Goal: Contribute content: Contribute content

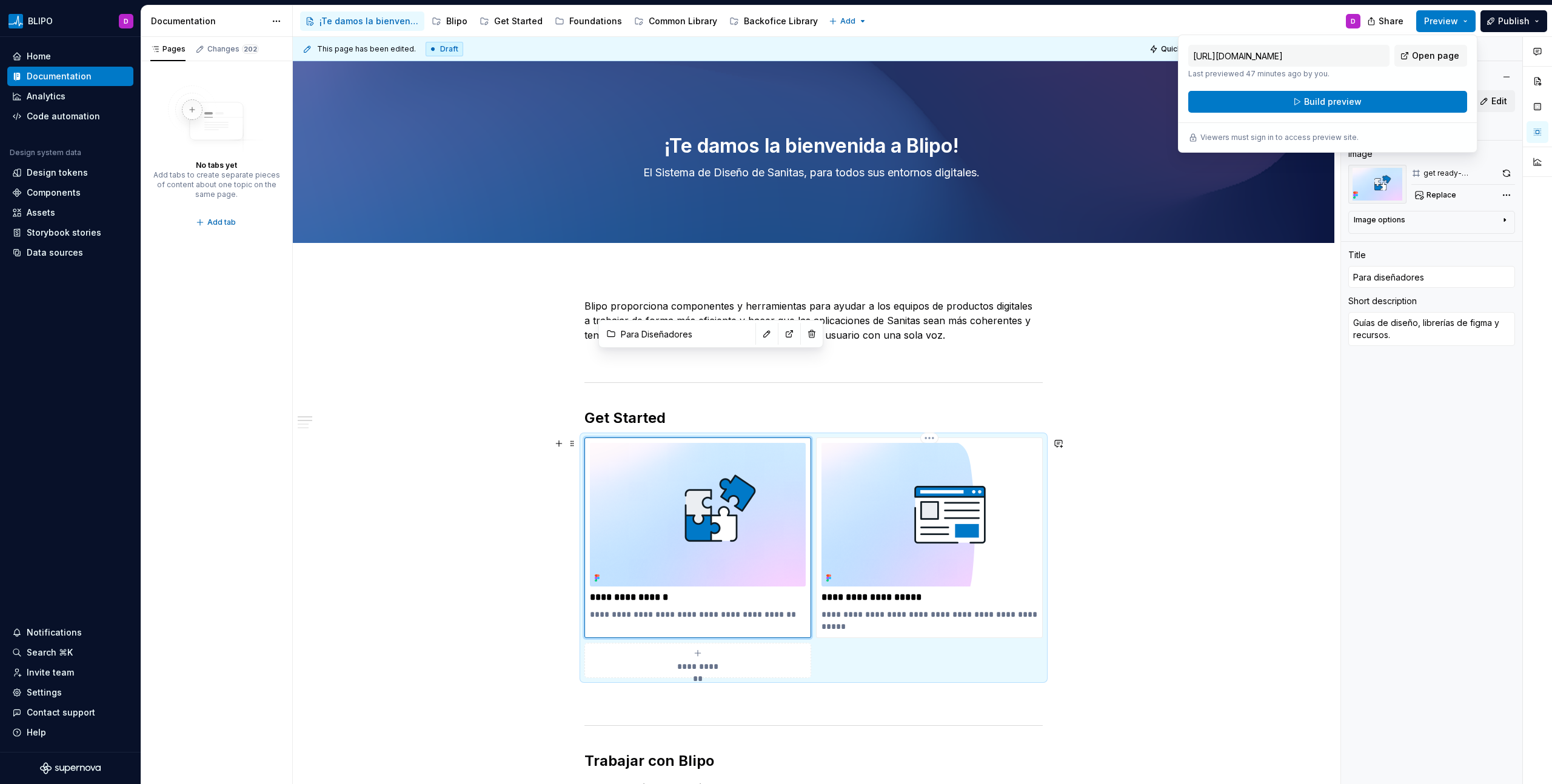
scroll to position [85, 0]
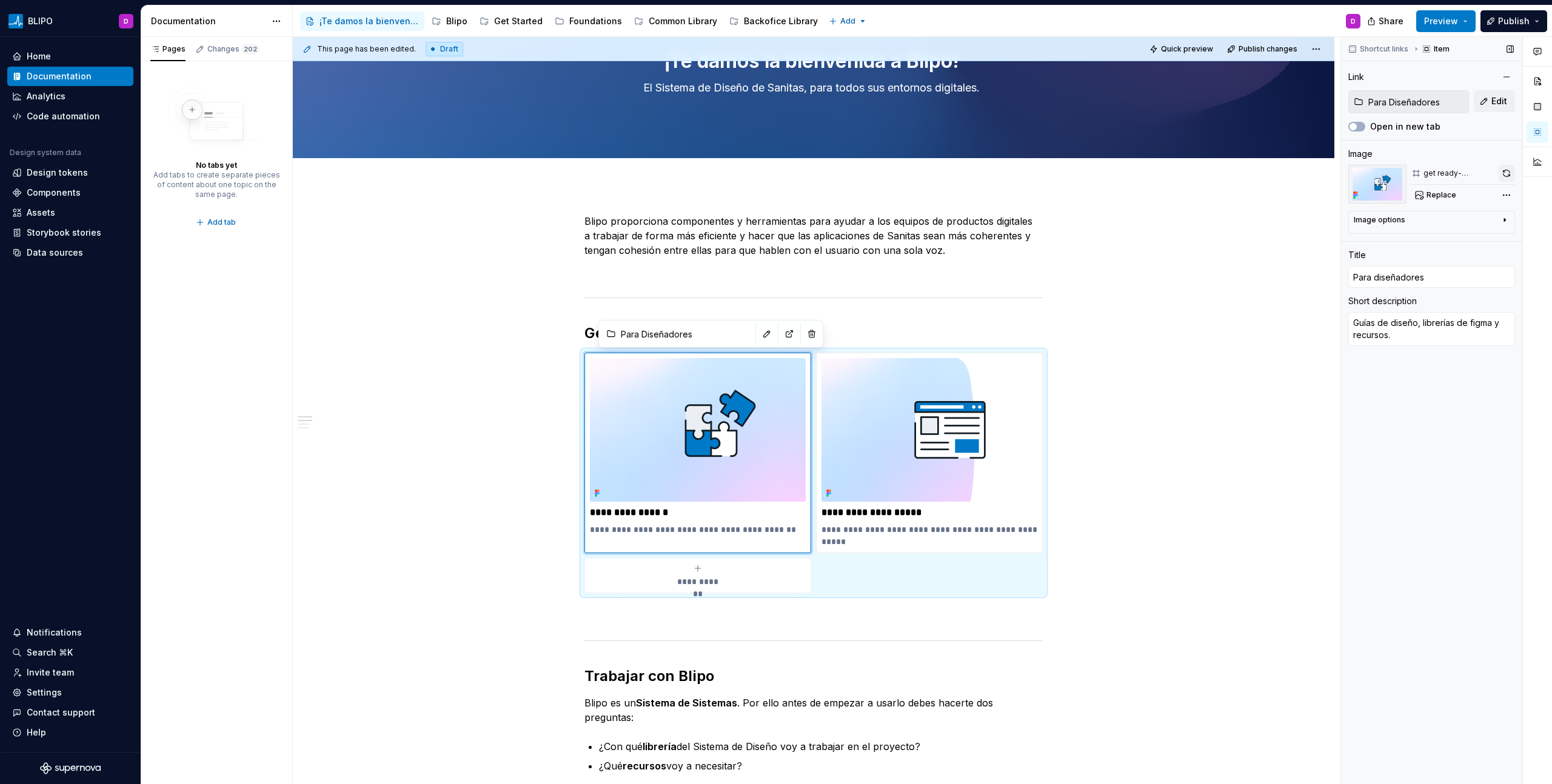
click at [1505, 169] on button "button" at bounding box center [1506, 173] width 16 height 17
type input "Get Started / Para Desarrolladores"
type input "Para desarrolladores"
type textarea "*"
type input "Get Started / Para Desarrolladores"
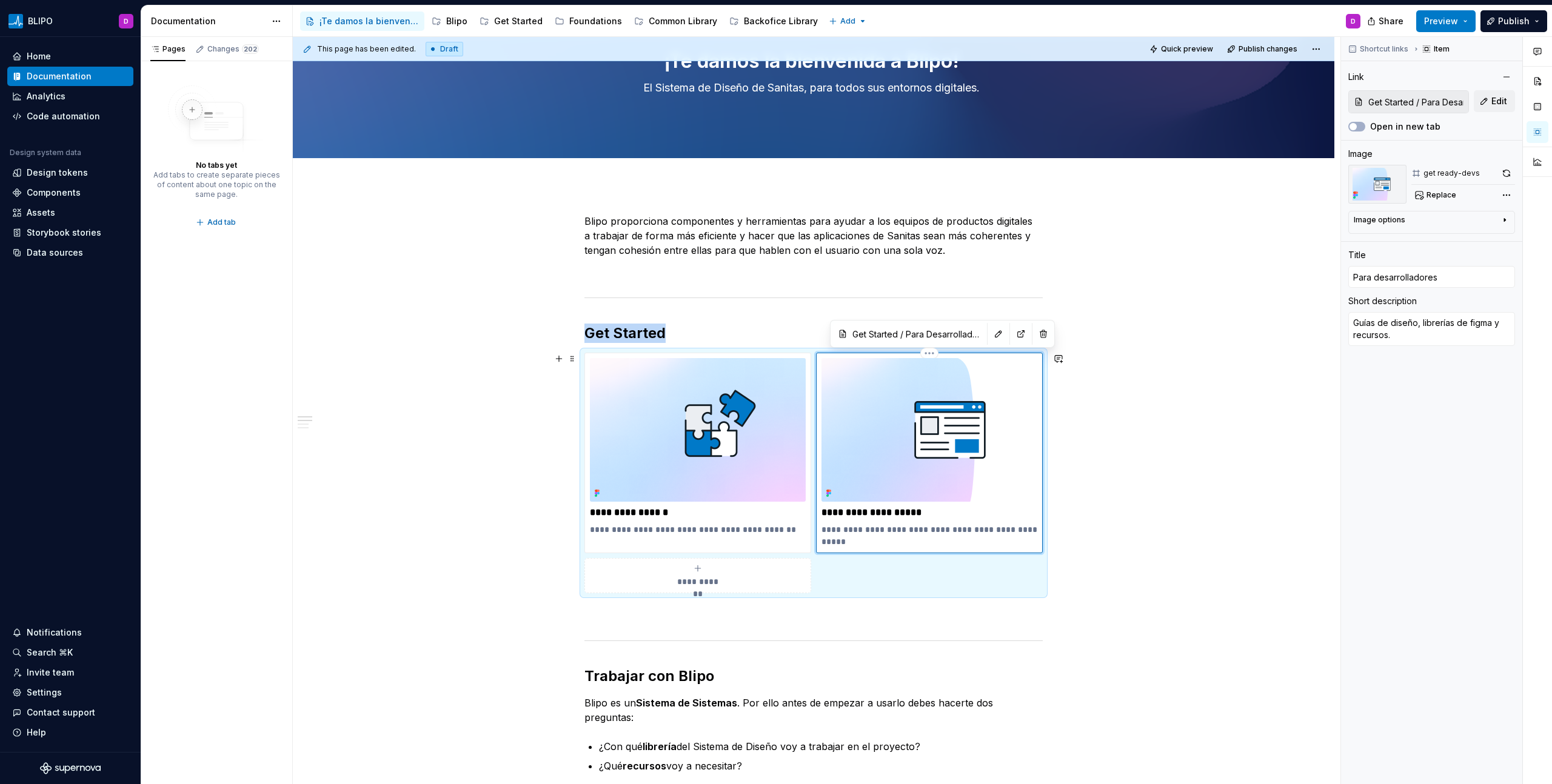
click at [878, 425] on img at bounding box center [929, 429] width 216 height 143
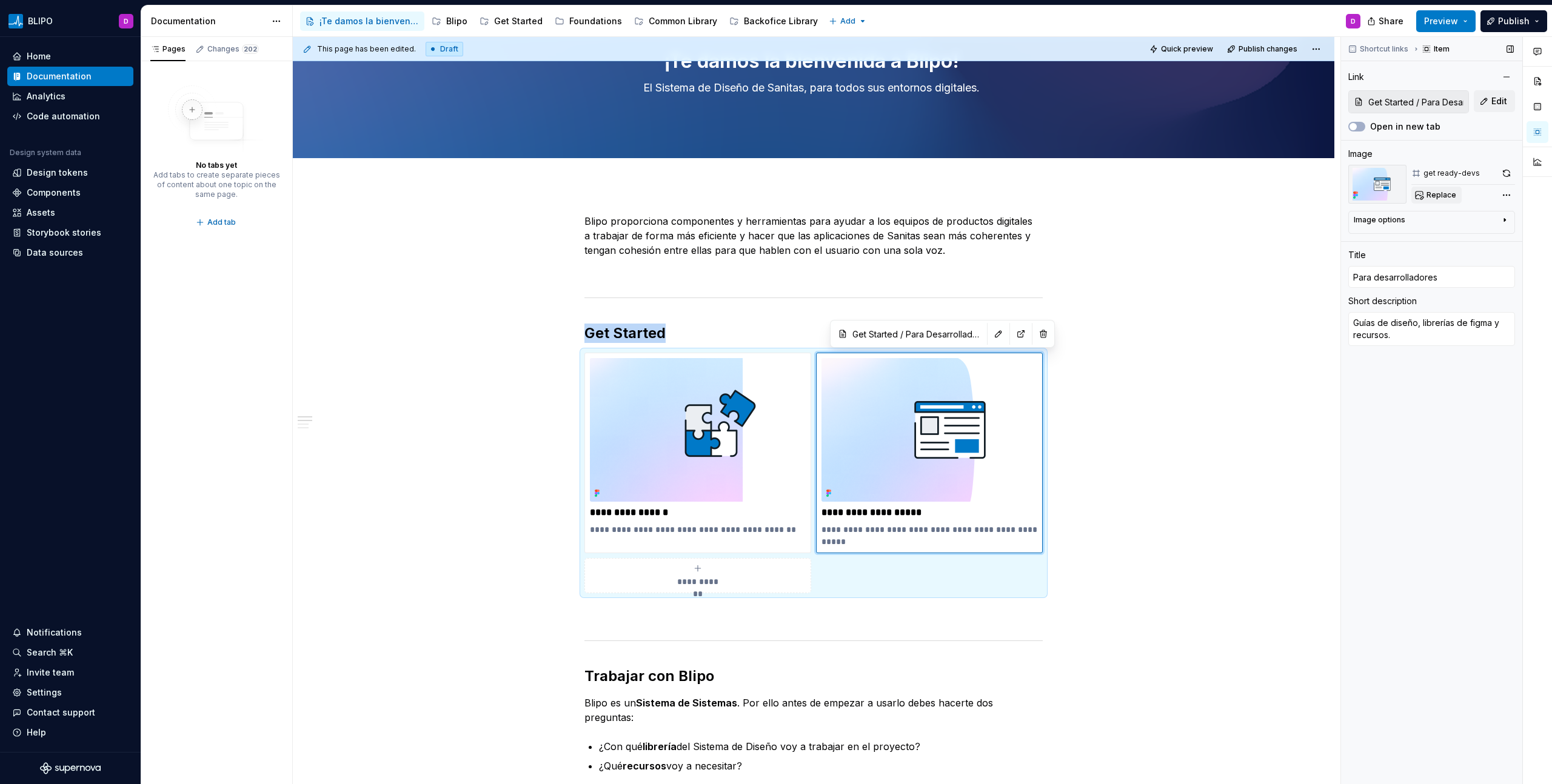
click at [1442, 193] on span "Replace" at bounding box center [1441, 194] width 30 height 9
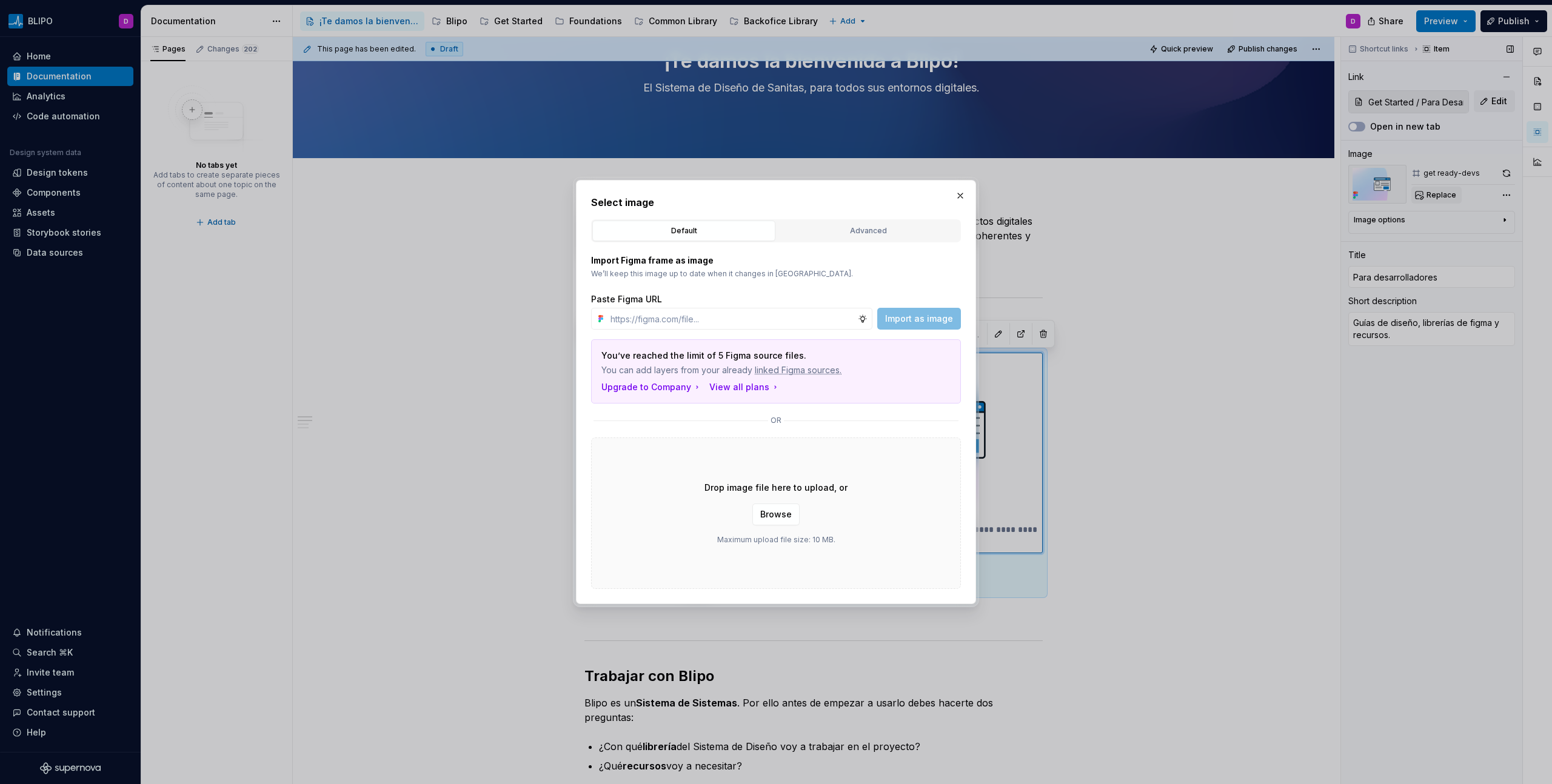
type textarea "*"
type input "[URL][DOMAIN_NAME]"
type textarea "*"
type input "[URL][DOMAIN_NAME]"
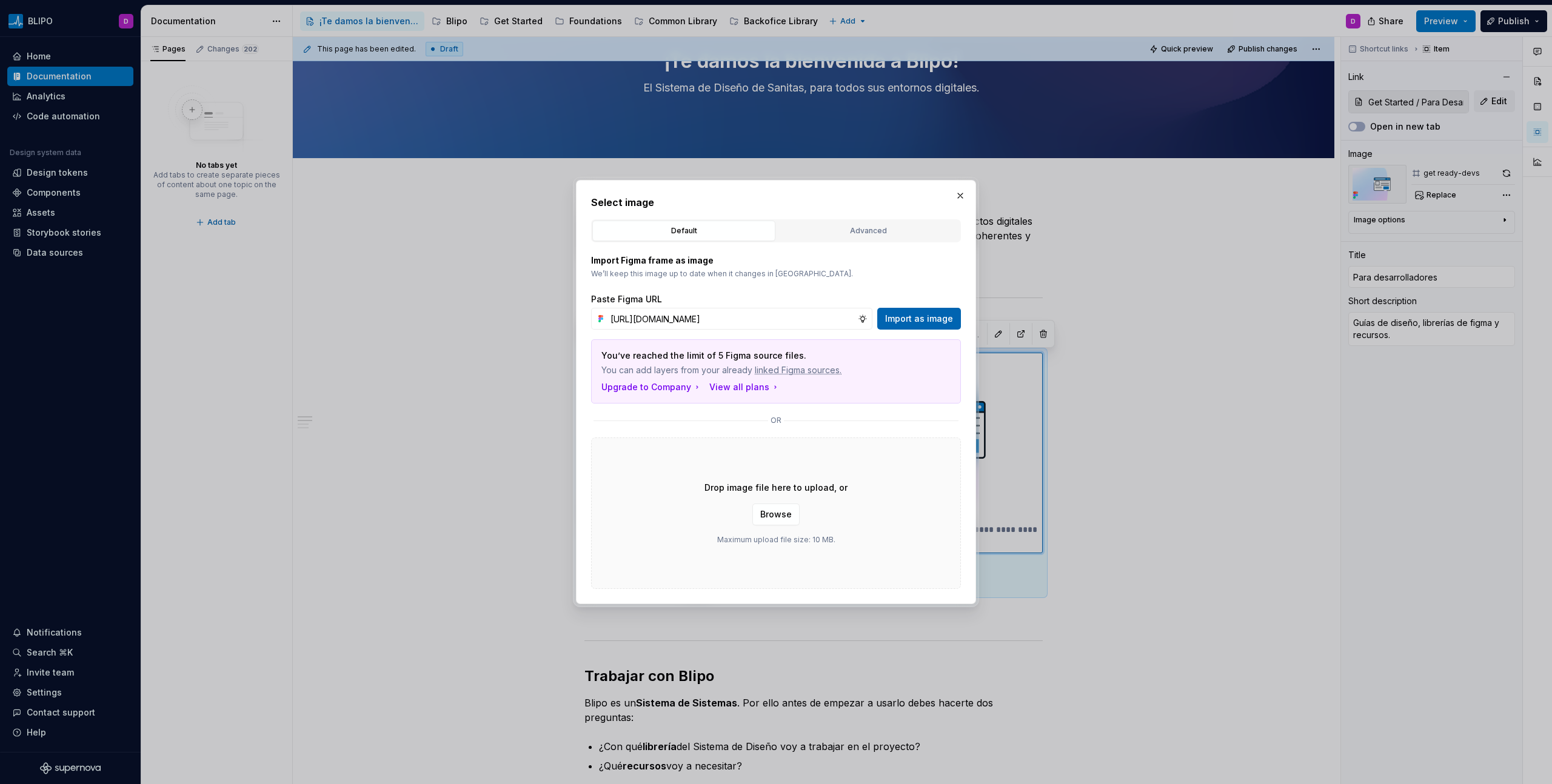
scroll to position [0, 0]
click at [937, 318] on span "Import as image" at bounding box center [919, 319] width 68 height 12
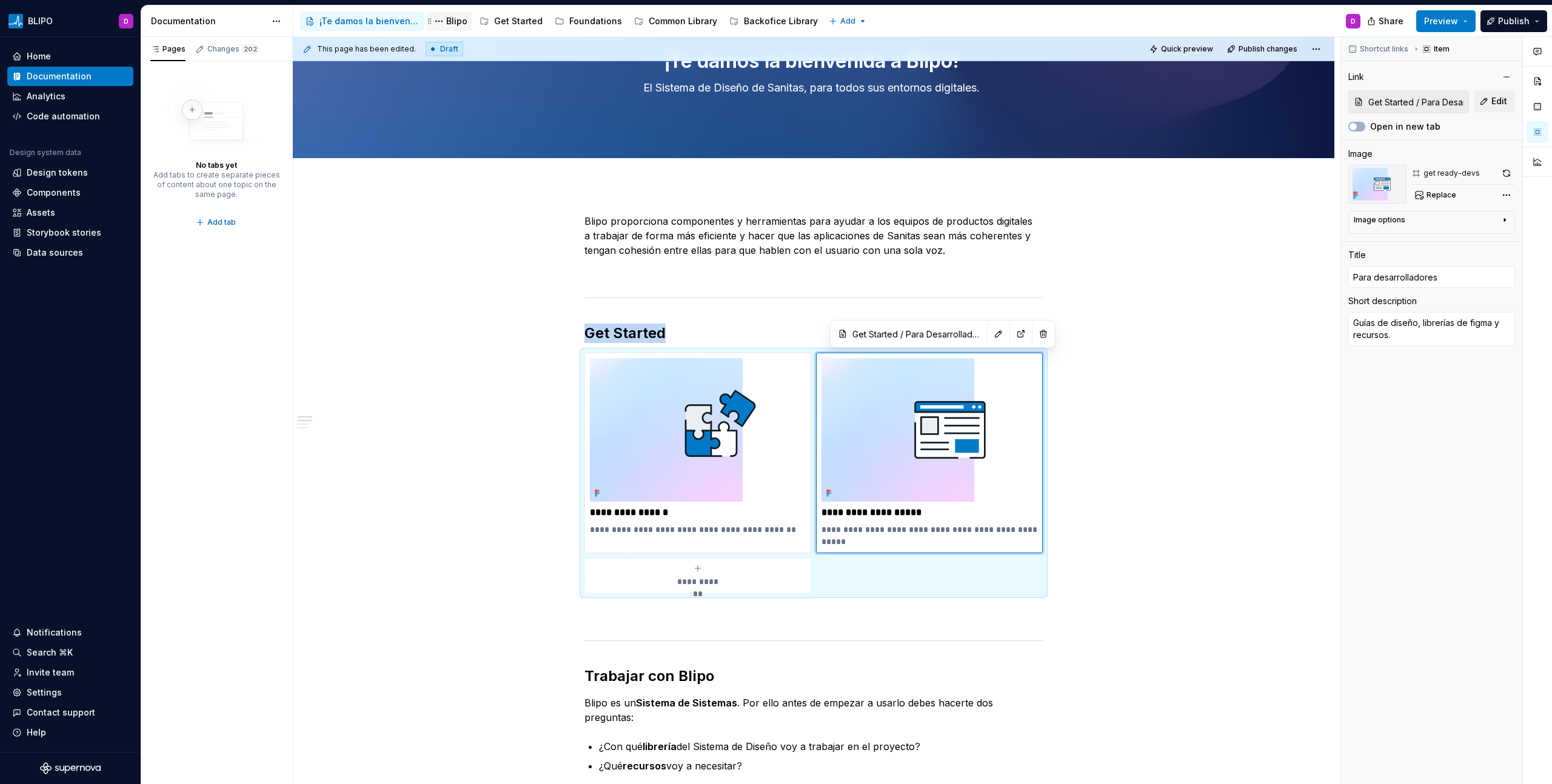
click at [449, 19] on div "Blipo" at bounding box center [457, 21] width 21 height 12
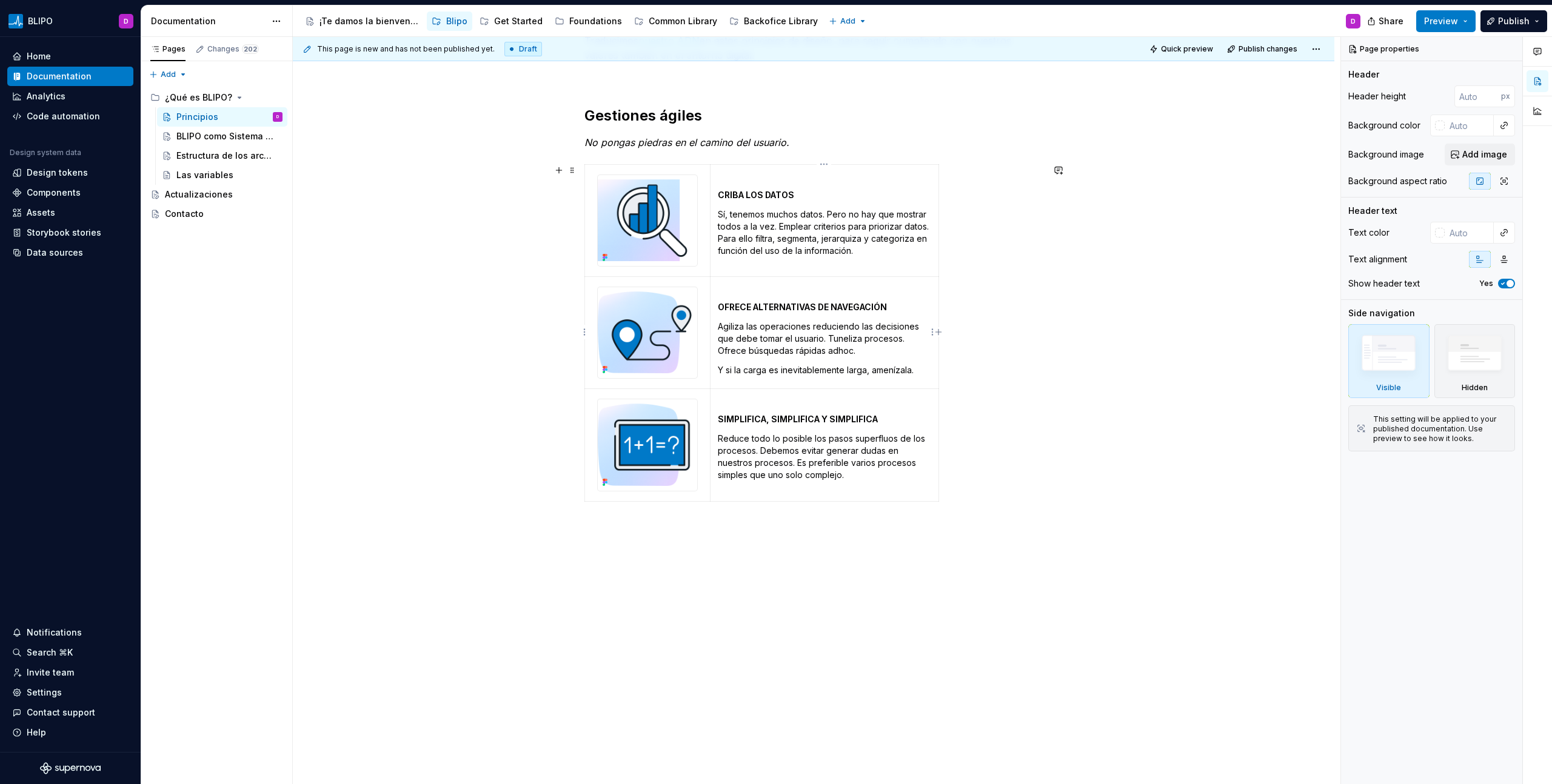
scroll to position [204, 0]
click at [647, 332] on img at bounding box center [647, 332] width 99 height 91
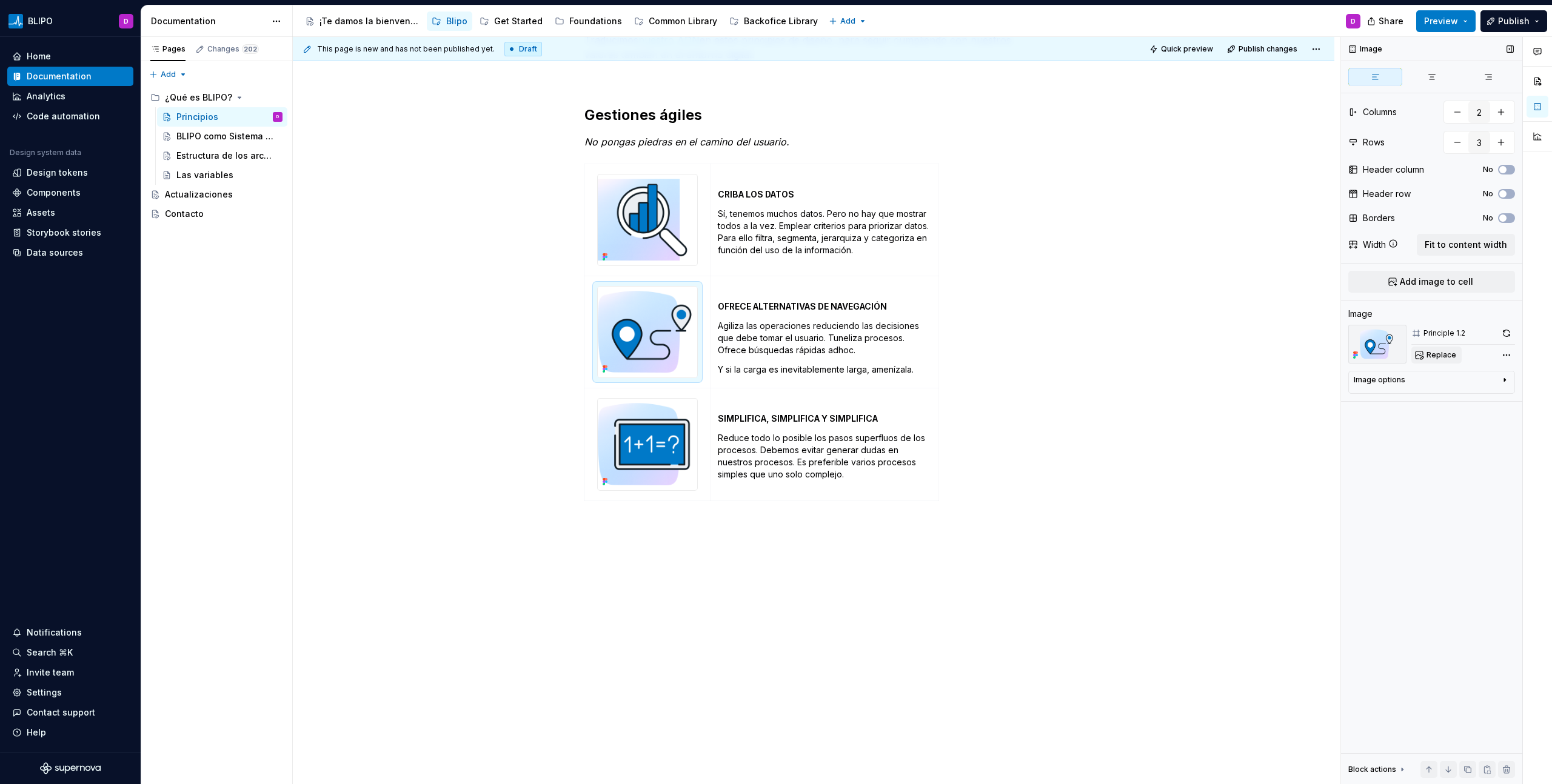
click at [1444, 357] on span "Replace" at bounding box center [1441, 355] width 30 height 9
type textarea "*"
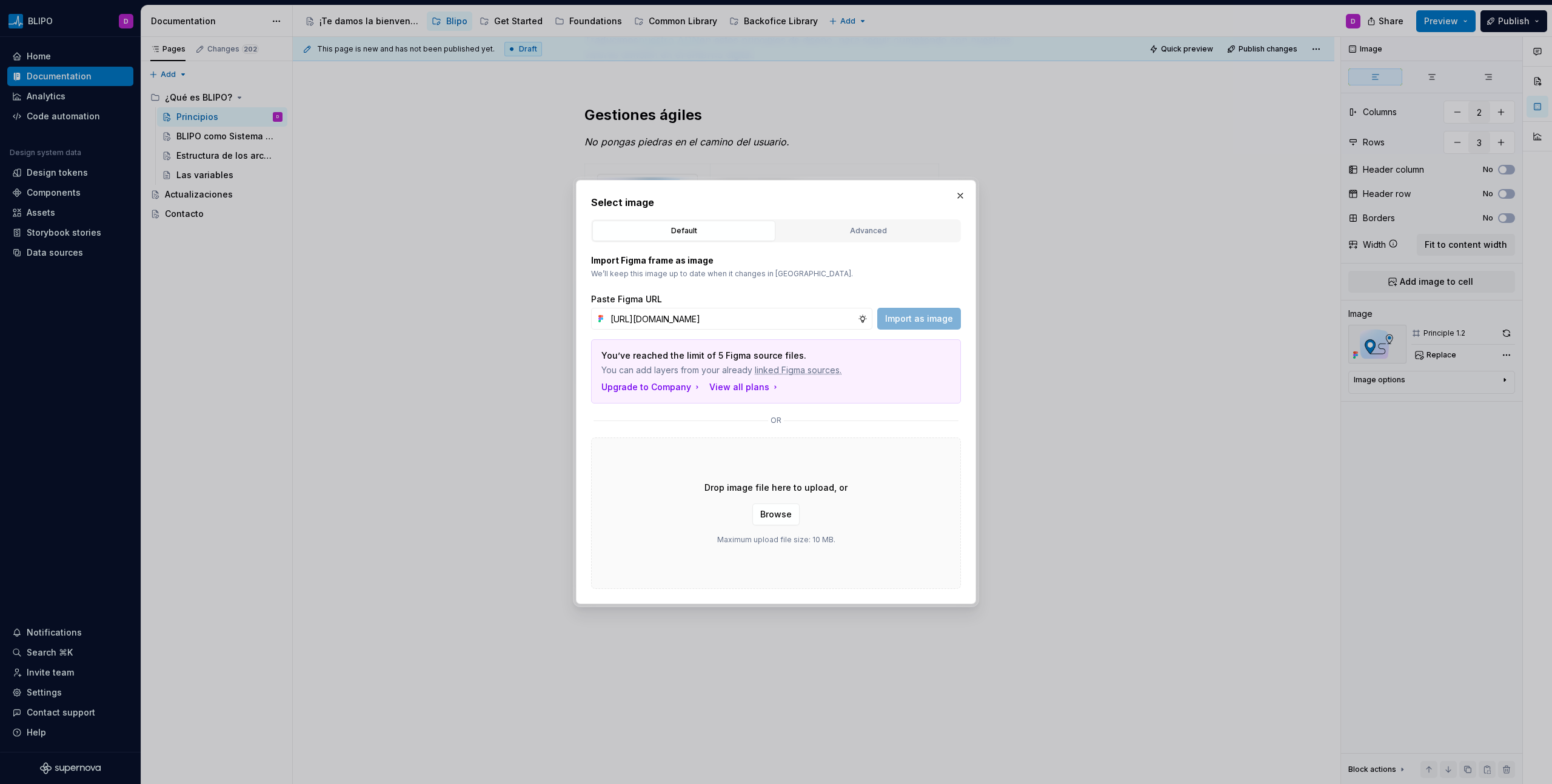
scroll to position [0, 257]
type input "[URL][DOMAIN_NAME]"
click at [926, 320] on span "Import as image" at bounding box center [919, 319] width 68 height 12
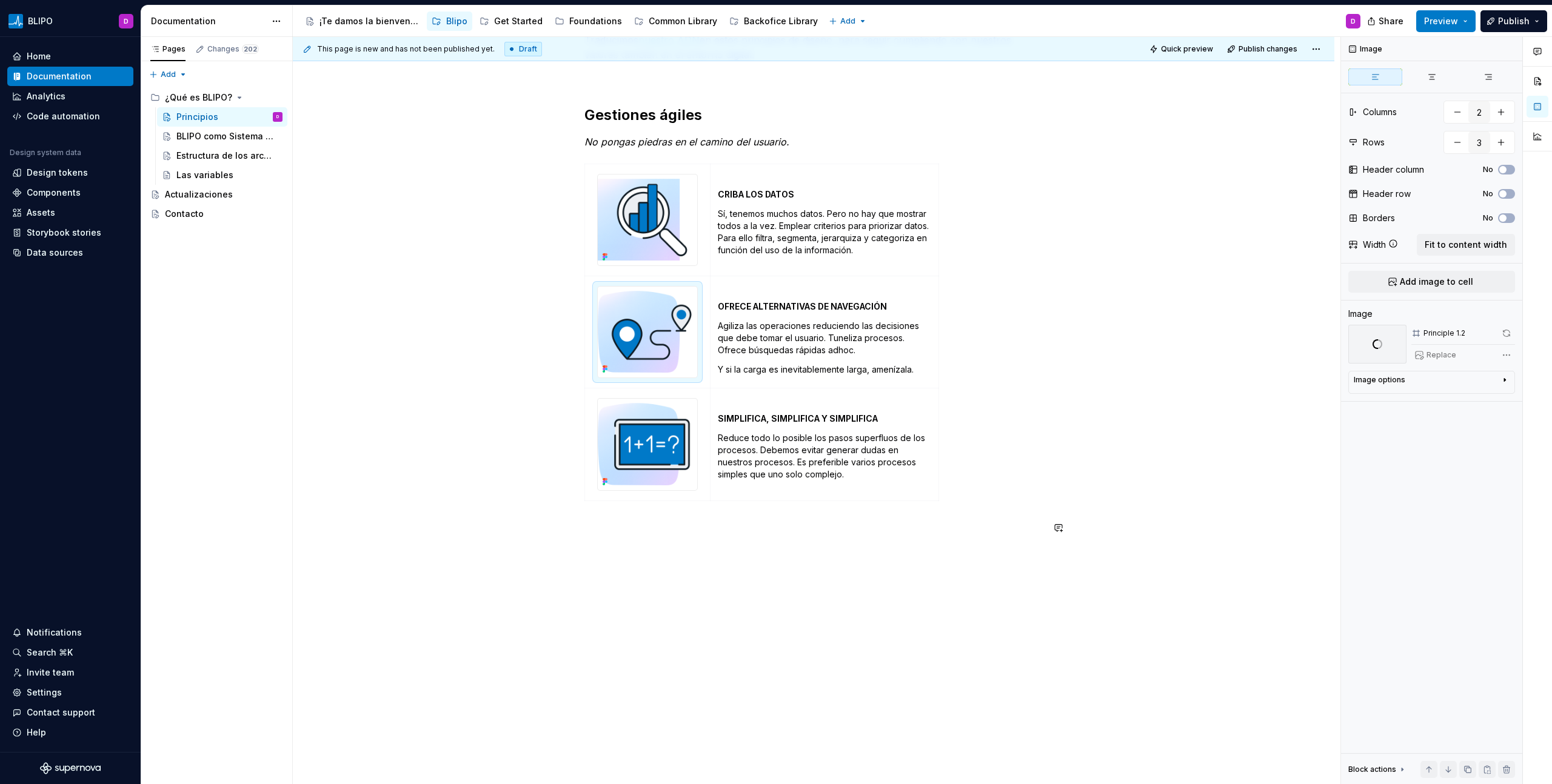
scroll to position [196, 0]
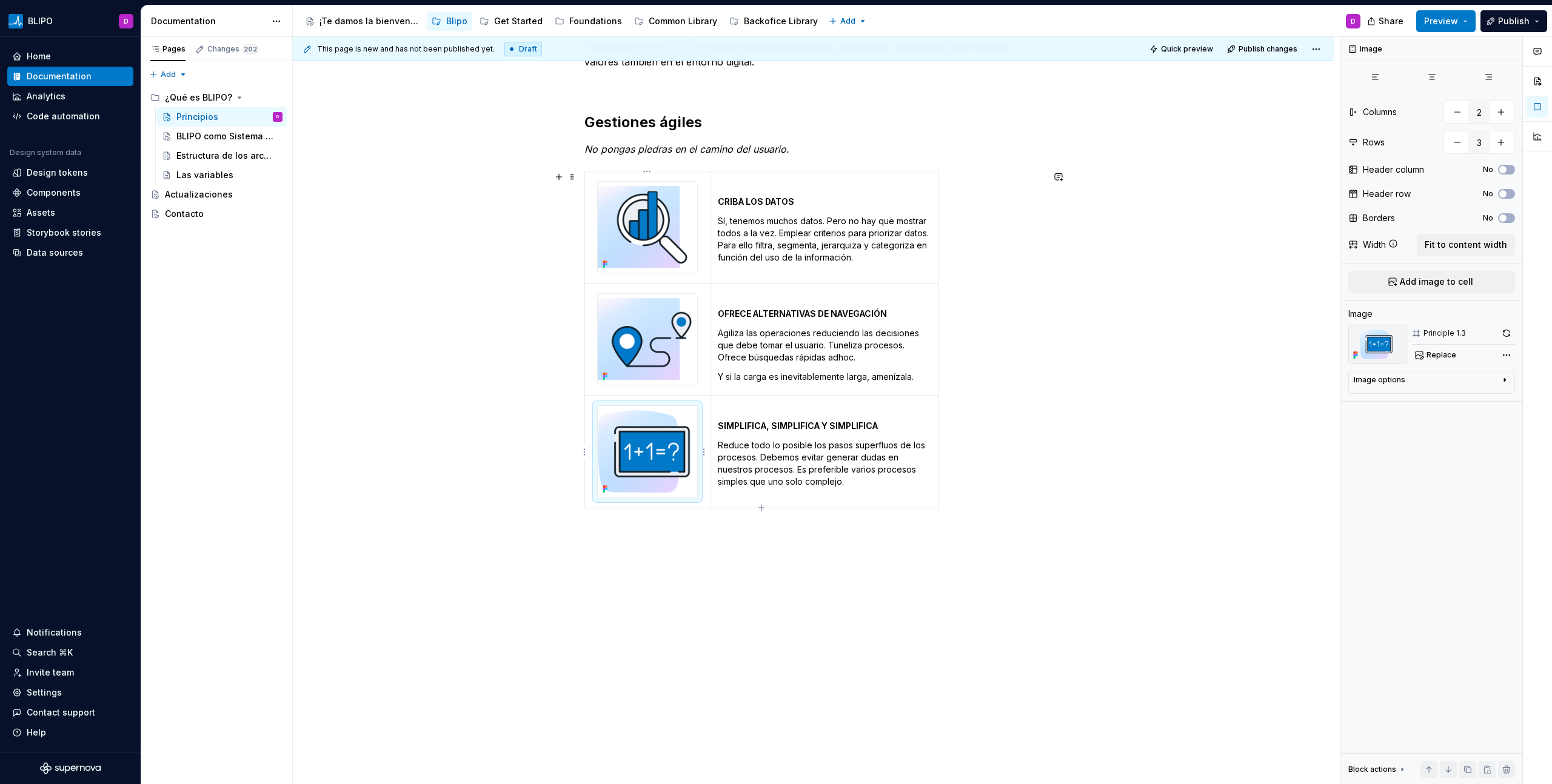
click at [633, 446] on img at bounding box center [647, 451] width 99 height 91
click at [1448, 356] on span "Replace" at bounding box center [1441, 355] width 30 height 9
type textarea "*"
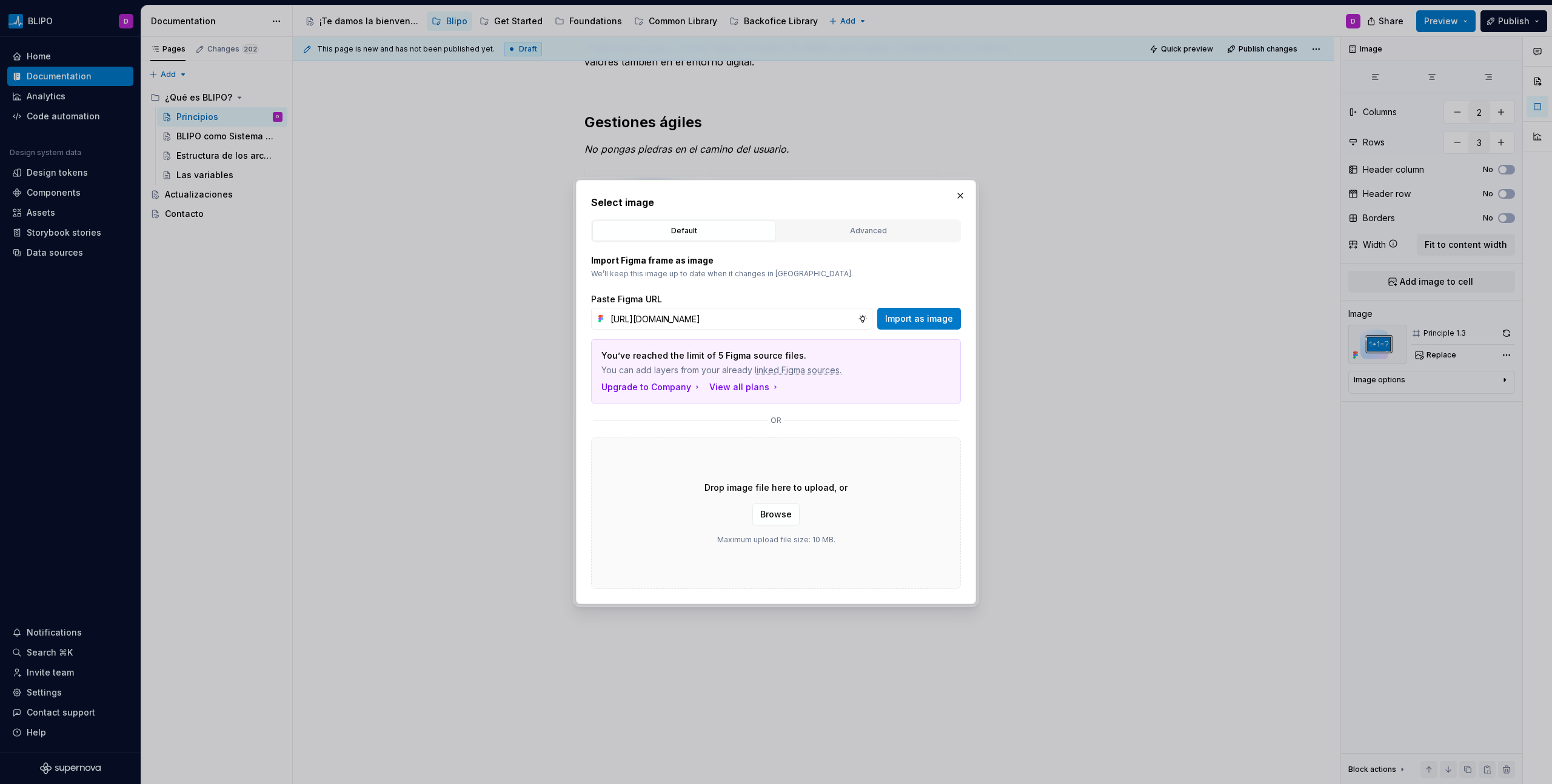
scroll to position [0, 256]
type input "[URL][DOMAIN_NAME]"
click at [927, 318] on span "Import as image" at bounding box center [919, 319] width 68 height 12
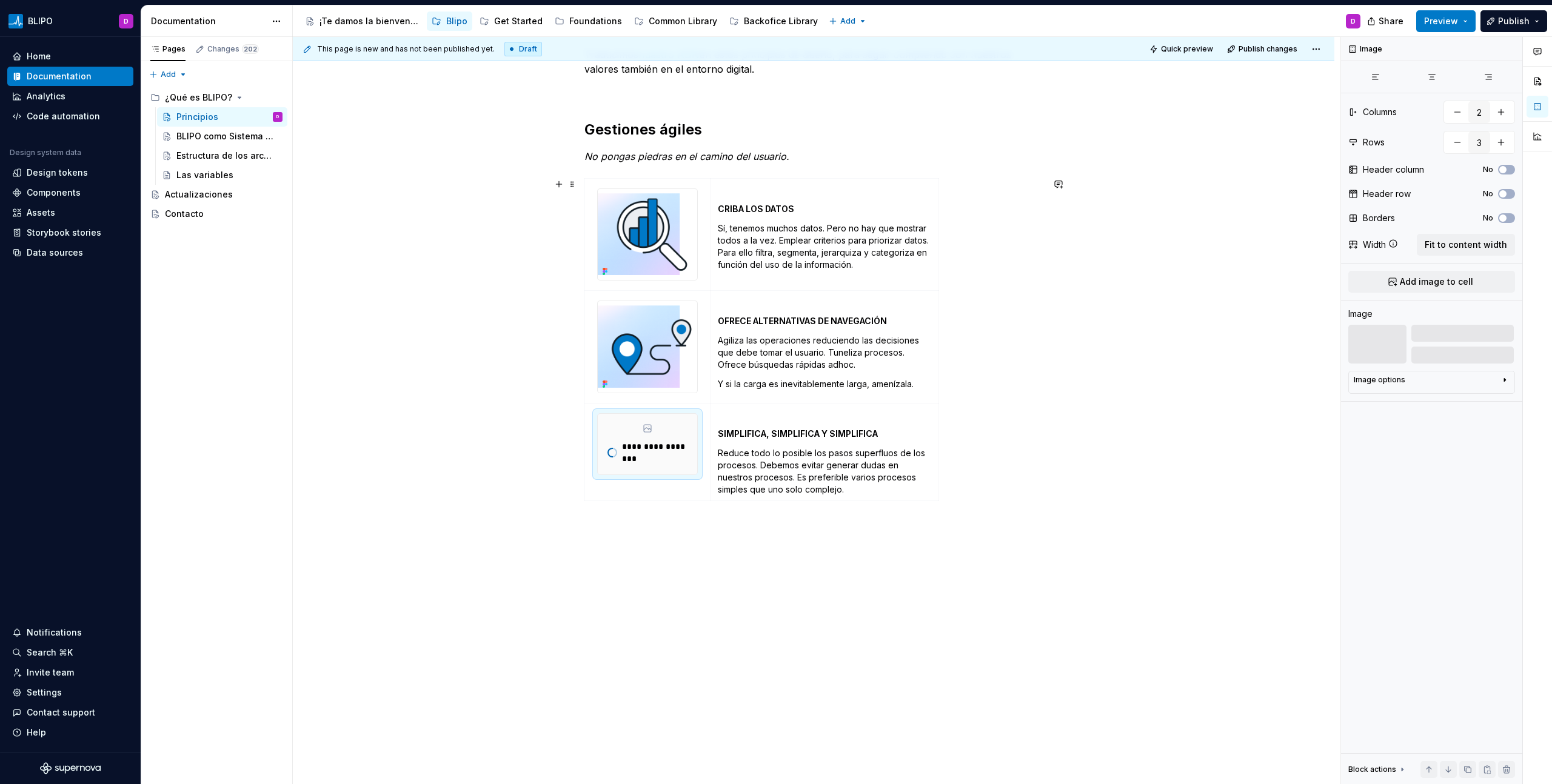
scroll to position [189, 0]
click at [657, 109] on div "Traducimos nuestro ADN en estos principios de diseño, para seguir cumpliendo co…" at bounding box center [814, 291] width 458 height 487
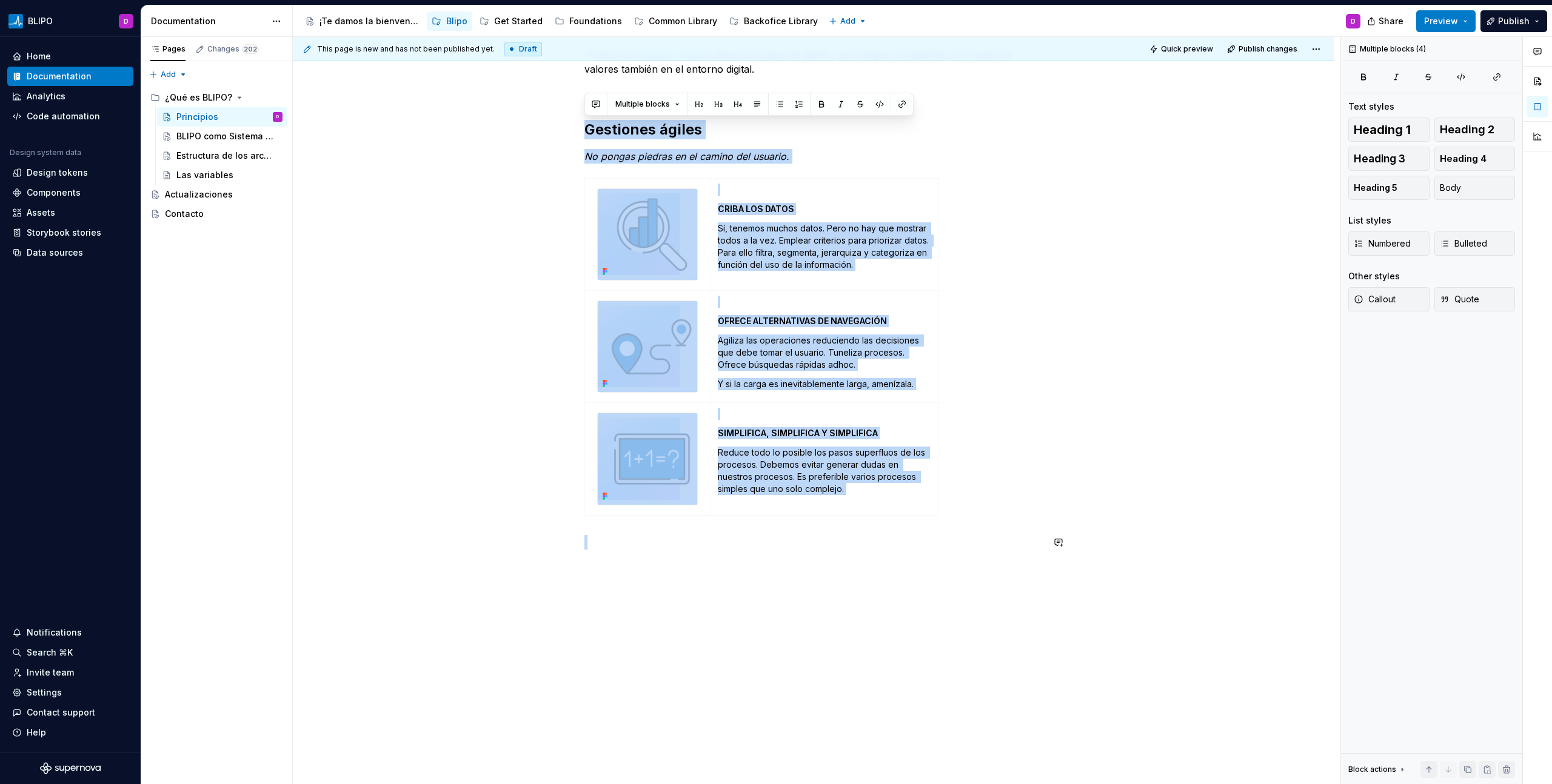
drag, startPoint x: 586, startPoint y: 129, endPoint x: 990, endPoint y: 580, distance: 605.5
click at [990, 580] on div "Traducimos nuestro ADN en estos principios de diseño, para seguir cumpliendo co…" at bounding box center [813, 408] width 1041 height 781
copy div "Gestiones ágiles No pongas piedras en el camino del usuario. CRIBA LOS DATOS Sí…"
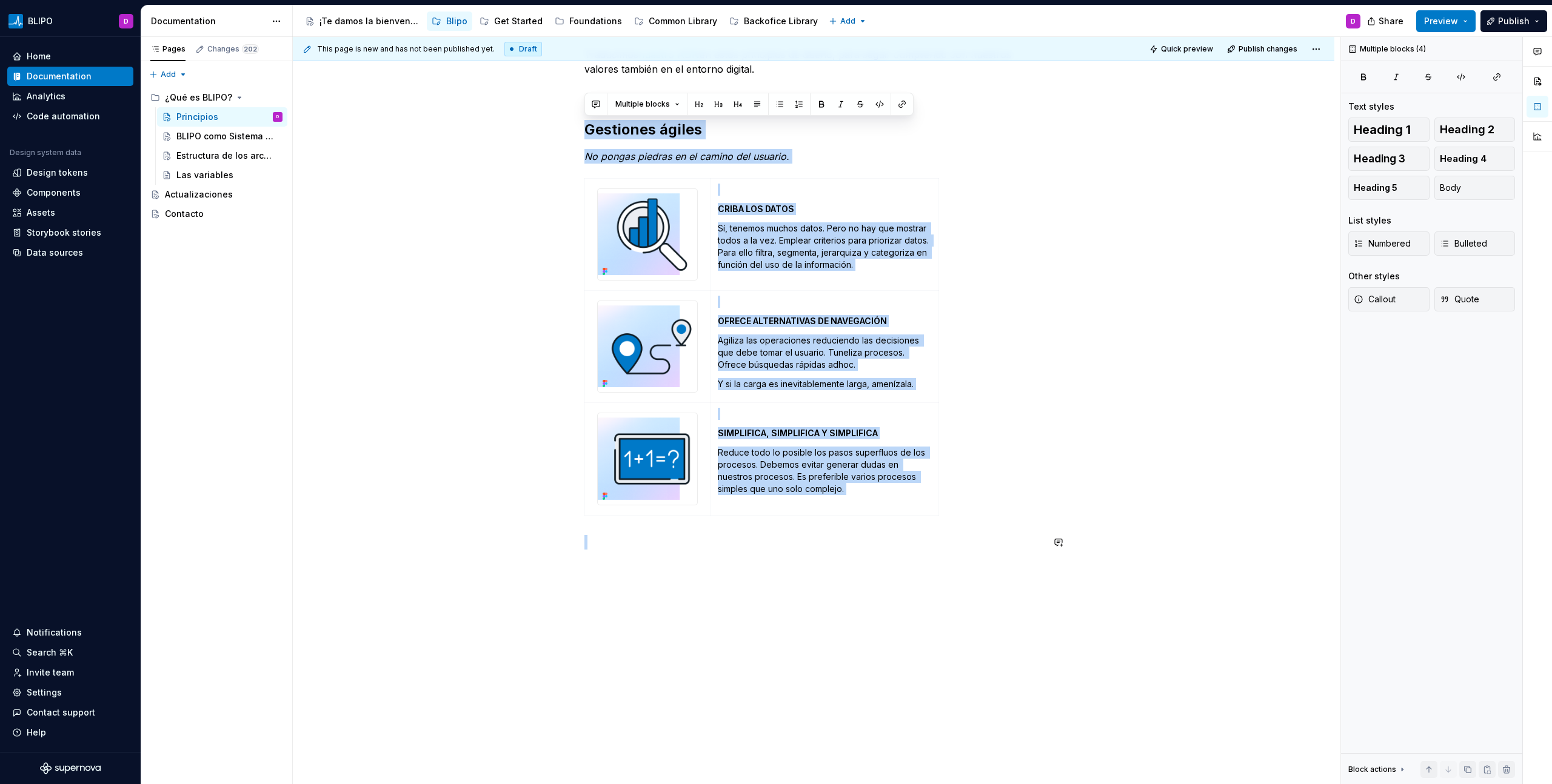
click at [612, 593] on div "Traducimos nuestro ADN en estos principios de diseño, para seguir cumpliendo co…" at bounding box center [813, 408] width 1041 height 781
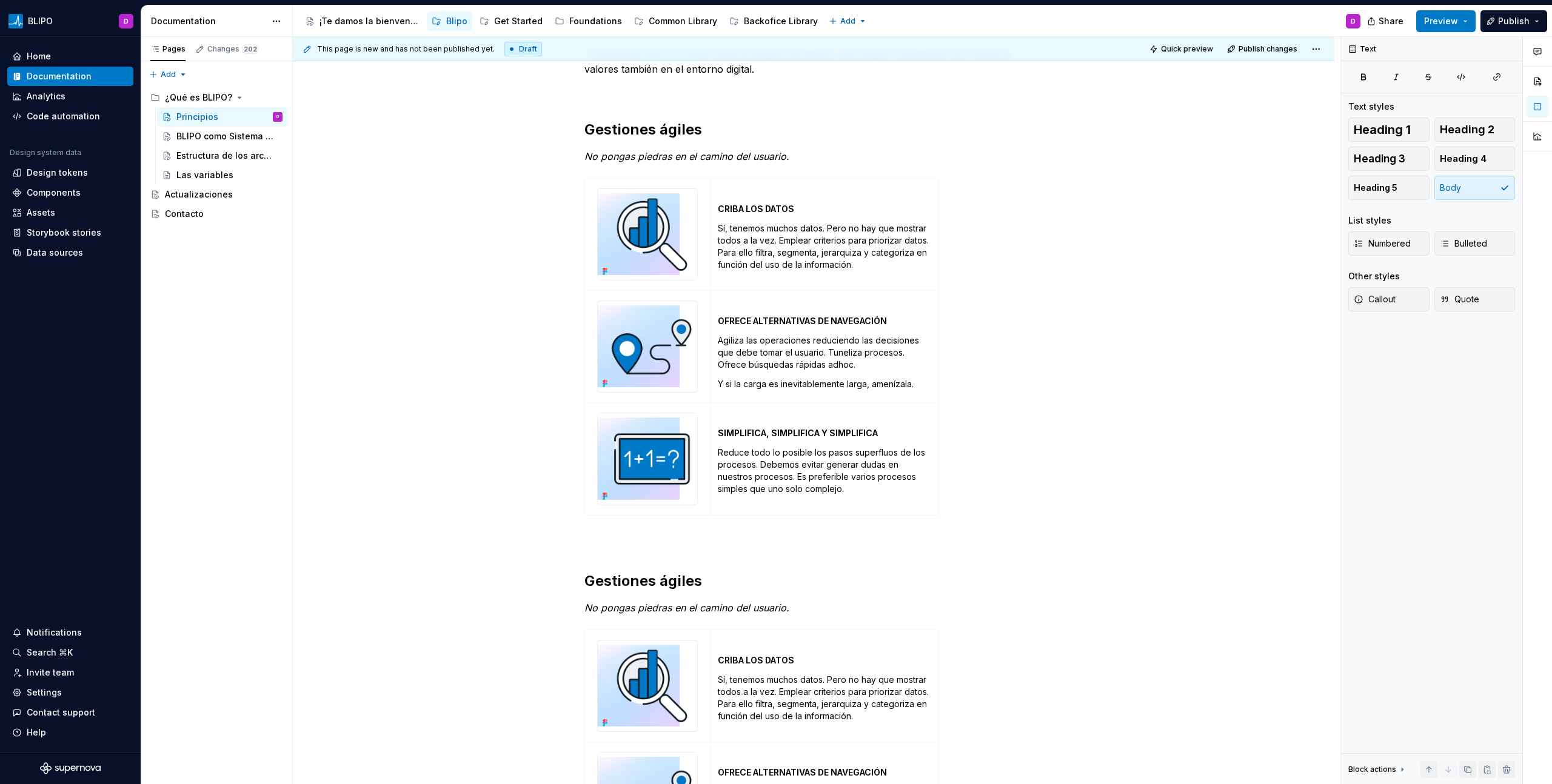
click at [666, 582] on h2 "Gestiones ágiles" at bounding box center [814, 581] width 458 height 20
click at [667, 580] on h2 "Gestiones ágiles" at bounding box center [814, 581] width 458 height 20
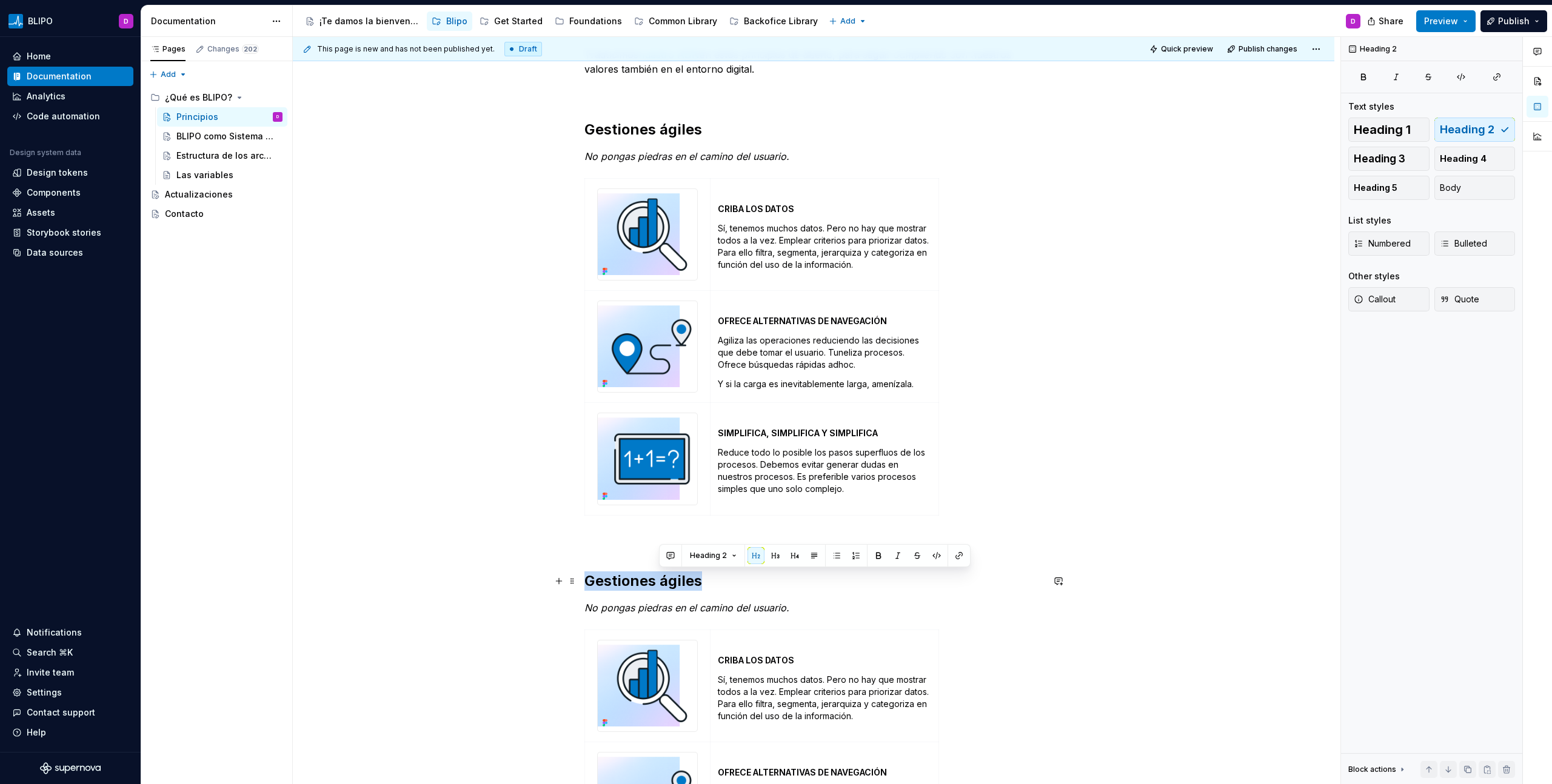
click at [667, 580] on h2 "Gestiones ágiles" at bounding box center [814, 581] width 458 height 20
click at [714, 610] on em "No pongas piedras en el camino del usuario." at bounding box center [686, 608] width 205 height 12
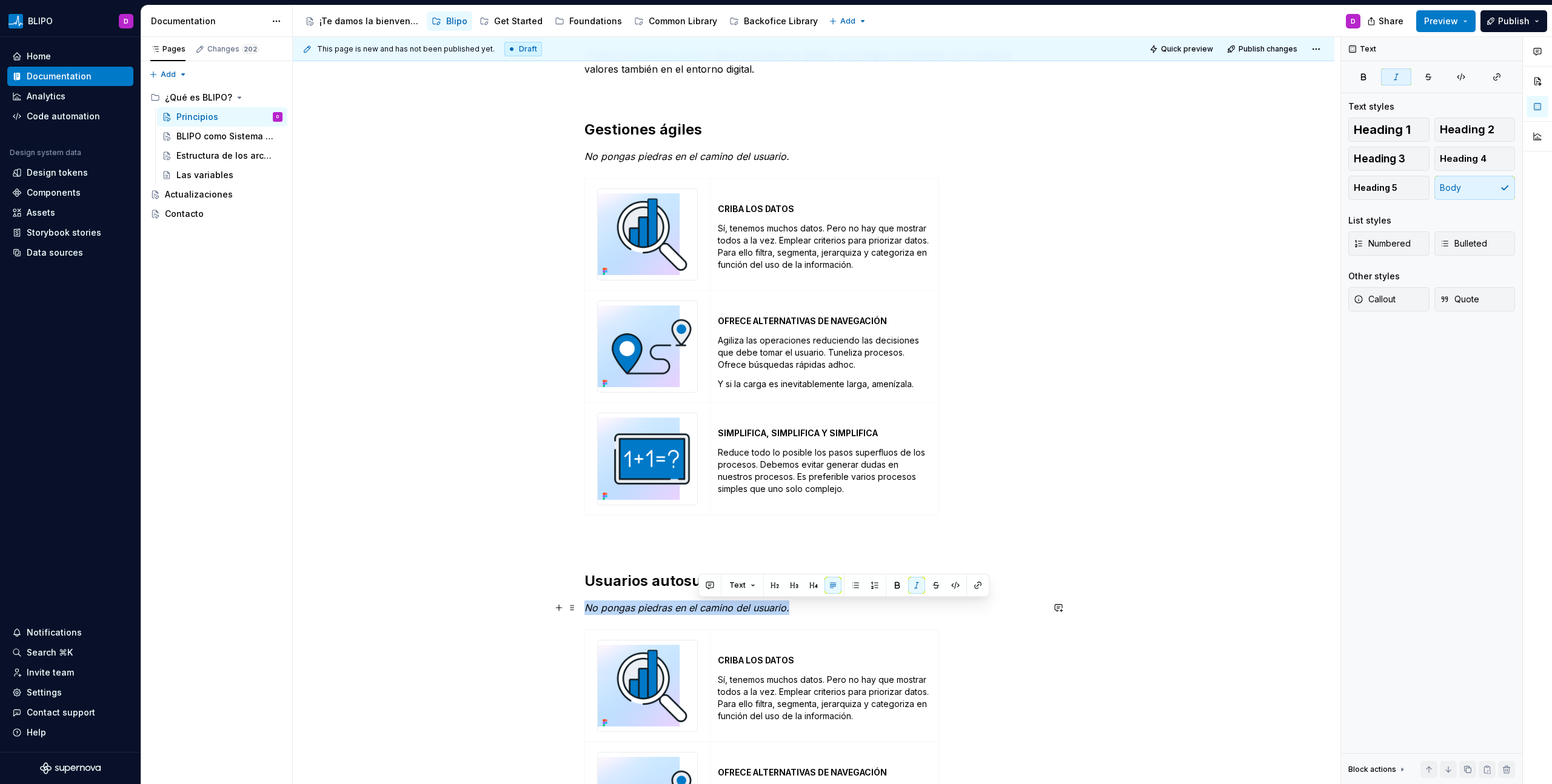
click at [714, 610] on em "No pongas piedras en el camino del usuario." at bounding box center [686, 608] width 205 height 12
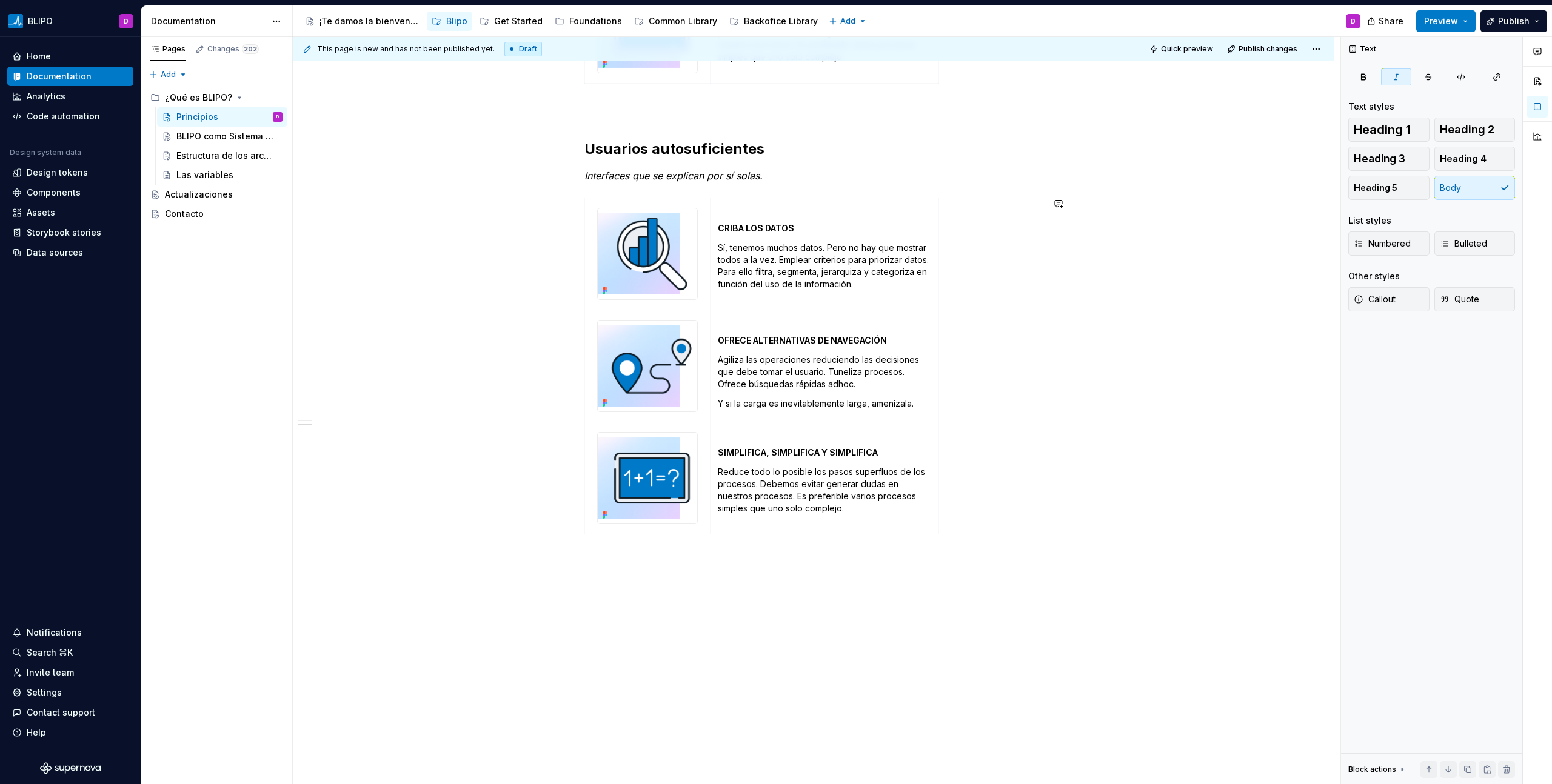
scroll to position [585, 0]
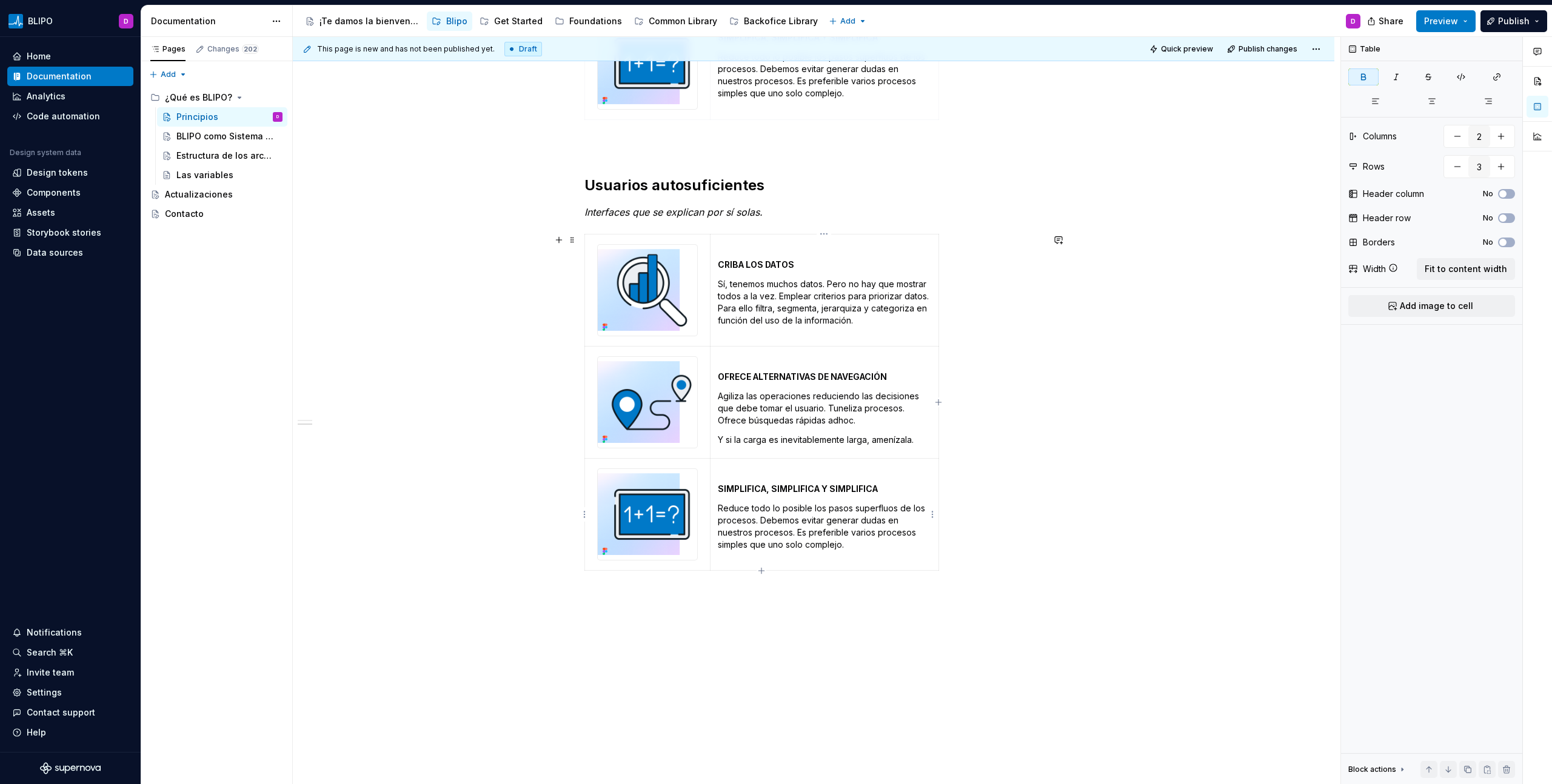
click at [808, 488] on strong "SIMPLIFICA, SIMPLIFICA Y SIMPLIFICA" at bounding box center [798, 489] width 160 height 10
click at [933, 514] on html "BLIPO D Home Documentation Analytics Code automation Design system data Design …" at bounding box center [776, 392] width 1552 height 784
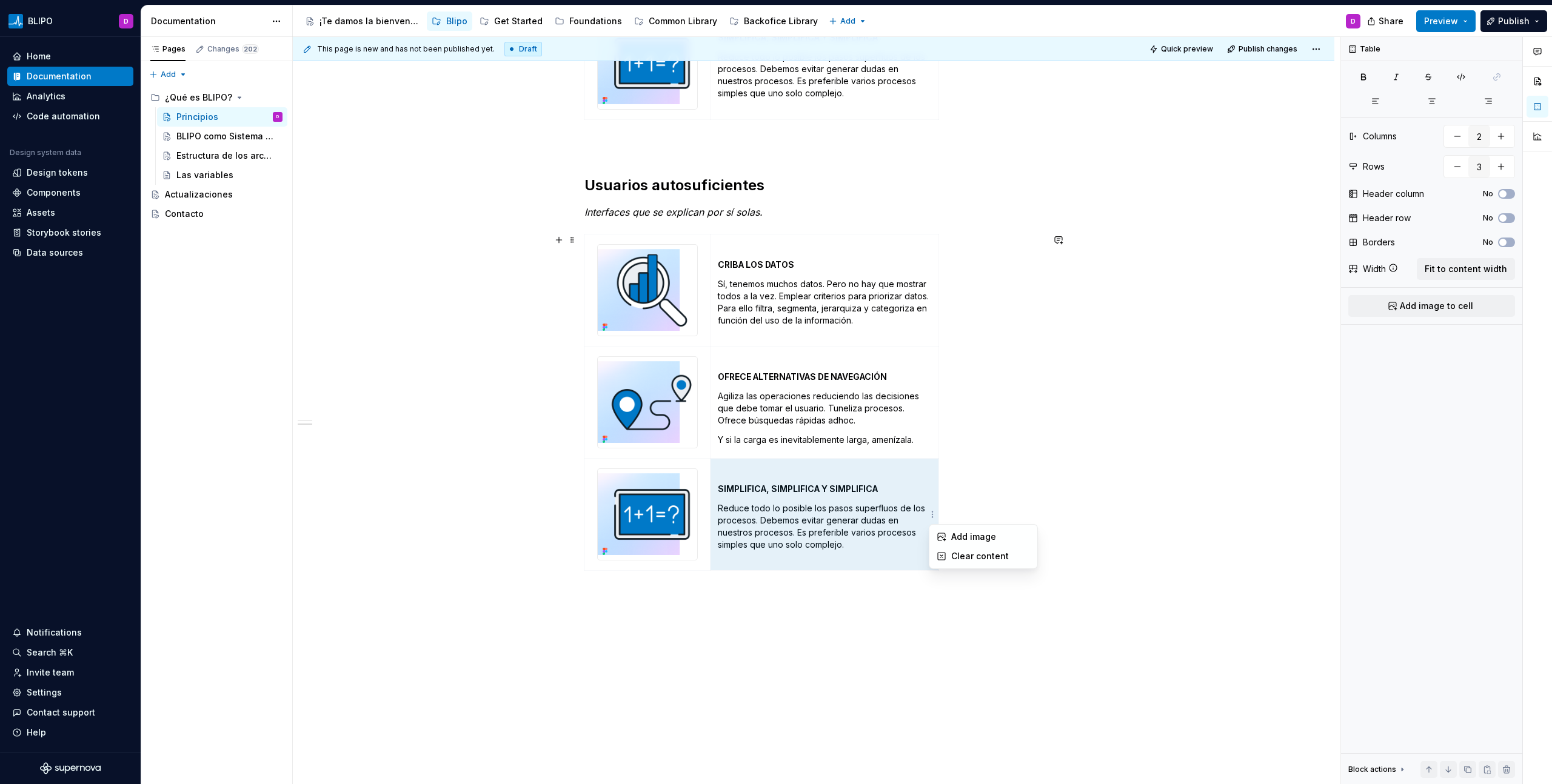
click at [580, 238] on html "BLIPO D Home Documentation Analytics Code automation Design system data Design …" at bounding box center [776, 392] width 1552 height 784
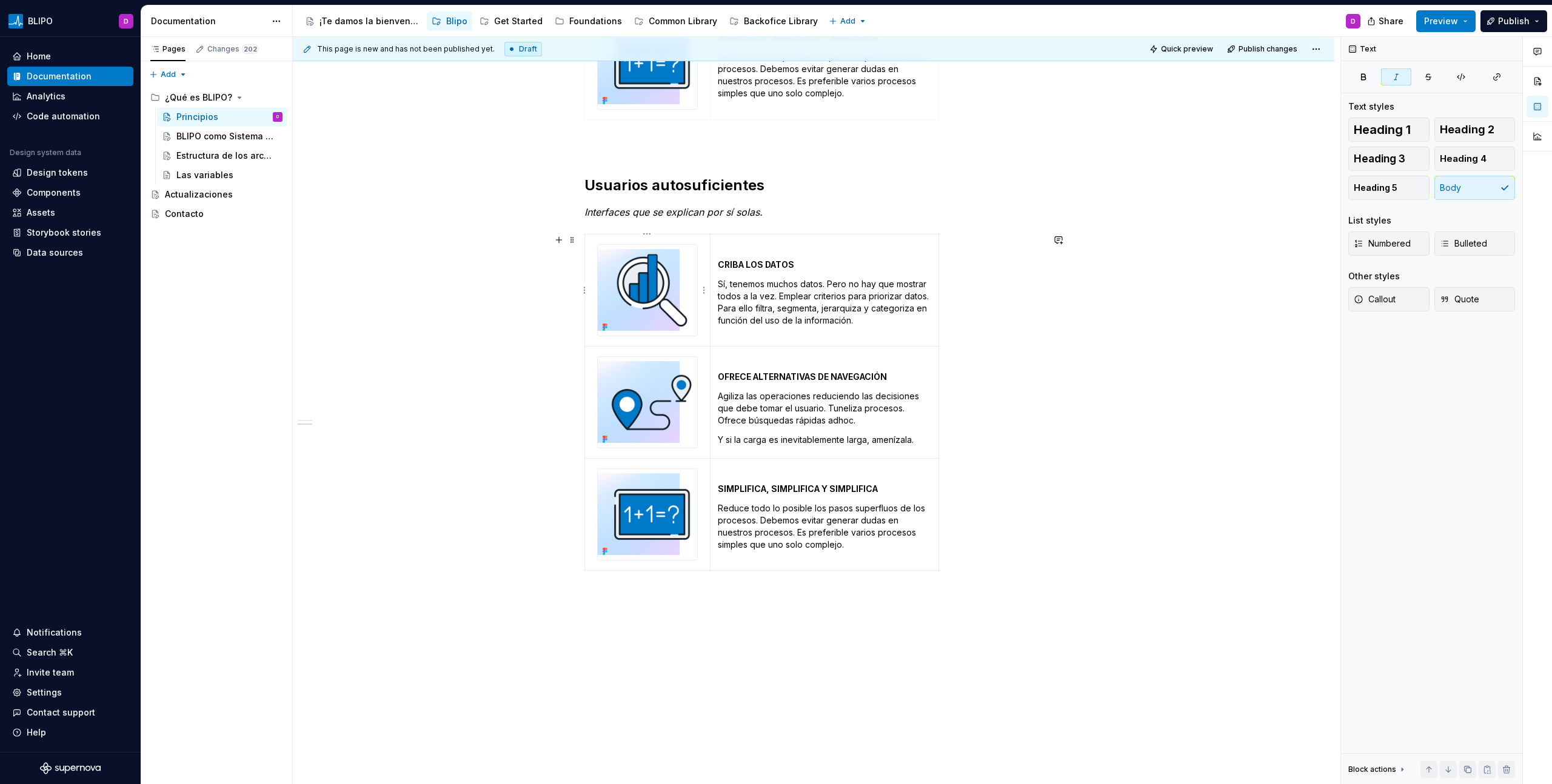
click at [597, 244] on div at bounding box center [647, 290] width 101 height 92
type textarea "*"
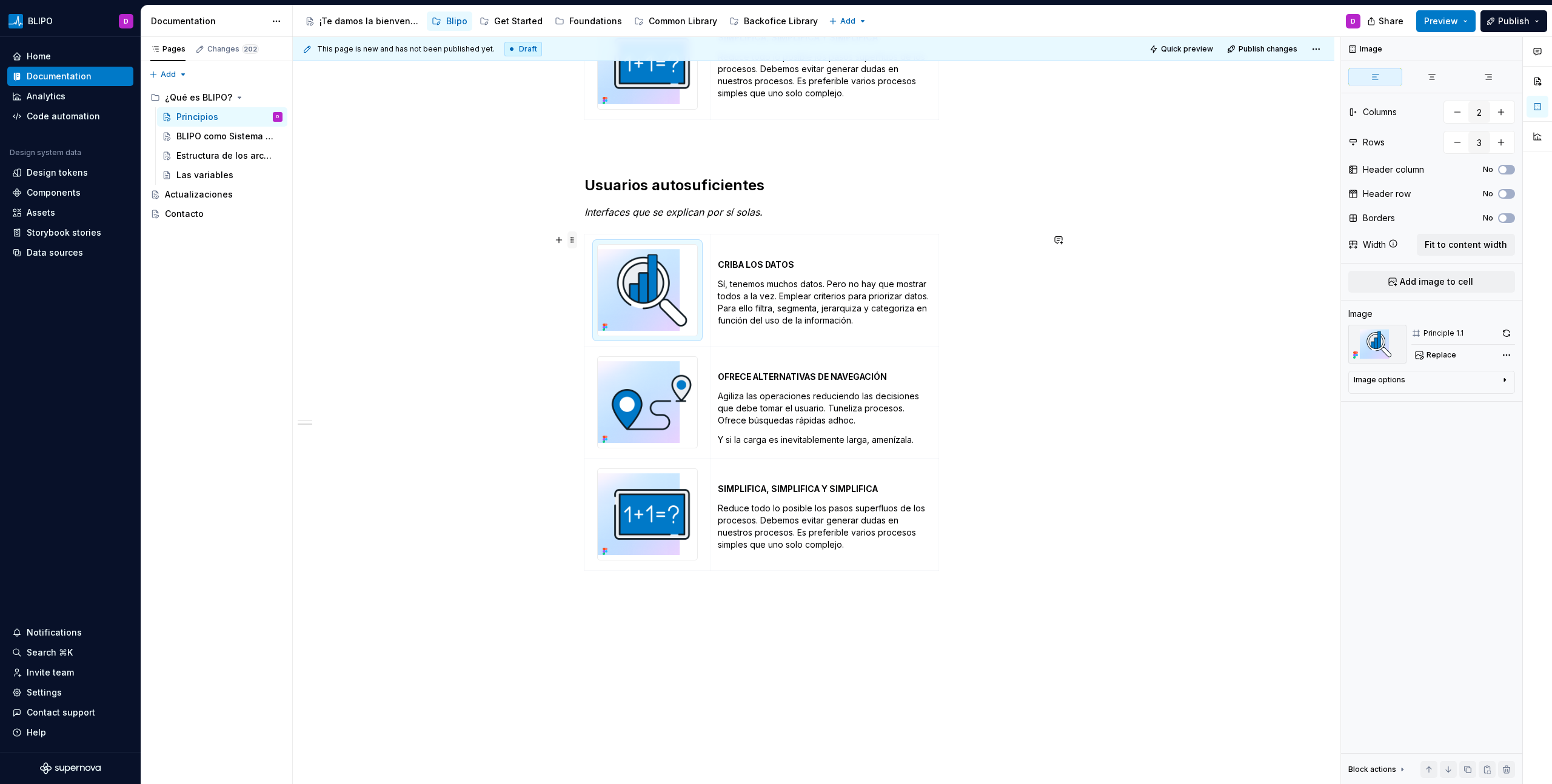
click at [571, 241] on span at bounding box center [572, 240] width 9 height 17
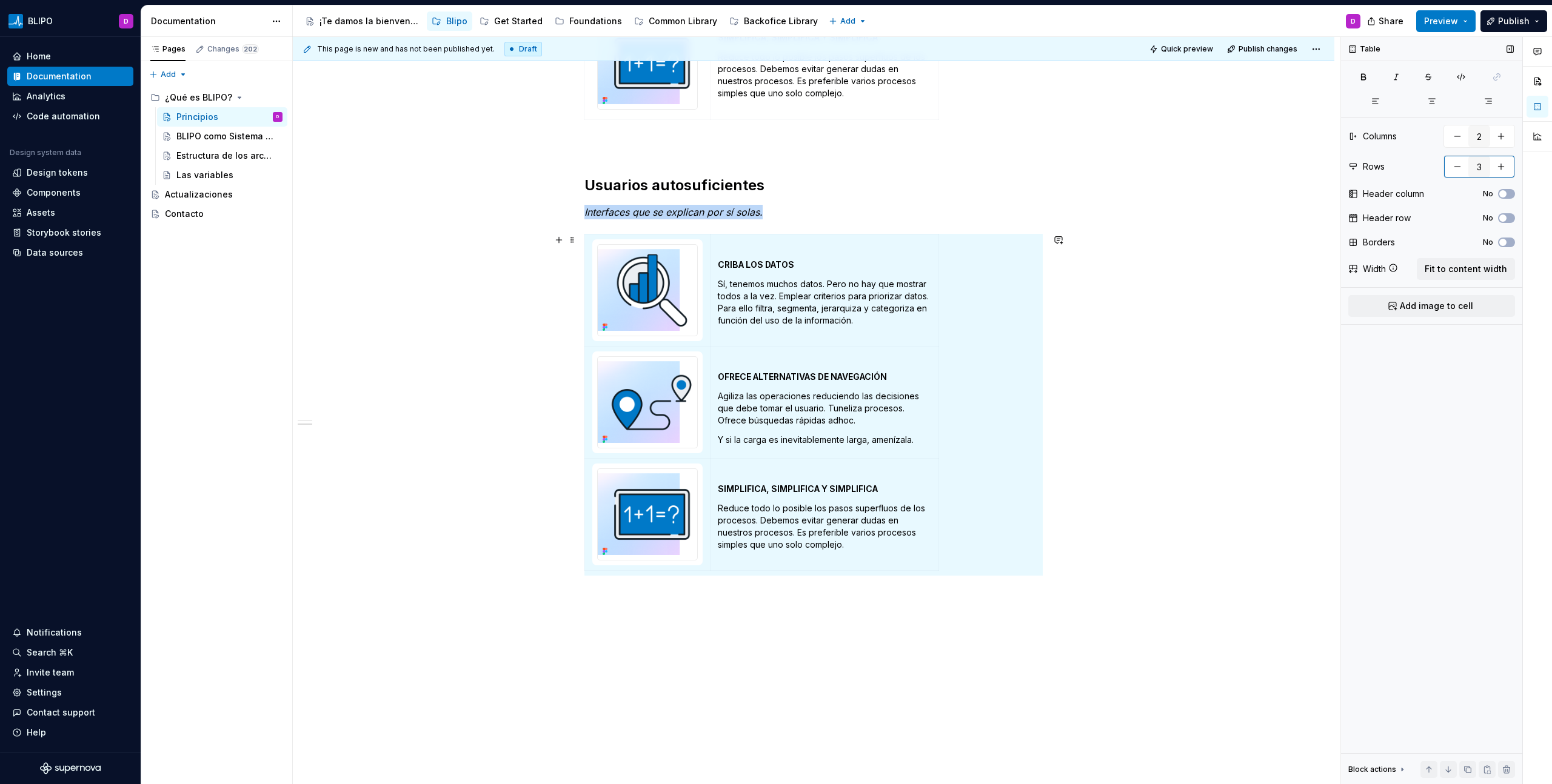
click at [1452, 169] on button "button" at bounding box center [1457, 167] width 22 height 22
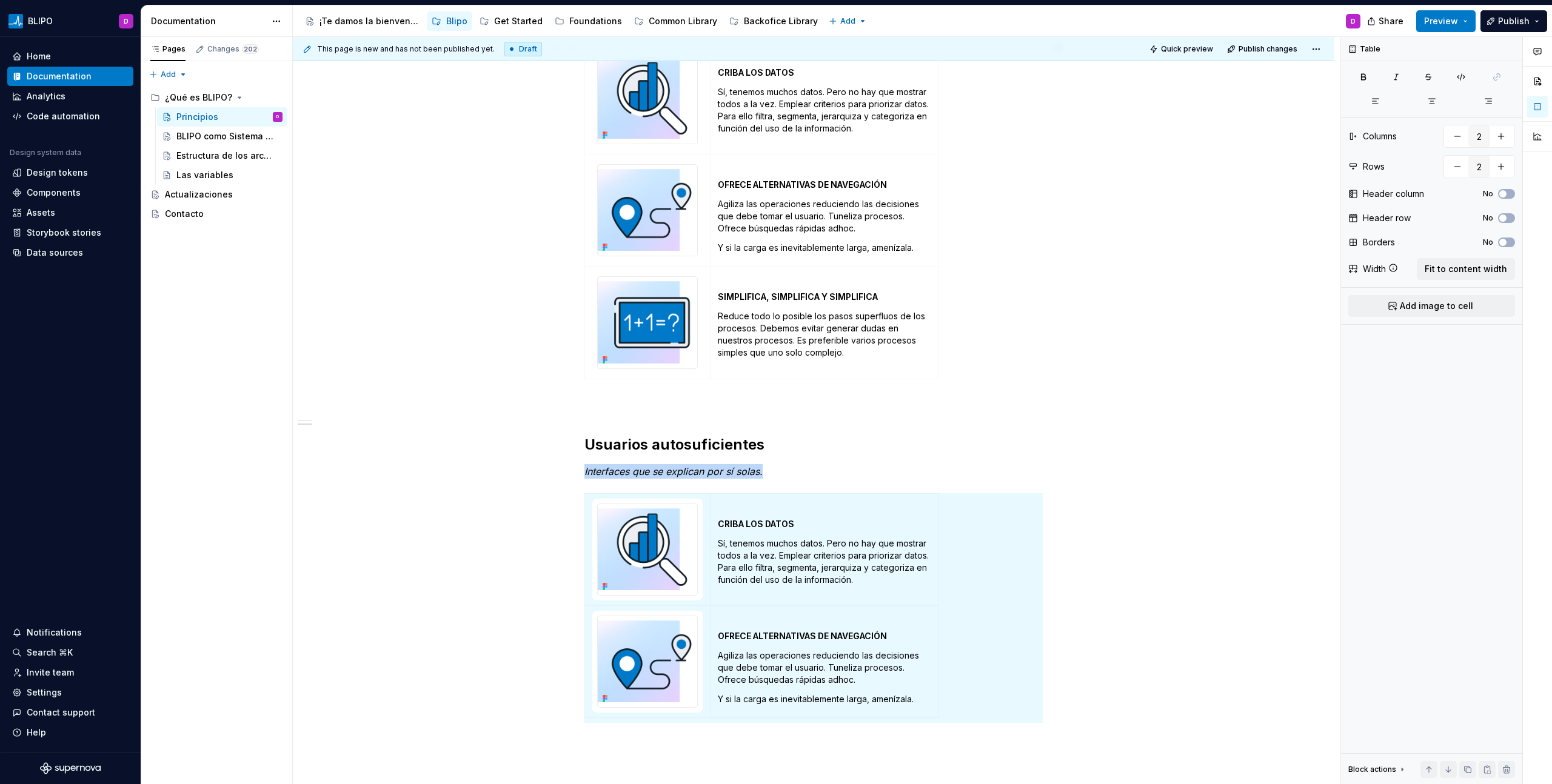
scroll to position [303, 0]
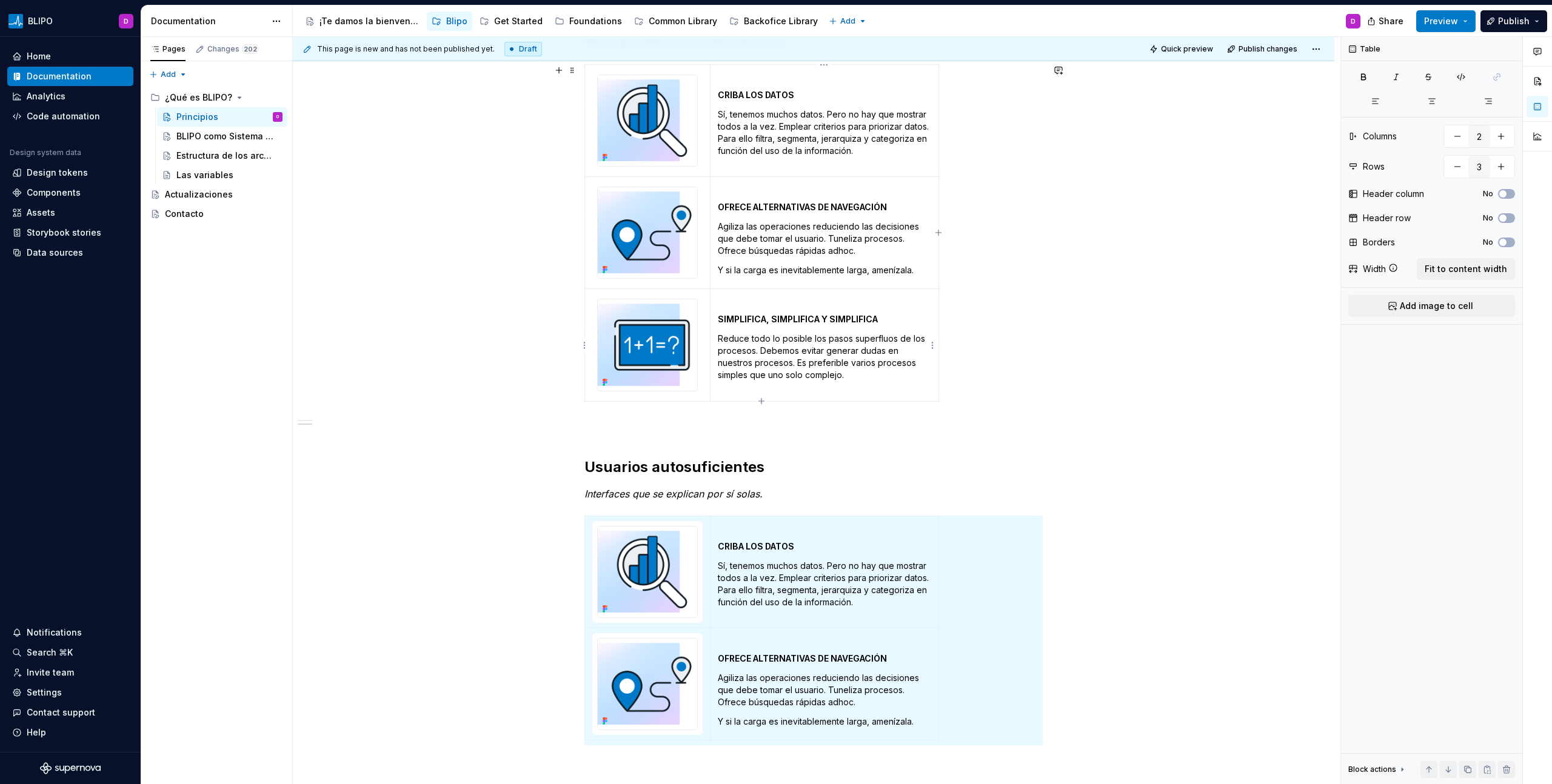
click at [871, 299] on p at bounding box center [824, 300] width 213 height 12
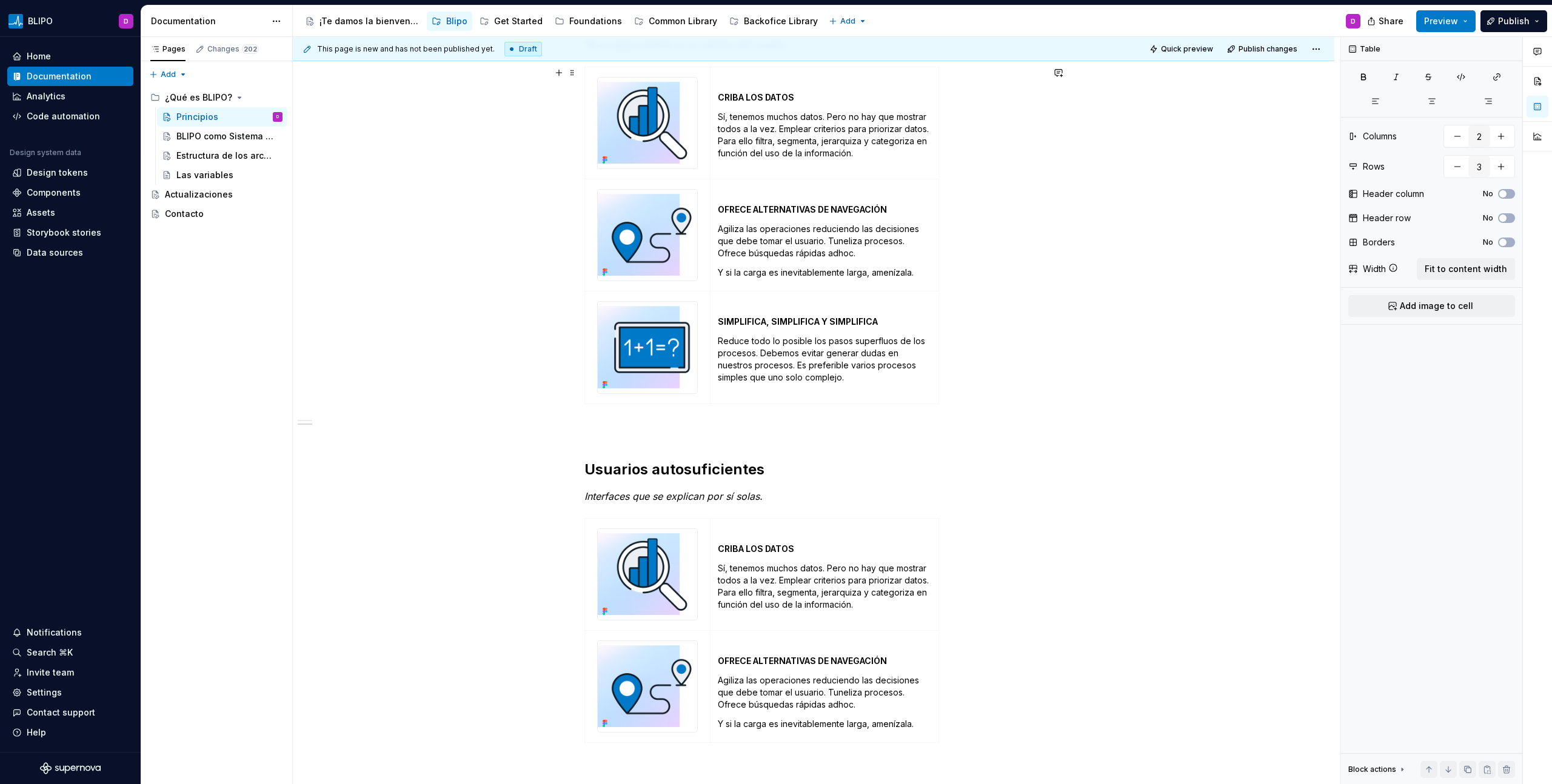
scroll to position [67, 0]
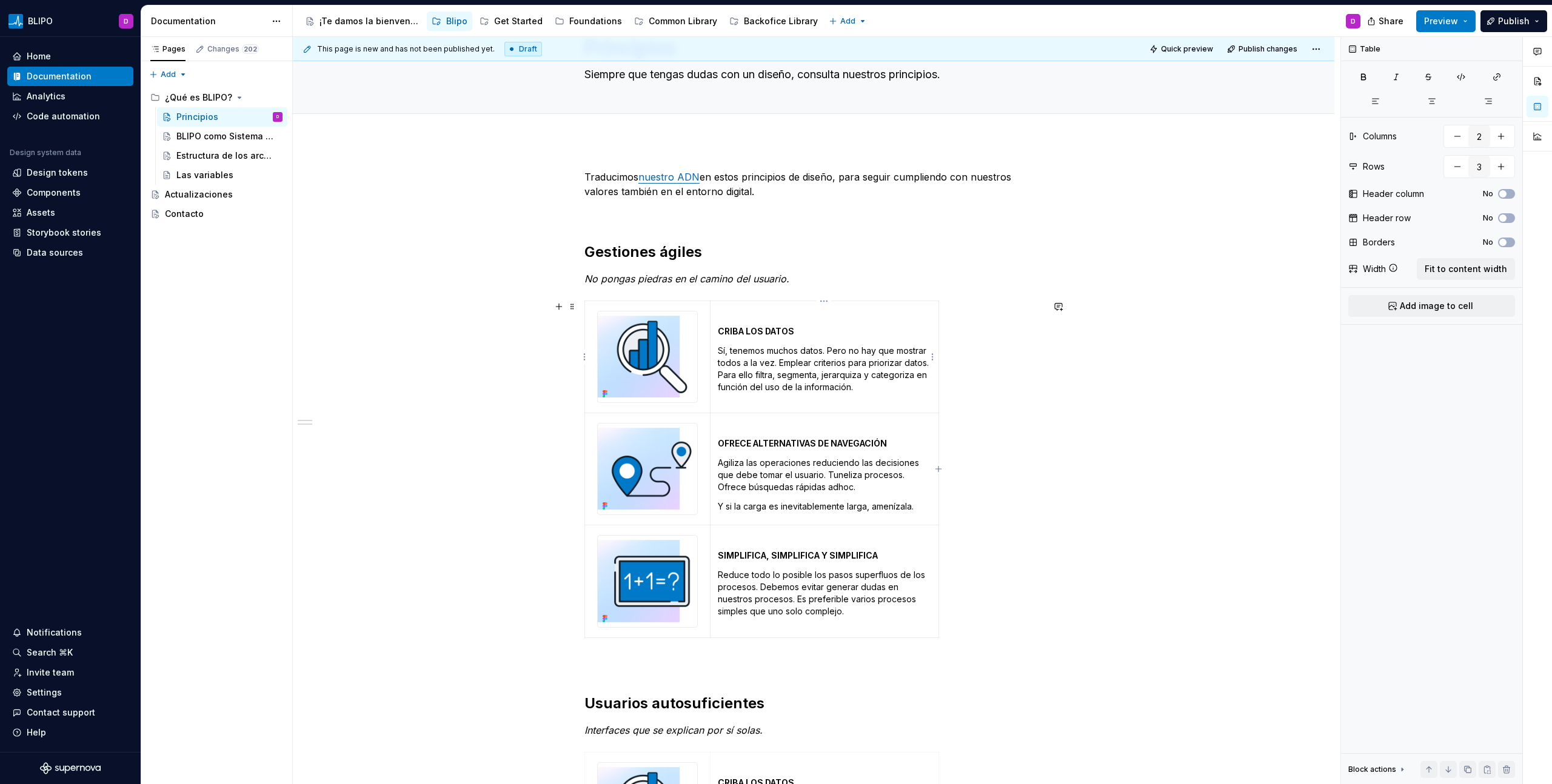
click at [921, 378] on p "Sí, tenemos muchos datos. Pero no hay que mostrar todos a la vez. Emplear crite…" at bounding box center [824, 368] width 213 height 48
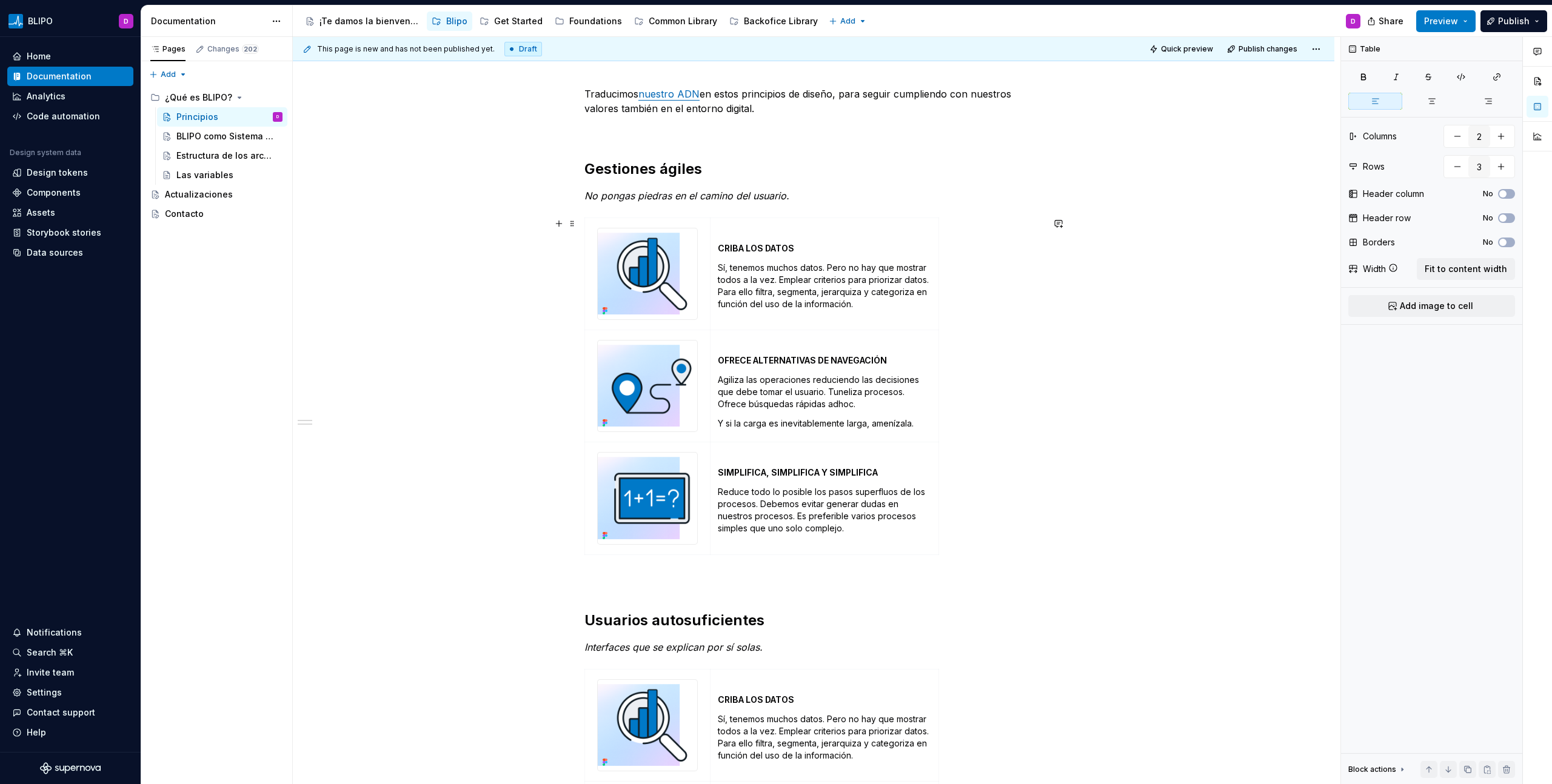
scroll to position [542, 0]
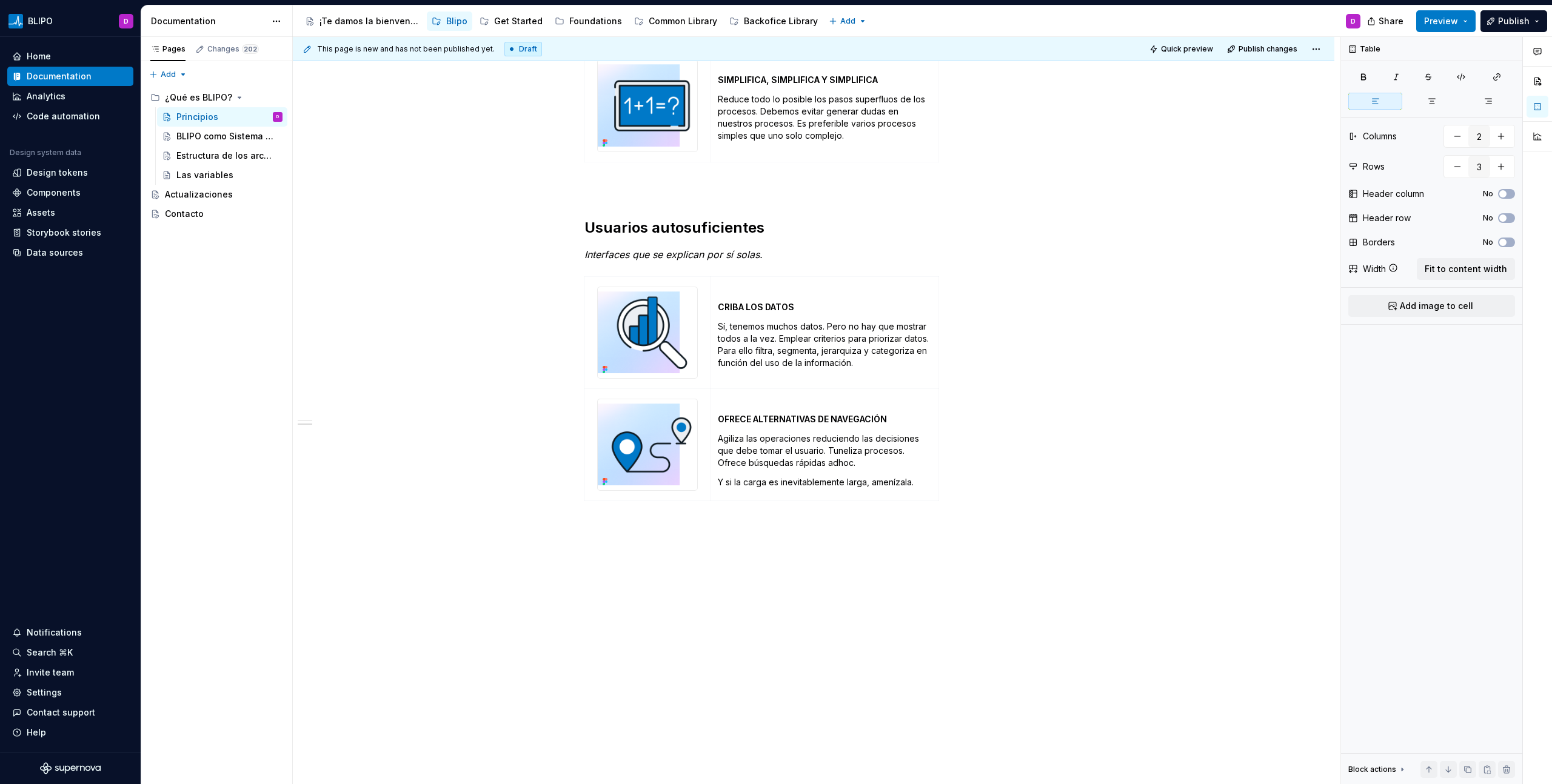
click at [773, 336] on p "Sí, tenemos muchos datos. Pero no hay que mostrar todos a la vez. Emplear crite…" at bounding box center [824, 344] width 213 height 48
type input "2"
click at [773, 336] on p "Sí, tenemos muchos datos. Pero no hay que mostrar todos a la vez. Emplear crite…" at bounding box center [824, 344] width 213 height 48
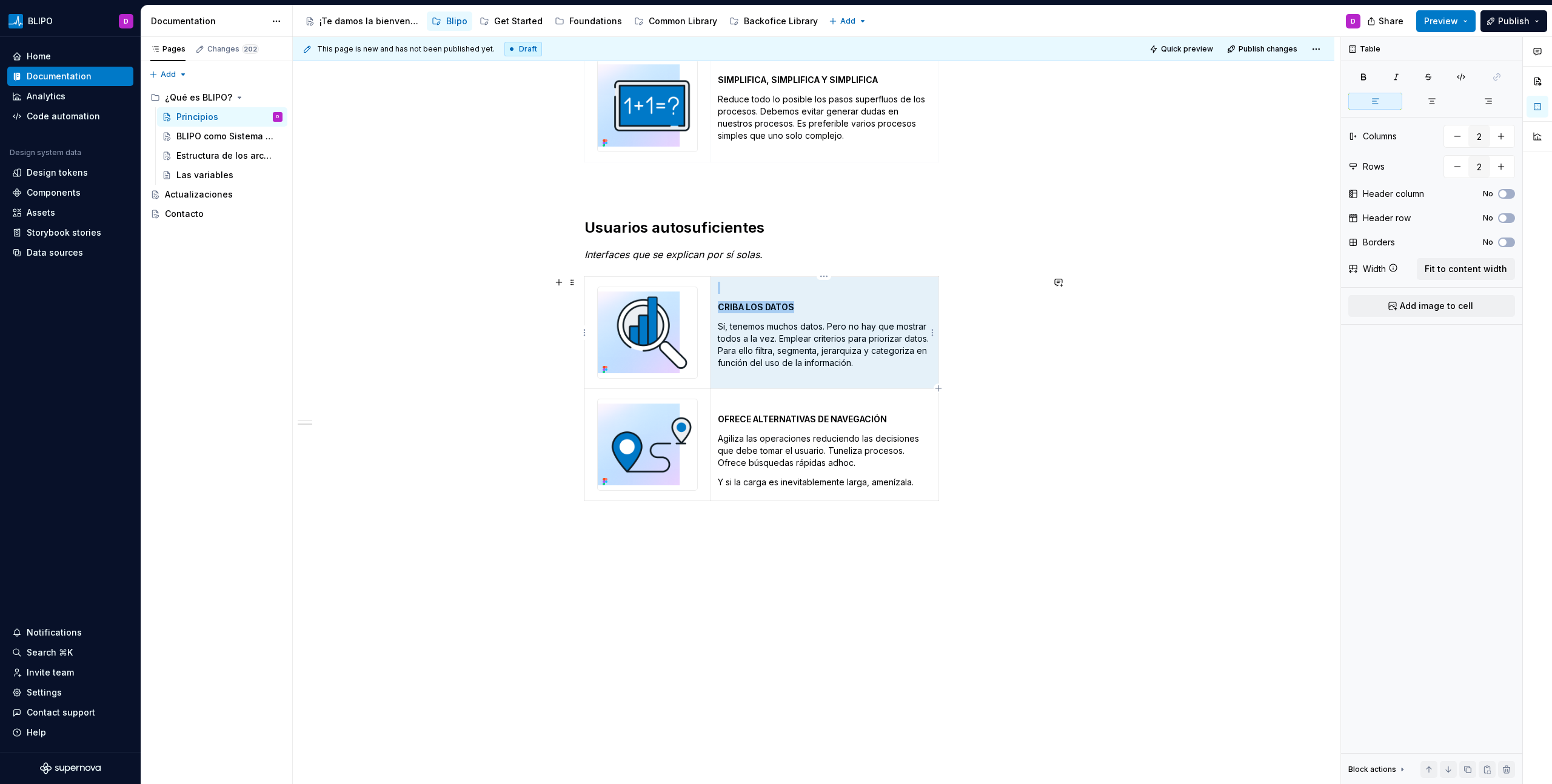
click at [773, 336] on p "Sí, tenemos muchos datos. Pero no hay que mostrar todos a la vez. Emplear crite…" at bounding box center [824, 344] width 213 height 48
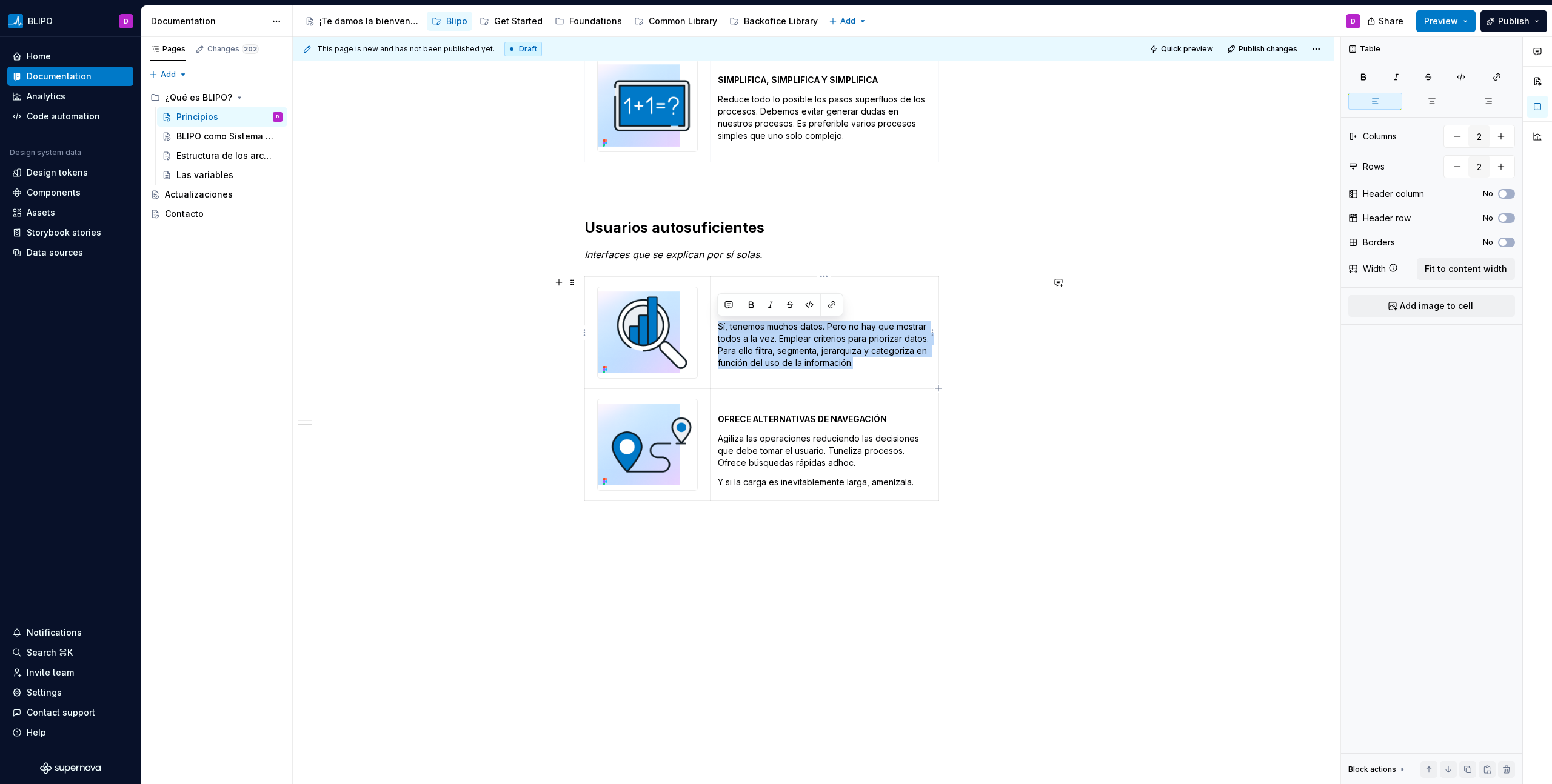
click at [773, 336] on p "Sí, tenemos muchos datos. Pero no hay que mostrar todos a la vez. Emplear crite…" at bounding box center [824, 344] width 213 height 48
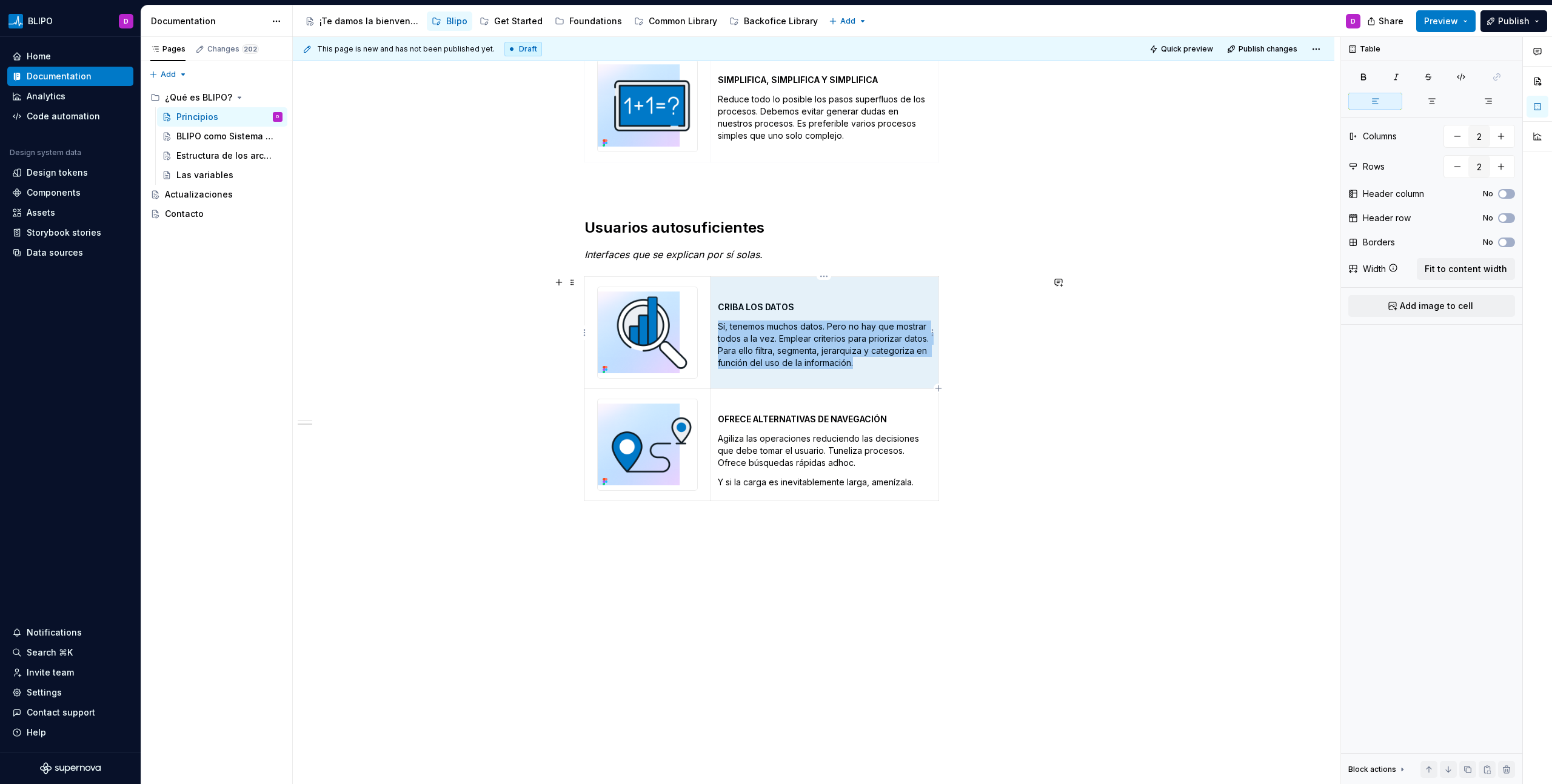
click at [773, 336] on p "Sí, tenemos muchos datos. Pero no hay que mostrar todos a la vez. Emplear crite…" at bounding box center [824, 344] width 213 height 48
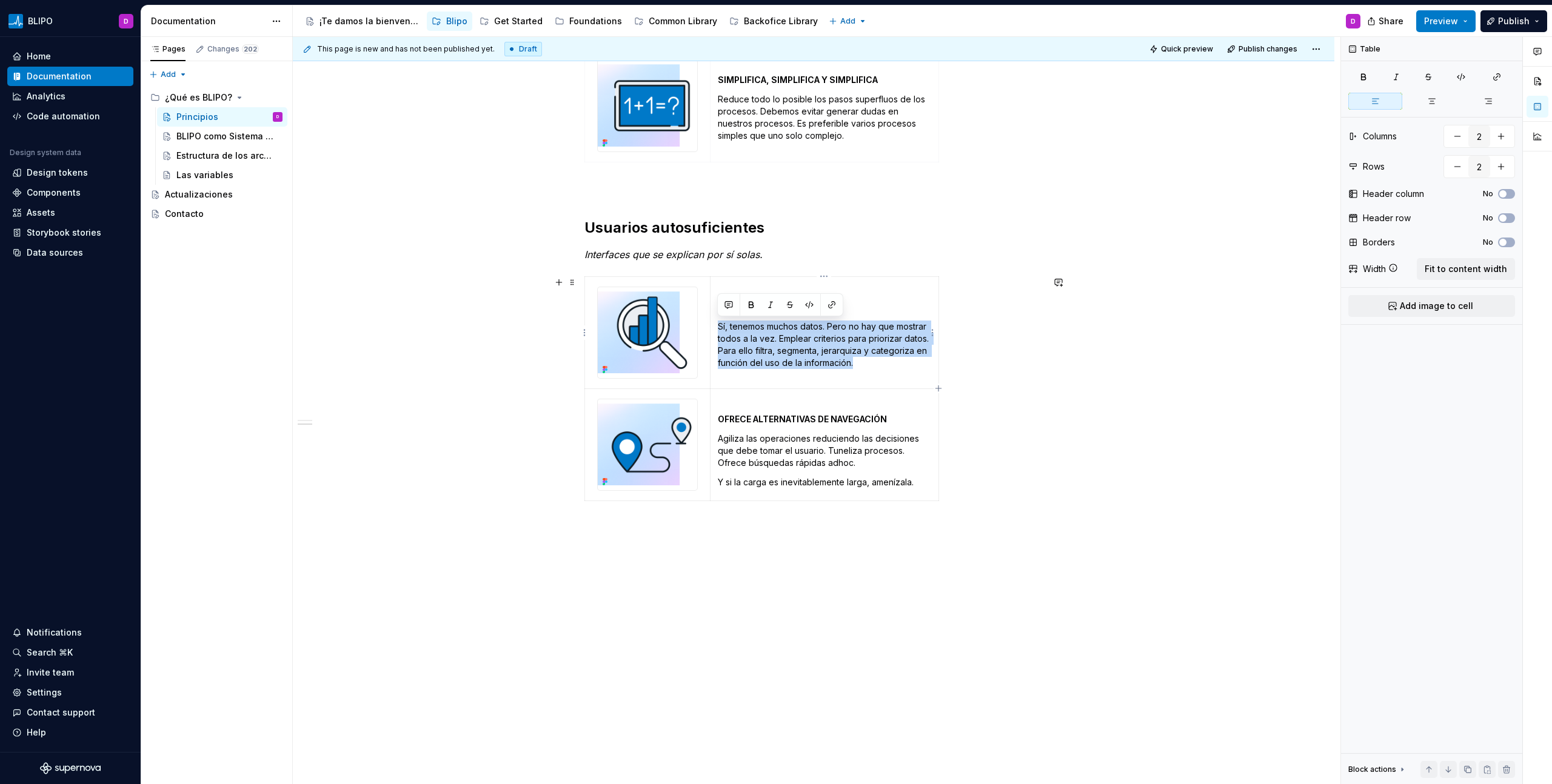
click at [773, 336] on p "Sí, tenemos muchos datos. Pero no hay que mostrar todos a la vez. Emplear crite…" at bounding box center [824, 344] width 213 height 48
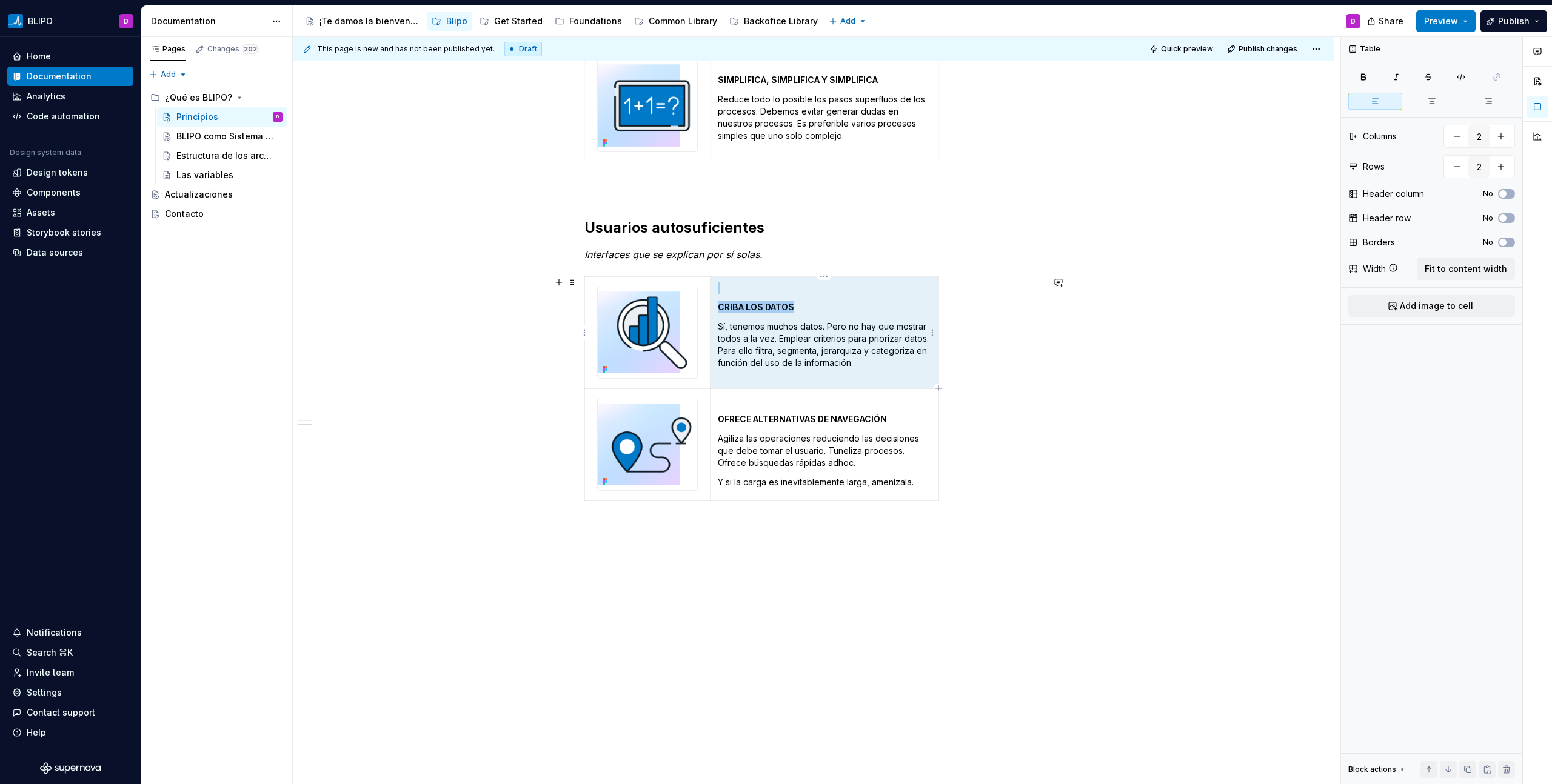
click at [773, 336] on p "Sí, tenemos muchos datos. Pero no hay que mostrar todos a la vez. Emplear crite…" at bounding box center [824, 344] width 213 height 48
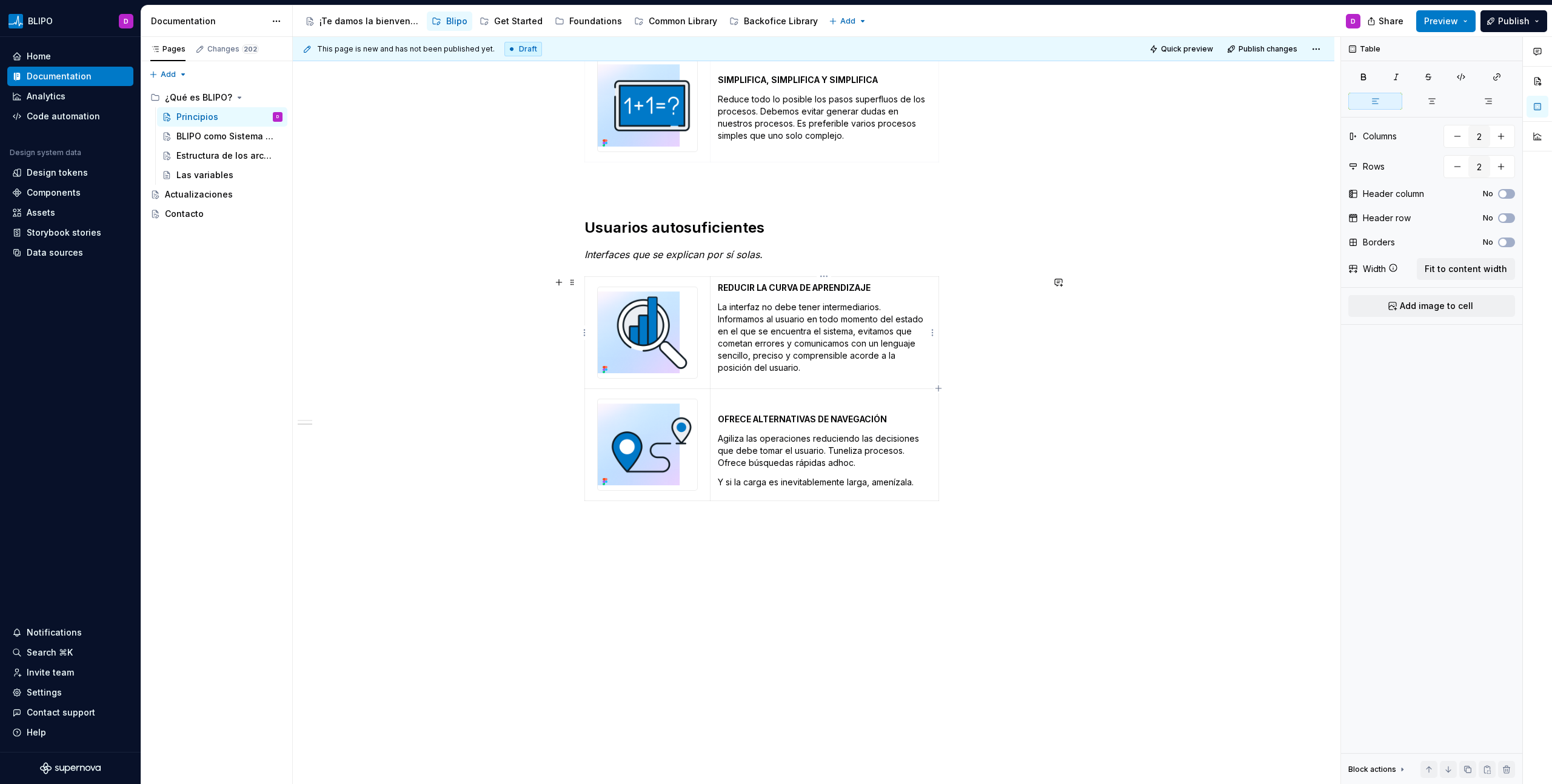
click at [720, 286] on strong "REDUCIR LA CURVA DE APRENDIZAJE" at bounding box center [794, 288] width 153 height 10
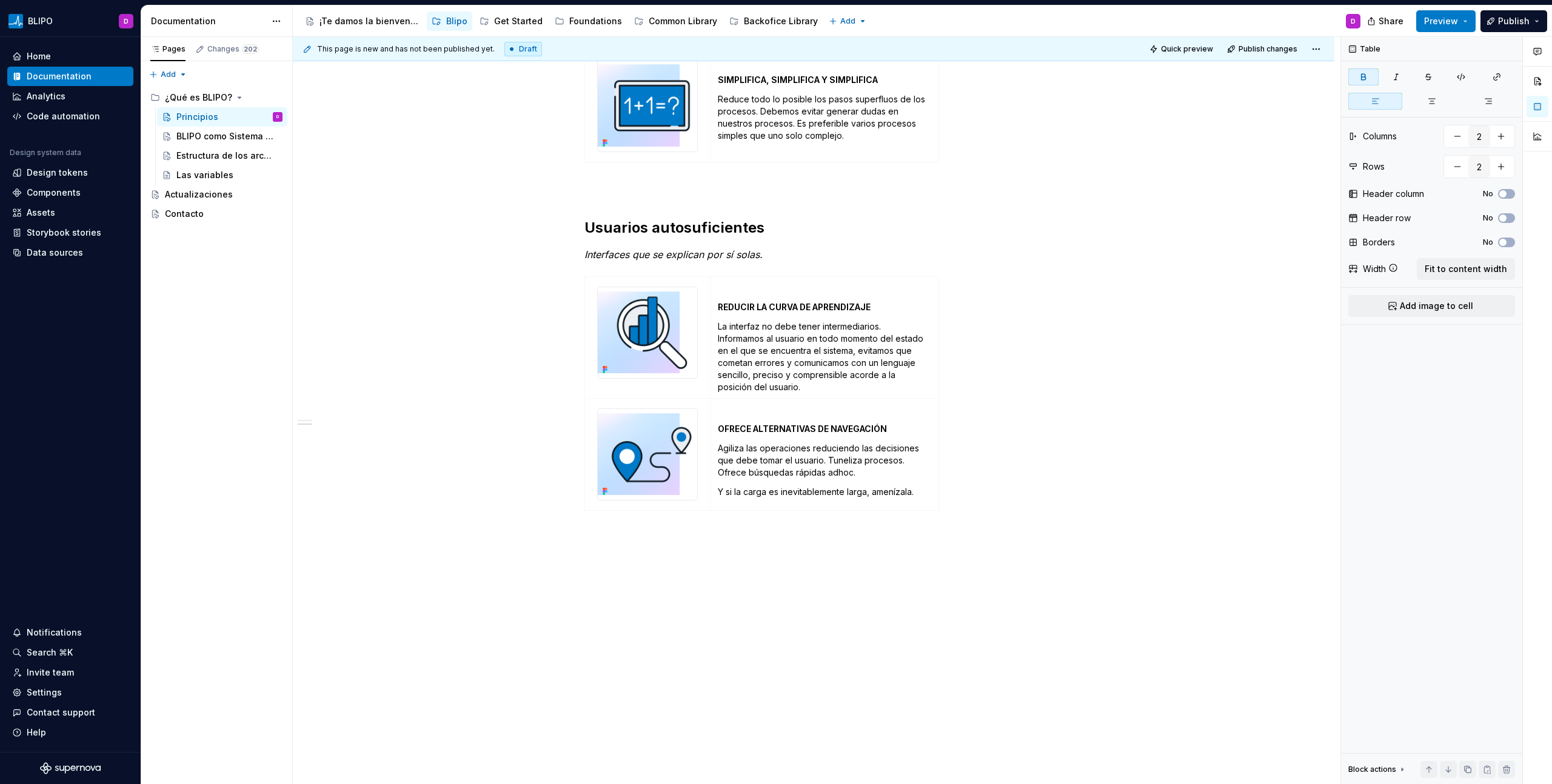
click at [859, 461] on p "Agiliza las operaciones reduciendo las decisiones que debe tomar el usuario. Tu…" at bounding box center [824, 460] width 213 height 36
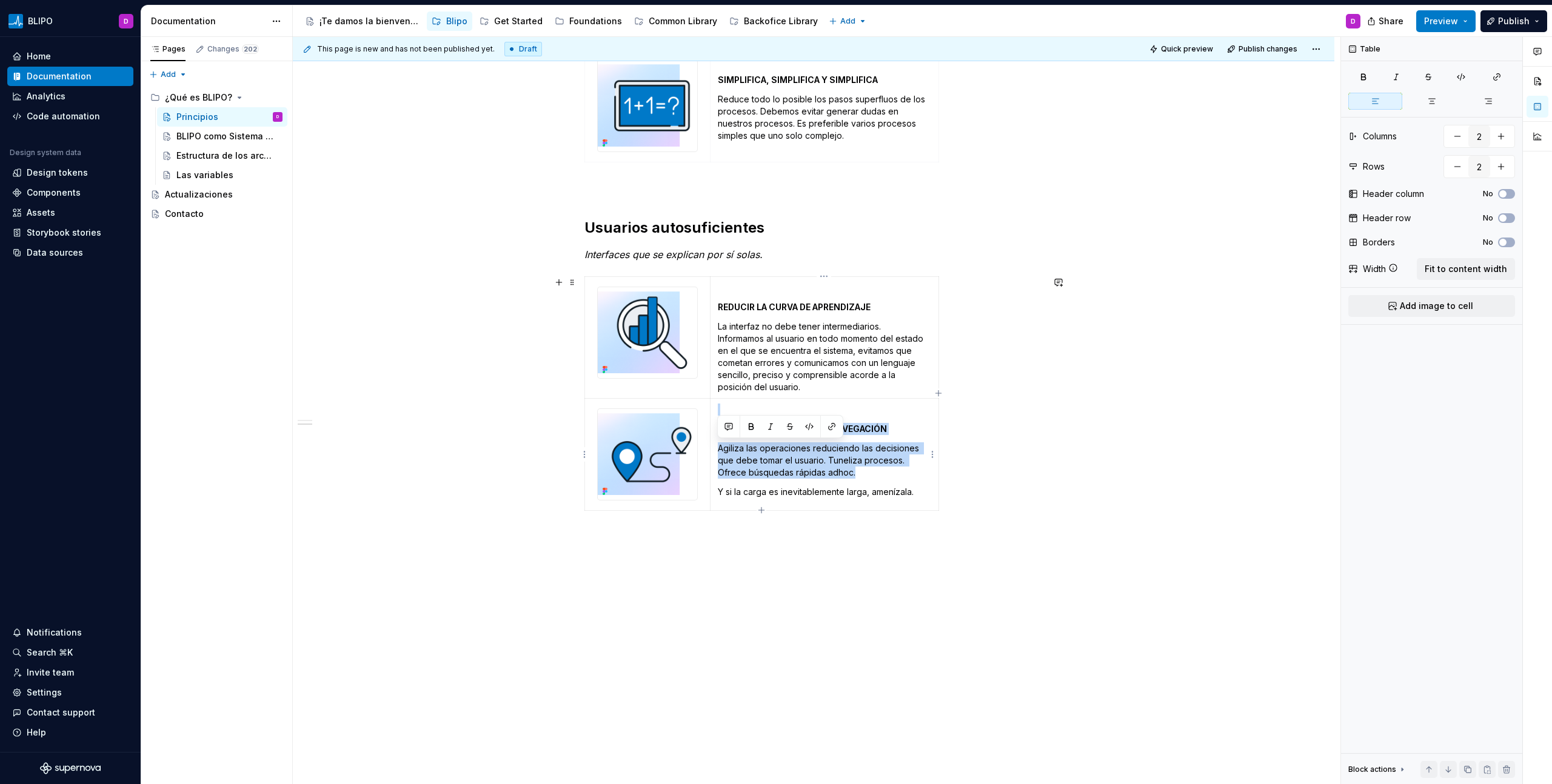
click at [859, 461] on p "Agiliza las operaciones reduciendo las decisiones que debe tomar el usuario. Tu…" at bounding box center [824, 460] width 213 height 36
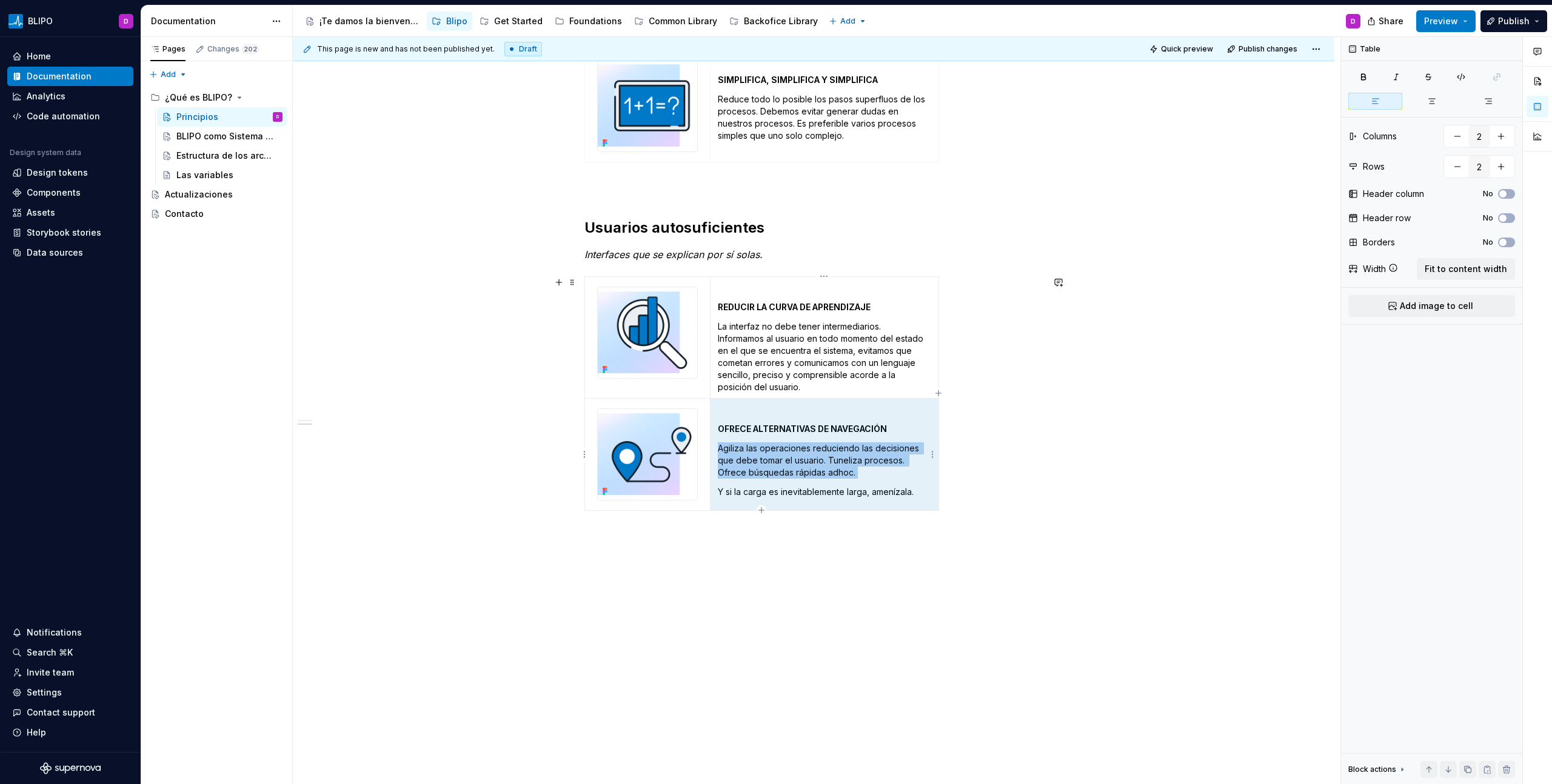
click at [859, 461] on p "Agiliza las operaciones reduciendo las decisiones que debe tomar el usuario. Tu…" at bounding box center [824, 460] width 213 height 36
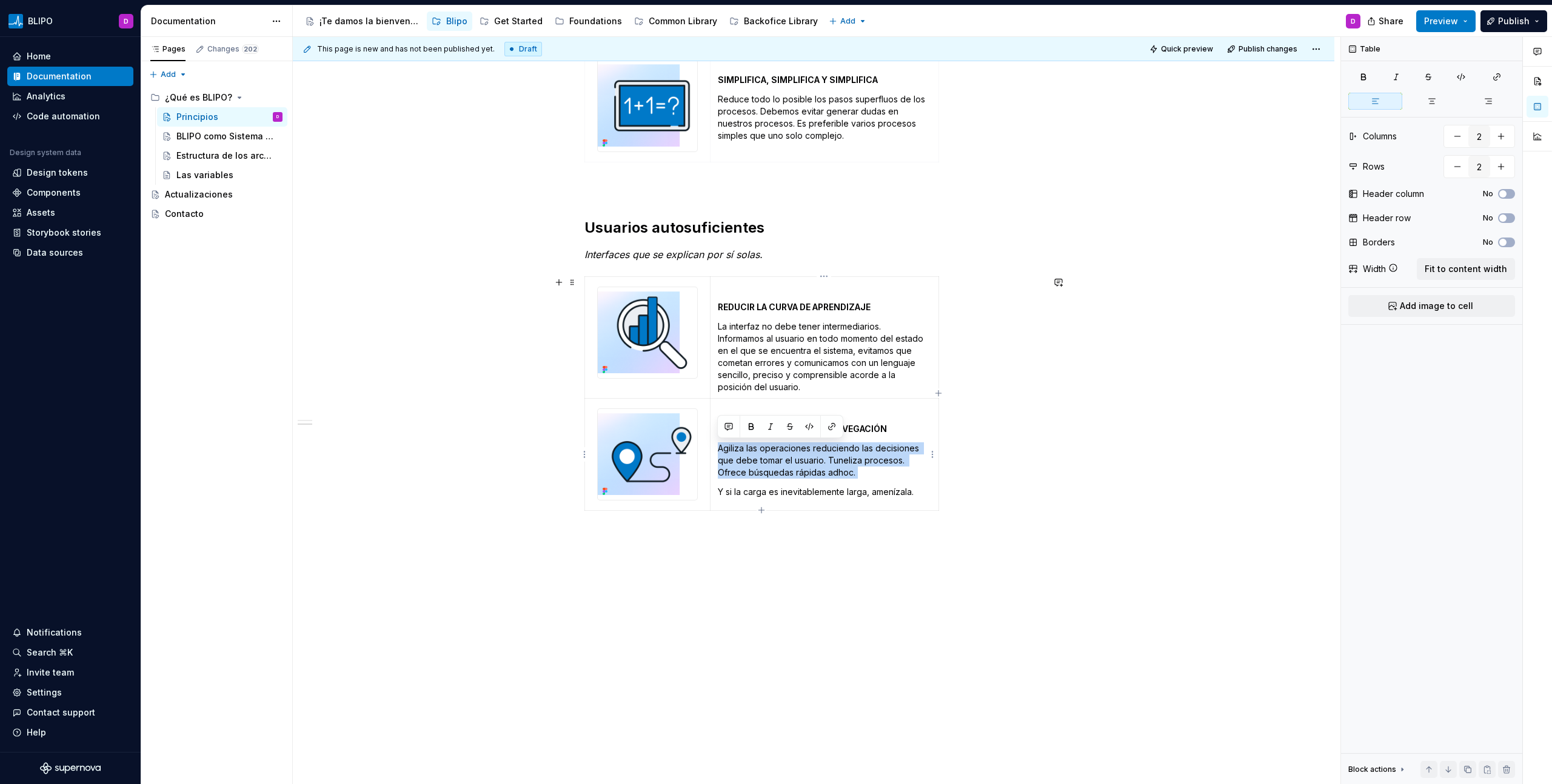
click at [859, 461] on p "Agiliza las operaciones reduciendo las decisiones que debe tomar el usuario. Tu…" at bounding box center [824, 460] width 213 height 36
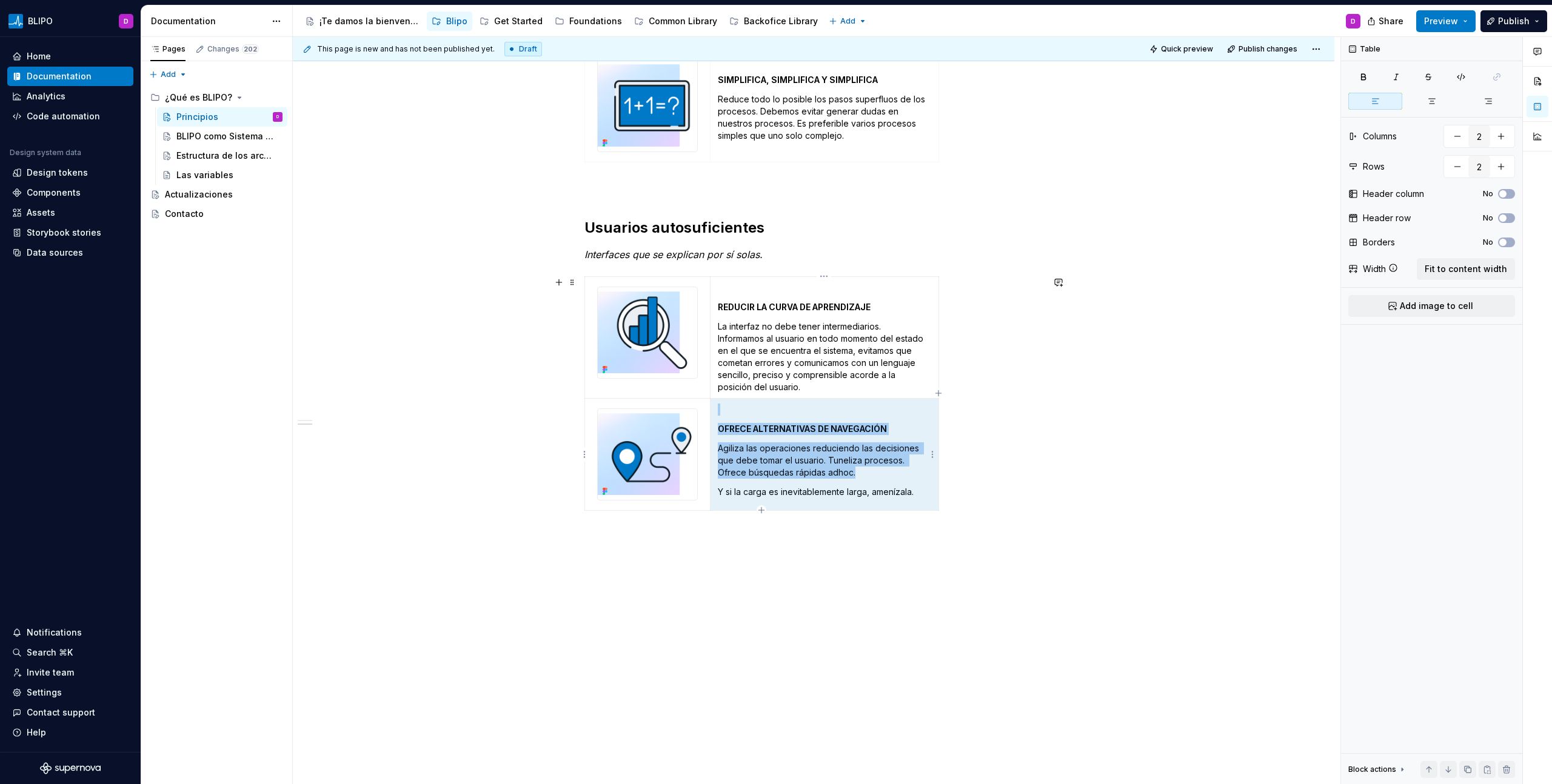
click at [859, 461] on p "Agiliza las operaciones reduciendo las decisiones que debe tomar el usuario. Tu…" at bounding box center [824, 460] width 213 height 36
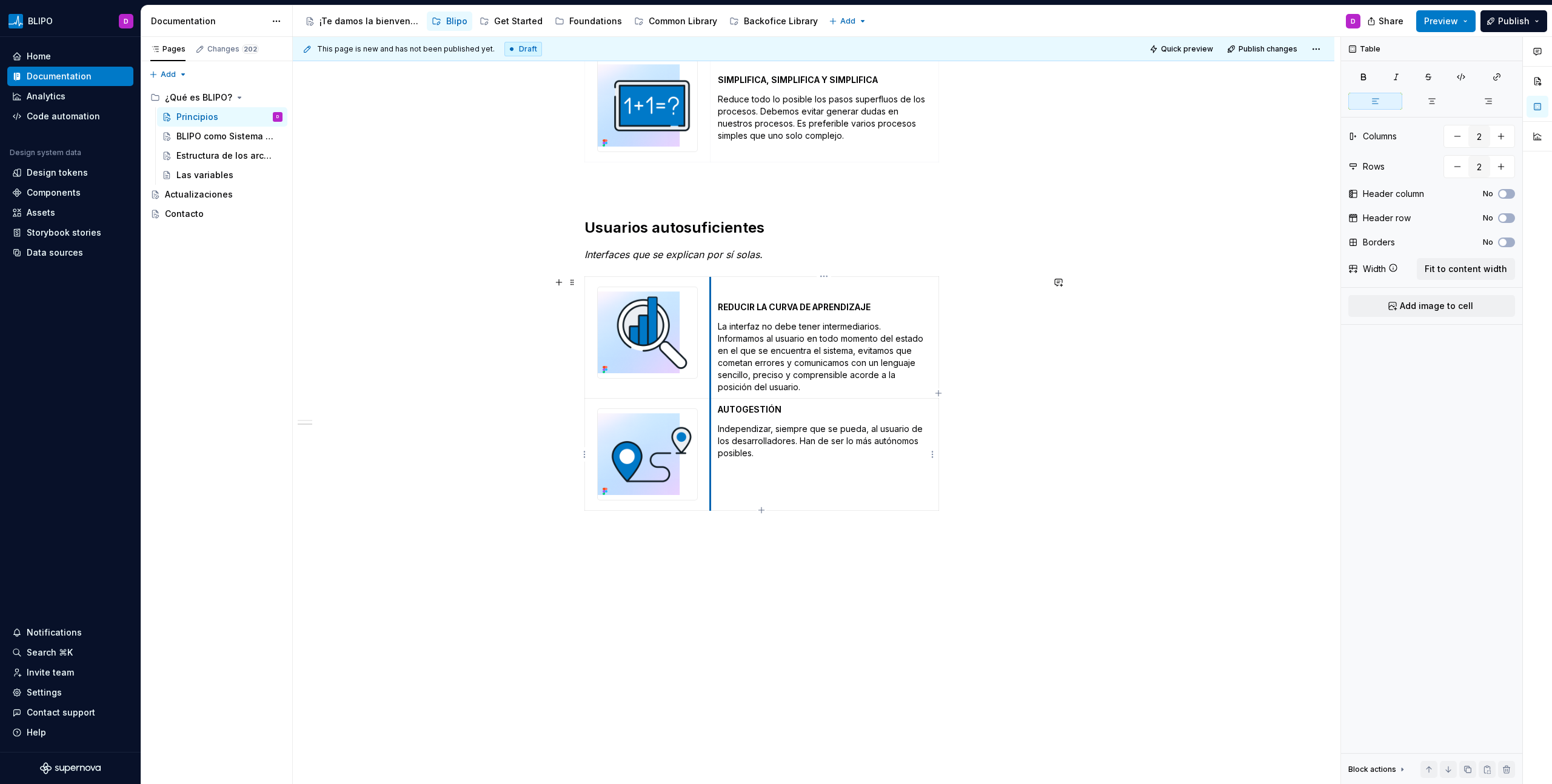
click at [711, 411] on td "AUTOGESTIÓN Independizar, siempre que se pueda, al usuario de los desarrollador…" at bounding box center [823, 454] width 228 height 112
click at [719, 411] on strong "AUTOGESTIÓN" at bounding box center [749, 409] width 64 height 10
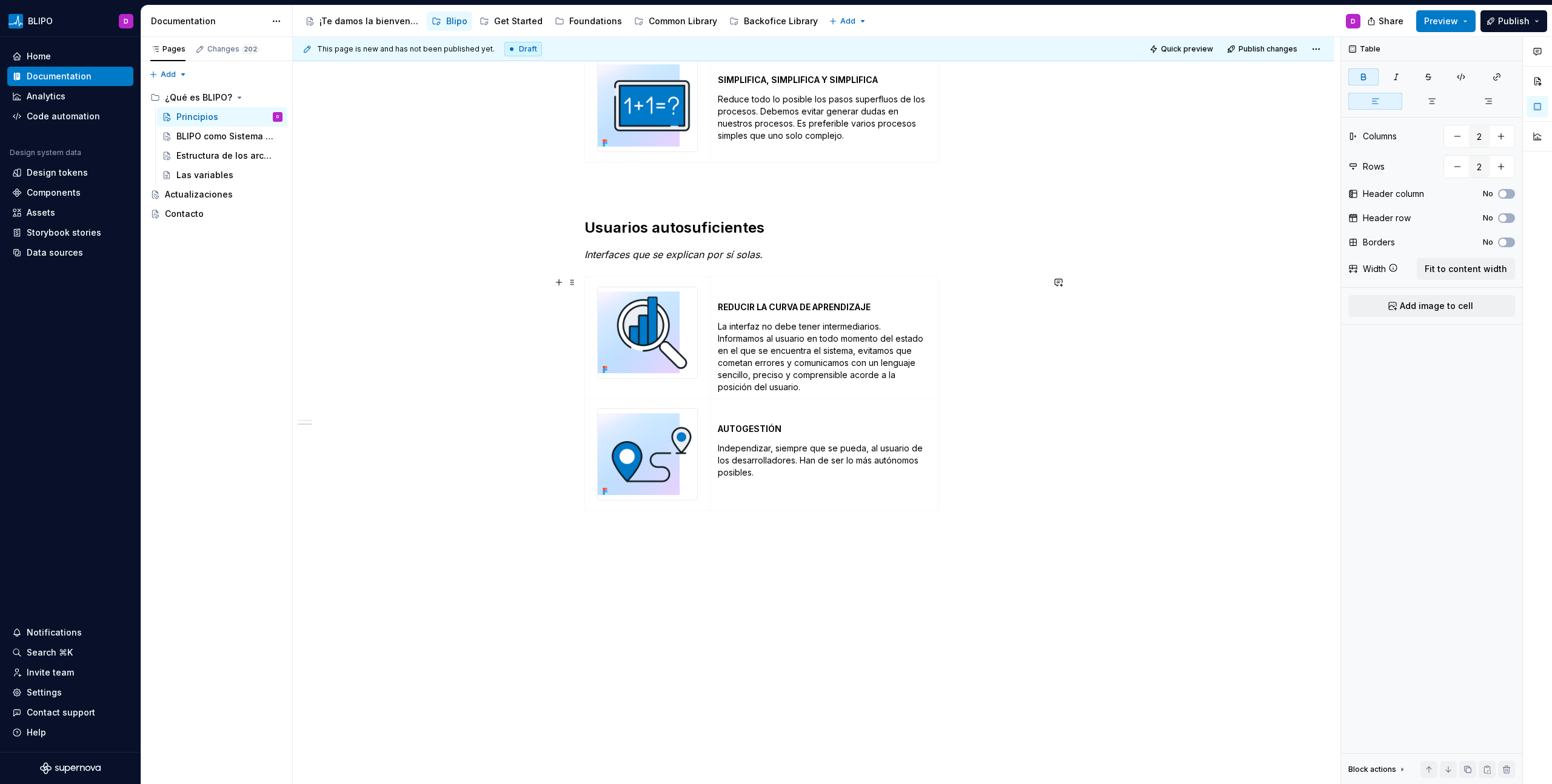
click at [1082, 454] on div "Traducimos nuestro ADN en estos principios de diseño, para seguir cumpliendo co…" at bounding box center [813, 230] width 1041 height 1130
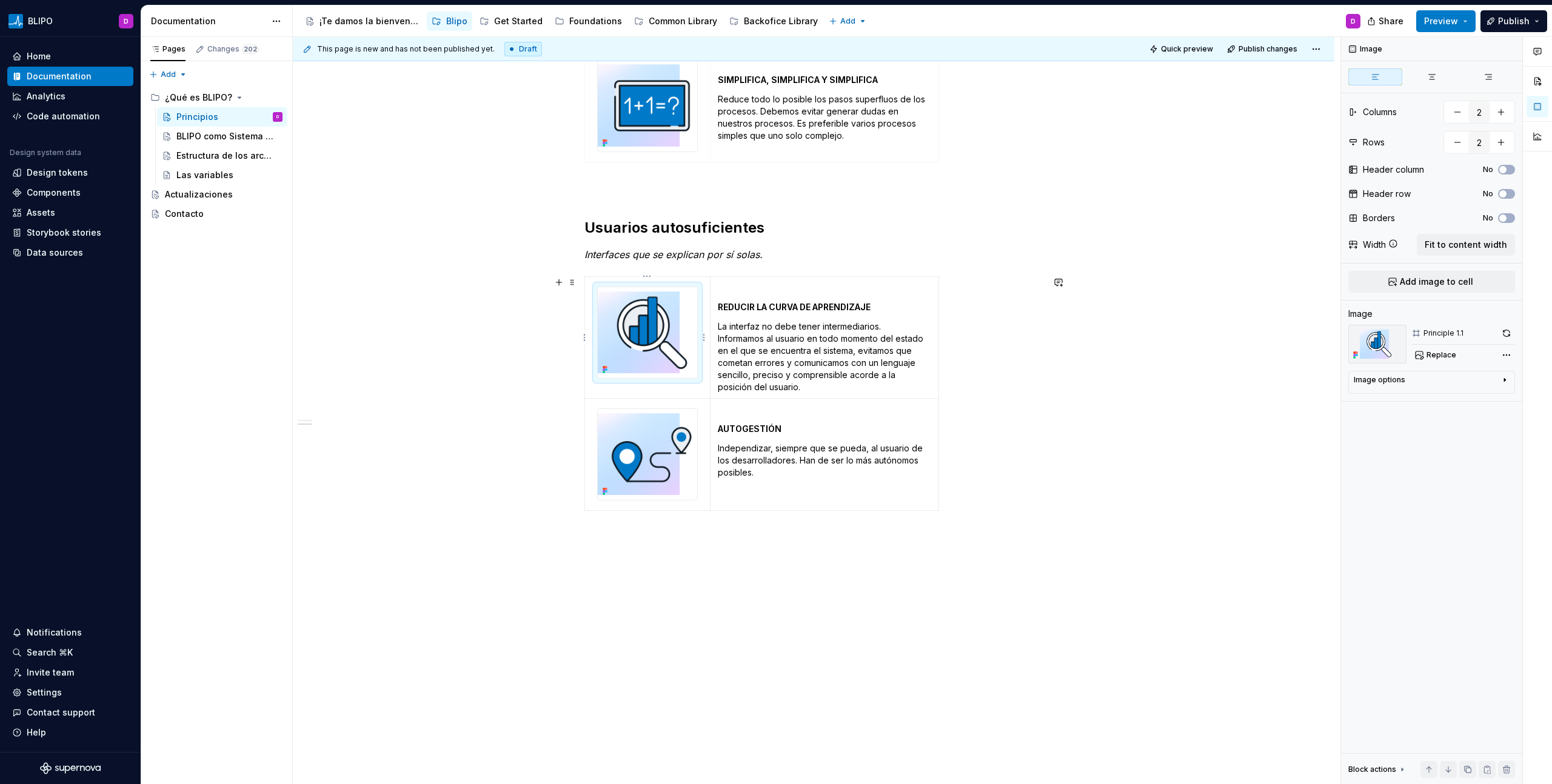
click at [658, 341] on img at bounding box center [647, 333] width 99 height 91
click at [1437, 359] on span "Replace" at bounding box center [1441, 355] width 30 height 9
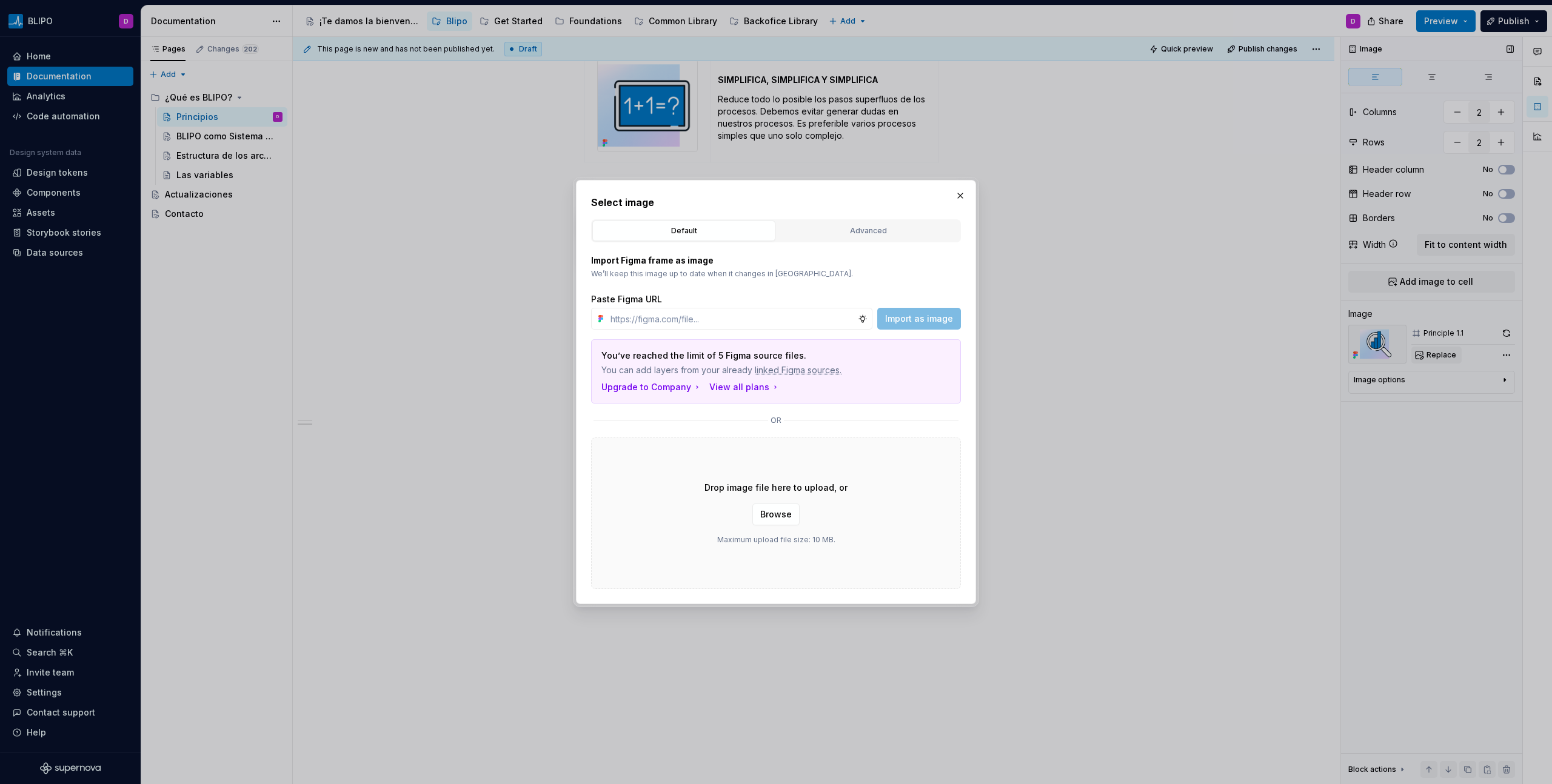
type textarea "*"
type input "[URL][DOMAIN_NAME]"
type textarea "*"
type input "[URL][DOMAIN_NAME]"
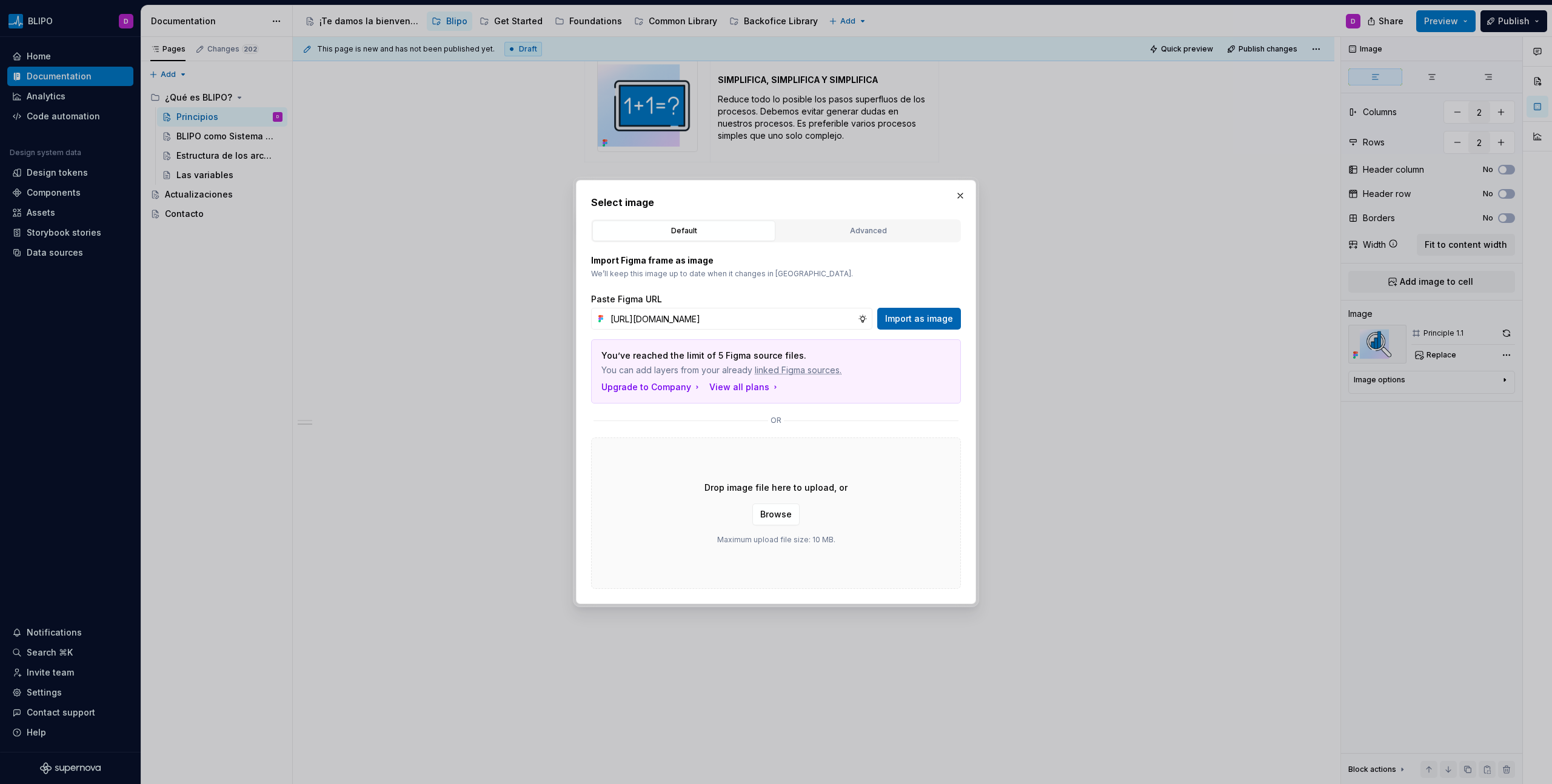
scroll to position [0, 0]
click at [919, 319] on span "Import as image" at bounding box center [919, 319] width 68 height 12
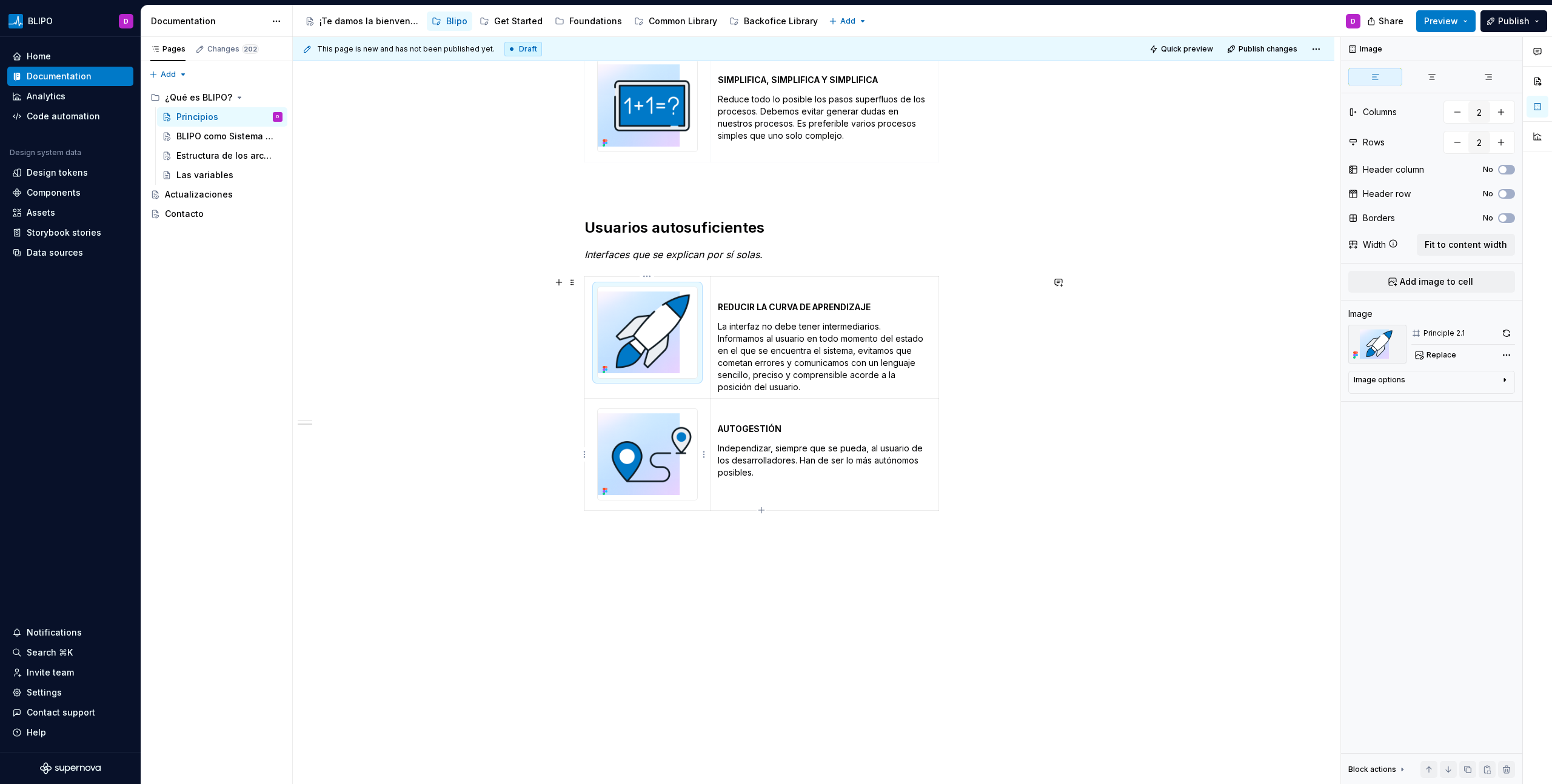
click at [643, 468] on img at bounding box center [647, 454] width 99 height 91
click at [1435, 361] on button "Replace" at bounding box center [1436, 356] width 50 height 17
type textarea "*"
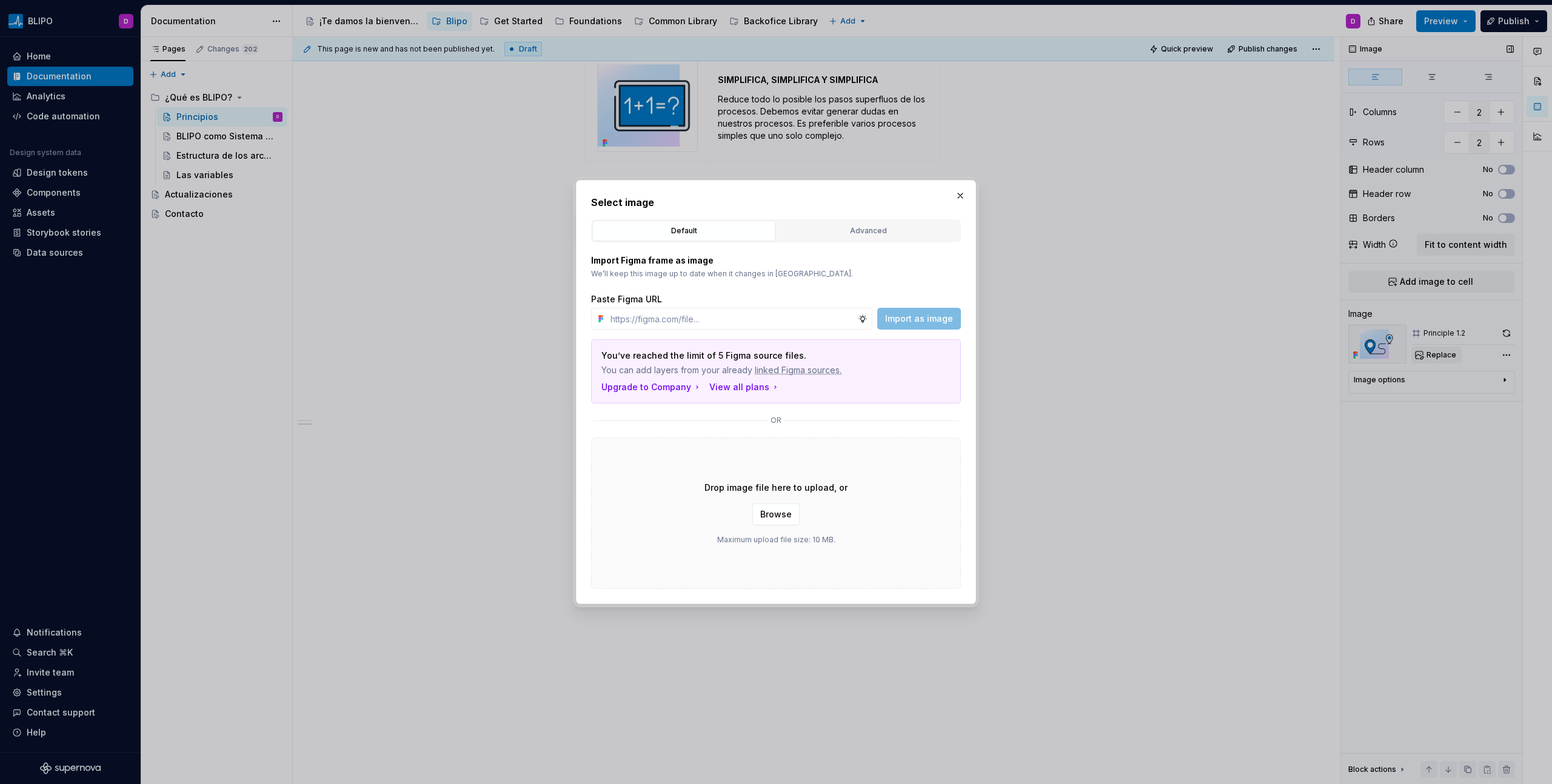
type input "[URL][DOMAIN_NAME]"
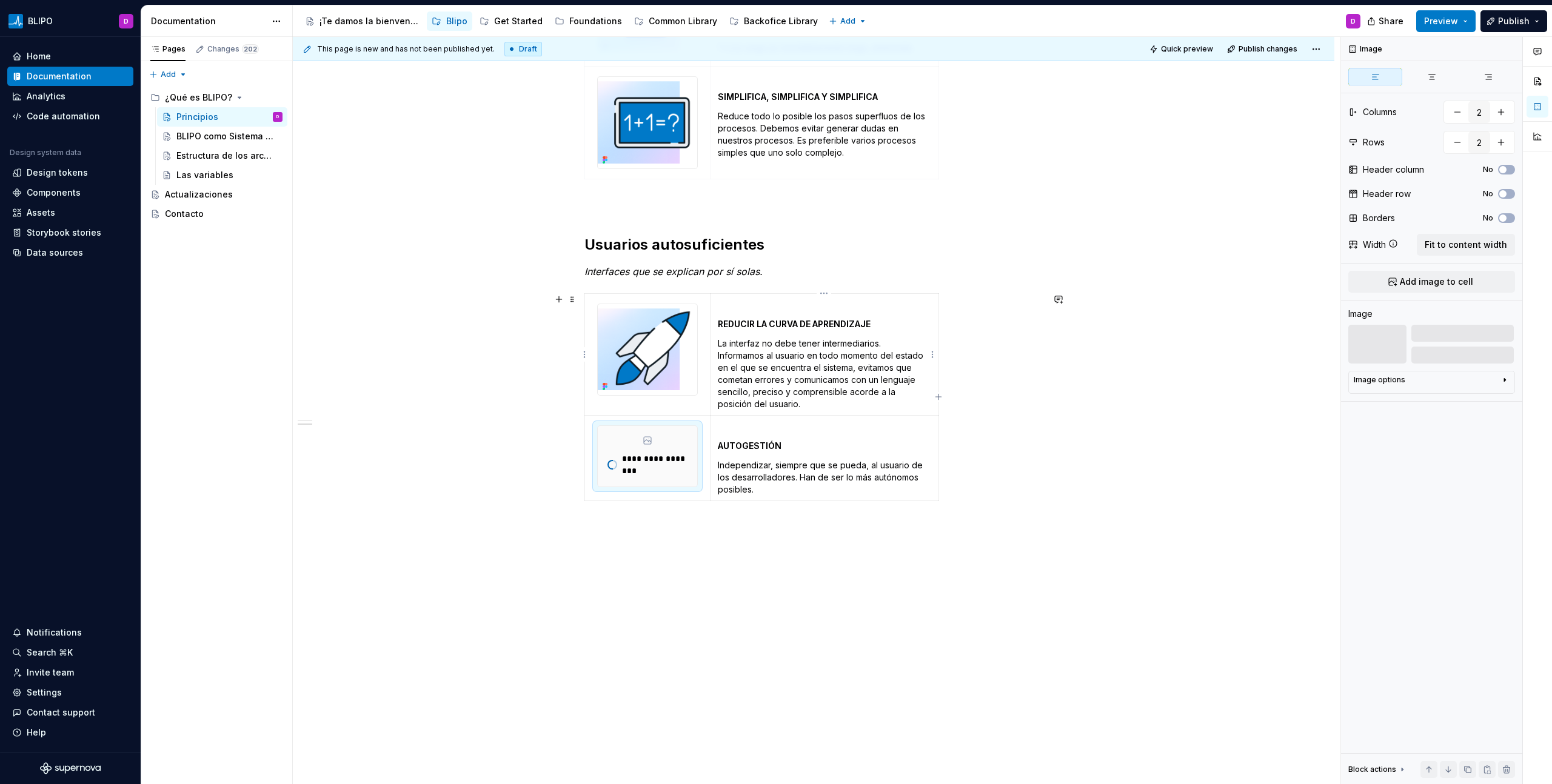
scroll to position [525, 0]
type textarea "*"
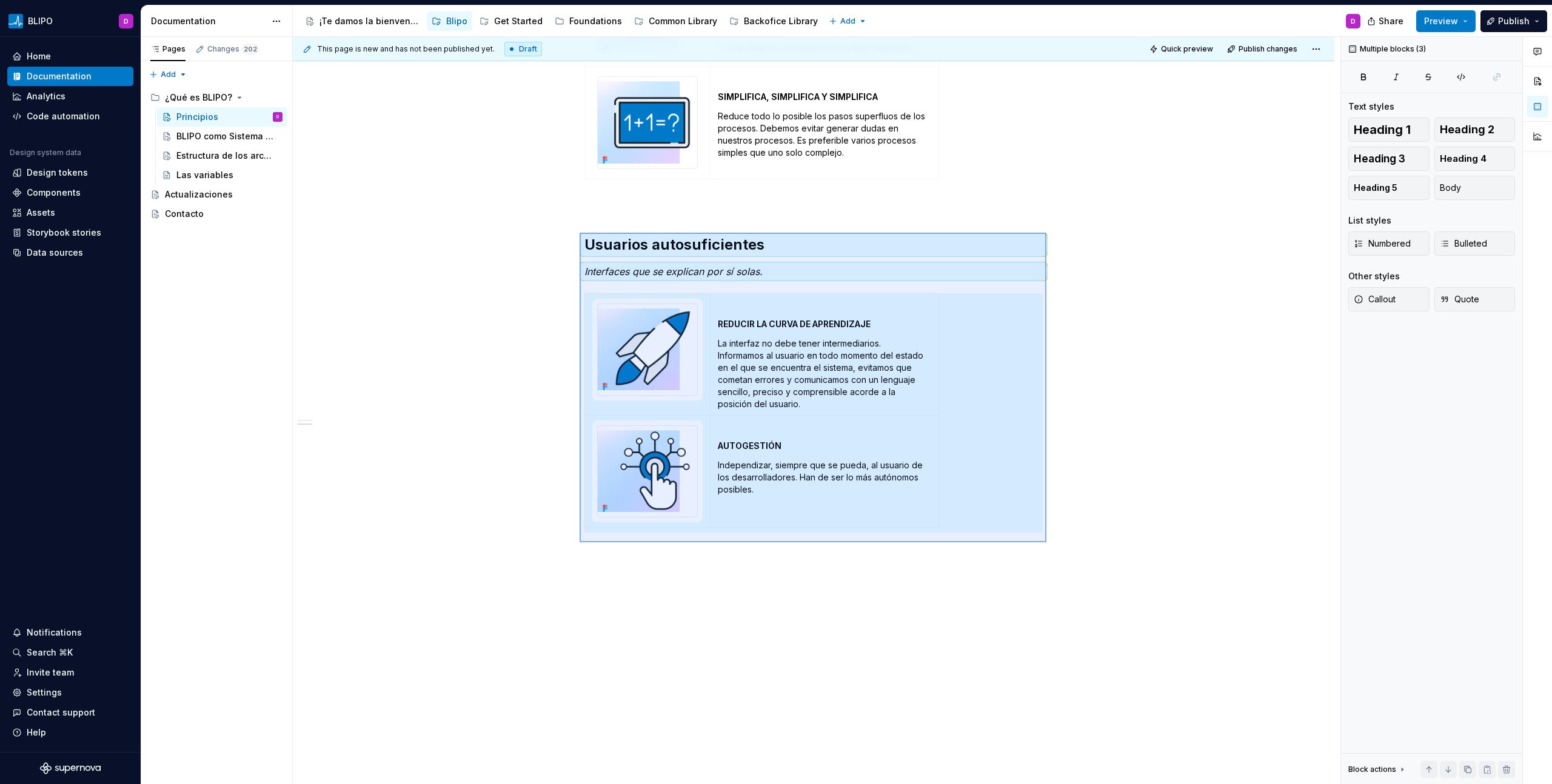
drag, startPoint x: 580, startPoint y: 232, endPoint x: 1046, endPoint y: 542, distance: 559.7
click at [1046, 542] on div "This page is new and has not been published yet. Draft Quick preview Publish ch…" at bounding box center [816, 412] width 1047 height 748
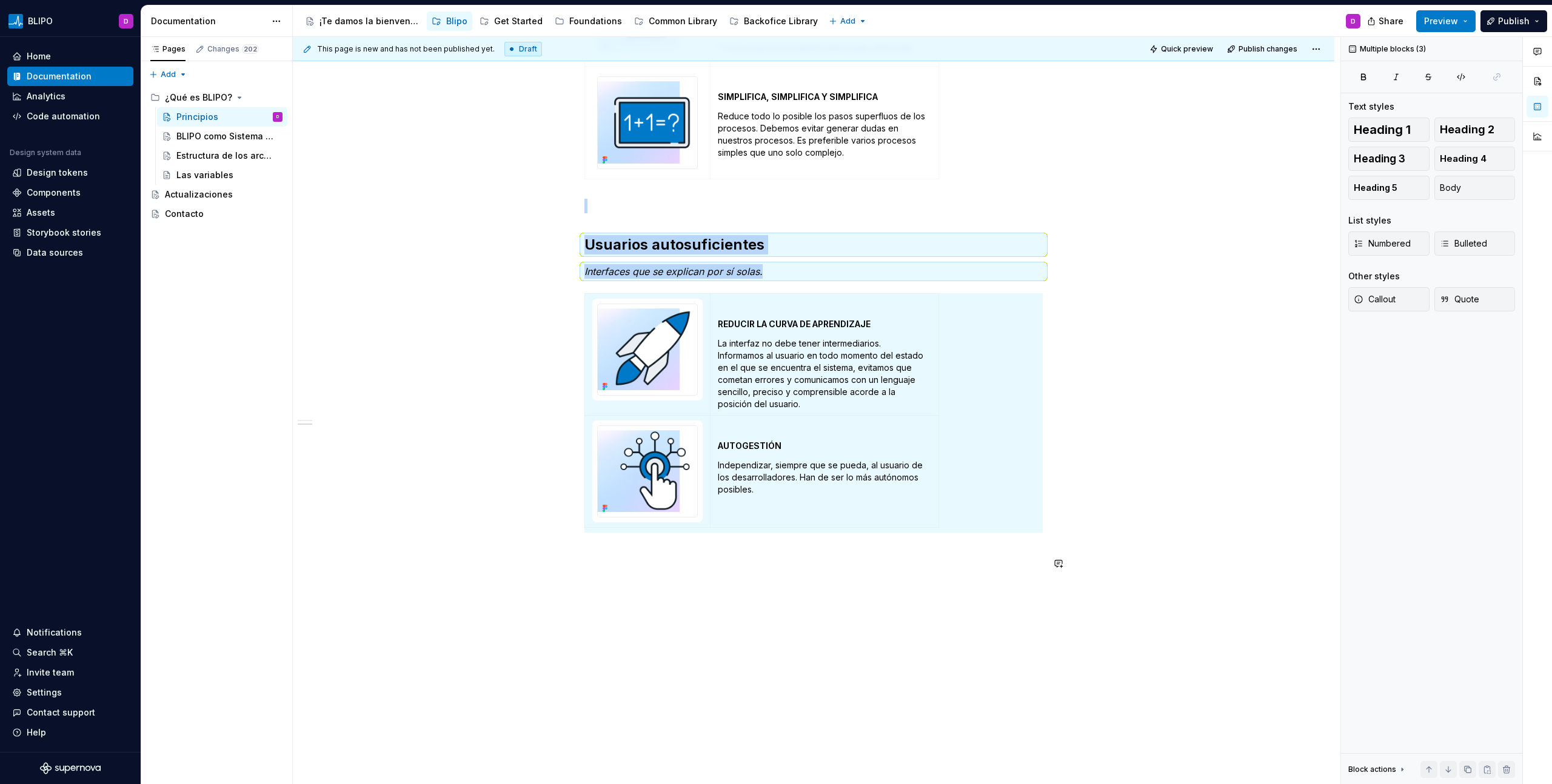
drag, startPoint x: 560, startPoint y: 575, endPoint x: 580, endPoint y: 574, distance: 20.0
click at [559, 576] on div "Traducimos nuestro ADN en estos principios de diseño, para seguir cumpliendo co…" at bounding box center [813, 247] width 1041 height 1130
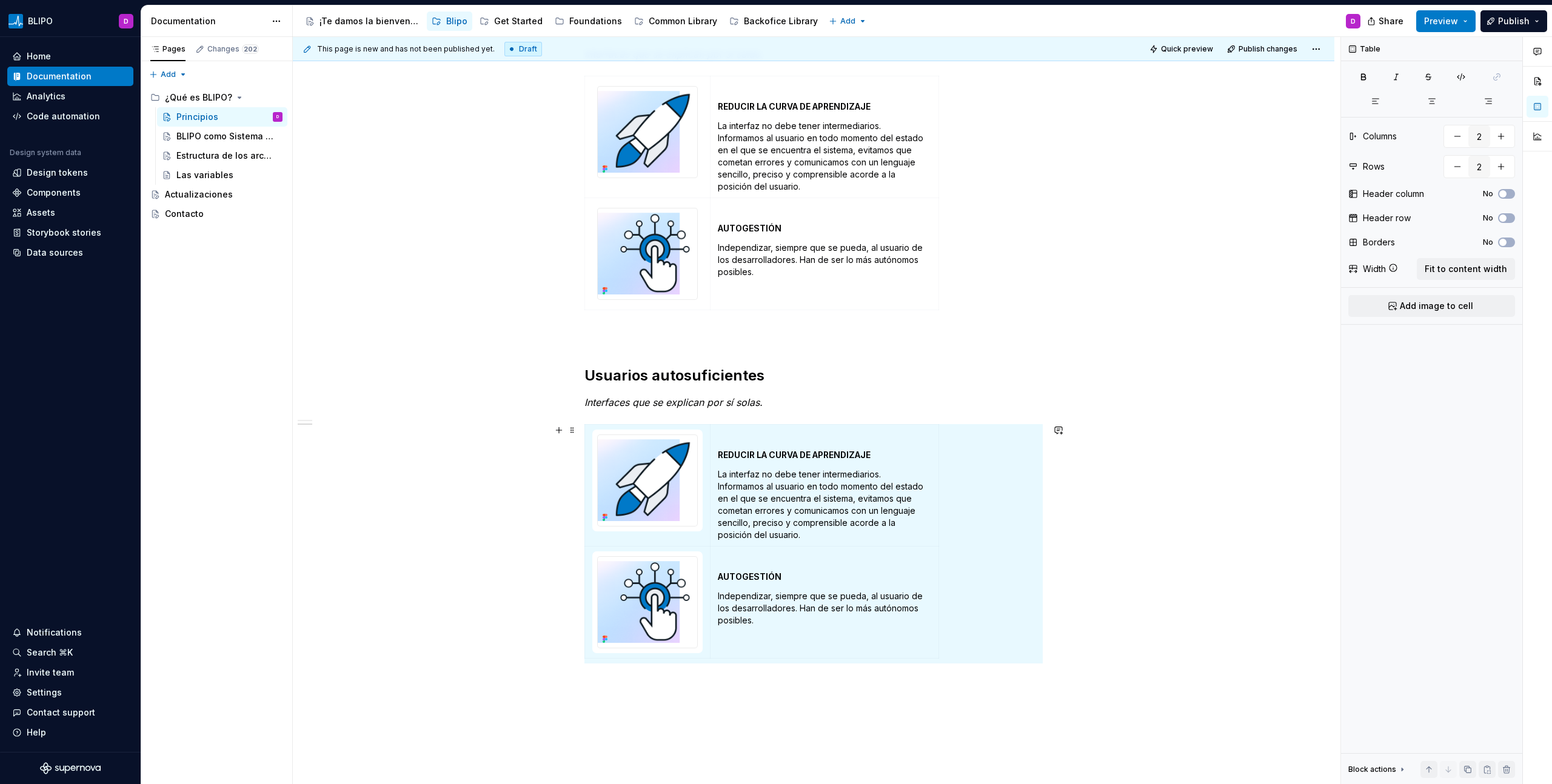
scroll to position [817, 0]
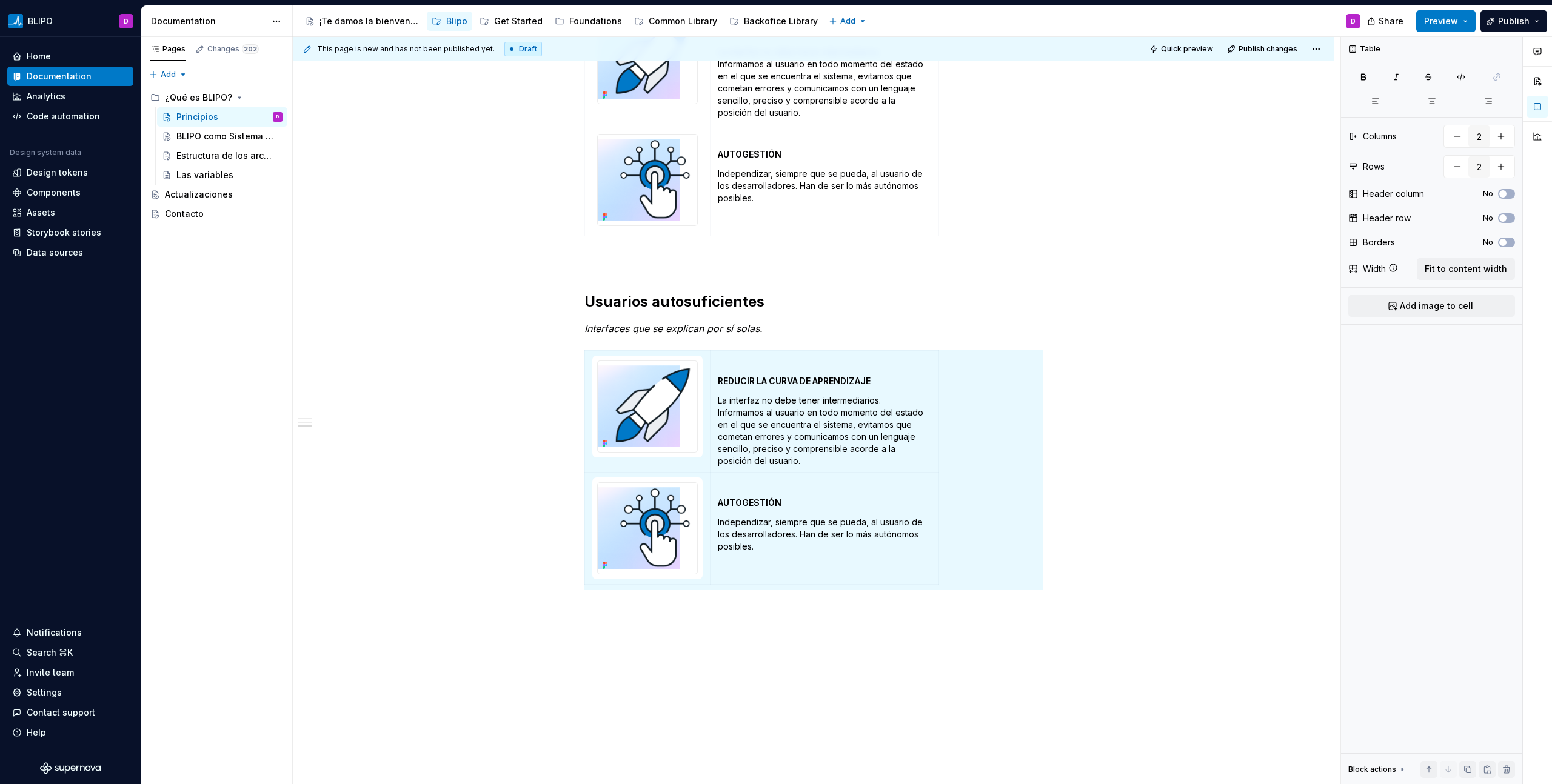
click at [683, 298] on h2 "Usuarios autosuficientes" at bounding box center [814, 301] width 458 height 20
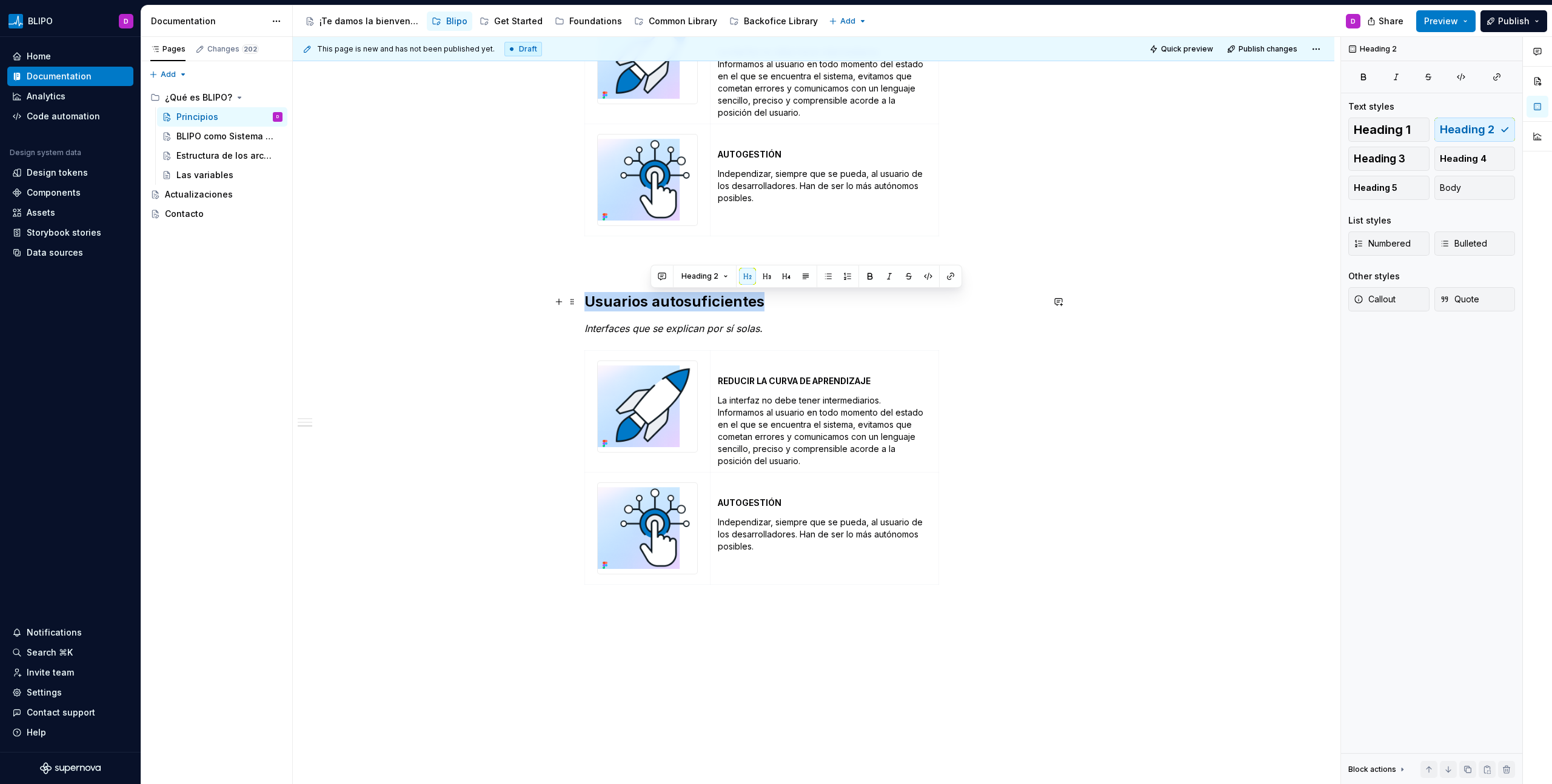
click at [683, 298] on h2 "Usuarios autosuficientes" at bounding box center [814, 301] width 458 height 20
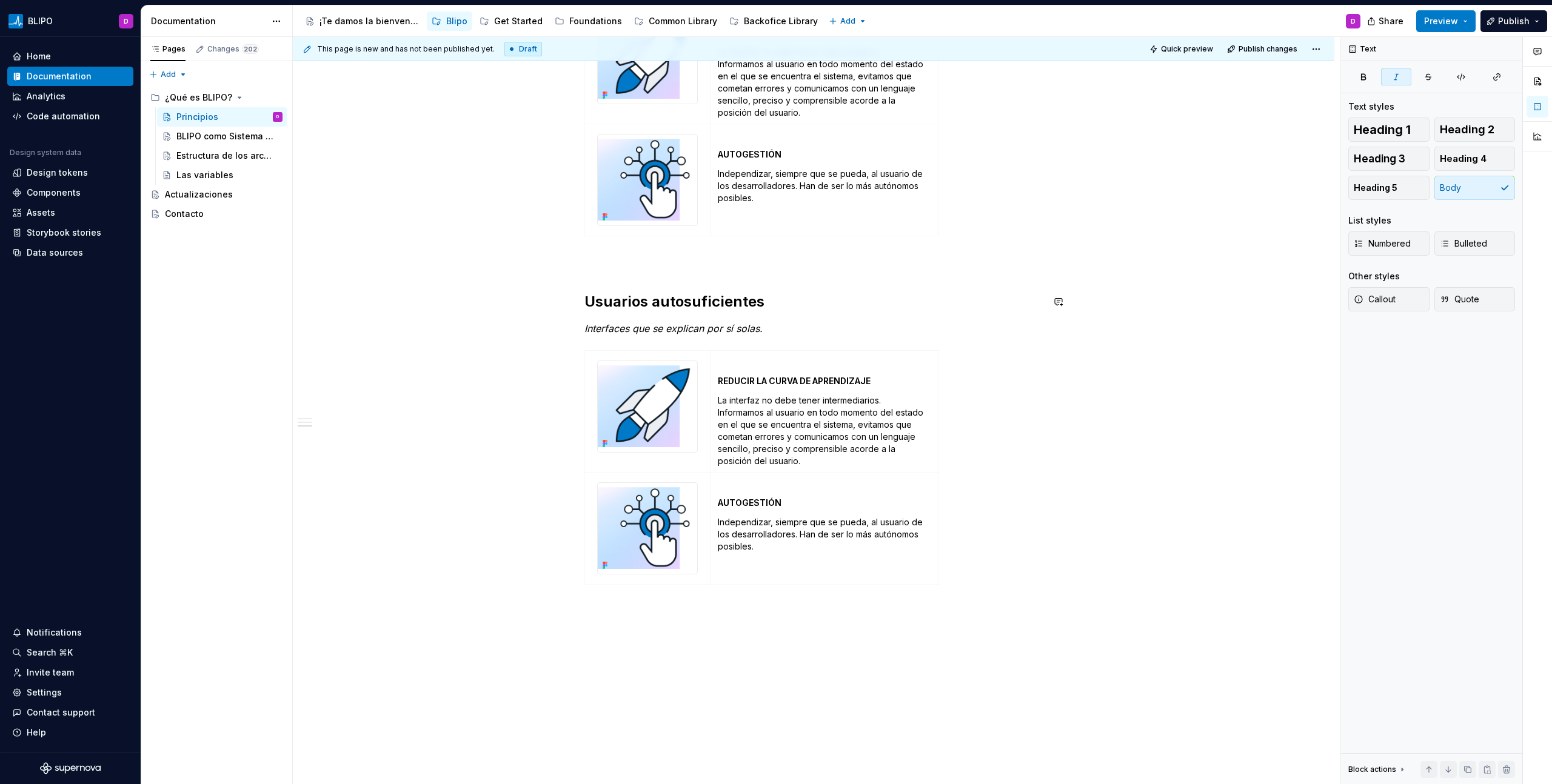
click at [683, 298] on h2 "Usuarios autosuficientes" at bounding box center [814, 301] width 458 height 20
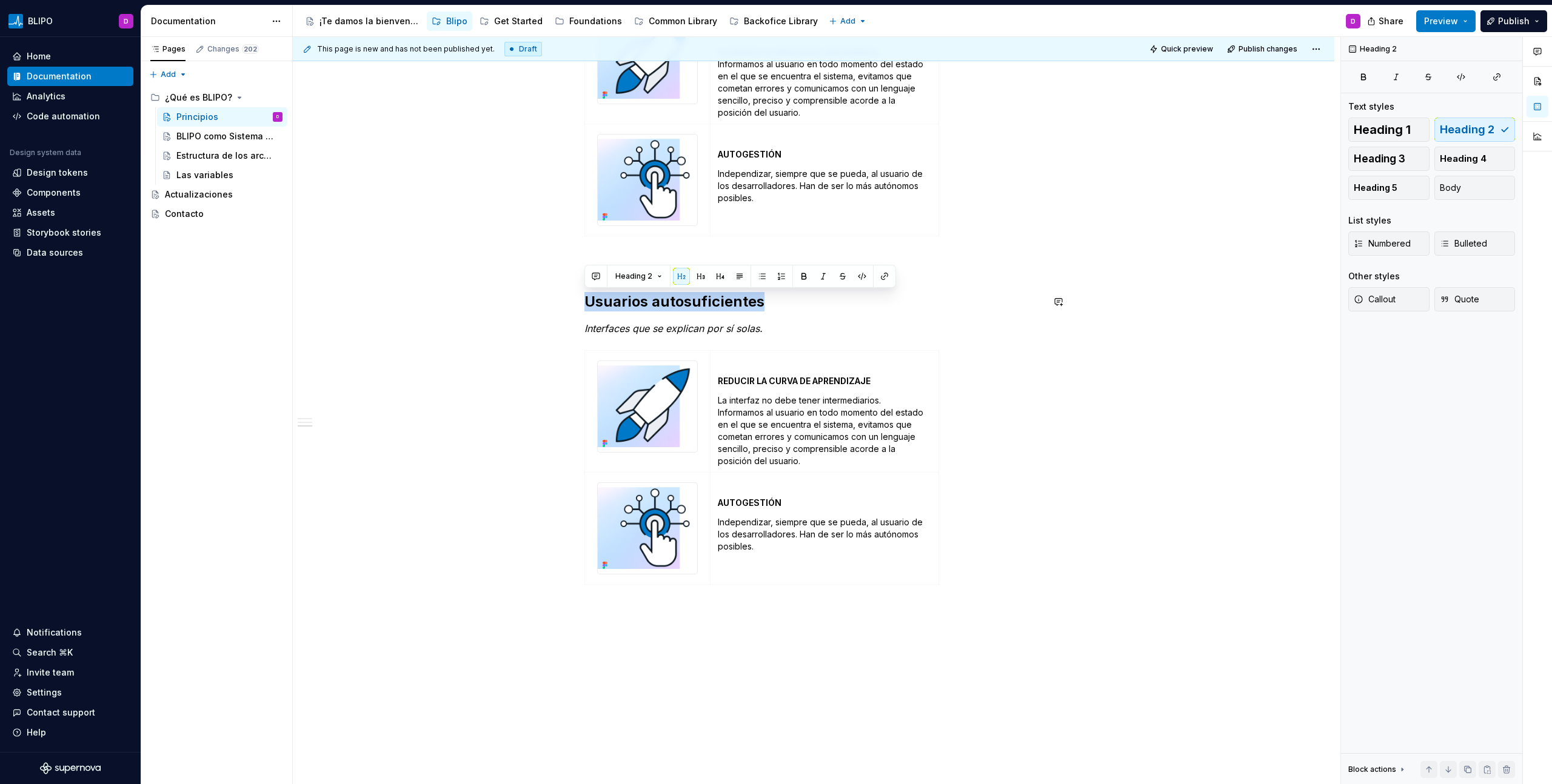
click at [683, 298] on h2 "Usuarios autosuficientes" at bounding box center [814, 301] width 458 height 20
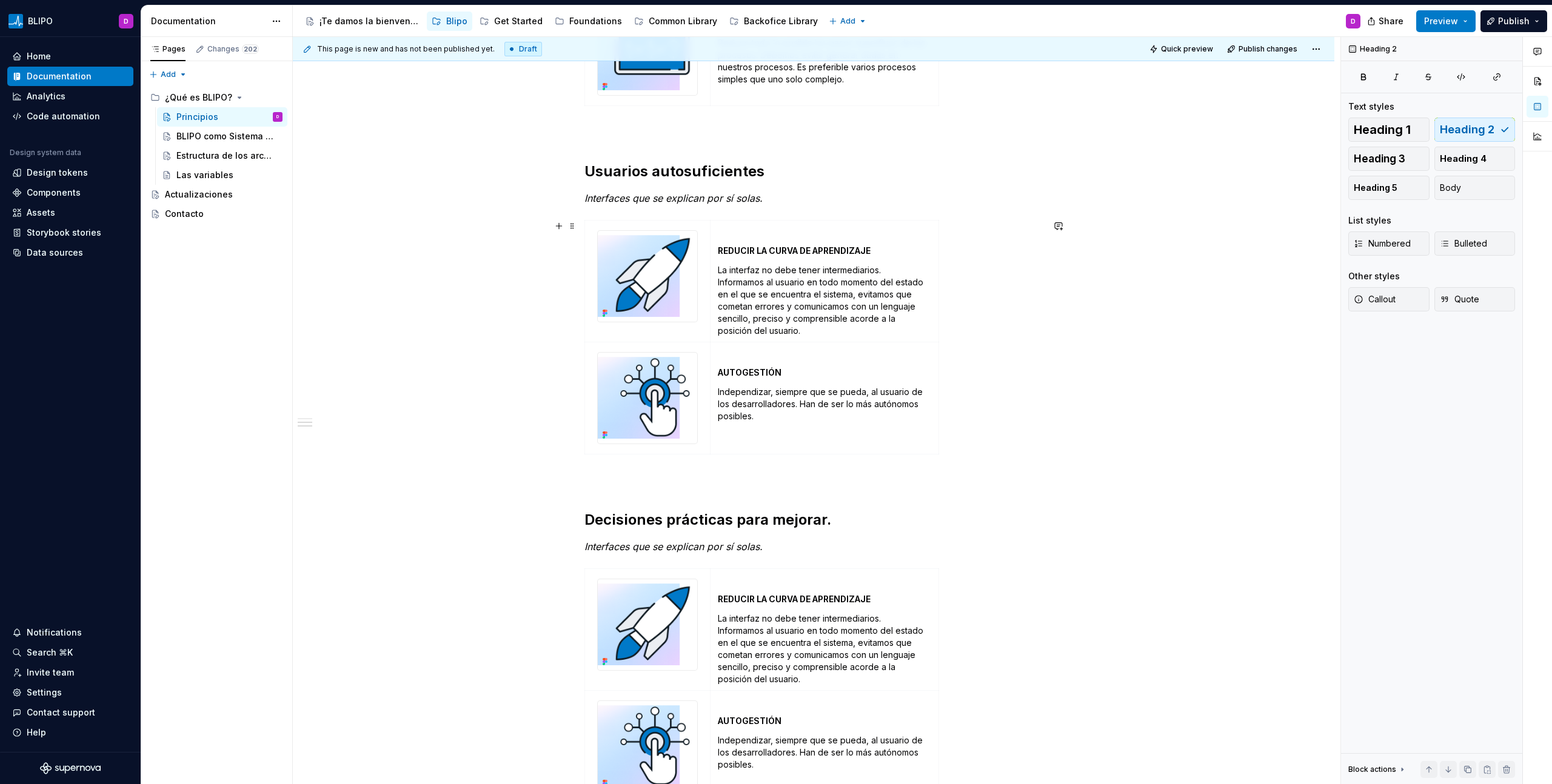
scroll to position [655, 0]
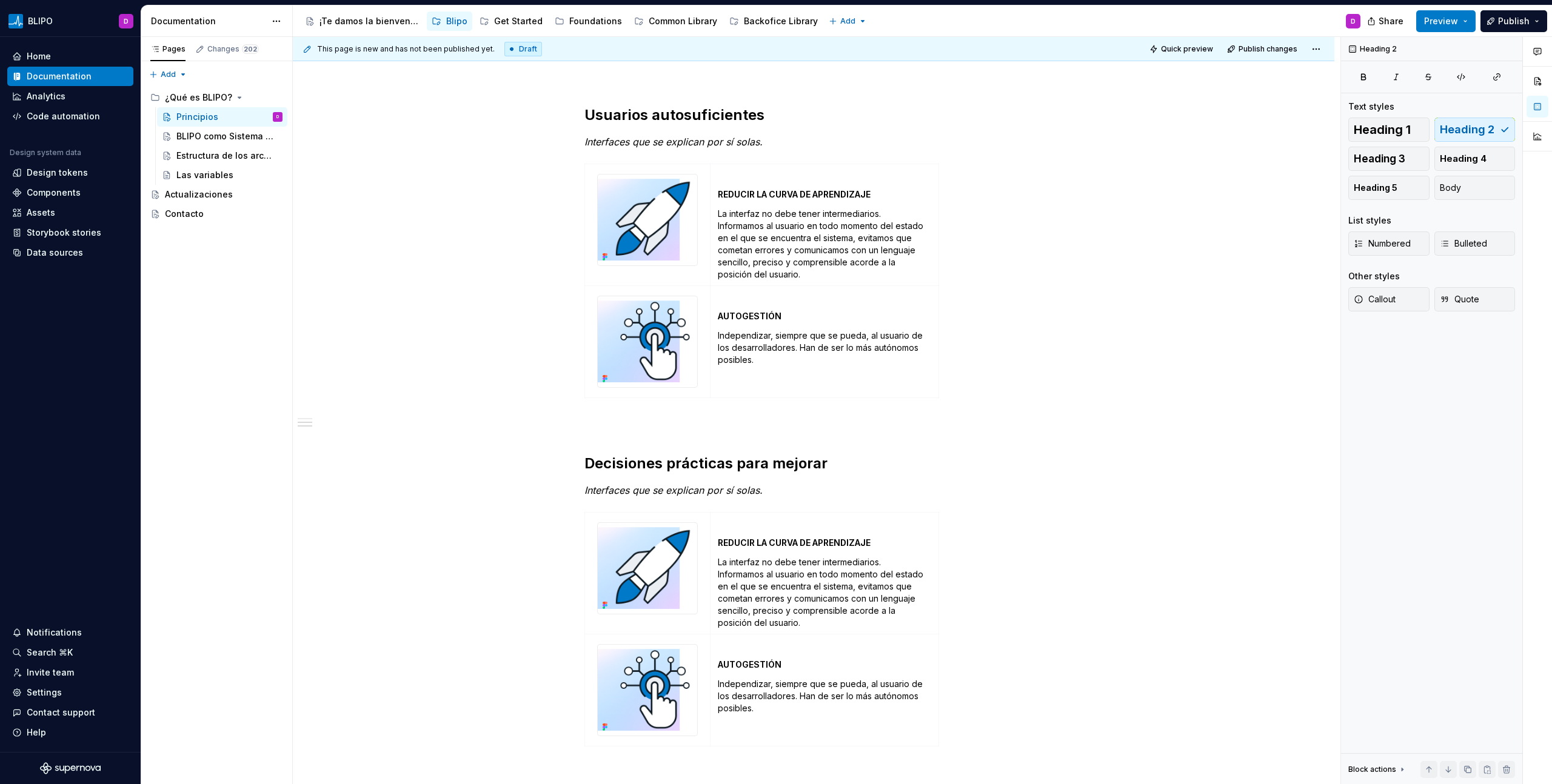
click at [696, 488] on em "Interfaces que se explican por sí solas." at bounding box center [674, 490] width 178 height 12
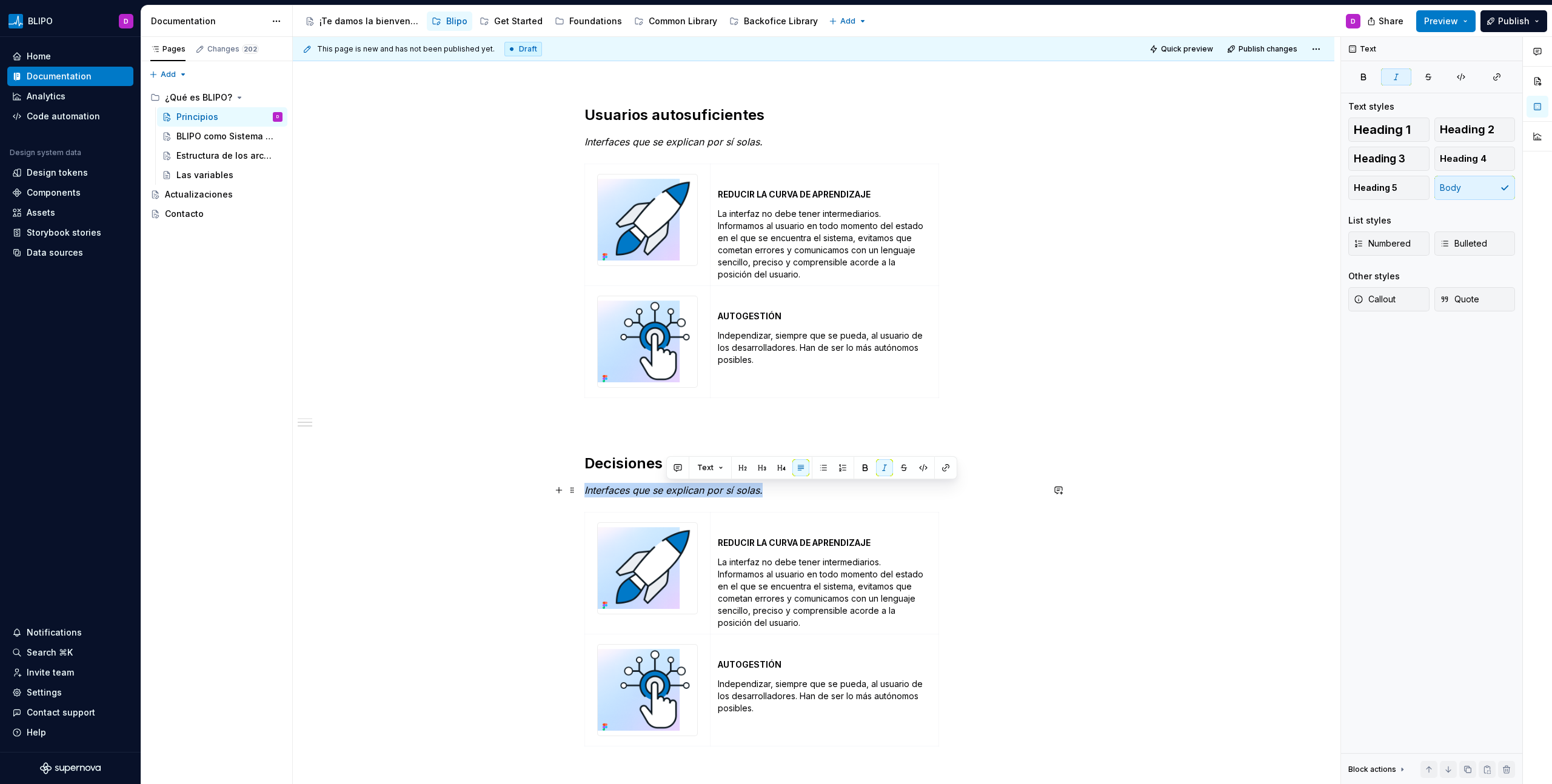
click at [696, 488] on em "Interfaces que se explican por sí solas." at bounding box center [674, 490] width 178 height 12
click at [775, 555] on td "REDUCIR LA CURVA DE APRENDIZAJE La interfaz no debe tener intermediarios. Infor…" at bounding box center [823, 574] width 228 height 122
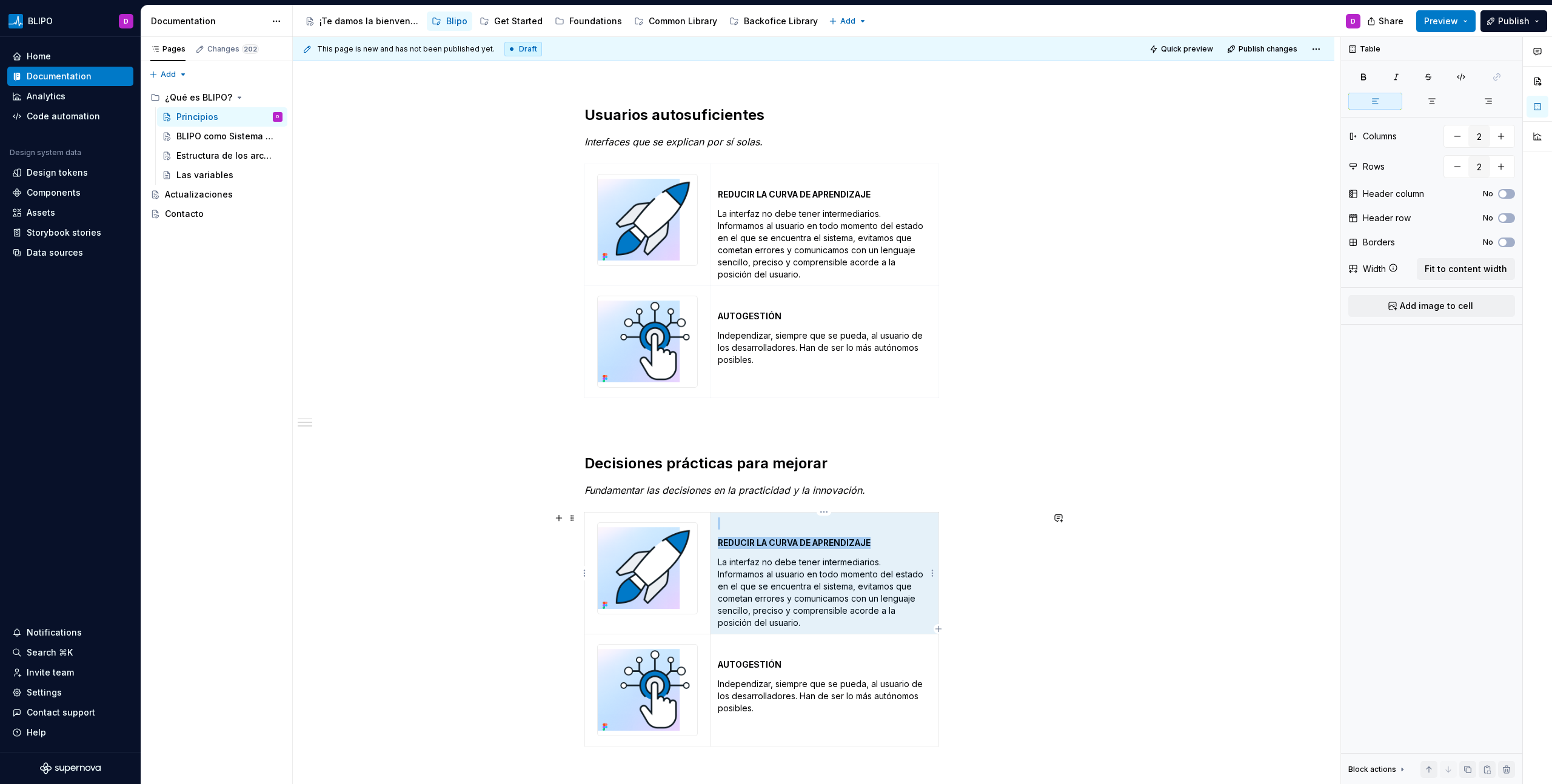
click at [775, 555] on td "REDUCIR LA CURVA DE APRENDIZAJE La interfaz no debe tener intermediarios. Infor…" at bounding box center [823, 574] width 228 height 122
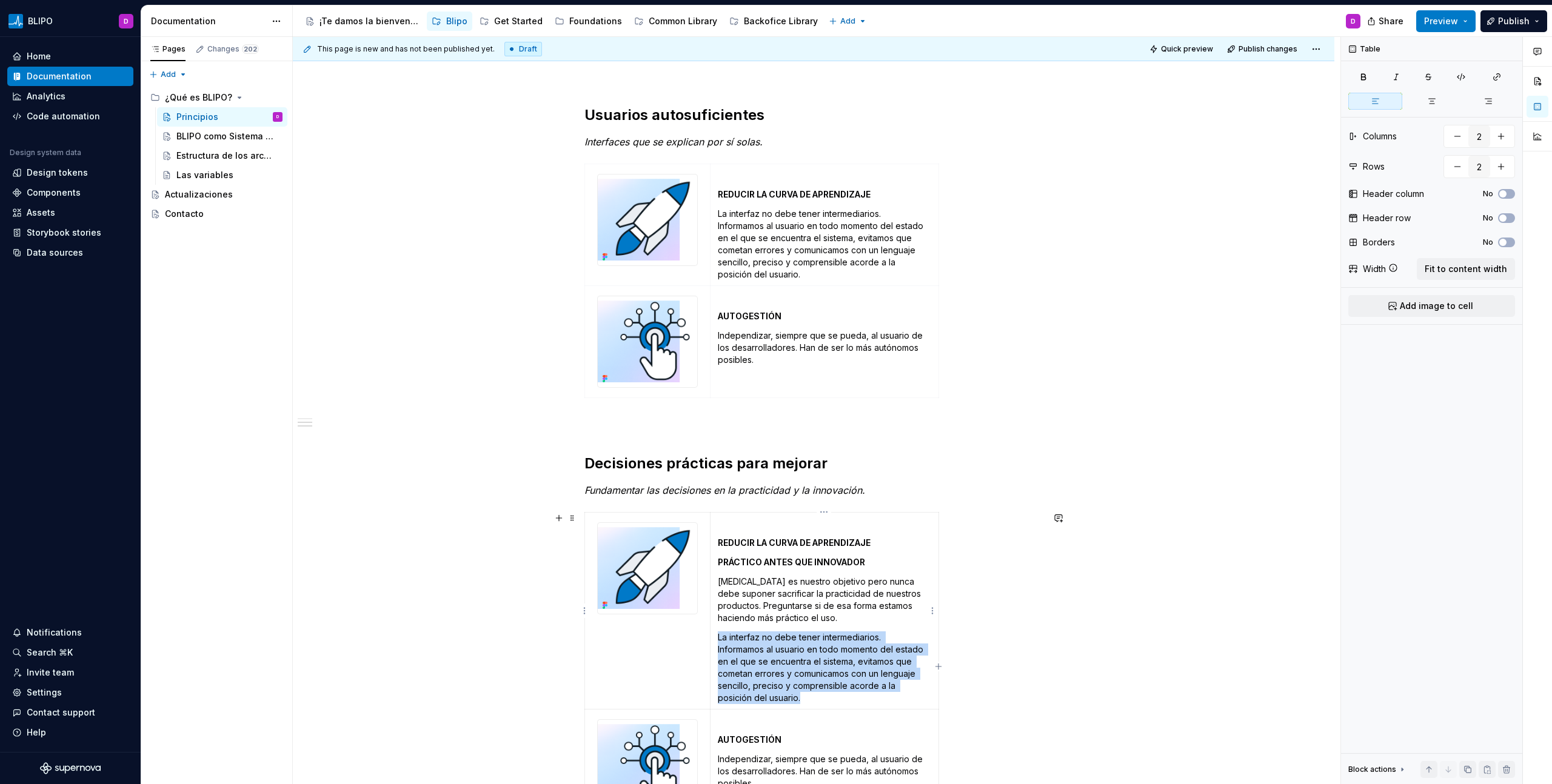
click at [782, 569] on td "REDUCIR LA CURVA DE APRENDIZAJE PRÁCTICO ANTES QUE INNOVADOR [MEDICAL_DATA] es …" at bounding box center [823, 611] width 228 height 197
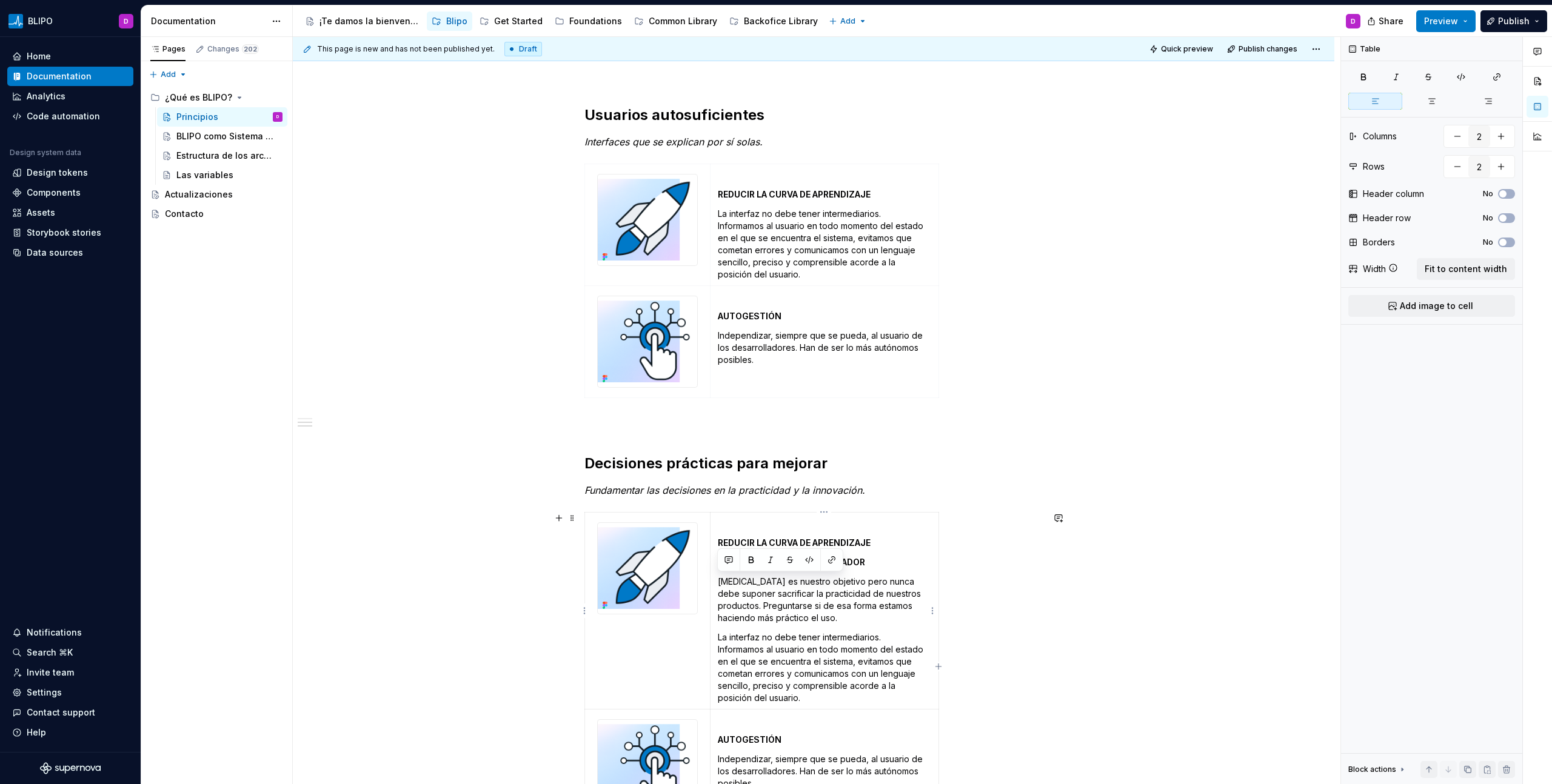
click at [782, 569] on div at bounding box center [780, 559] width 126 height 23
click at [793, 595] on p "[MEDICAL_DATA] es nuestro objetivo pero nunca debe suponer sacrificar la practi…" at bounding box center [824, 600] width 213 height 48
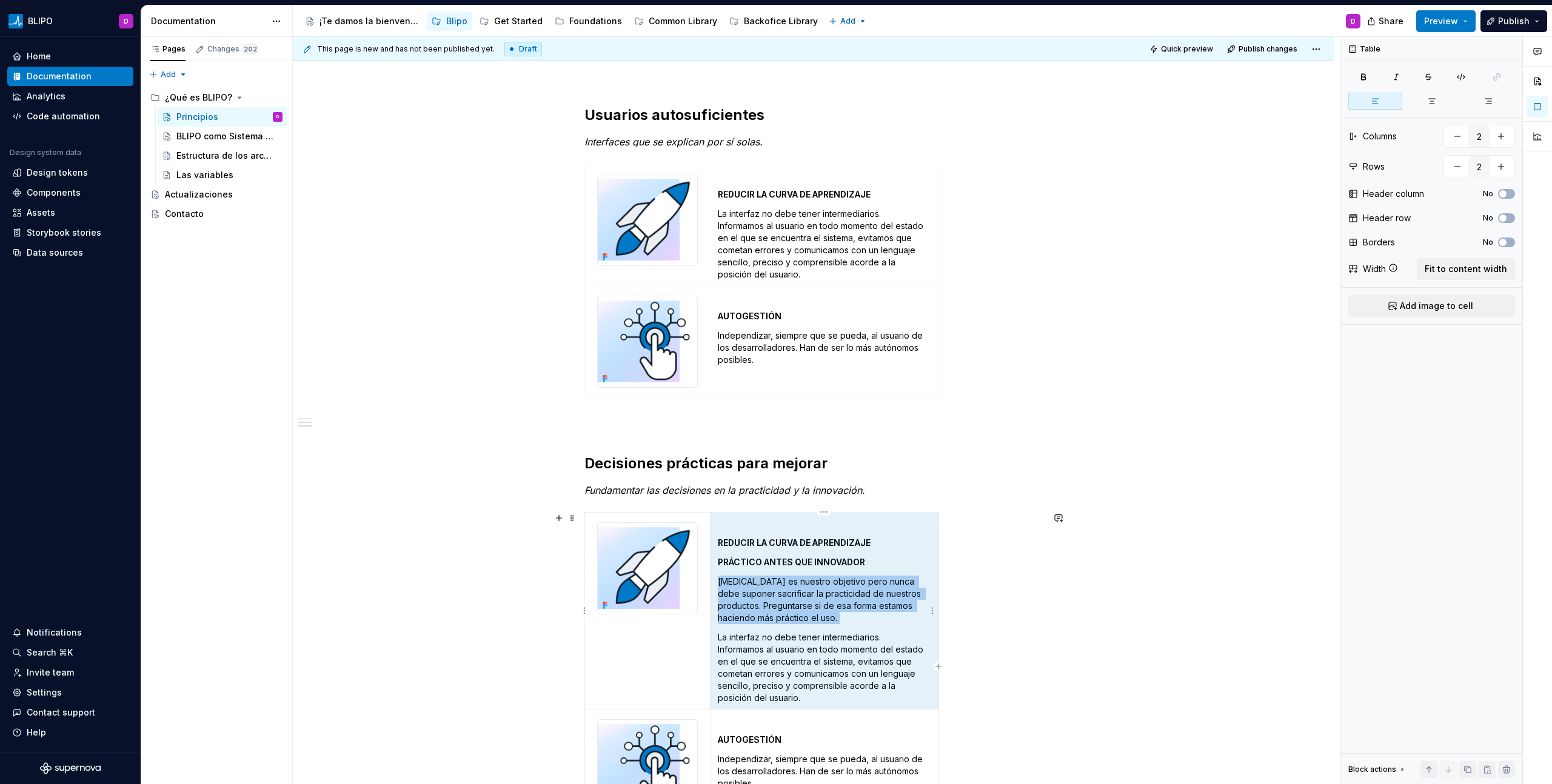
click at [793, 595] on p "[MEDICAL_DATA] es nuestro objetivo pero nunca debe suponer sacrificar la practi…" at bounding box center [824, 600] width 213 height 48
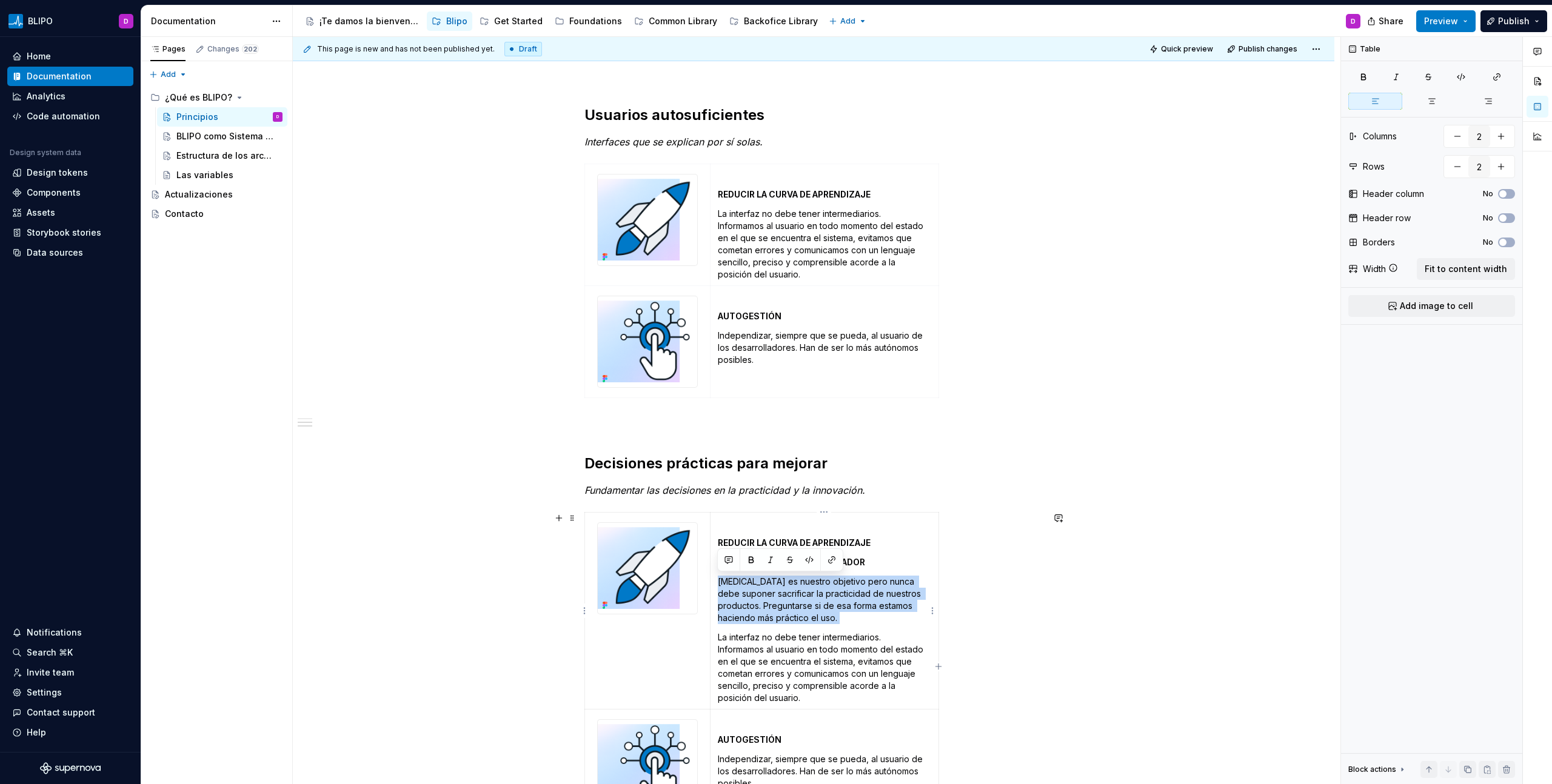
click at [793, 595] on p "[MEDICAL_DATA] es nuestro objetivo pero nunca debe suponer sacrificar la practi…" at bounding box center [824, 600] width 213 height 48
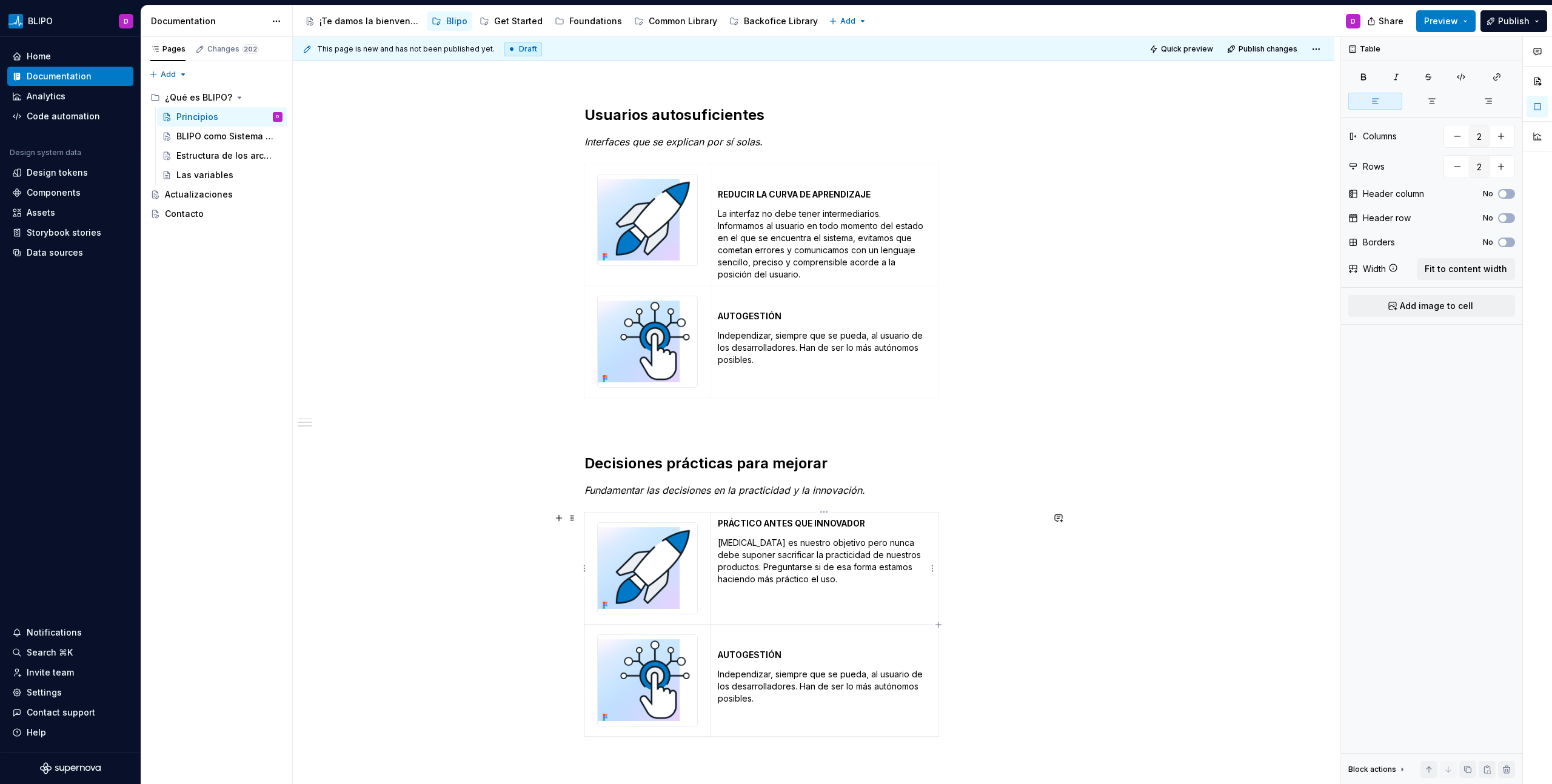
click at [718, 527] on strong "PRÁCTICO ANTES QUE INNOVADOR" at bounding box center [792, 524] width 148 height 10
click at [796, 677] on p "Independizar, siempre que se pueda, al usuario de los desarrolladores. Han de s…" at bounding box center [824, 686] width 213 height 36
click at [763, 675] on p "Independizar, siempre que se pueda, al usuario de los desarrolladores. Han de s…" at bounding box center [824, 686] width 213 height 36
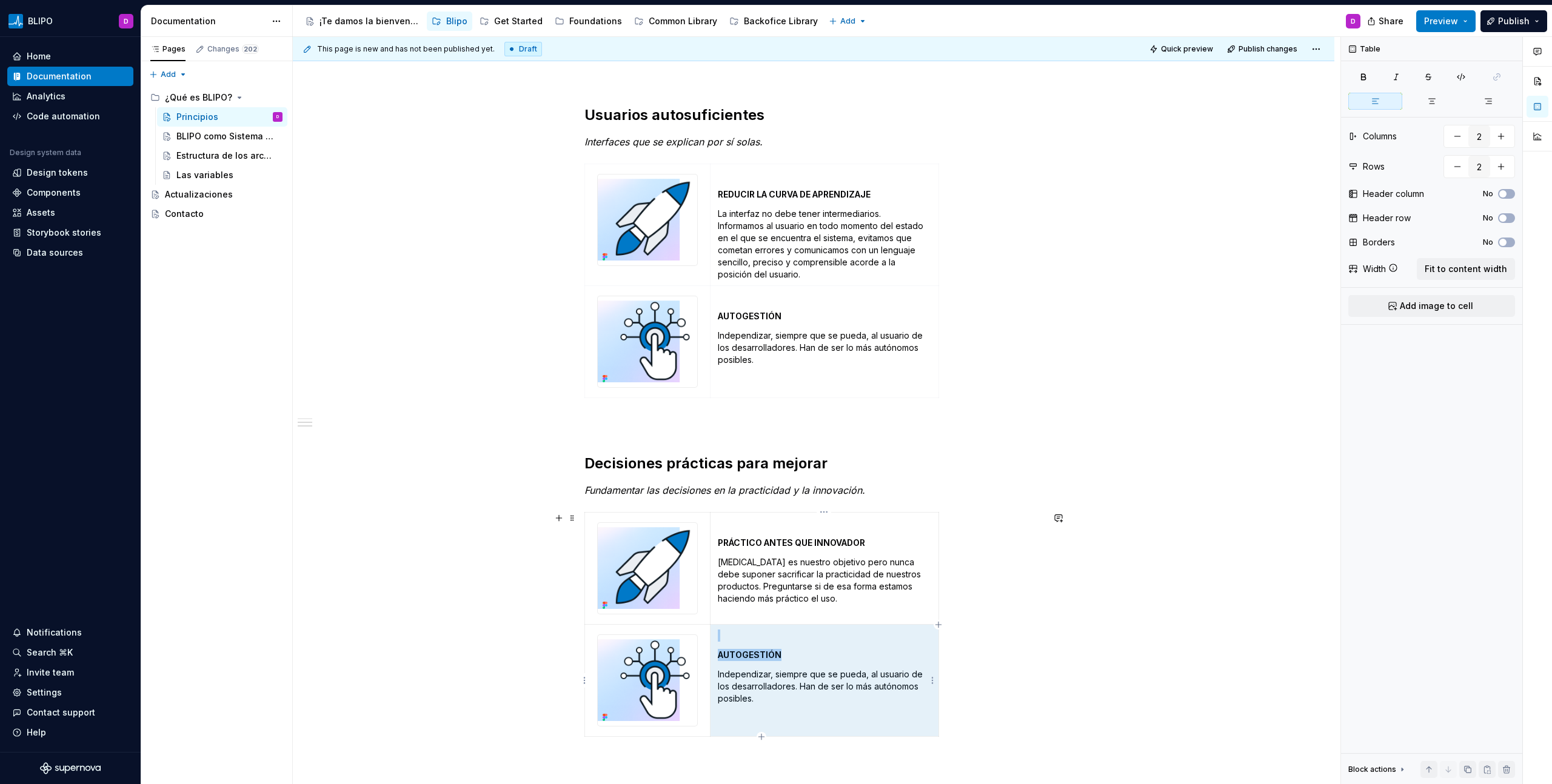
click at [763, 675] on p "Independizar, siempre que se pueda, al usuario de los desarrolladores. Han de s…" at bounding box center [824, 686] width 213 height 36
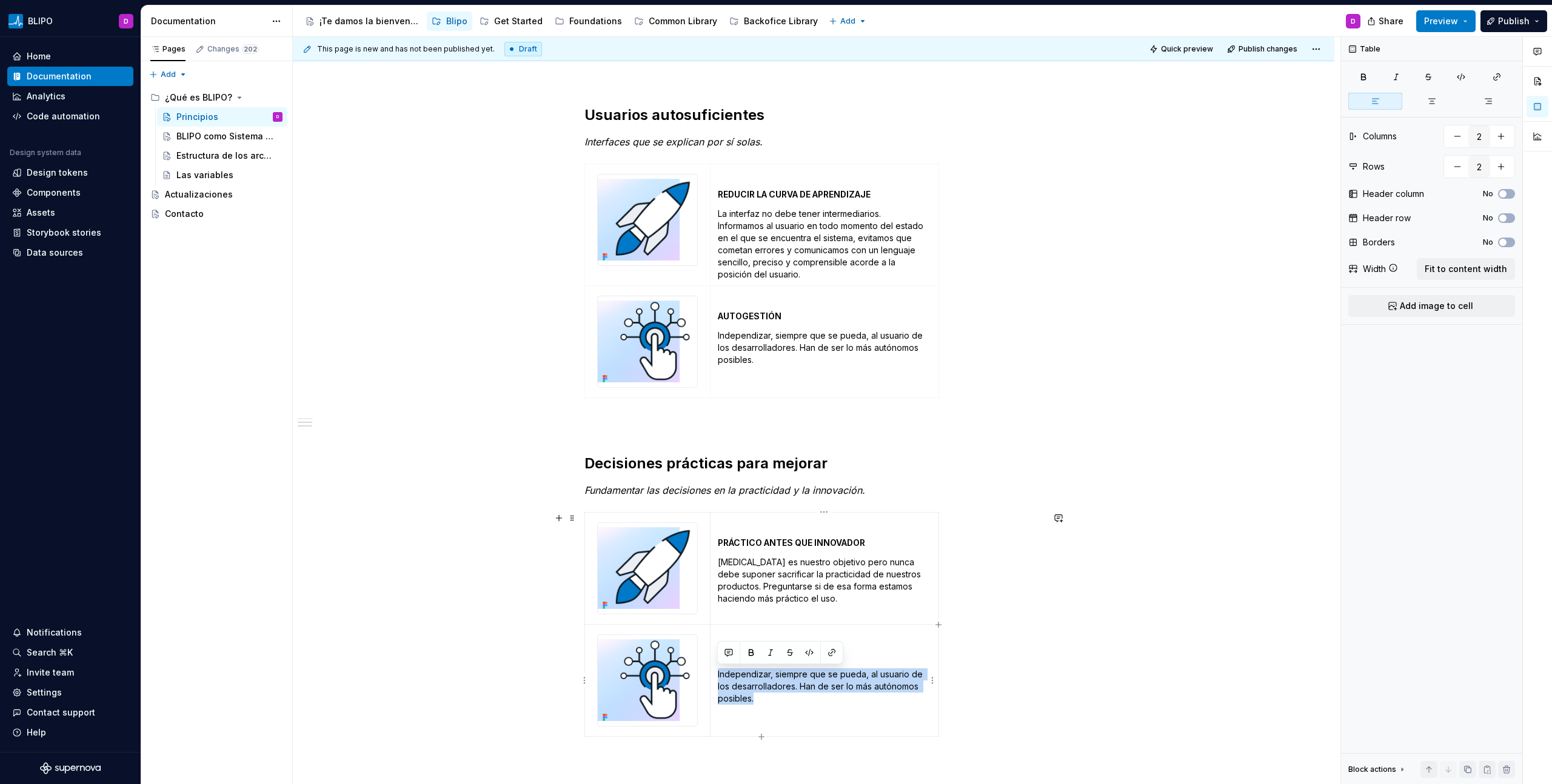
click at [763, 675] on p "Independizar, siempre que se pueda, al usuario de los desarrolladores. Han de s…" at bounding box center [824, 686] width 213 height 36
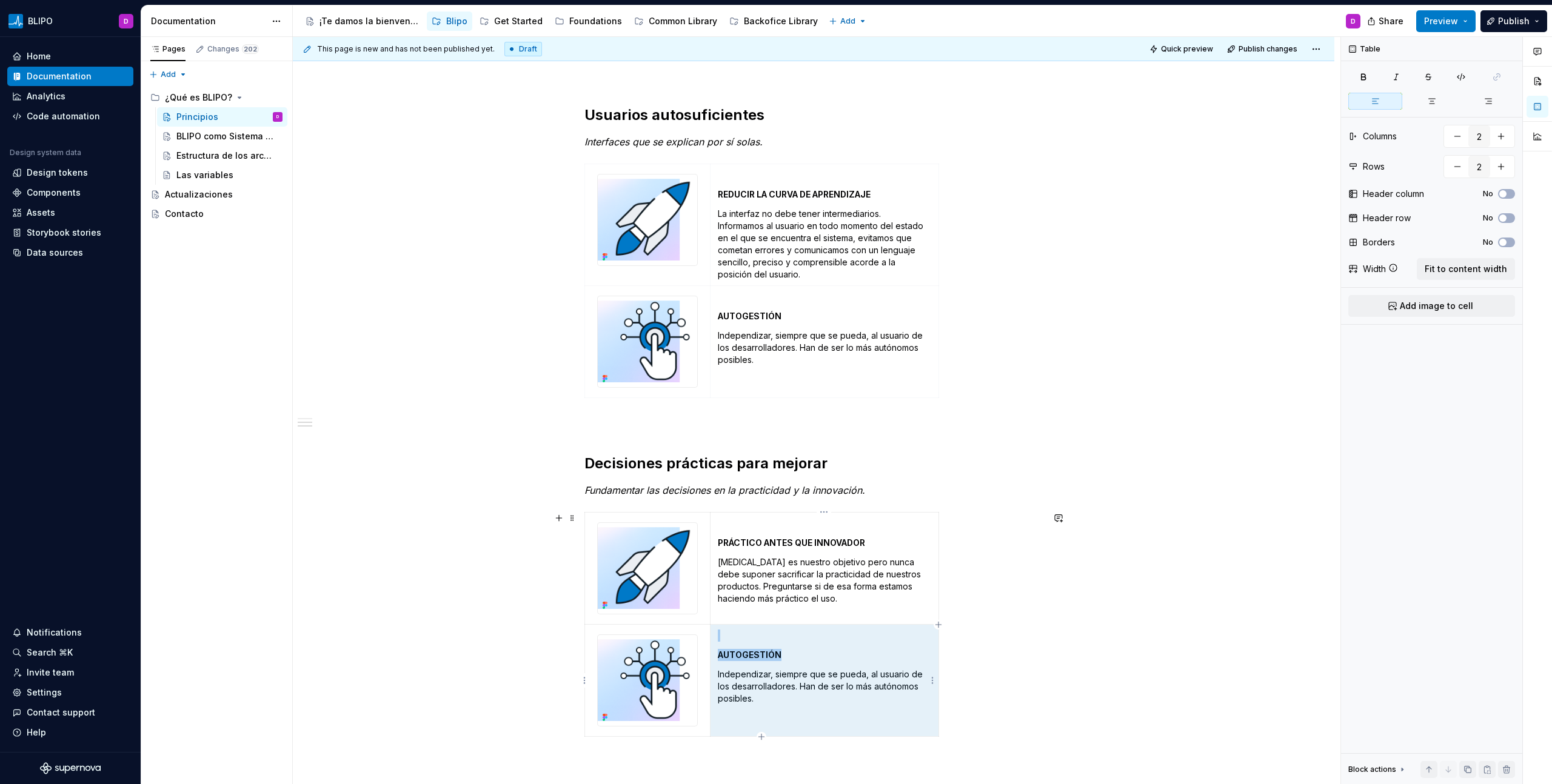
click at [763, 675] on p "Independizar, siempre que se pueda, al usuario de los desarrolladores. Han de s…" at bounding box center [824, 686] width 213 height 36
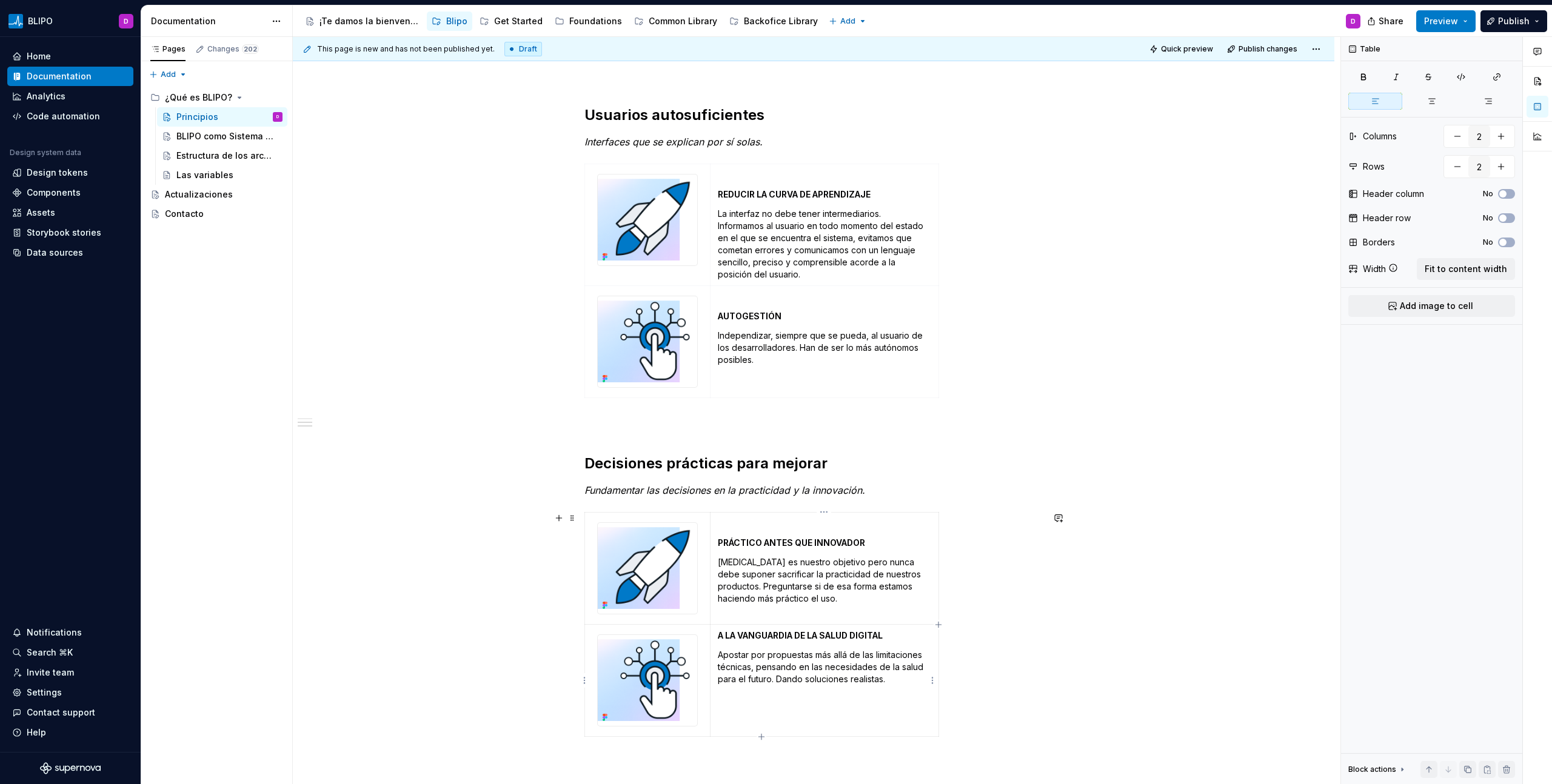
click at [719, 636] on strong "A LA VANGUARDIA DE LA SALUD DIGITAL" at bounding box center [800, 636] width 165 height 10
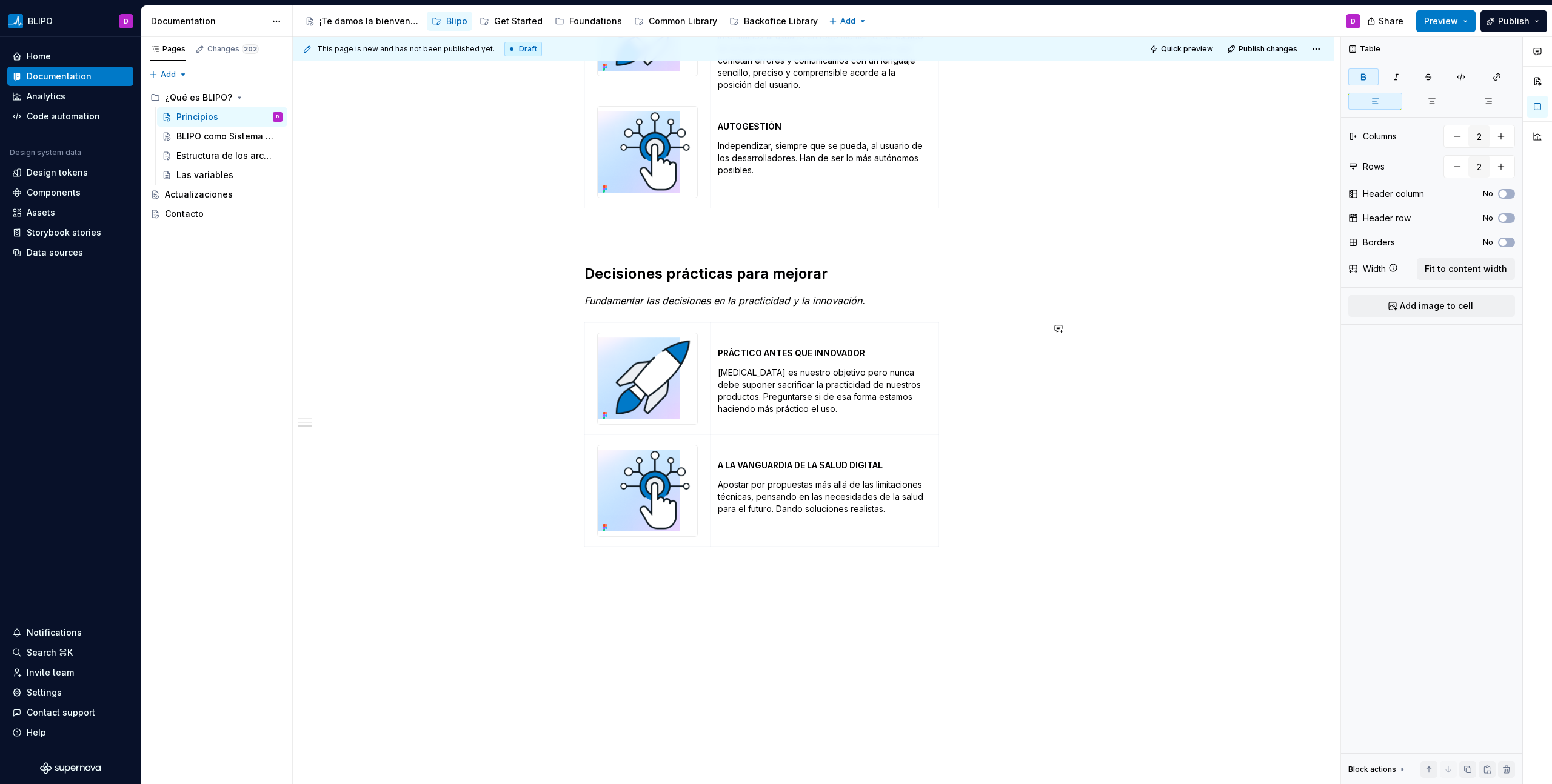
scroll to position [854, 0]
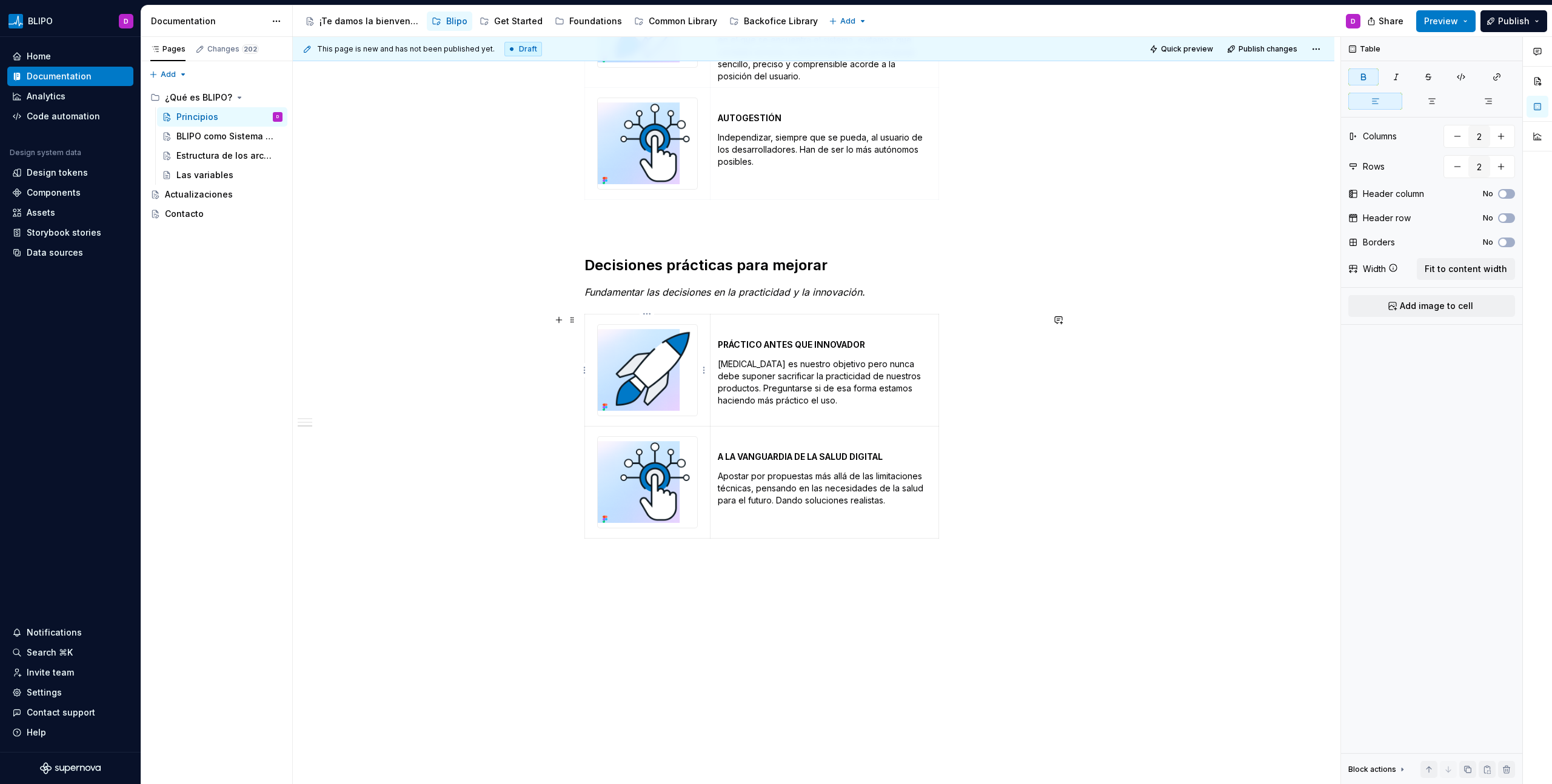
click at [636, 368] on img at bounding box center [647, 370] width 99 height 91
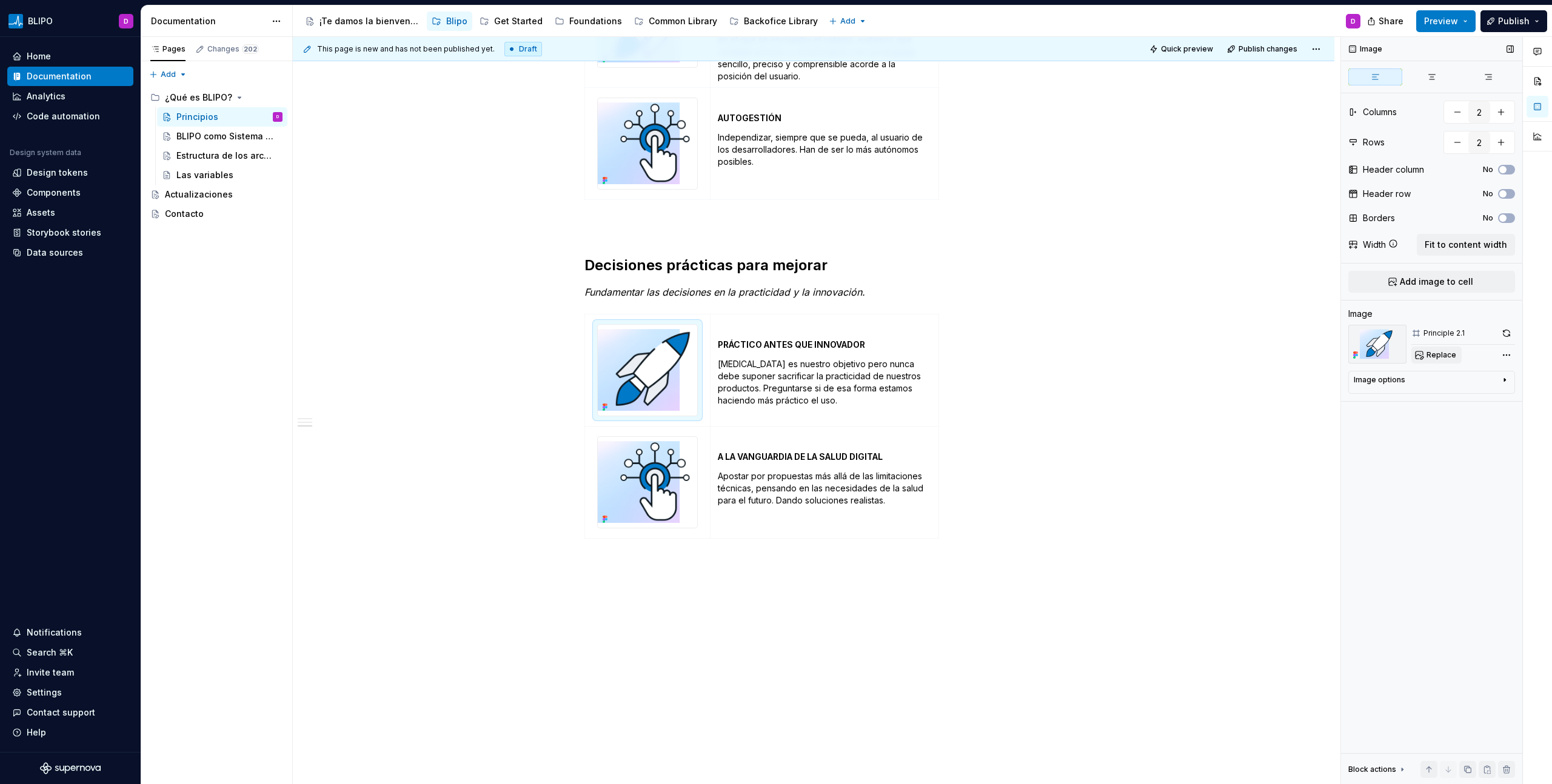
click at [1434, 352] on span "Replace" at bounding box center [1441, 355] width 30 height 9
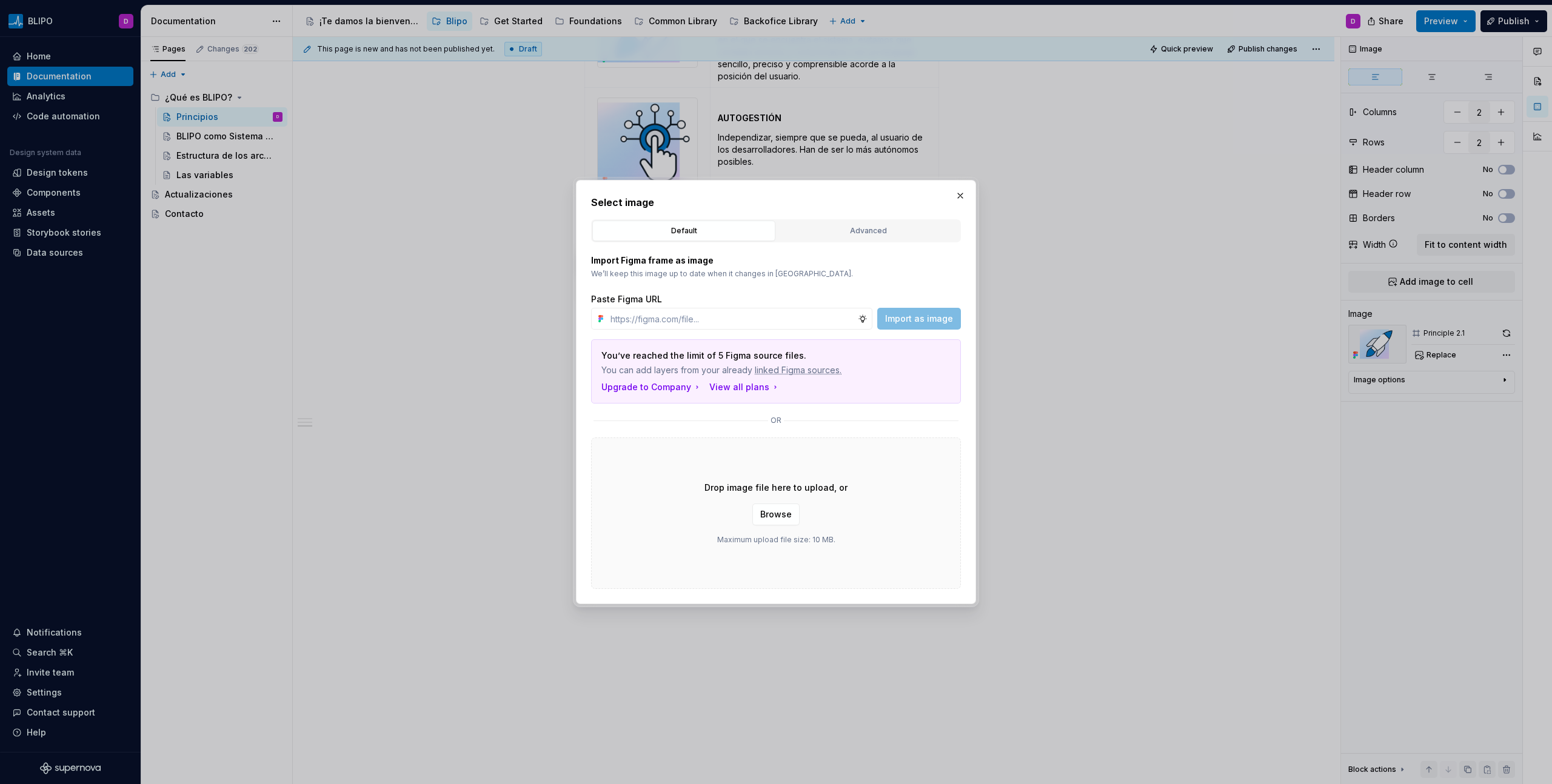
type textarea "*"
type input "[URL][DOMAIN_NAME]"
type textarea "*"
type input "[URL][DOMAIN_NAME]"
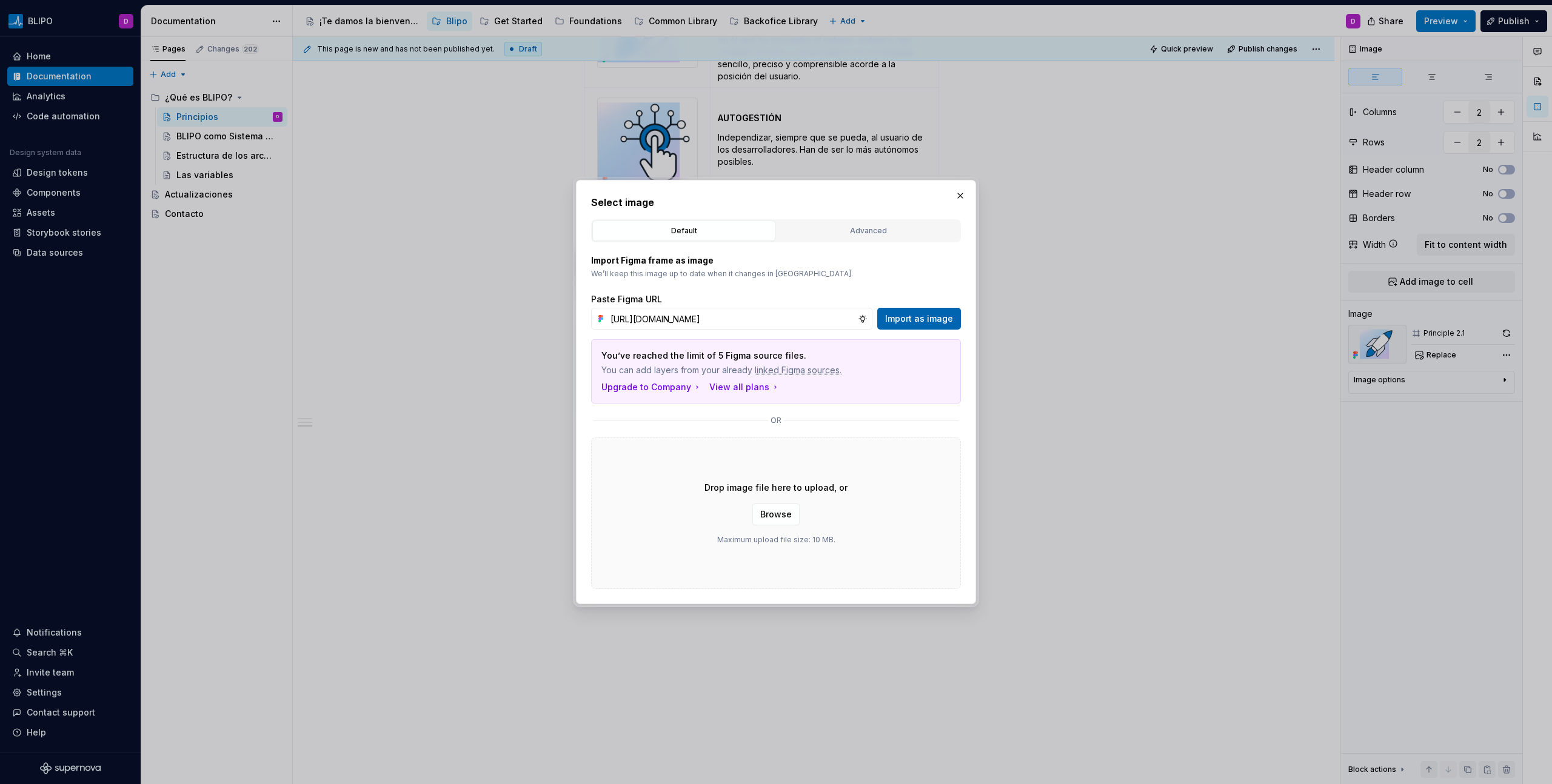
scroll to position [0, 0]
click at [941, 321] on span "Import as image" at bounding box center [919, 319] width 68 height 12
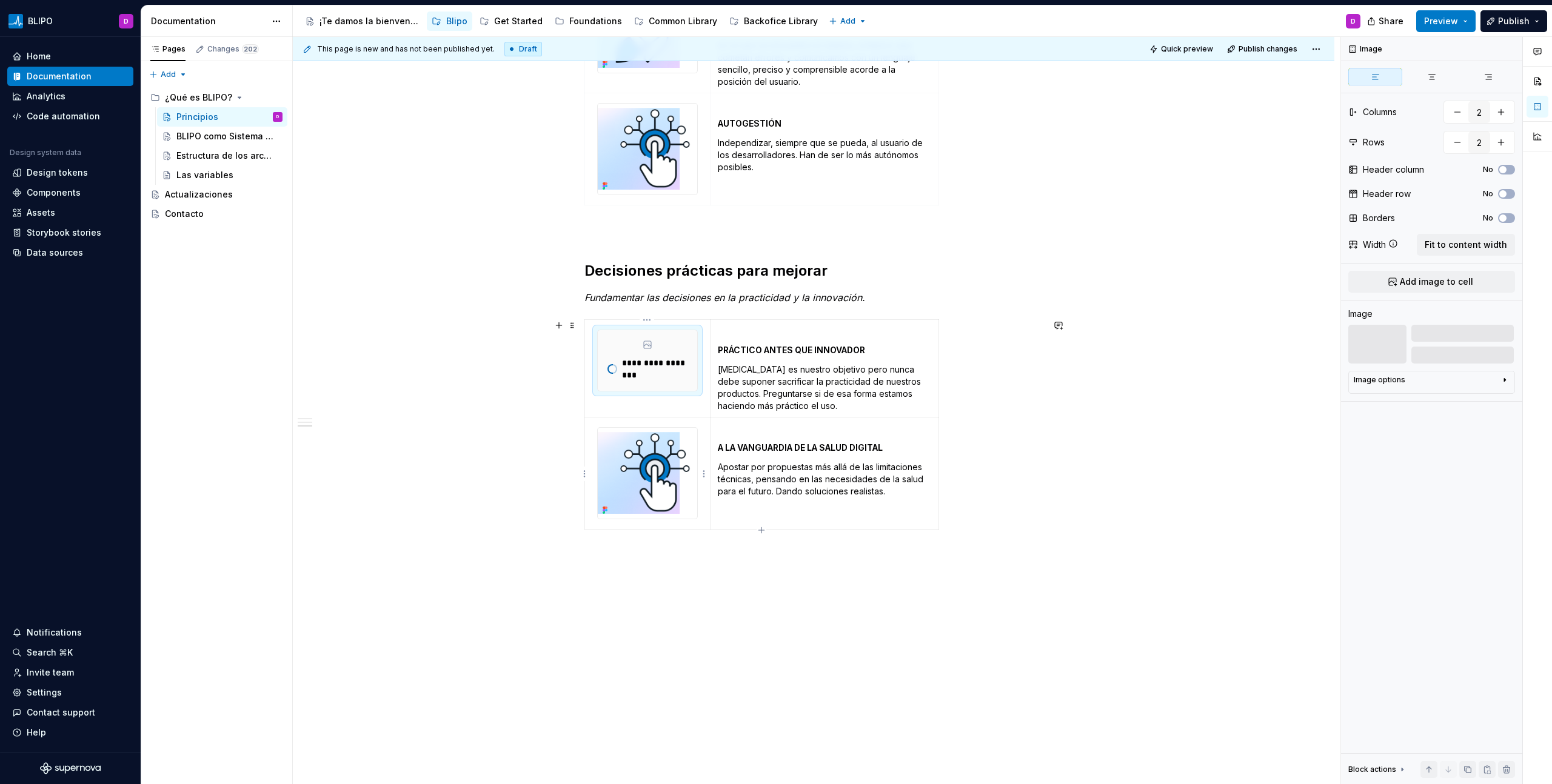
scroll to position [848, 0]
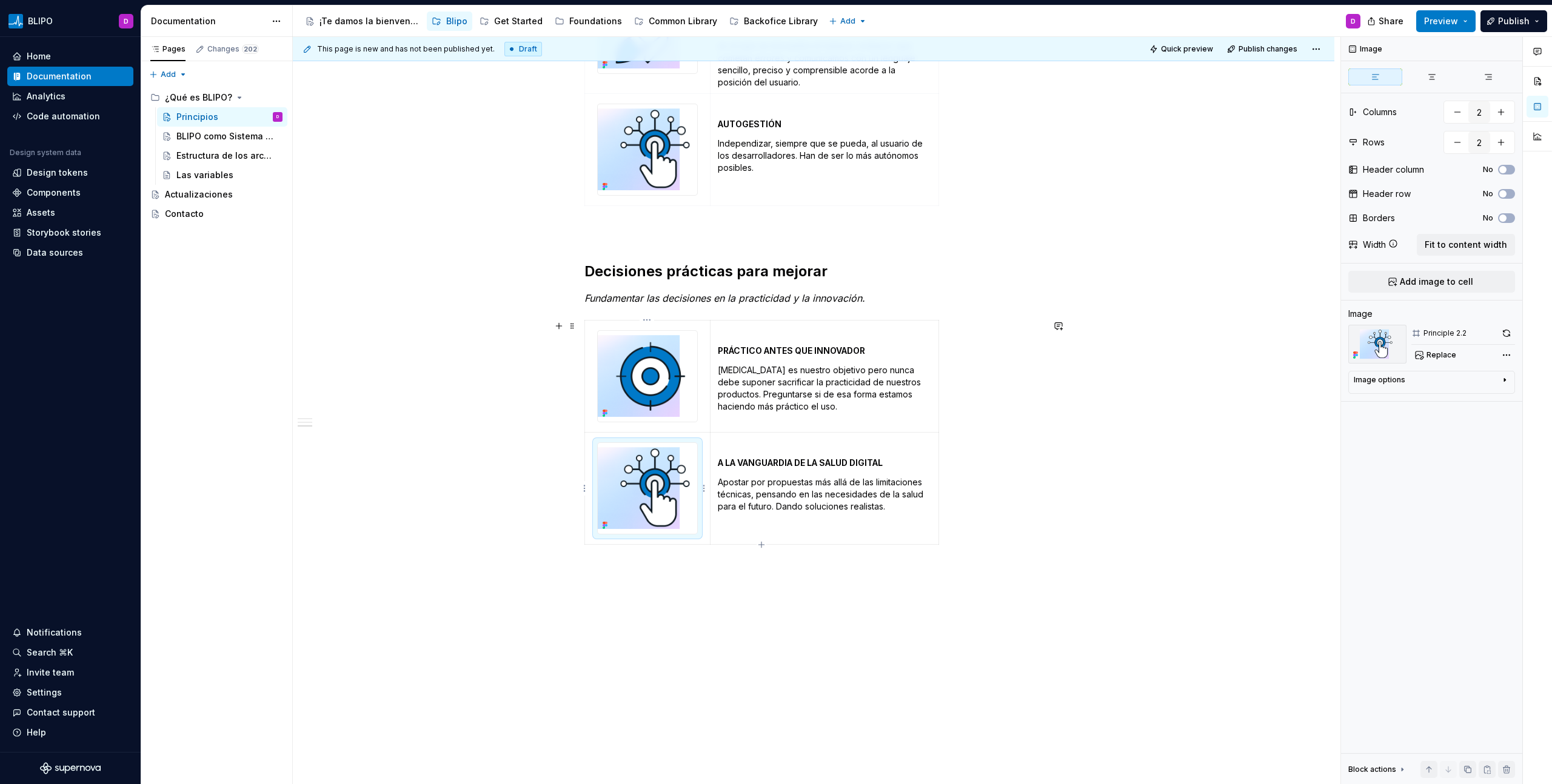
click at [642, 507] on img at bounding box center [647, 488] width 99 height 91
click at [1426, 361] on button "Replace" at bounding box center [1436, 356] width 50 height 17
type textarea "*"
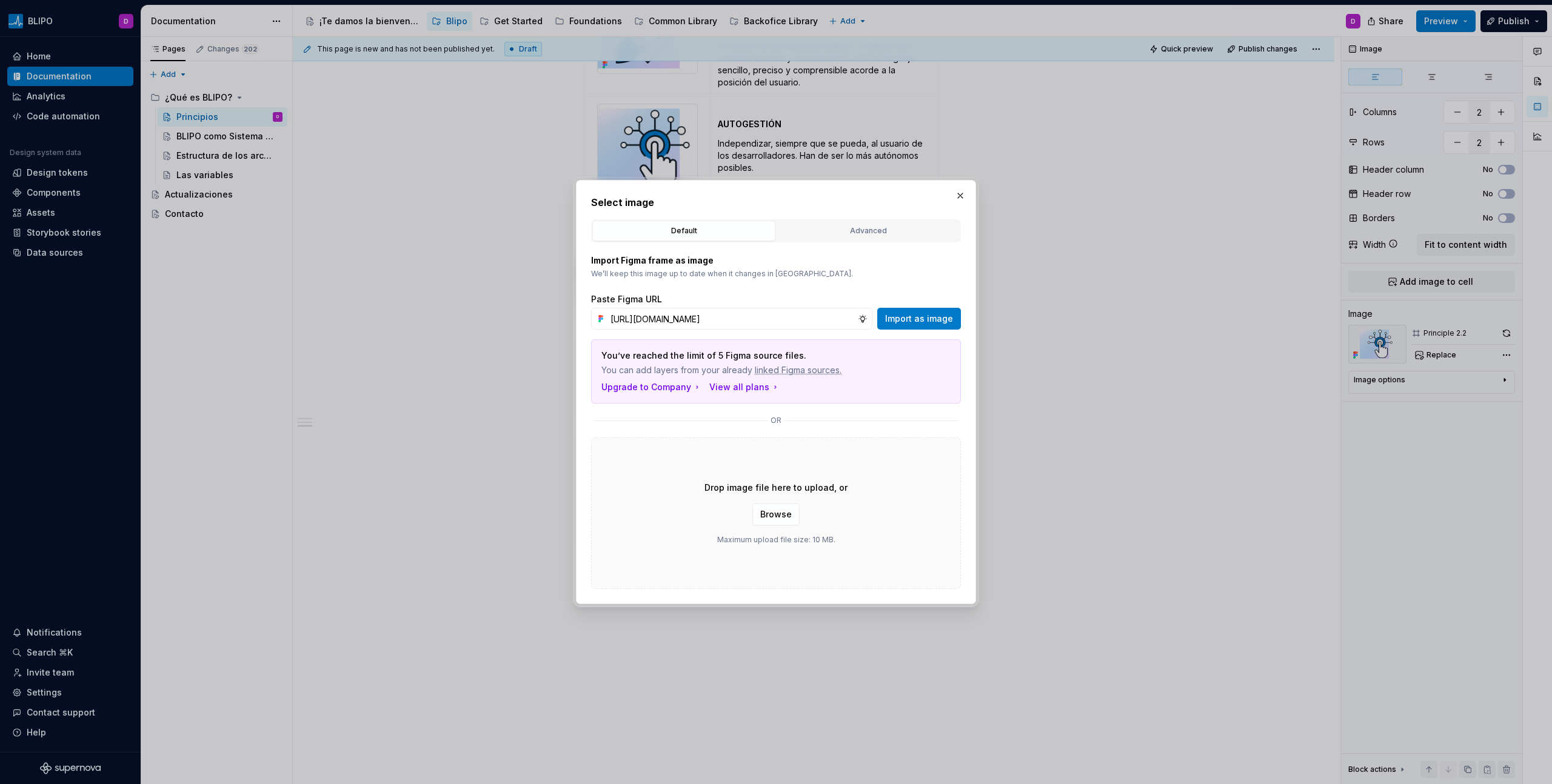
scroll to position [0, 258]
type input "[URL][DOMAIN_NAME]"
click at [914, 322] on span "Import as image" at bounding box center [919, 319] width 68 height 12
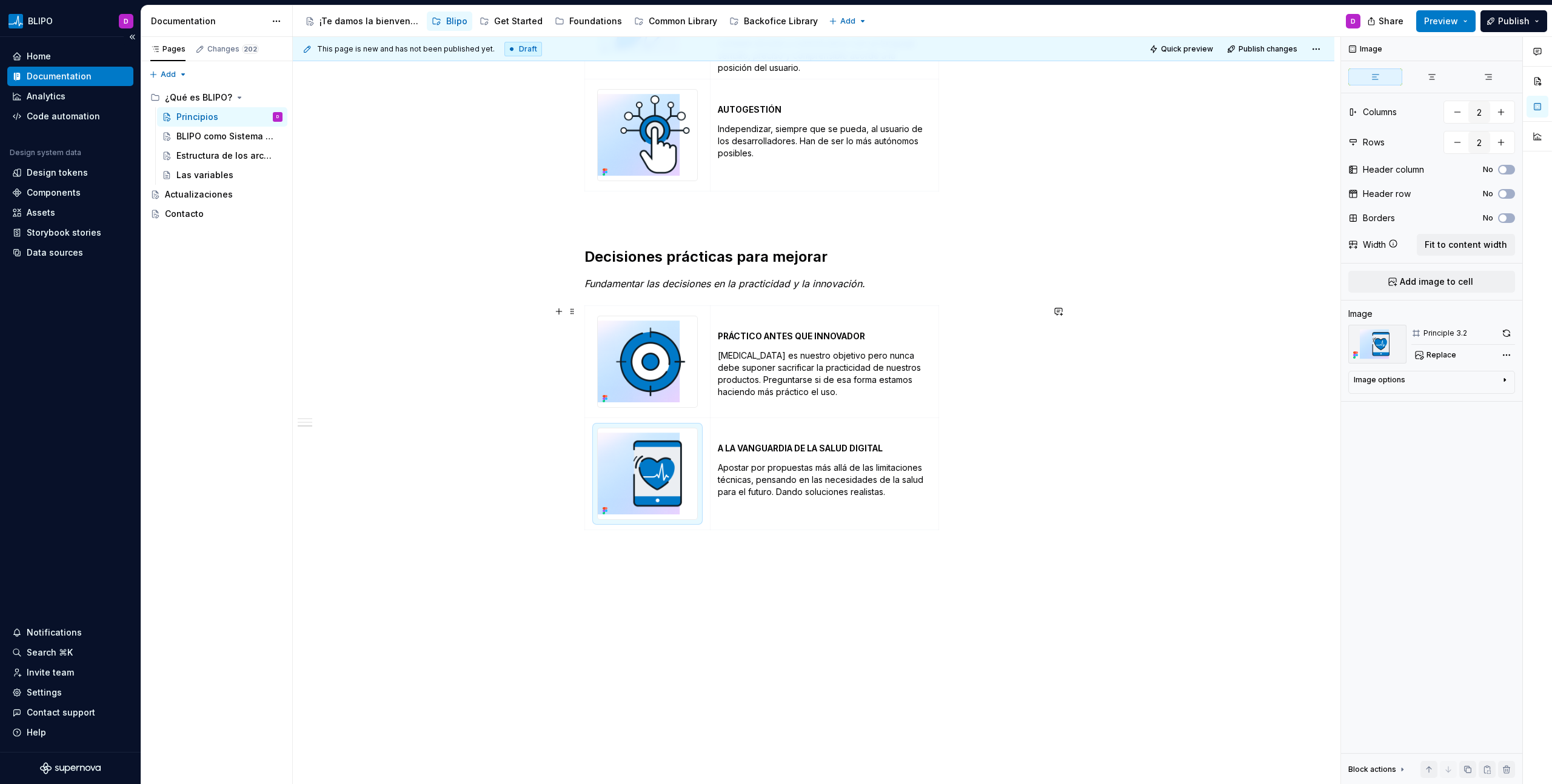
scroll to position [863, 0]
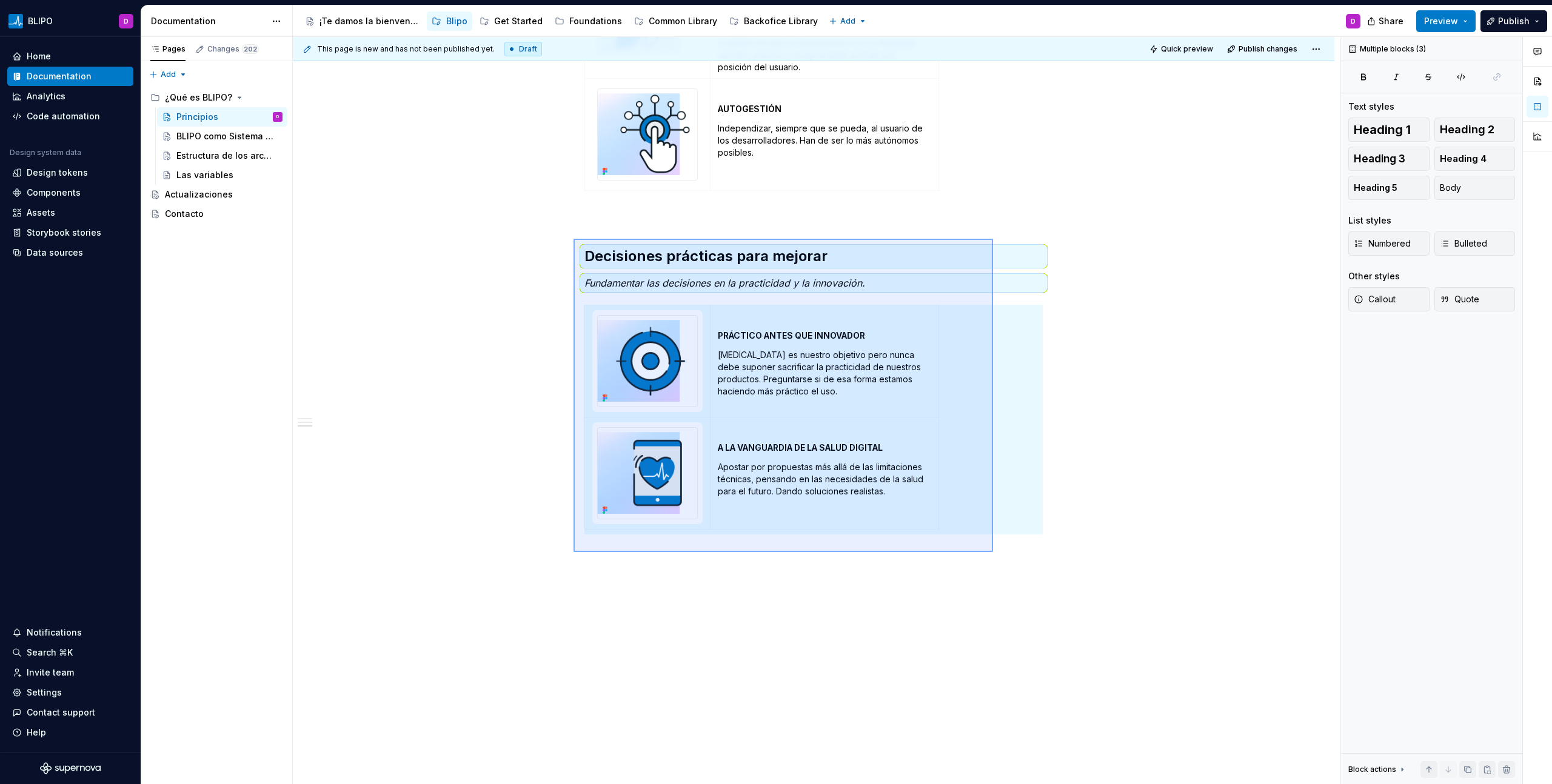
drag, startPoint x: 574, startPoint y: 238, endPoint x: 993, endPoint y: 552, distance: 523.6
click at [993, 552] on div "This page is new and has not been published yet. Draft Quick preview Publish ch…" at bounding box center [816, 412] width 1047 height 748
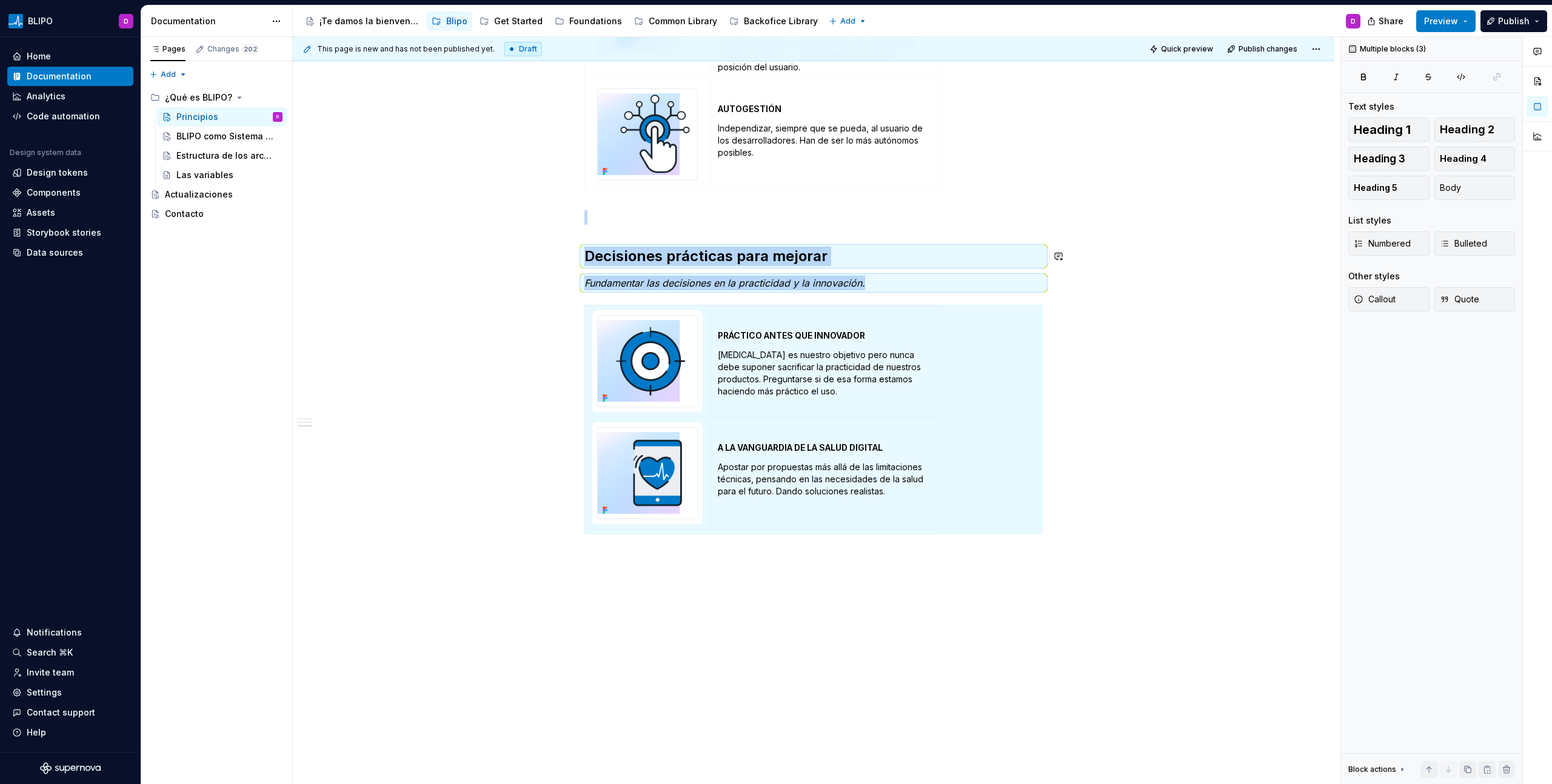
click at [786, 563] on div "Traducimos nuestro ADN en estos principios de diseño, para seguir cumpliendo co…" at bounding box center [813, 64] width 1041 height 1440
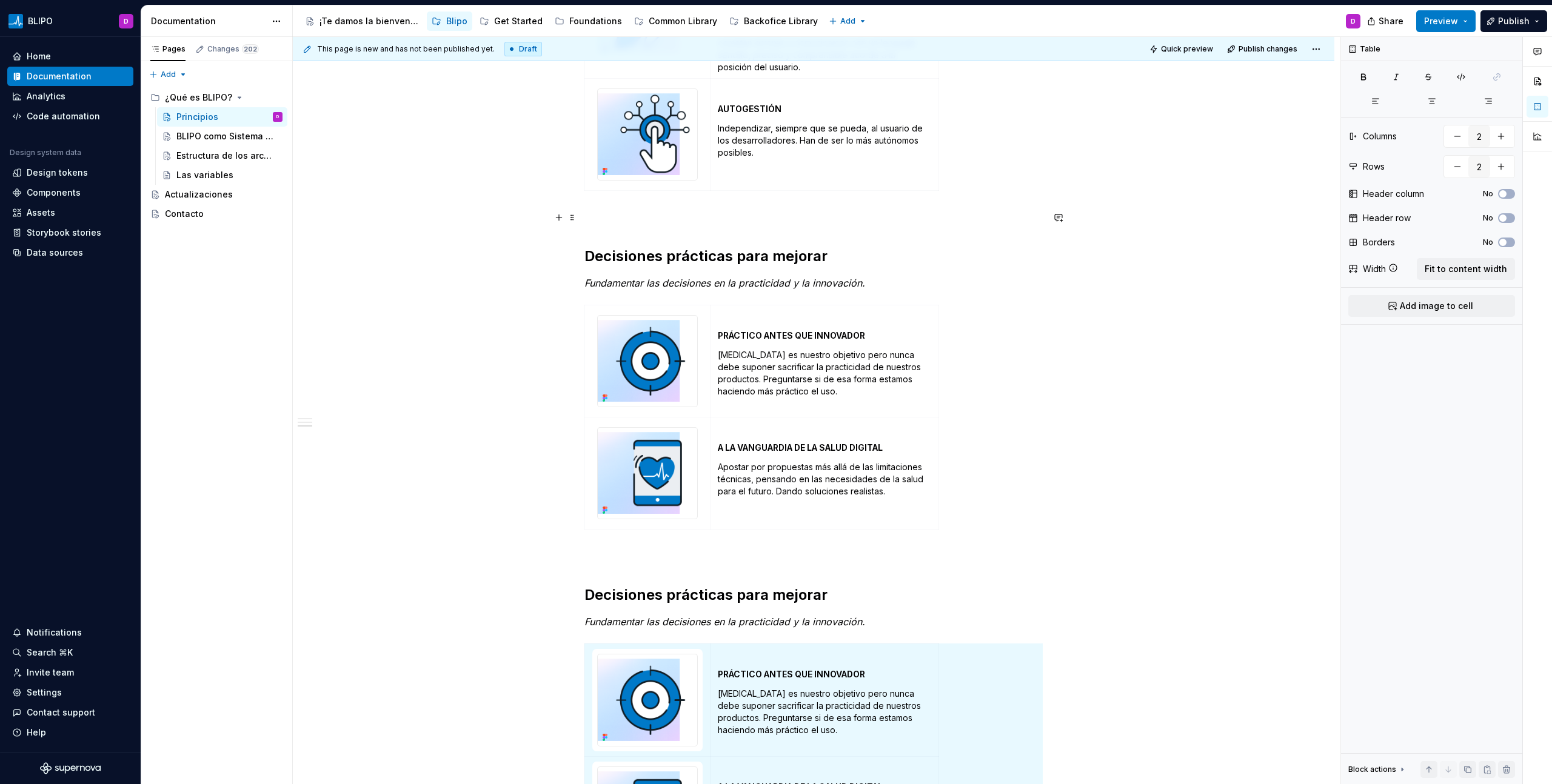
click at [623, 216] on p at bounding box center [814, 217] width 458 height 14
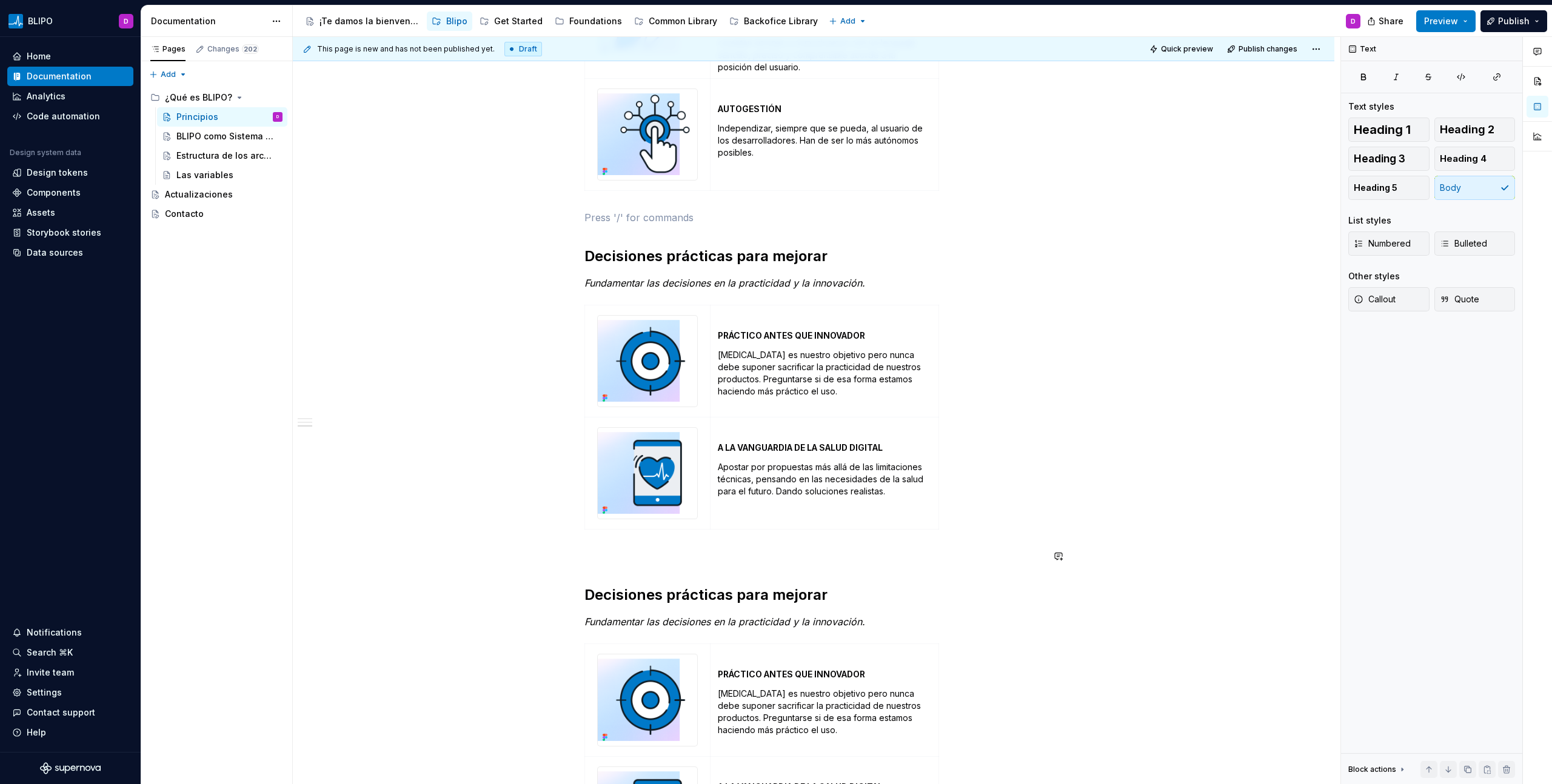
click at [597, 568] on div "Traducimos nuestro ADN en estos principios de diseño, para seguir cumpliendo co…" at bounding box center [814, 124] width 458 height 1500
click at [693, 599] on h2 "Decisiones prácticas para mejorar" at bounding box center [814, 595] width 458 height 20
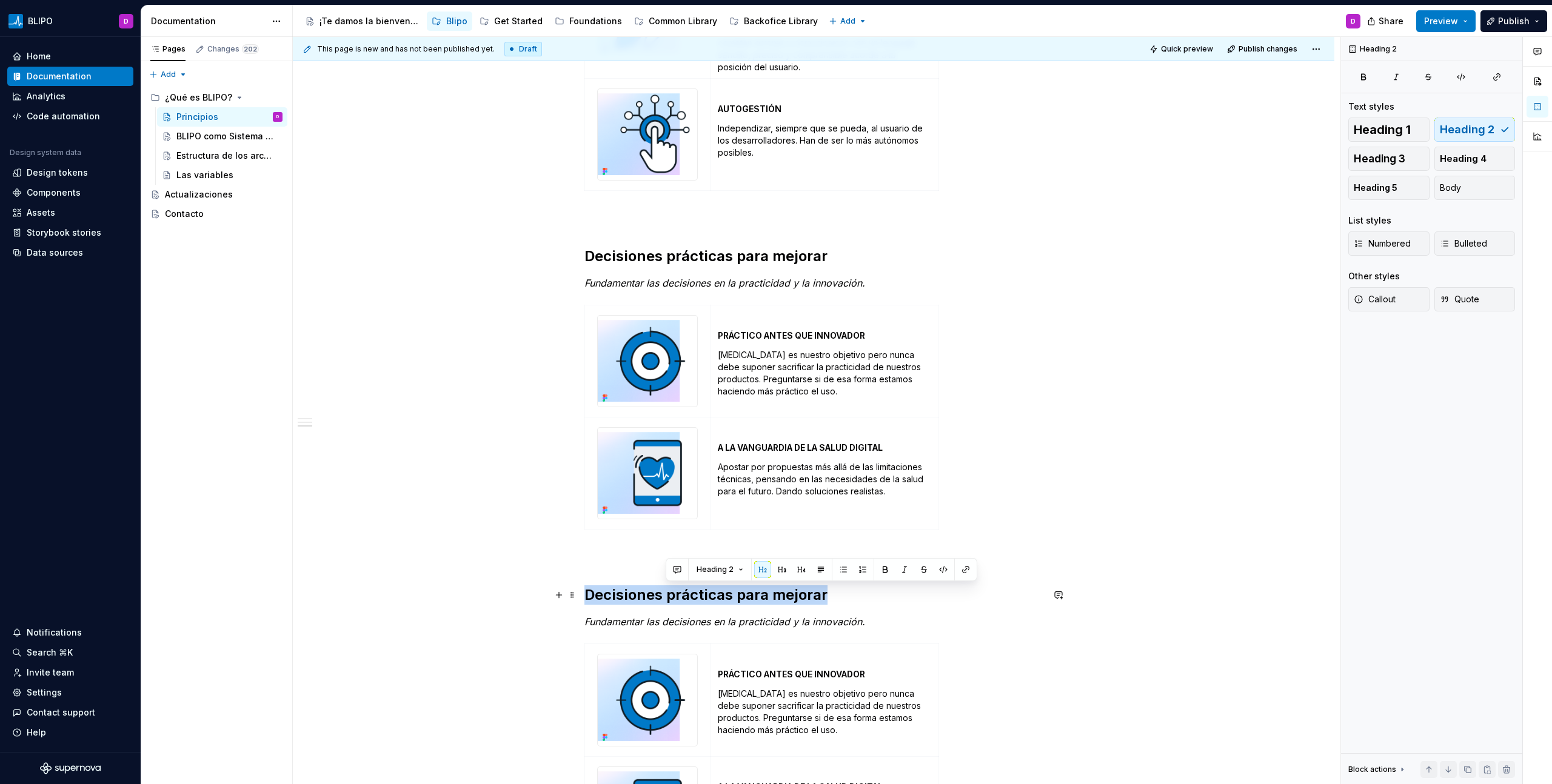
click at [693, 599] on h2 "Decisiones prácticas para mejorar" at bounding box center [814, 595] width 458 height 20
click at [672, 624] on em "Fundamentar las decisiones en la practicidad y la innovación." at bounding box center [725, 622] width 281 height 12
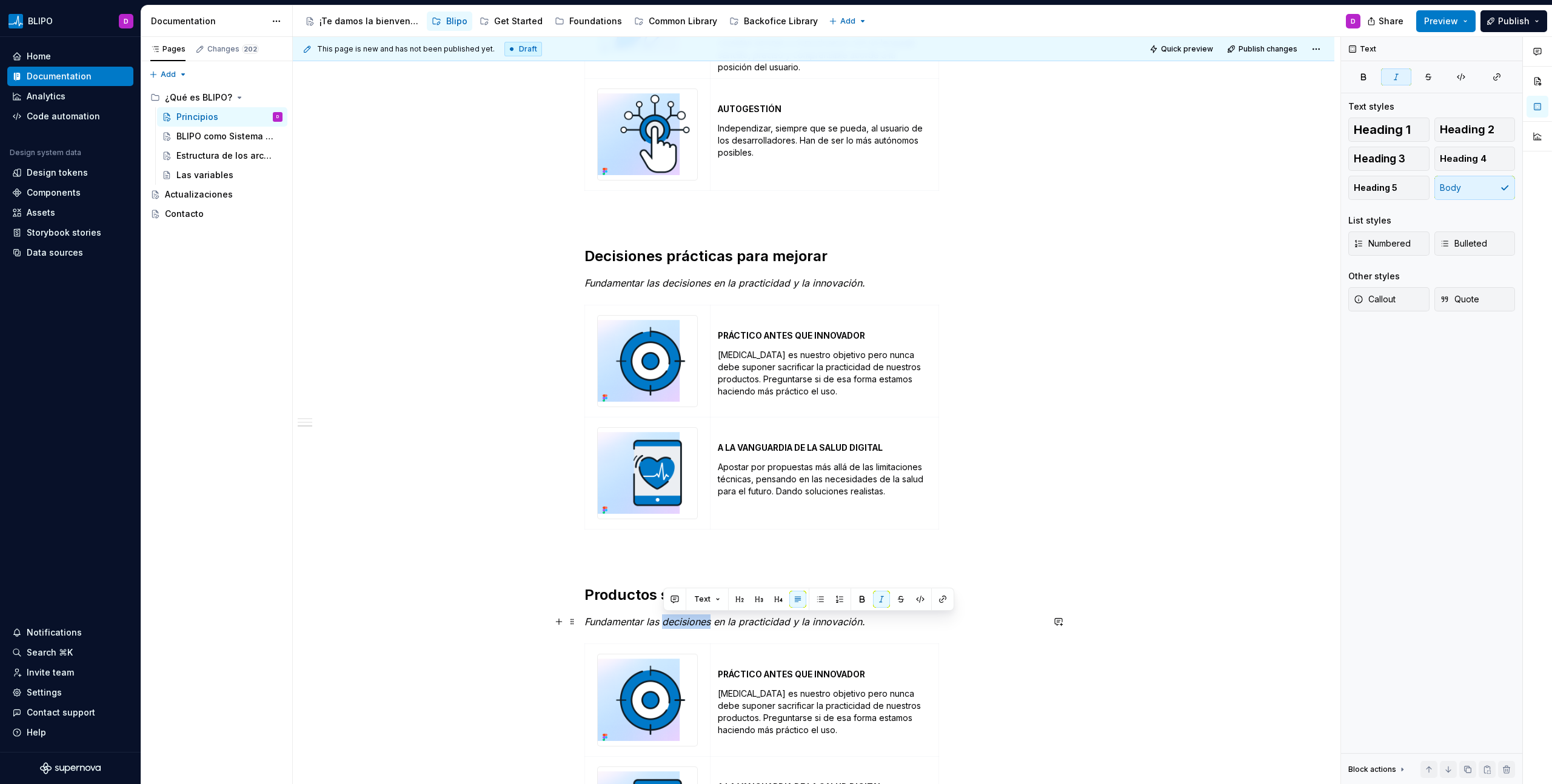
click at [672, 624] on em "Fundamentar las decisiones en la practicidad y la innovación." at bounding box center [725, 622] width 281 height 12
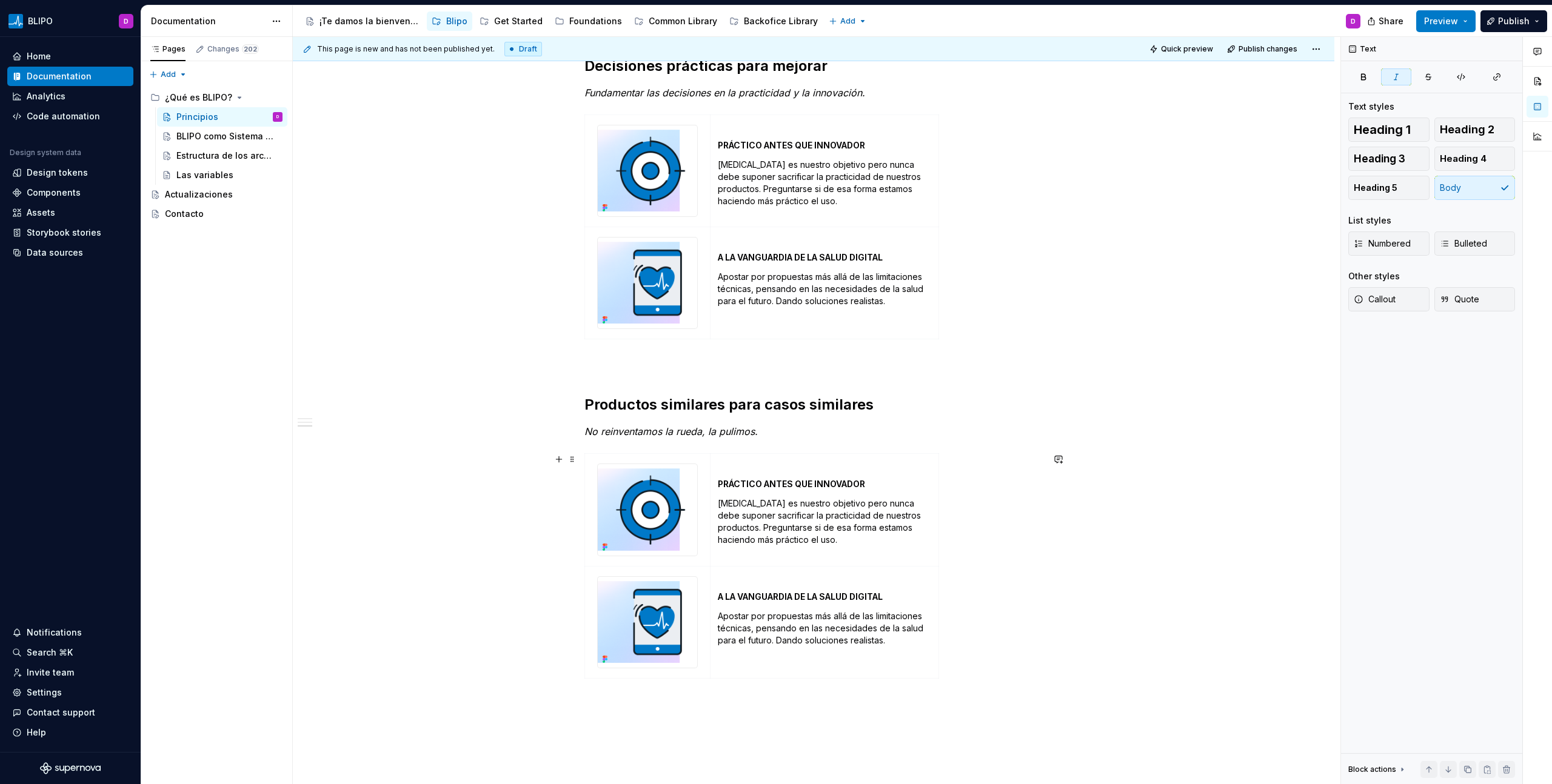
scroll to position [1054, 0]
click at [745, 487] on strong "PRÁCTICO ANTES QUE INNOVADOR" at bounding box center [792, 484] width 148 height 10
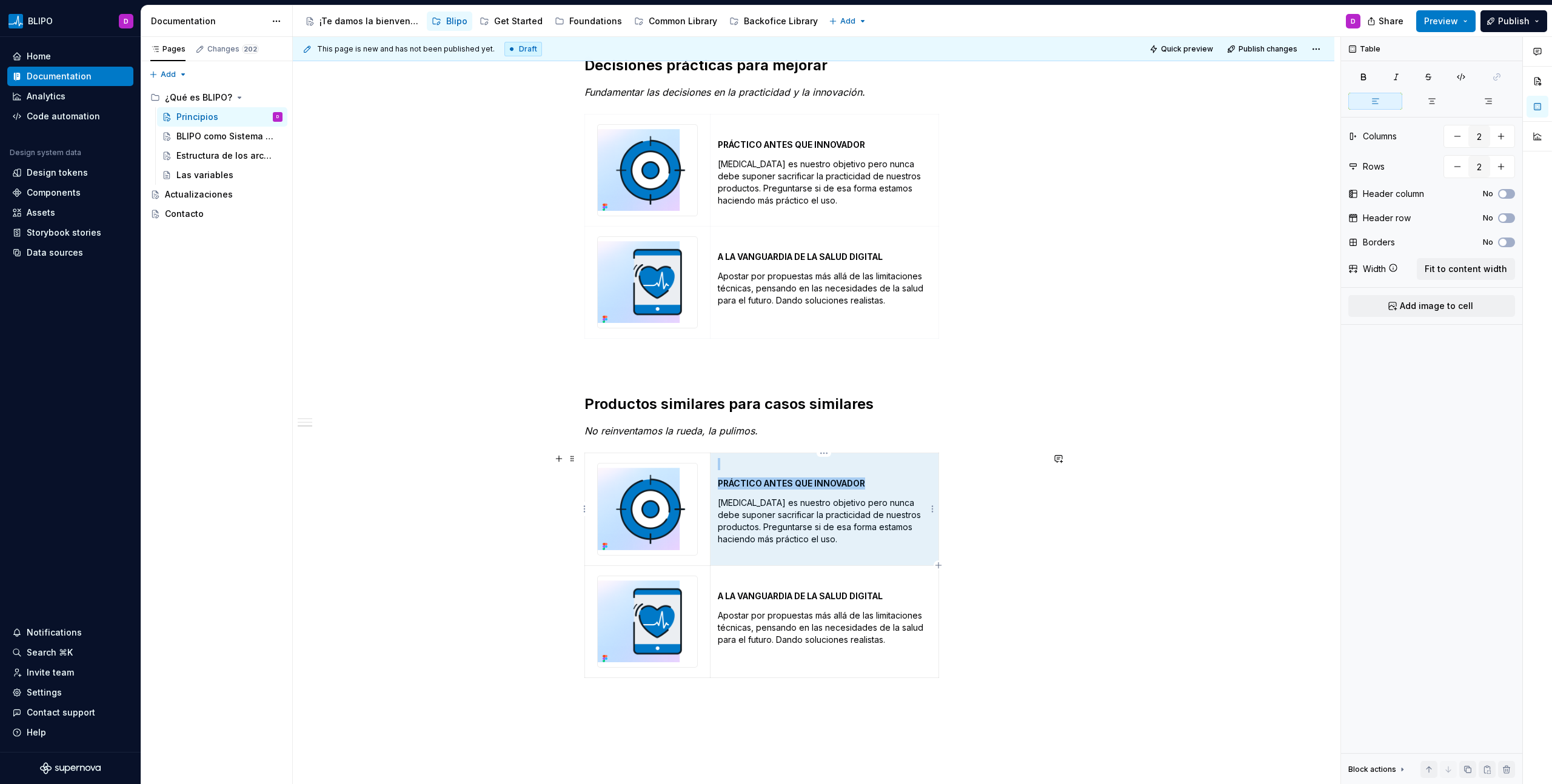
click at [745, 487] on strong "PRÁCTICO ANTES QUE INNOVADOR" at bounding box center [792, 484] width 148 height 10
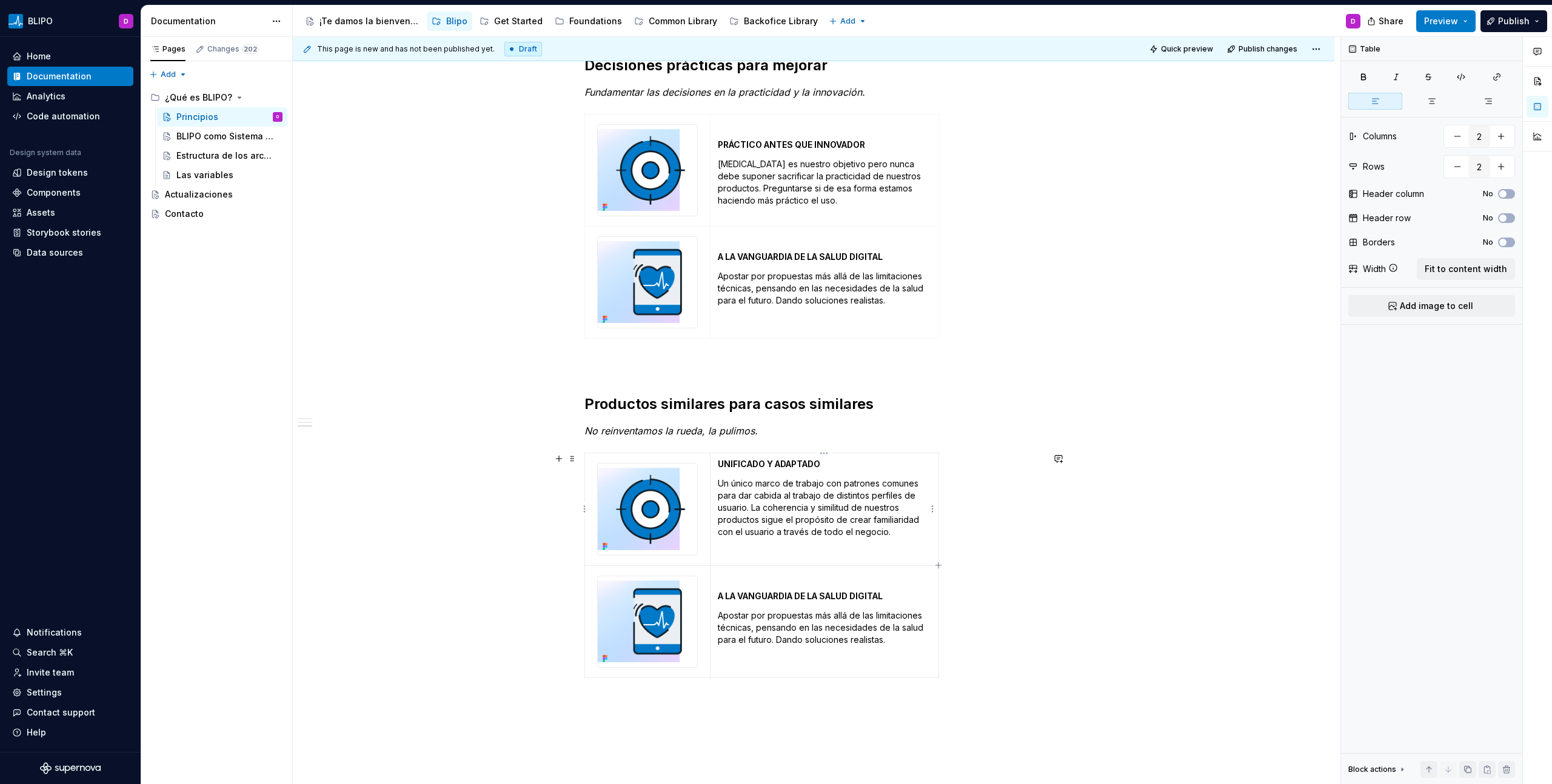
click at [716, 467] on td "UNIFICADO Y ADAPTADO Un único marco de trabajo con patrones comunes para dar ca…" at bounding box center [823, 509] width 228 height 112
click at [793, 597] on strong "A LA VANGUARDIA DE LA SALUD DIGITAL" at bounding box center [800, 596] width 165 height 10
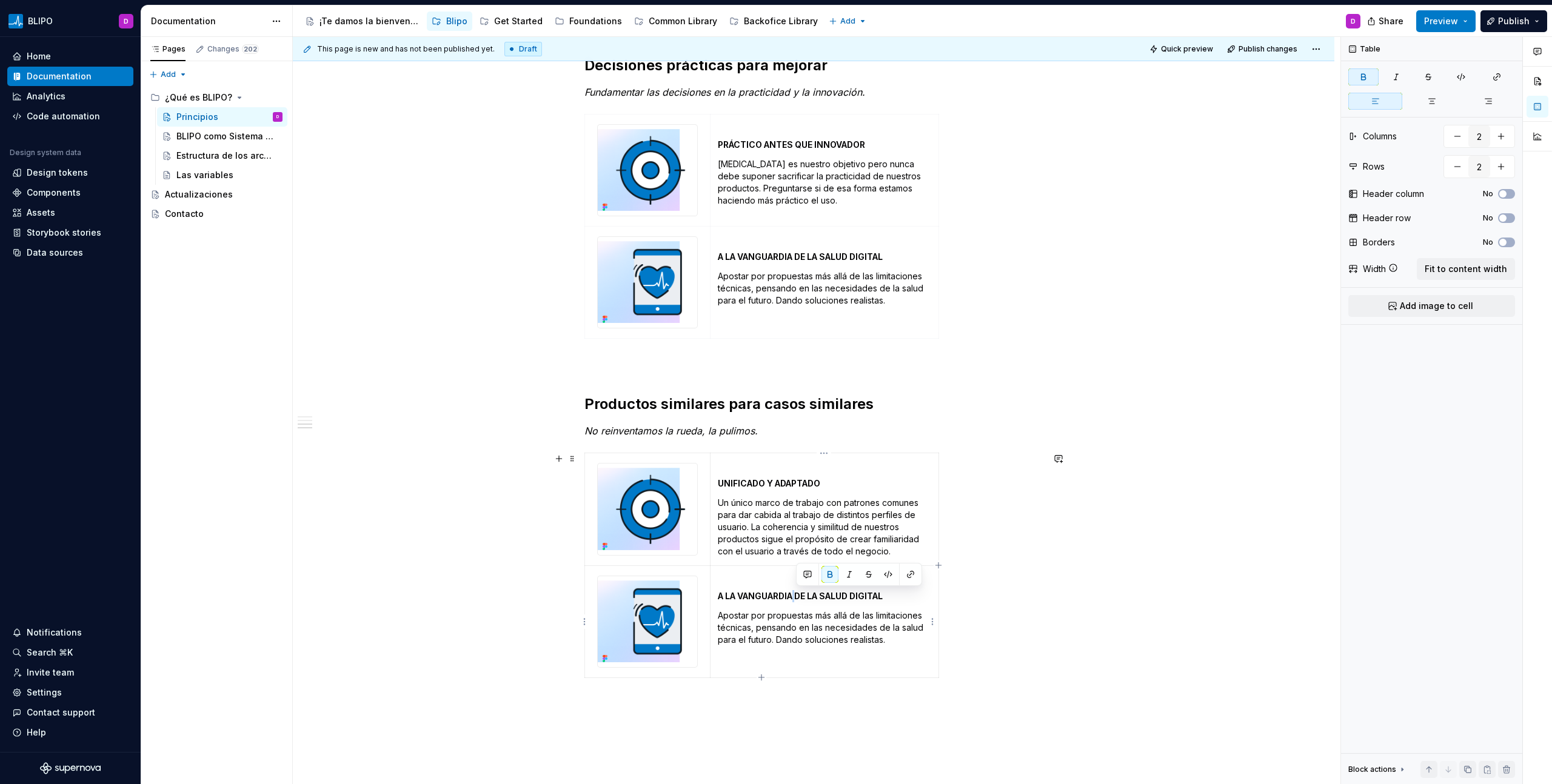
click at [793, 597] on strong "A LA VANGUARDIA DE LA SALUD DIGITAL" at bounding box center [800, 596] width 165 height 10
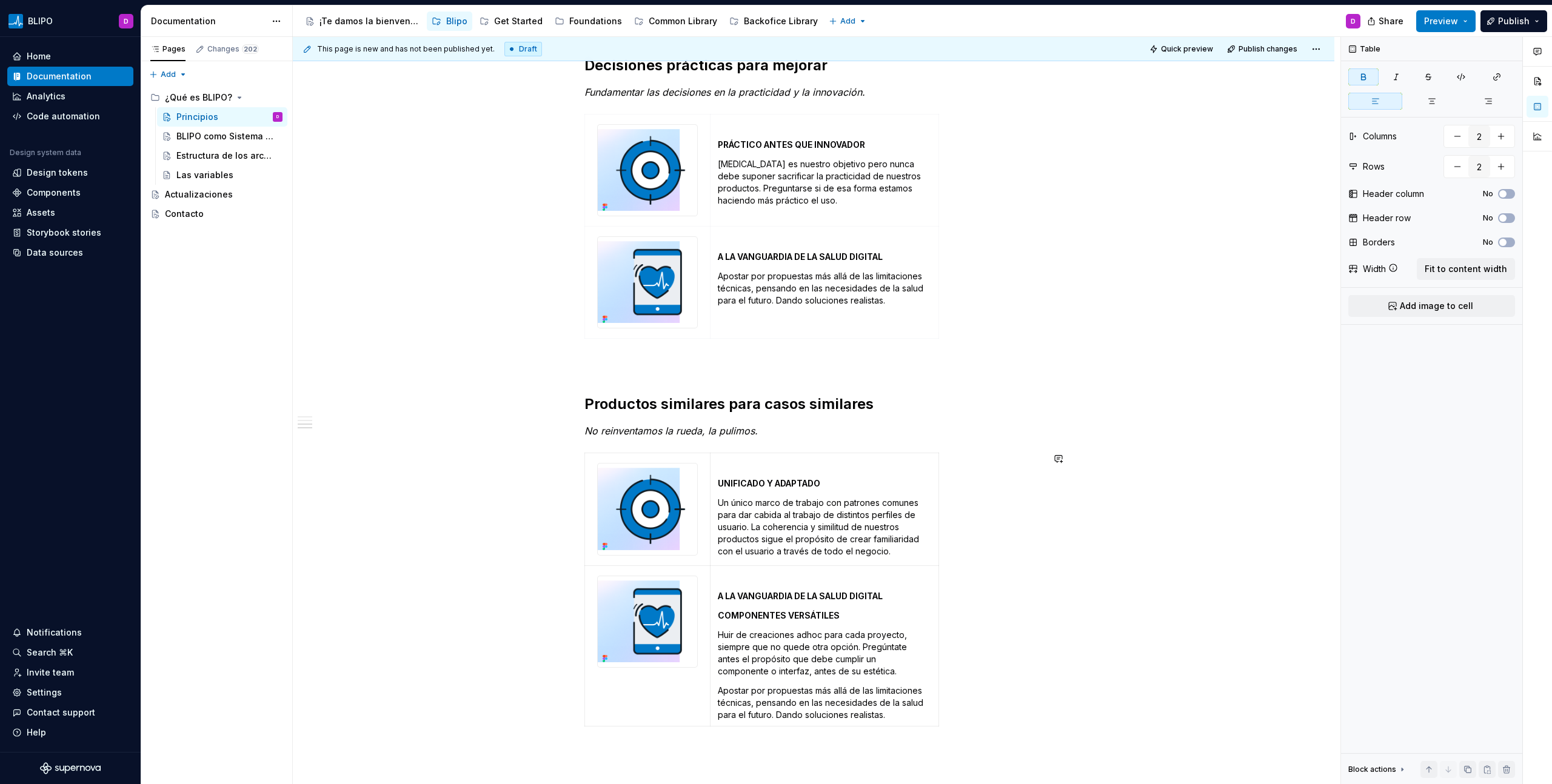
click at [793, 597] on strong "A LA VANGUARDIA DE LA SALUD DIGITAL" at bounding box center [800, 596] width 165 height 10
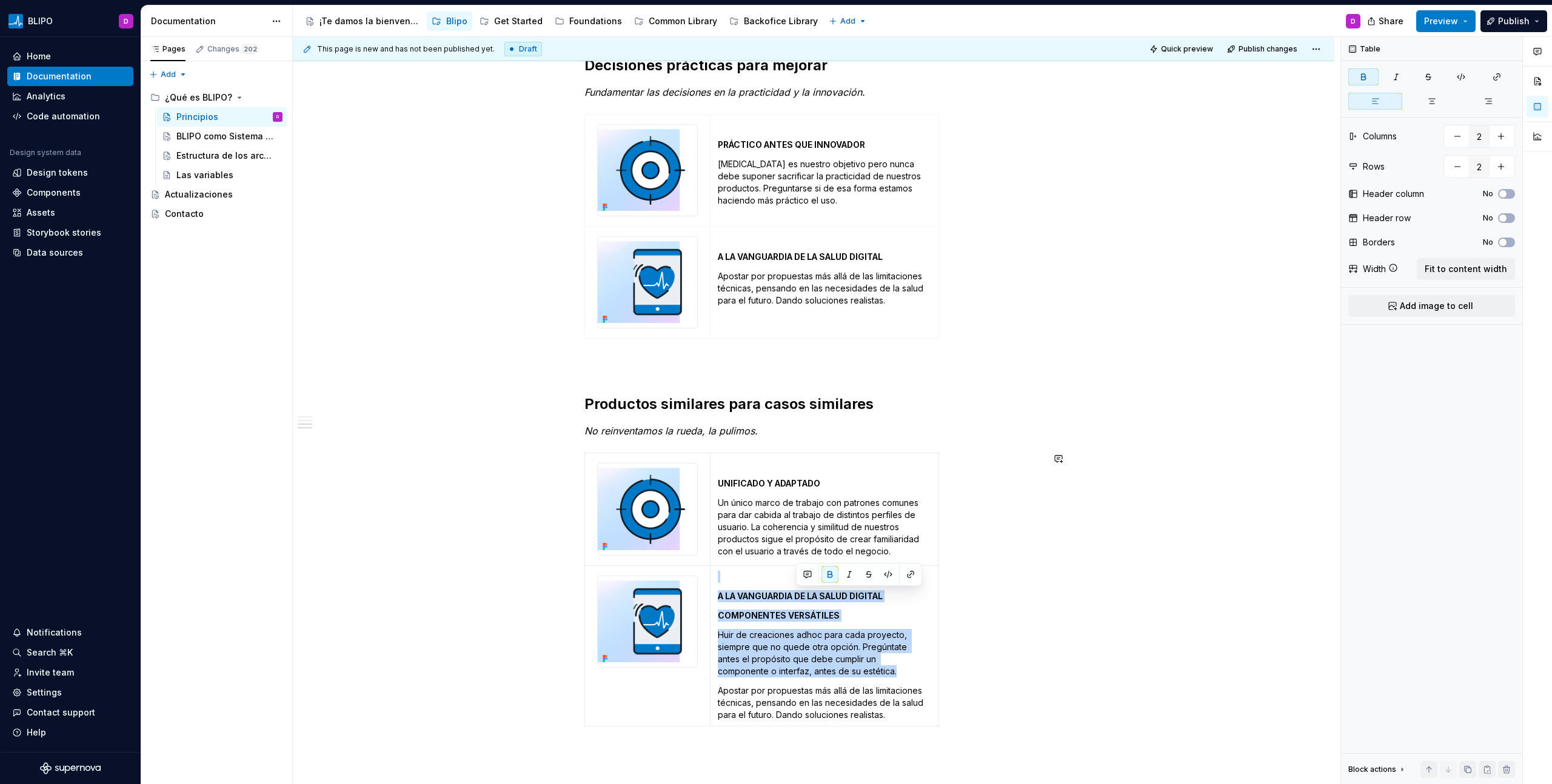
click at [793, 597] on strong "A LA VANGUARDIA DE LA SALUD DIGITAL" at bounding box center [800, 596] width 165 height 10
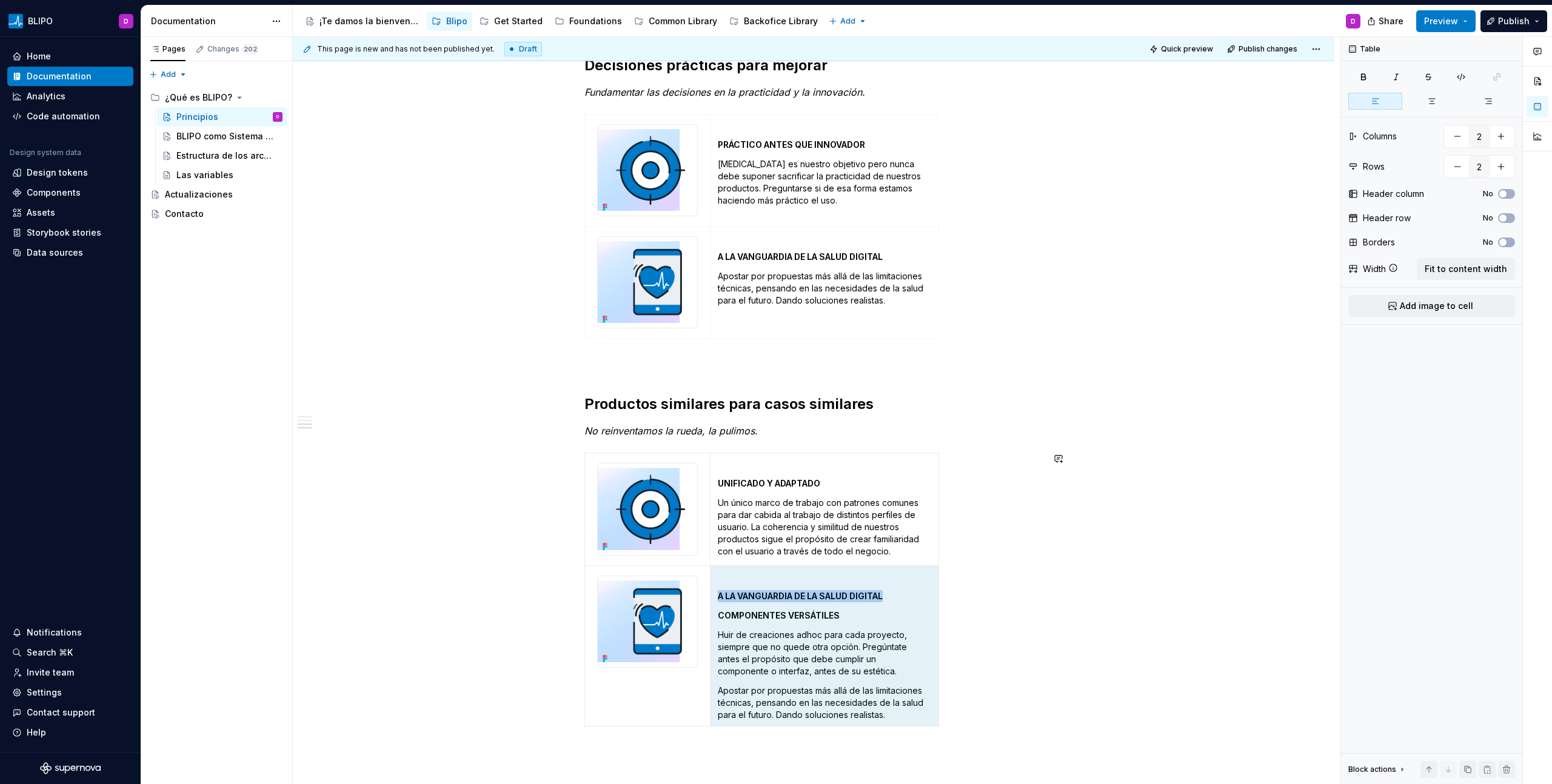
click at [793, 597] on strong "A LA VANGUARDIA DE LA SALUD DIGITAL" at bounding box center [800, 596] width 165 height 10
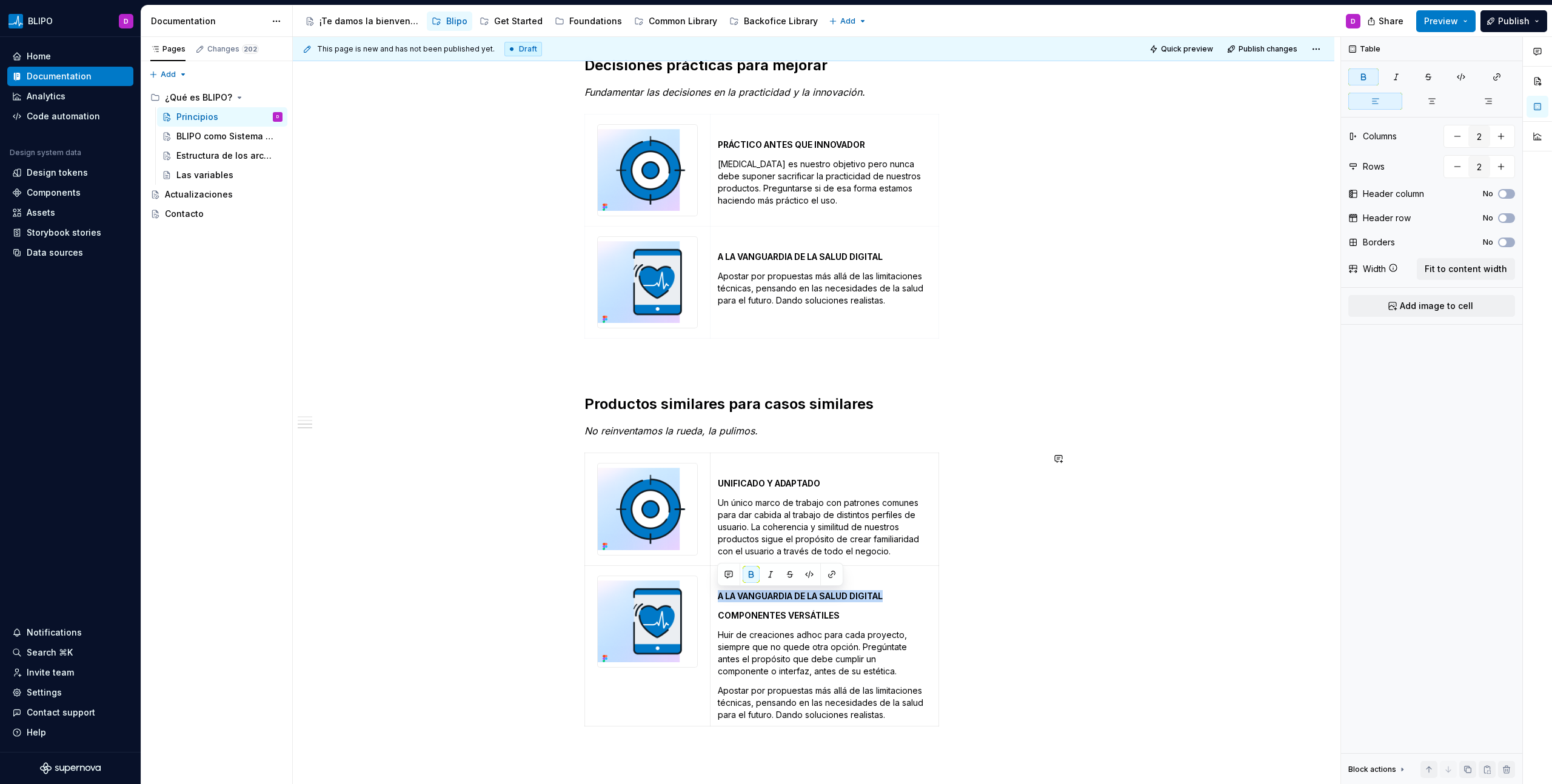
click at [793, 597] on strong "A LA VANGUARDIA DE LA SALUD DIGITAL" at bounding box center [800, 596] width 165 height 10
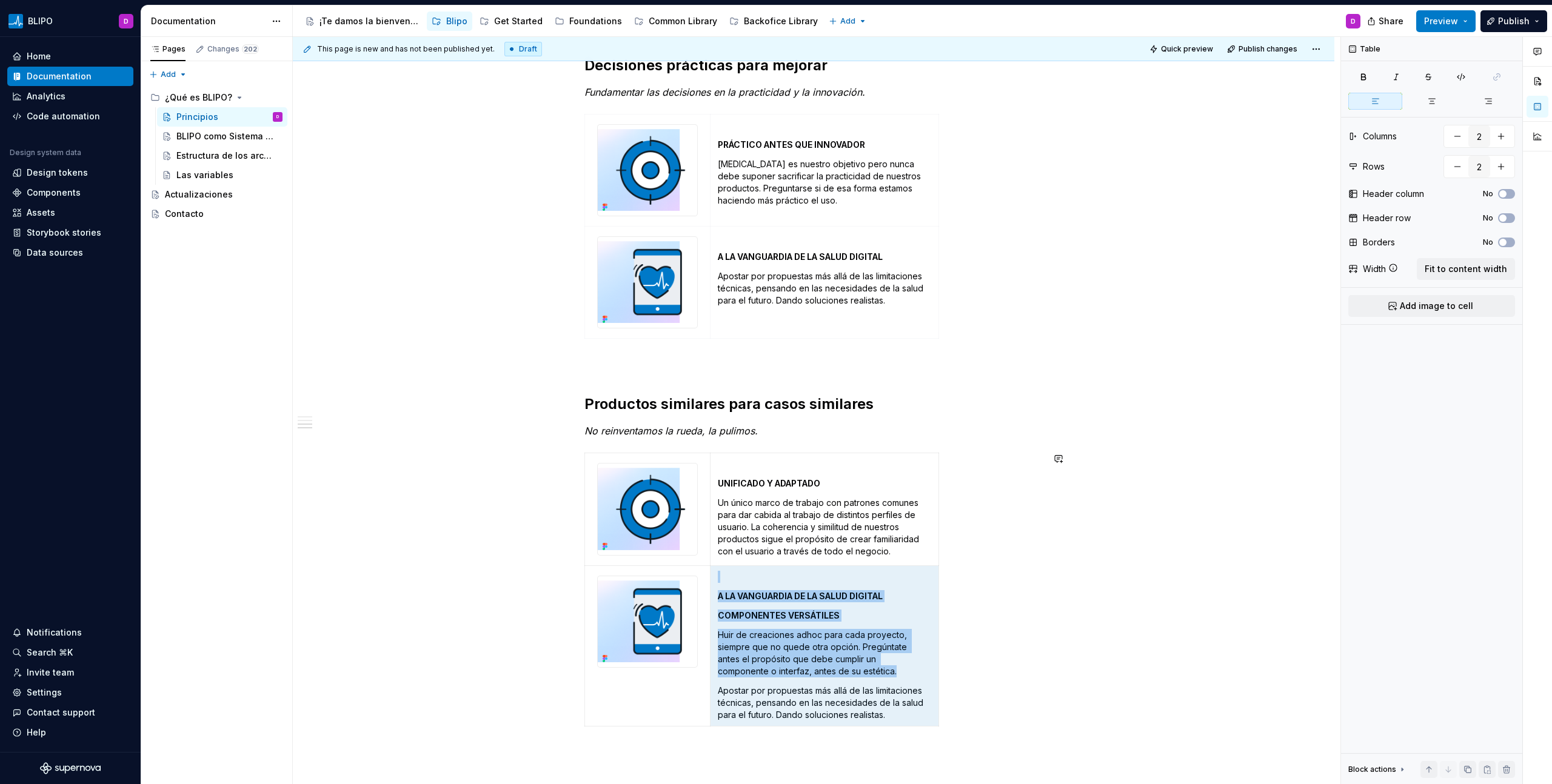
click at [793, 597] on strong "A LA VANGUARDIA DE LA SALUD DIGITAL" at bounding box center [800, 596] width 165 height 10
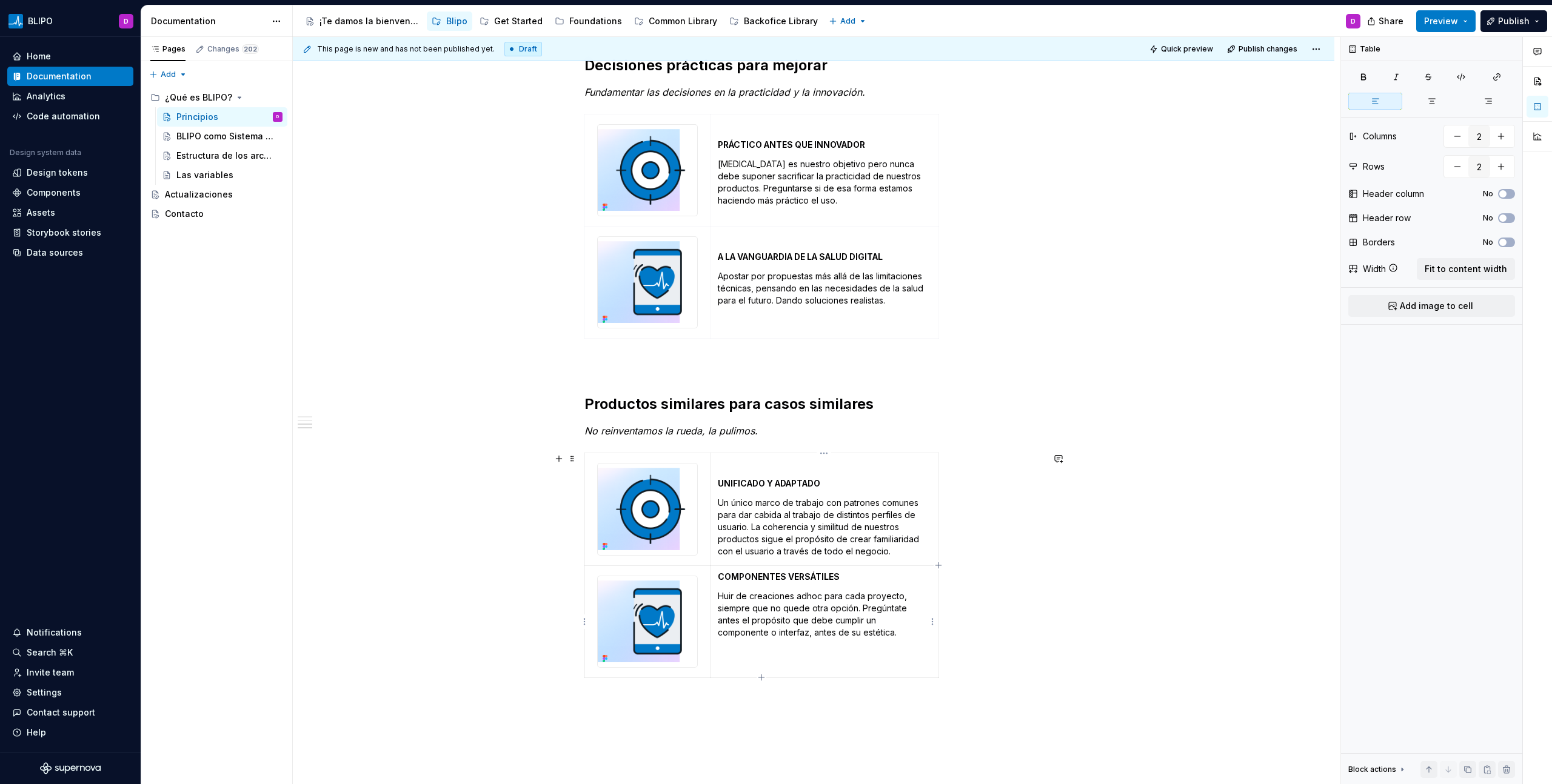
click at [718, 575] on strong "COMPONENTES VERSÁTILES" at bounding box center [779, 577] width 122 height 10
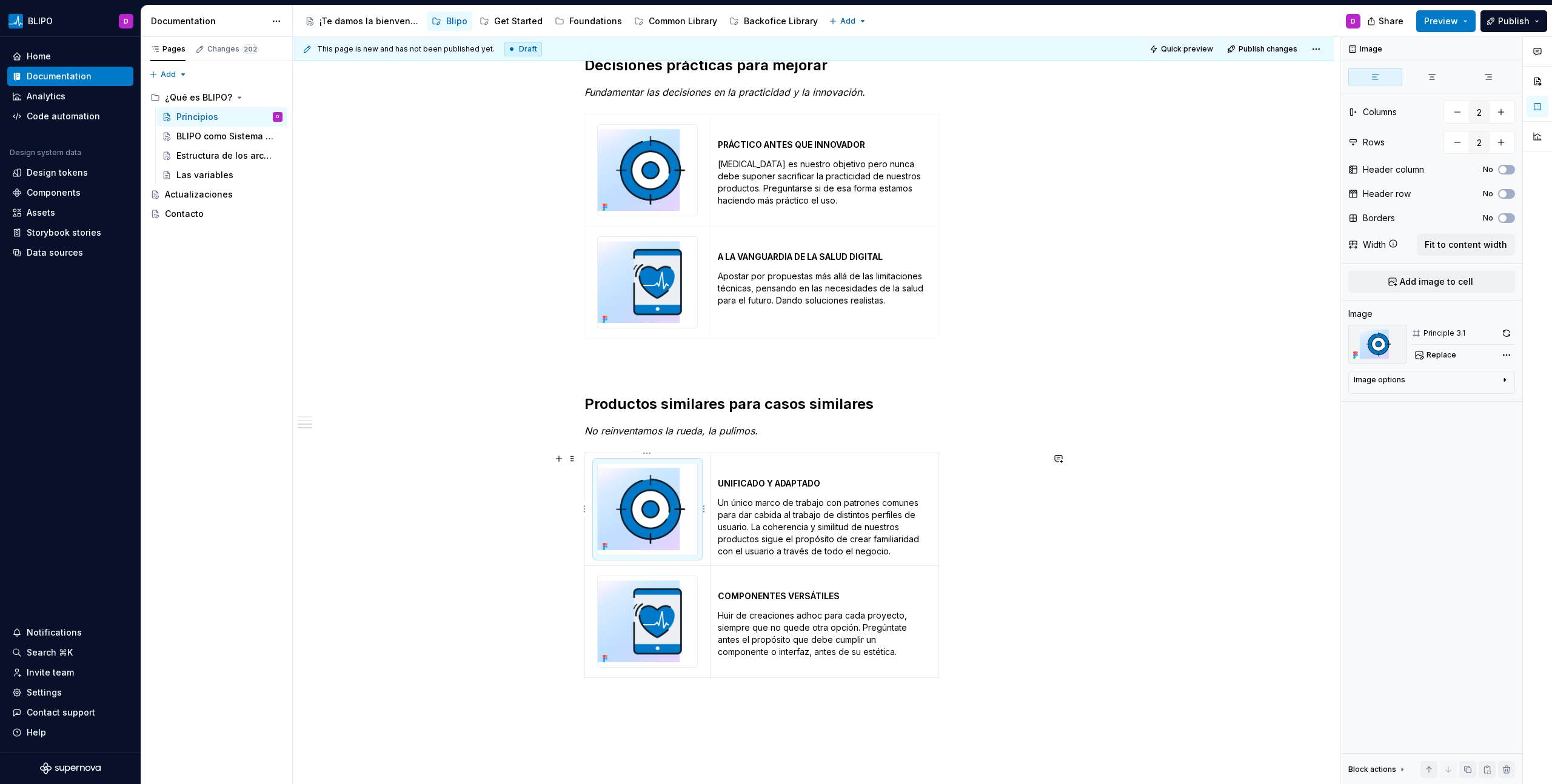
click at [658, 501] on img at bounding box center [647, 508] width 99 height 91
click at [1441, 351] on span "Replace" at bounding box center [1441, 355] width 30 height 9
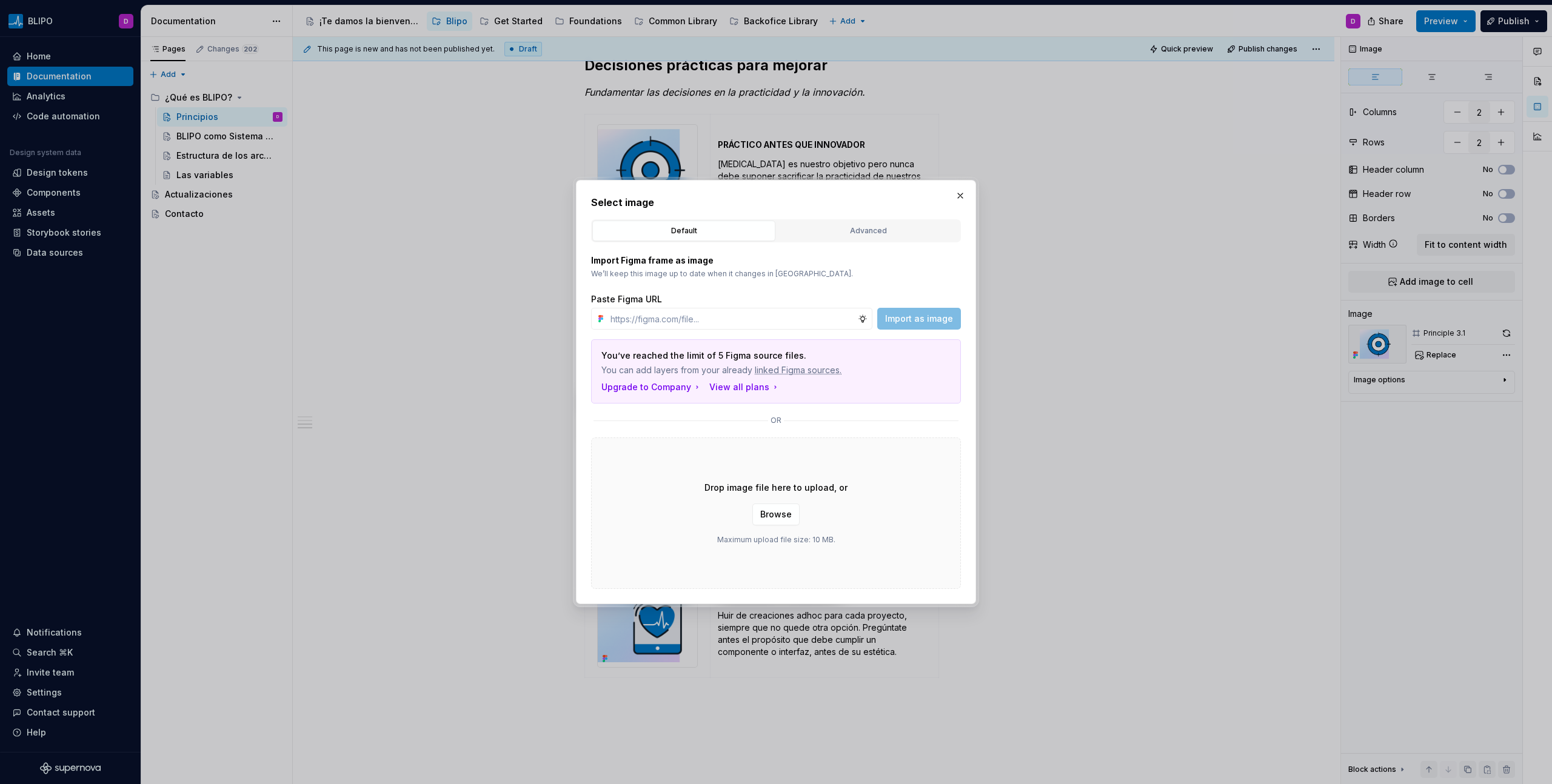
type textarea "*"
type input "[URL][DOMAIN_NAME]"
click at [922, 322] on span "Import as image" at bounding box center [919, 319] width 68 height 12
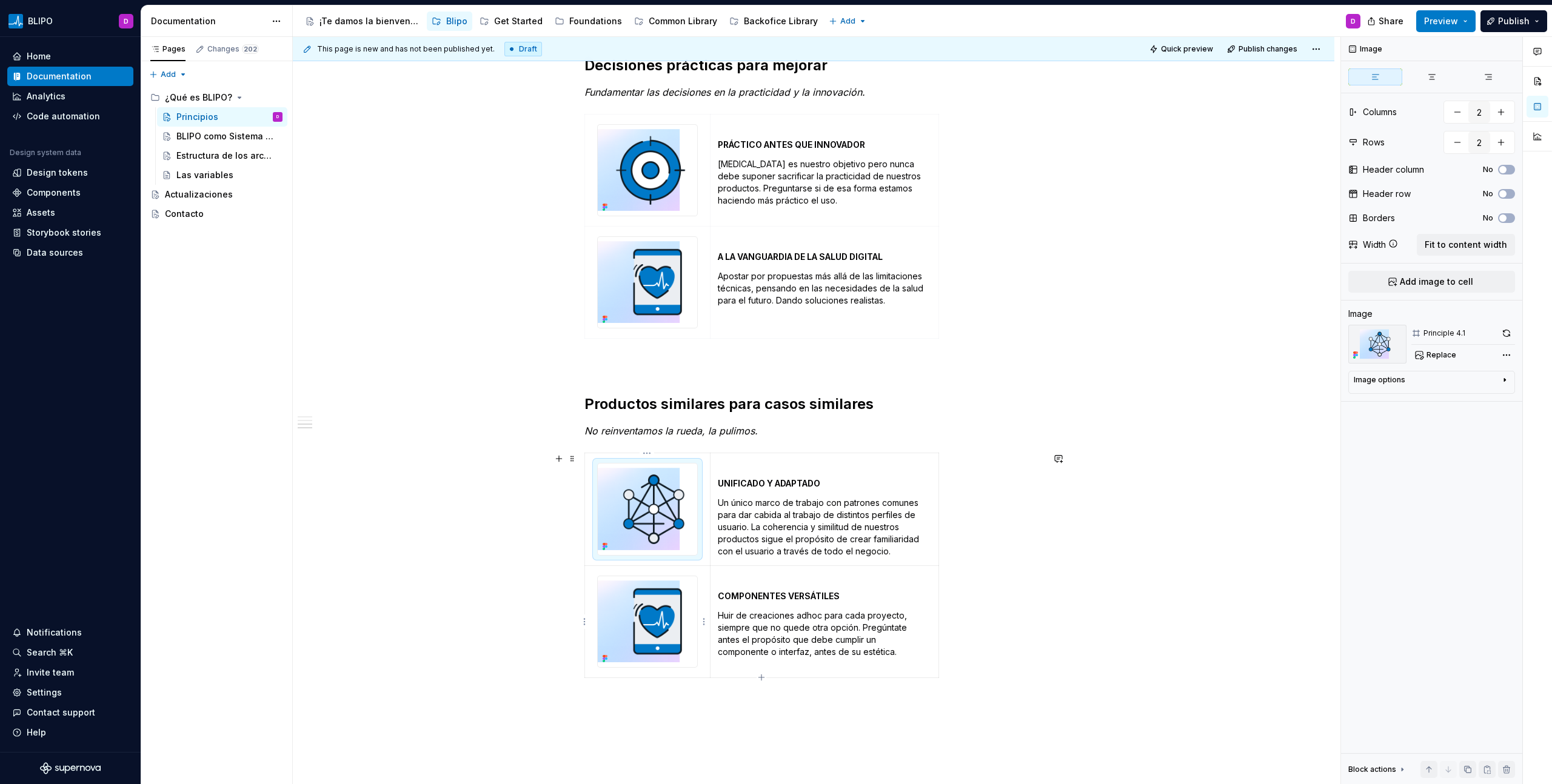
click at [653, 602] on img at bounding box center [647, 621] width 99 height 91
click at [1436, 357] on span "Replace" at bounding box center [1441, 355] width 30 height 9
type textarea "*"
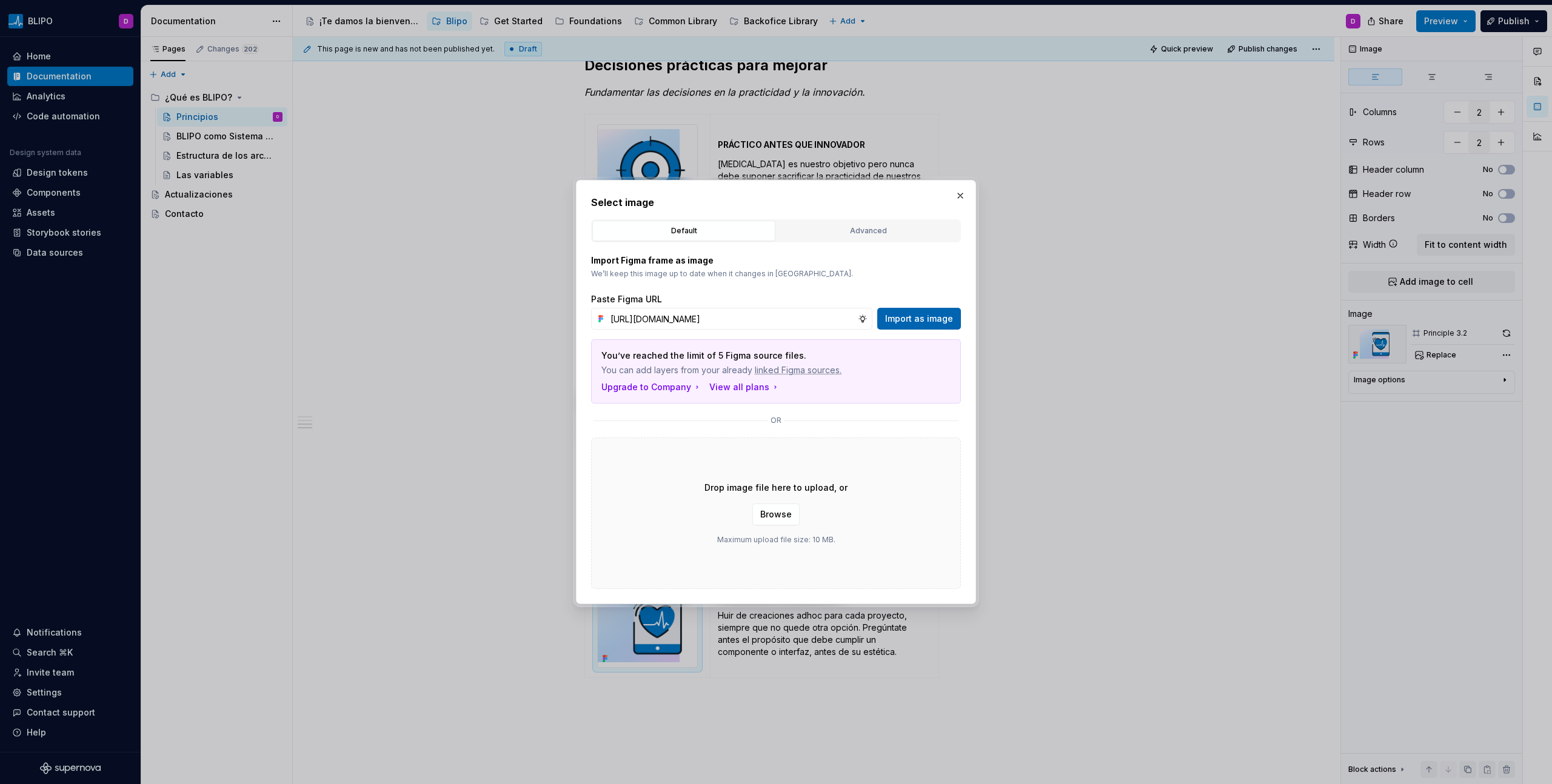
scroll to position [0, 256]
type input "[URL][DOMAIN_NAME]"
click at [928, 313] on span "Import as image" at bounding box center [919, 319] width 68 height 12
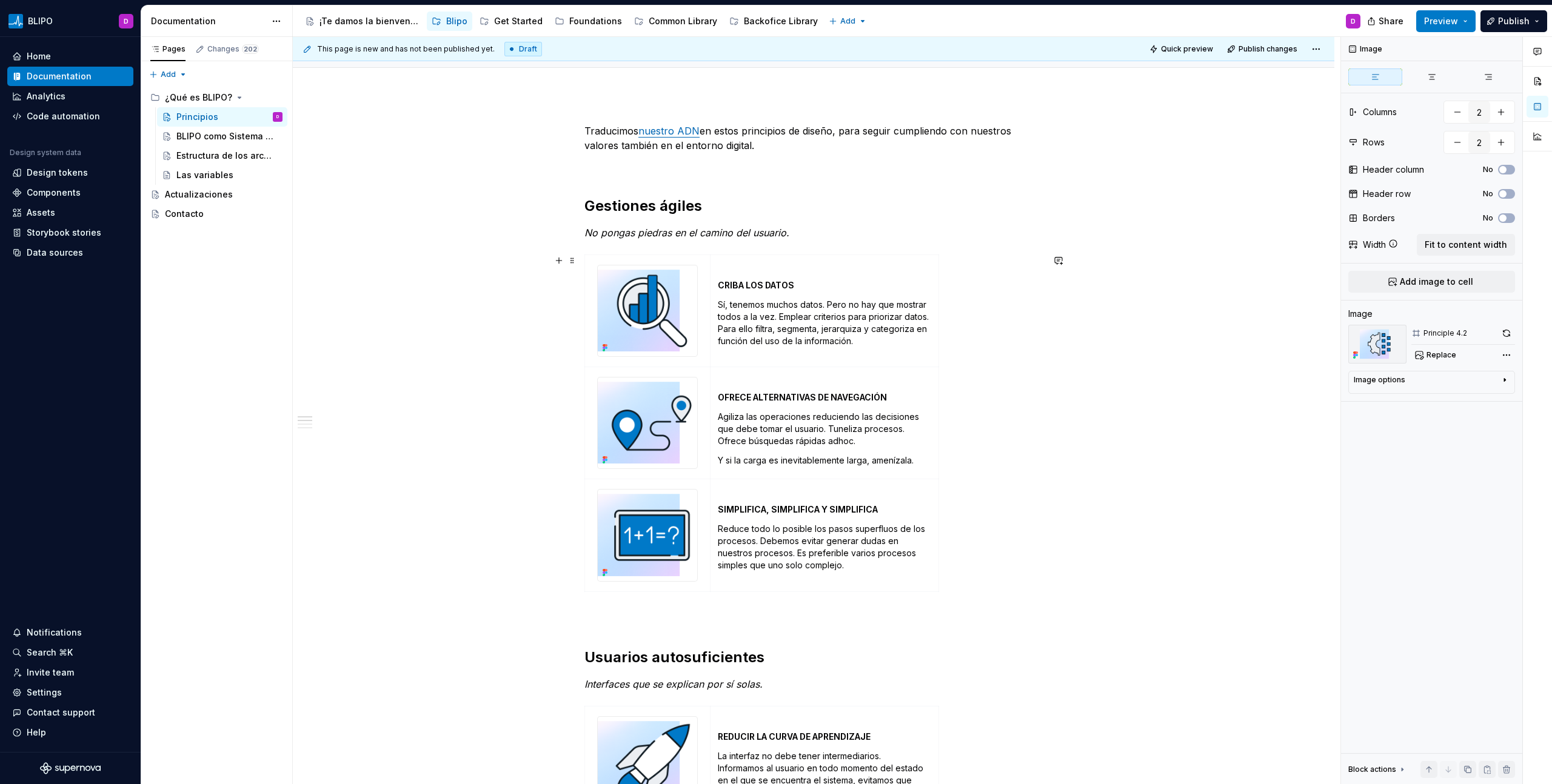
scroll to position [0, 0]
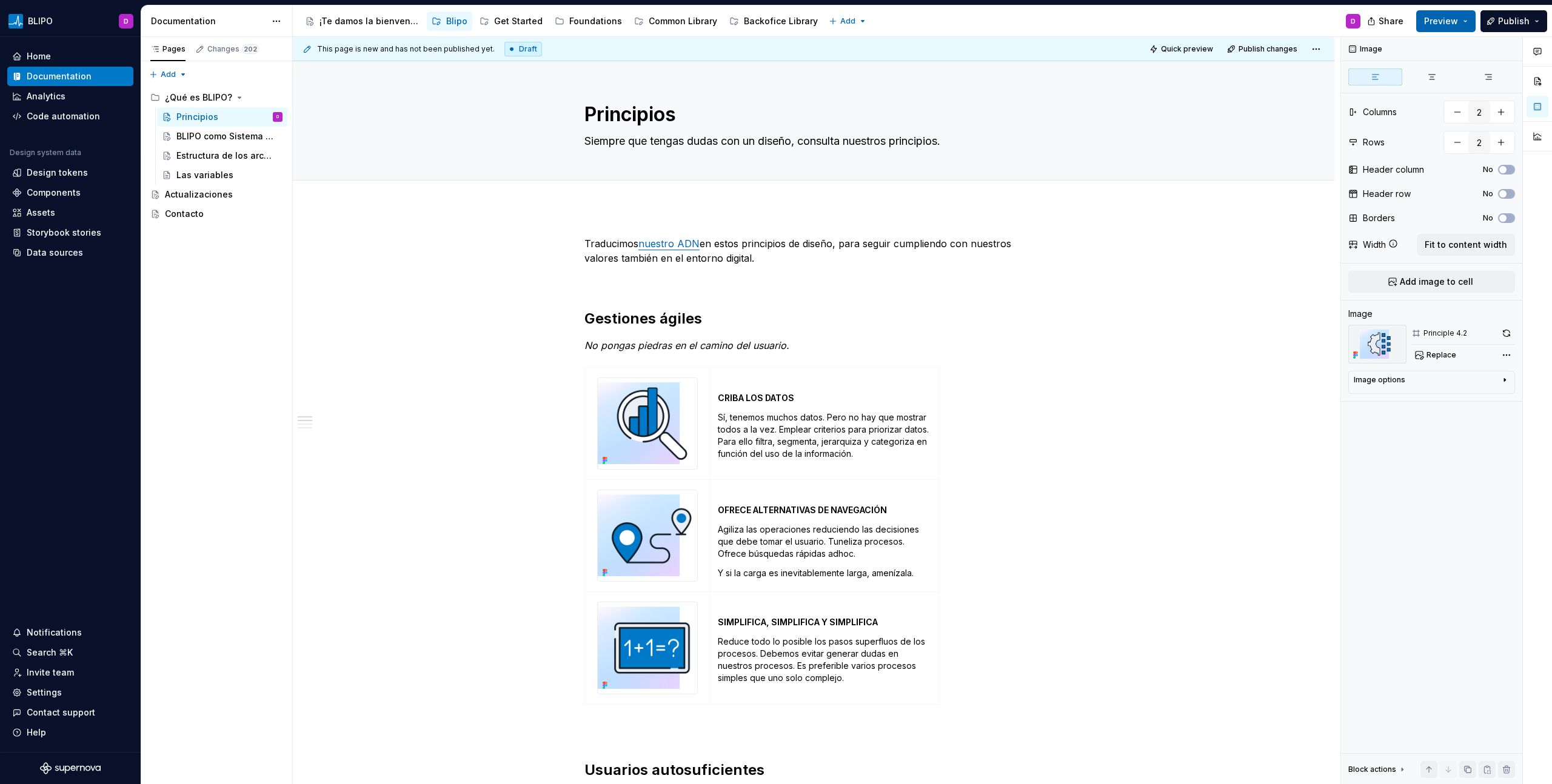
click at [1465, 25] on button "Preview" at bounding box center [1446, 21] width 59 height 22
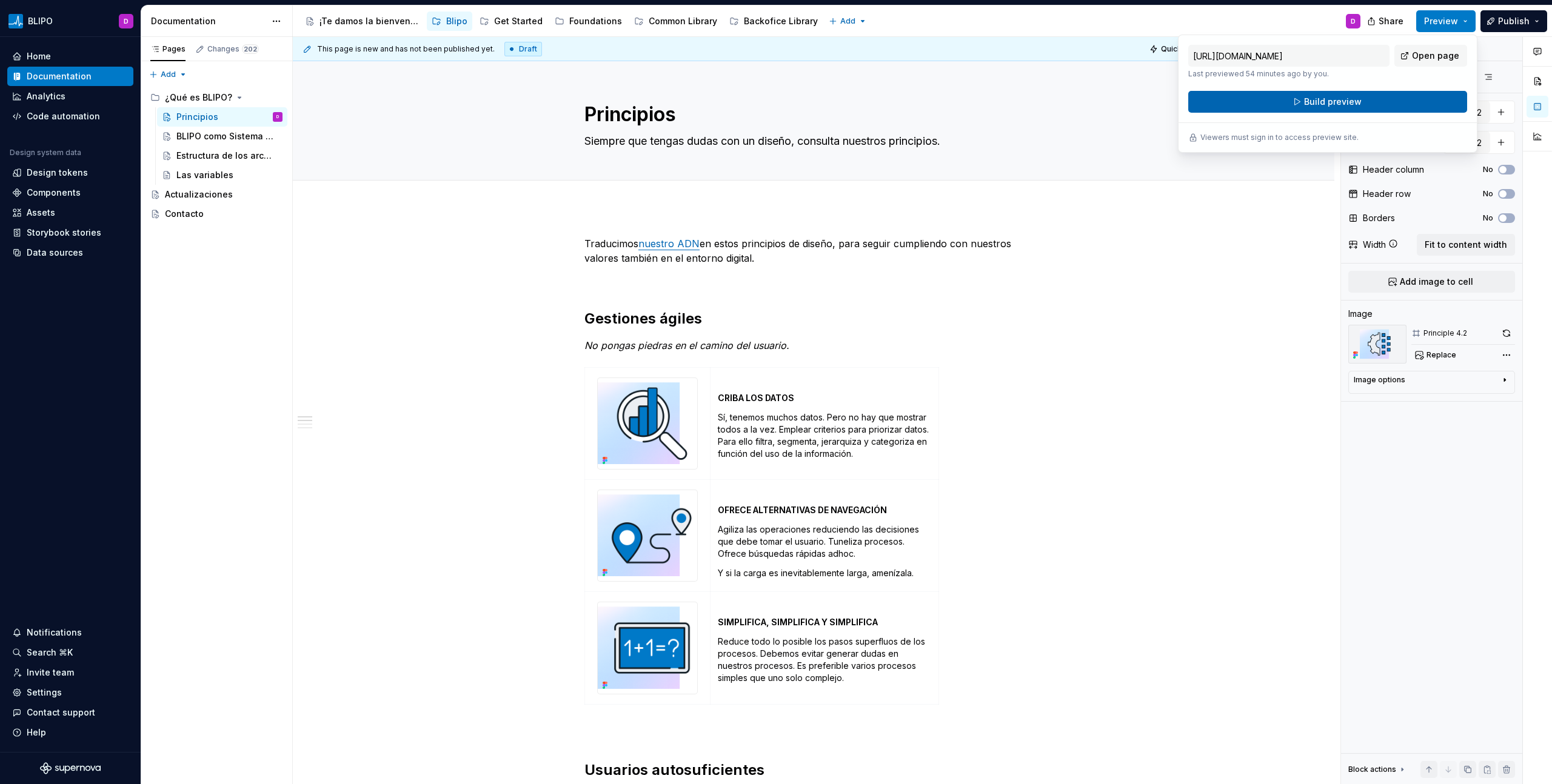
click at [1338, 100] on span "Build preview" at bounding box center [1333, 102] width 58 height 12
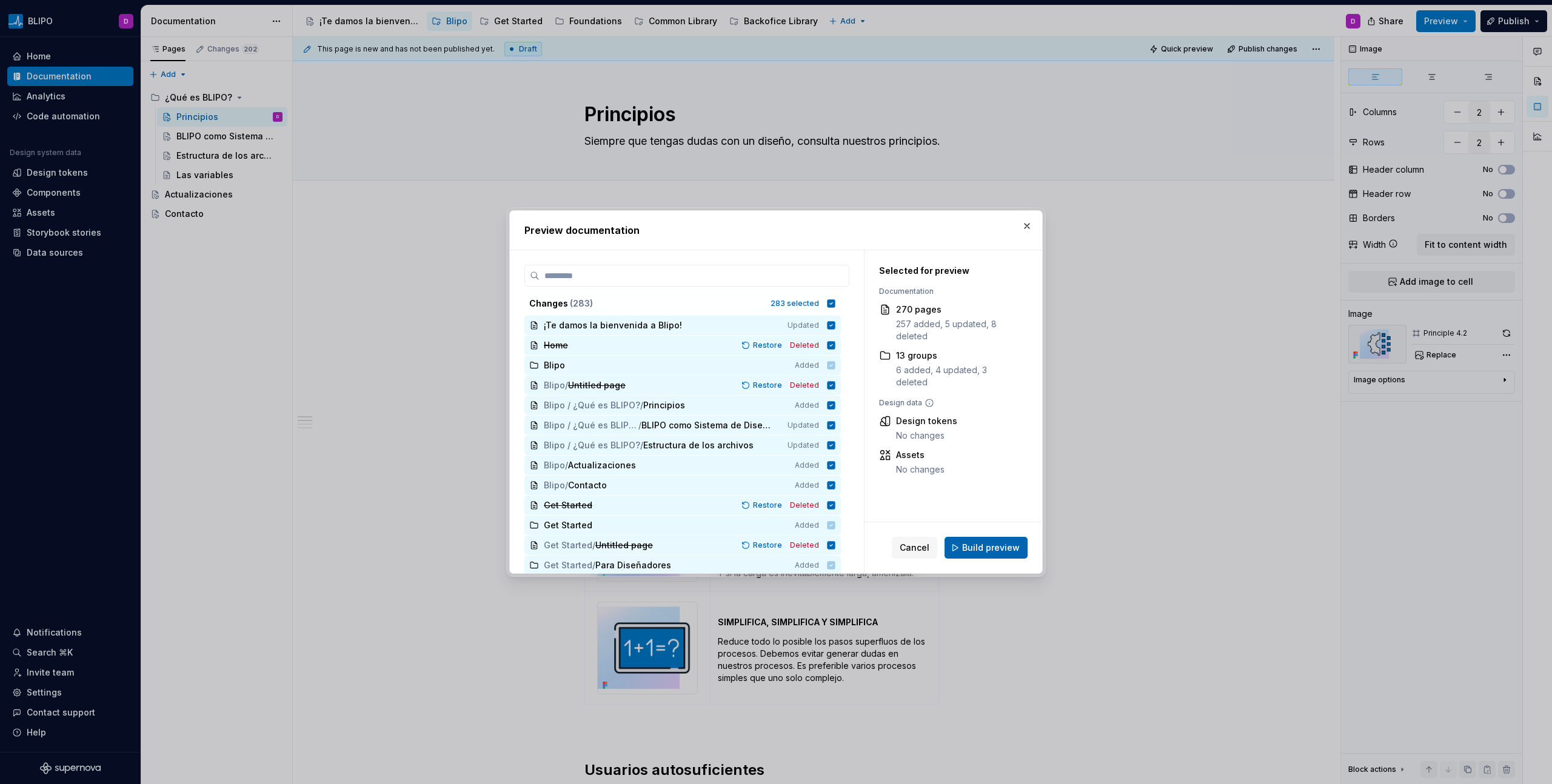
click at [967, 546] on span "Build preview" at bounding box center [991, 548] width 58 height 12
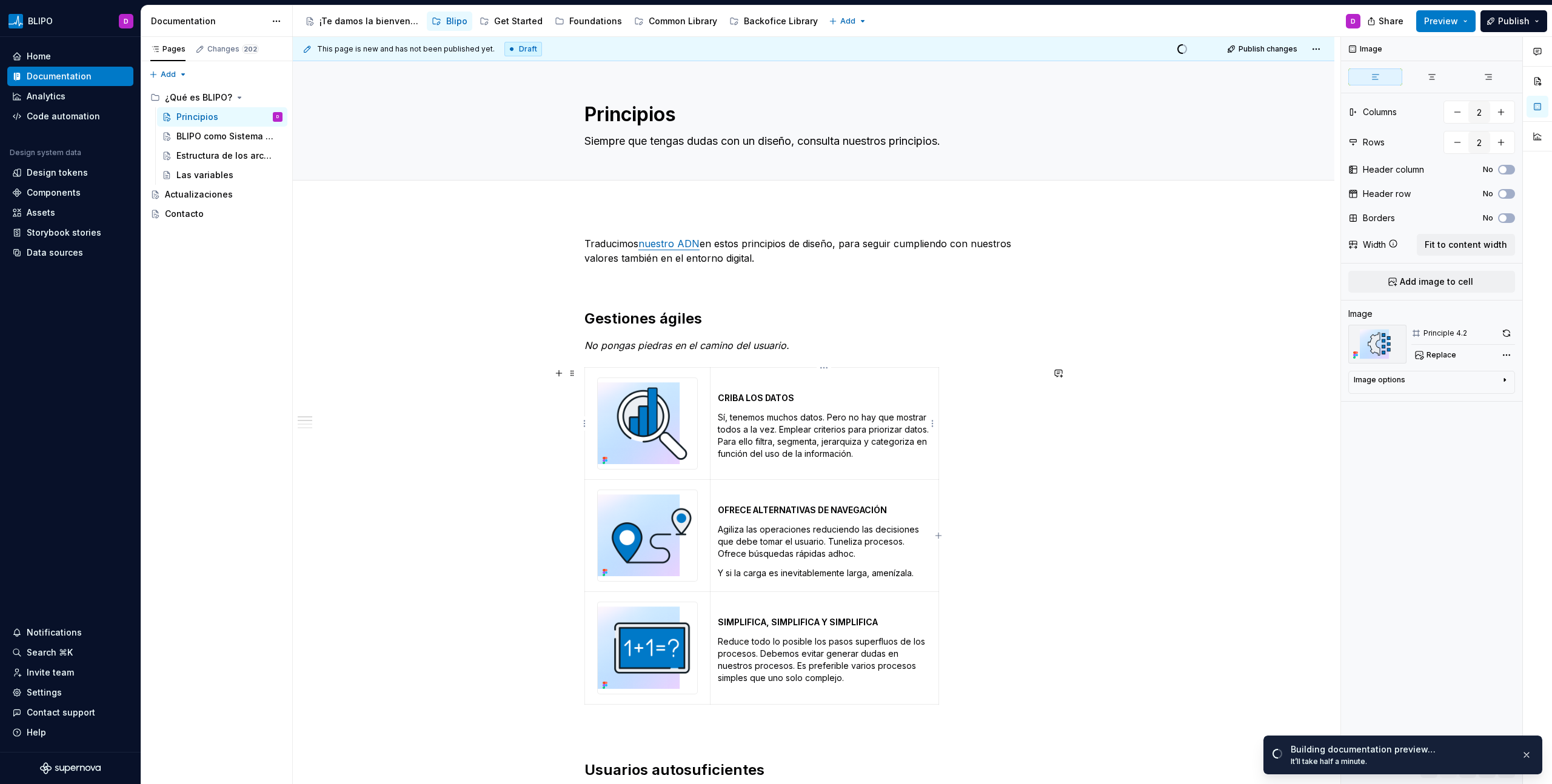
click at [726, 417] on p "Sí, tenemos muchos datos. Pero no hay que mostrar todos a la vez. Emplear crite…" at bounding box center [824, 435] width 213 height 48
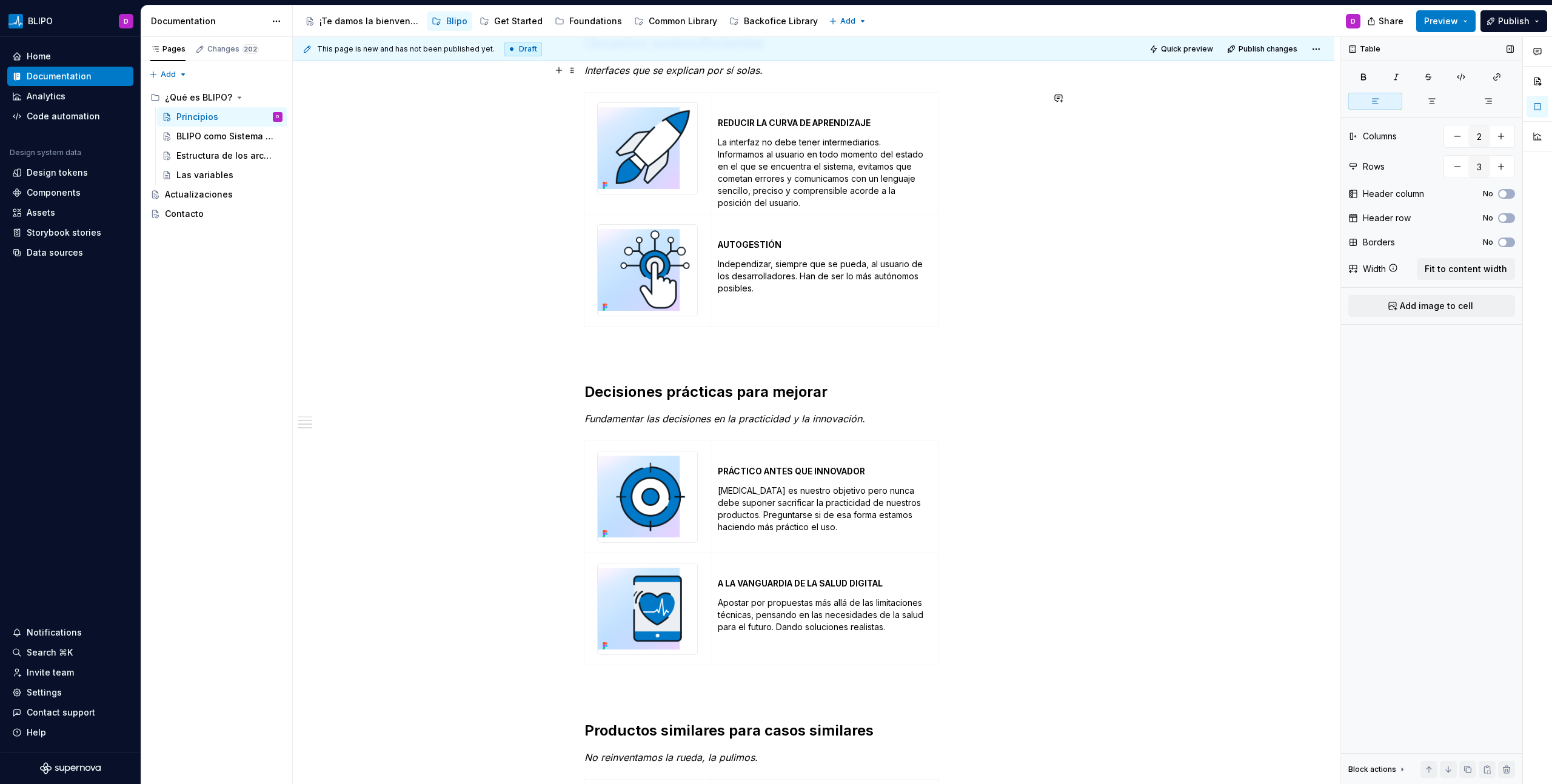
scroll to position [726, 0]
click at [1454, 20] on span "Preview" at bounding box center [1441, 21] width 34 height 12
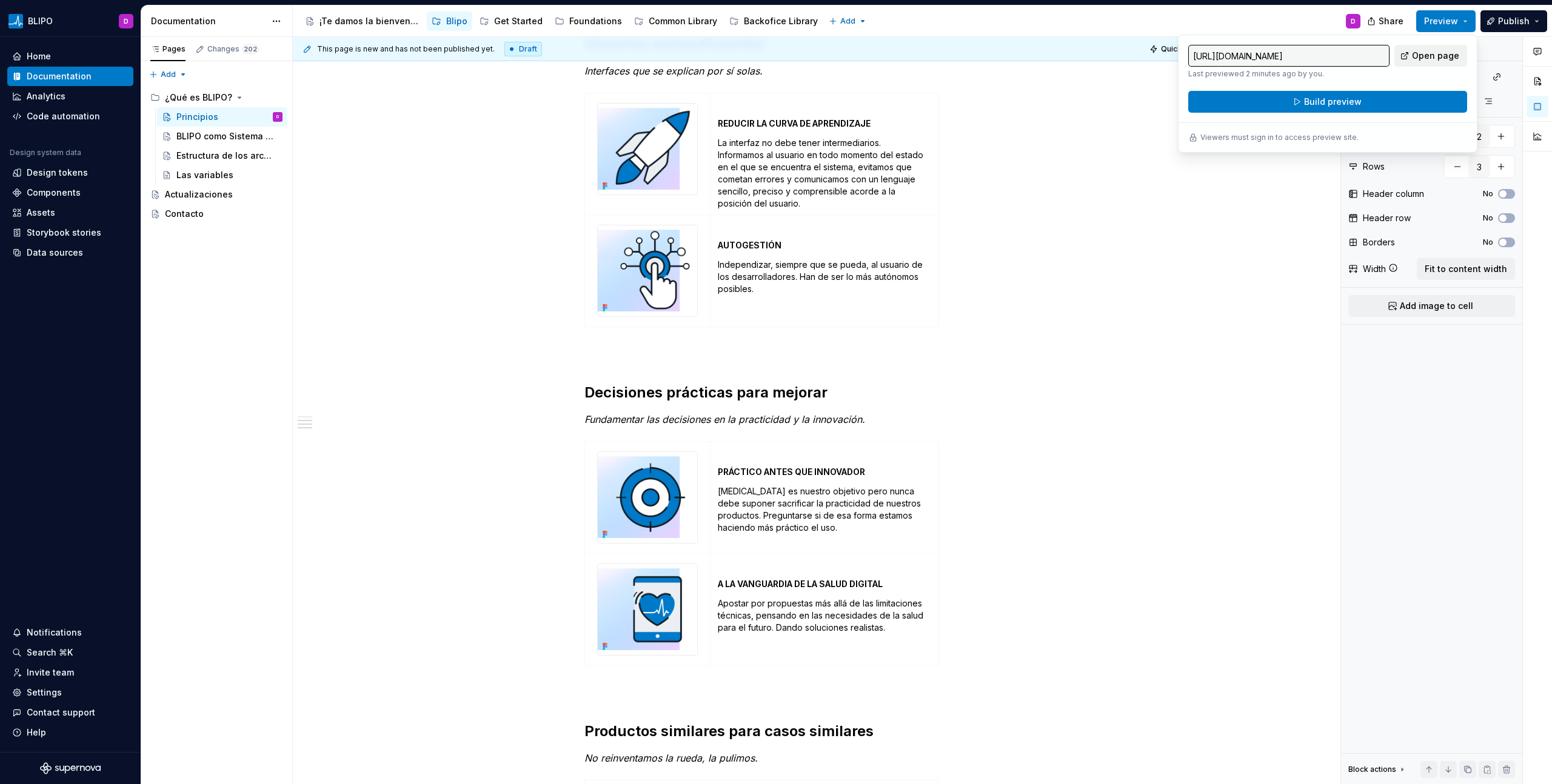
click at [1438, 58] on span "Open page" at bounding box center [1436, 56] width 48 height 12
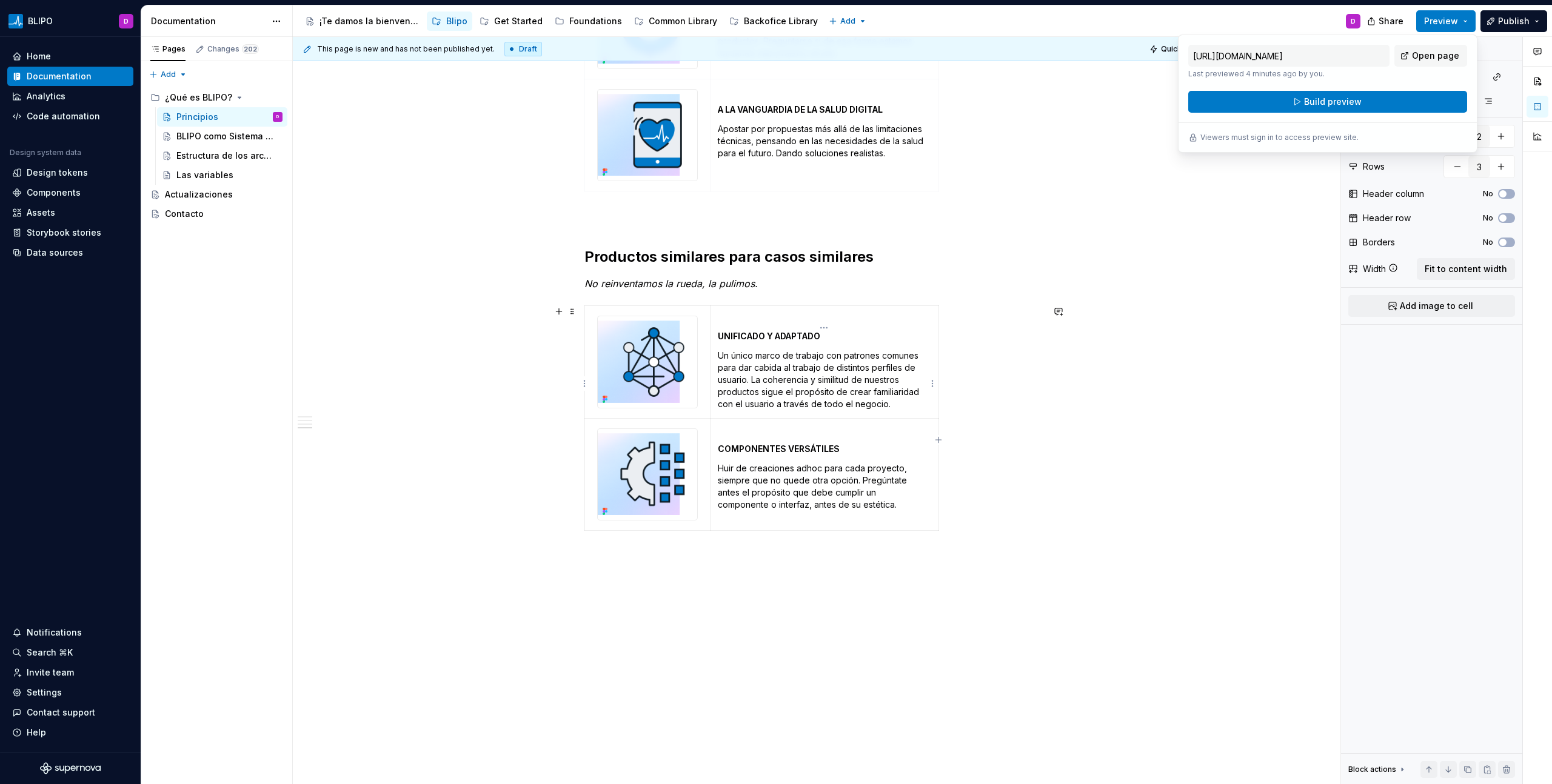
scroll to position [1201, 0]
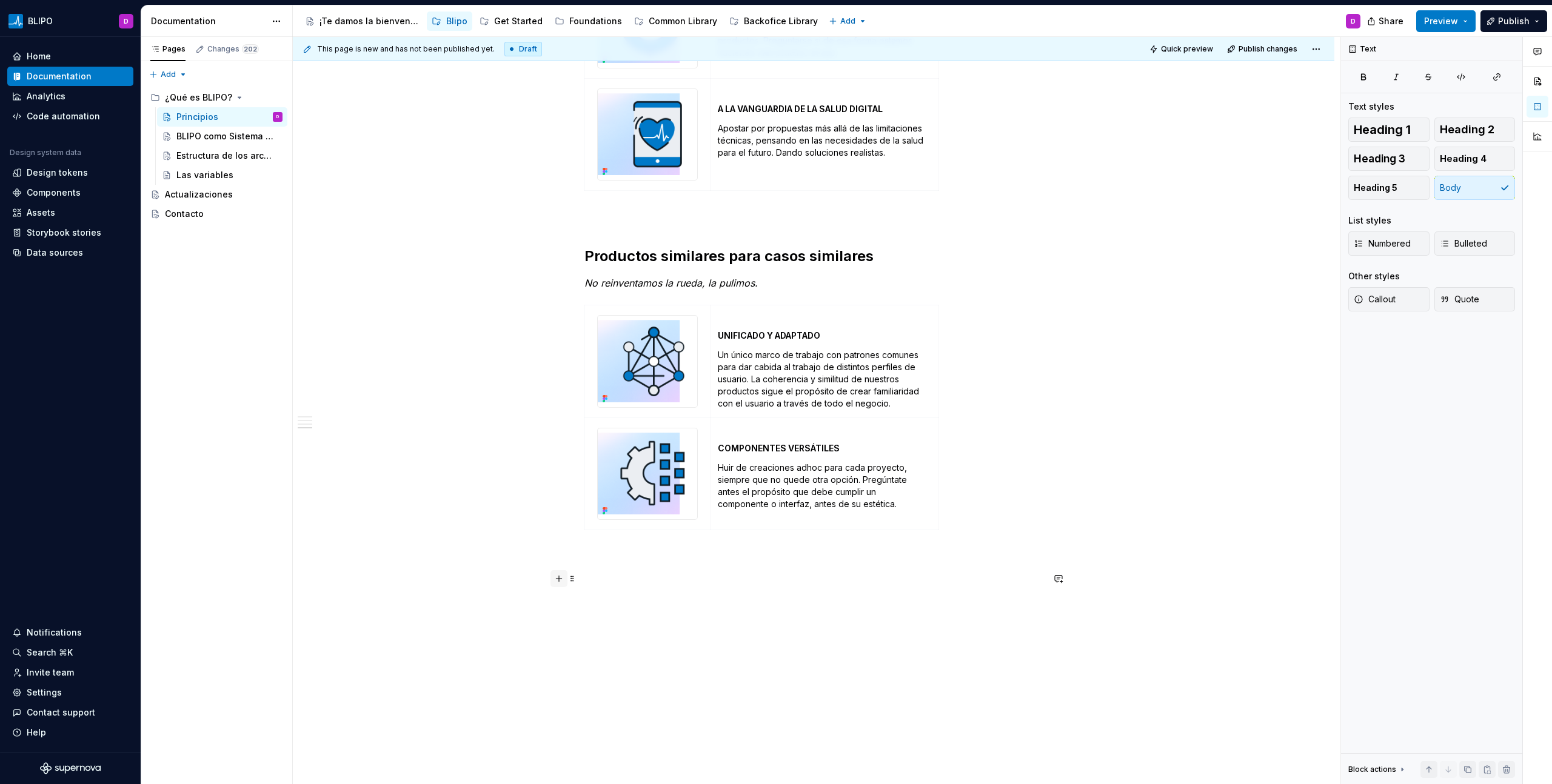
click at [560, 582] on button "button" at bounding box center [559, 579] width 17 height 17
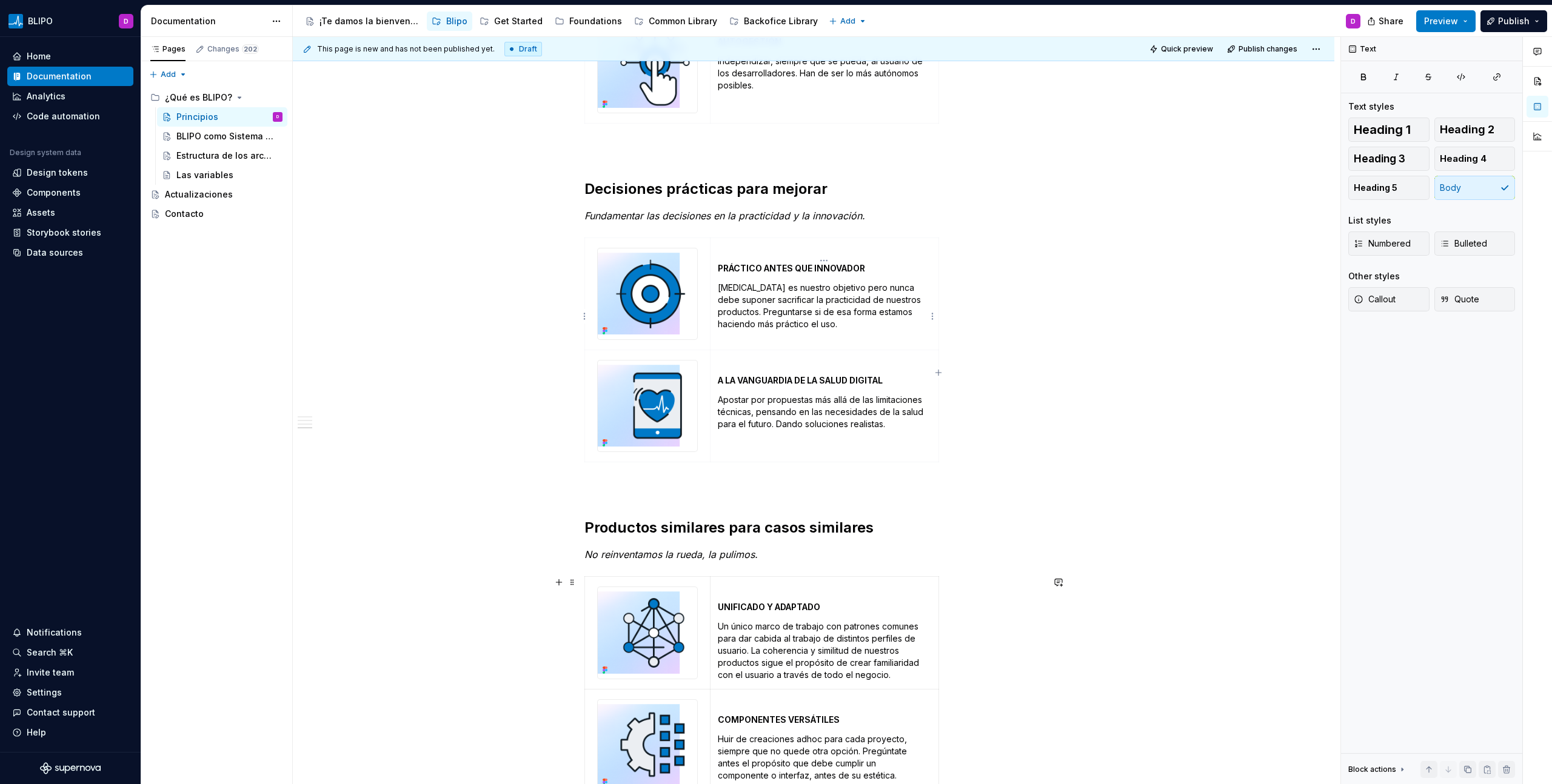
scroll to position [1304, 0]
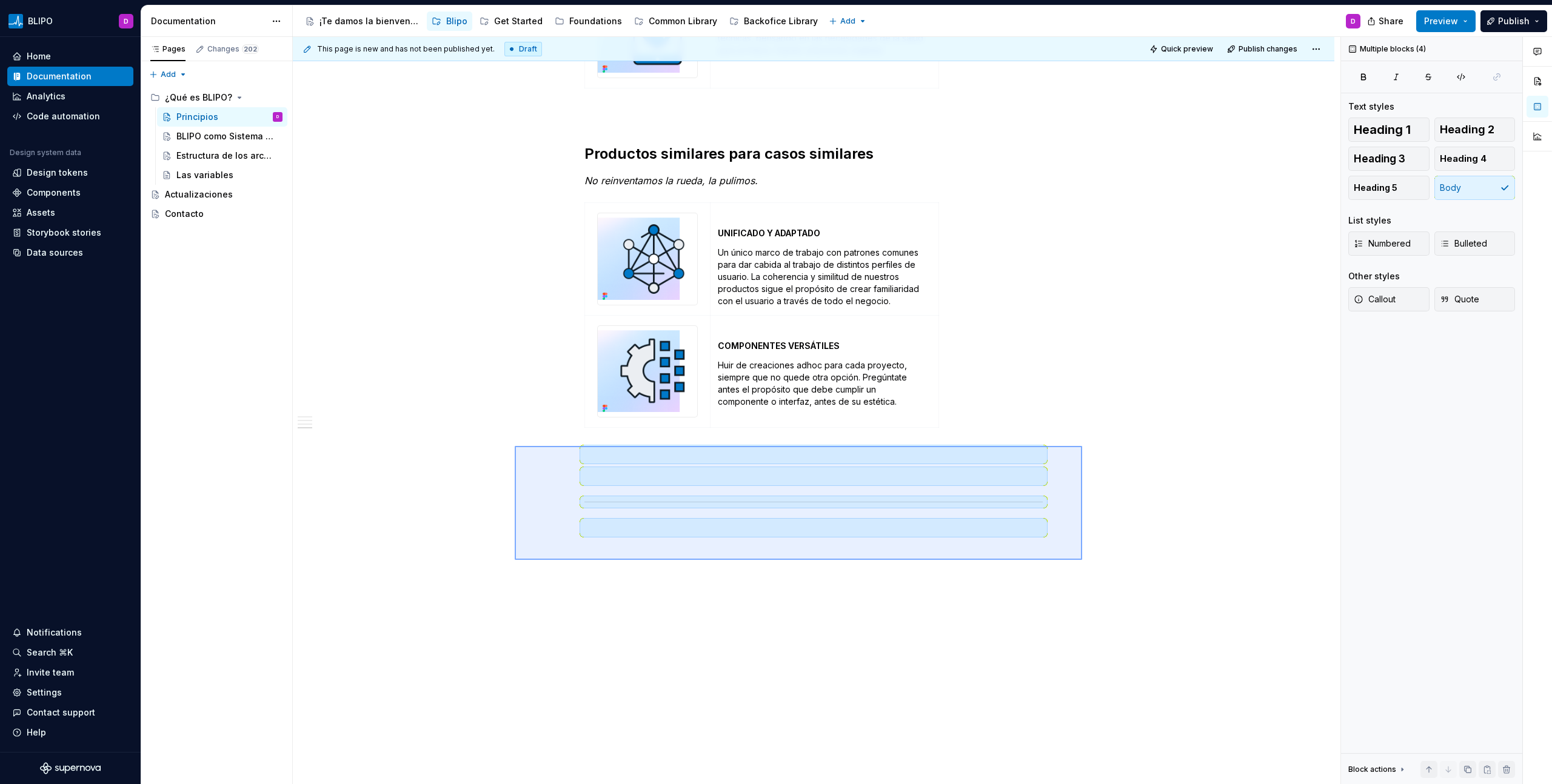
drag, startPoint x: 514, startPoint y: 446, endPoint x: 1081, endPoint y: 559, distance: 578.2
click at [1082, 560] on div "This page is new and has not been published yet. Draft Quick preview Publish ch…" at bounding box center [816, 412] width 1047 height 748
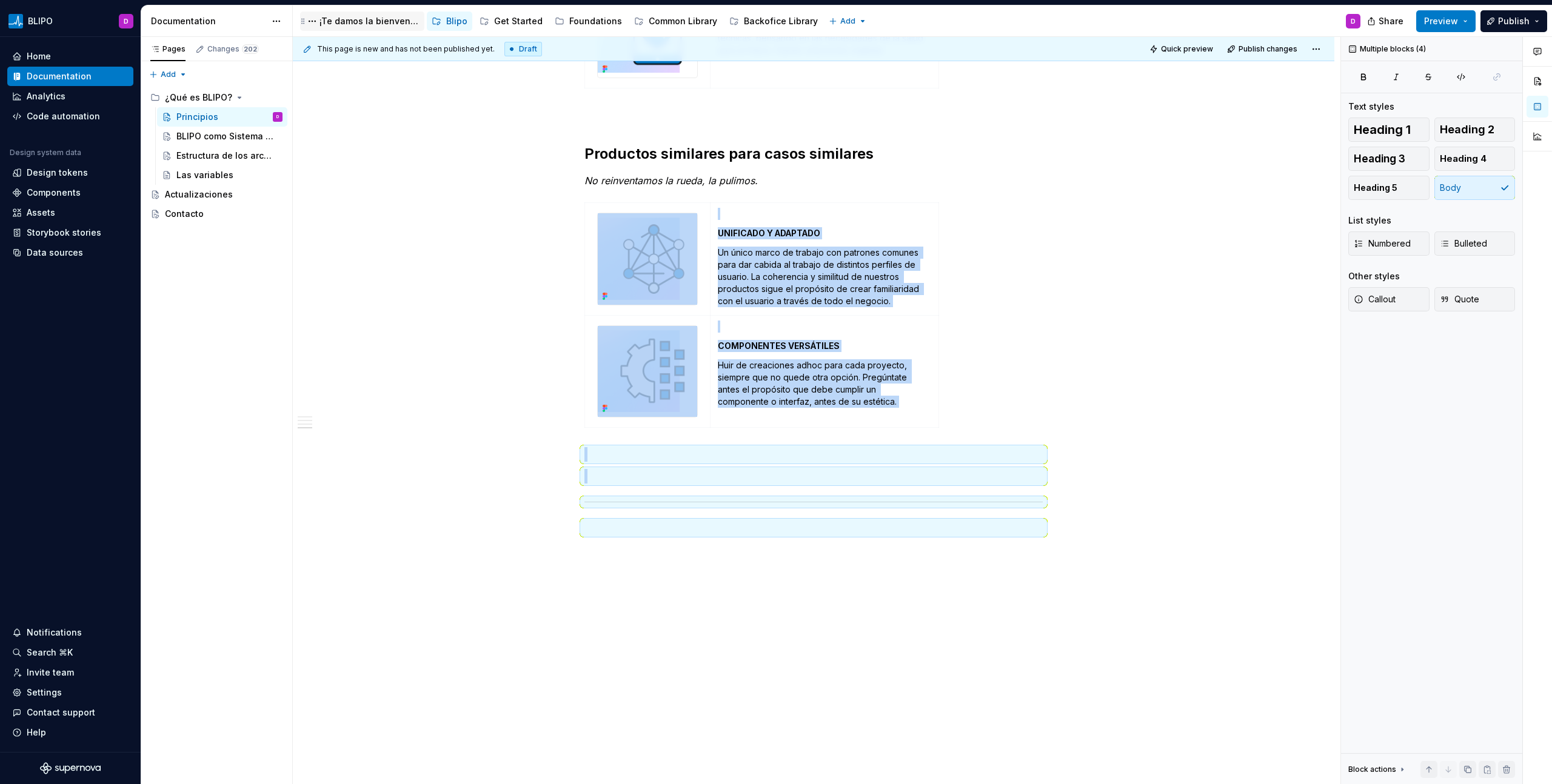
click at [353, 16] on div "¡Te damos la bienvenida a Blipo!" at bounding box center [369, 21] width 100 height 12
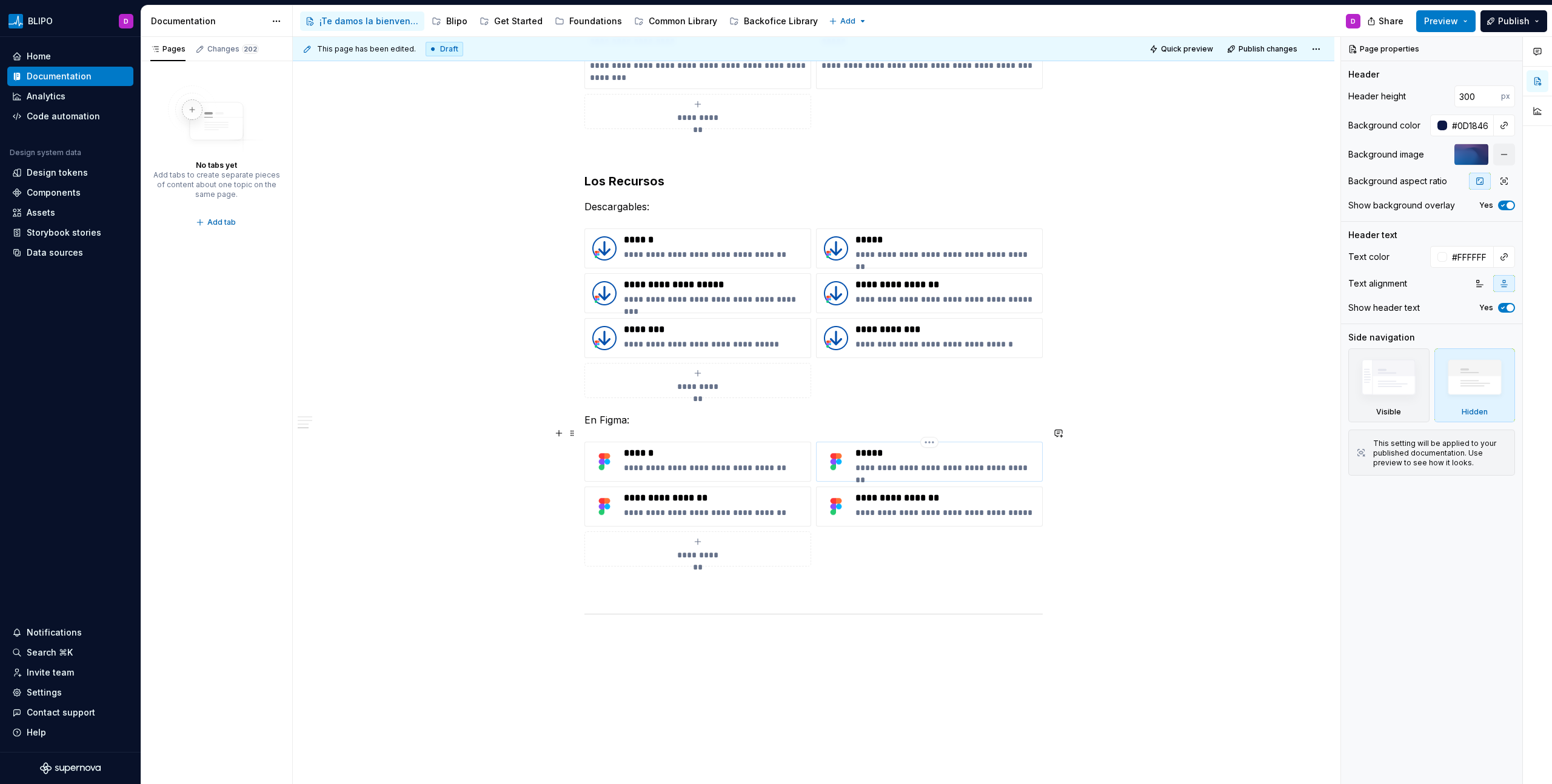
scroll to position [1060, 0]
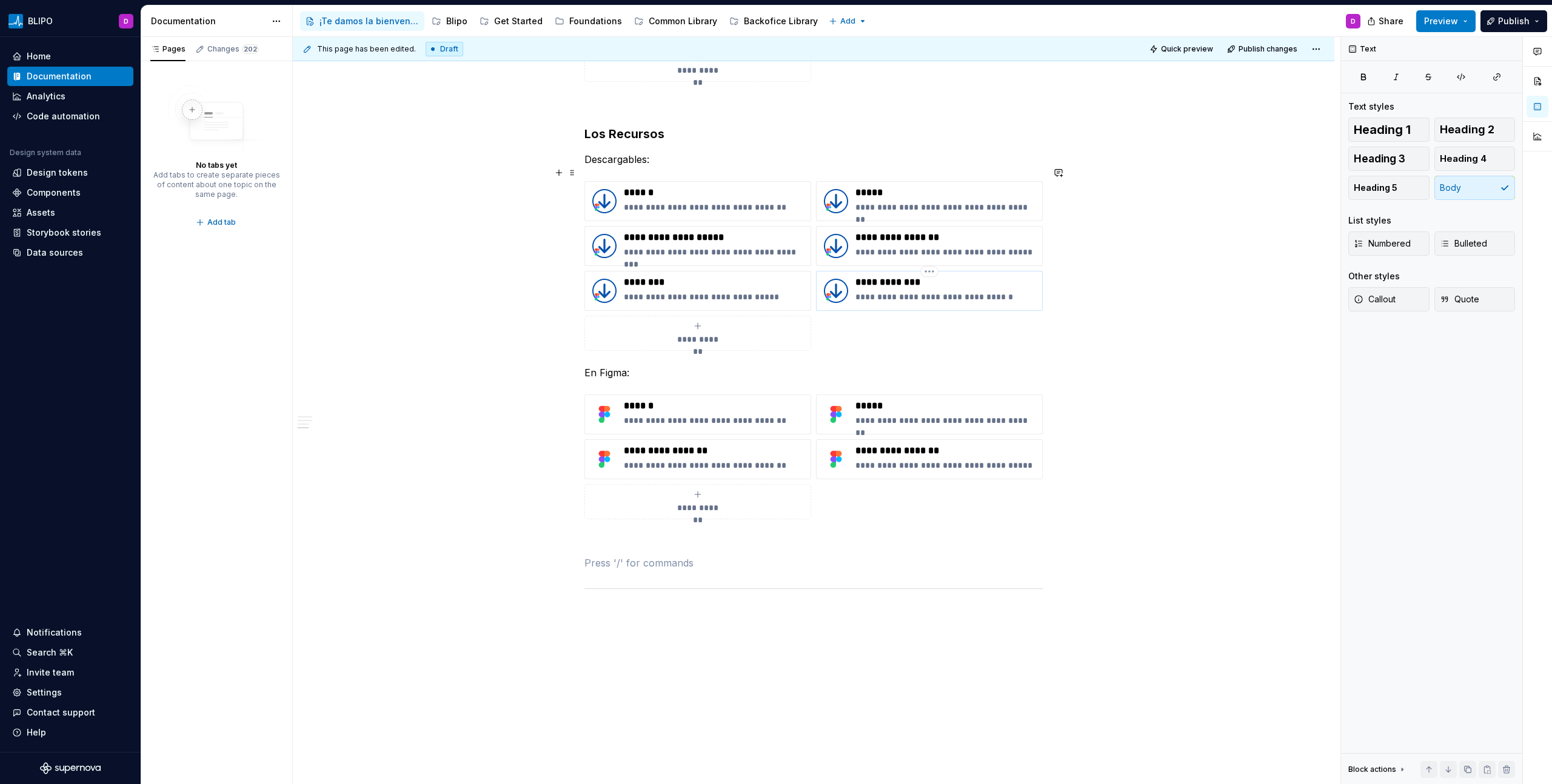
scroll to position [999, 0]
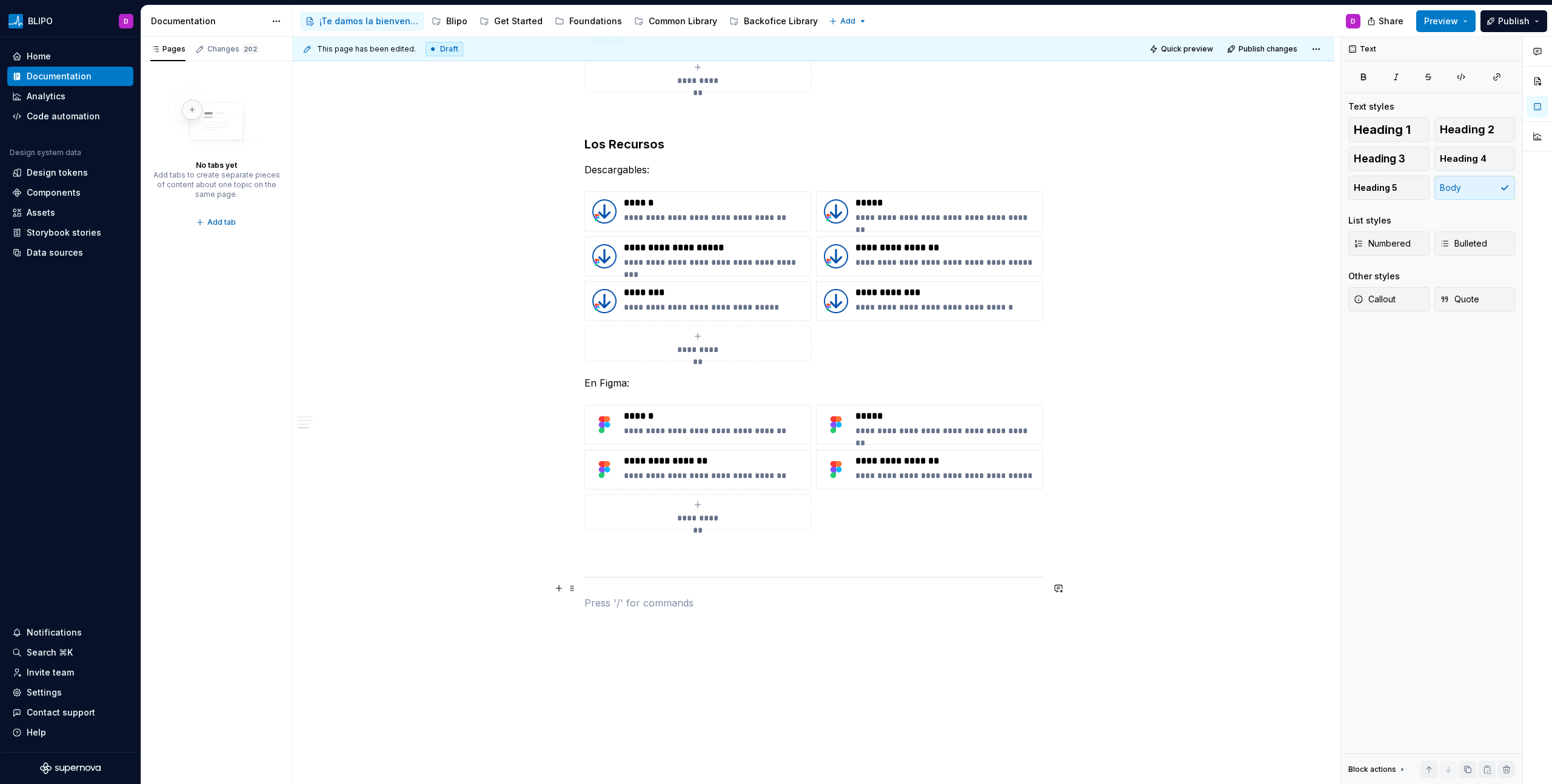
click at [610, 596] on p at bounding box center [814, 602] width 458 height 14
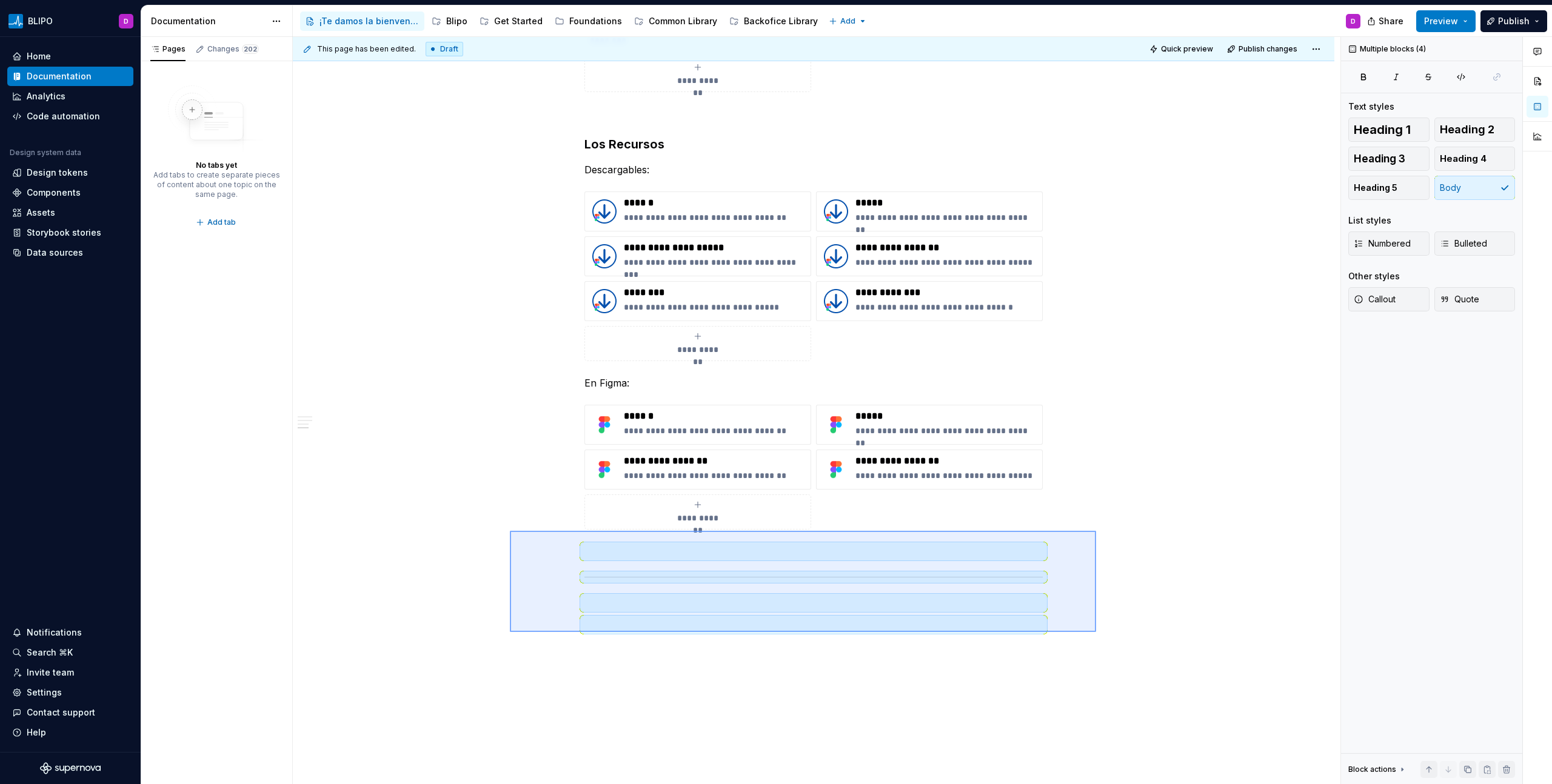
drag, startPoint x: 510, startPoint y: 531, endPoint x: 1096, endPoint y: 632, distance: 594.6
click at [1096, 632] on div "**********" at bounding box center [816, 412] width 1047 height 748
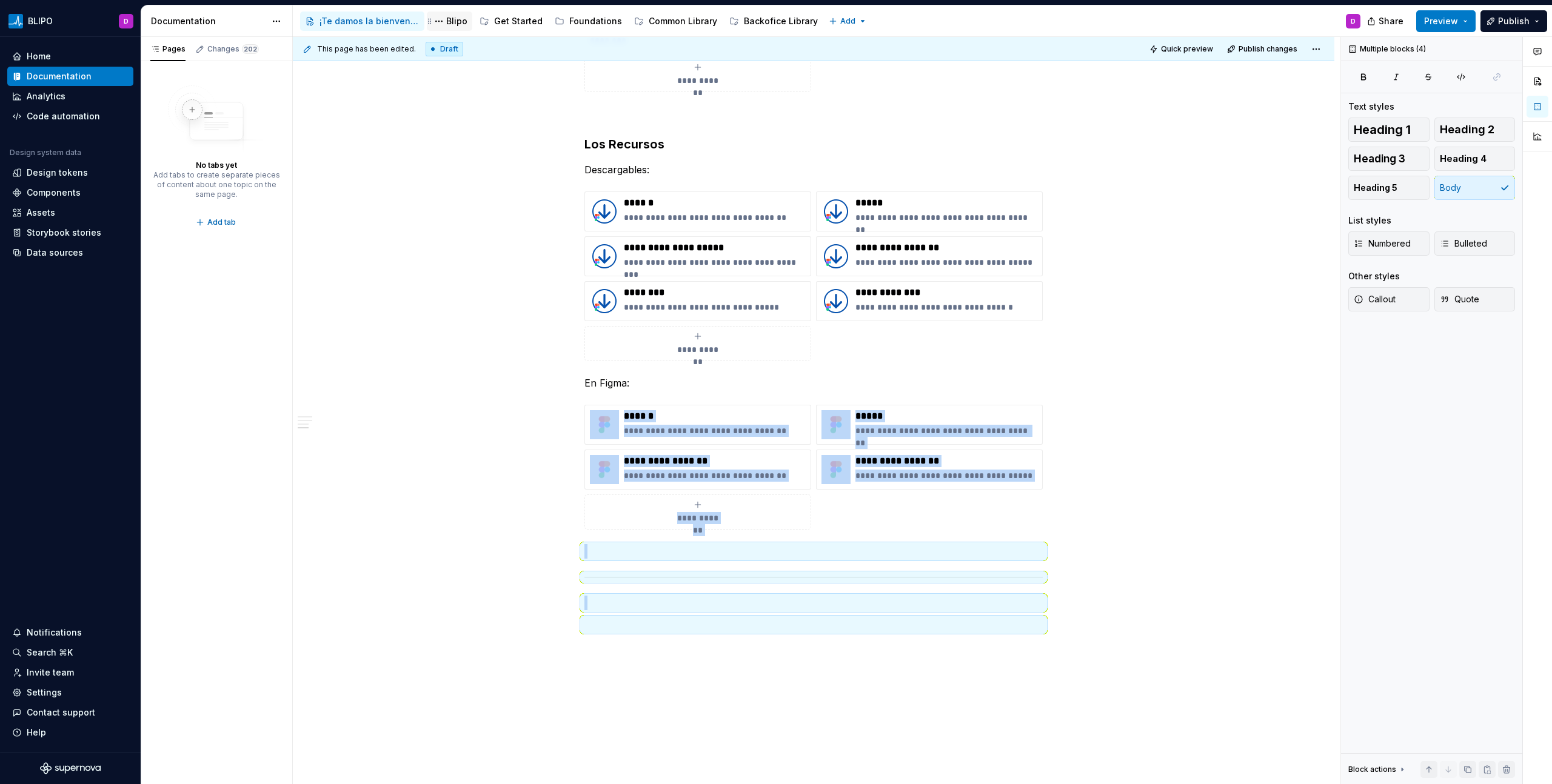
click at [453, 24] on div "Blipo" at bounding box center [457, 21] width 21 height 12
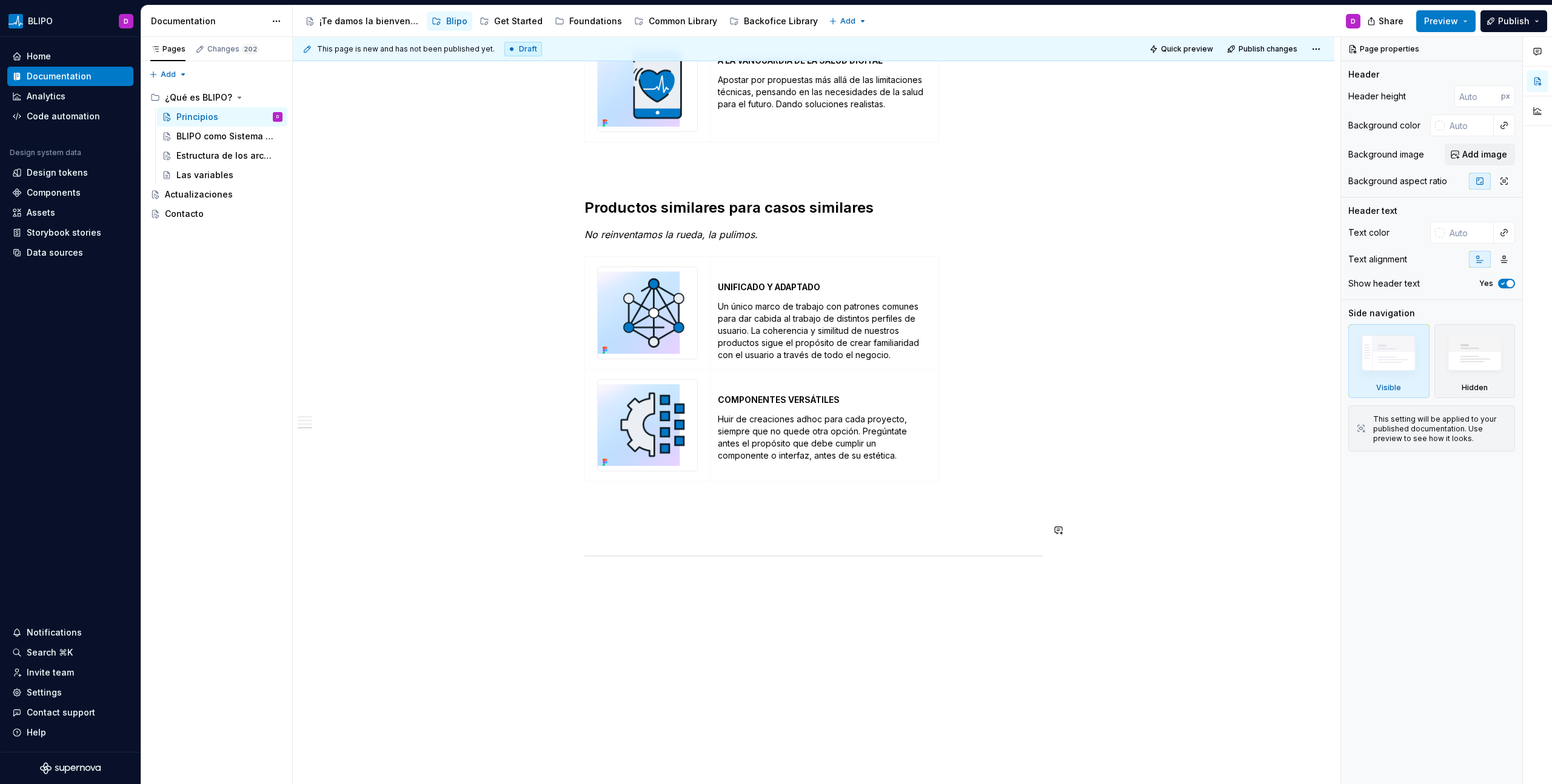
scroll to position [1304, 0]
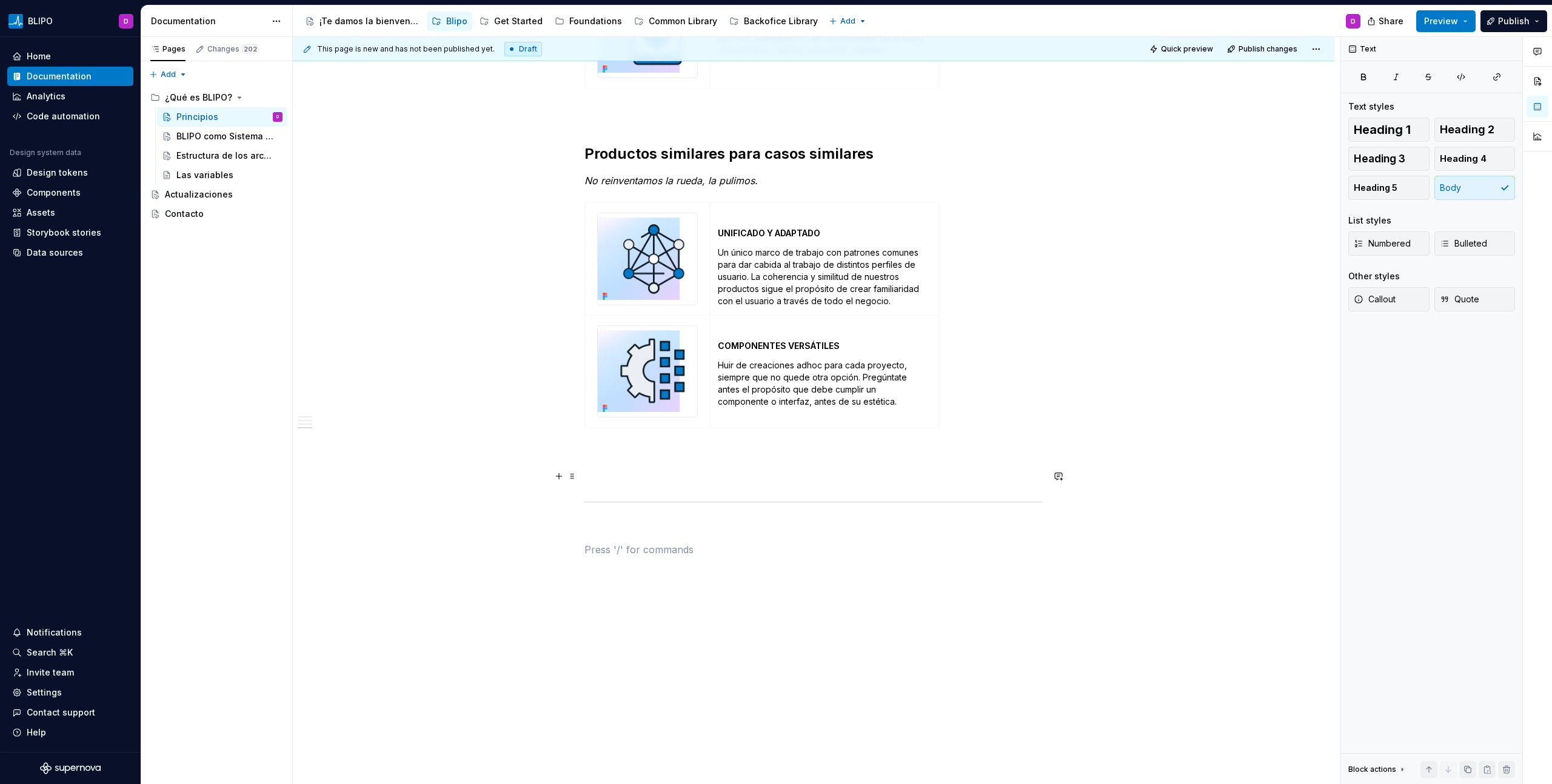
click at [667, 474] on p at bounding box center [814, 476] width 458 height 14
click at [198, 131] on div "BLIPO como Sistema de Diseño" at bounding box center [211, 137] width 70 height 12
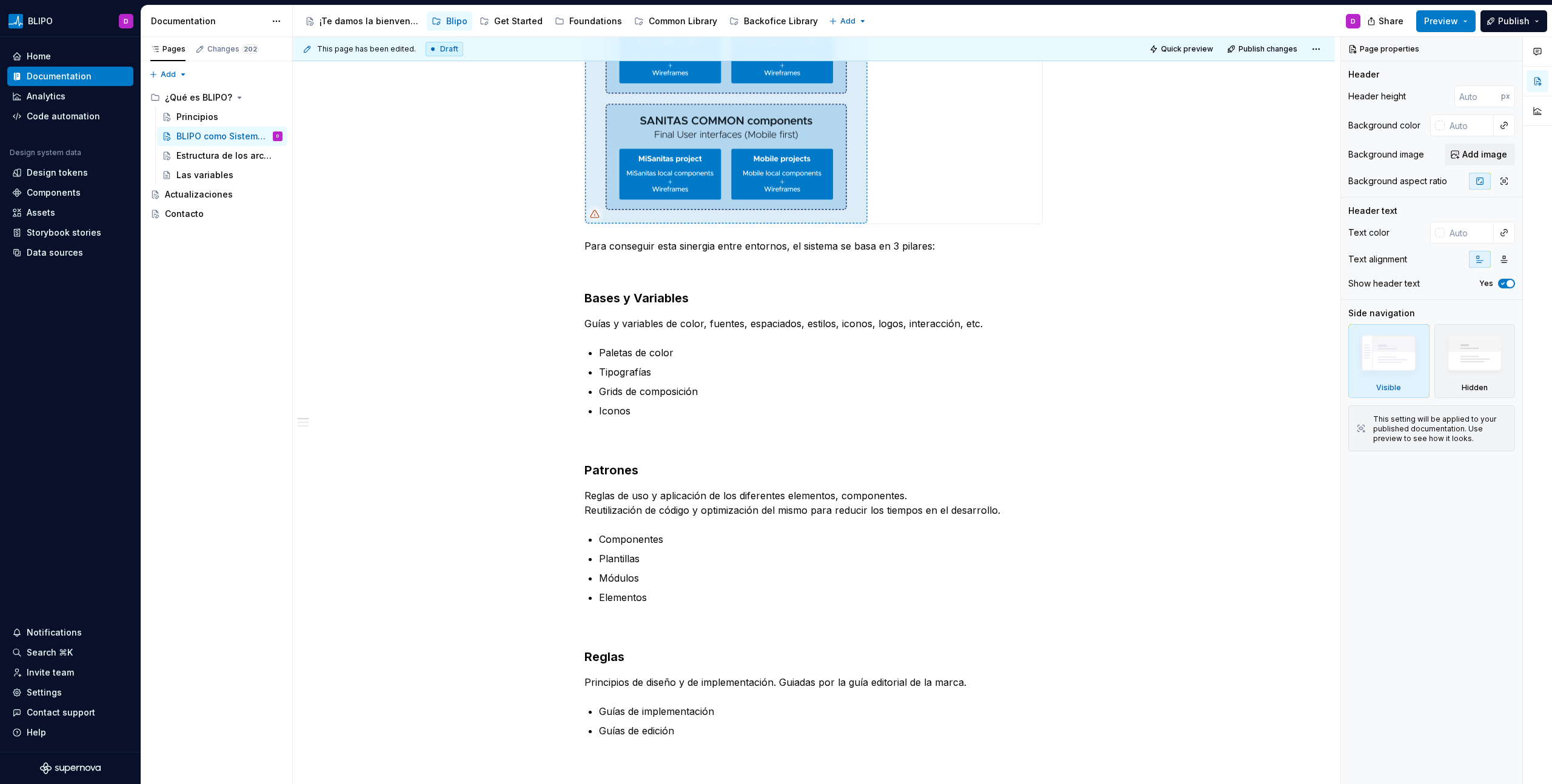
scroll to position [602, 0]
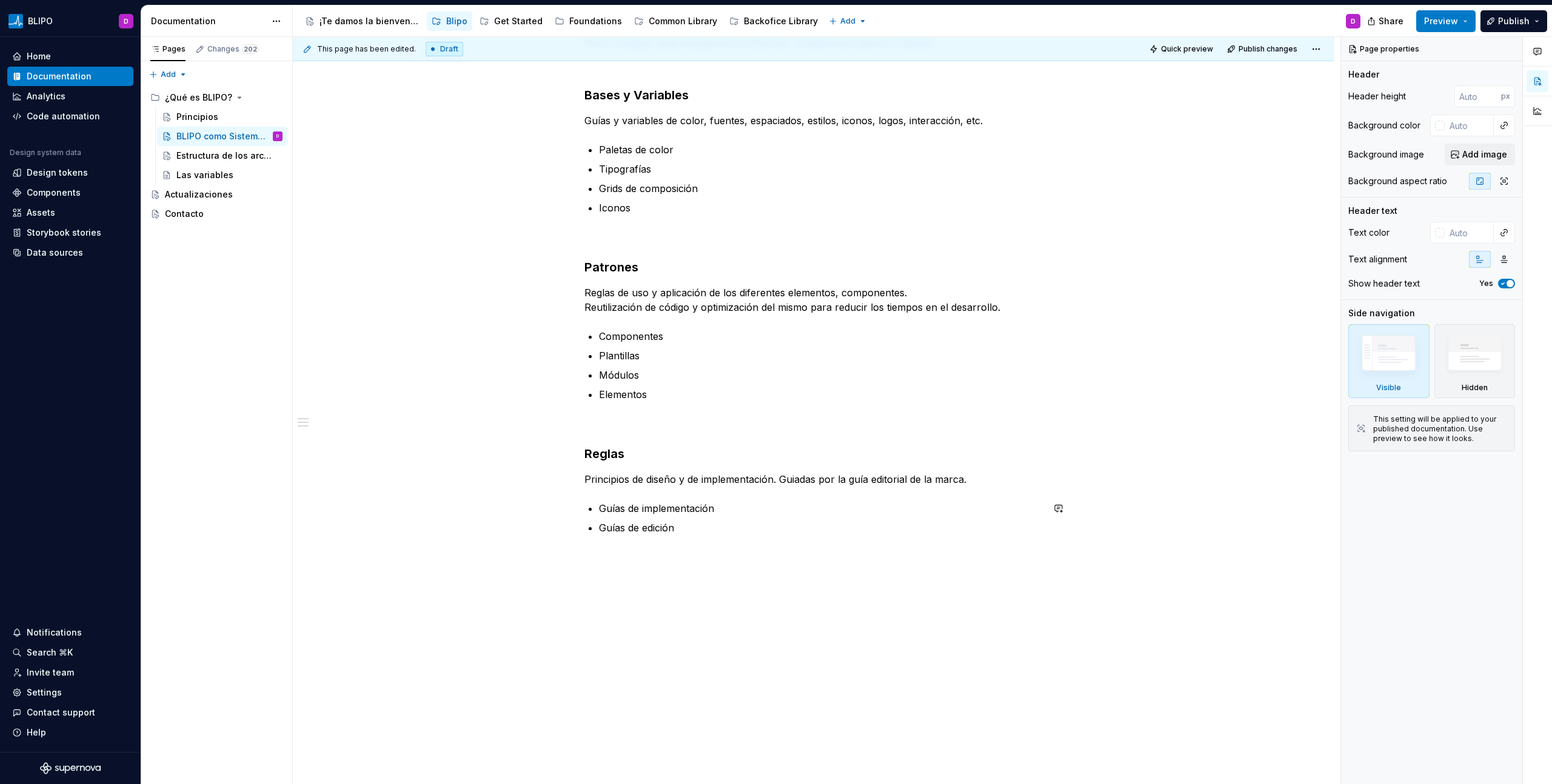
click at [620, 580] on div "Se trata de un Sistema de Sistemas. Articulado para dar soporte a las diferente…" at bounding box center [813, 194] width 1041 height 1180
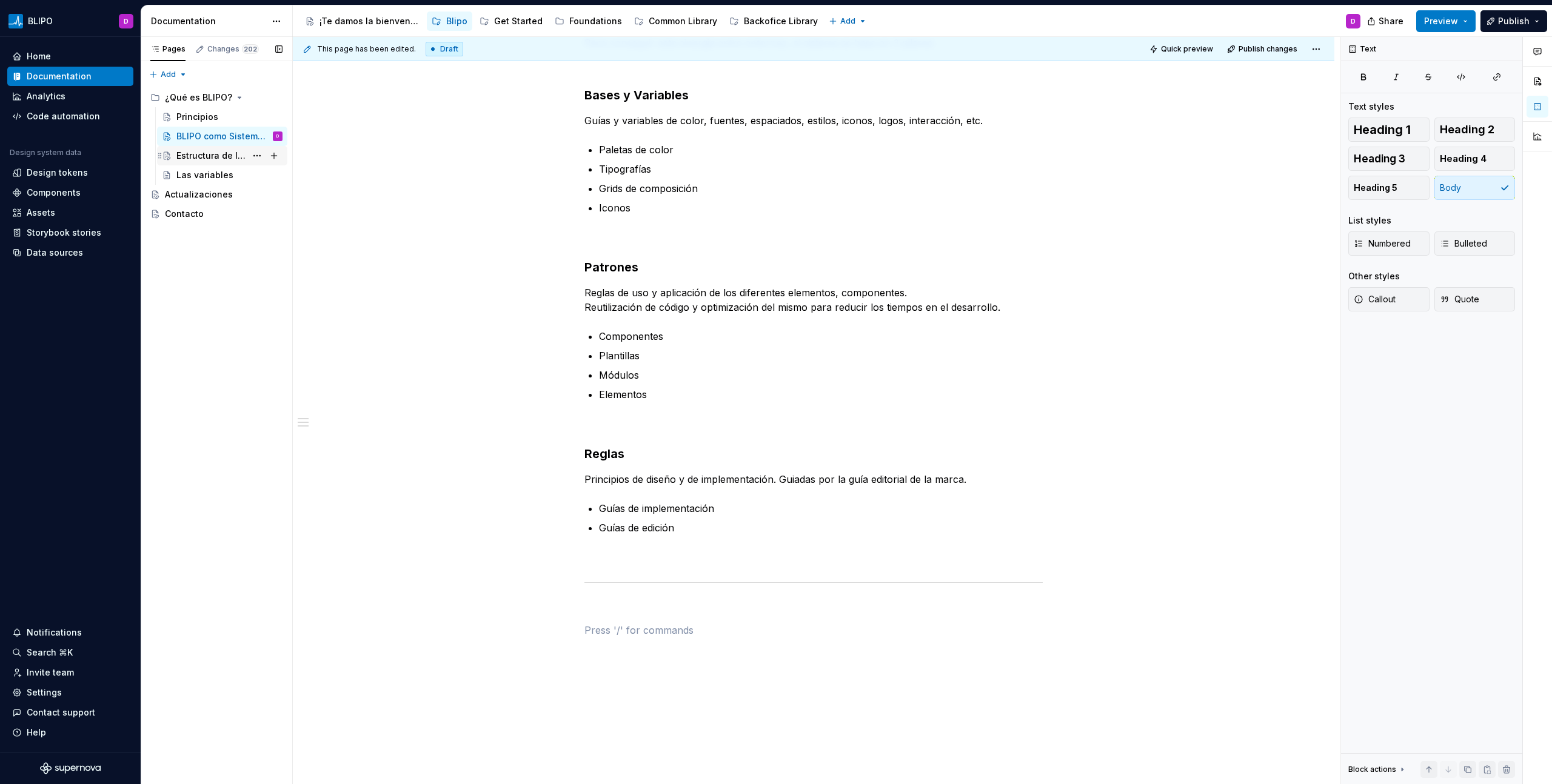
click at [209, 158] on div "Estructura de los archivos" at bounding box center [211, 155] width 70 height 12
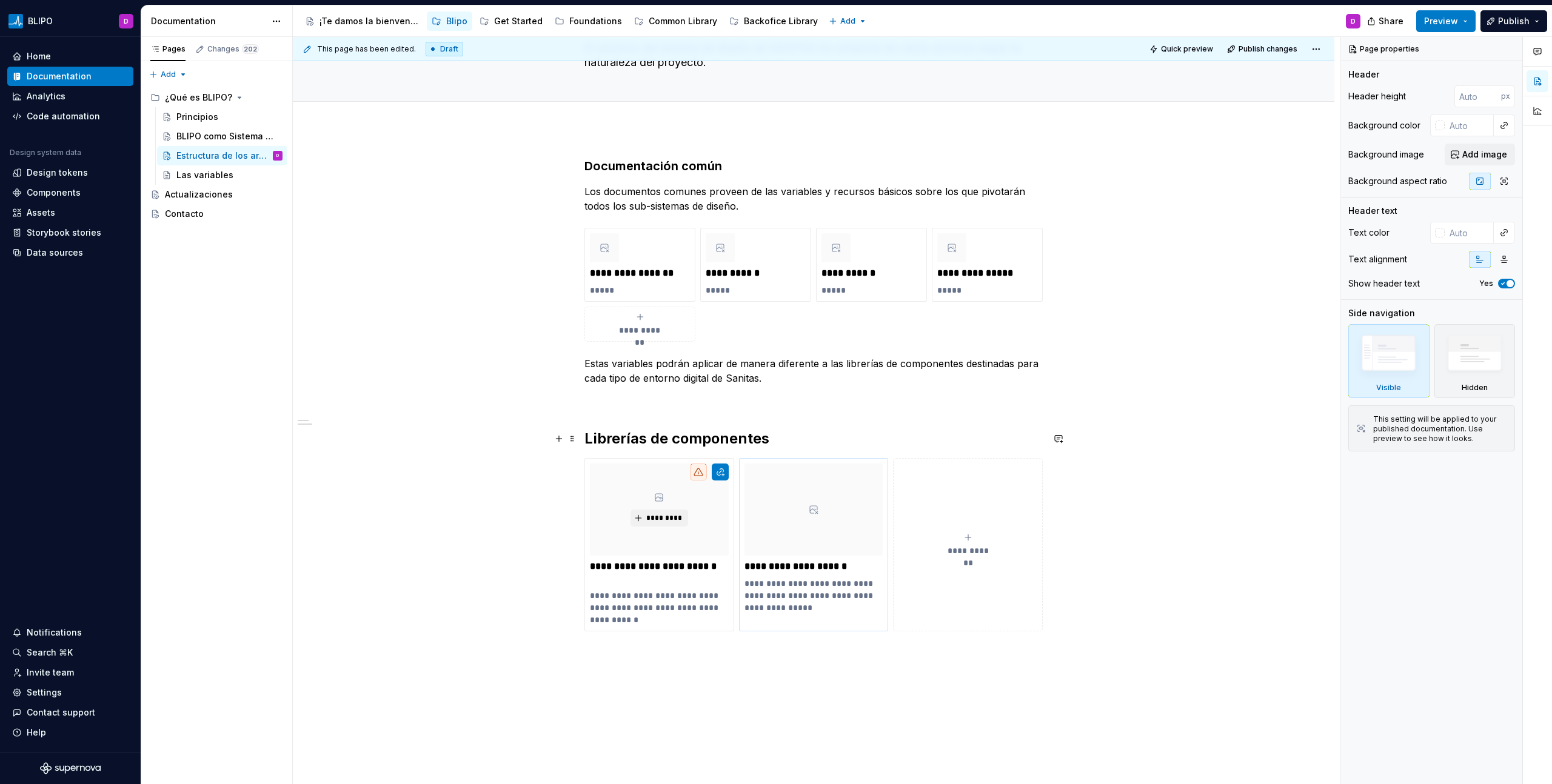
scroll to position [190, 0]
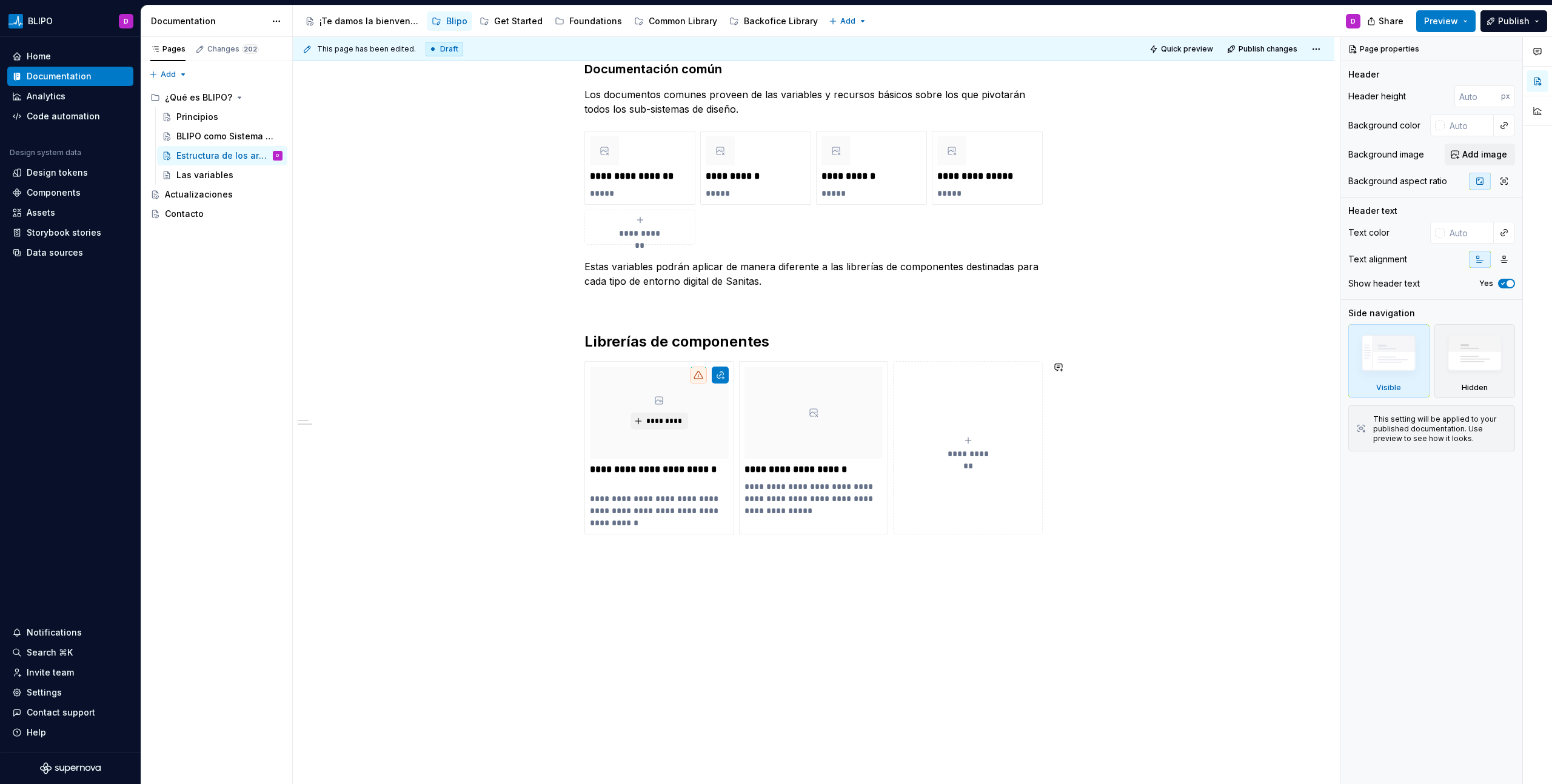
click at [600, 576] on div "**********" at bounding box center [813, 408] width 1041 height 753
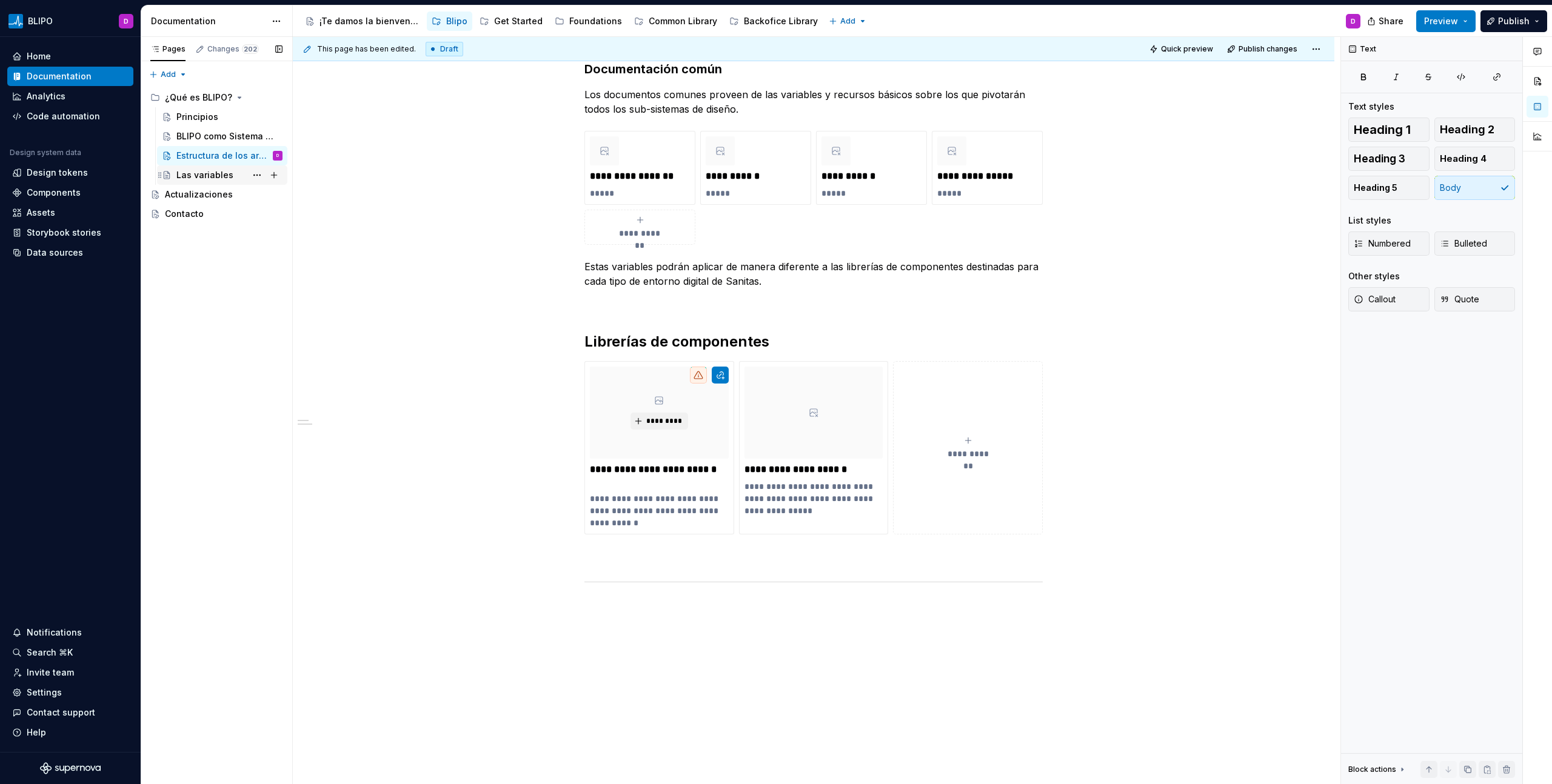
click at [200, 177] on div "Las variables" at bounding box center [205, 175] width 57 height 12
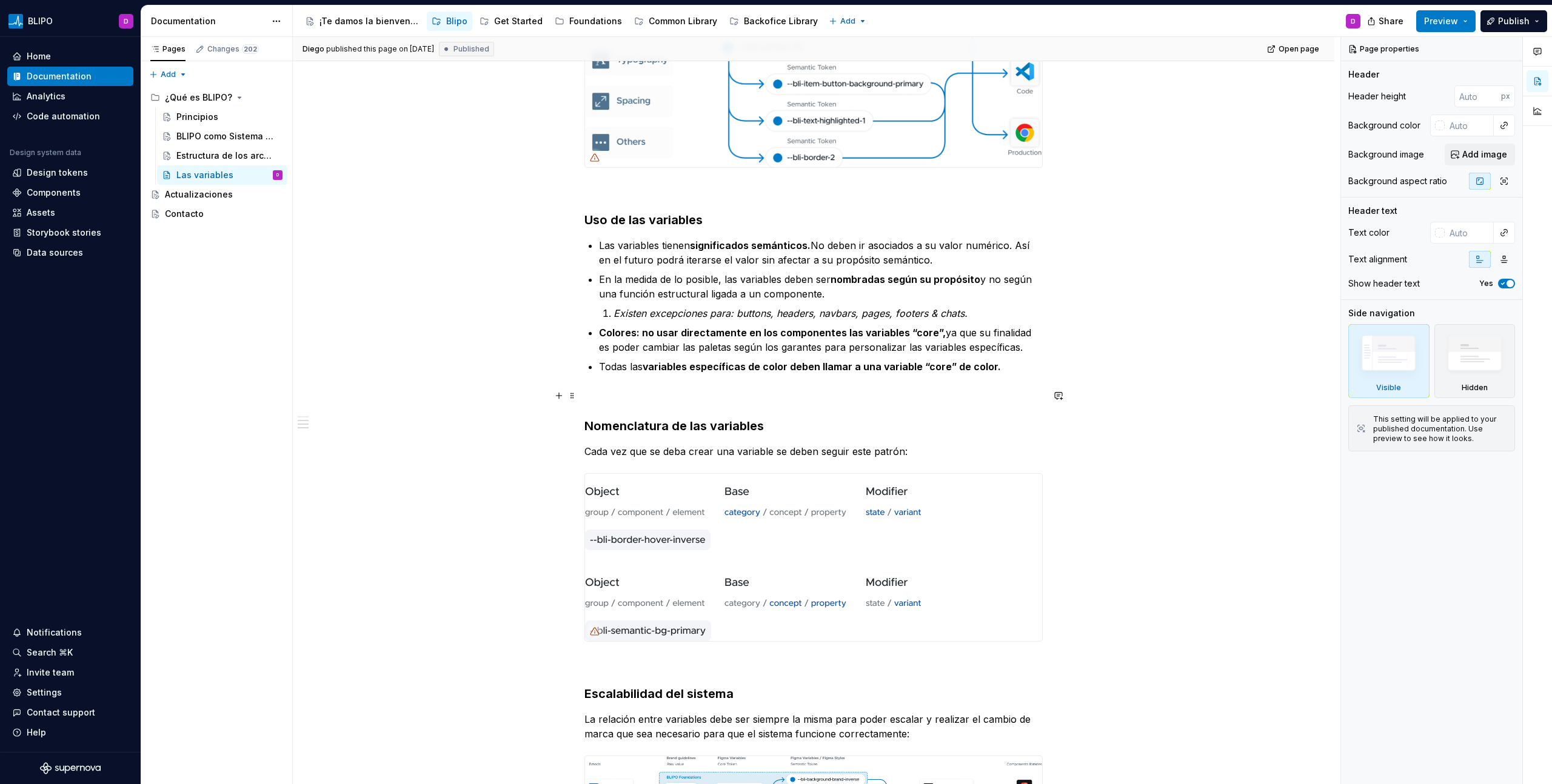
scroll to position [880, 0]
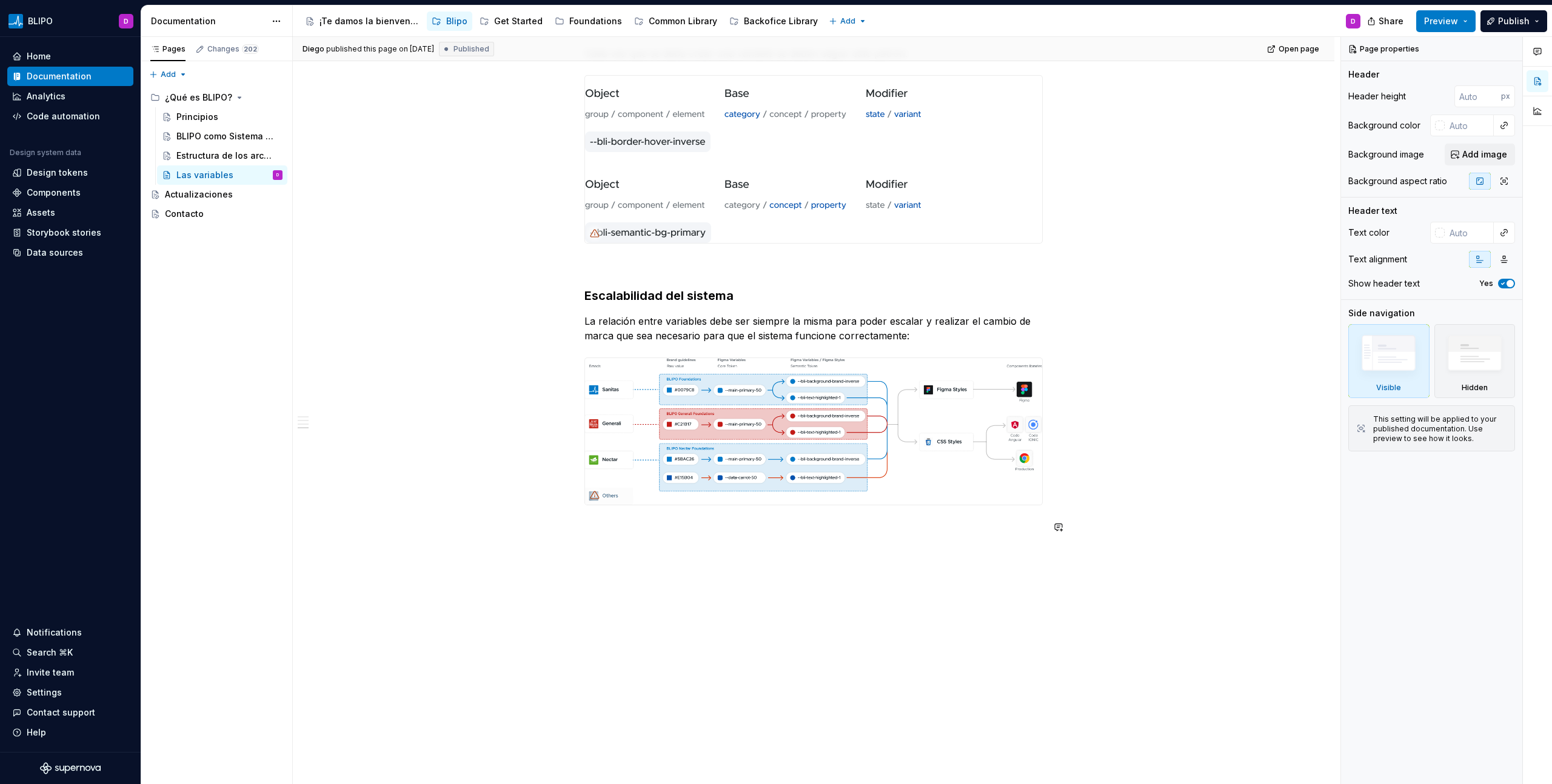
click at [599, 551] on div "Introducción Digamos que una marca tiene un color primario Azul. Los diseñadore…" at bounding box center [813, 56] width 1041 height 1457
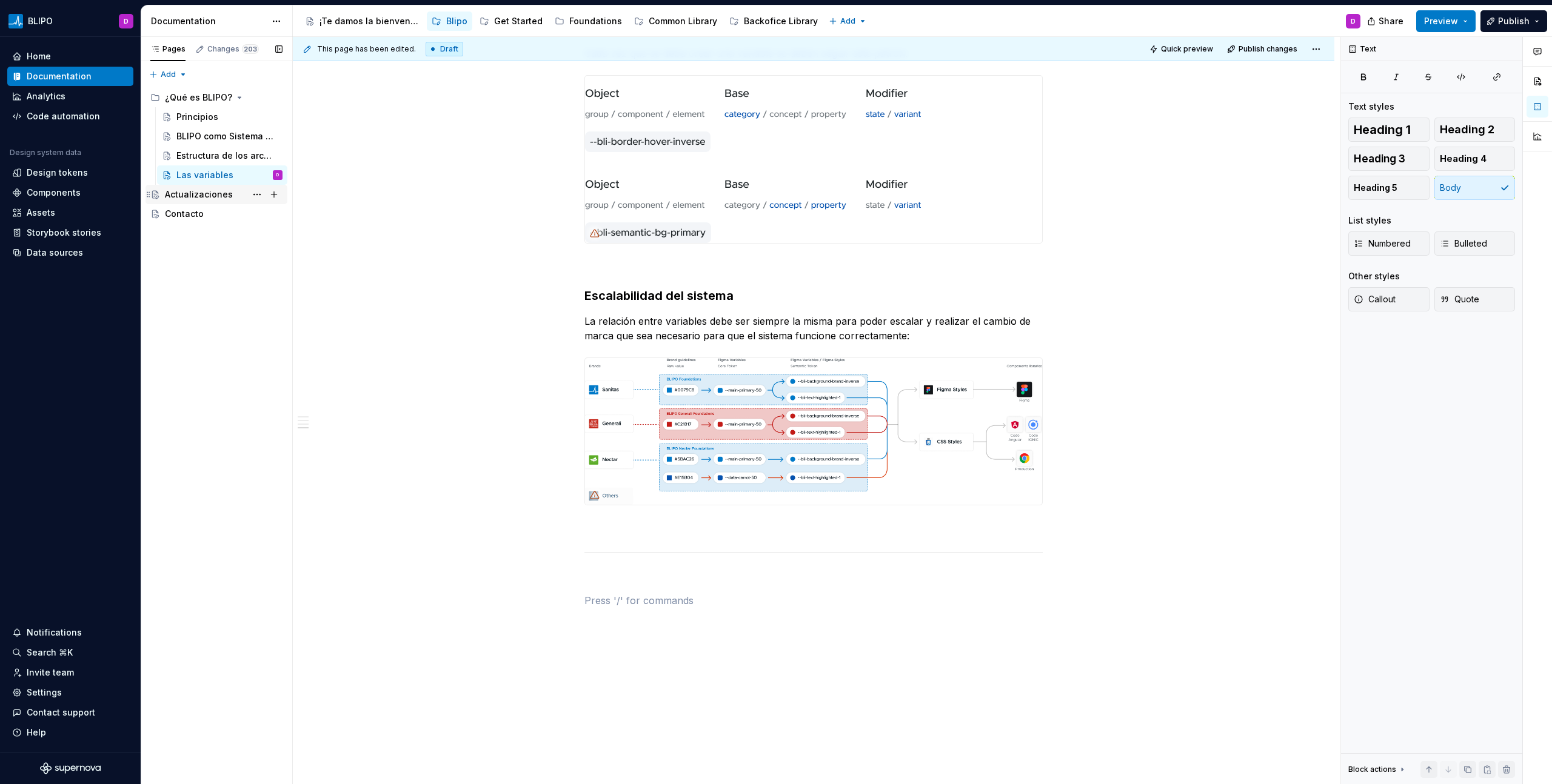
click at [198, 195] on div "Actualizaciones" at bounding box center [199, 194] width 68 height 12
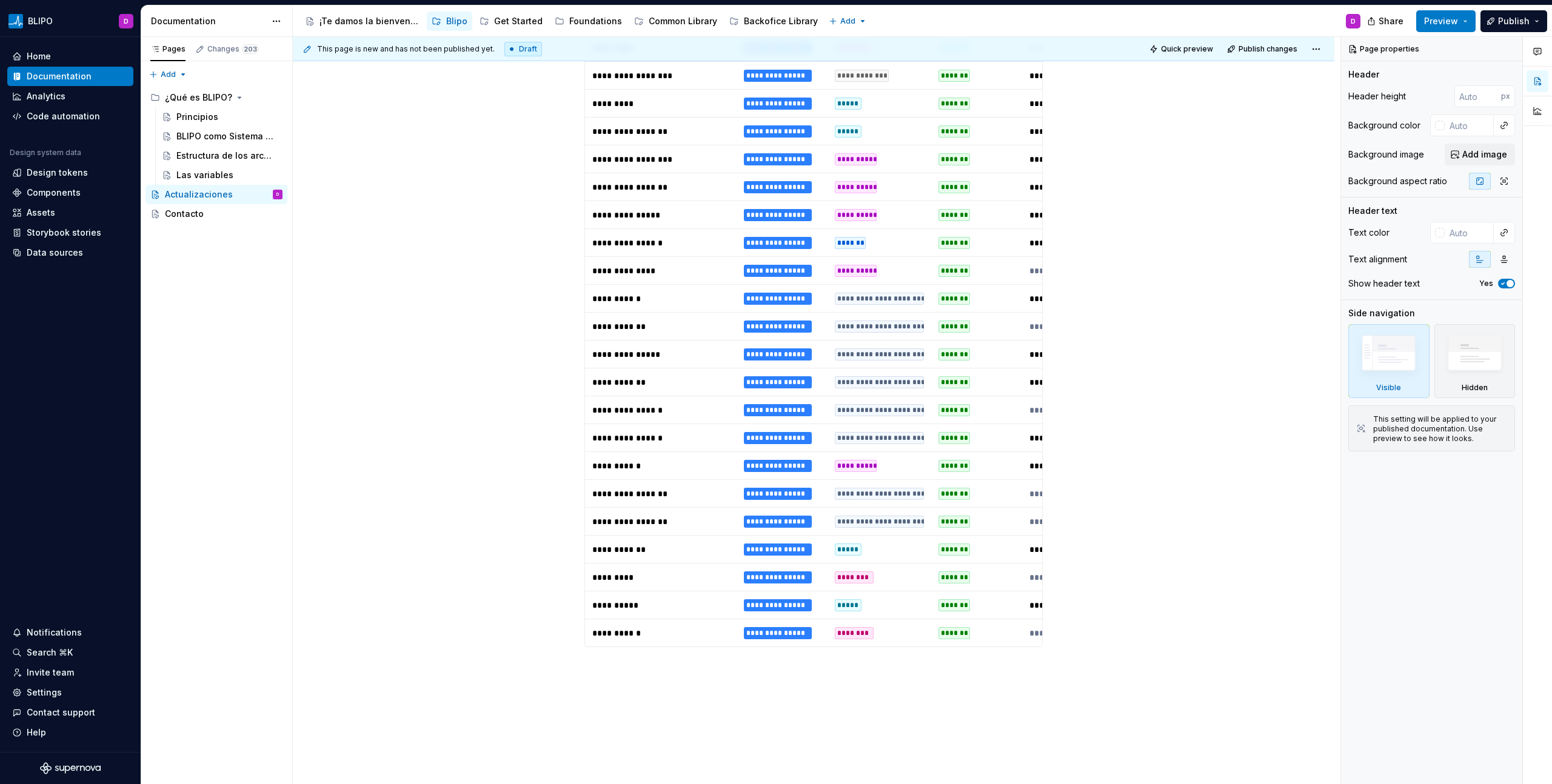
scroll to position [2713, 0]
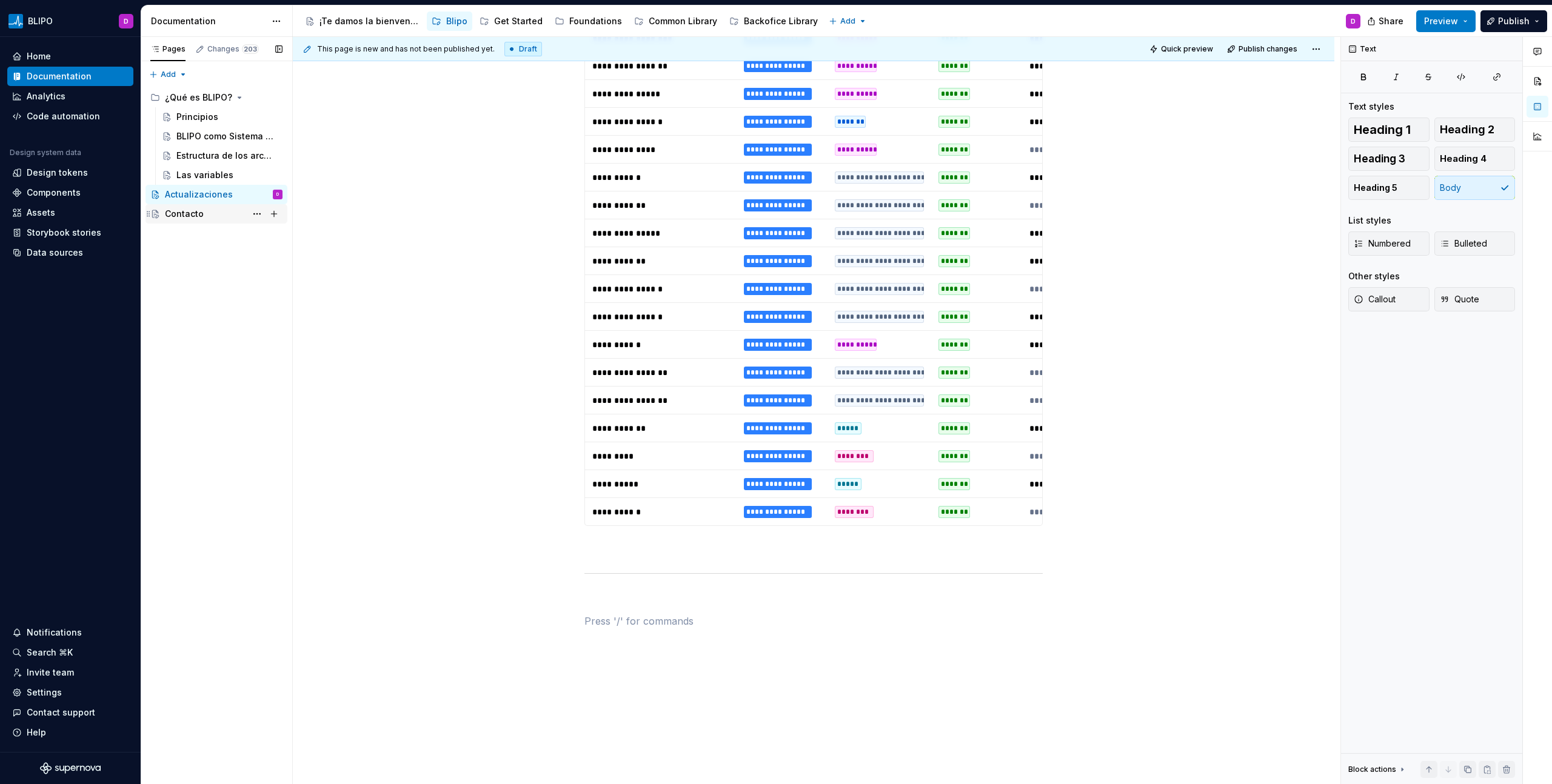
click at [206, 216] on div "Contacto" at bounding box center [223, 214] width 118 height 17
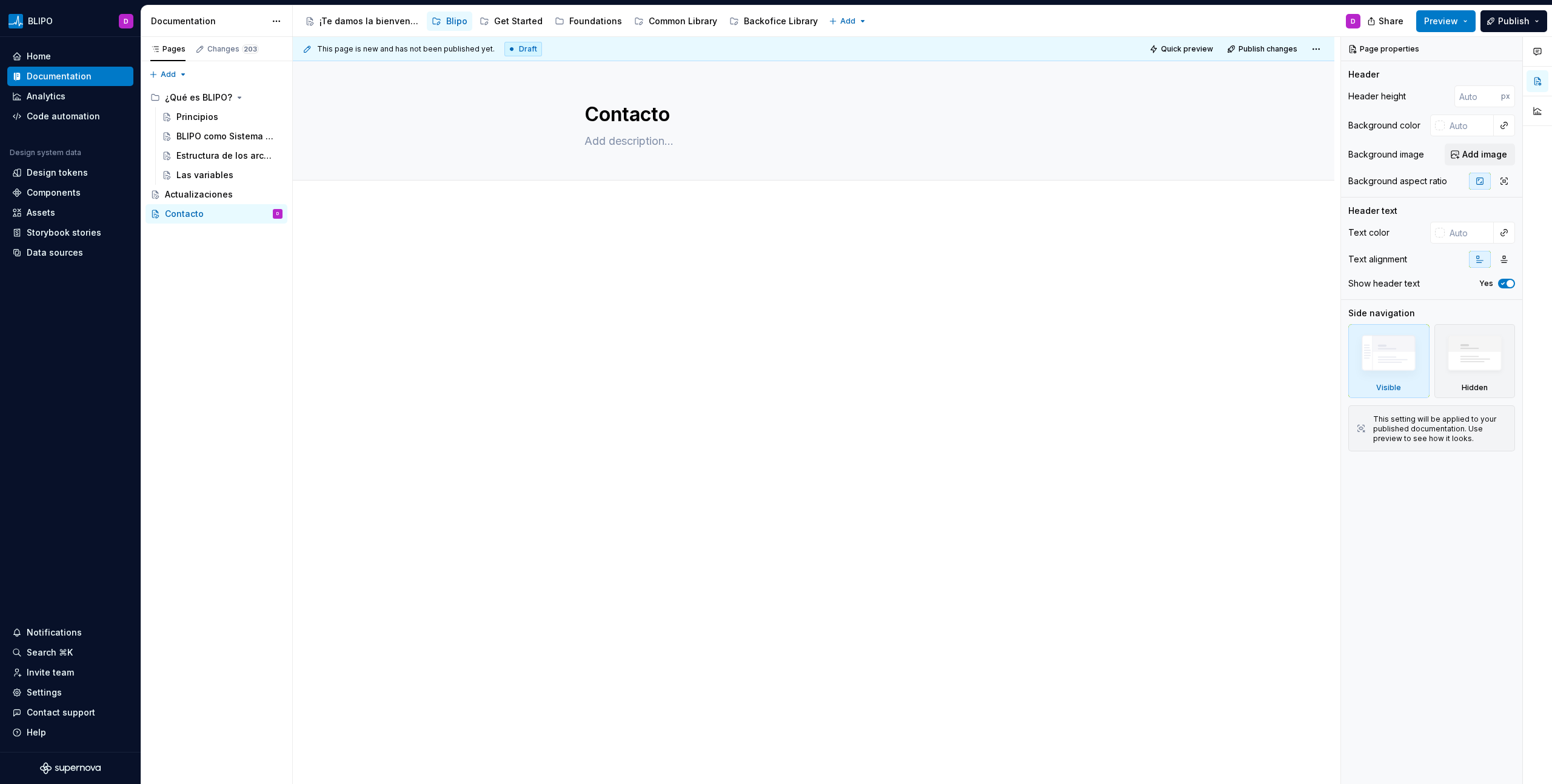
click at [649, 327] on div at bounding box center [813, 369] width 1041 height 325
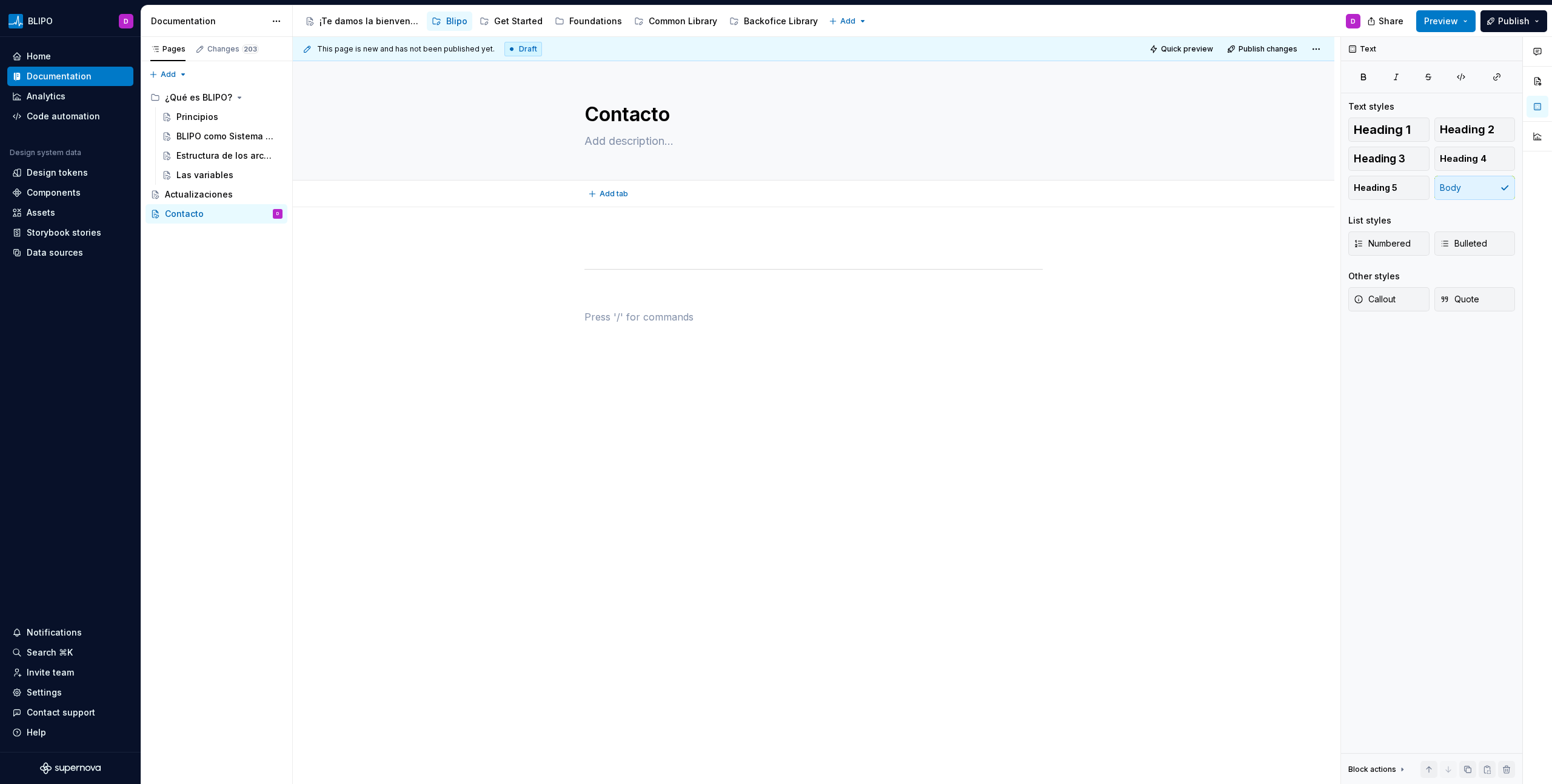
click at [602, 206] on div "Add tab" at bounding box center [813, 193] width 1041 height 26
click at [593, 232] on div at bounding box center [813, 390] width 1041 height 367
type textarea "*"
click at [200, 116] on div "Principios" at bounding box center [197, 117] width 42 height 12
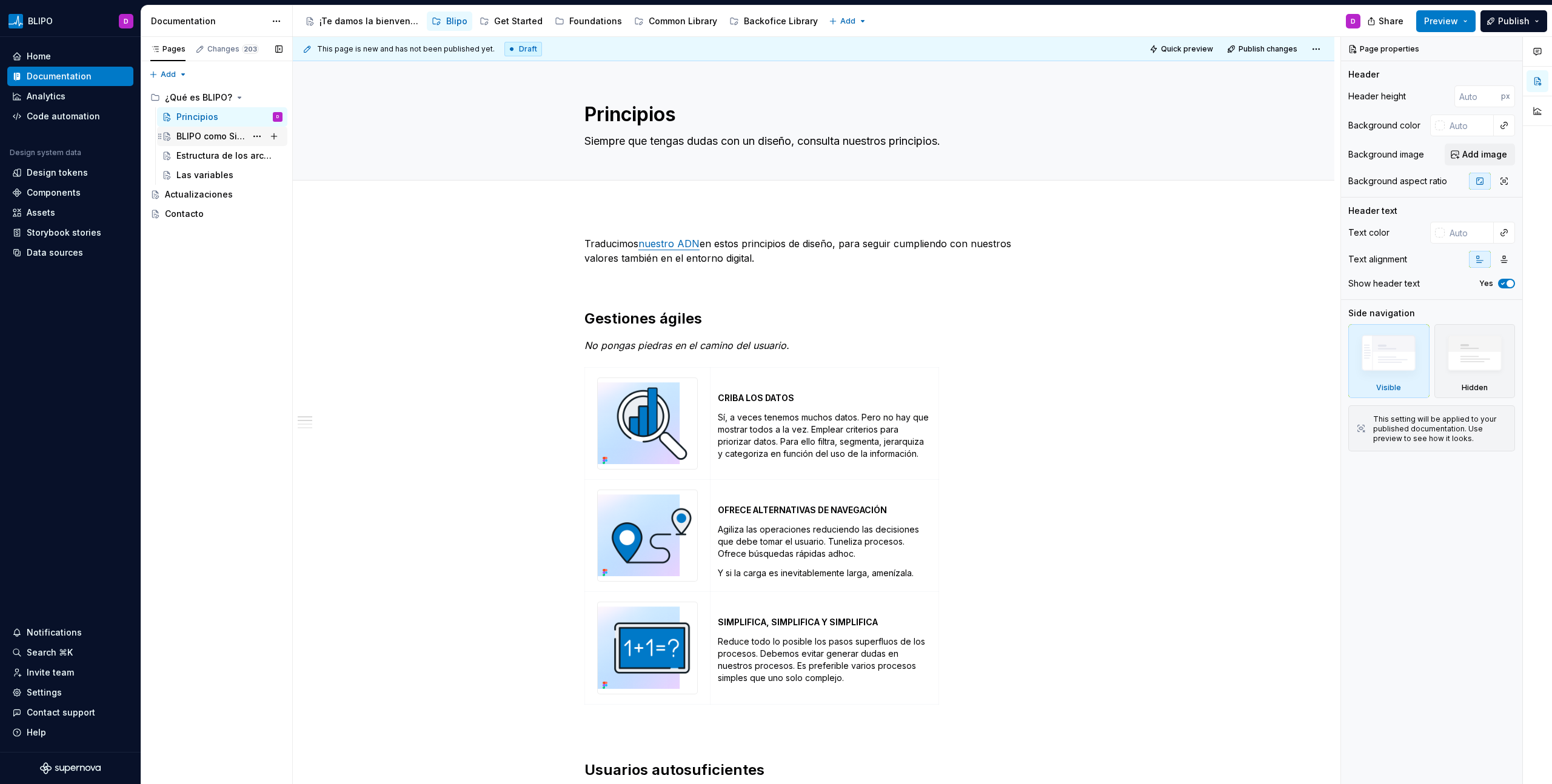
click at [200, 137] on div "BLIPO como Sistema de Diseño" at bounding box center [211, 137] width 70 height 12
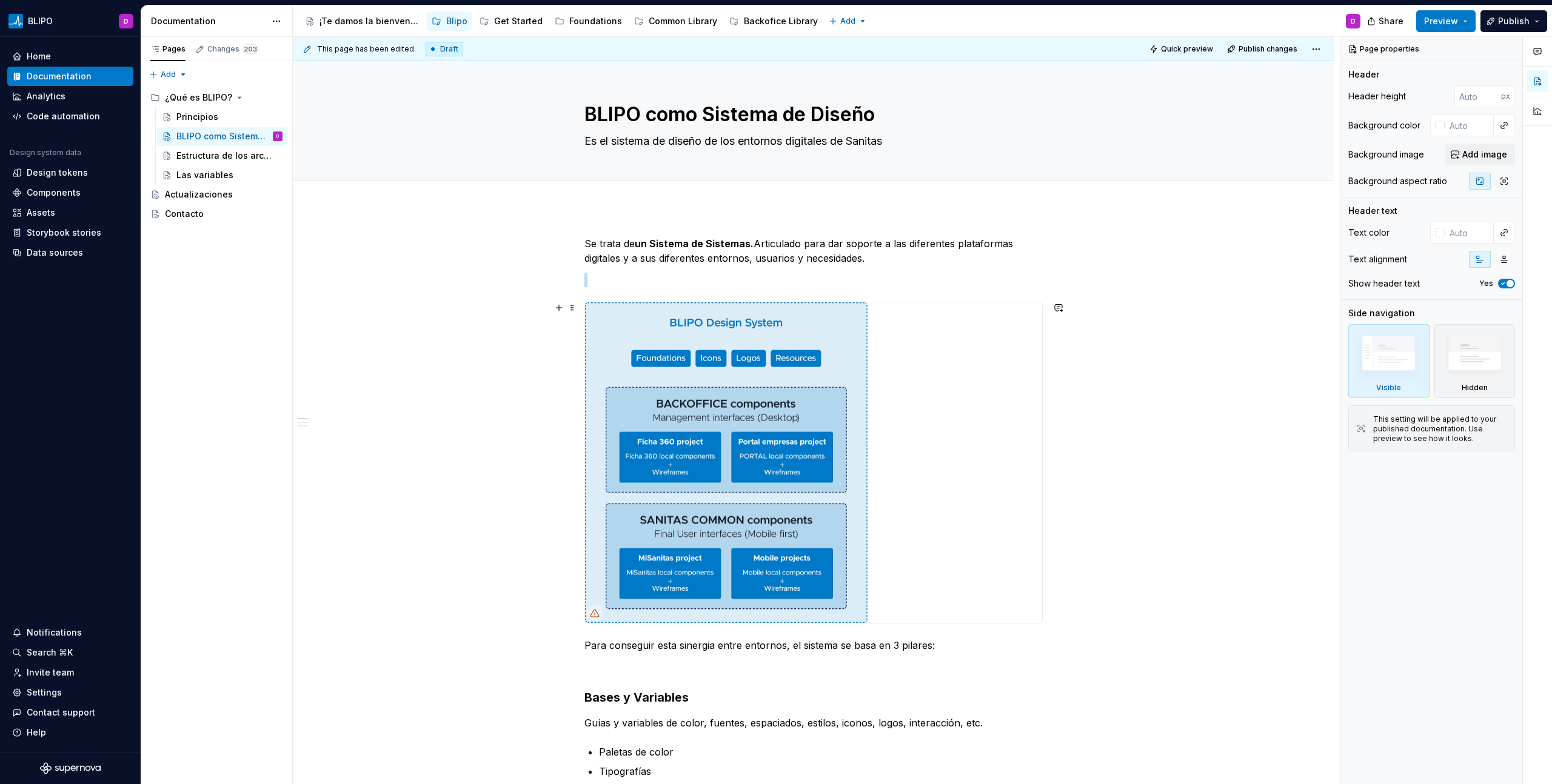
click at [768, 444] on img at bounding box center [726, 462] width 283 height 321
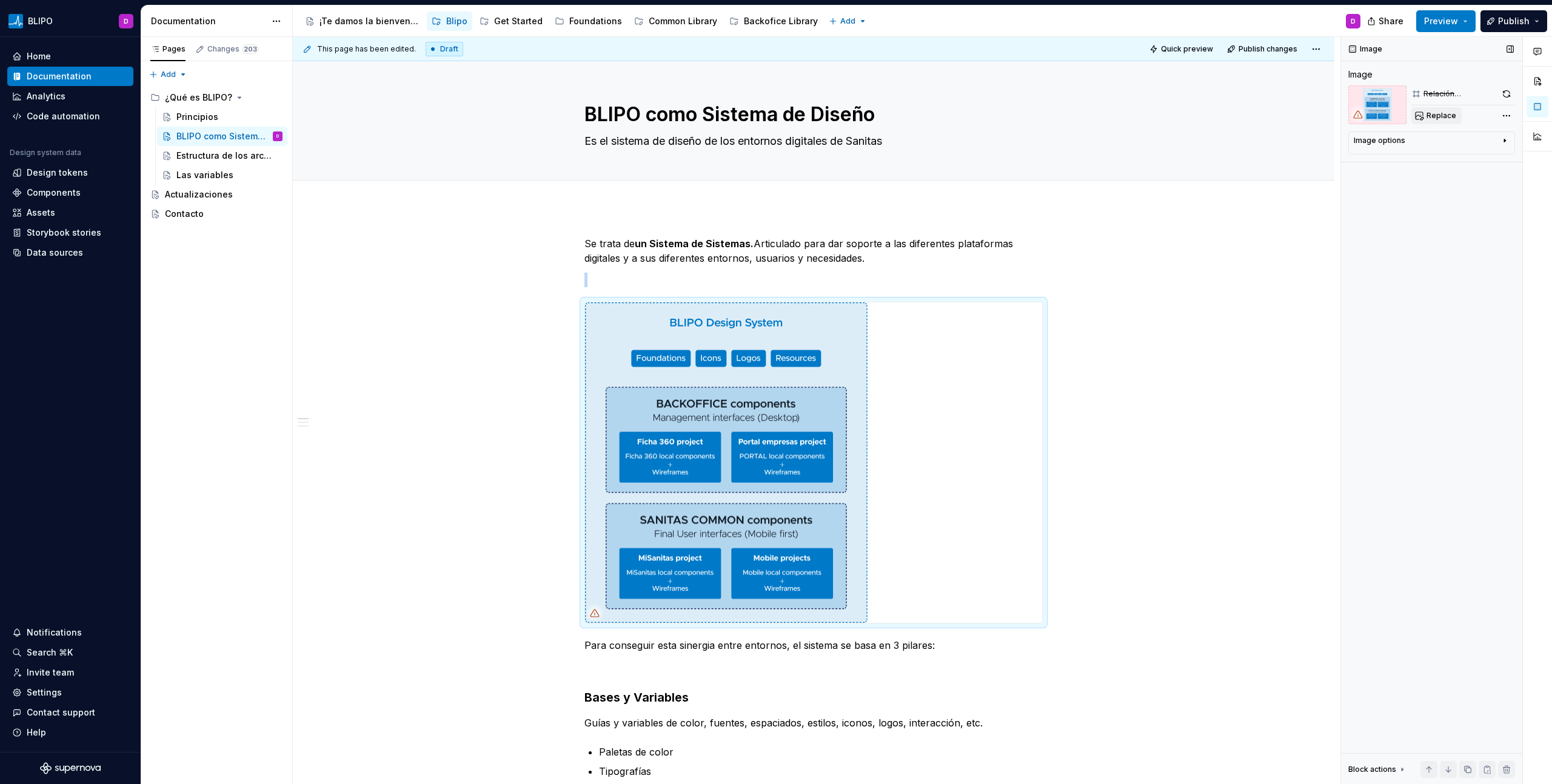
click at [1441, 120] on span "Replace" at bounding box center [1441, 115] width 30 height 9
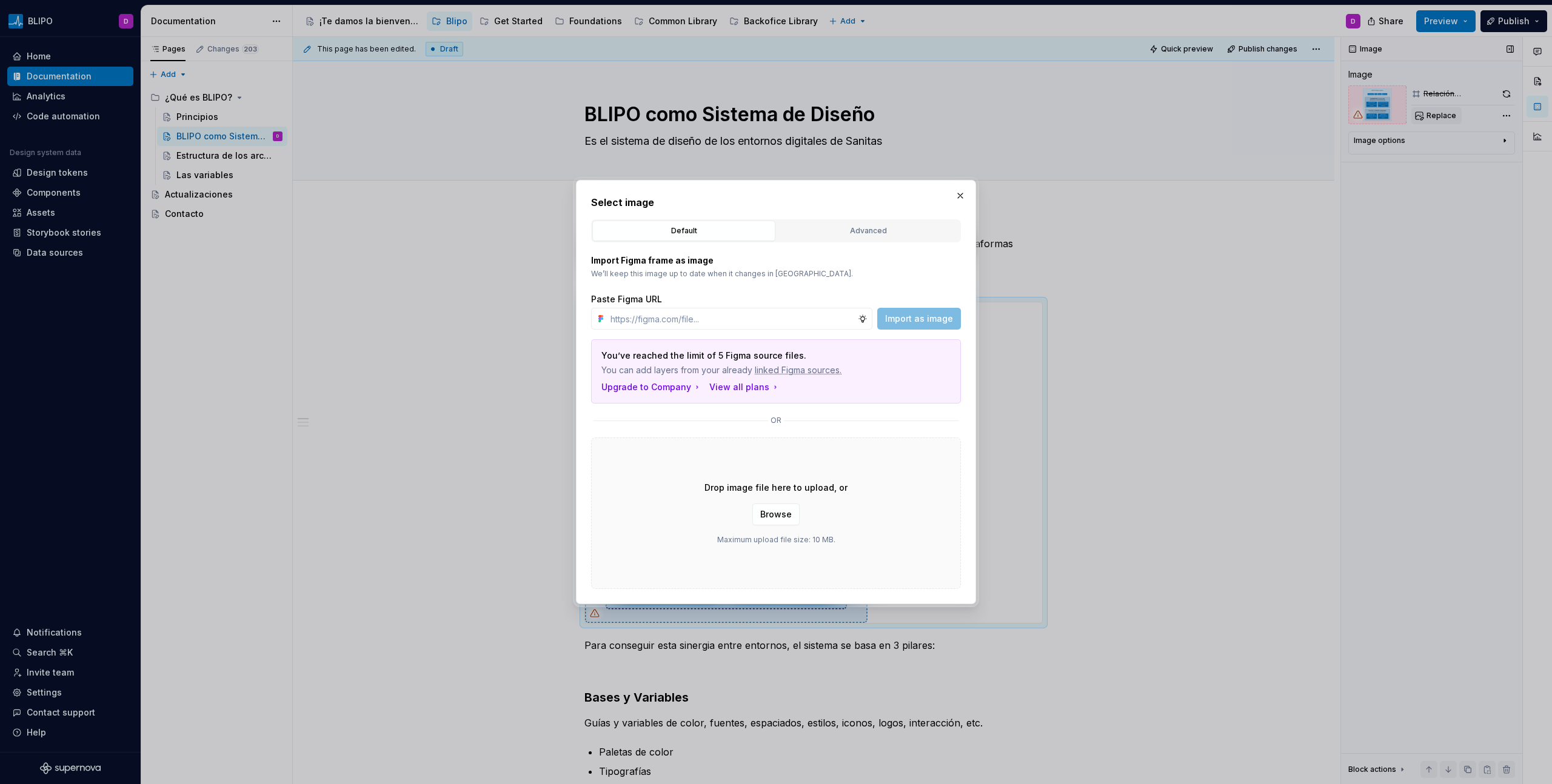
type textarea "*"
type input "[URL][DOMAIN_NAME]"
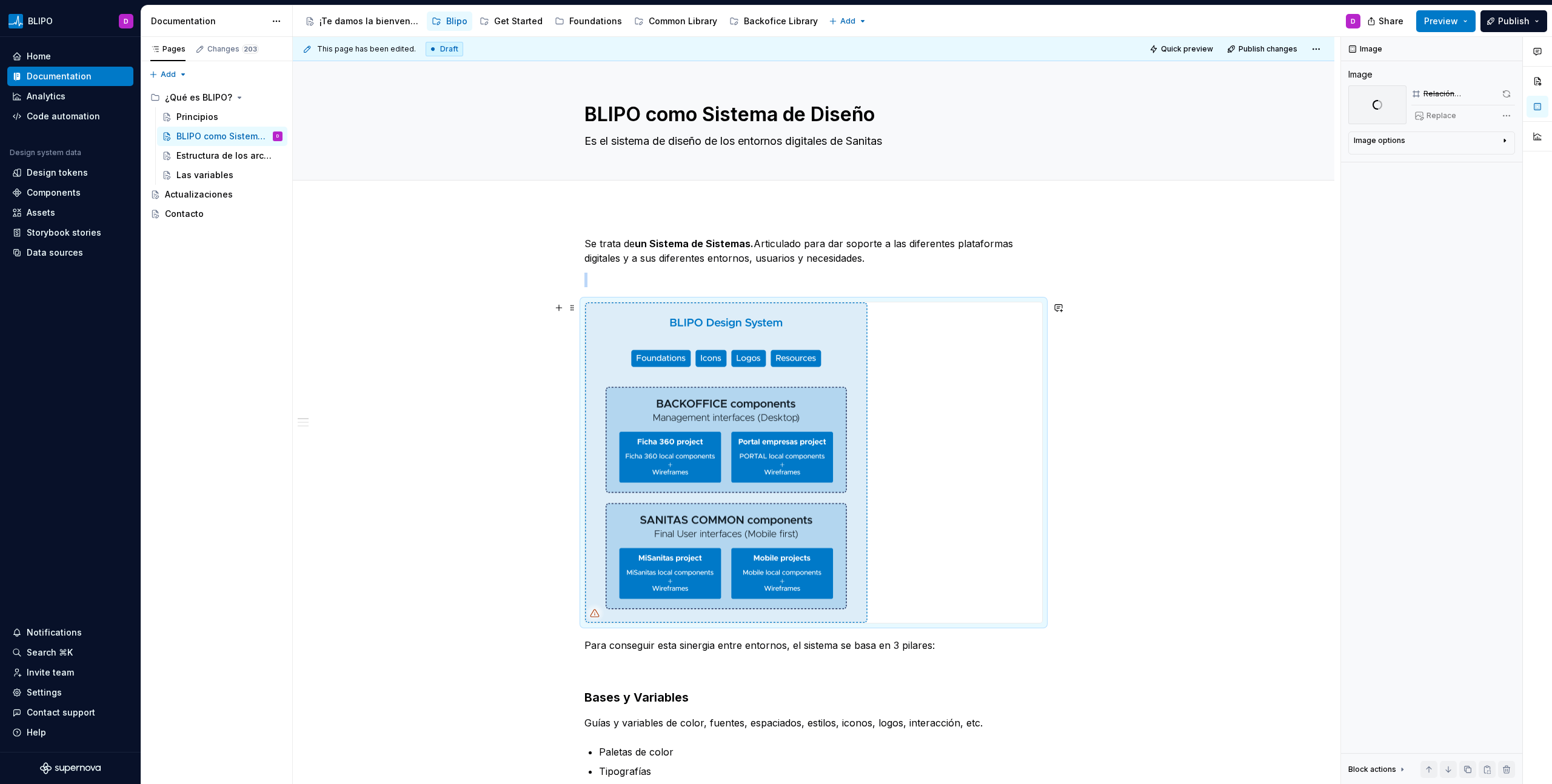
scroll to position [37, 0]
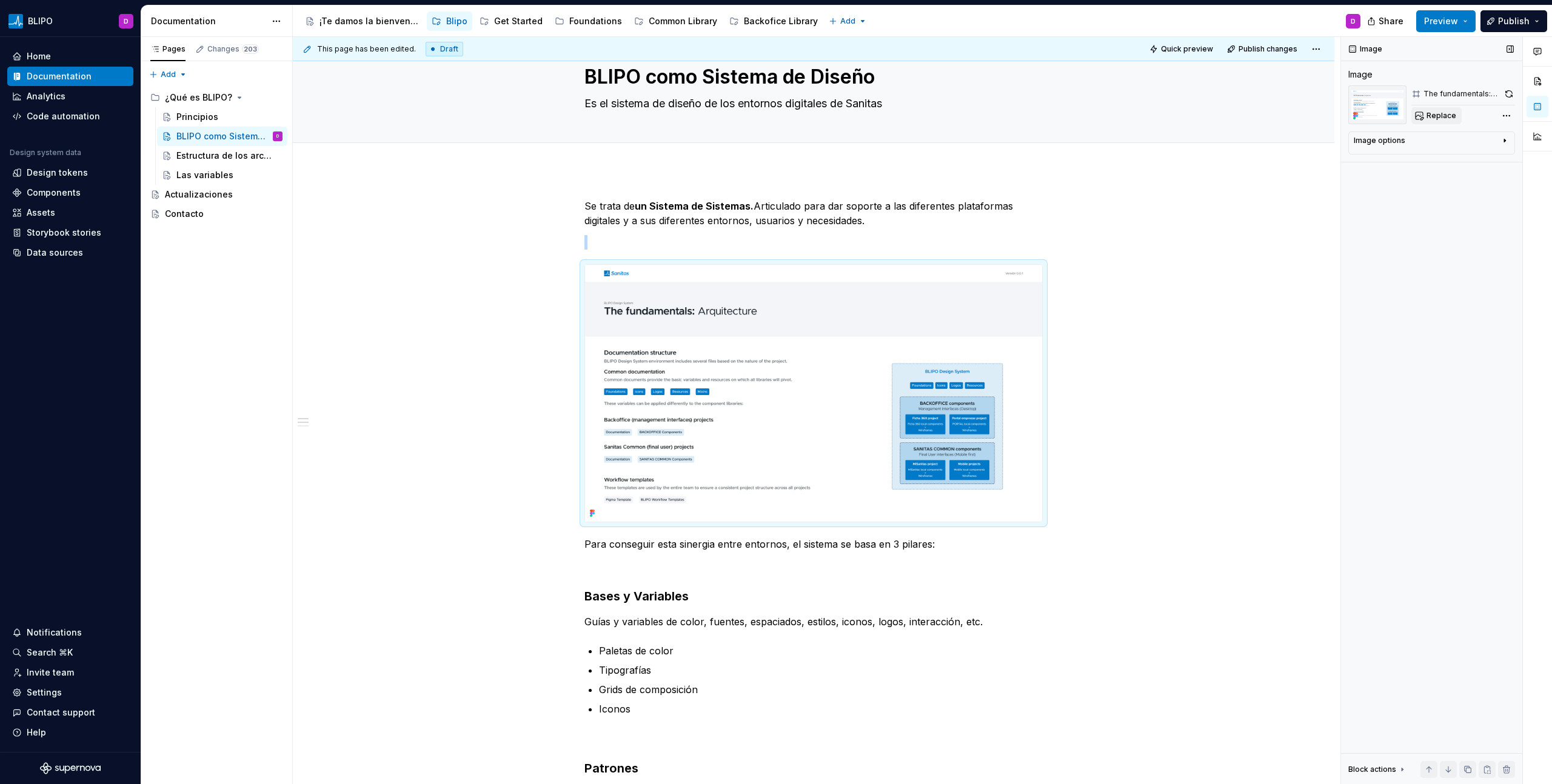
click at [1454, 115] on button "Replace" at bounding box center [1436, 115] width 50 height 17
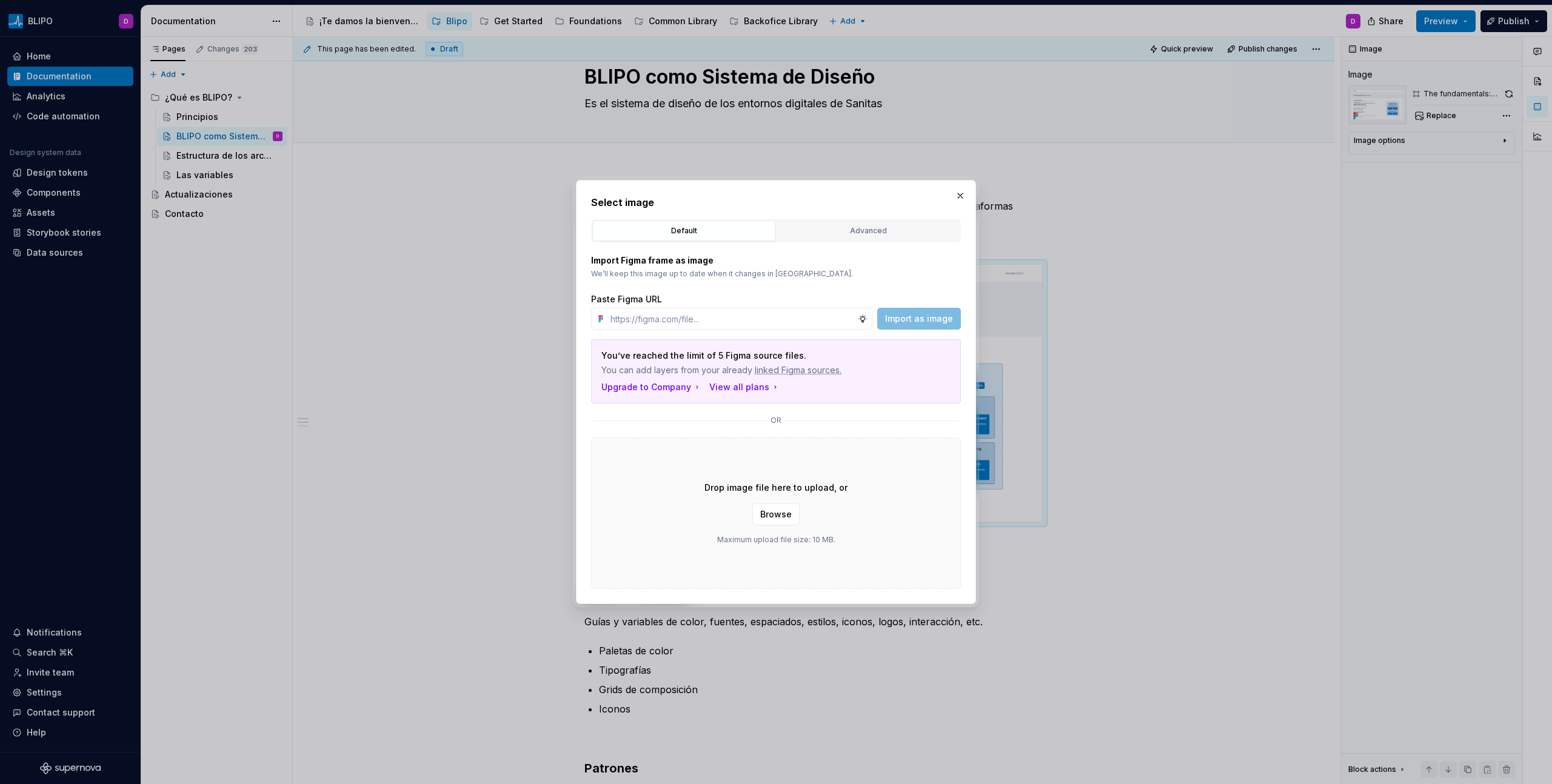
type textarea "*"
type input "[URL][DOMAIN_NAME]"
type textarea "*"
type input "[URL][DOMAIN_NAME]"
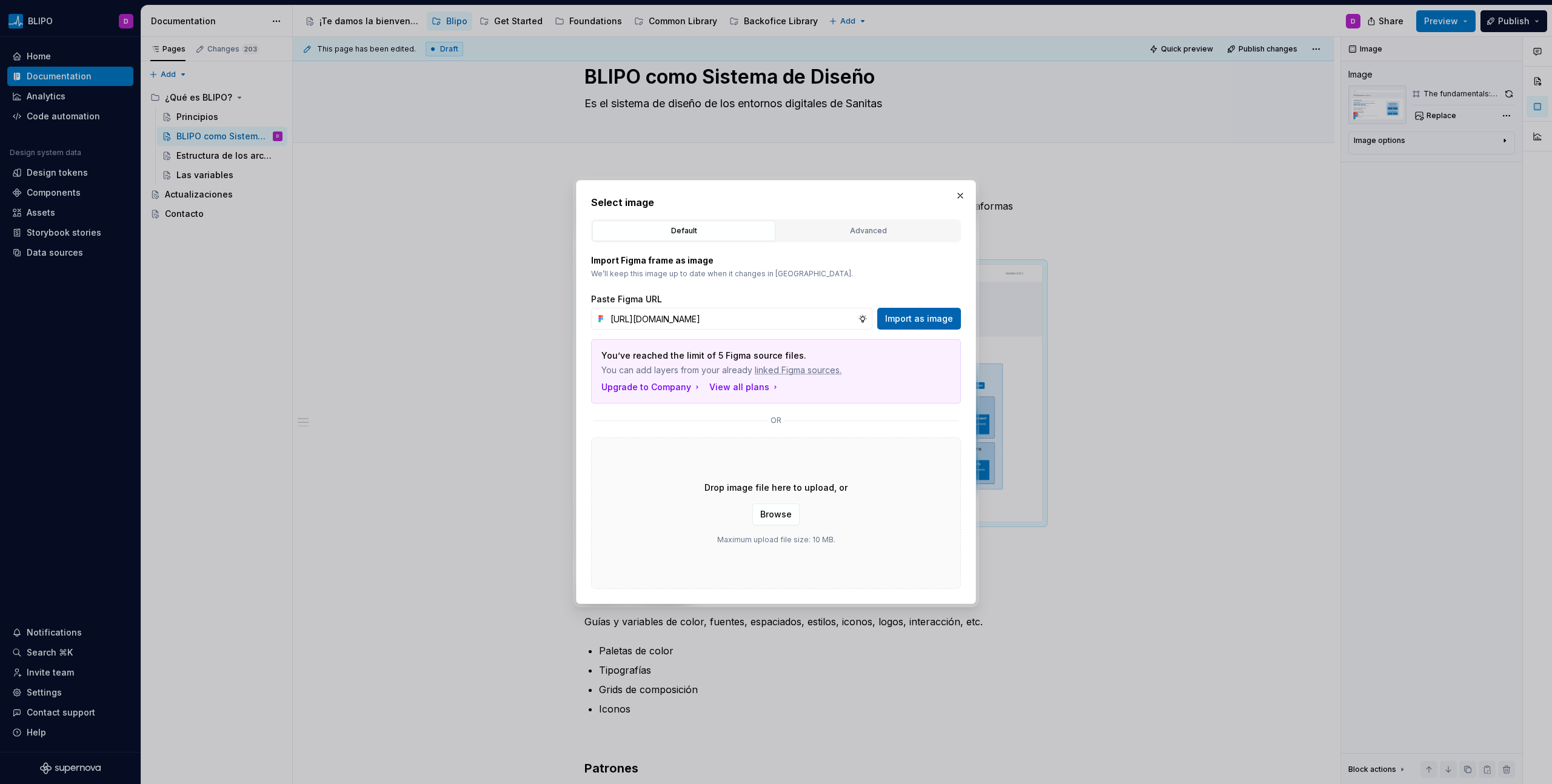
click at [933, 316] on span "Import as image" at bounding box center [919, 319] width 68 height 12
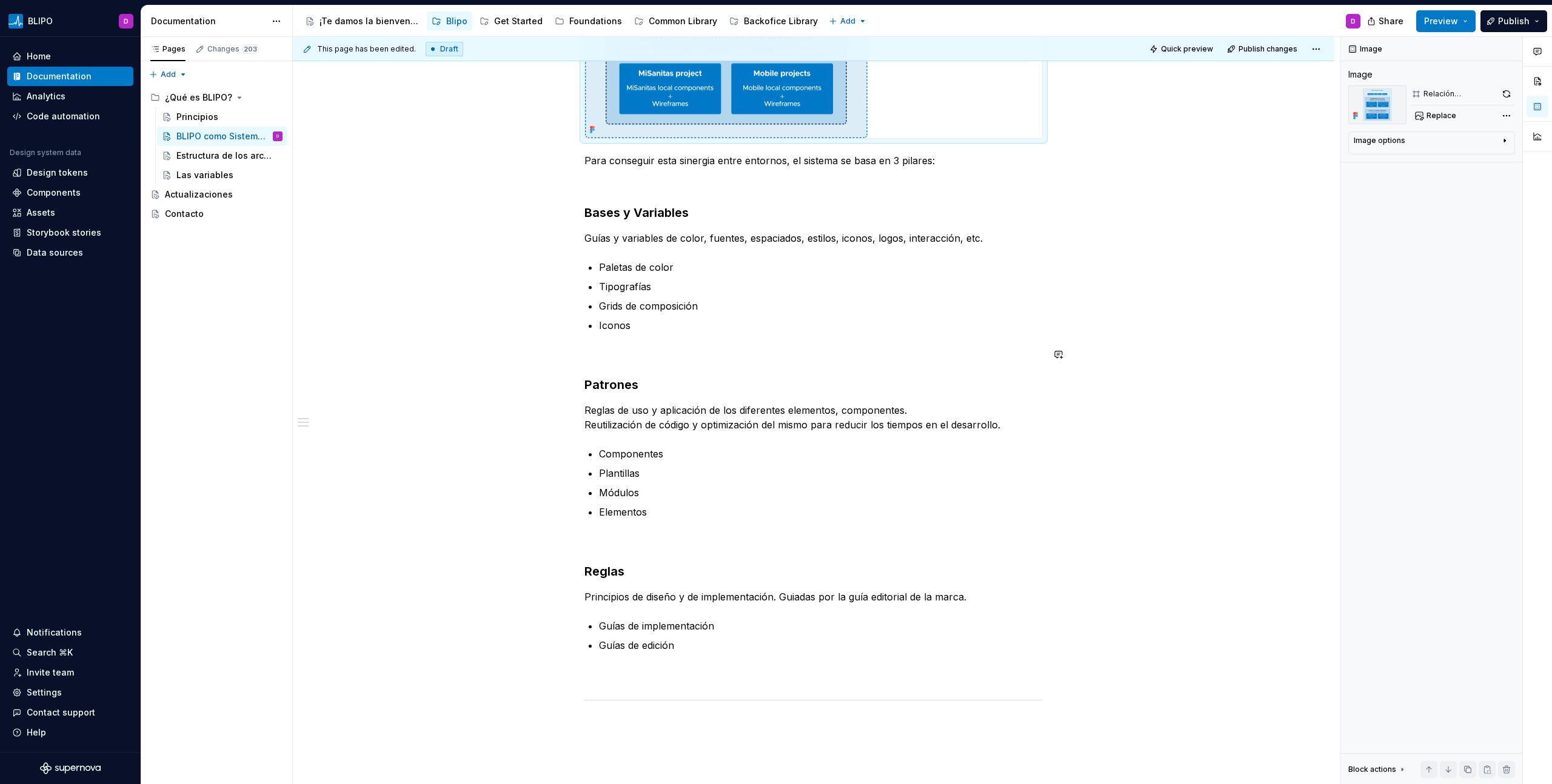
scroll to position [467, 0]
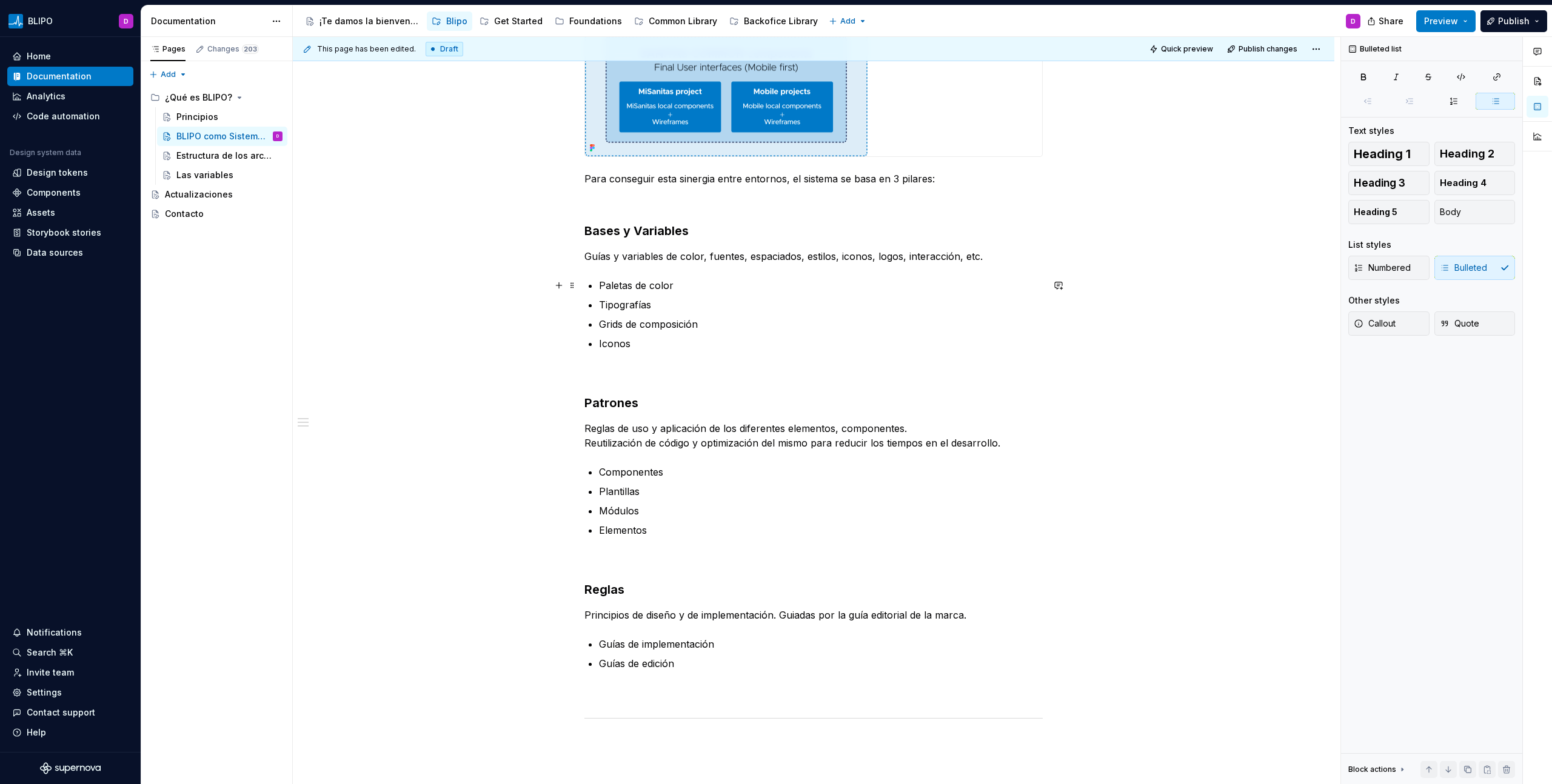
click at [656, 284] on p "Paletas de color" at bounding box center [821, 285] width 444 height 14
click at [1496, 79] on icon "button" at bounding box center [1496, 76] width 9 height 9
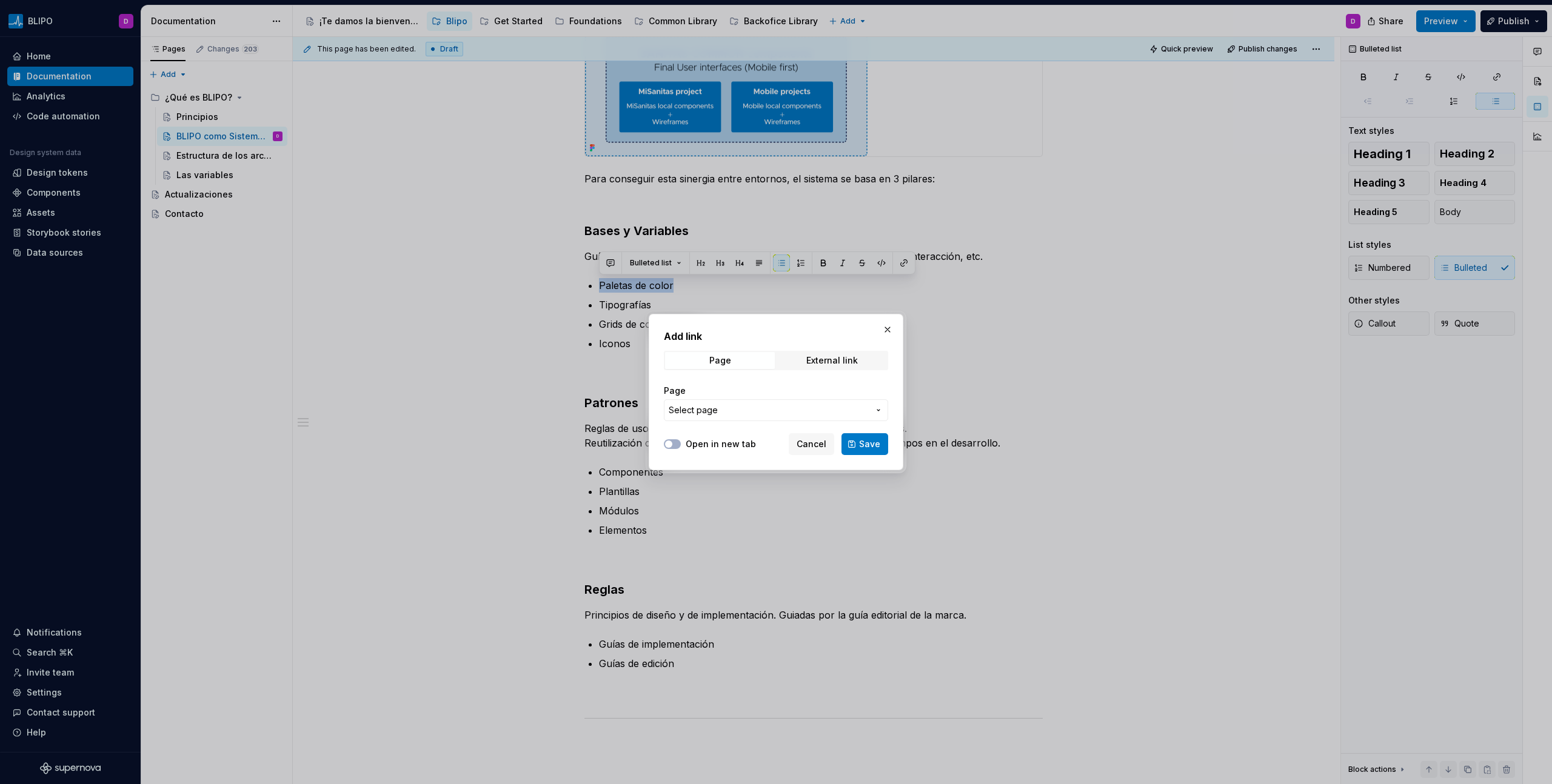
click at [785, 417] on button "Select page" at bounding box center [776, 411] width 224 height 22
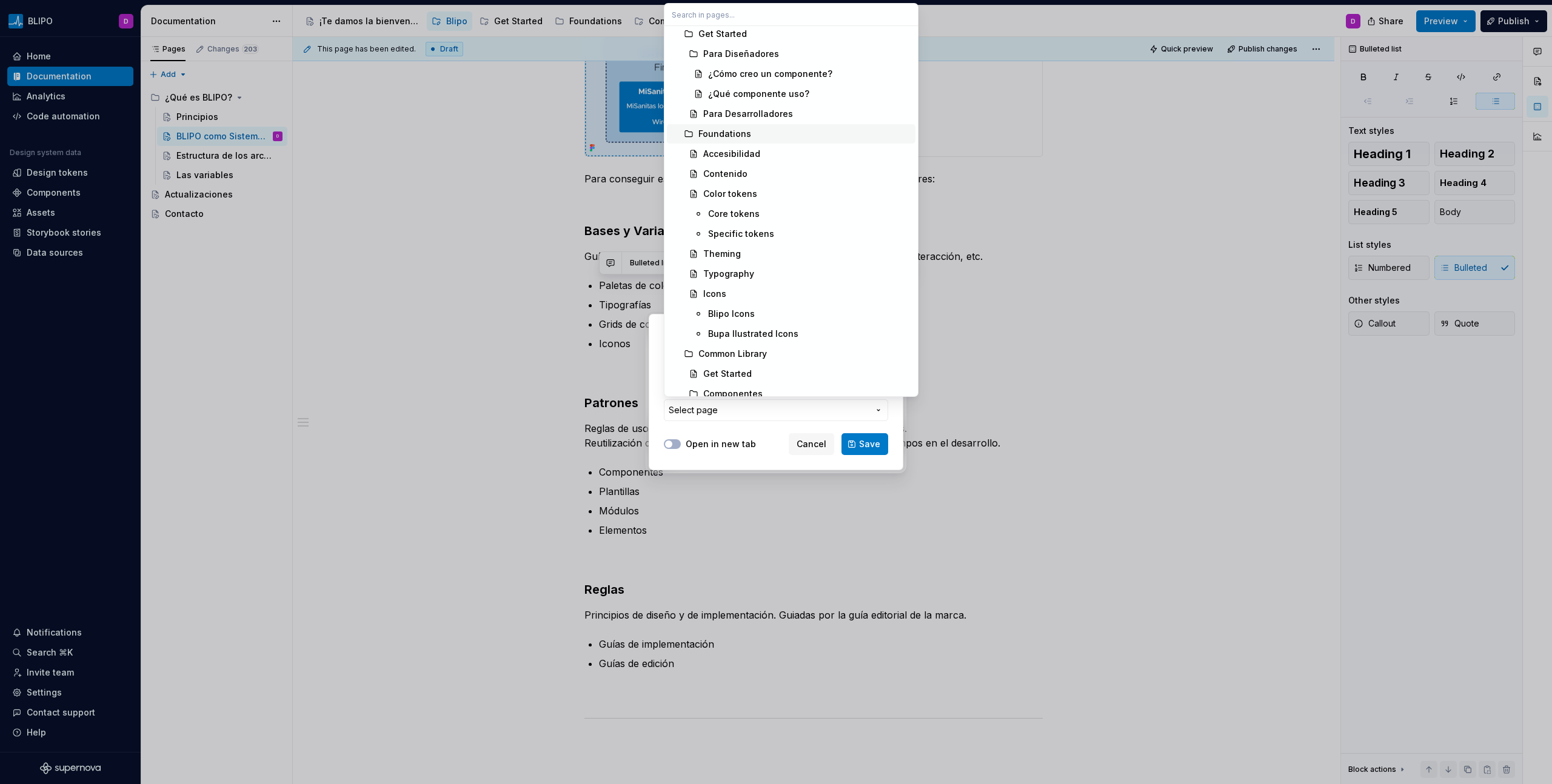
scroll to position [206, 0]
click at [738, 192] on div "Color tokens" at bounding box center [731, 192] width 54 height 12
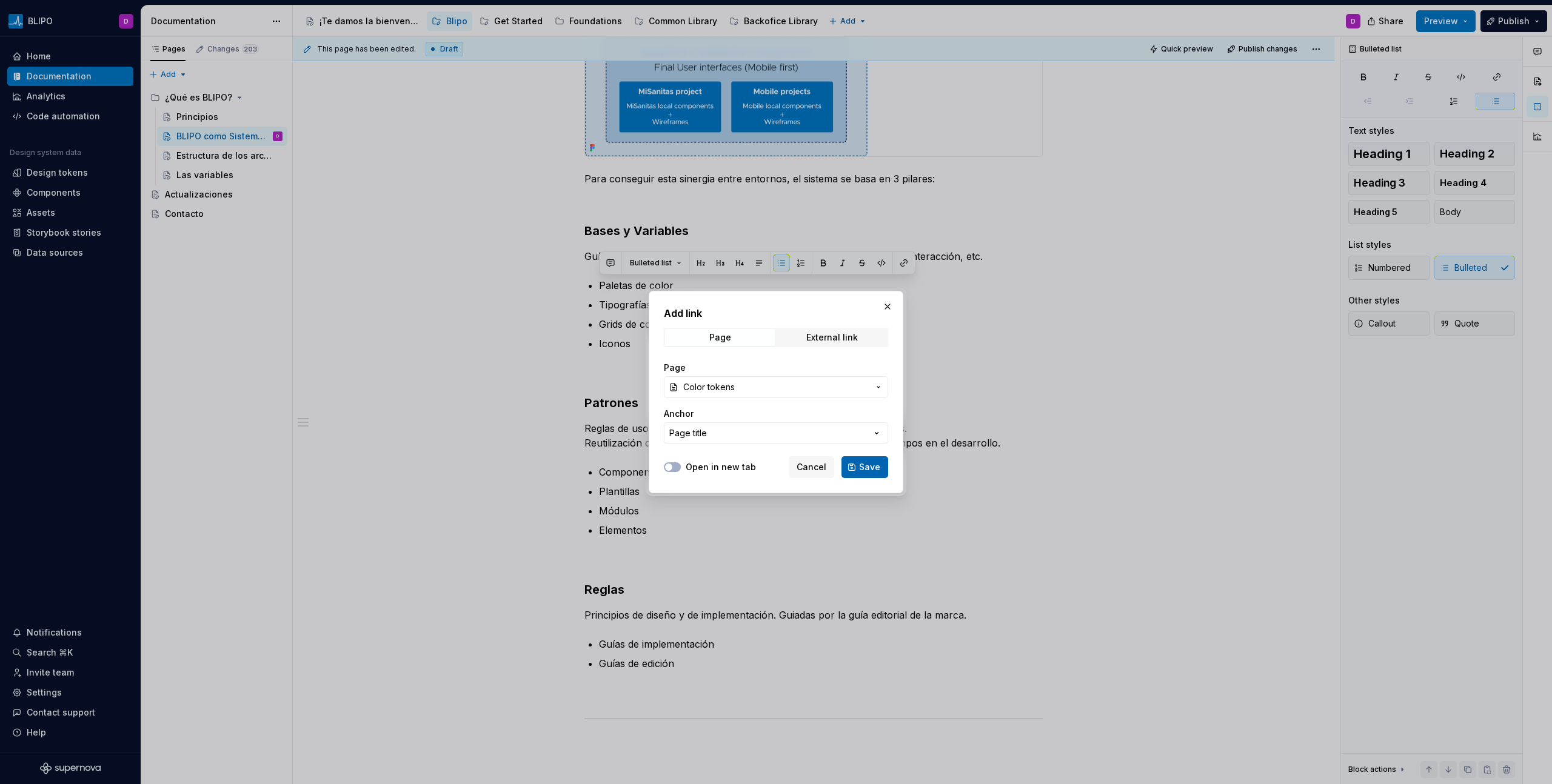
click at [874, 470] on span "Save" at bounding box center [869, 468] width 21 height 12
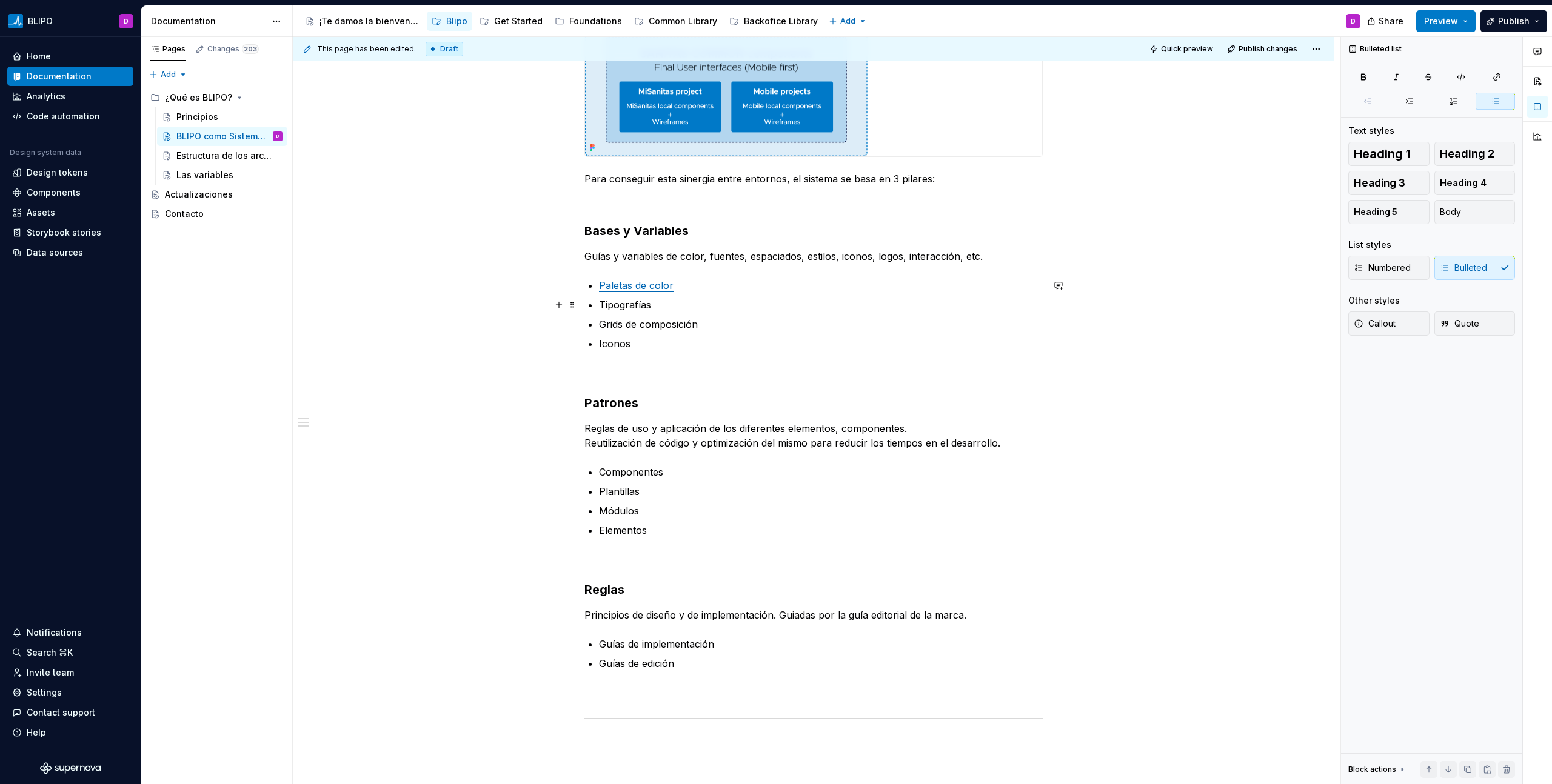
click at [633, 308] on p "Tipografías" at bounding box center [821, 305] width 444 height 14
click at [900, 283] on button "button" at bounding box center [904, 283] width 17 height 17
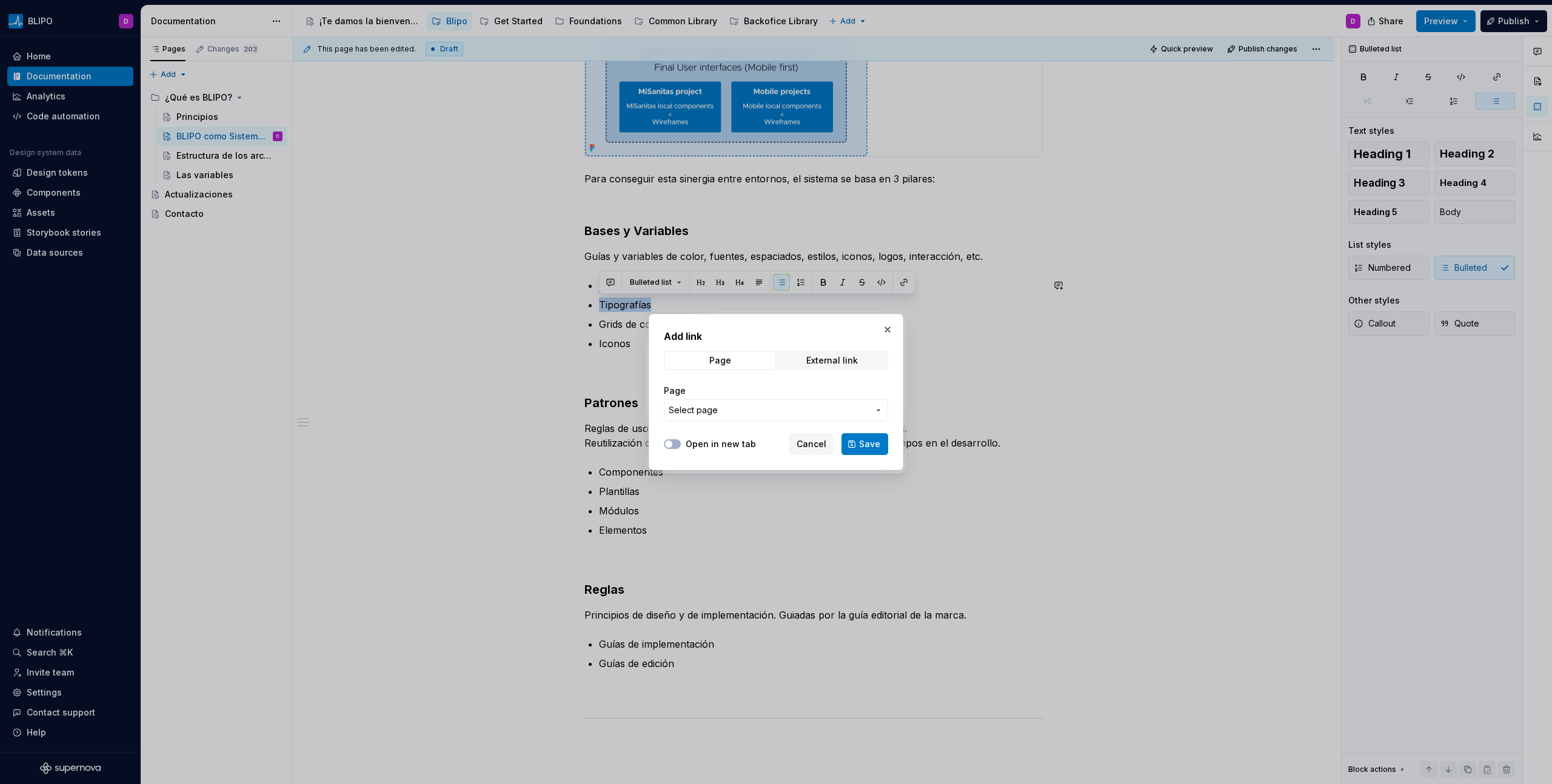
click at [799, 409] on span "Select page" at bounding box center [769, 410] width 200 height 12
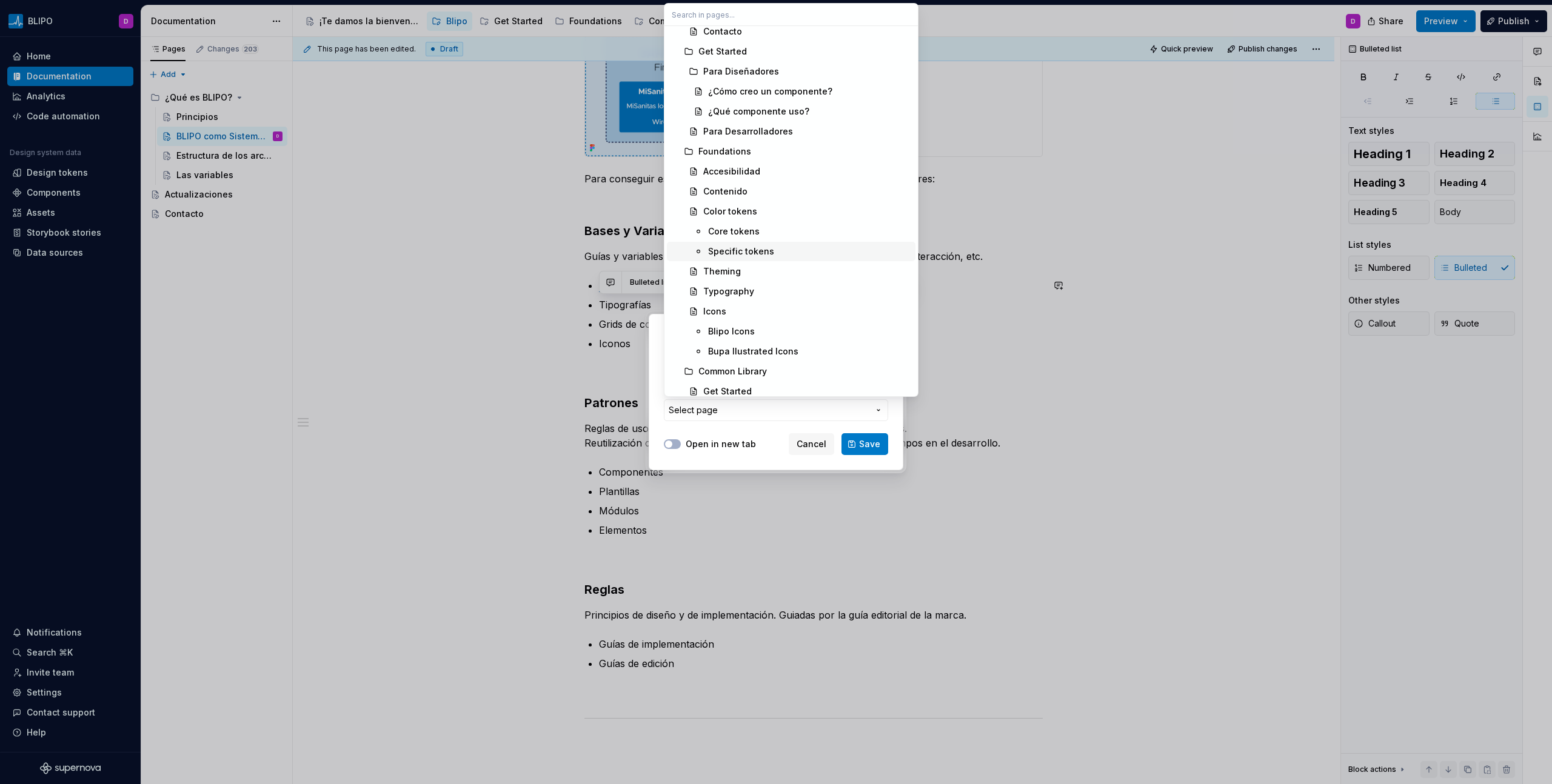
scroll to position [188, 0]
click at [750, 288] on div "Typography" at bounding box center [729, 291] width 51 height 12
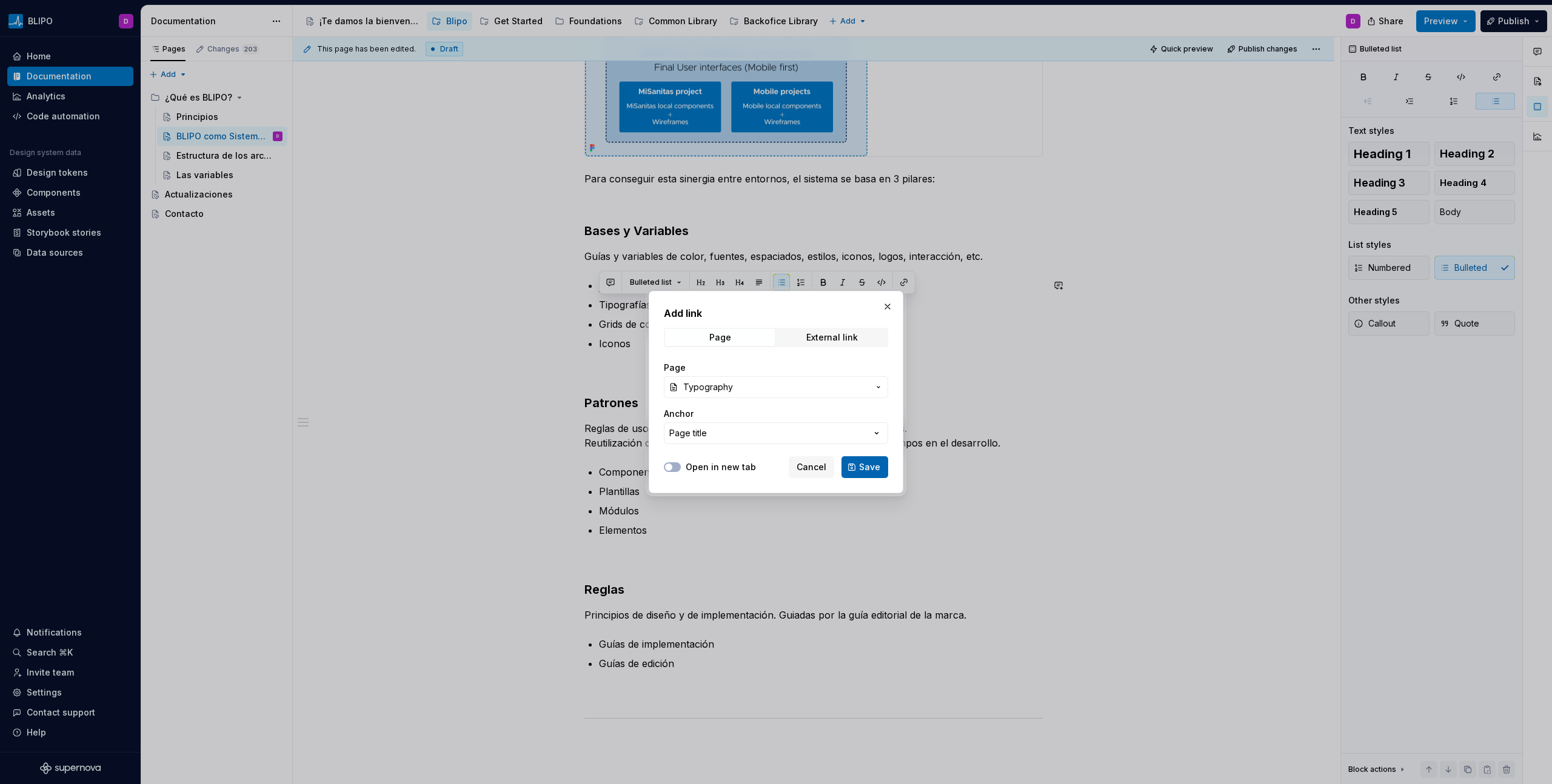
click at [873, 473] on button "Save" at bounding box center [865, 468] width 47 height 22
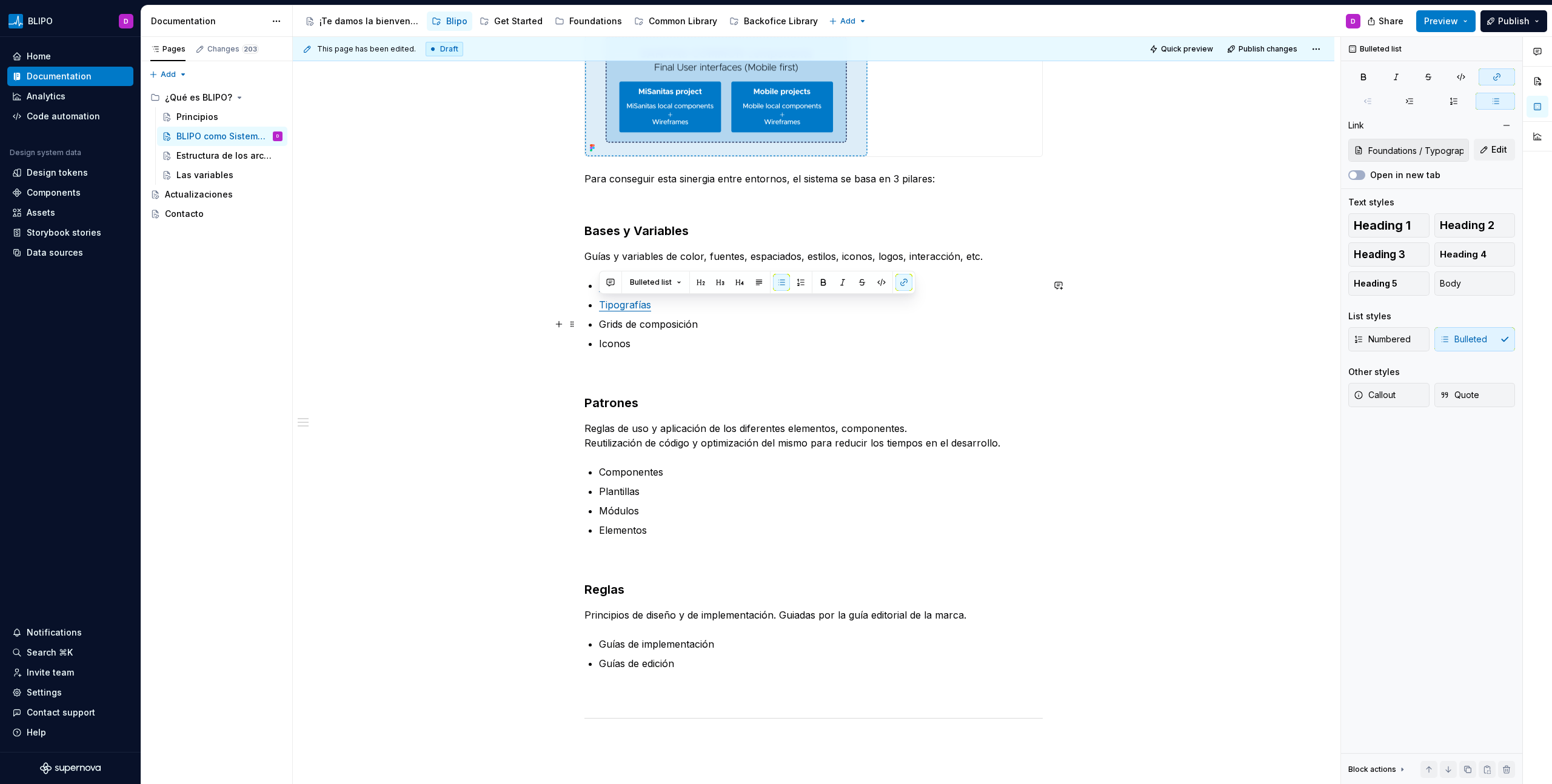
click at [665, 322] on p "Grids de composición" at bounding box center [821, 324] width 444 height 14
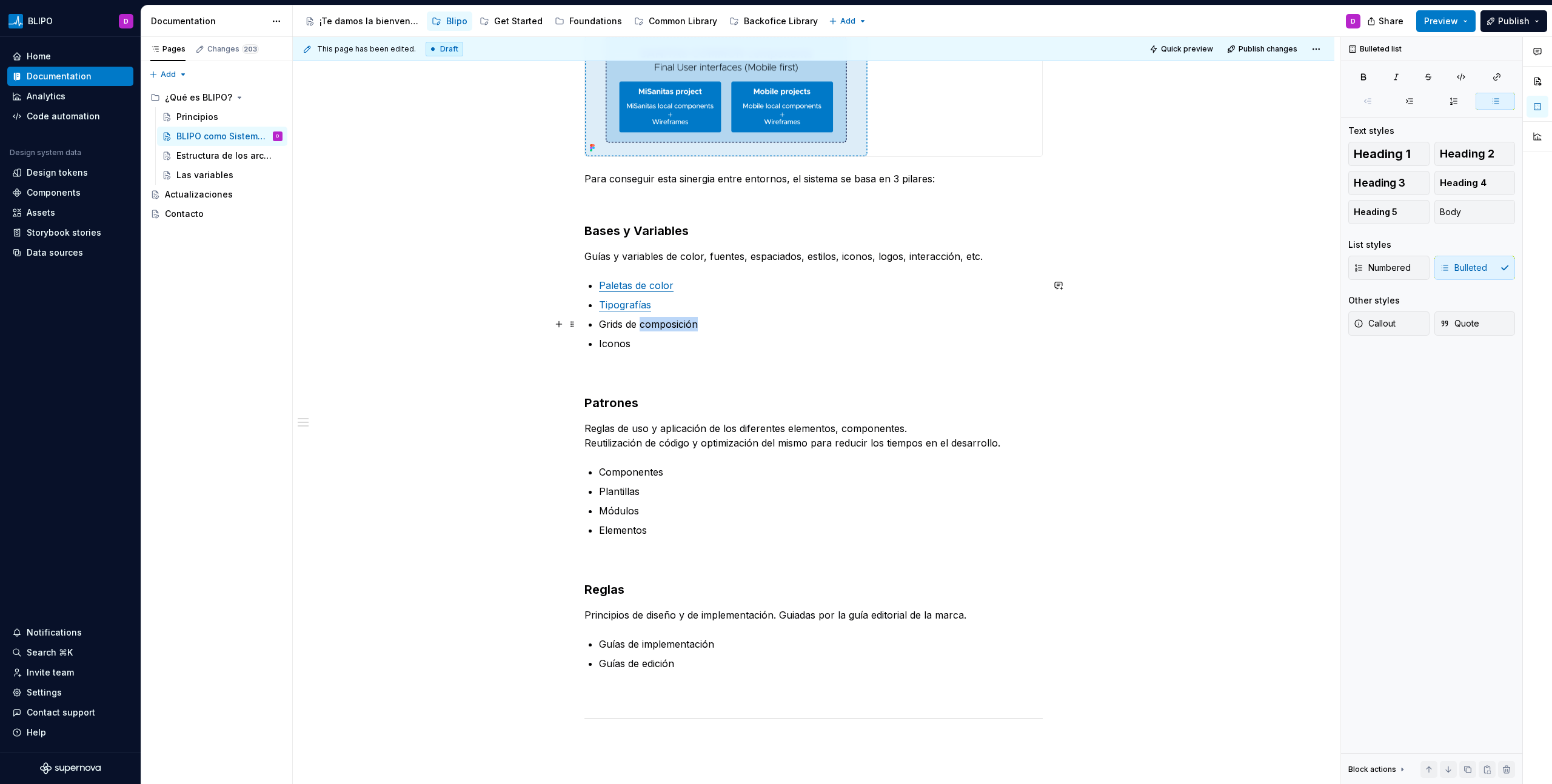
click at [665, 322] on p "Grids de composición" at bounding box center [821, 324] width 444 height 14
click at [665, 323] on p "Grids de composición" at bounding box center [821, 324] width 444 height 14
click at [903, 305] on button "button" at bounding box center [904, 302] width 17 height 17
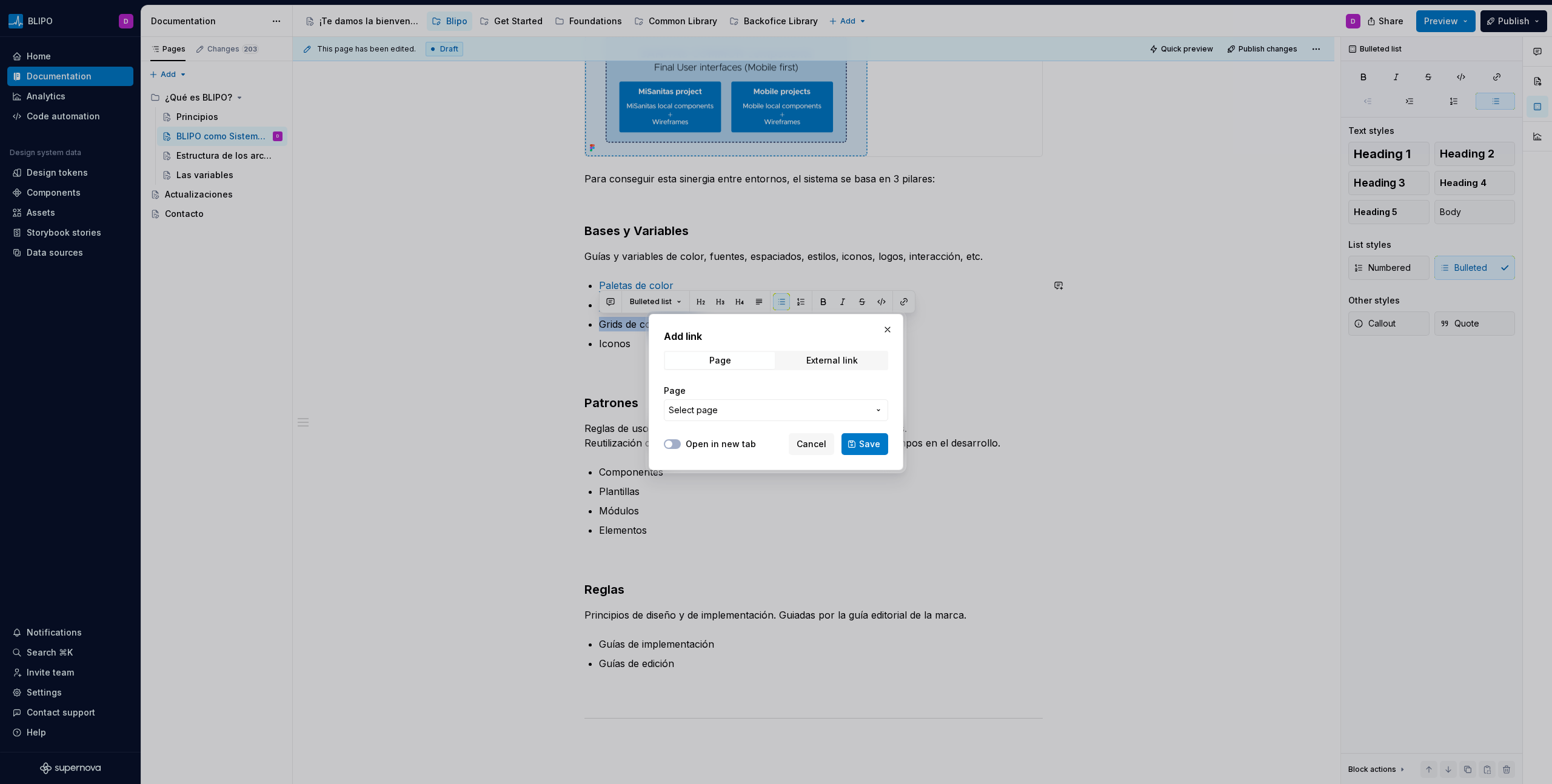
click at [826, 412] on span "Select page" at bounding box center [769, 410] width 200 height 12
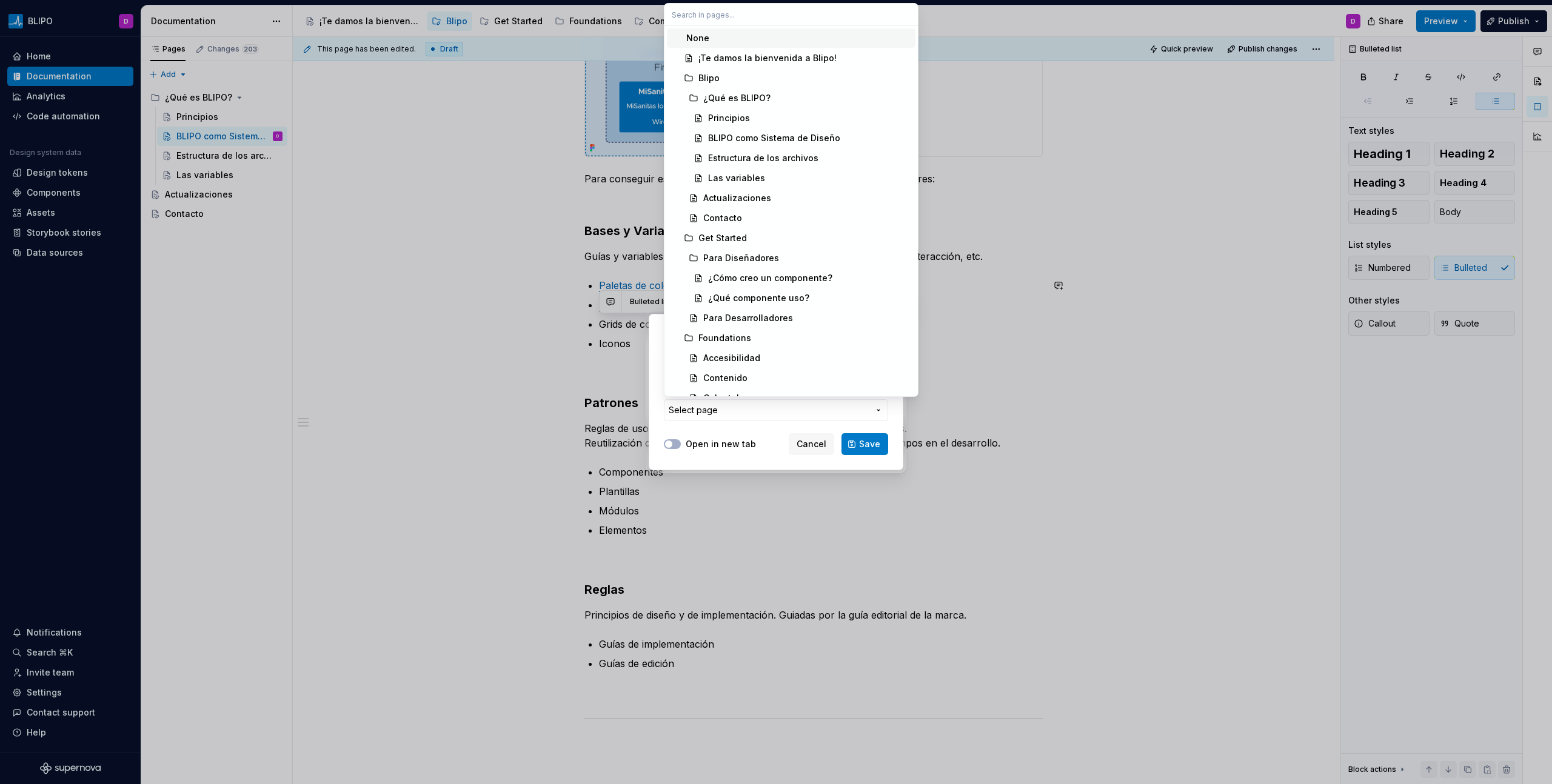
type textarea "*"
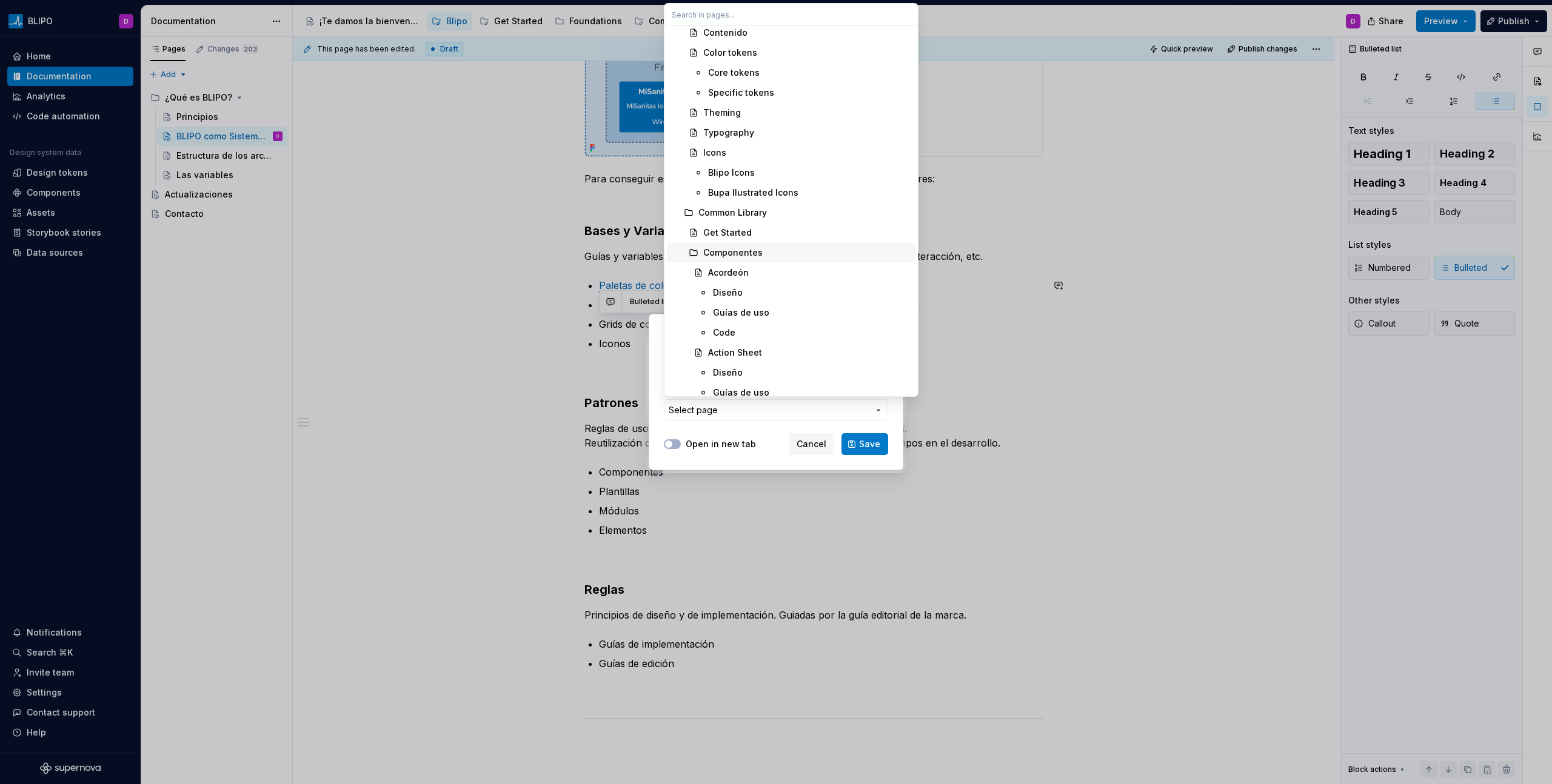
scroll to position [577, 0]
click at [822, 441] on div "Add link Page External link Page Select page Open in new tab Cancel Save" at bounding box center [776, 392] width 1552 height 784
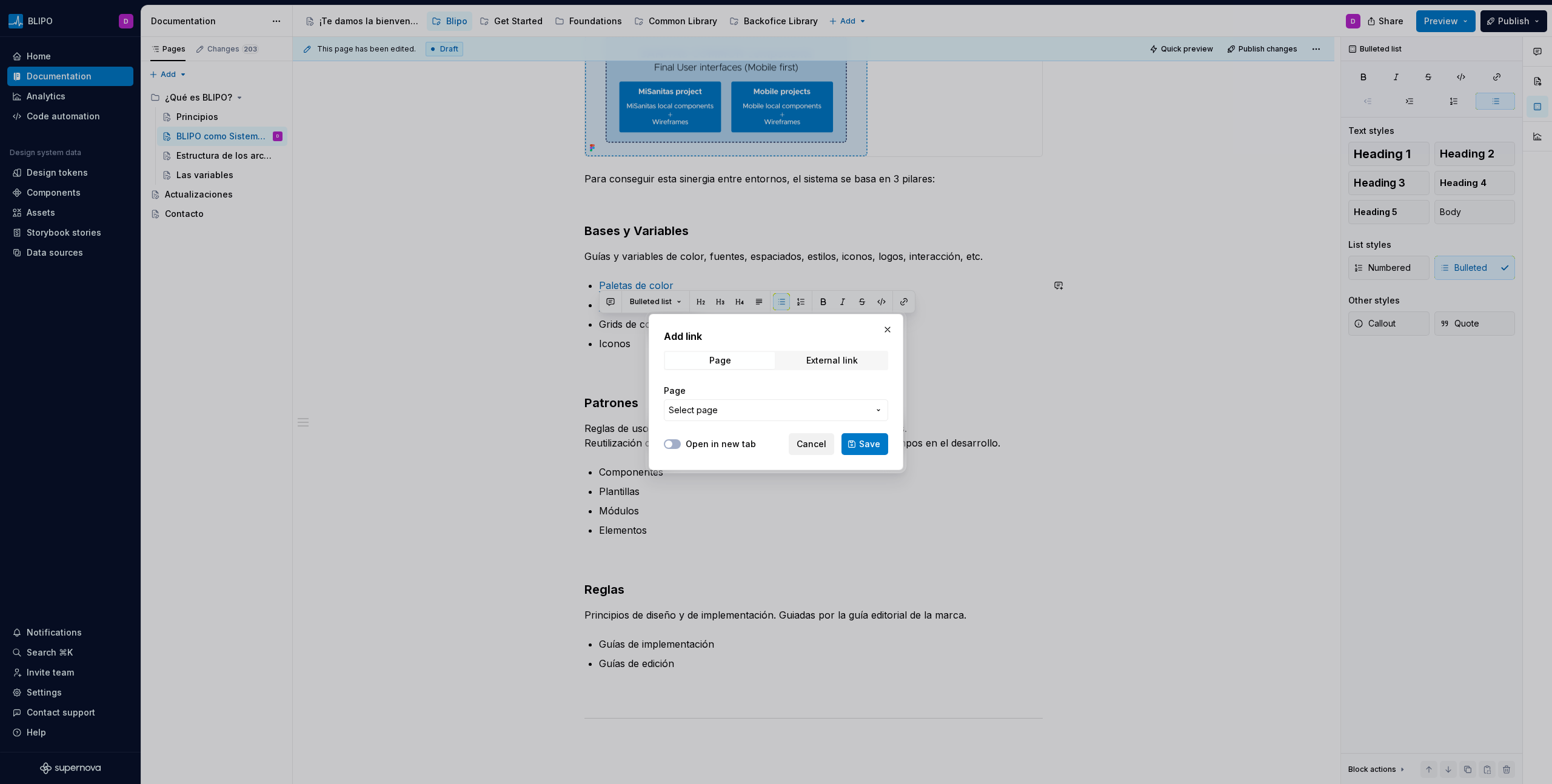
click at [815, 442] on span "Cancel" at bounding box center [811, 444] width 30 height 12
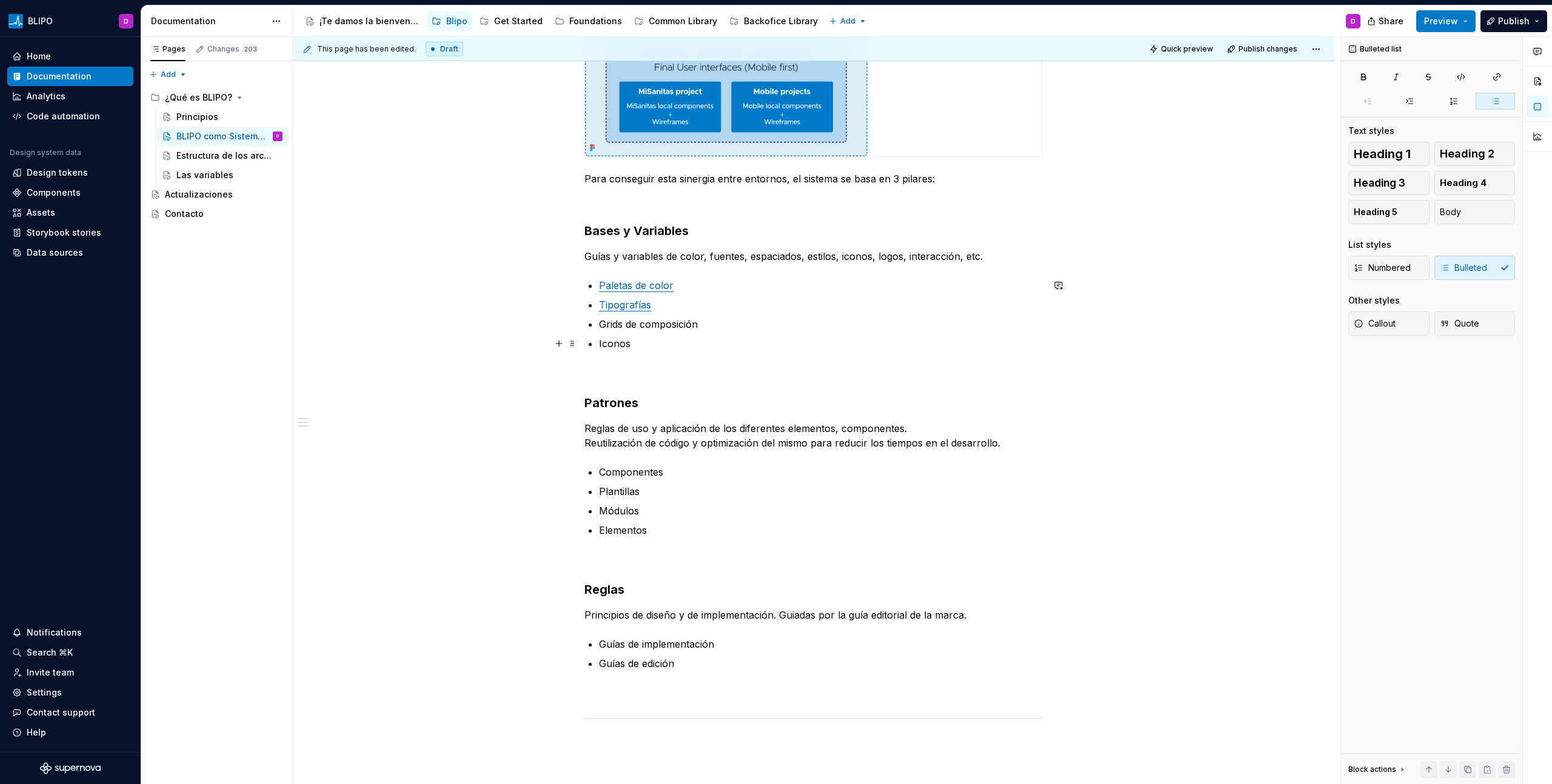
click at [615, 343] on p "Iconos" at bounding box center [821, 343] width 444 height 14
click at [905, 319] on button "button" at bounding box center [904, 322] width 17 height 17
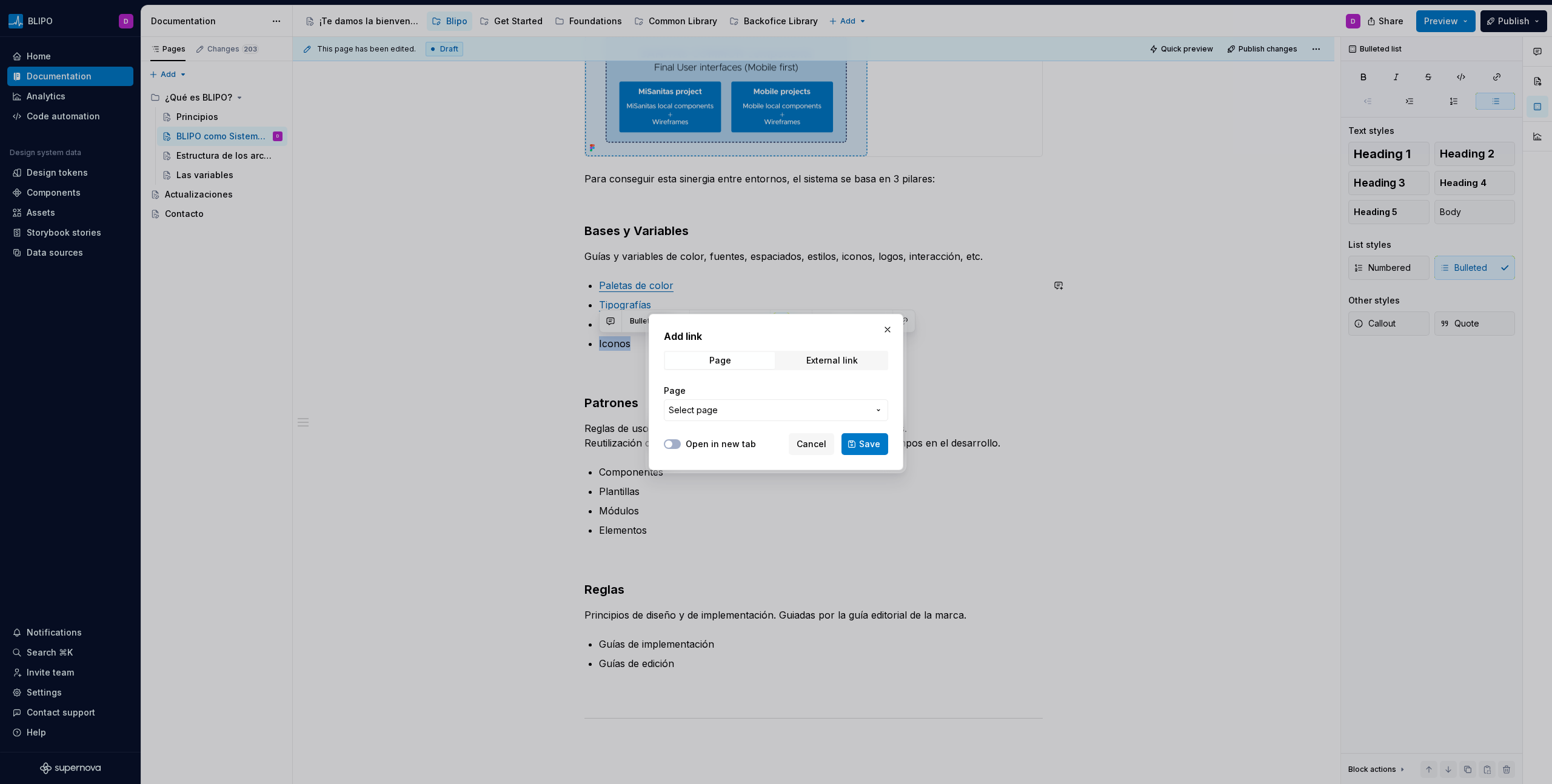
click at [811, 417] on button "Select page" at bounding box center [776, 411] width 224 height 22
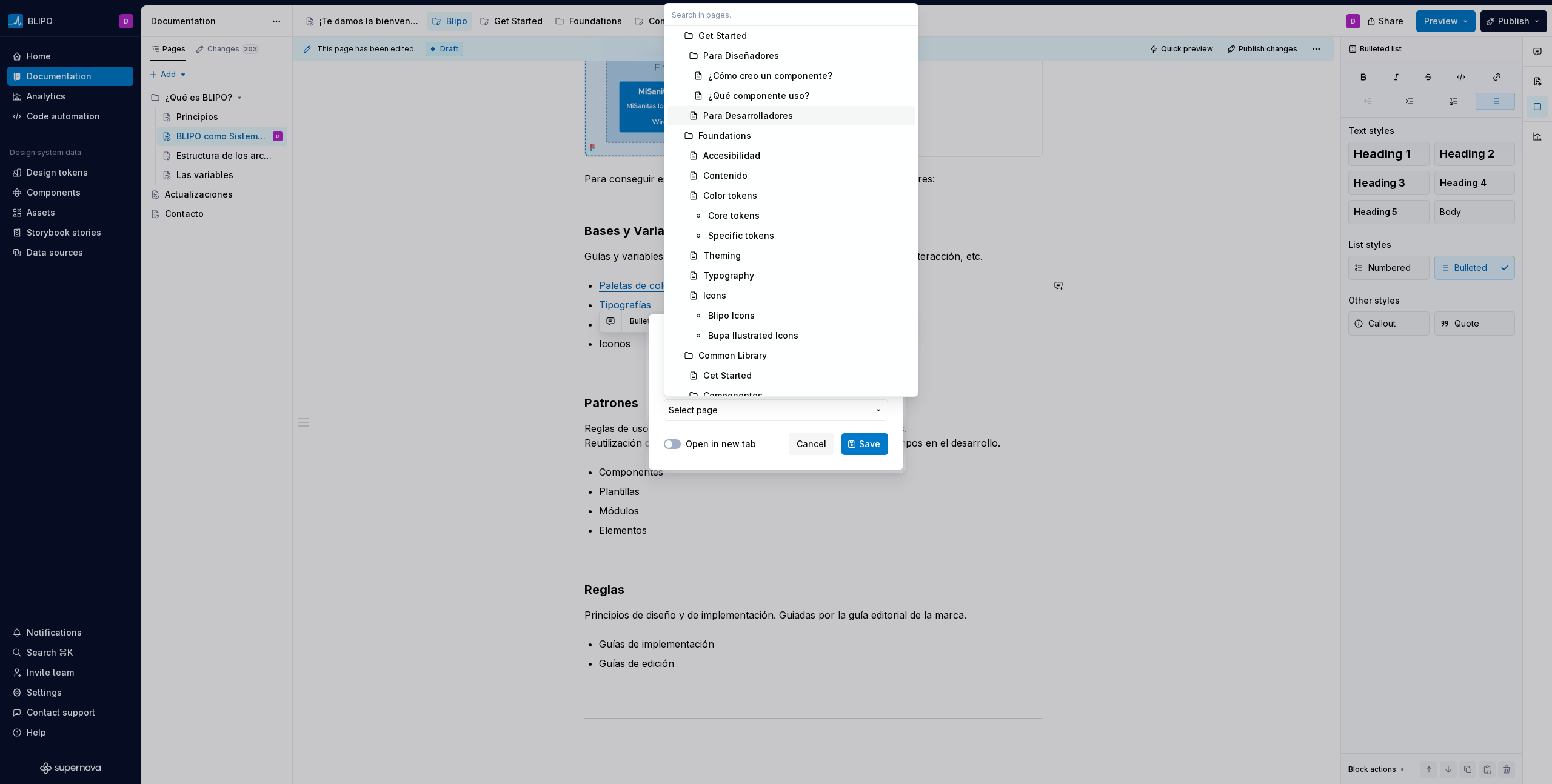
scroll to position [204, 0]
click at [747, 299] on div "Icons" at bounding box center [807, 294] width 207 height 12
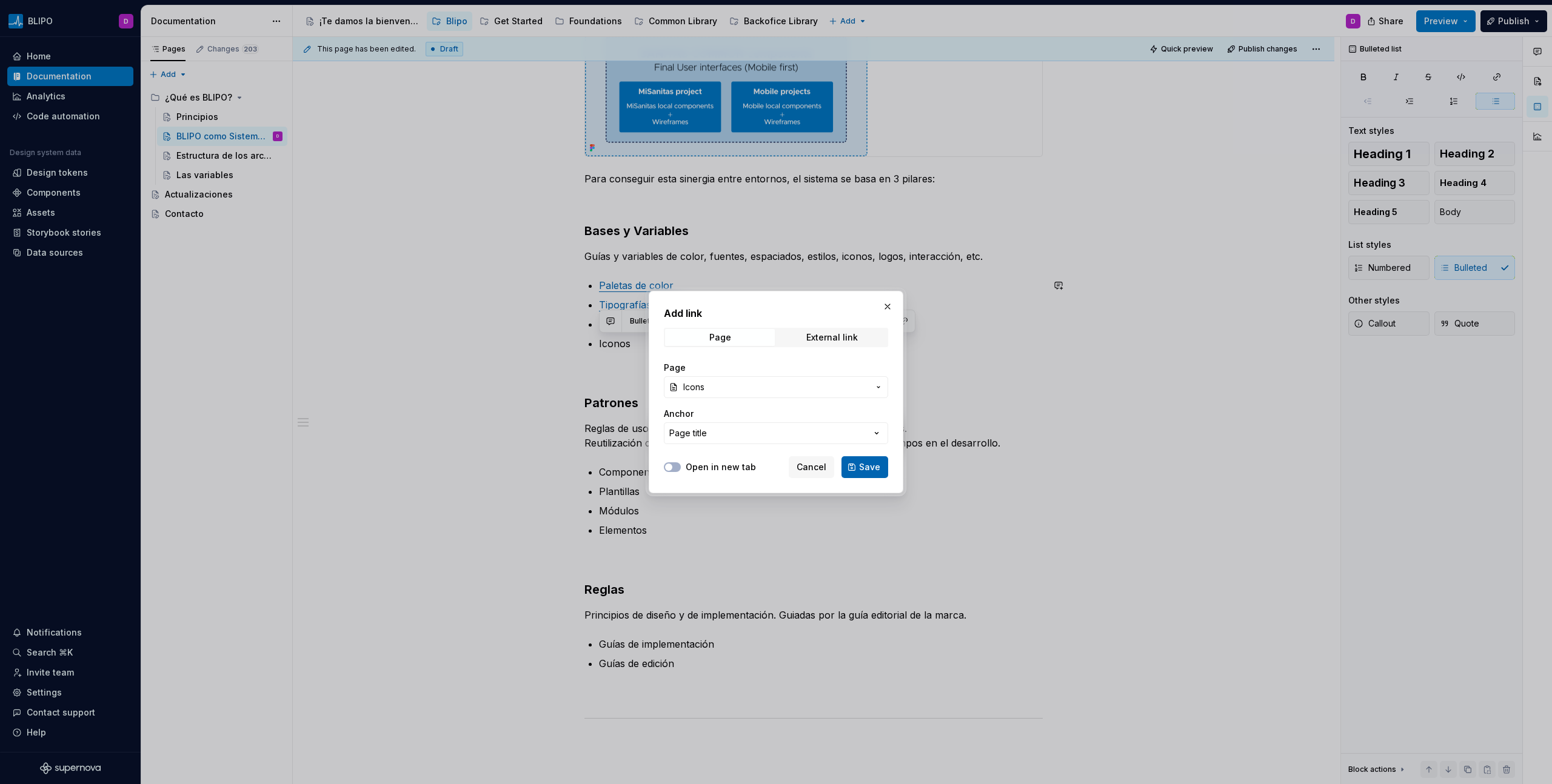
click at [873, 473] on span "Save" at bounding box center [869, 468] width 21 height 12
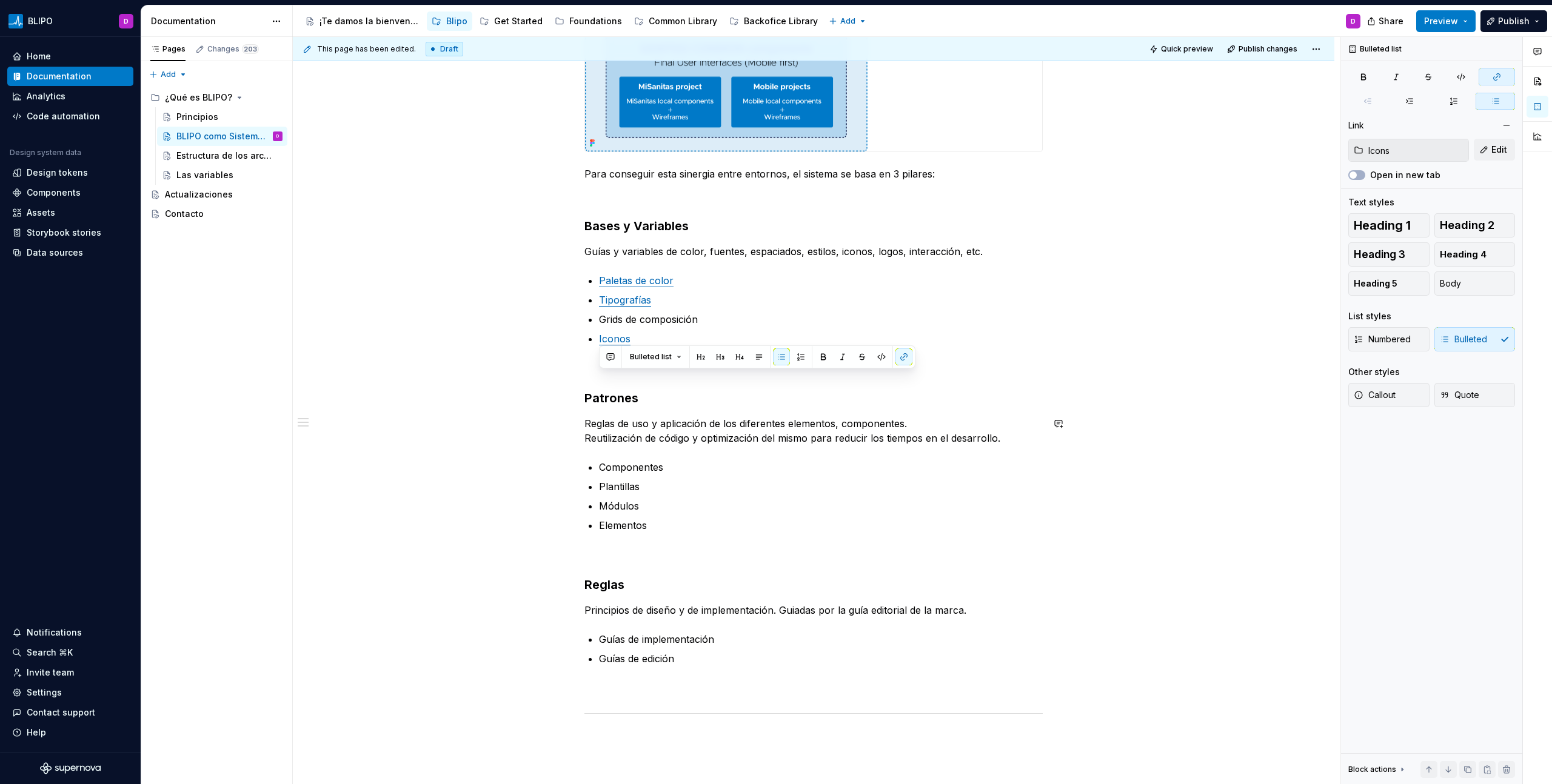
scroll to position [504, 0]
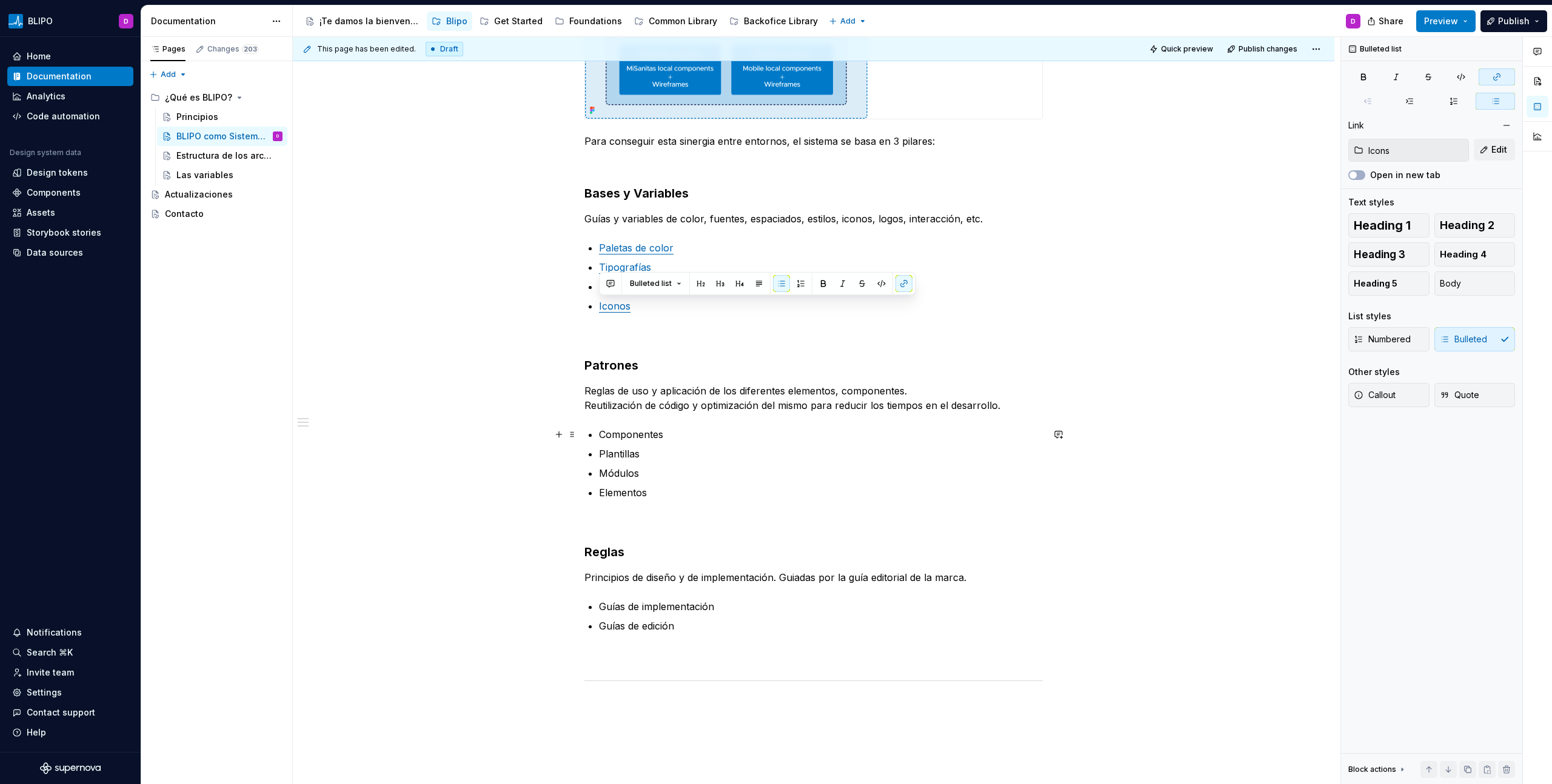
click at [658, 432] on p "Componentes" at bounding box center [821, 434] width 444 height 14
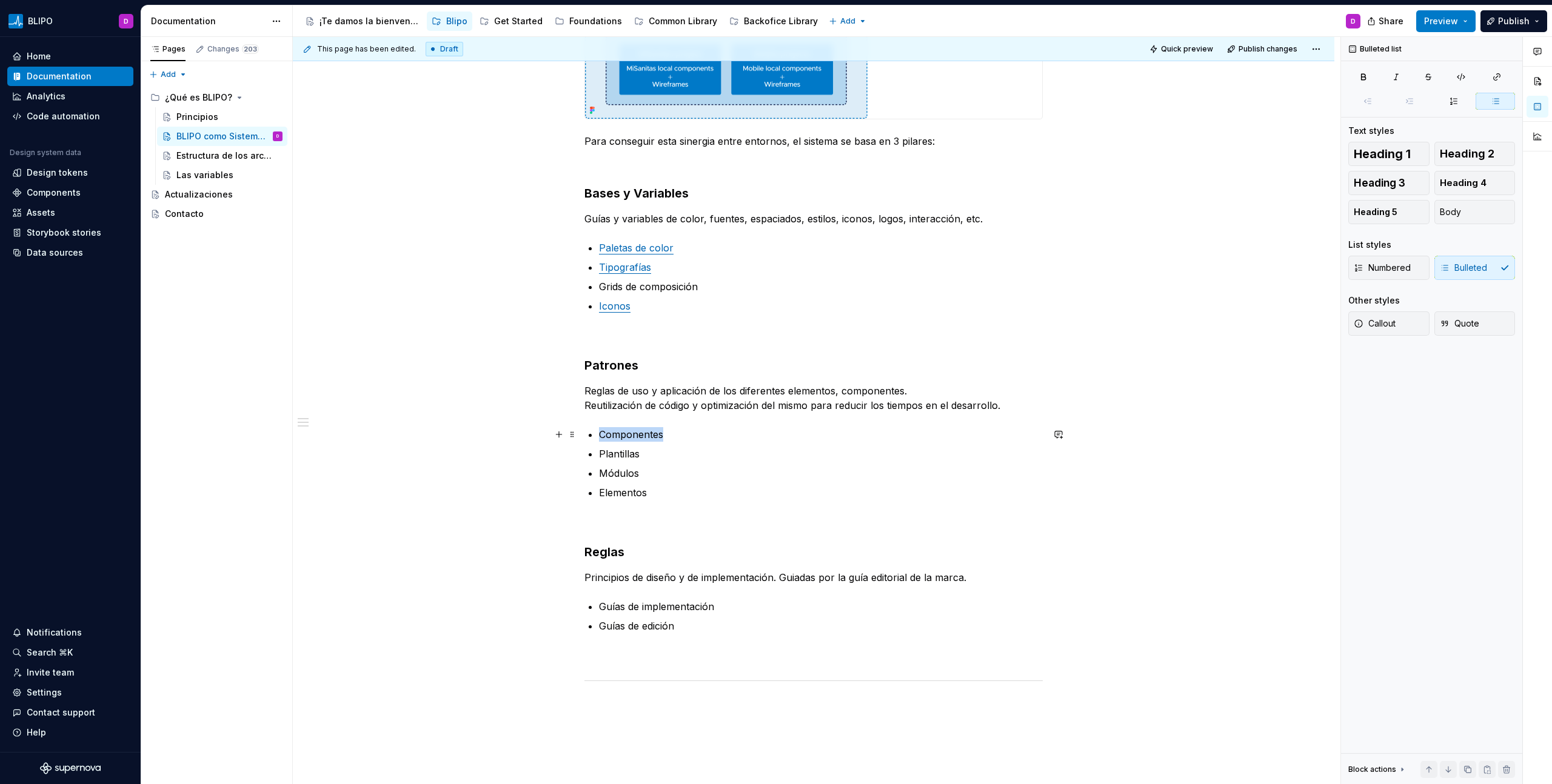
click at [658, 432] on p "Componentes" at bounding box center [821, 434] width 444 height 14
click at [742, 436] on p "Librerías de Componentes" at bounding box center [821, 434] width 444 height 14
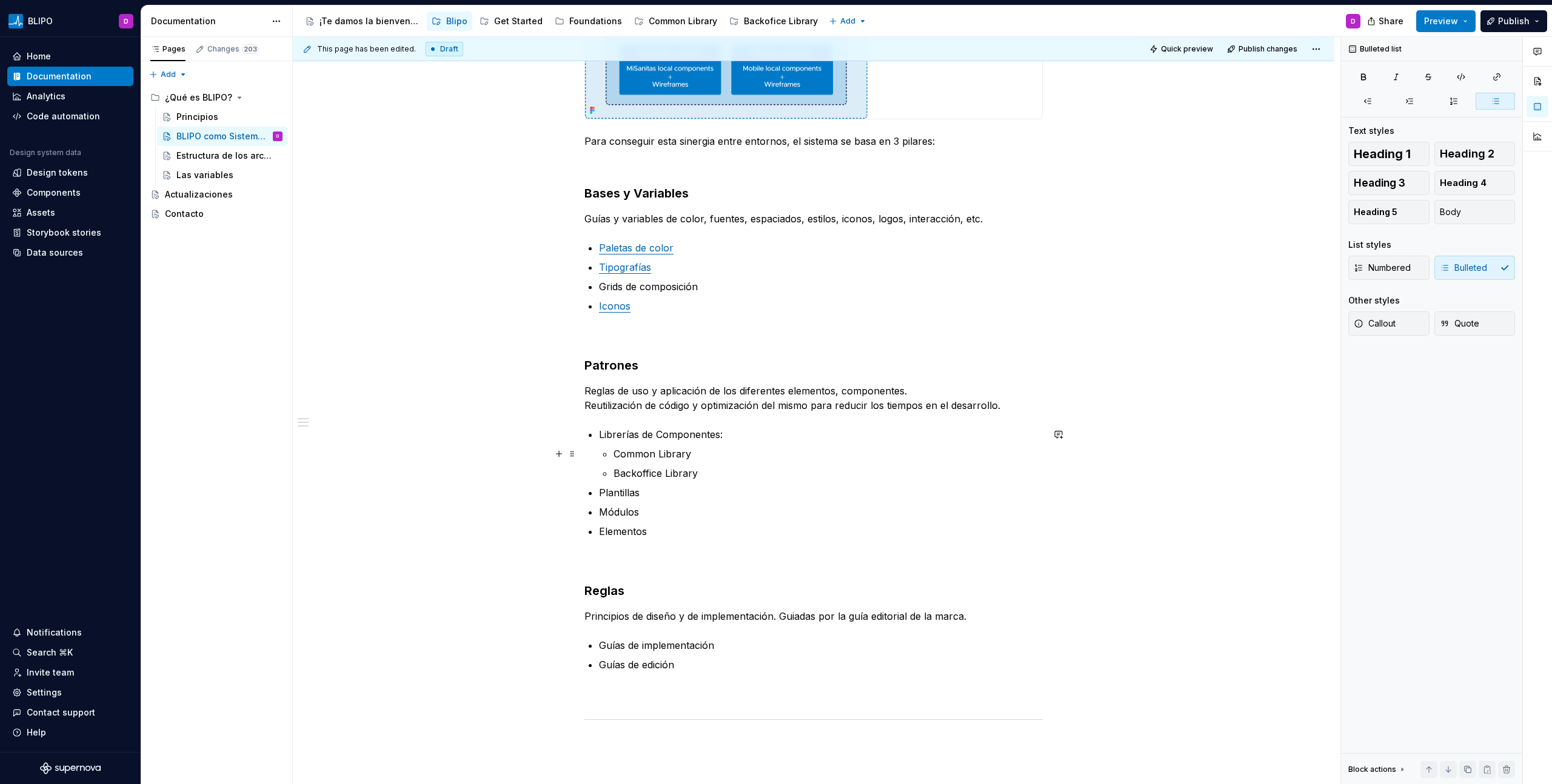
click at [683, 454] on p "Common Library" at bounding box center [828, 453] width 429 height 14
click at [916, 434] on button "button" at bounding box center [918, 432] width 17 height 17
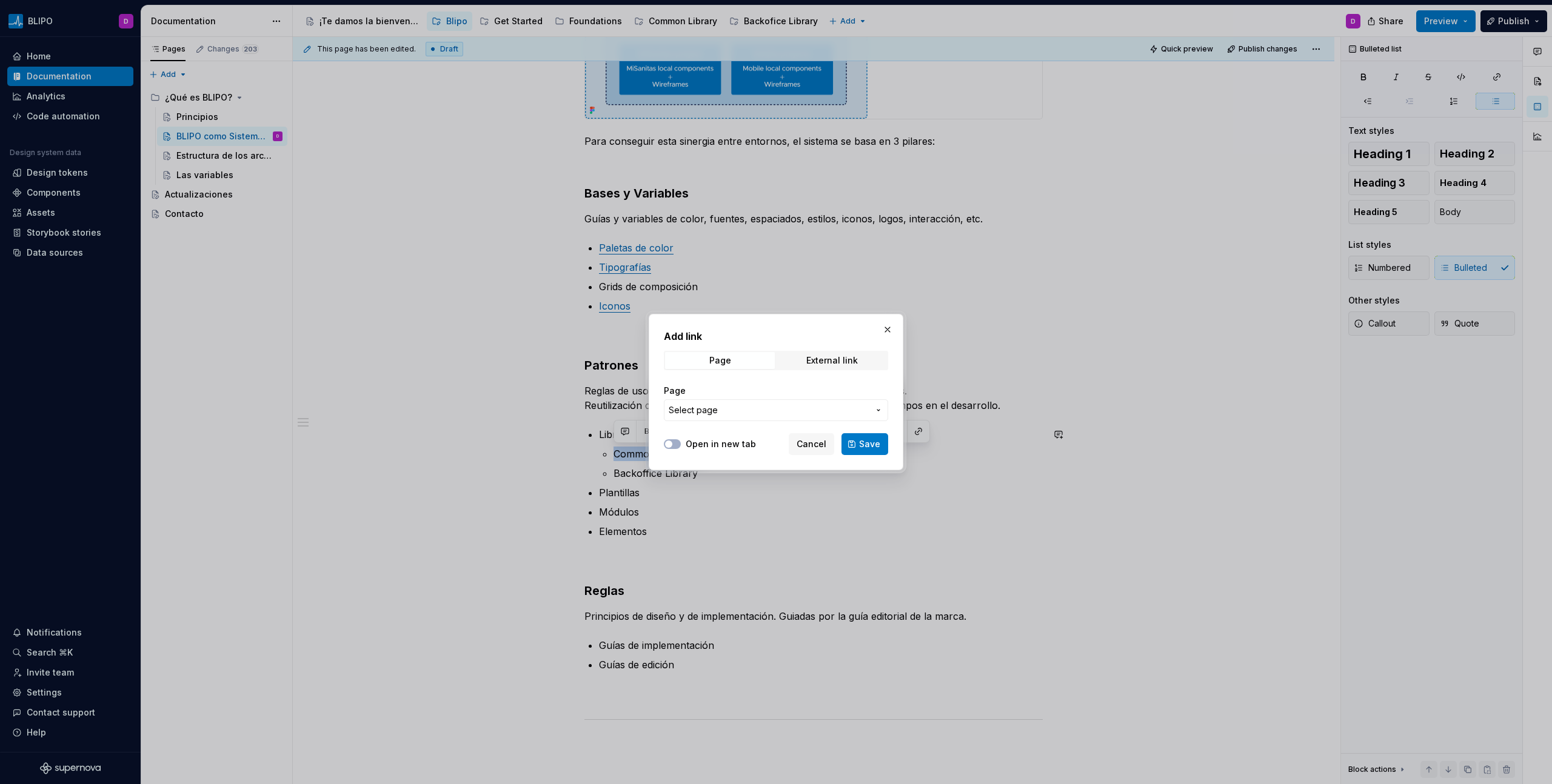
click at [837, 412] on span "Select page" at bounding box center [769, 410] width 200 height 12
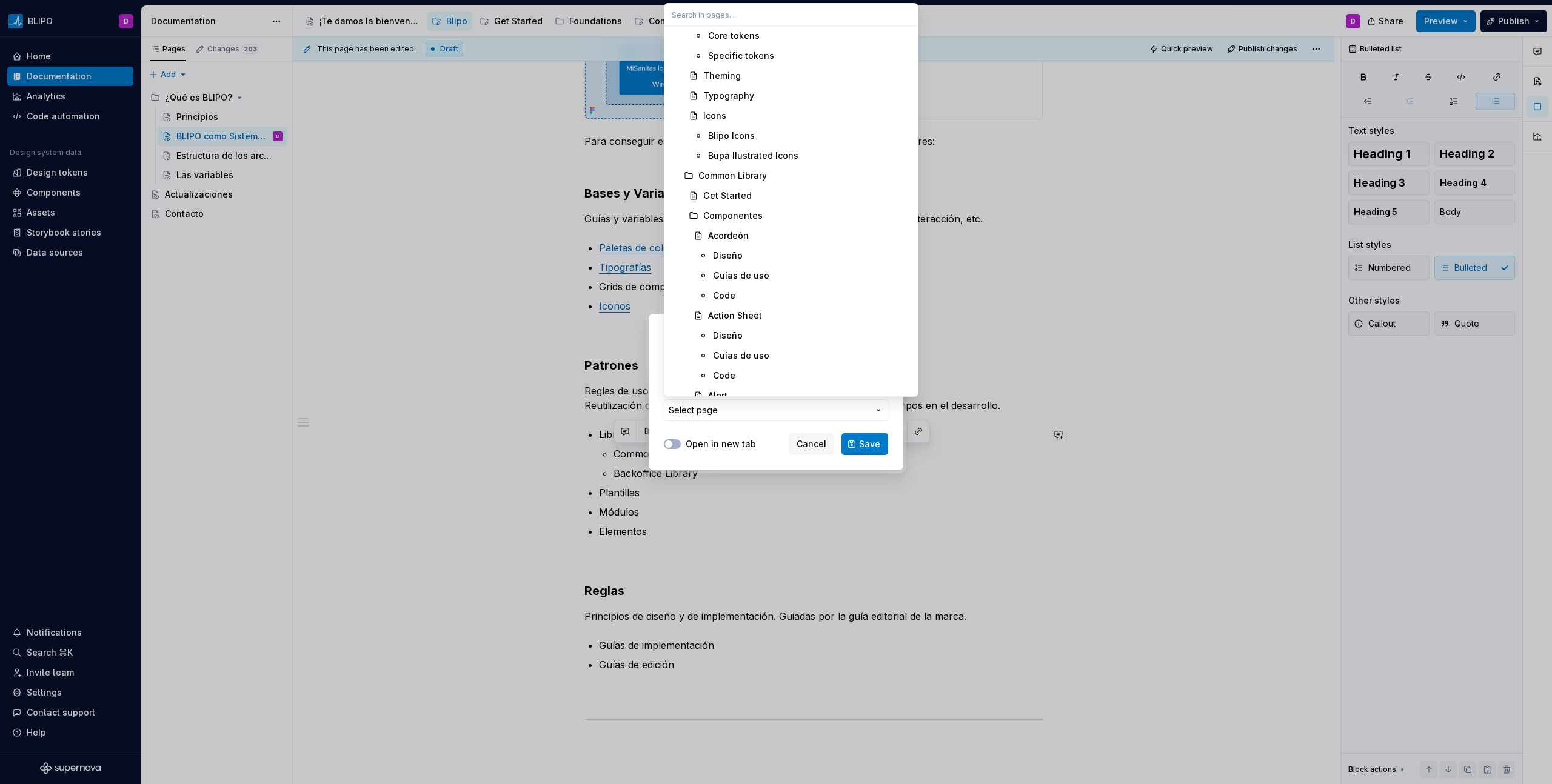
scroll to position [385, 0]
click at [750, 220] on span "Componentes" at bounding box center [791, 212] width 249 height 20
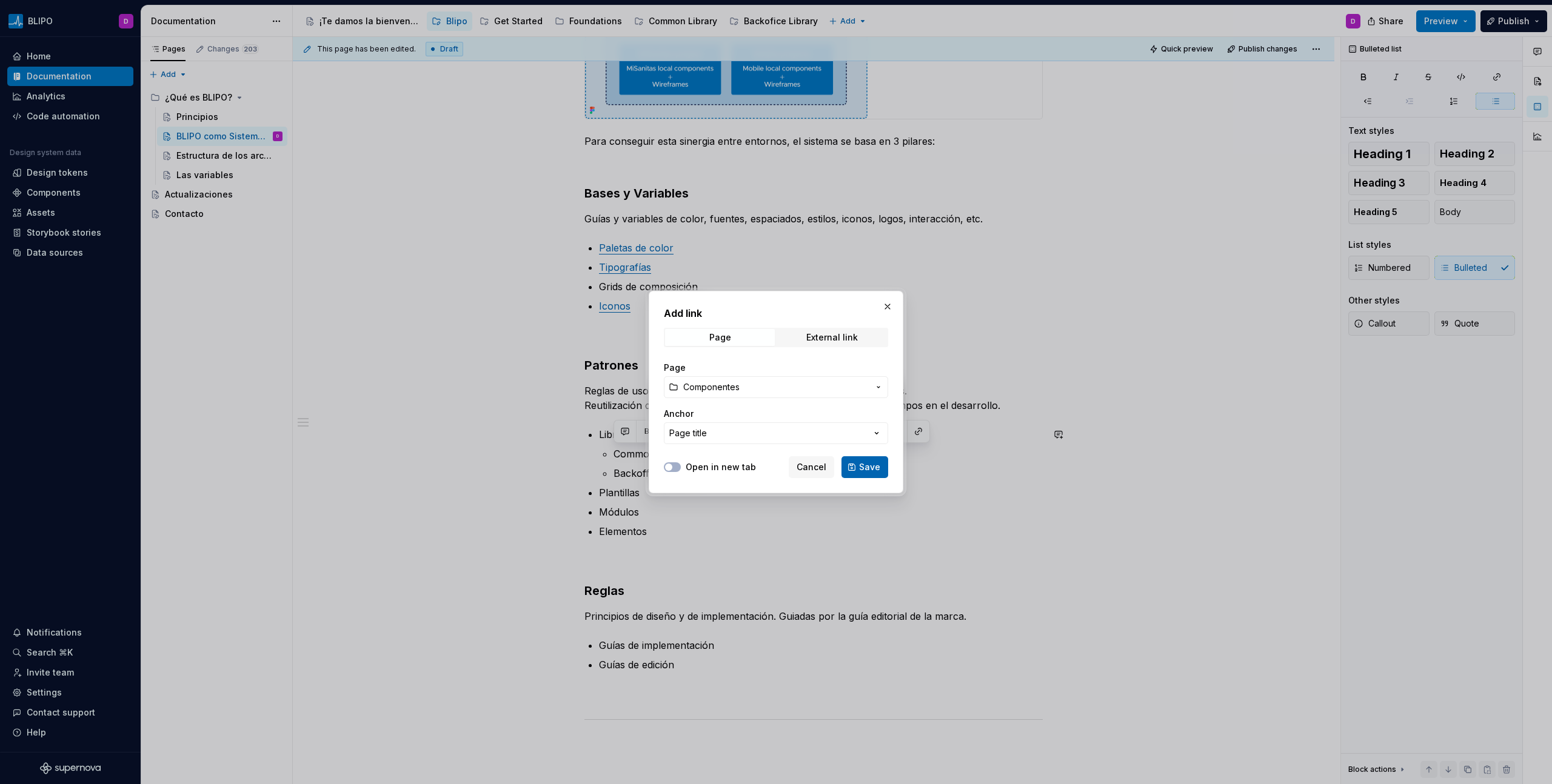
click at [877, 468] on span "Save" at bounding box center [869, 468] width 21 height 12
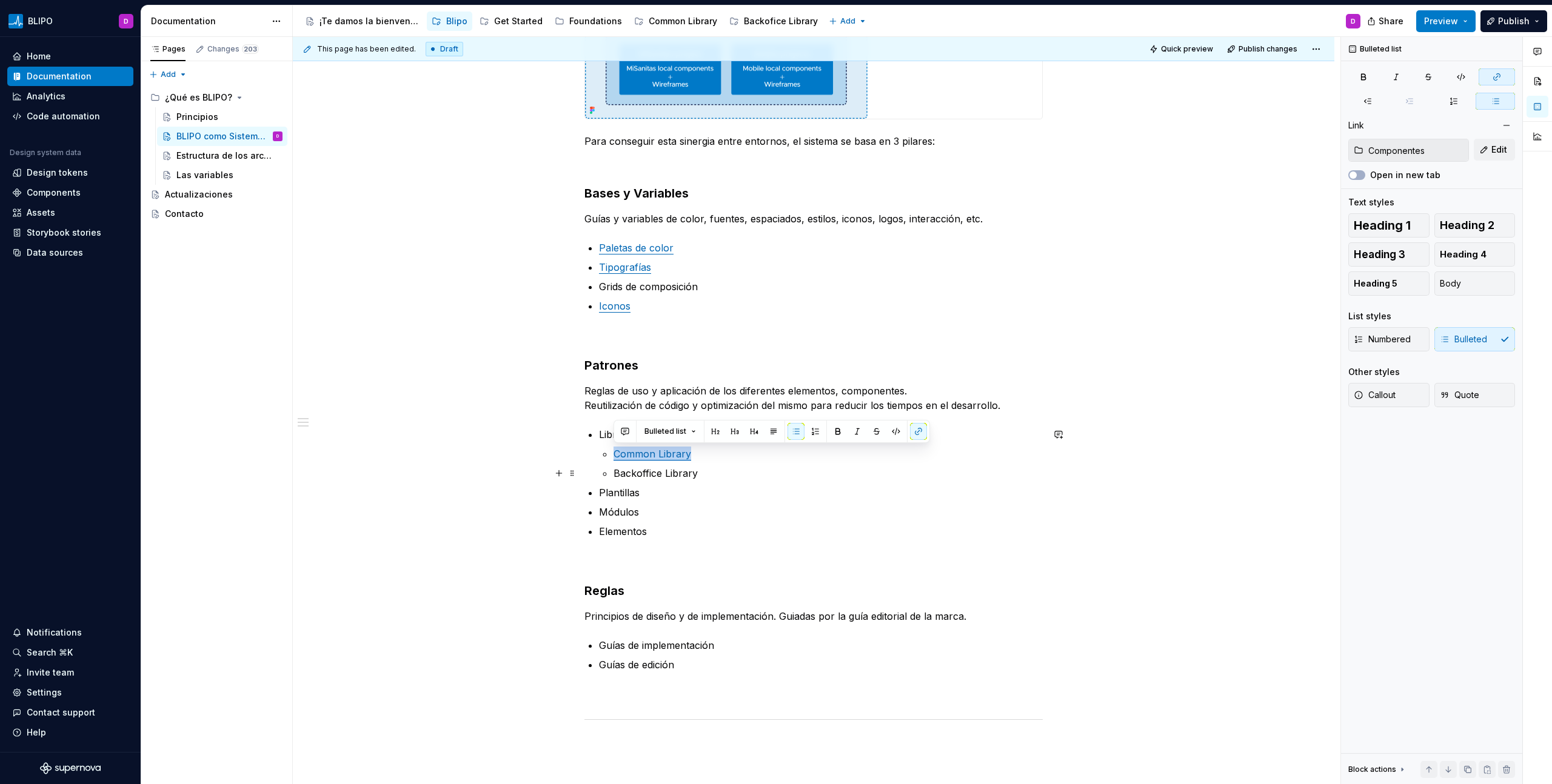
click at [684, 475] on p "Backoffice Library" at bounding box center [828, 473] width 429 height 14
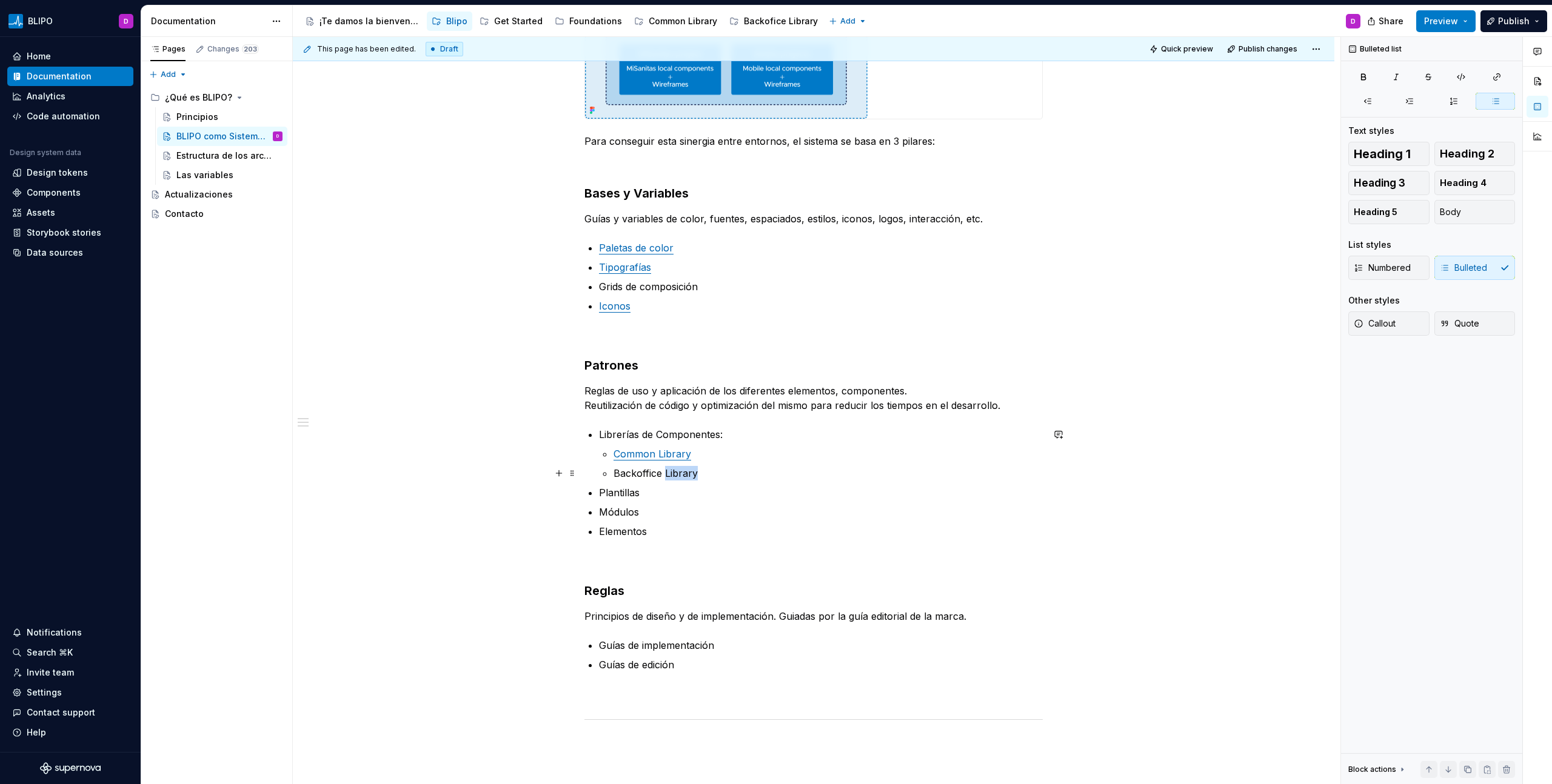
click at [684, 475] on p "Backoffice Library" at bounding box center [828, 473] width 429 height 14
click at [924, 449] on button "button" at bounding box center [918, 451] width 17 height 17
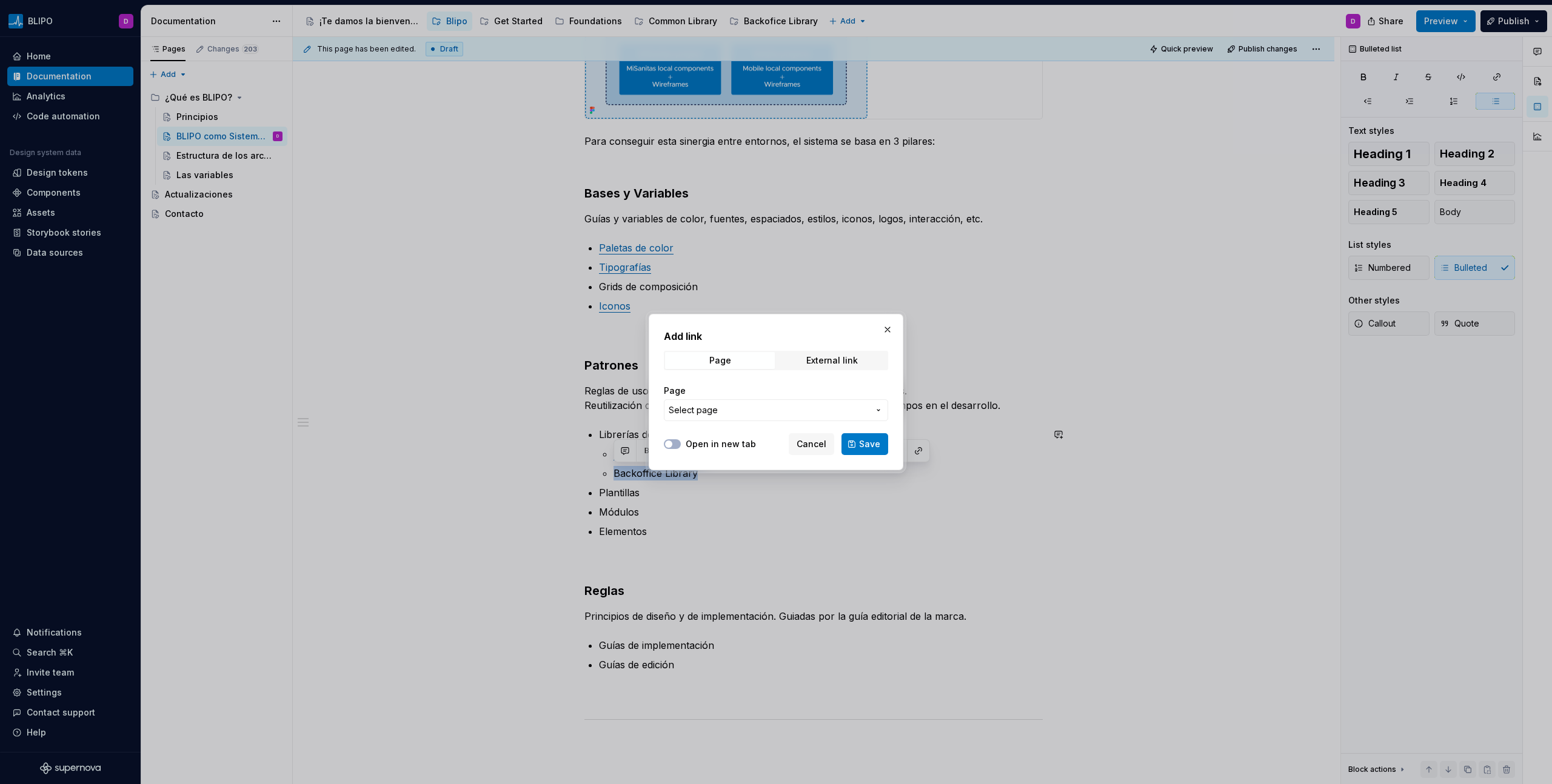
click at [839, 406] on span "Select page" at bounding box center [769, 410] width 200 height 12
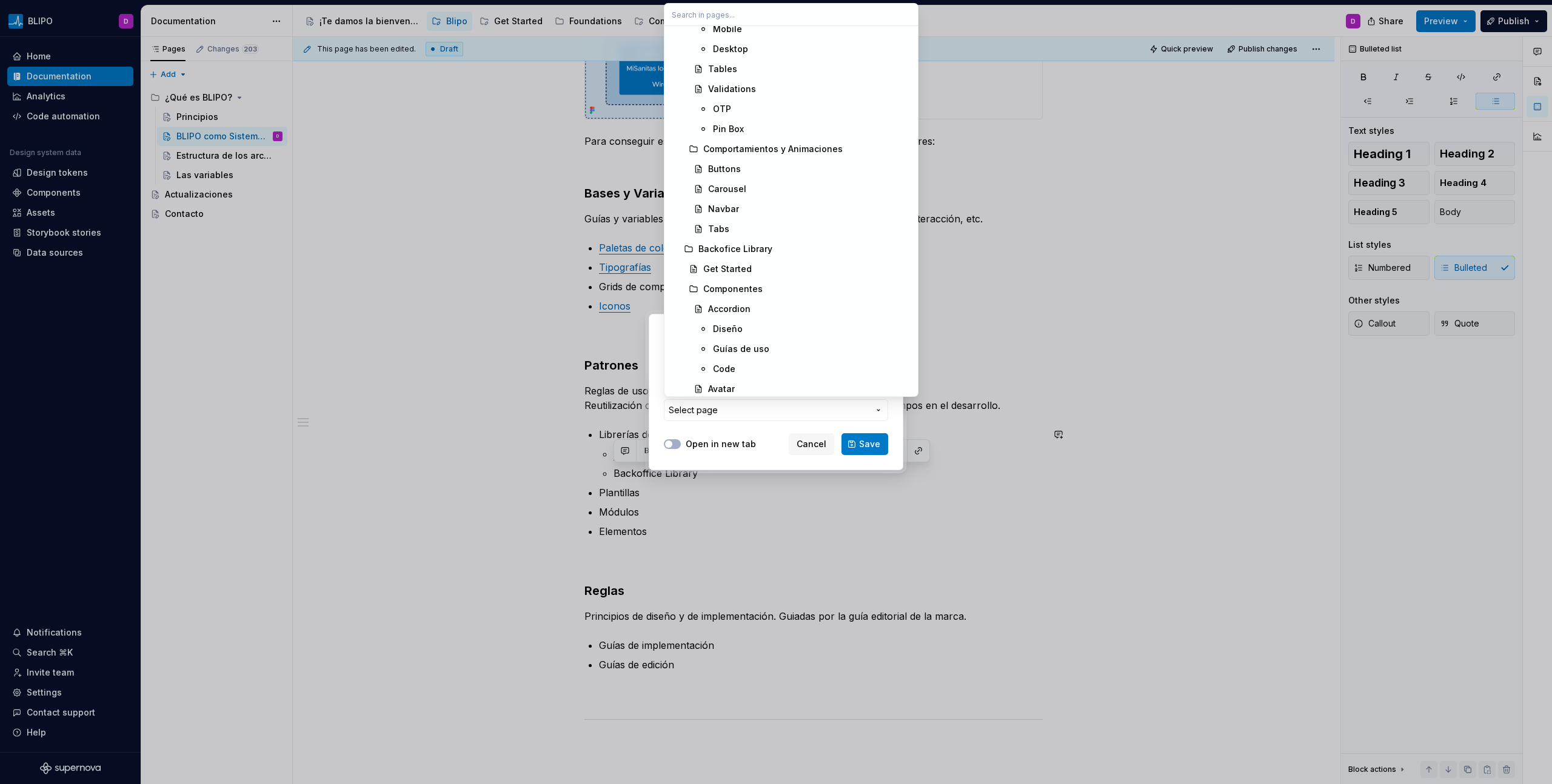
scroll to position [3567, 0]
click at [748, 290] on div "Componentes" at bounding box center [733, 291] width 59 height 12
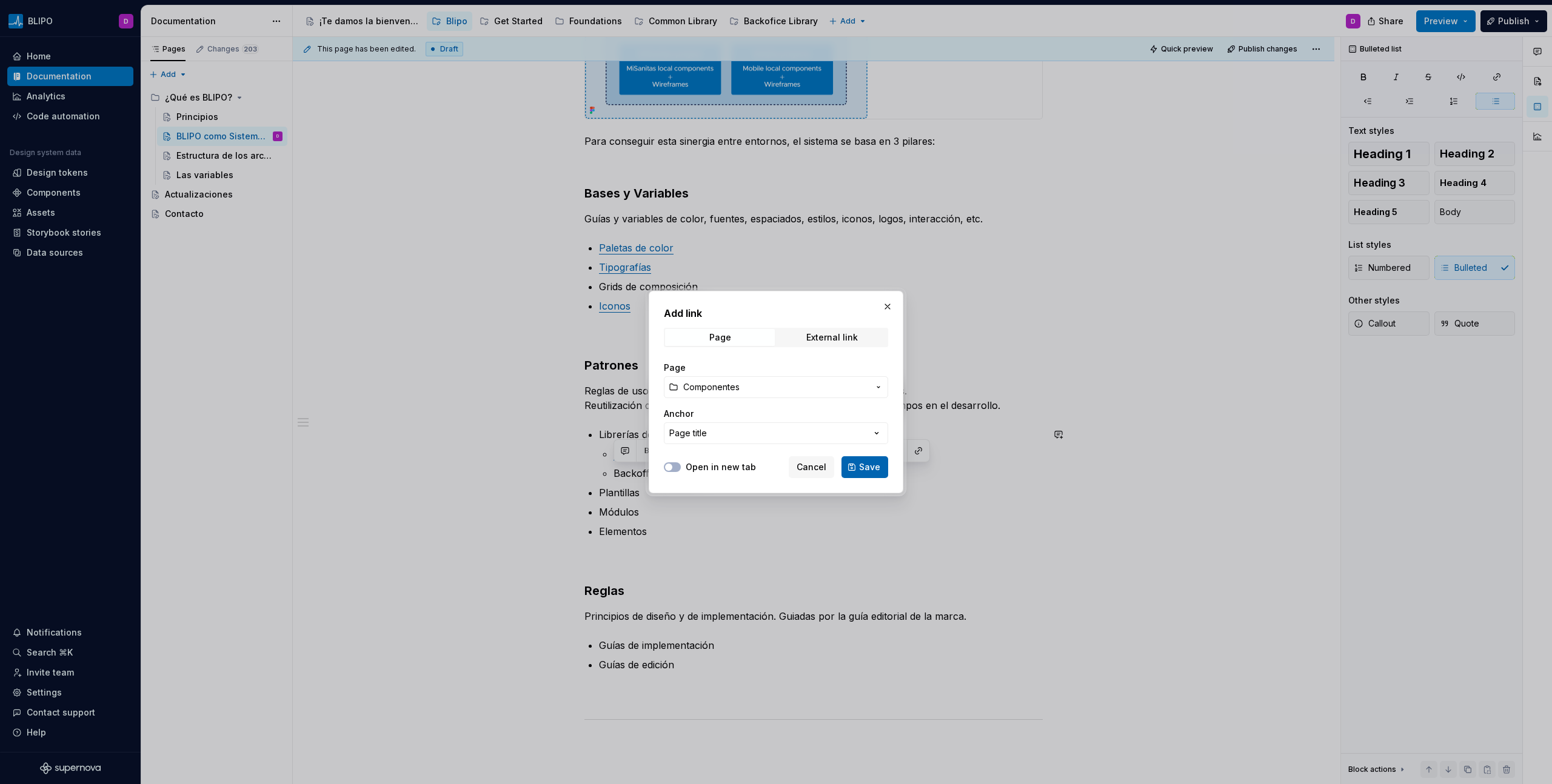
click at [873, 469] on span "Save" at bounding box center [869, 468] width 21 height 12
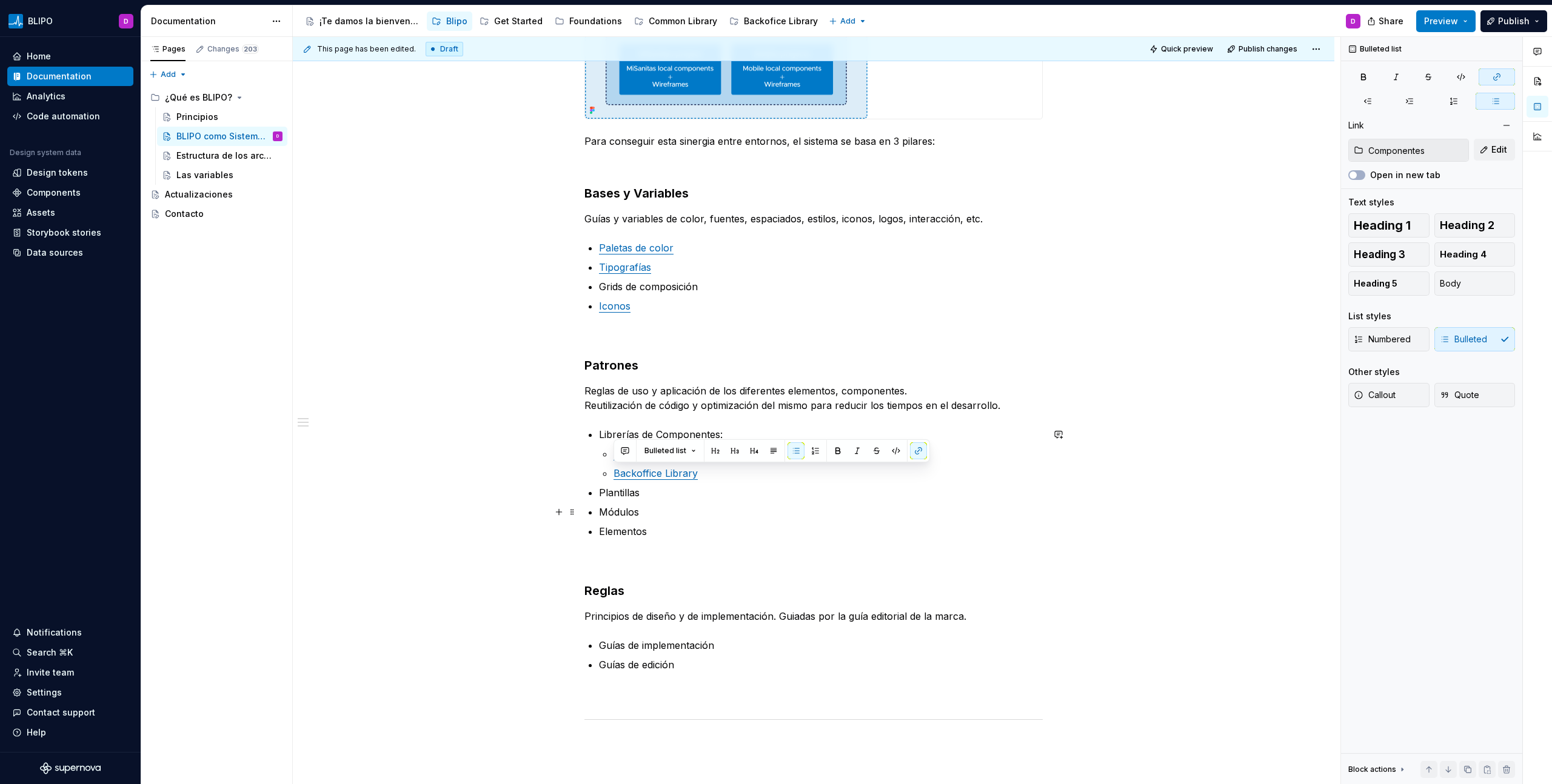
click at [757, 513] on p "Módulos" at bounding box center [821, 512] width 444 height 14
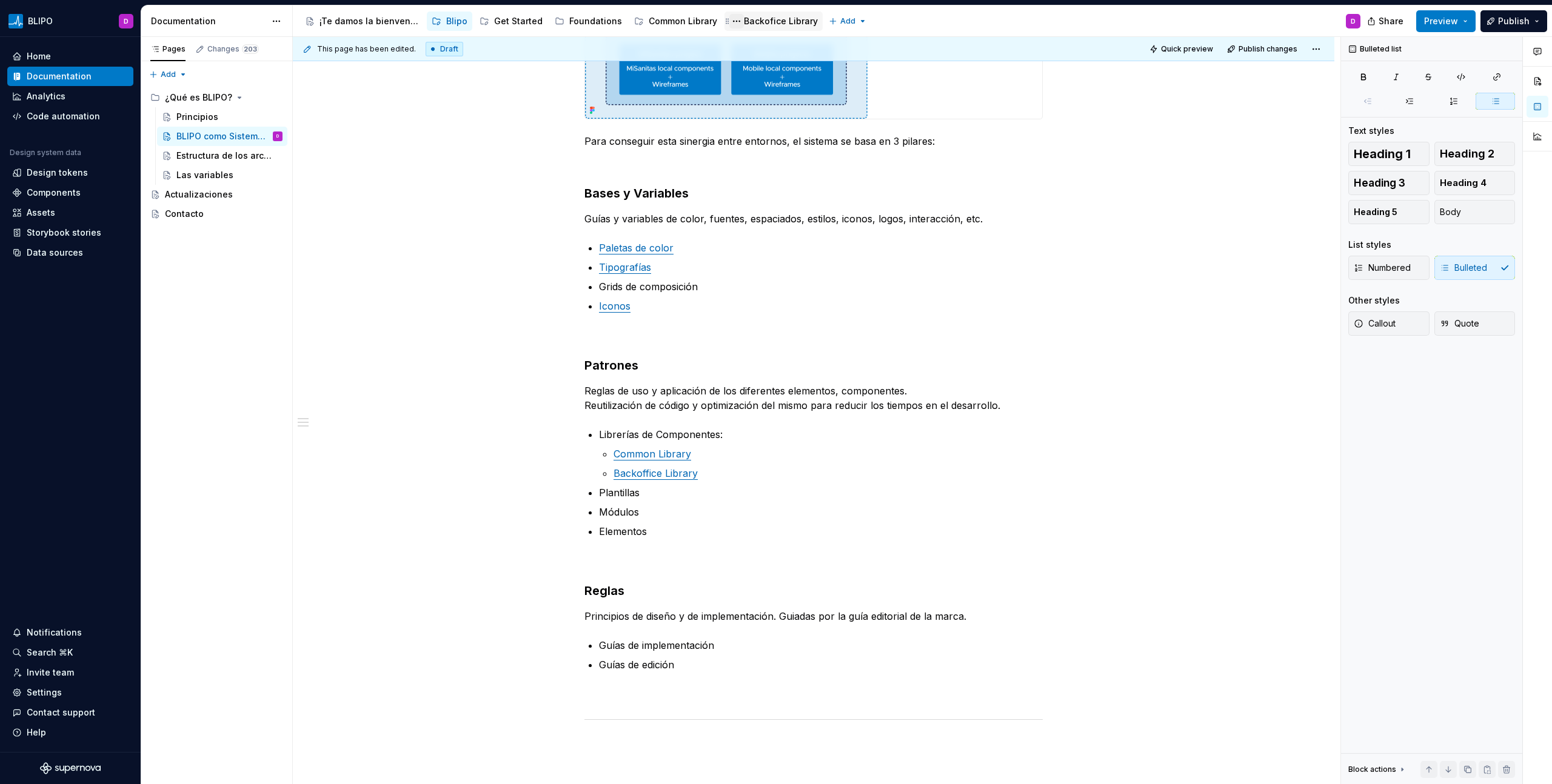
click at [731, 21] on button "Page tree" at bounding box center [736, 20] width 14 height 14
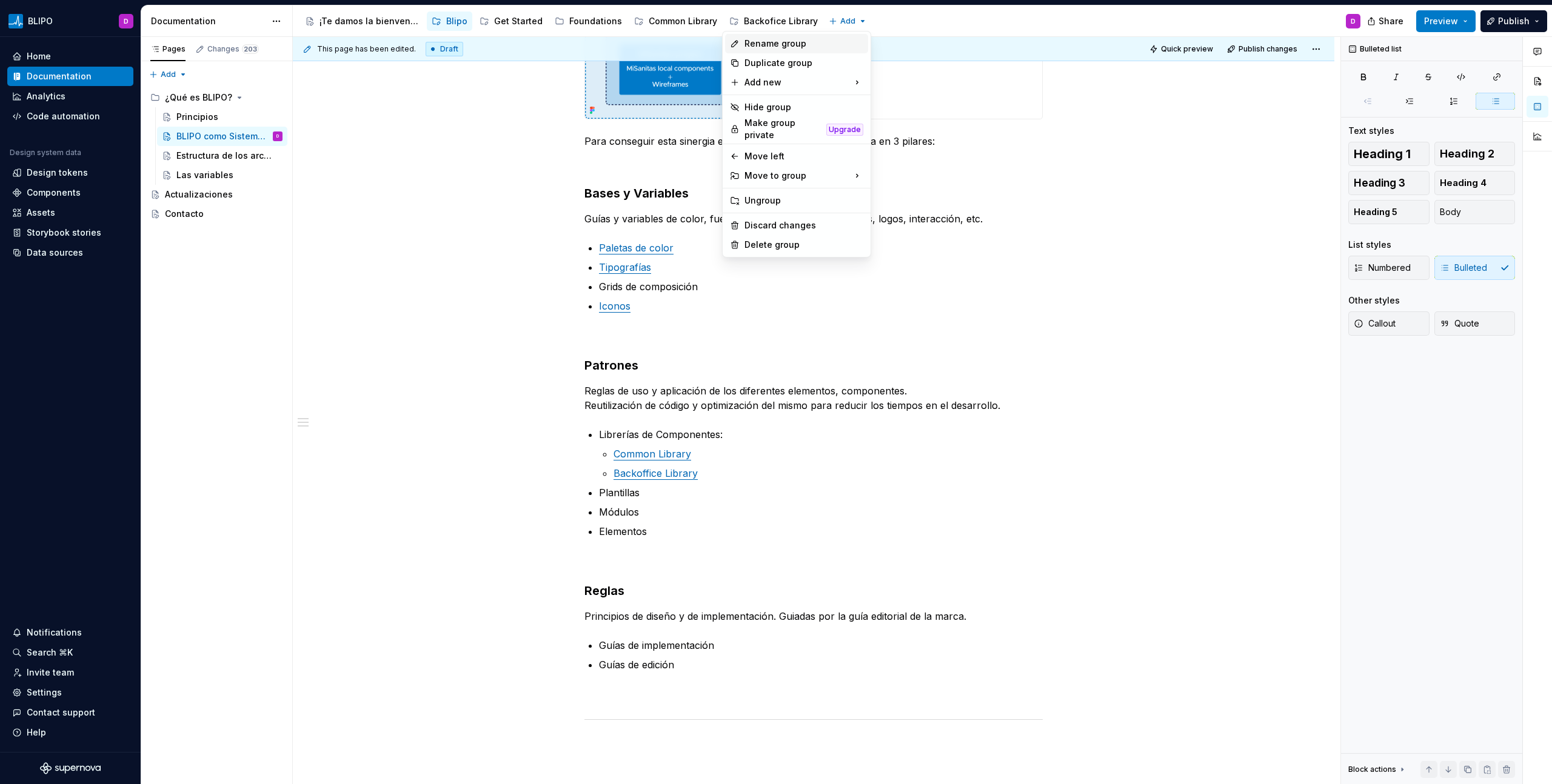
type textarea "*"
click at [785, 47] on div "Rename group" at bounding box center [804, 43] width 119 height 12
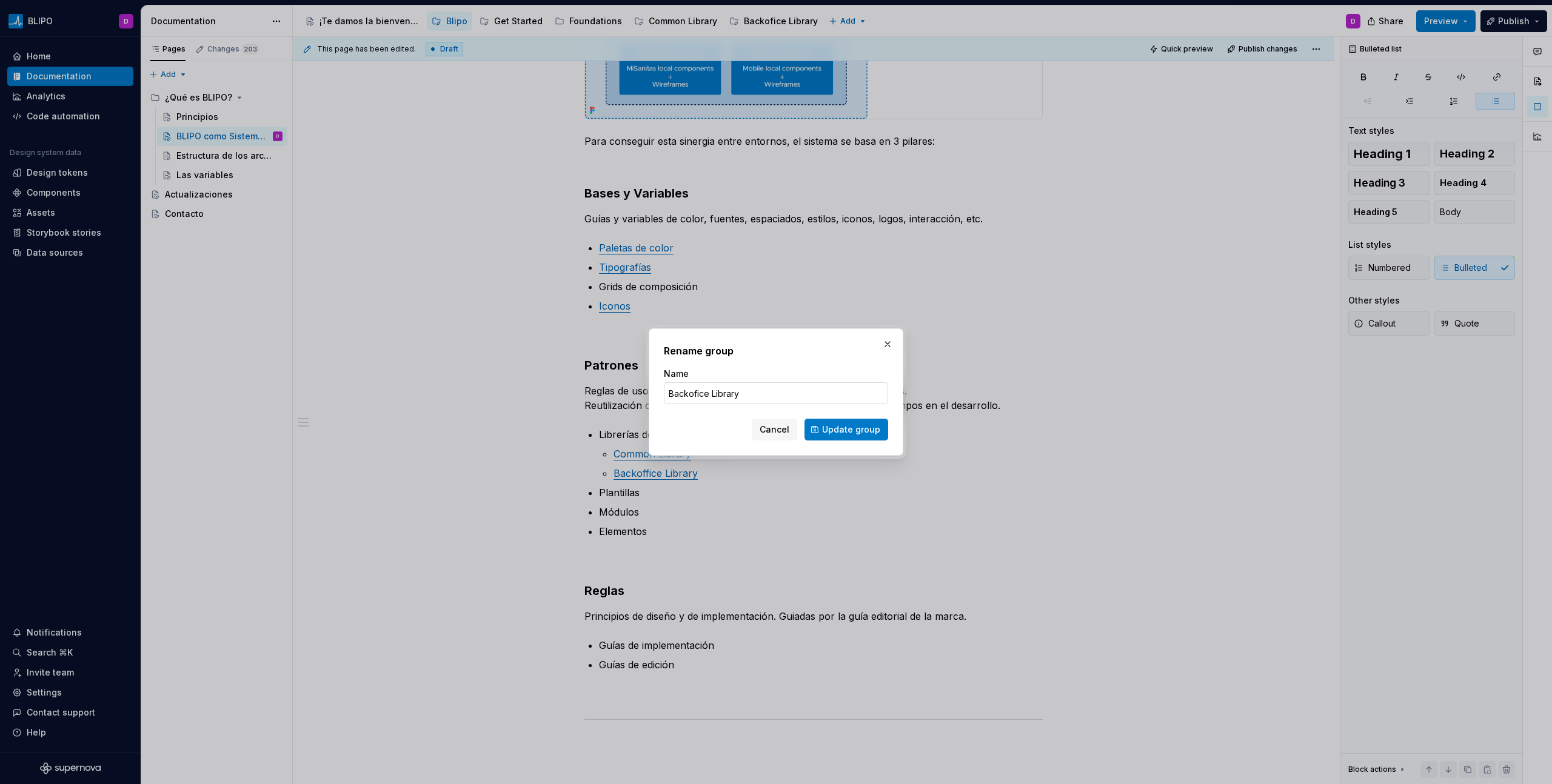
click at [695, 400] on input "Backofice Library" at bounding box center [776, 394] width 224 height 22
drag, startPoint x: 696, startPoint y: 395, endPoint x: 712, endPoint y: 400, distance: 16.8
click at [696, 395] on input "Backofice Library" at bounding box center [776, 394] width 224 height 22
type input "Backoffice Library"
click at [856, 438] on button "Update group" at bounding box center [846, 430] width 84 height 22
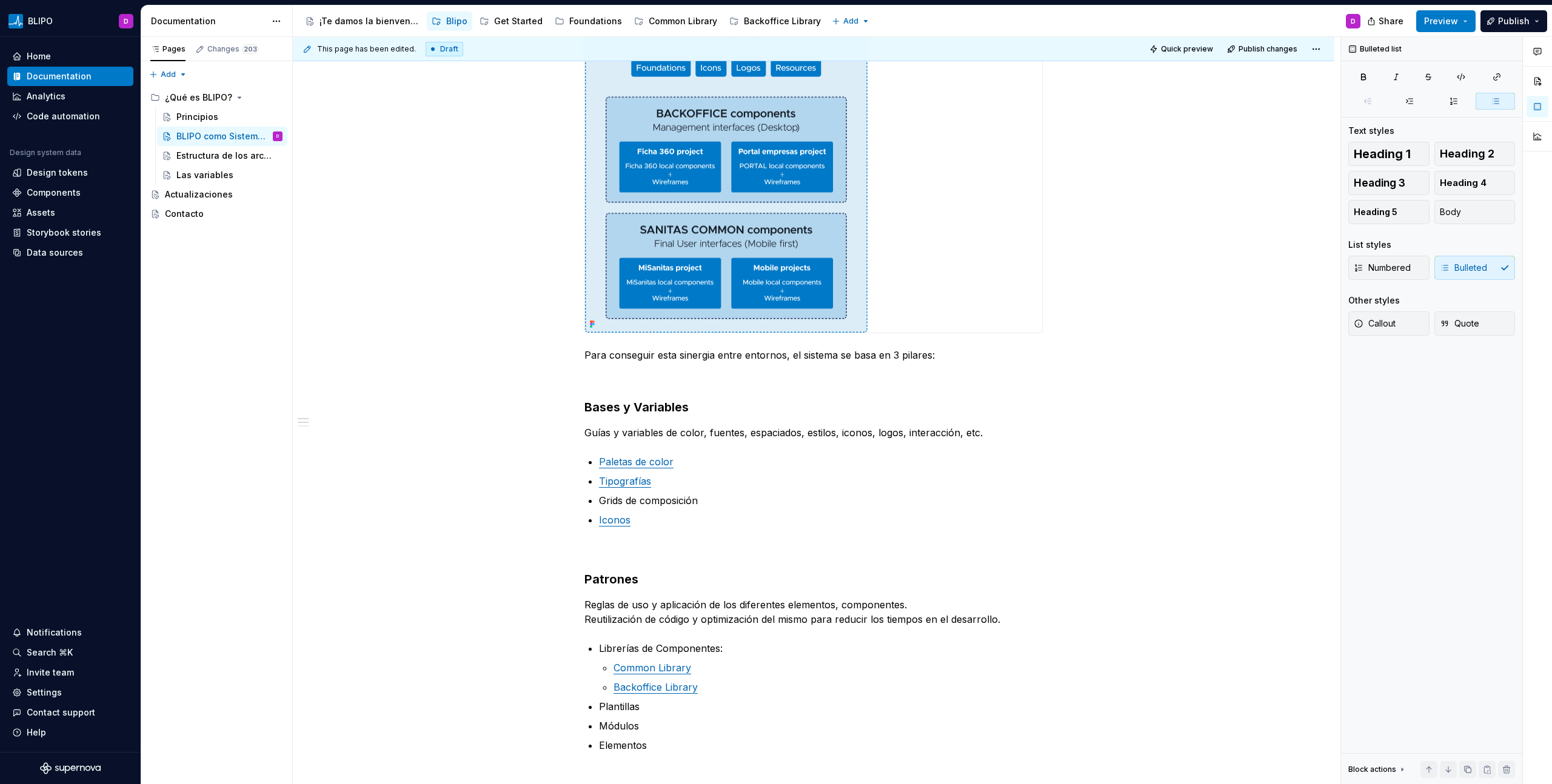
scroll to position [0, 0]
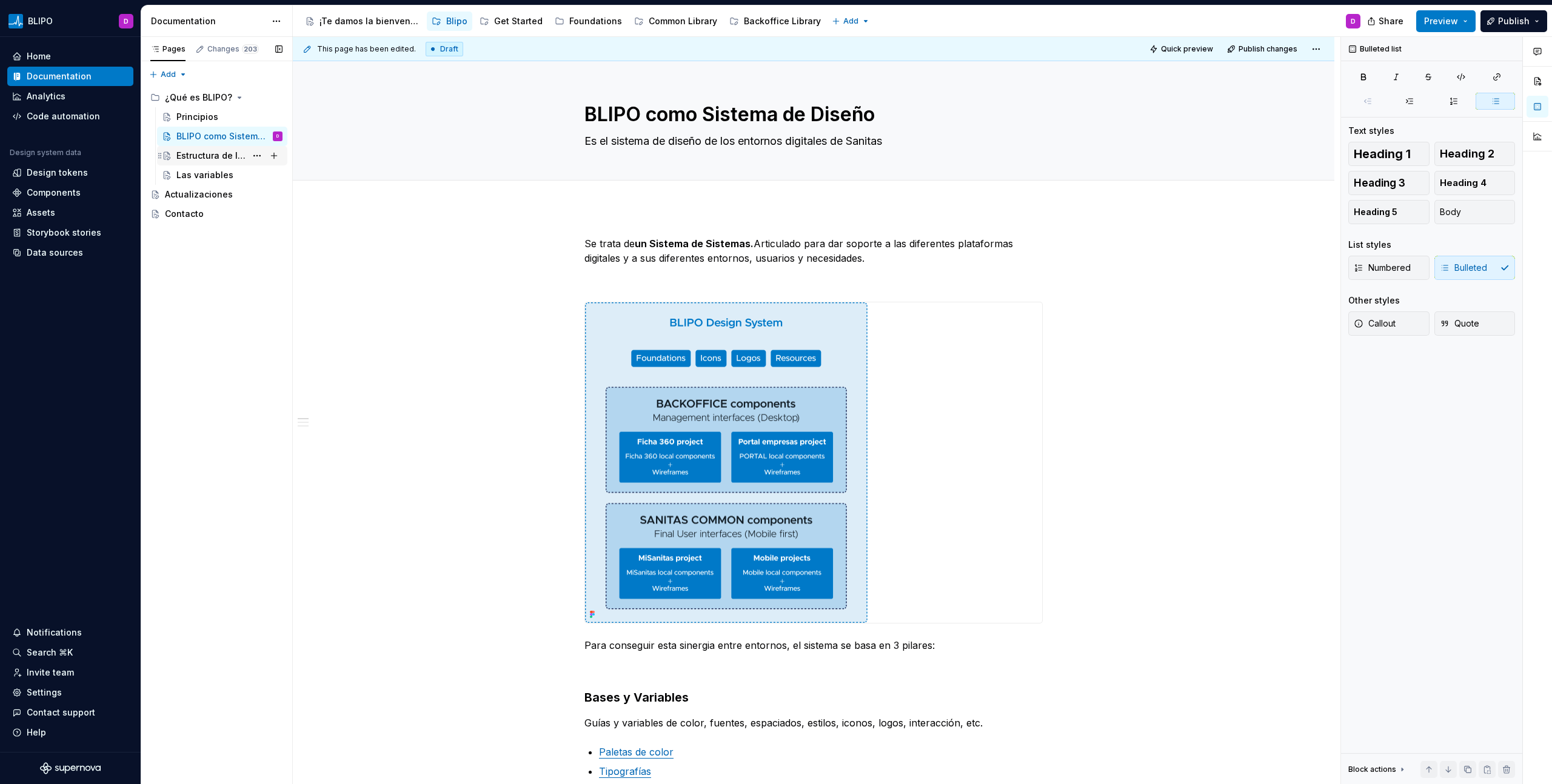
click at [233, 155] on div "Estructura de los archivos" at bounding box center [211, 155] width 70 height 12
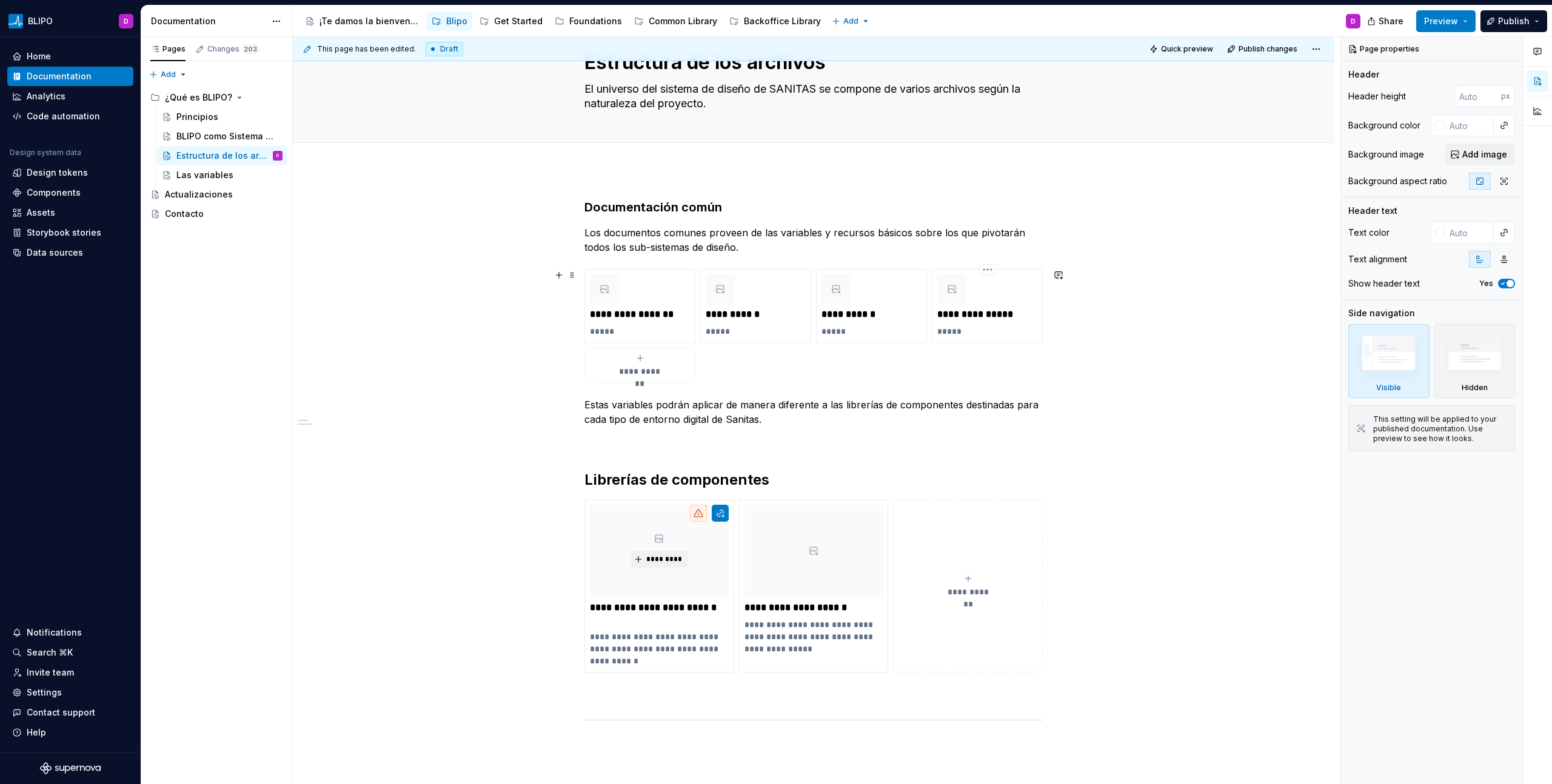
scroll to position [61, 0]
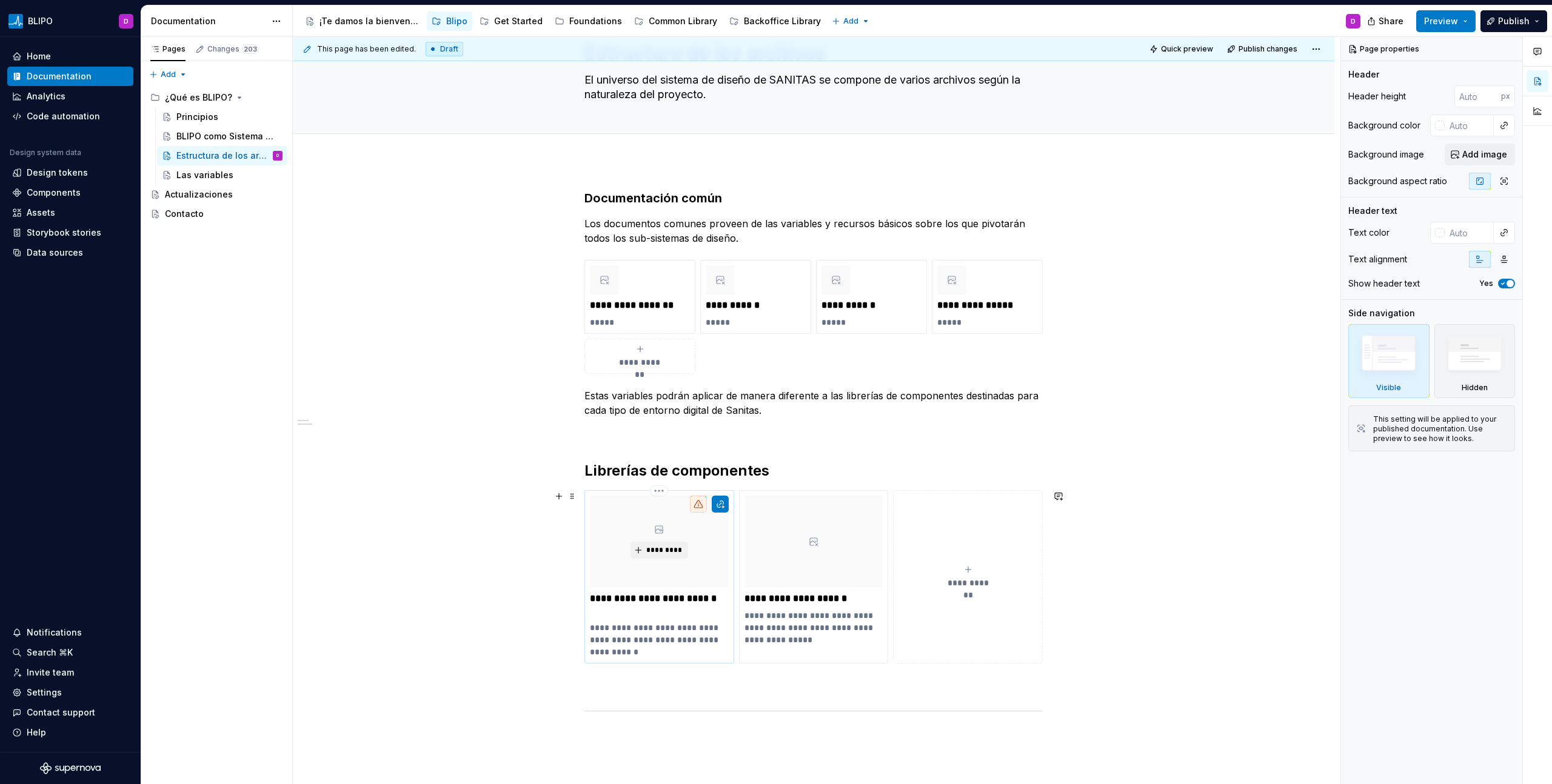
click at [708, 613] on p "**********" at bounding box center [659, 605] width 139 height 25
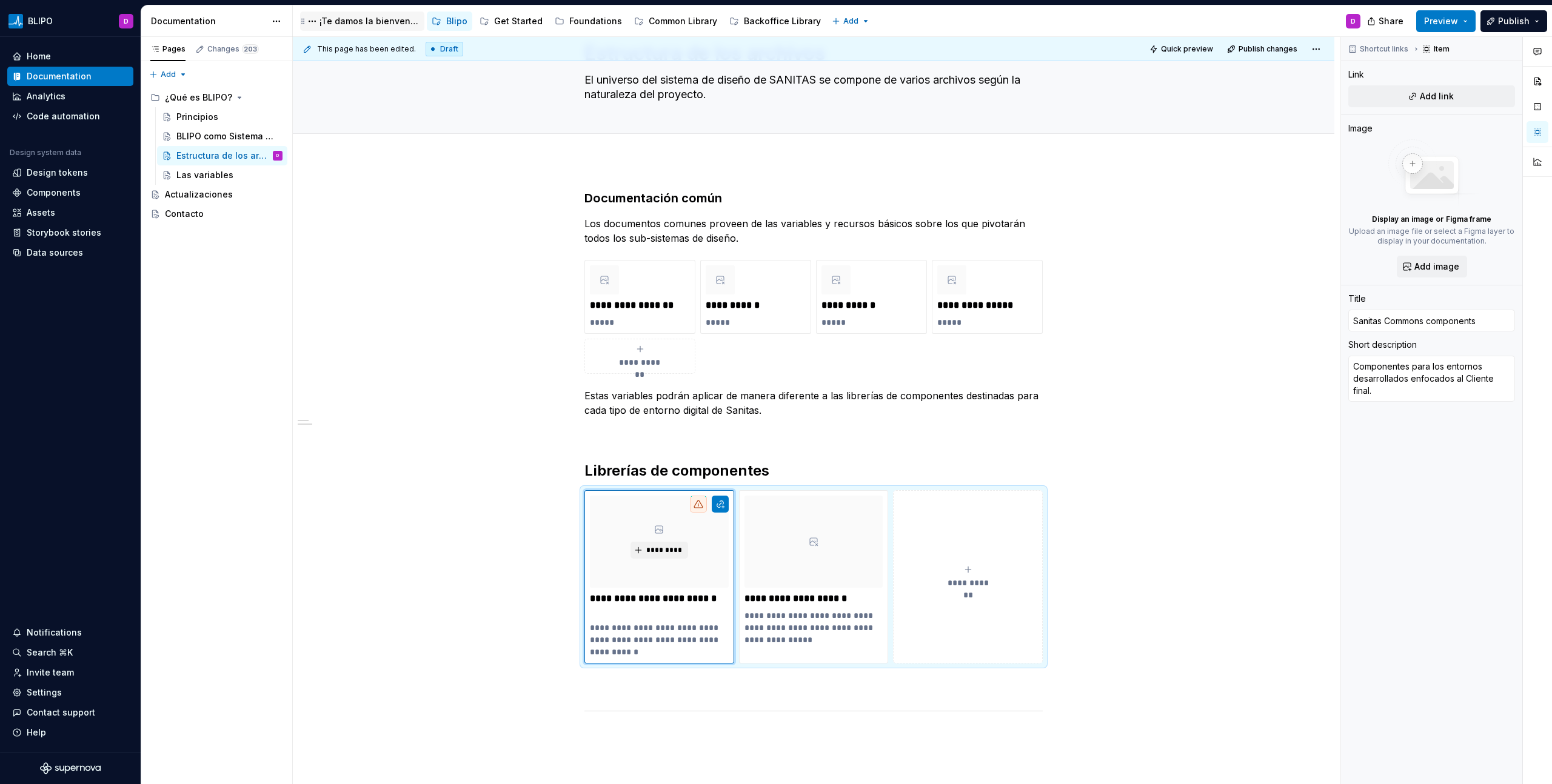
click at [358, 20] on div "¡Te damos la bienvenida a Blipo!" at bounding box center [369, 21] width 100 height 12
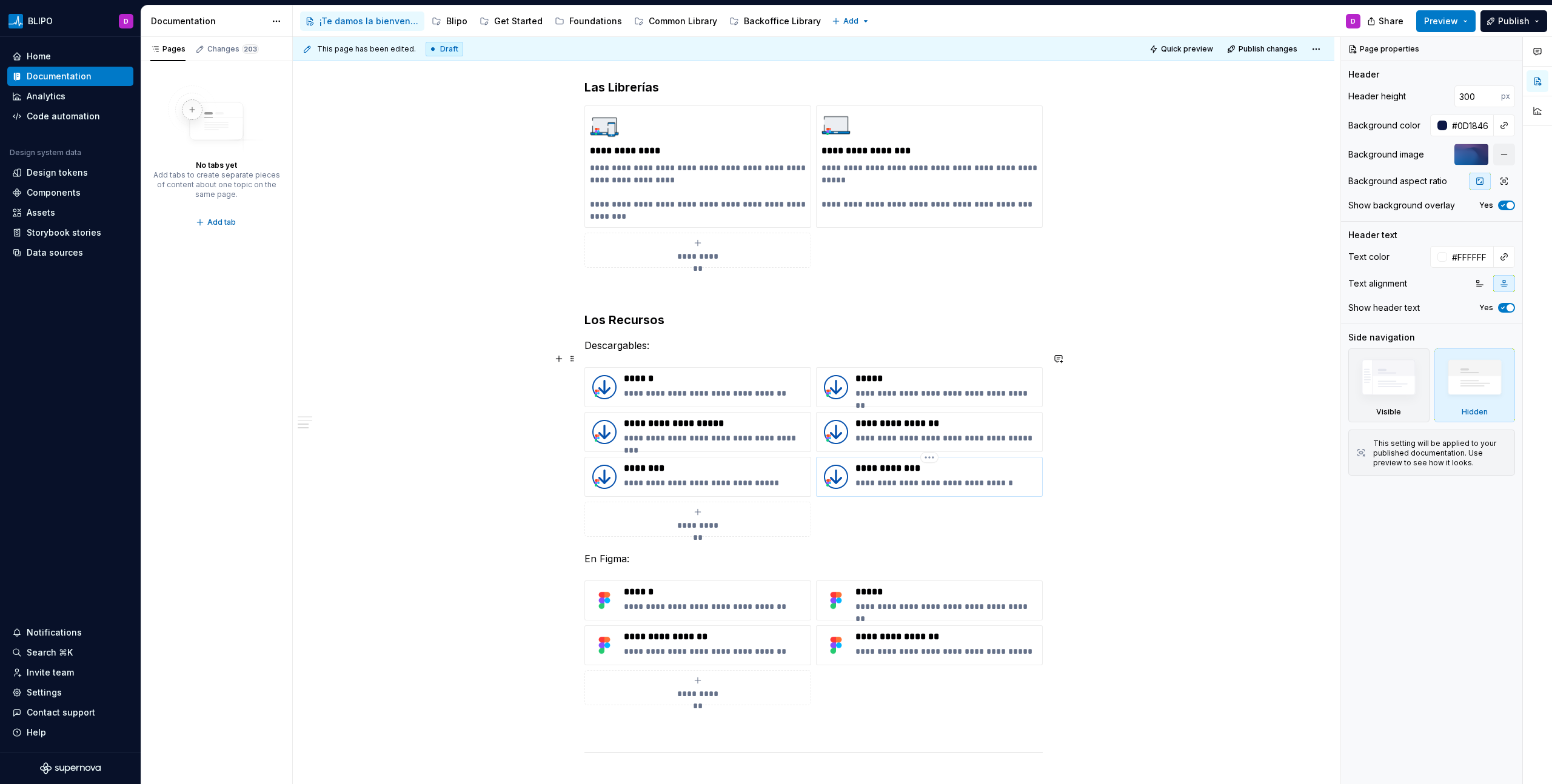
scroll to position [814, 0]
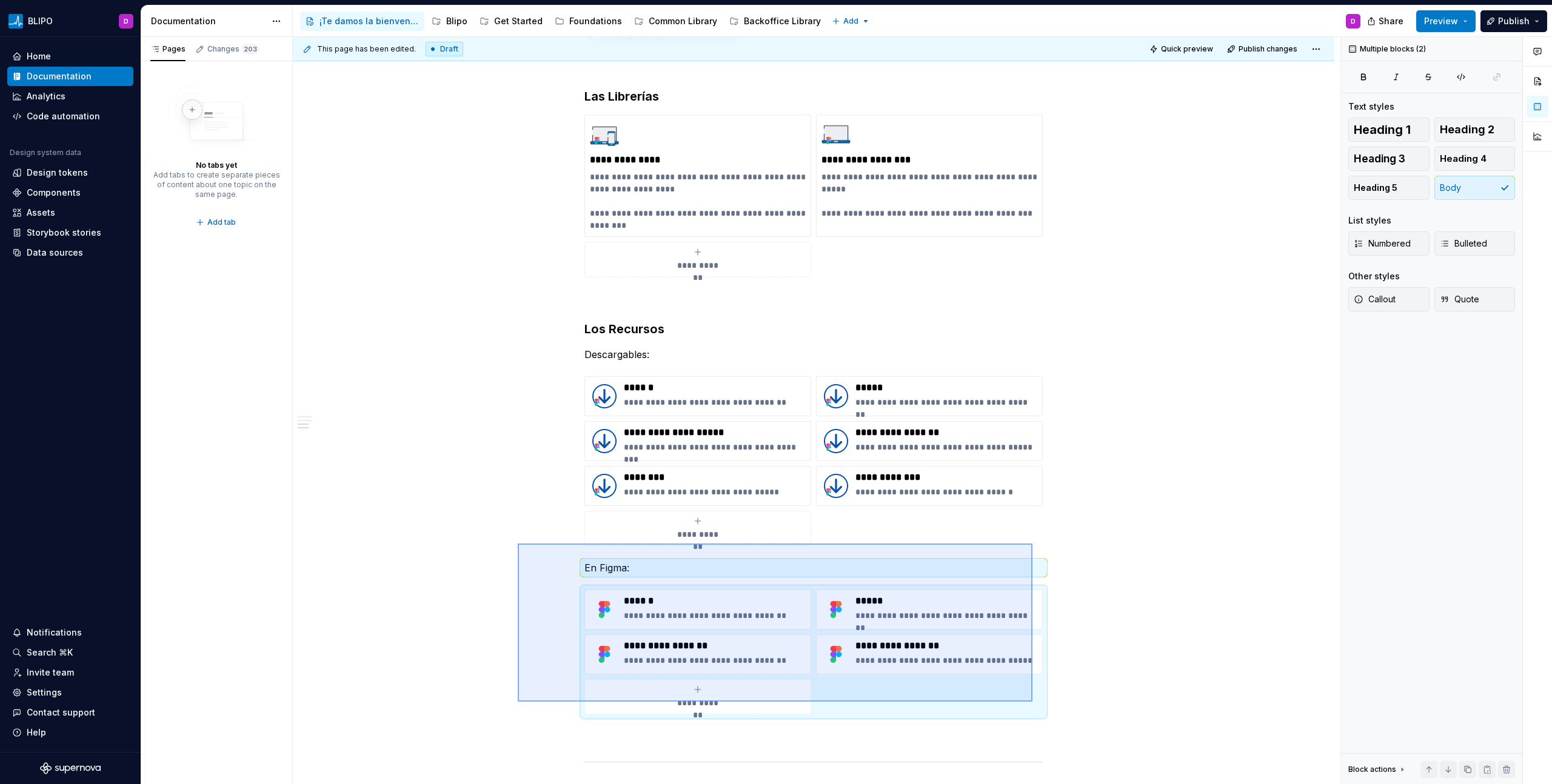
drag, startPoint x: 538, startPoint y: 549, endPoint x: 1033, endPoint y: 702, distance: 518.1
click at [1033, 702] on div "**********" at bounding box center [816, 412] width 1047 height 748
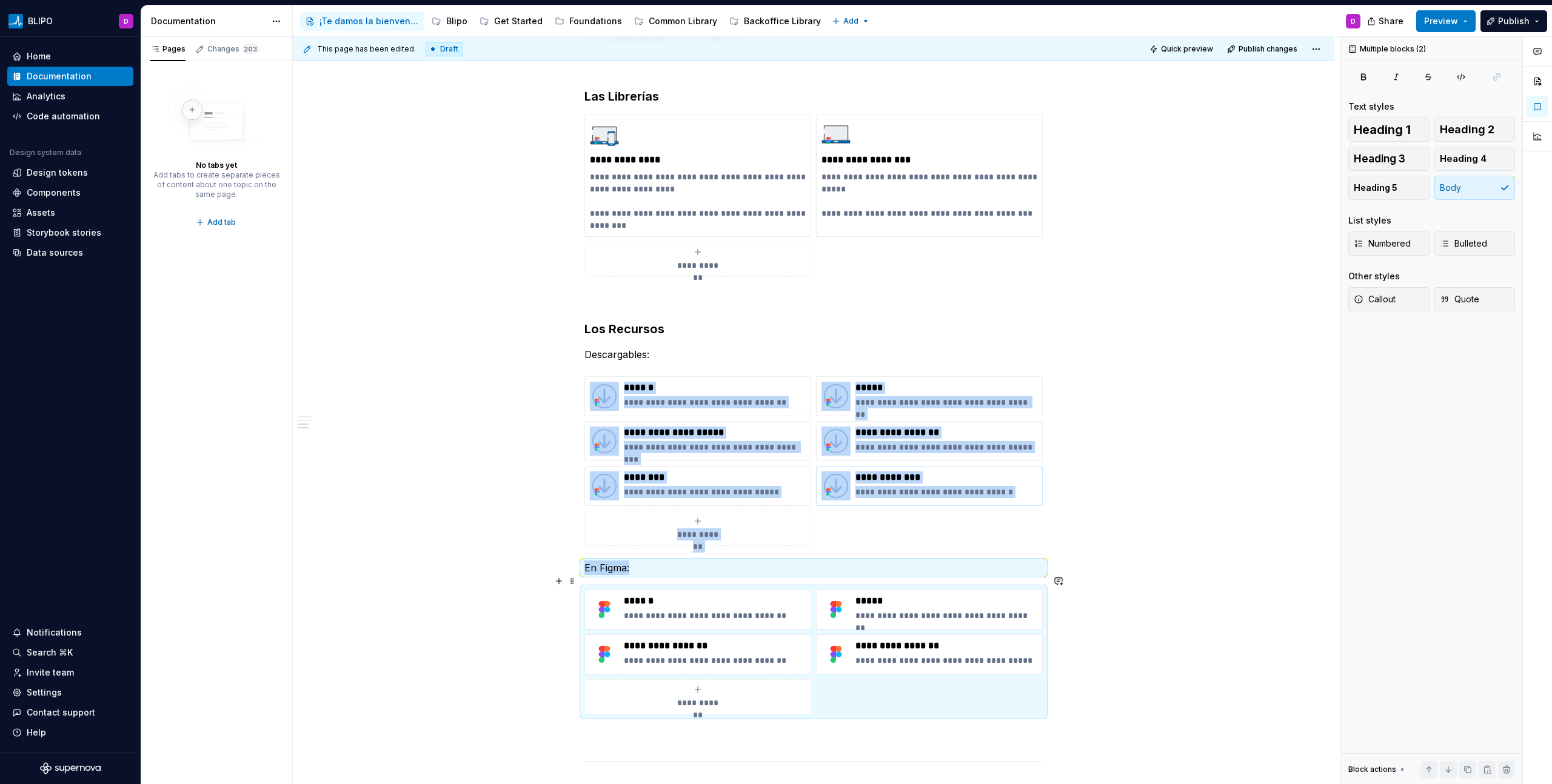
copy div "**********"
click at [458, 29] on div "Blipo" at bounding box center [450, 21] width 46 height 20
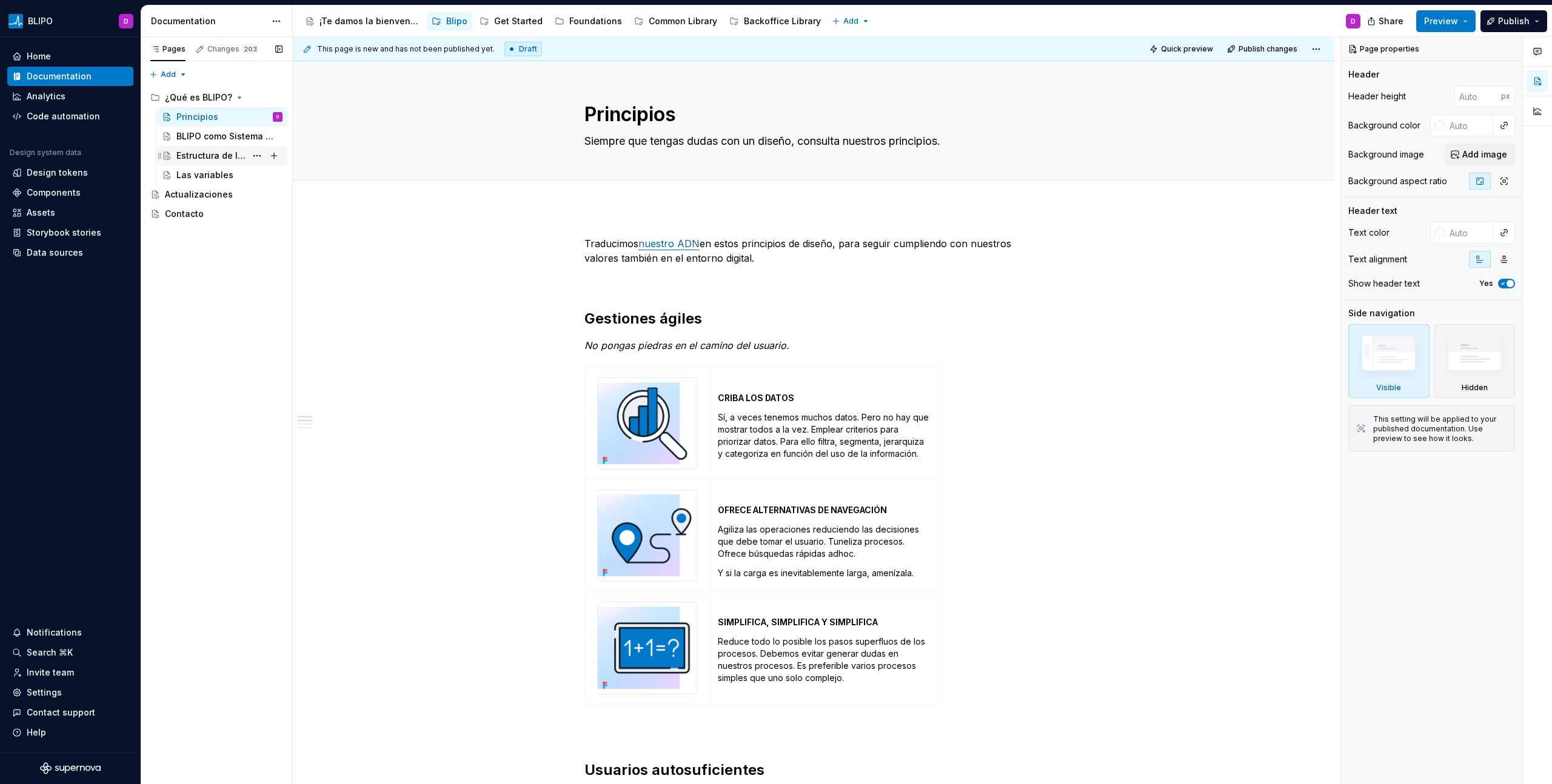
click at [222, 154] on div "Estructura de los archivos" at bounding box center [211, 155] width 70 height 12
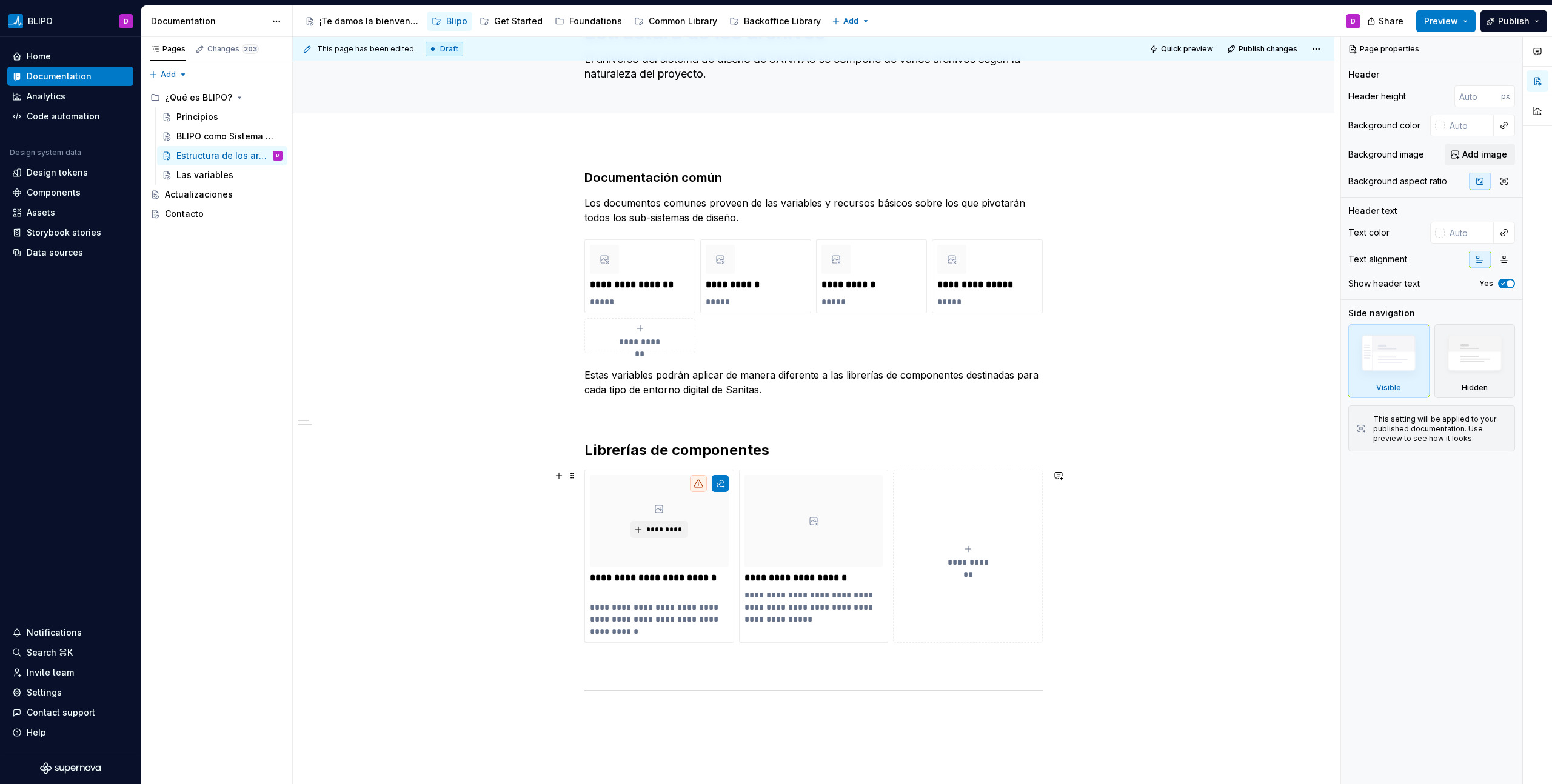
scroll to position [80, 0]
click at [1011, 666] on p at bounding box center [814, 666] width 458 height 14
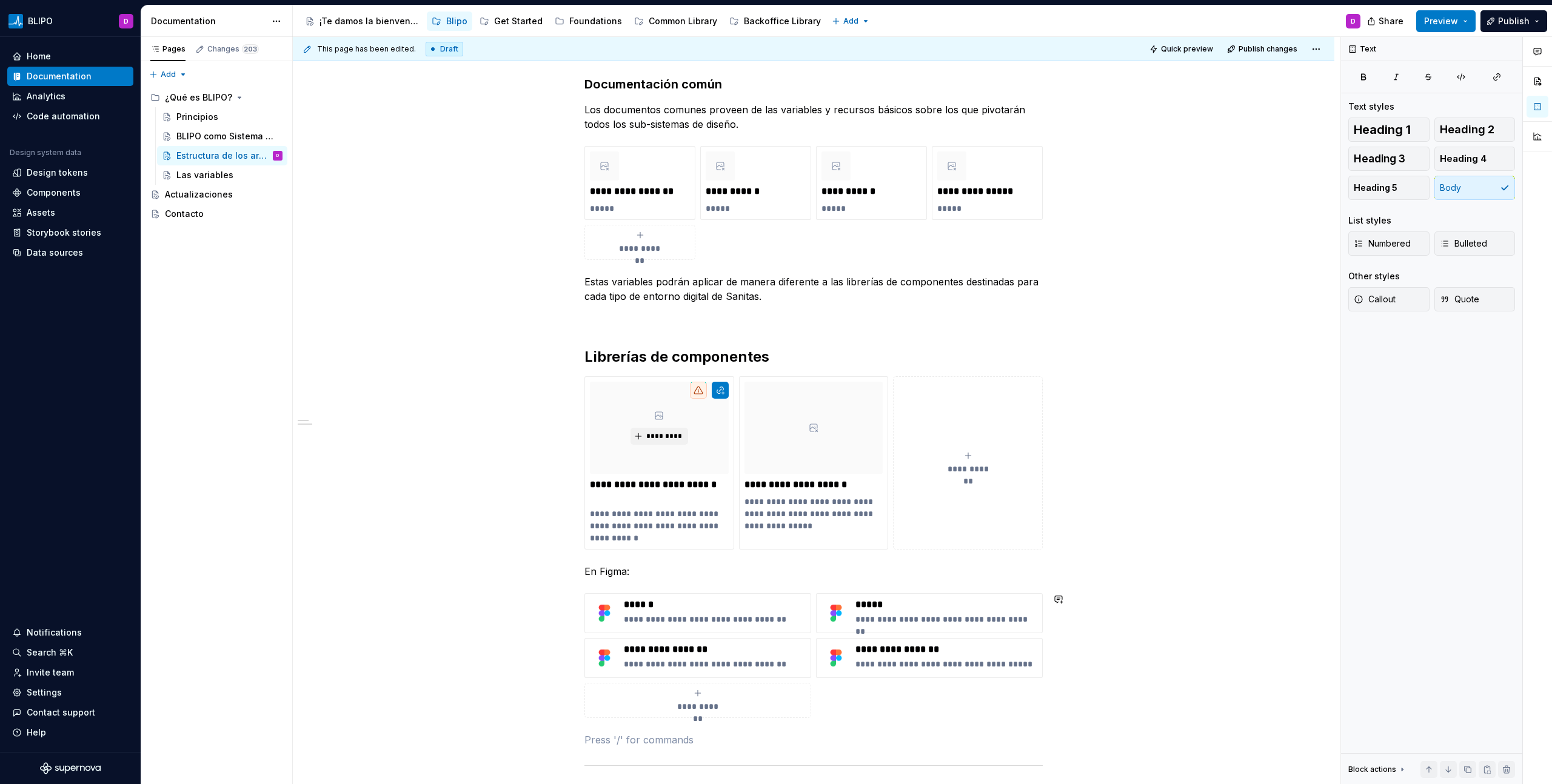
scroll to position [182, 0]
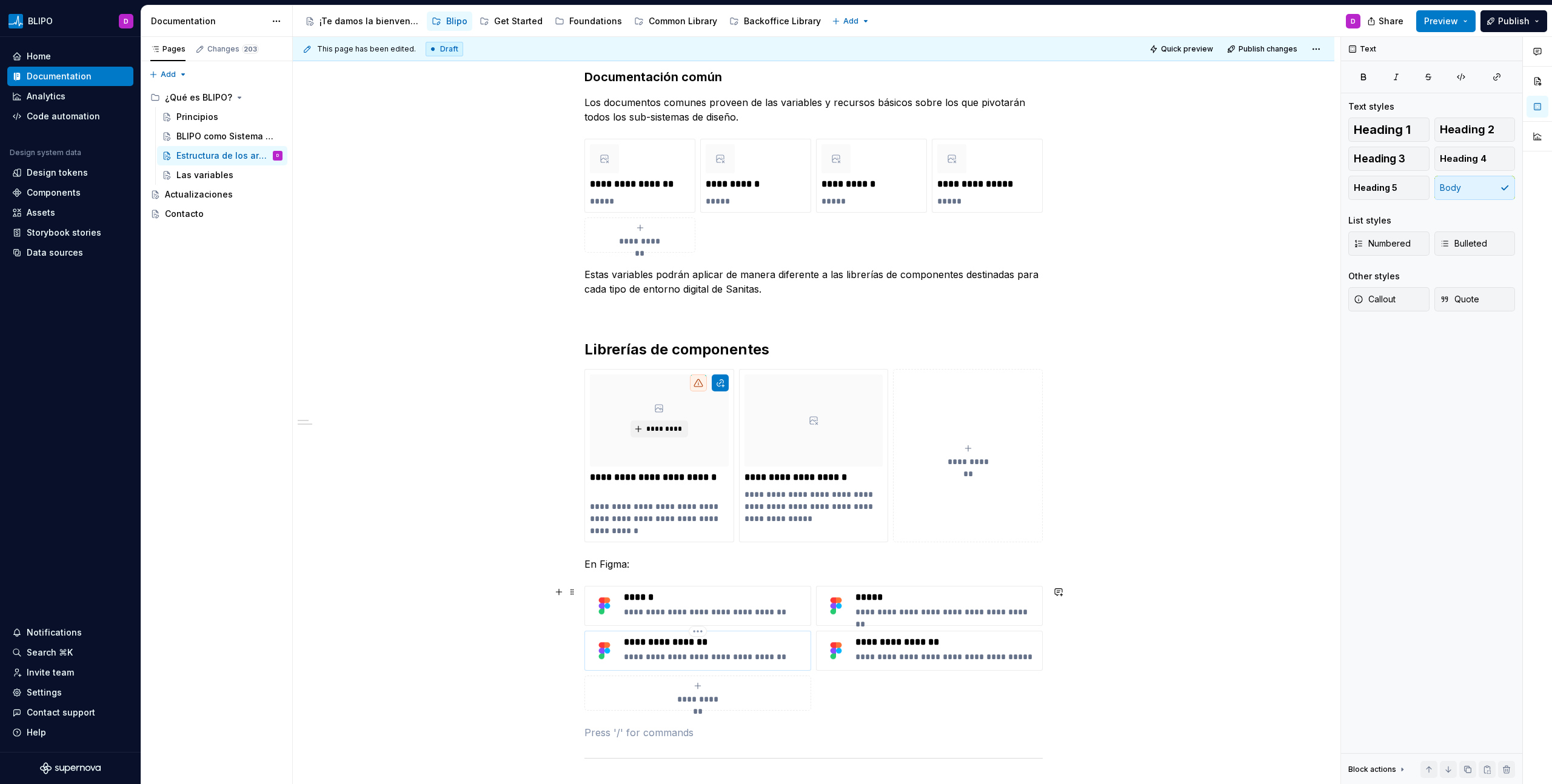
click at [763, 657] on p "**********" at bounding box center [714, 657] width 182 height 12
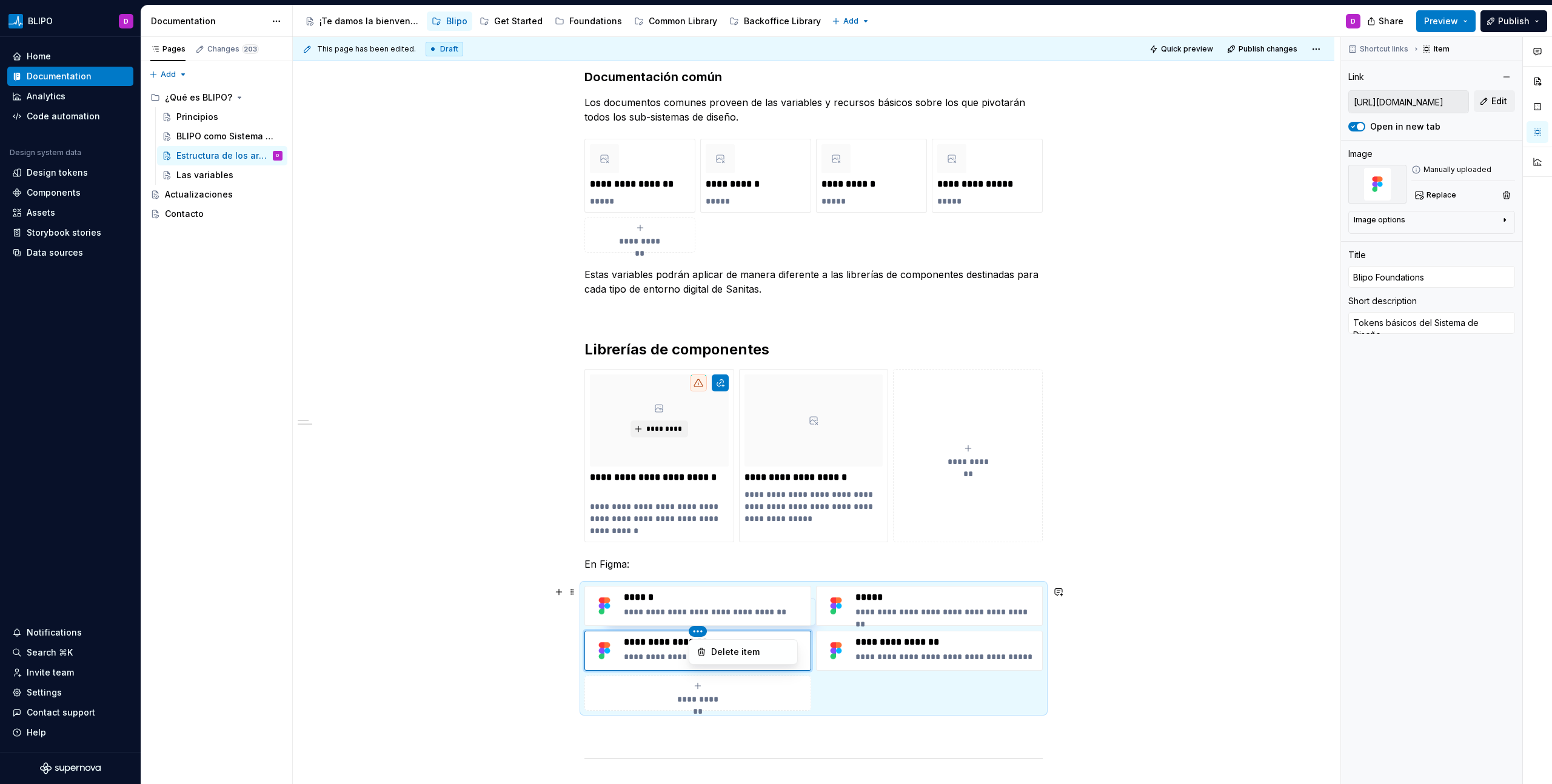
click at [698, 632] on html "BLIPO D Home Documentation Analytics Code automation Design system data Design …" at bounding box center [776, 392] width 1552 height 784
click at [735, 658] on div "Delete item" at bounding box center [742, 652] width 103 height 20
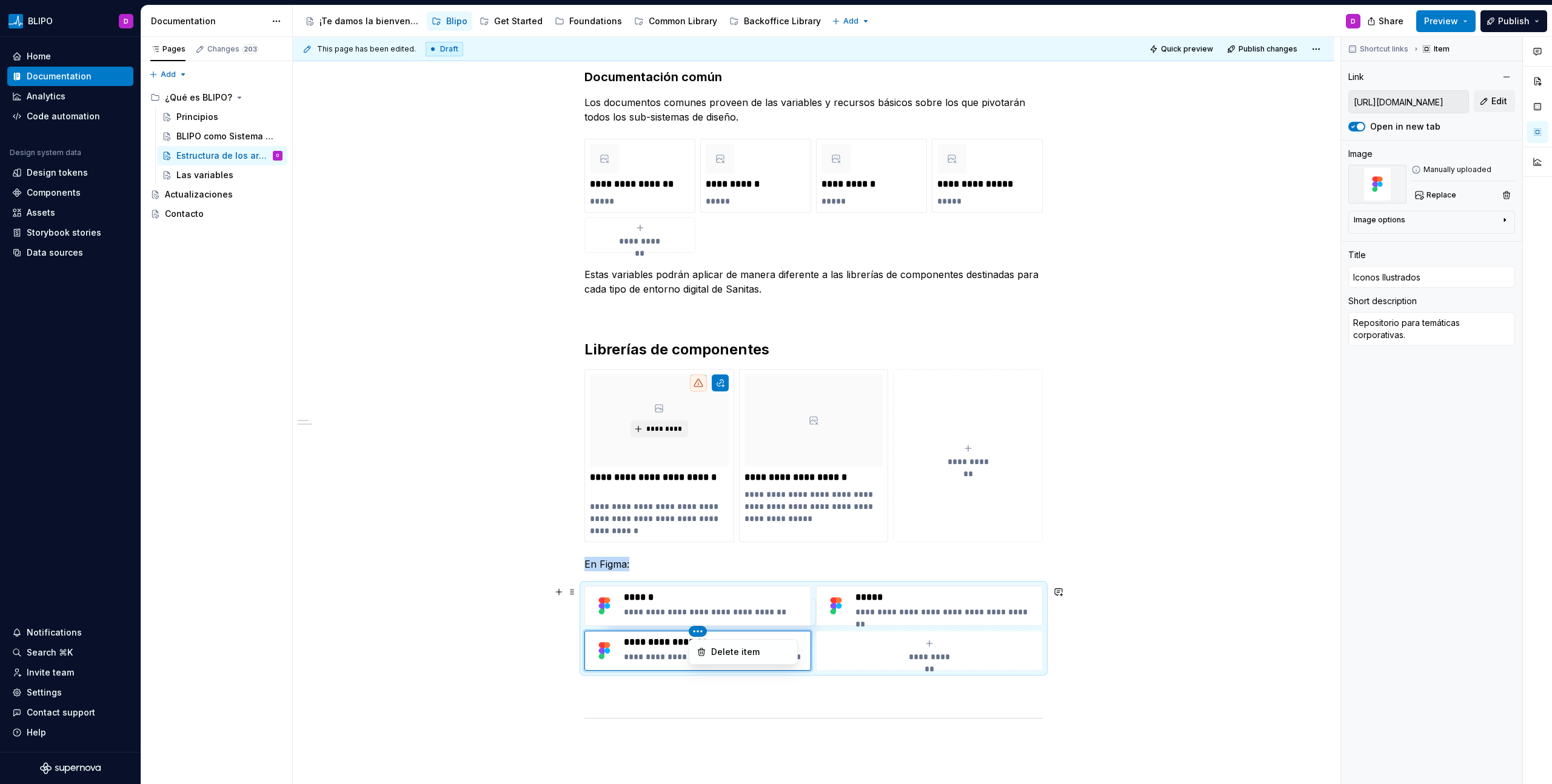
click at [695, 633] on html "BLIPO D Home Documentation Analytics Code automation Design system data Design …" at bounding box center [776, 392] width 1552 height 784
click at [725, 655] on div "Delete item" at bounding box center [750, 652] width 79 height 12
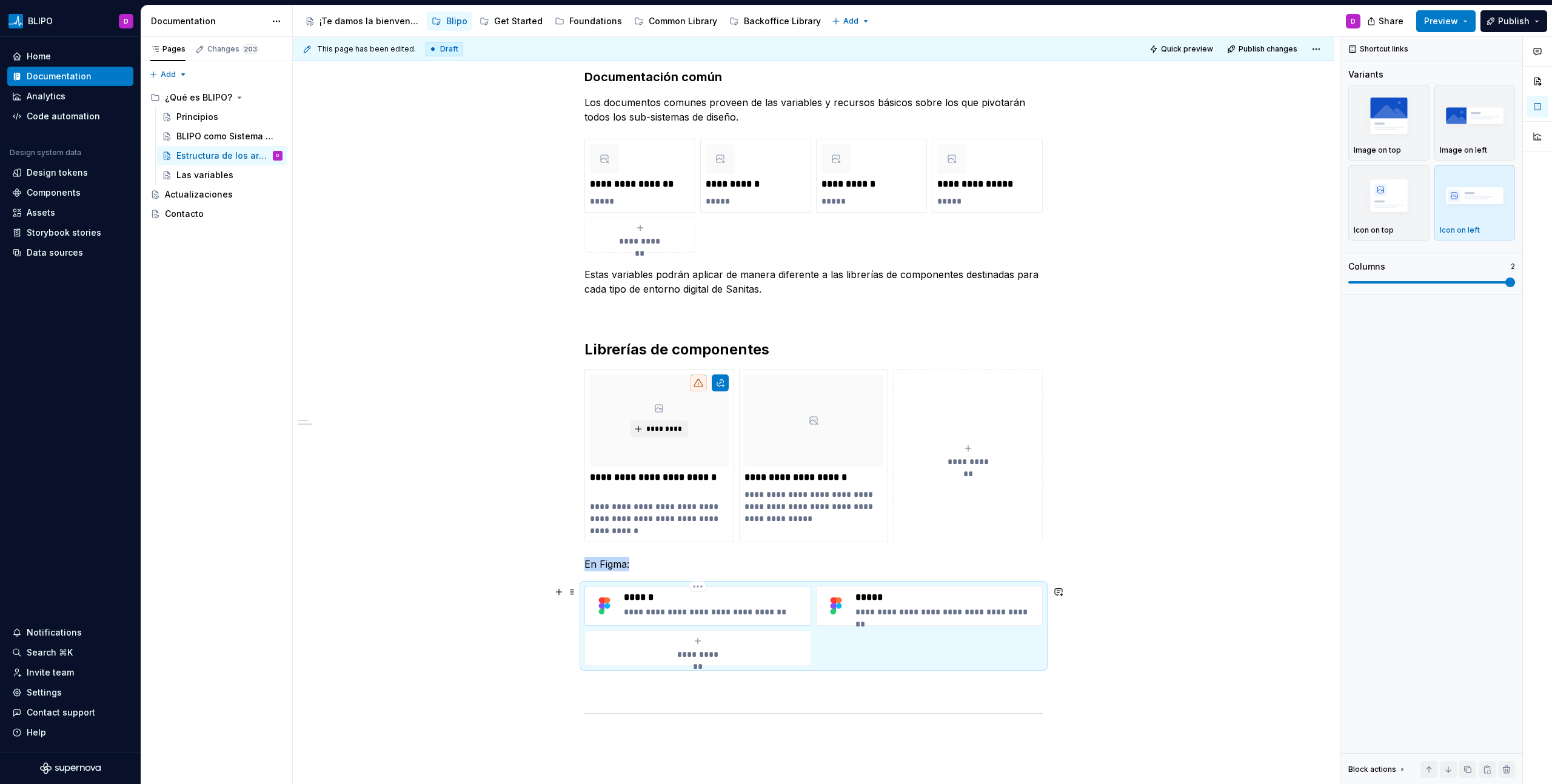
click at [648, 598] on p "******" at bounding box center [714, 597] width 182 height 12
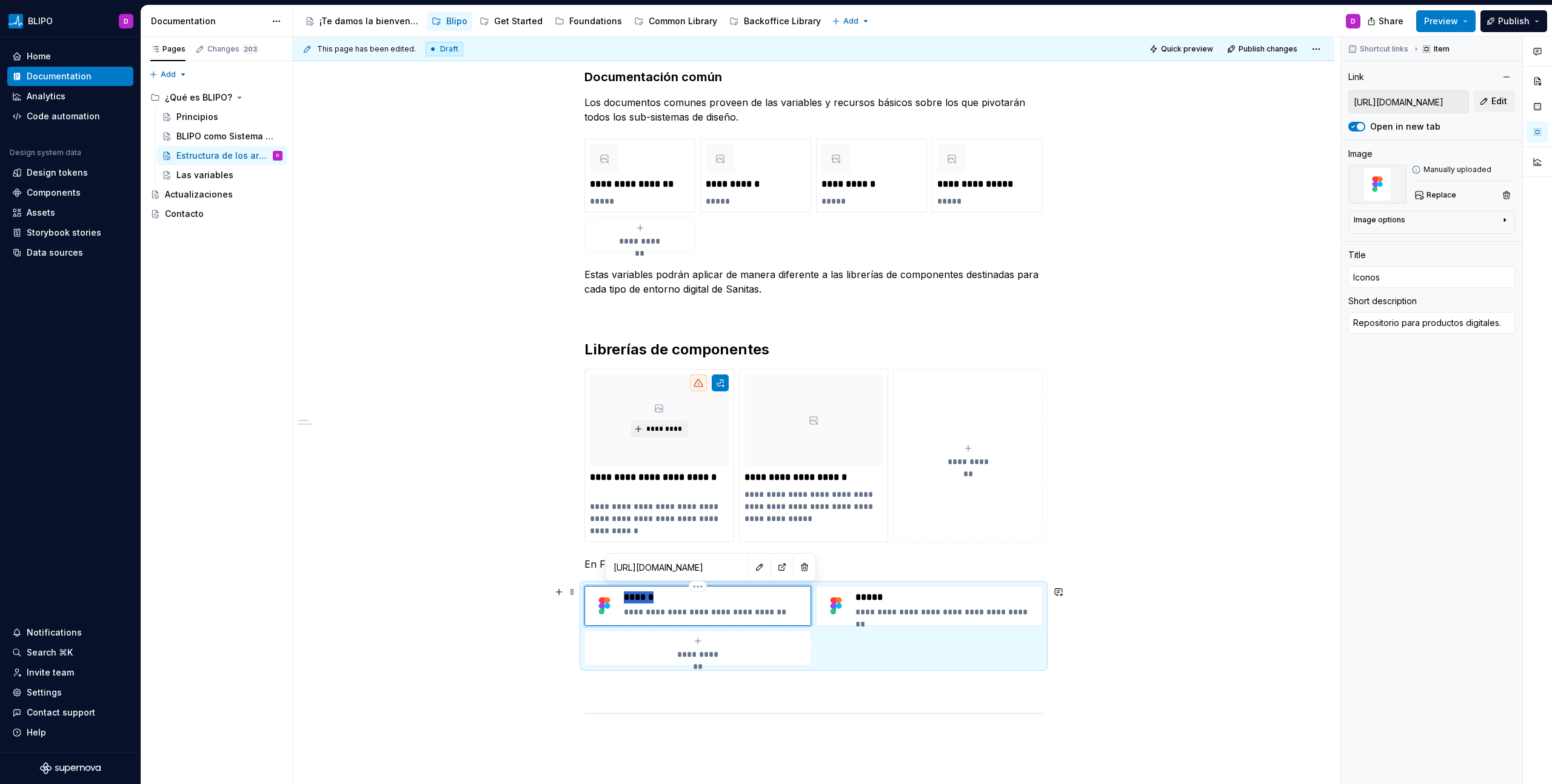
click at [648, 598] on p "******" at bounding box center [714, 597] width 182 height 12
type textarea "*"
type input "C"
type textarea "*"
type input "CO"
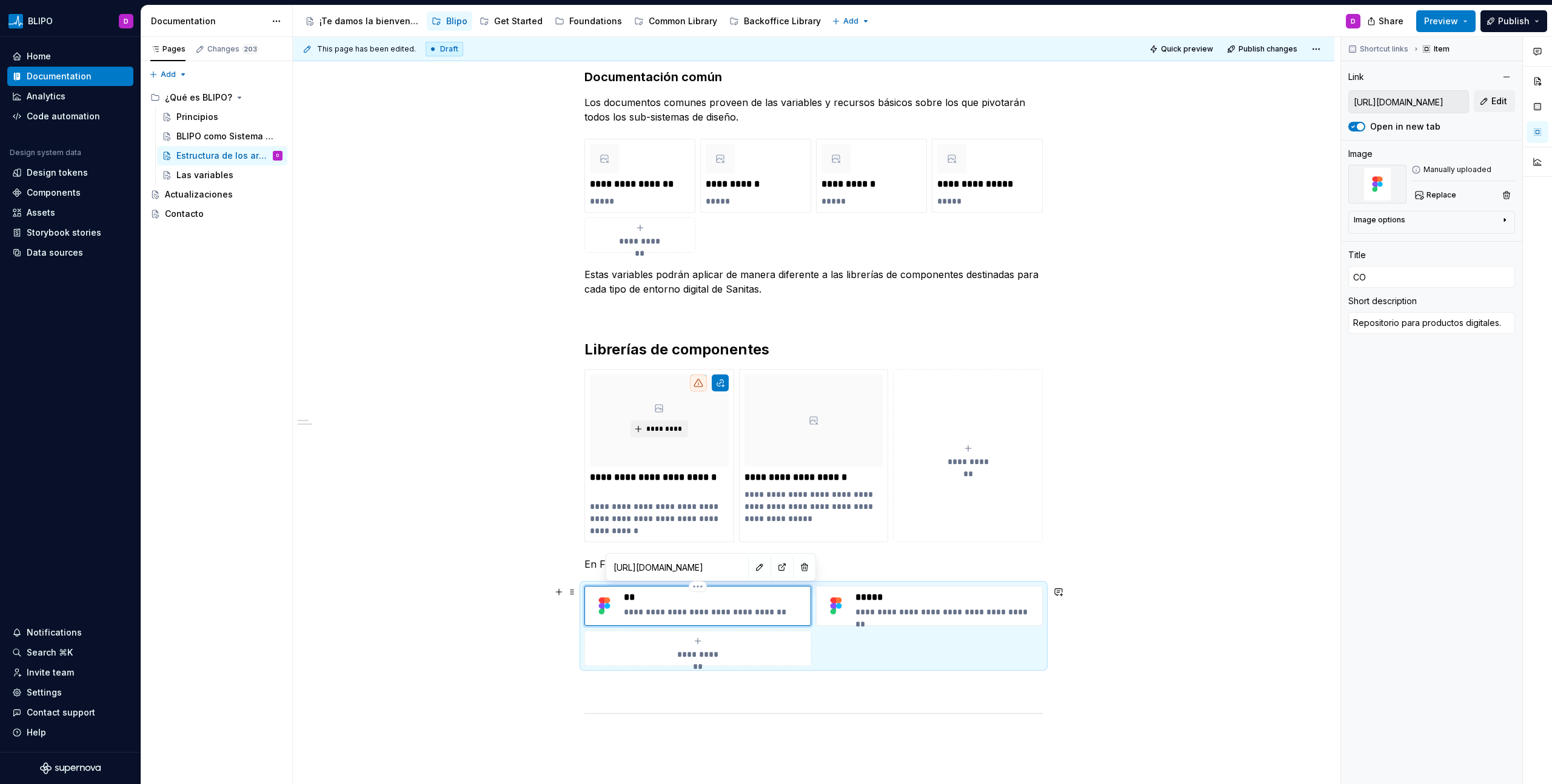
type textarea "*"
type input "COM"
type textarea "*"
type input "COMM"
type textarea "*"
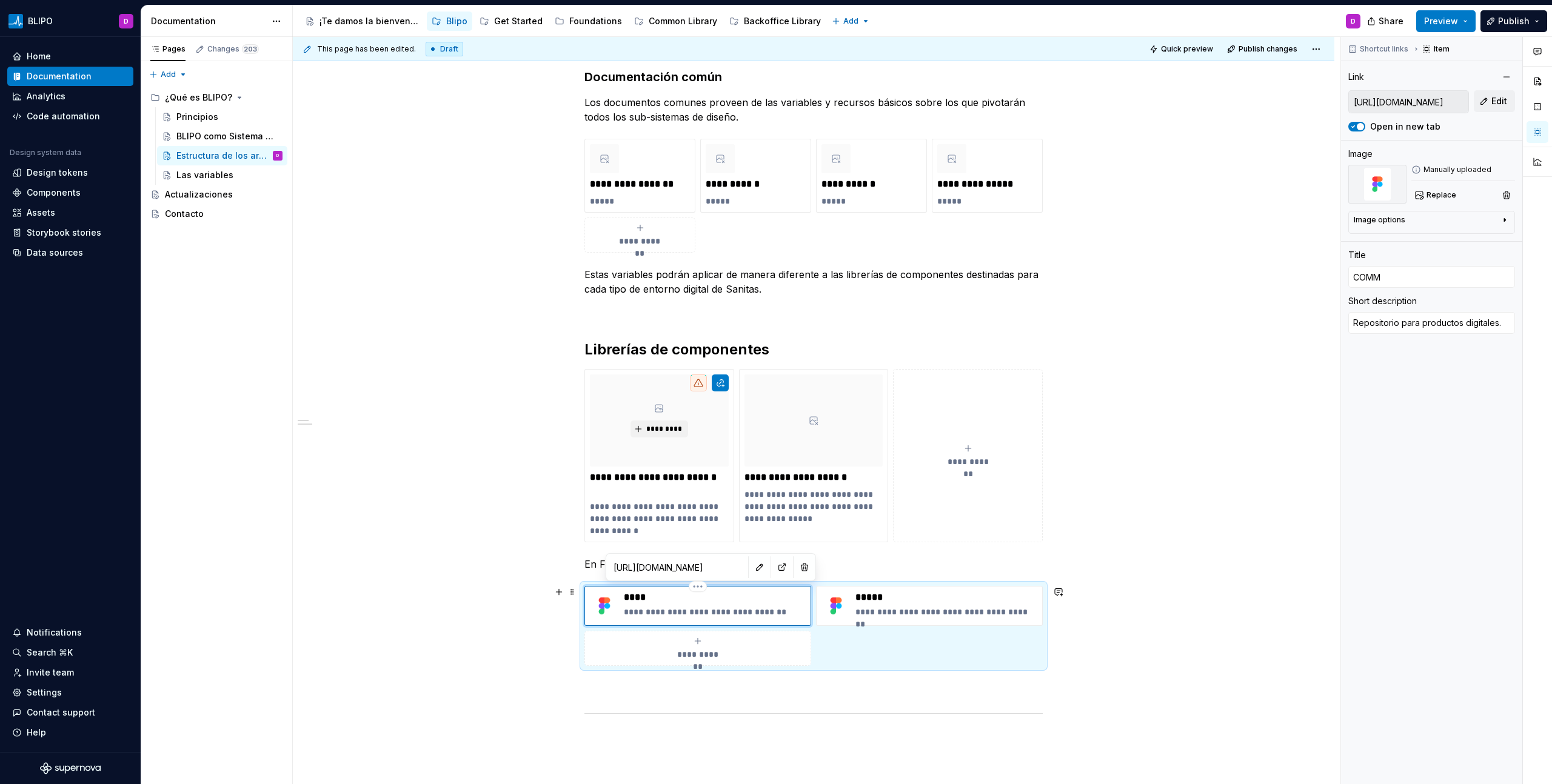
type input "COMMO"
type textarea "*"
type input "COMMON"
type textarea "*"
type input "COMMONS"
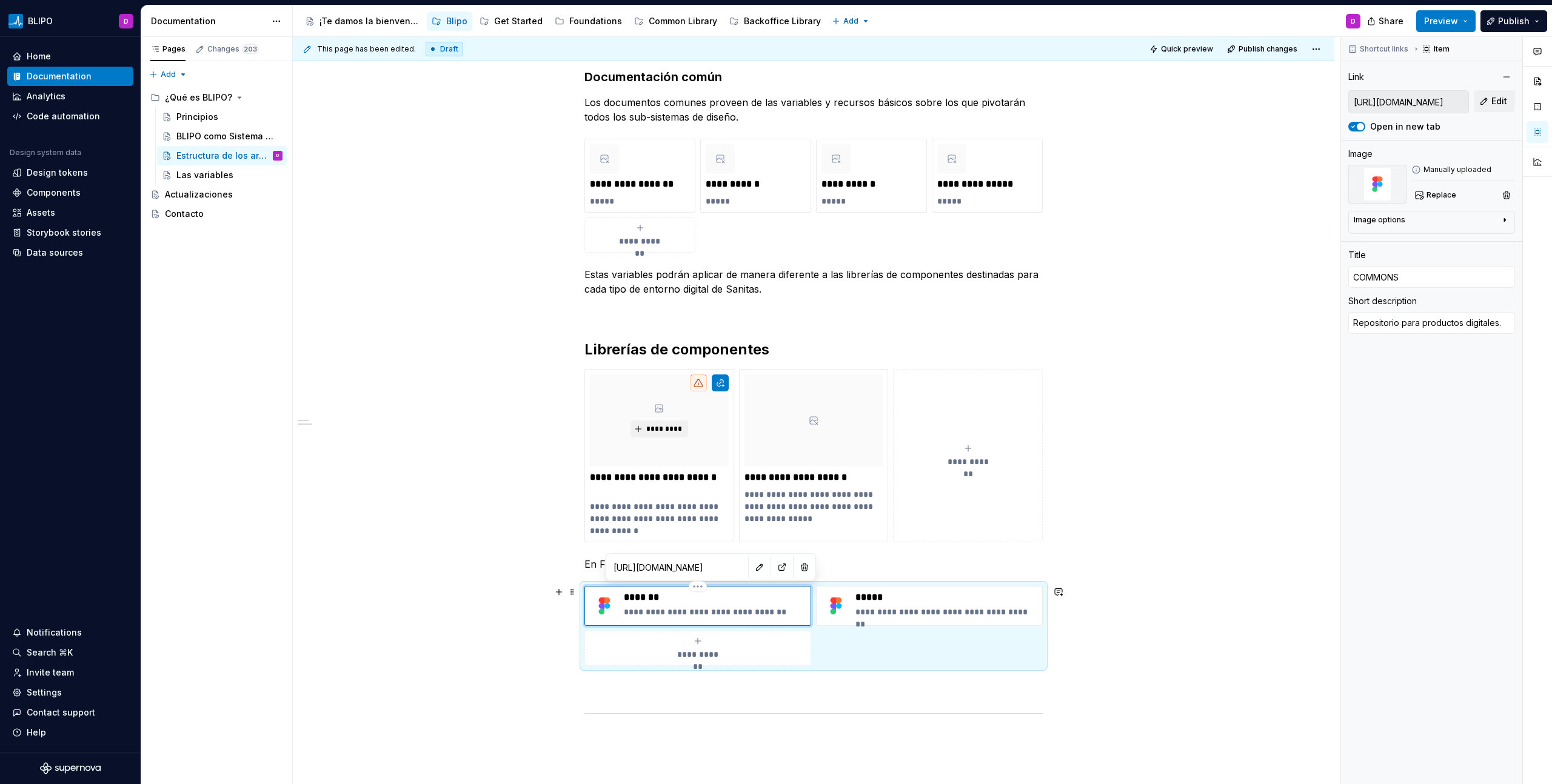
type textarea "*"
type input "COMMONS"
type textarea "*"
type input "COMMONS c"
type textarea "*"
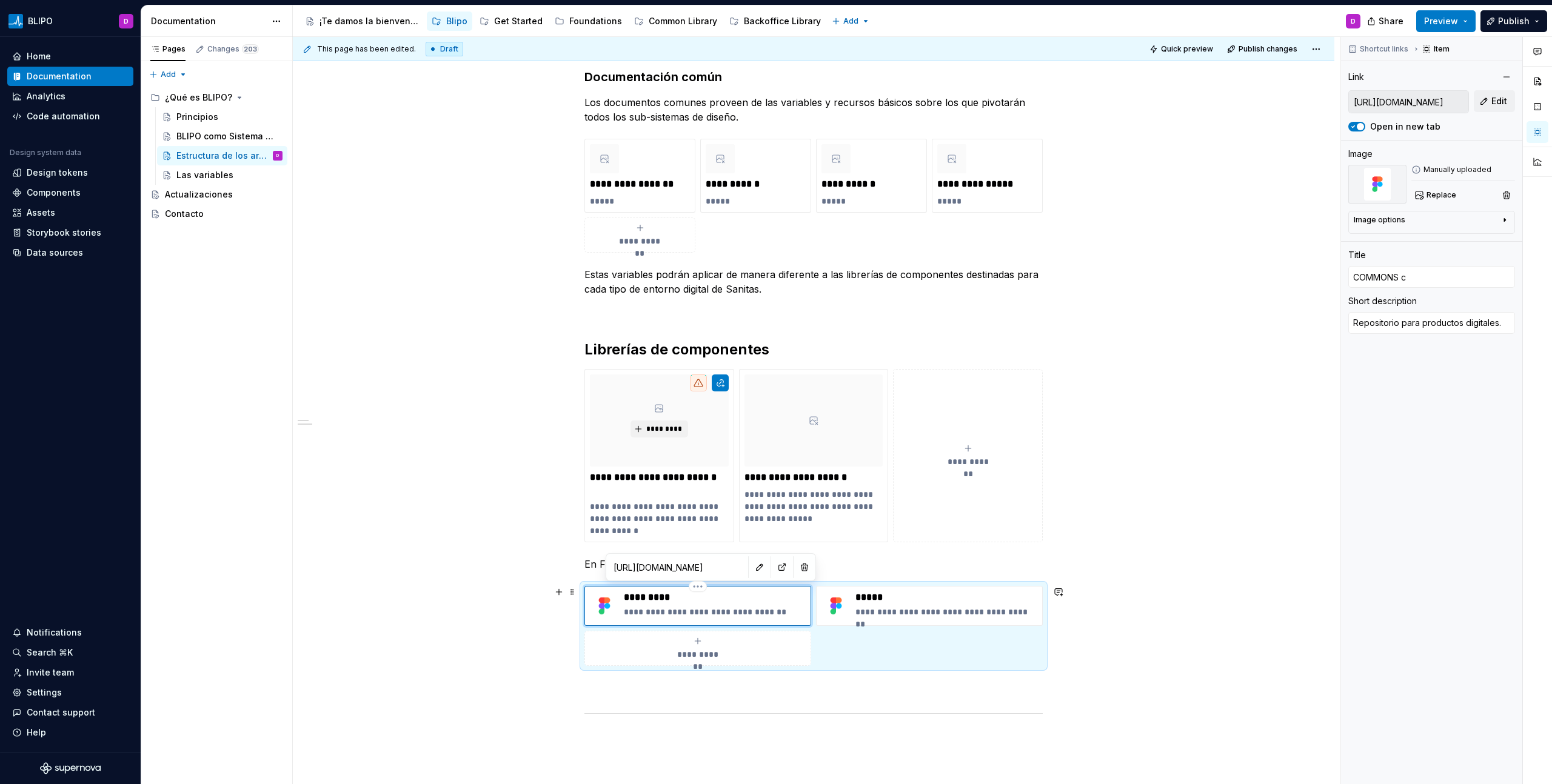
type input "COMMONS co"
type textarea "*"
type input "COMMONS com"
type textarea "*"
type input "COMMONS comp"
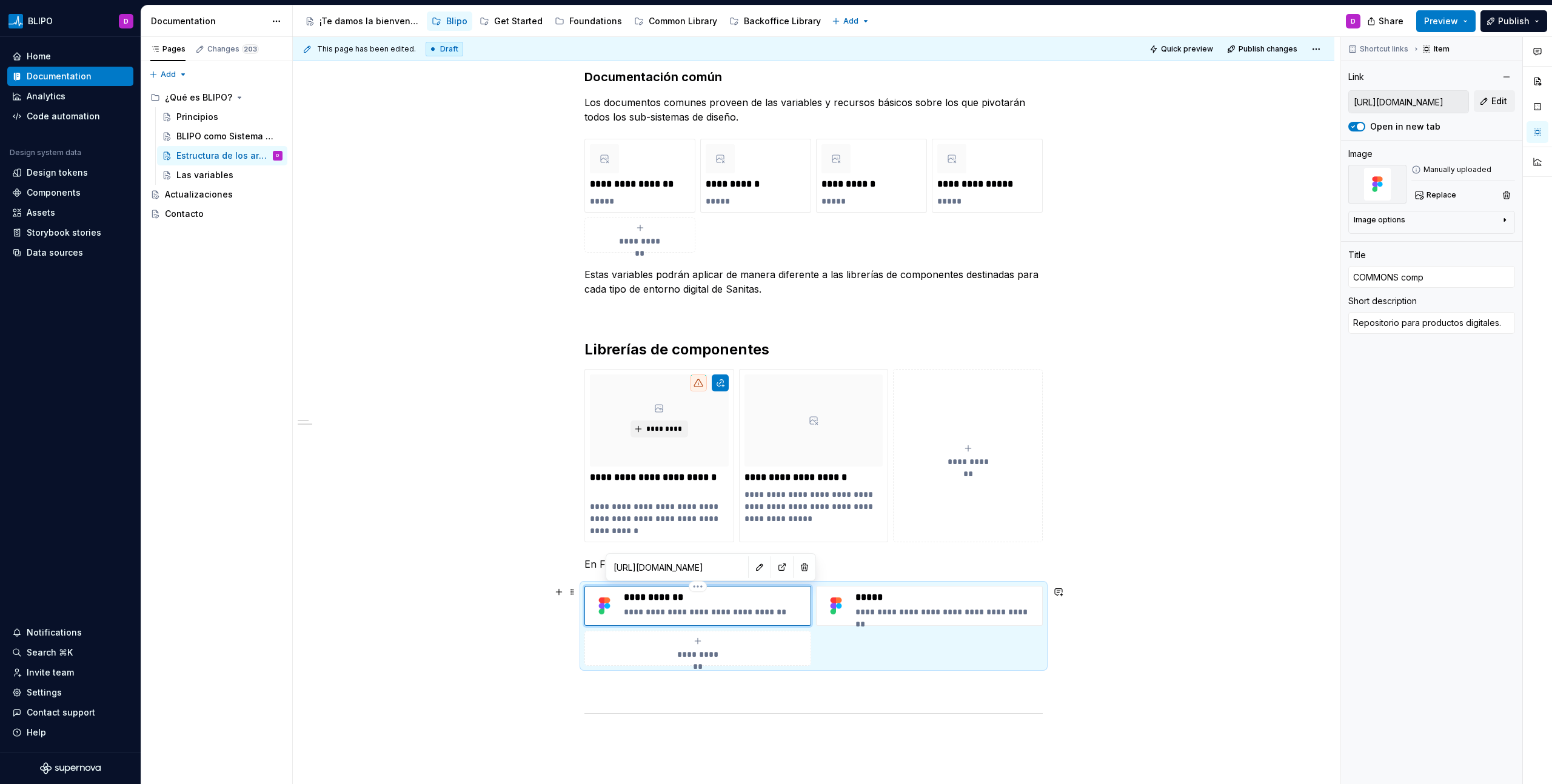
type textarea "*"
type input "COMMONS compo"
type textarea "*"
type input "COMMONS compon"
type textarea "*"
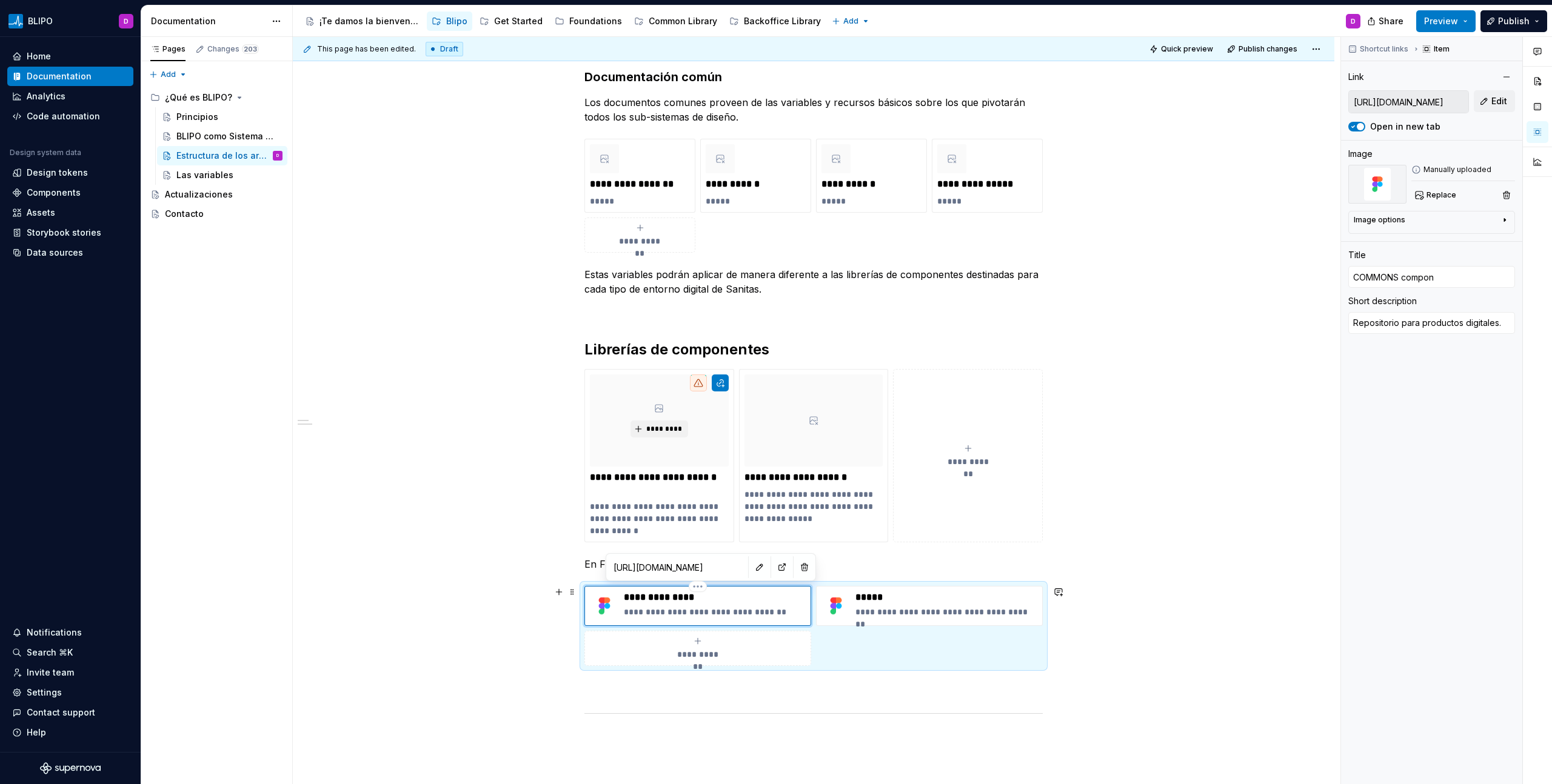
type input "COMMONS componen"
type textarea "*"
type input "COMMONS component"
type textarea "*"
type input "COMMONS components"
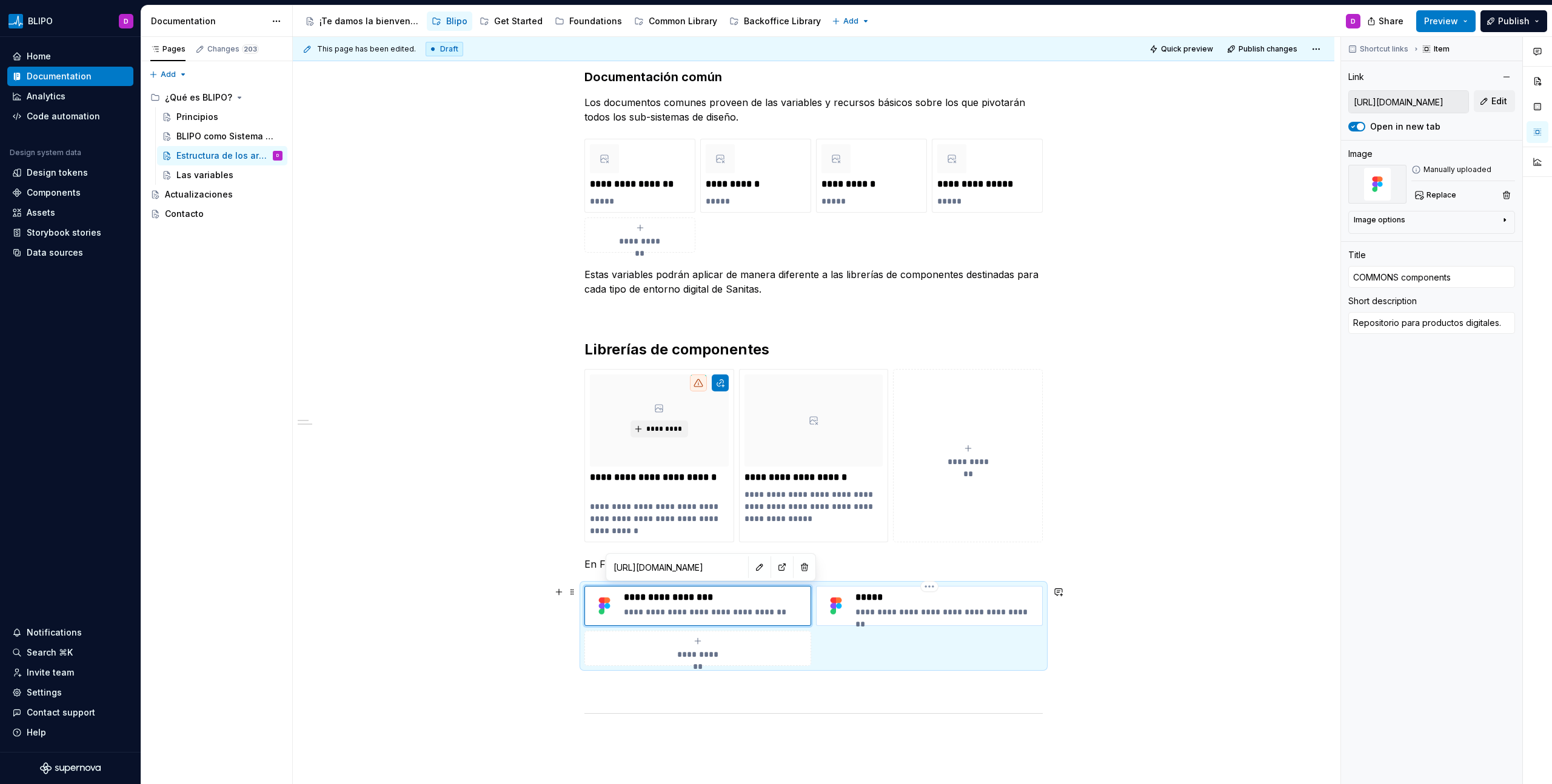
click at [869, 593] on p "*****" at bounding box center [946, 597] width 182 height 12
type textarea "*"
type input "[URL][DOMAIN_NAME]"
type input "Logos"
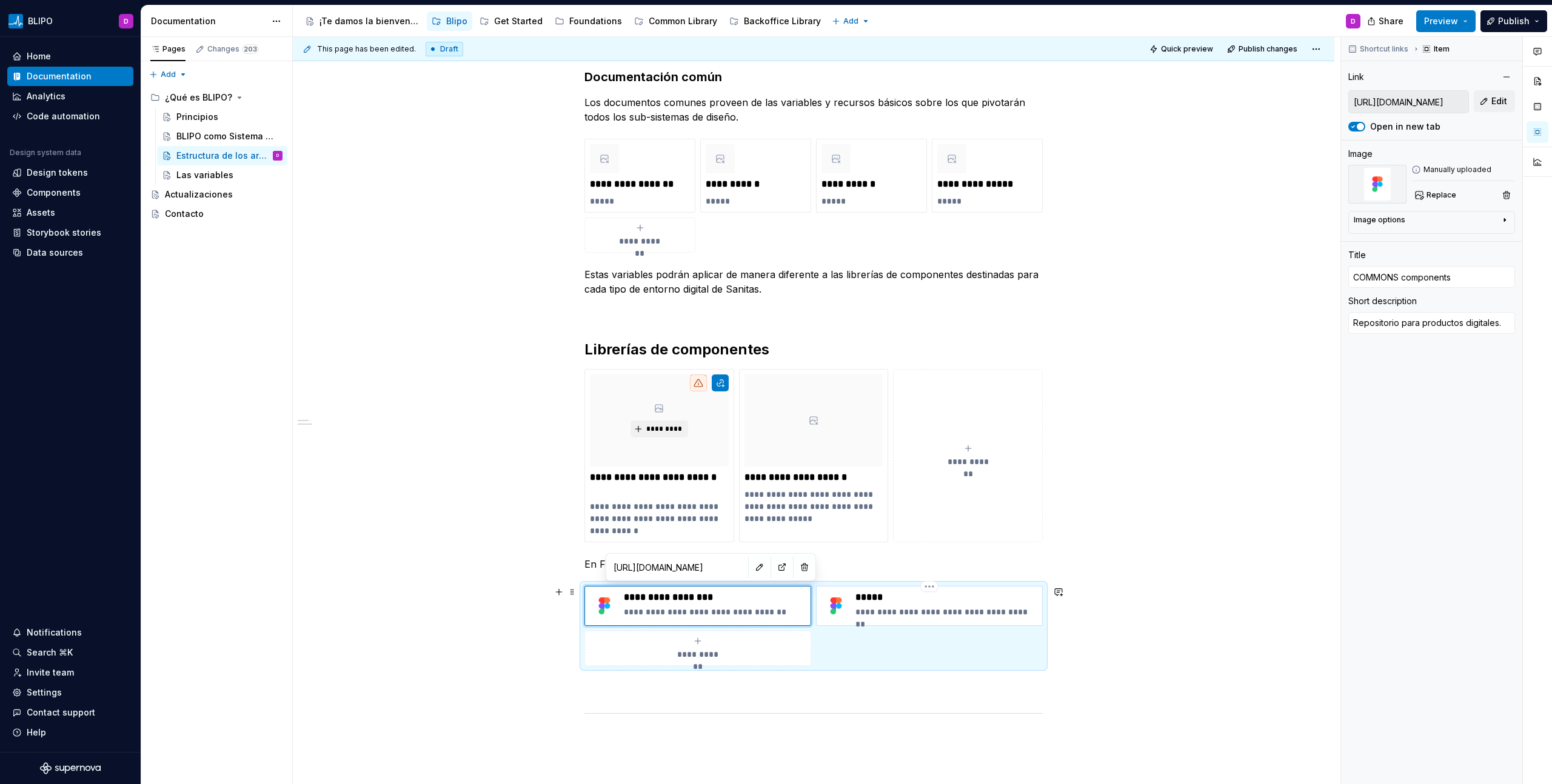
type textarea "Paquete principal de logotipos de Sanitas."
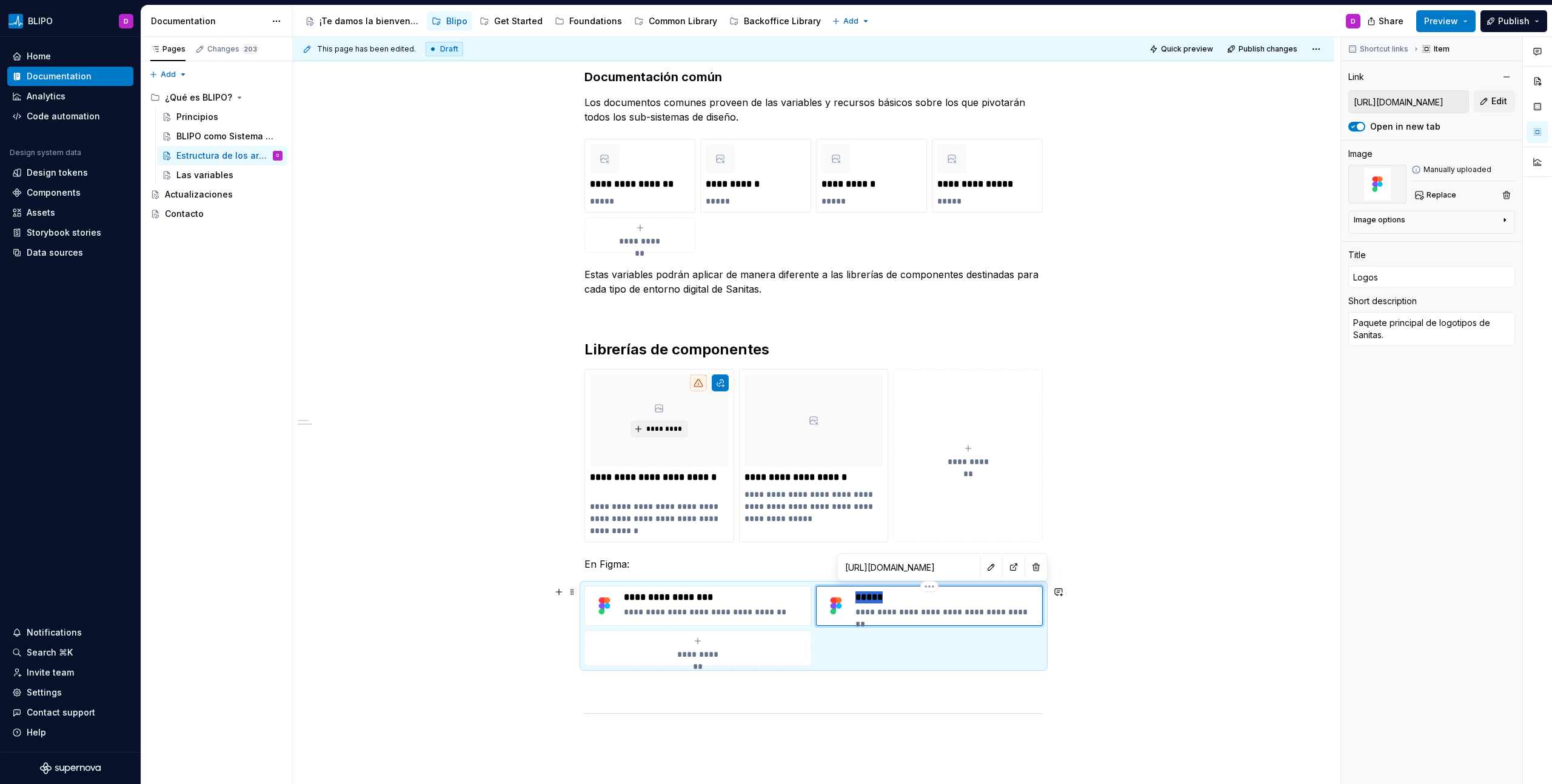
click at [869, 593] on p "*****" at bounding box center [946, 597] width 182 height 12
type textarea "*"
type input "B"
type textarea "*"
type input "Ba"
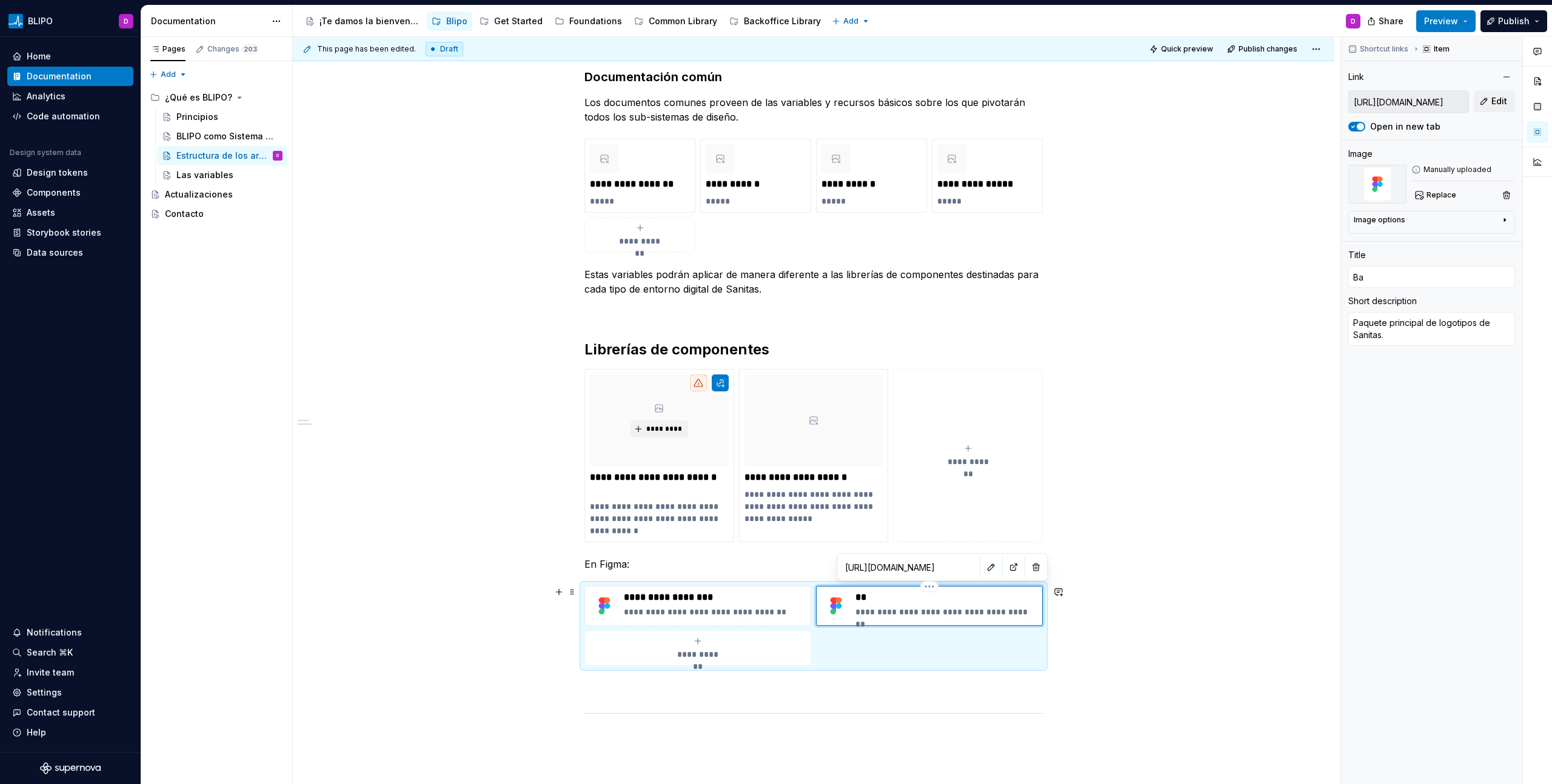
type textarea "*"
type input "Bac"
type textarea "*"
type input "Back"
type textarea "*"
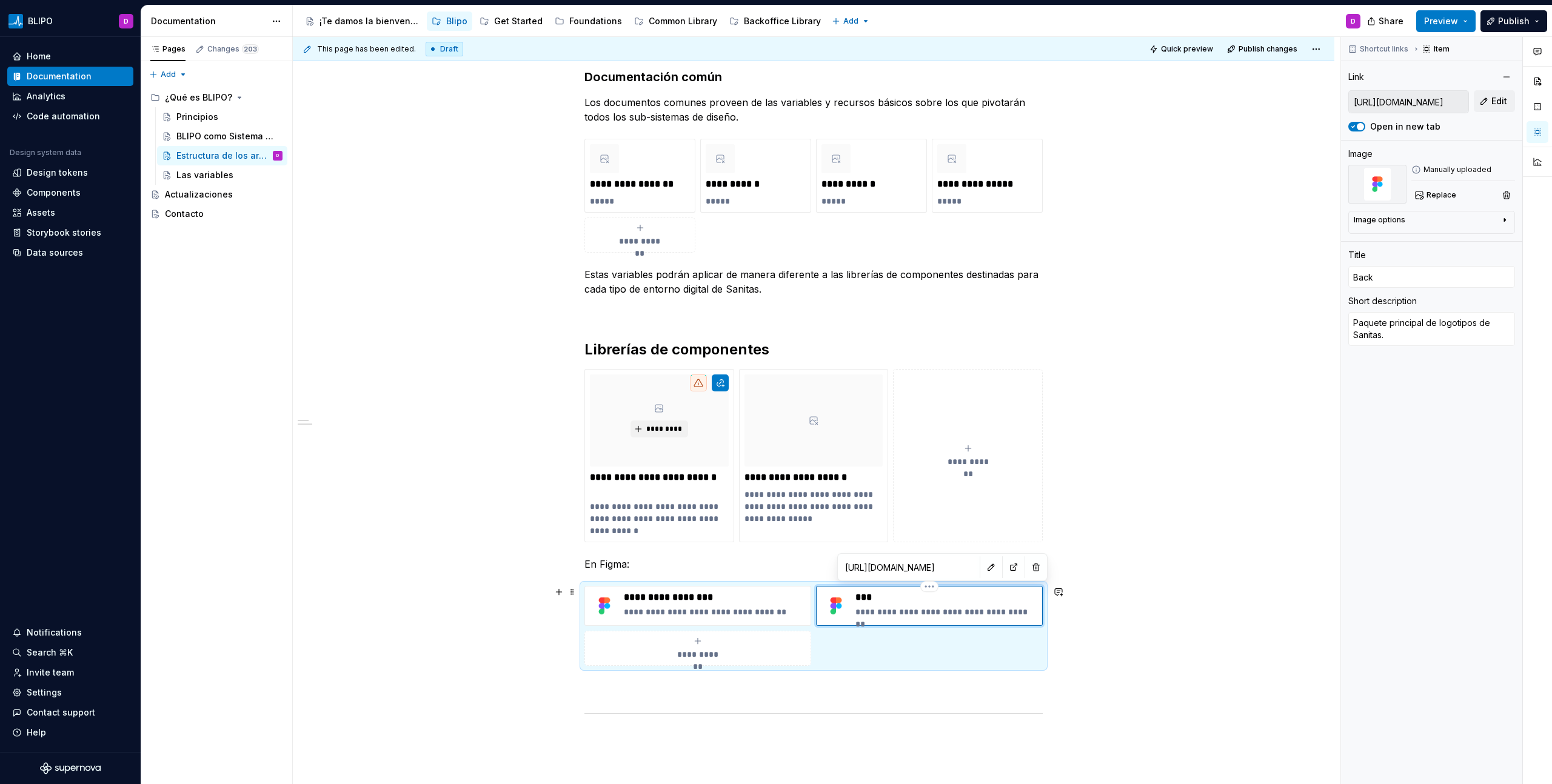
type input "Backo"
type textarea "*"
type input "Backof"
type textarea "*"
type input "Backoff"
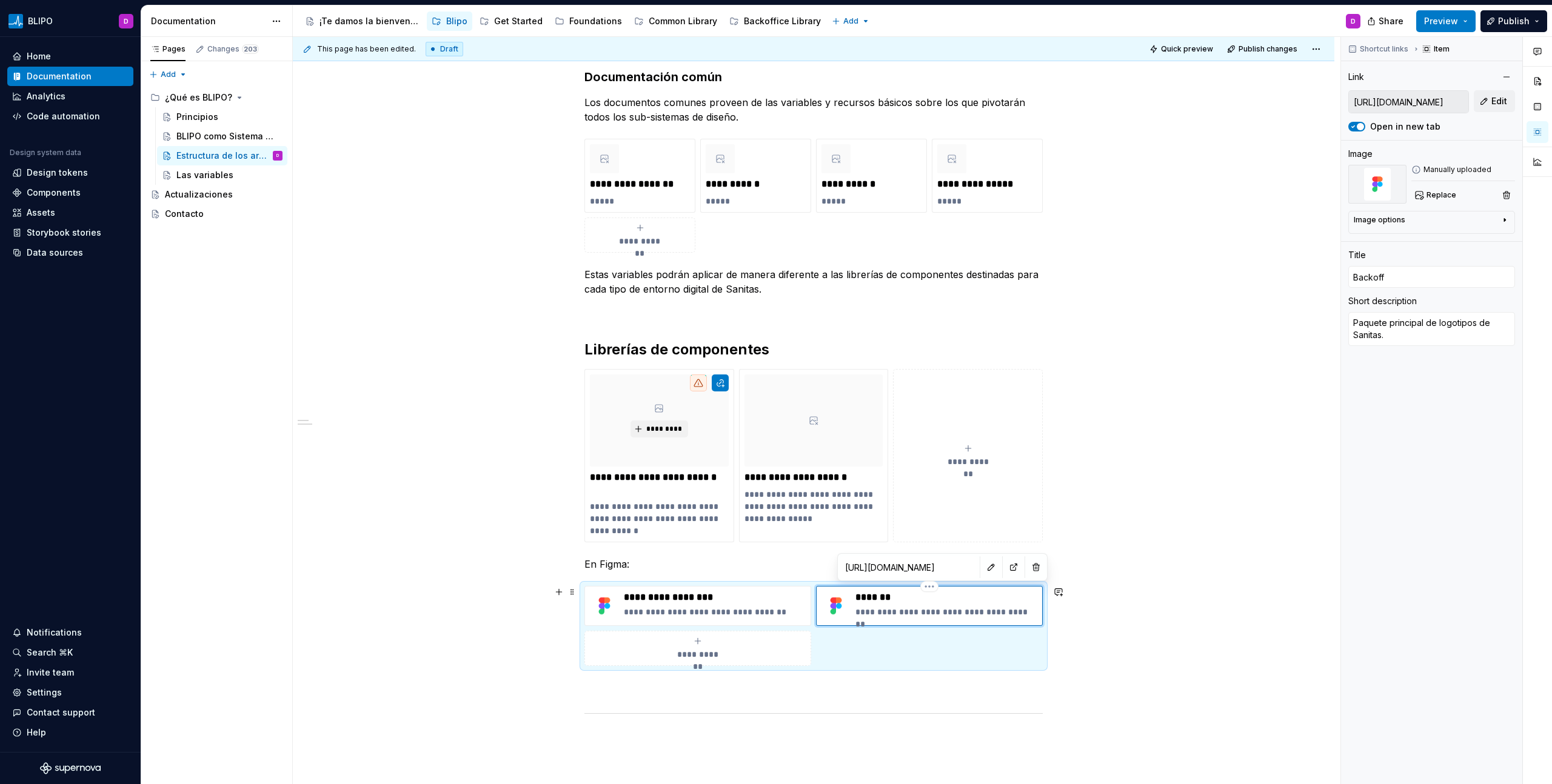
type textarea "*"
type input "Backoffi"
type textarea "*"
type input "[PERSON_NAME]"
type textarea "*"
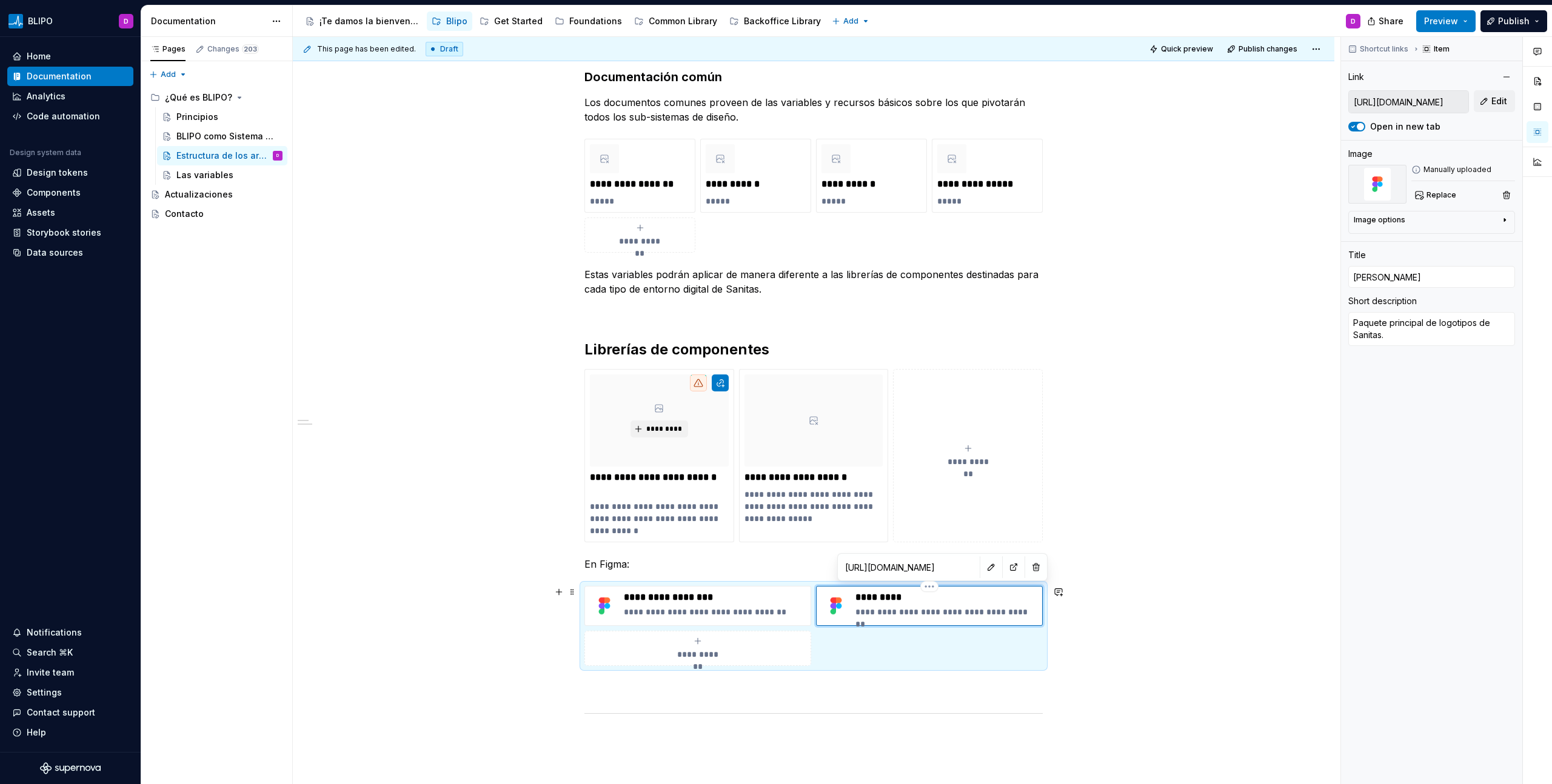
type input "Backoffice"
type textarea "*"
type input "Backoffice"
type textarea "*"
type input "Backoffice c"
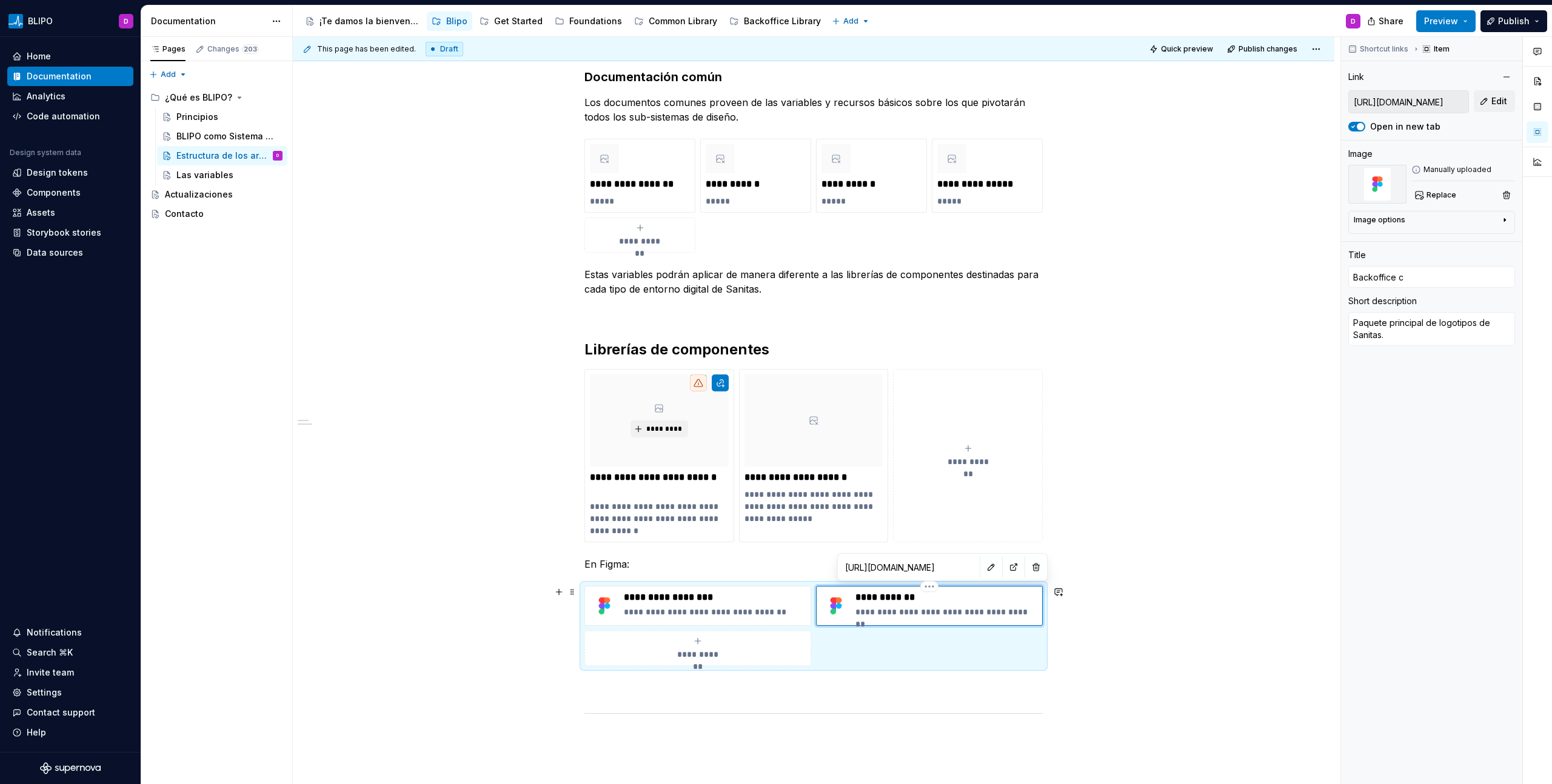
type textarea "*"
type input "Backoffice"
type textarea "*"
type input "Backoffice"
type textarea "*"
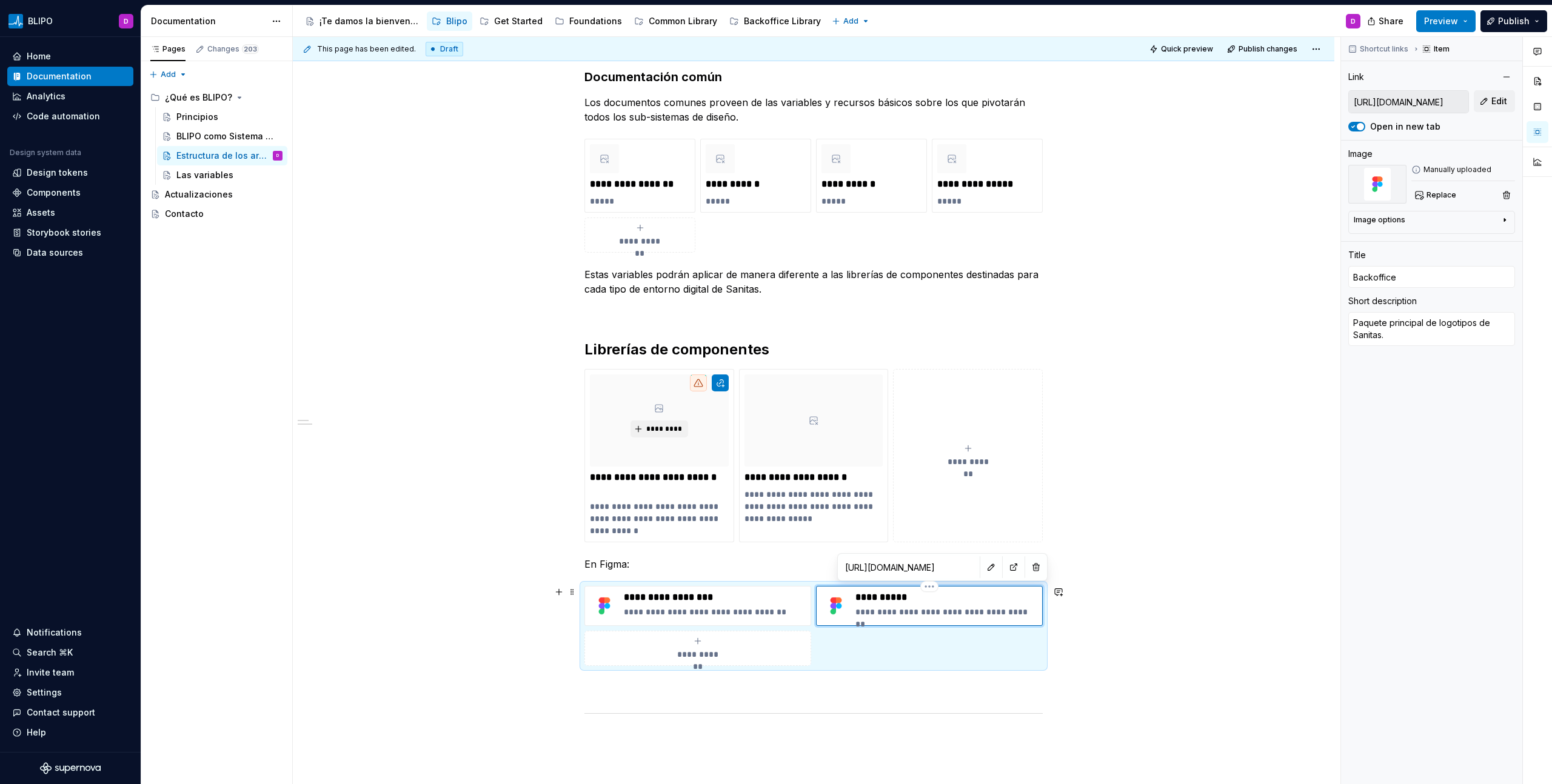
type input "[PERSON_NAME]"
type textarea "*"
type input "Backoffi"
type textarea "*"
type input "Backoff"
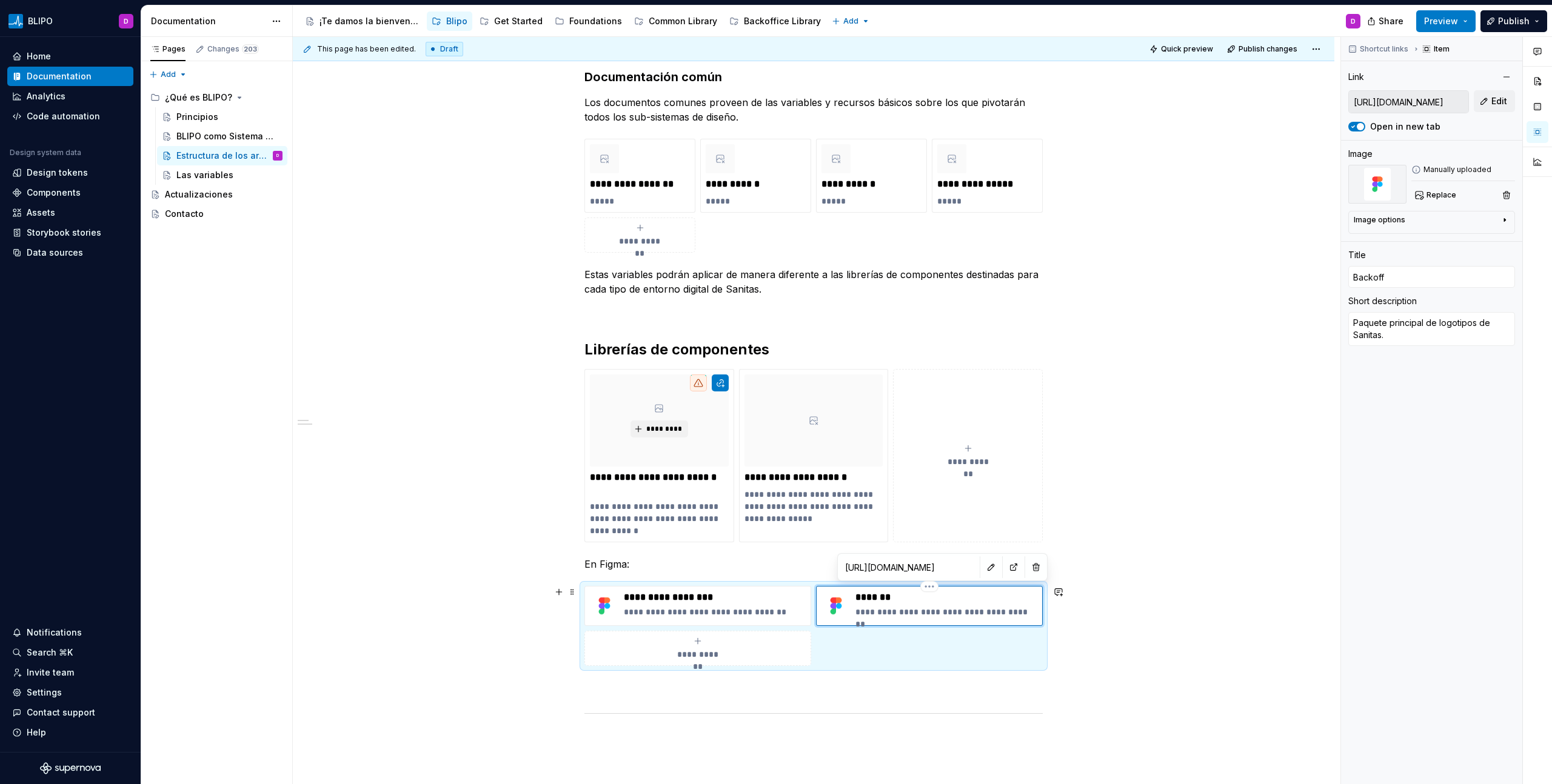
type textarea "*"
type input "Backof"
type textarea "*"
type input "Backo"
type textarea "*"
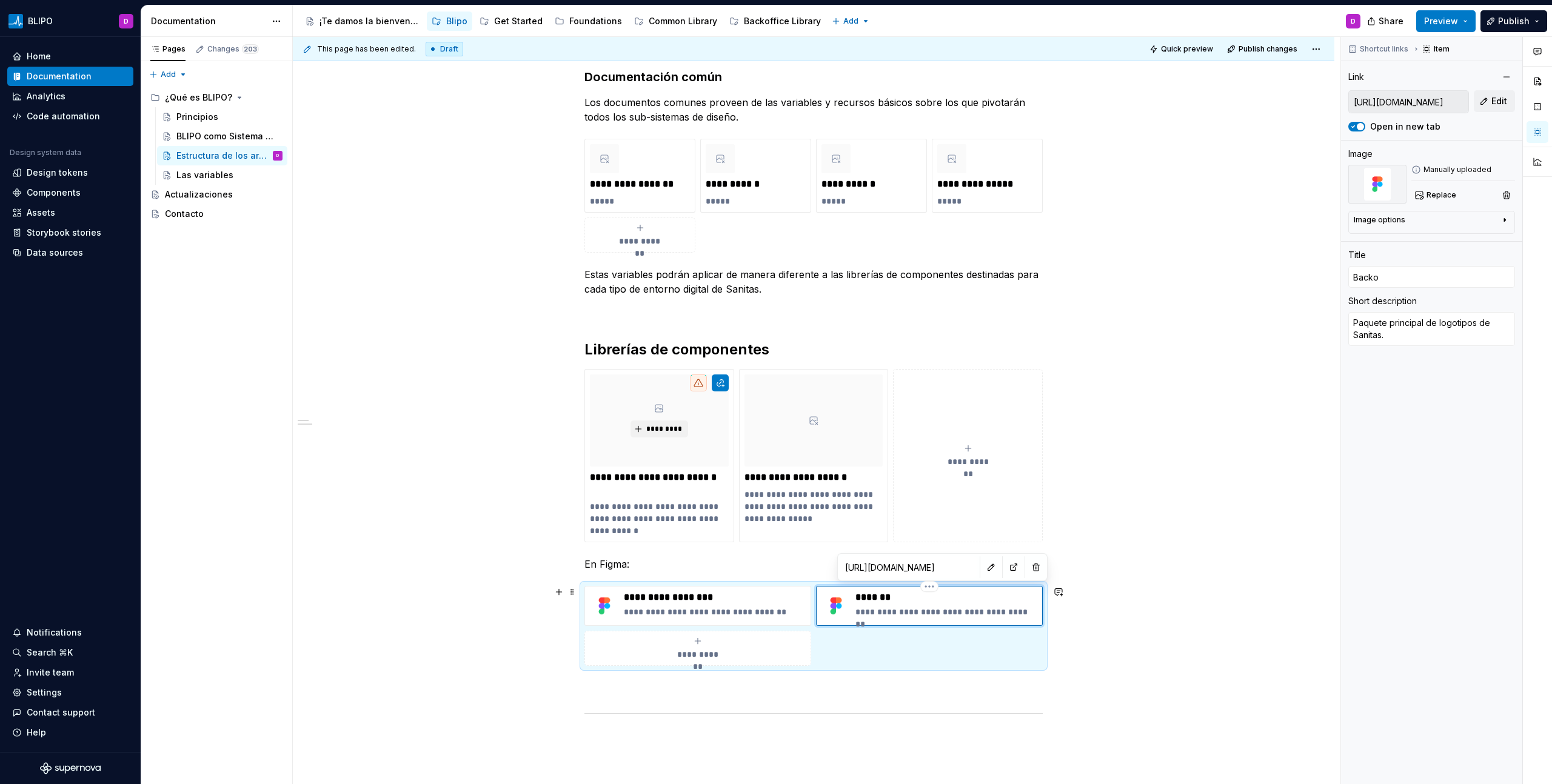
type input "Back"
type textarea "*"
type input "Bac"
type textarea "*"
type input "Ba"
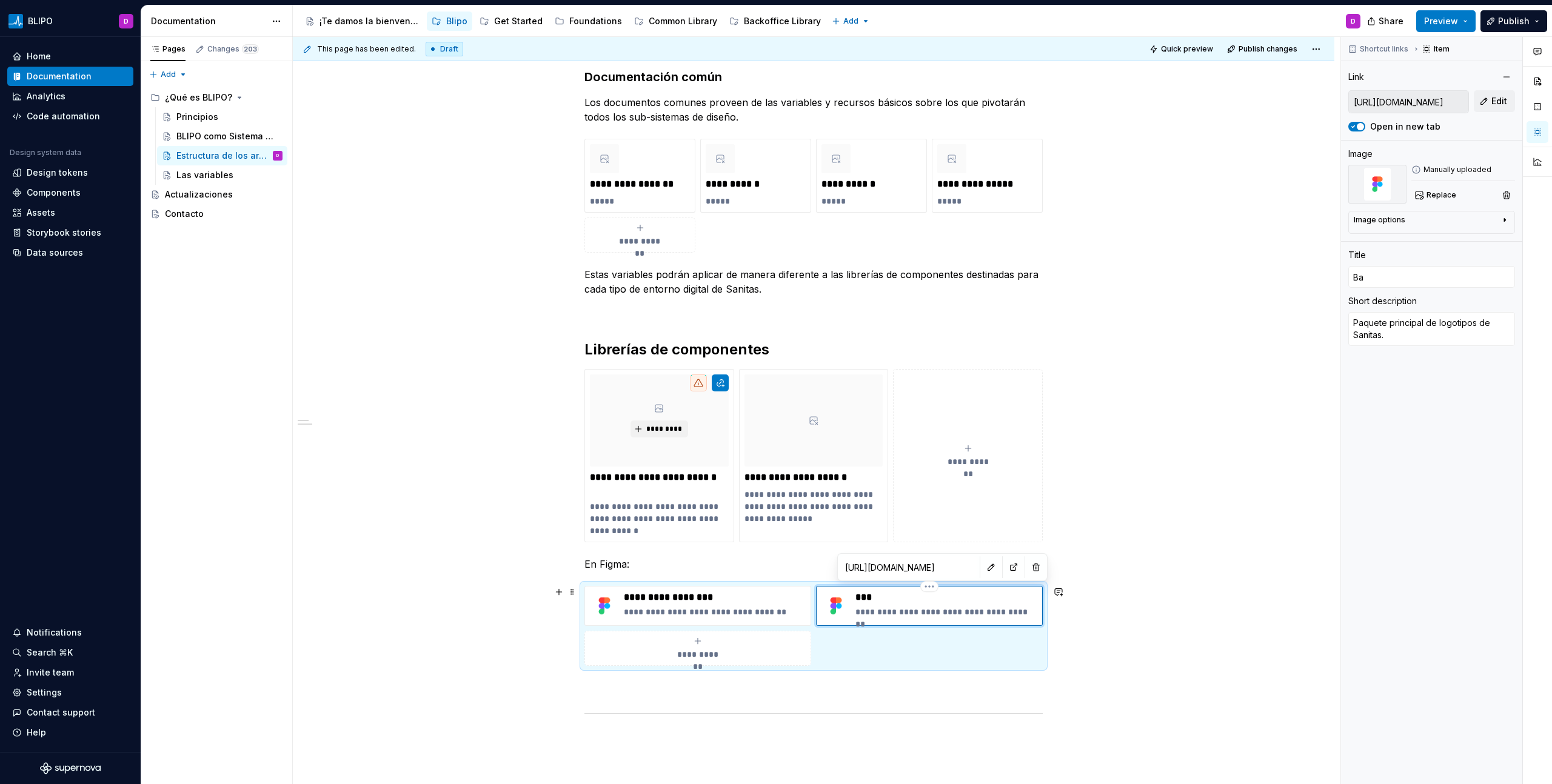
type textarea "*"
type input "B"
type textarea "*"
type input "BA"
type textarea "*"
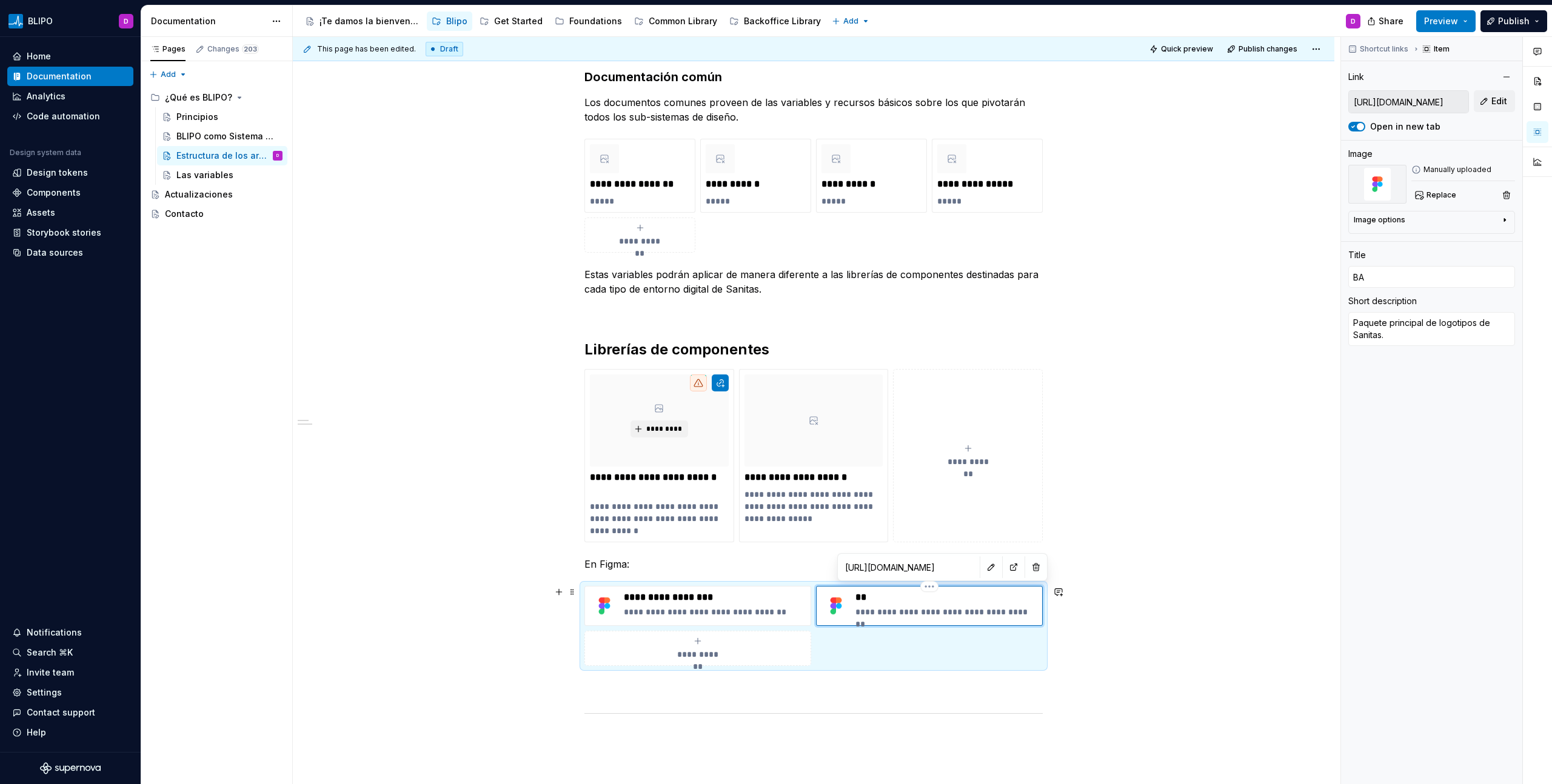
type input "BAC"
type textarea "*"
type input "BACK"
type textarea "*"
type input "BACKO"
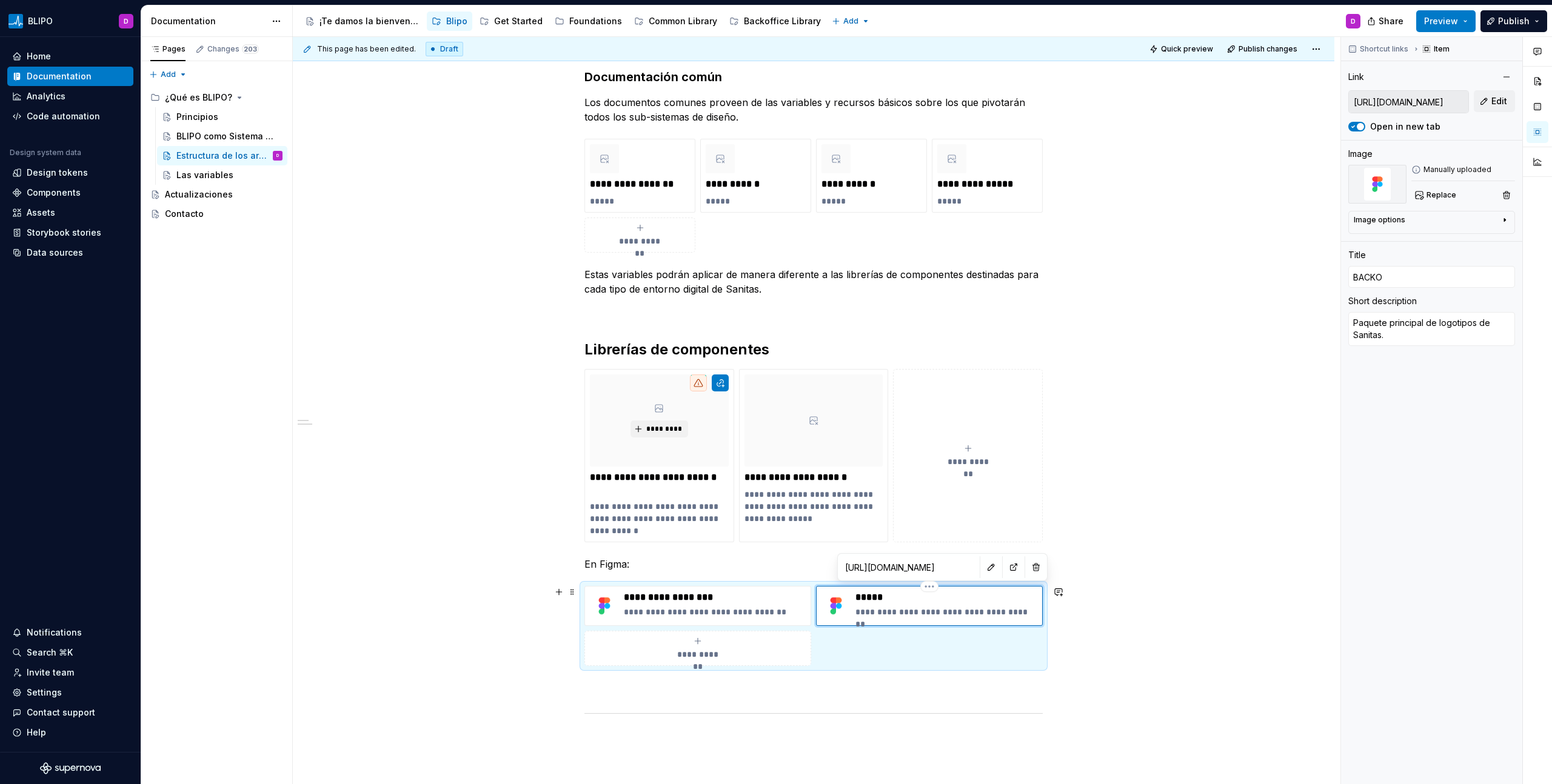
type textarea "*"
type input "BACKOF"
type textarea "*"
type input "BACKOFF"
type textarea "*"
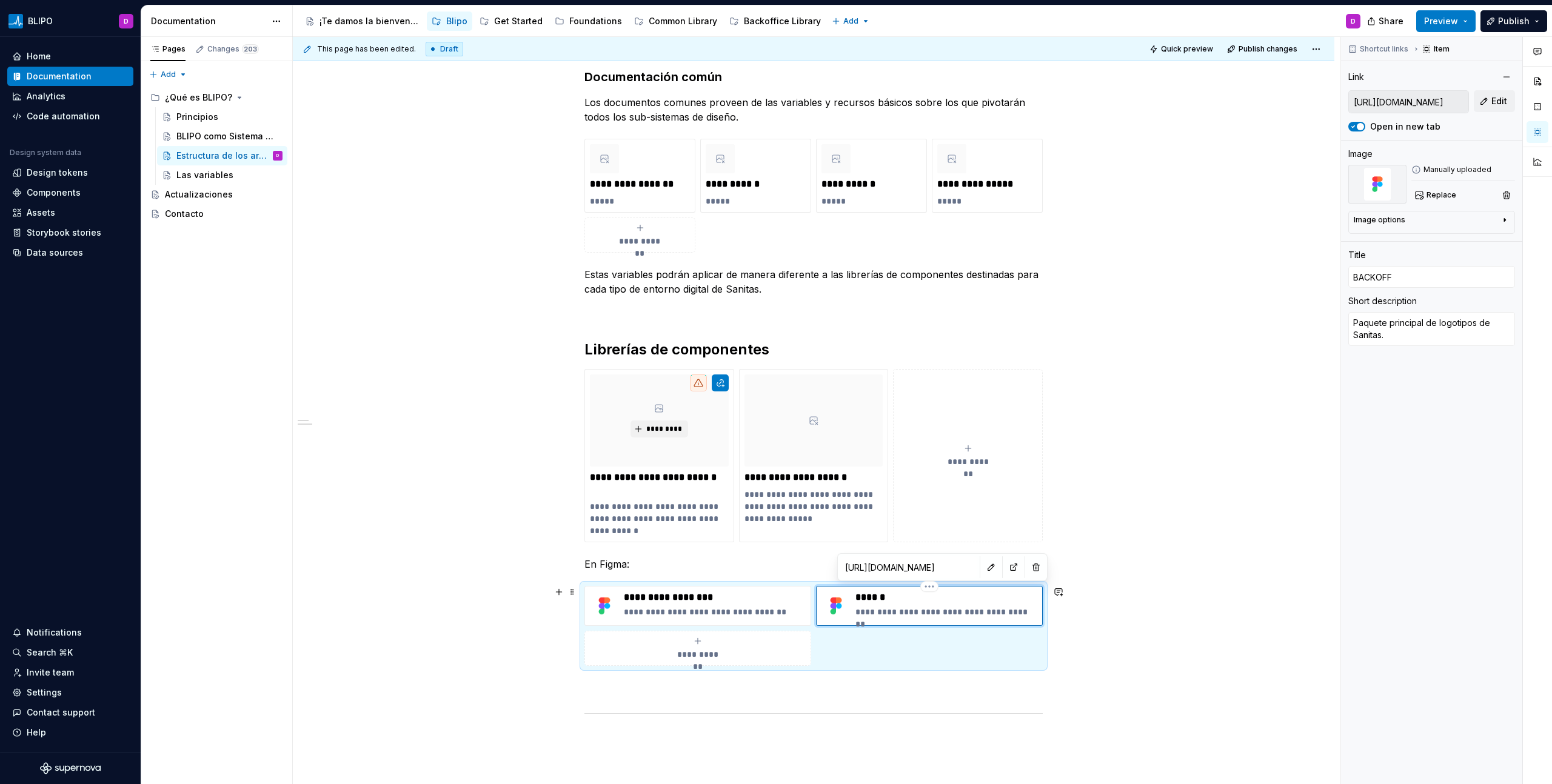
type input "BACKOFFI"
type textarea "*"
type input "[PERSON_NAME]"
type textarea "*"
type input "BACKOFFICE"
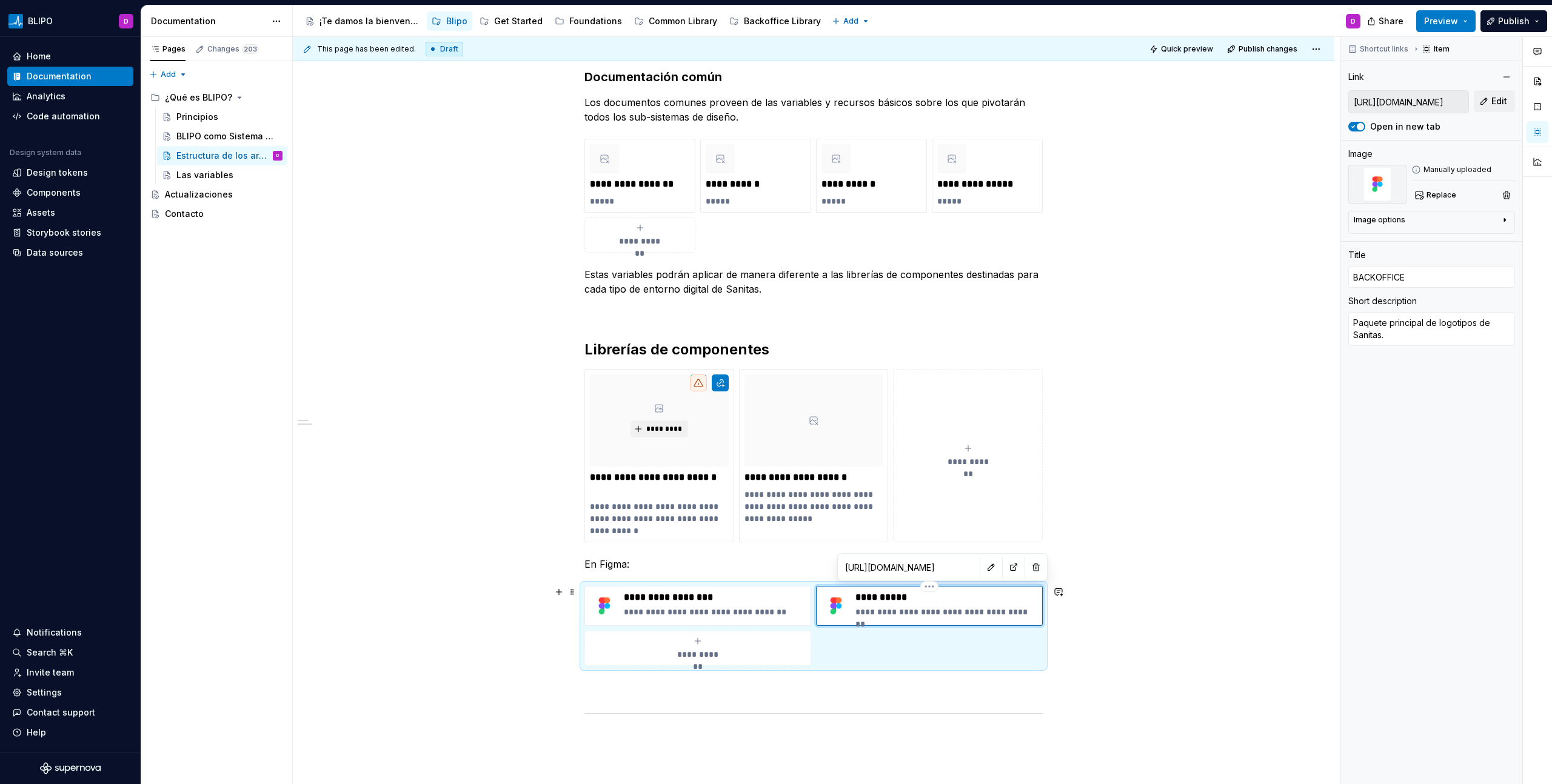
type textarea "*"
type input "BACKOFFICE"
type textarea "*"
type input "BACKOFFICE c"
type textarea "*"
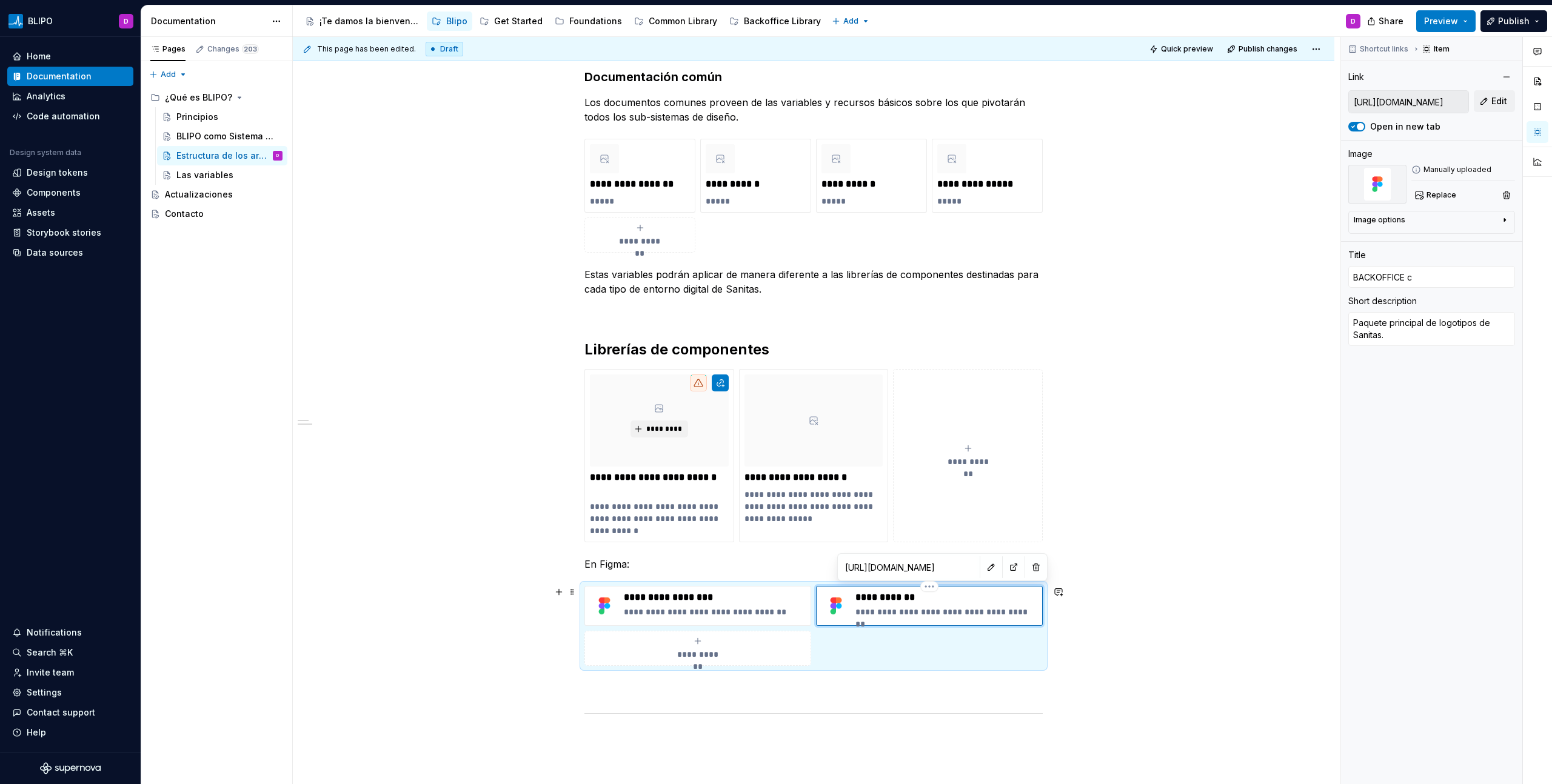
type input "BACKOFFICE co"
type textarea "*"
type input "BACKOFFICE com"
type textarea "*"
type input "BACKOFFICE comp"
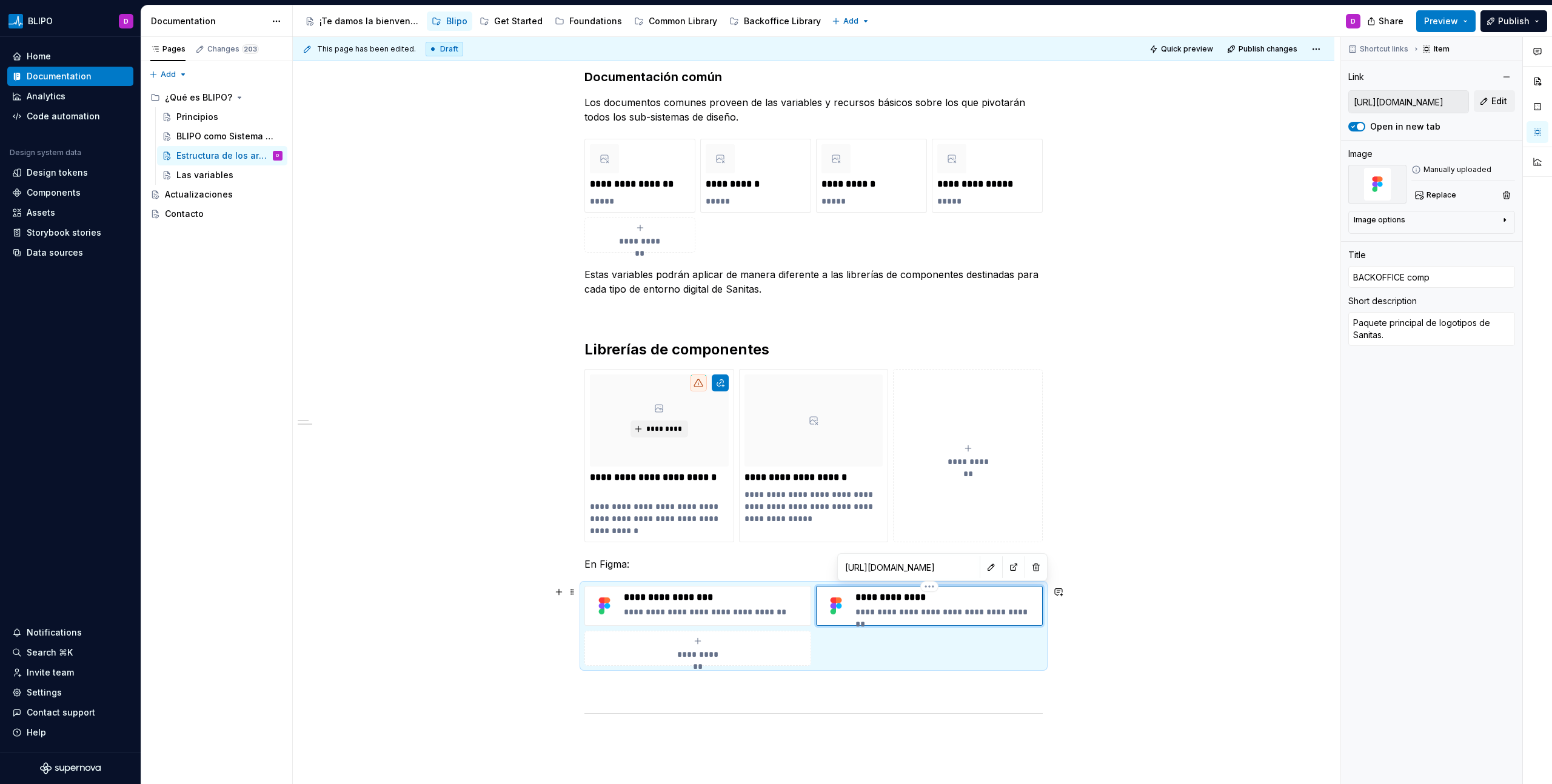
type textarea "*"
type input "BACKOFFICE compo"
type textarea "*"
type input "BACKOFFICE compon"
type textarea "*"
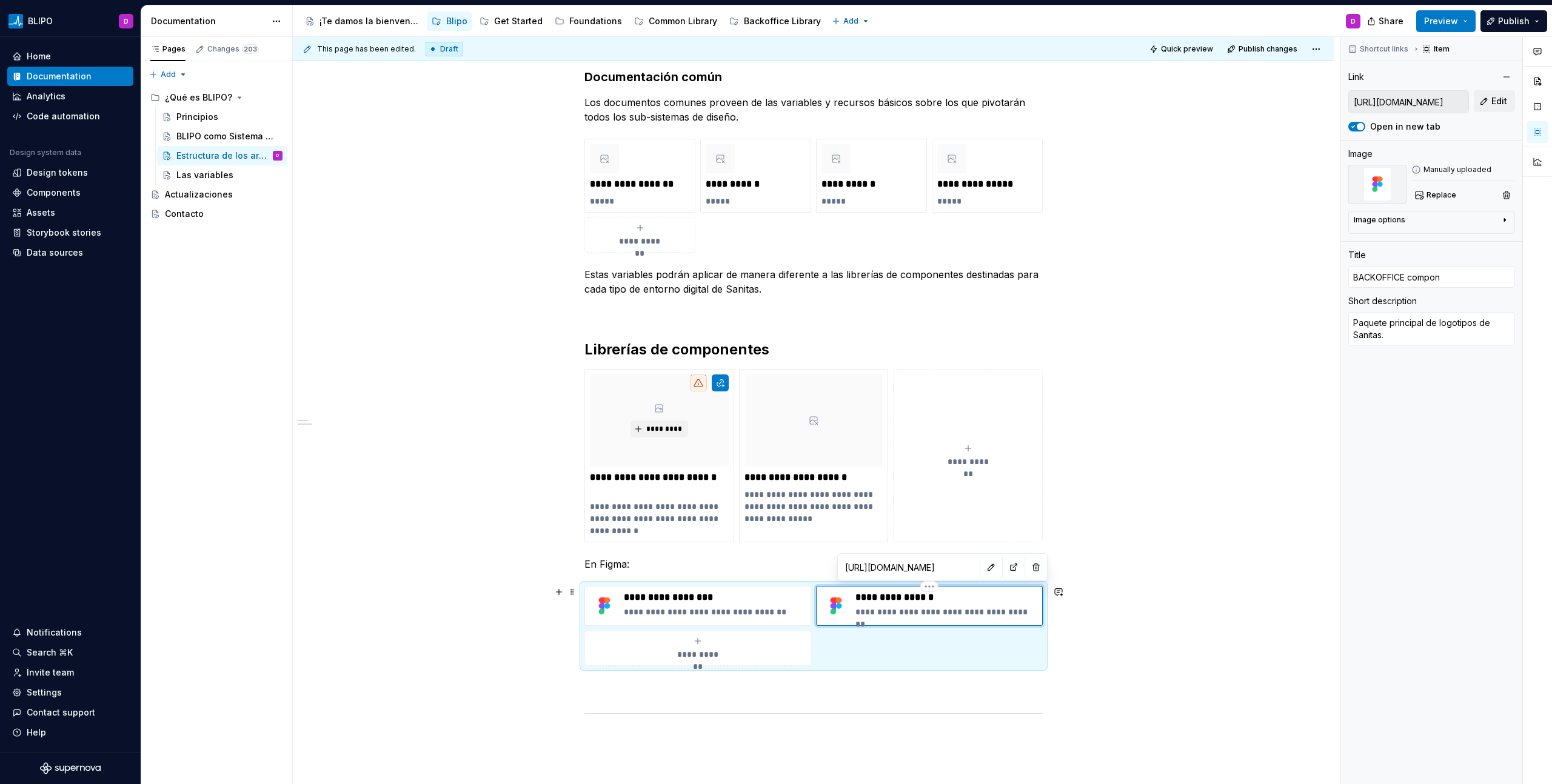
type input "BACKOFFICE compone"
type textarea "*"
type input "BACKOFFICE componen"
type textarea "*"
type input "BACKOFFICE component"
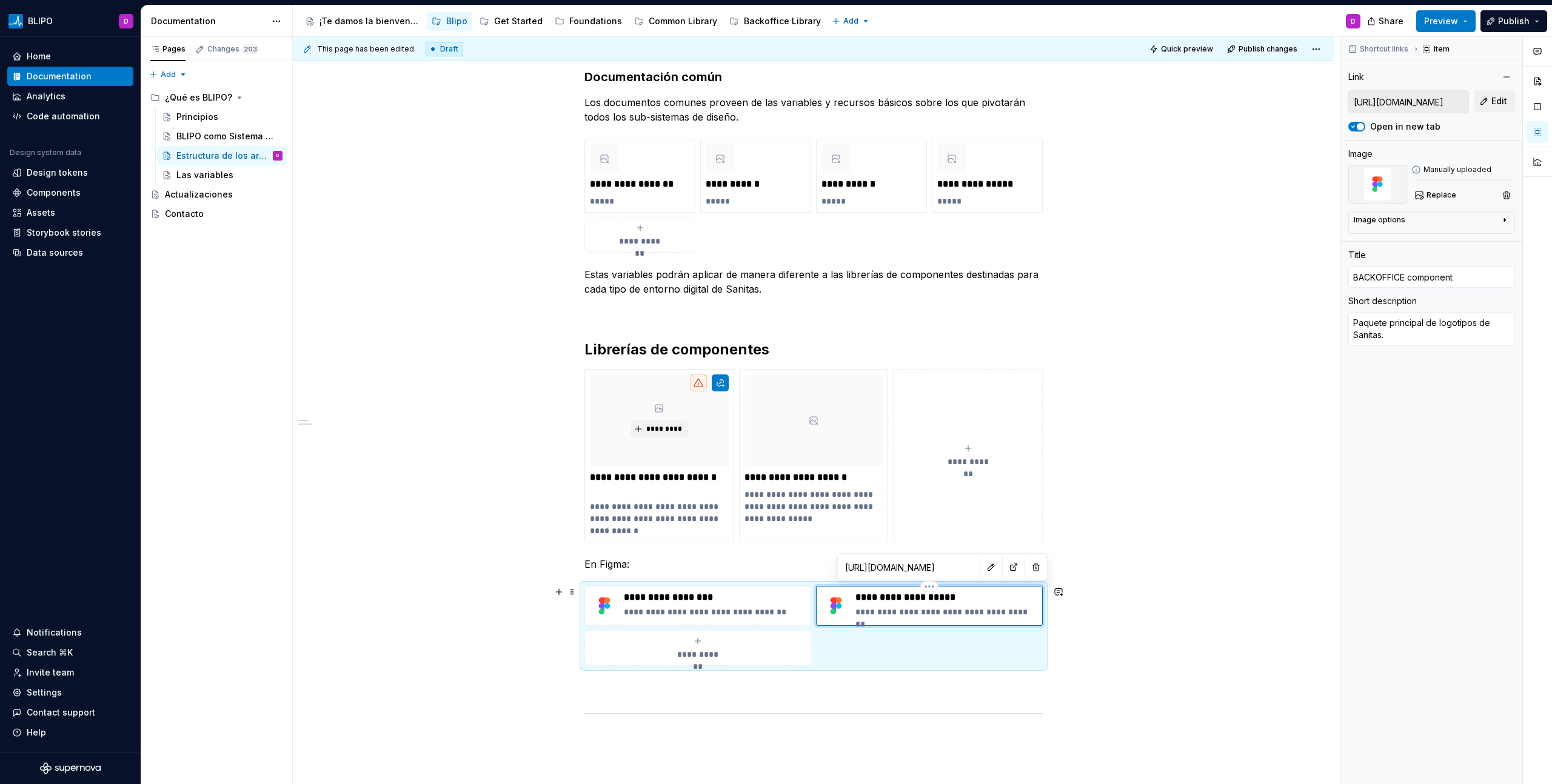
type textarea "*"
type input "BACKOFFICE components"
click at [649, 513] on p "**********" at bounding box center [659, 518] width 139 height 36
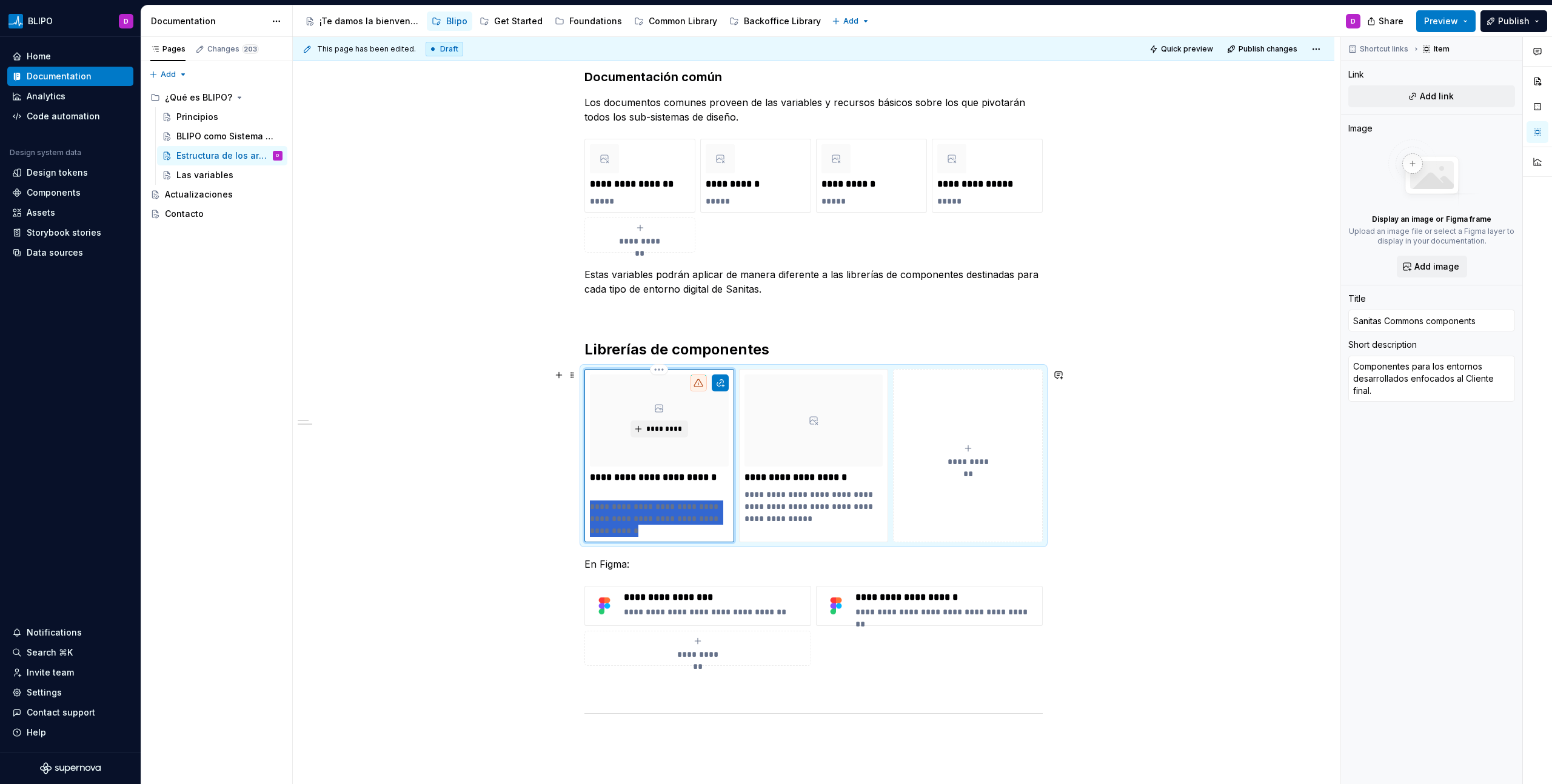
click at [649, 513] on p "**********" at bounding box center [659, 518] width 139 height 36
click at [657, 613] on p "**********" at bounding box center [714, 612] width 182 height 12
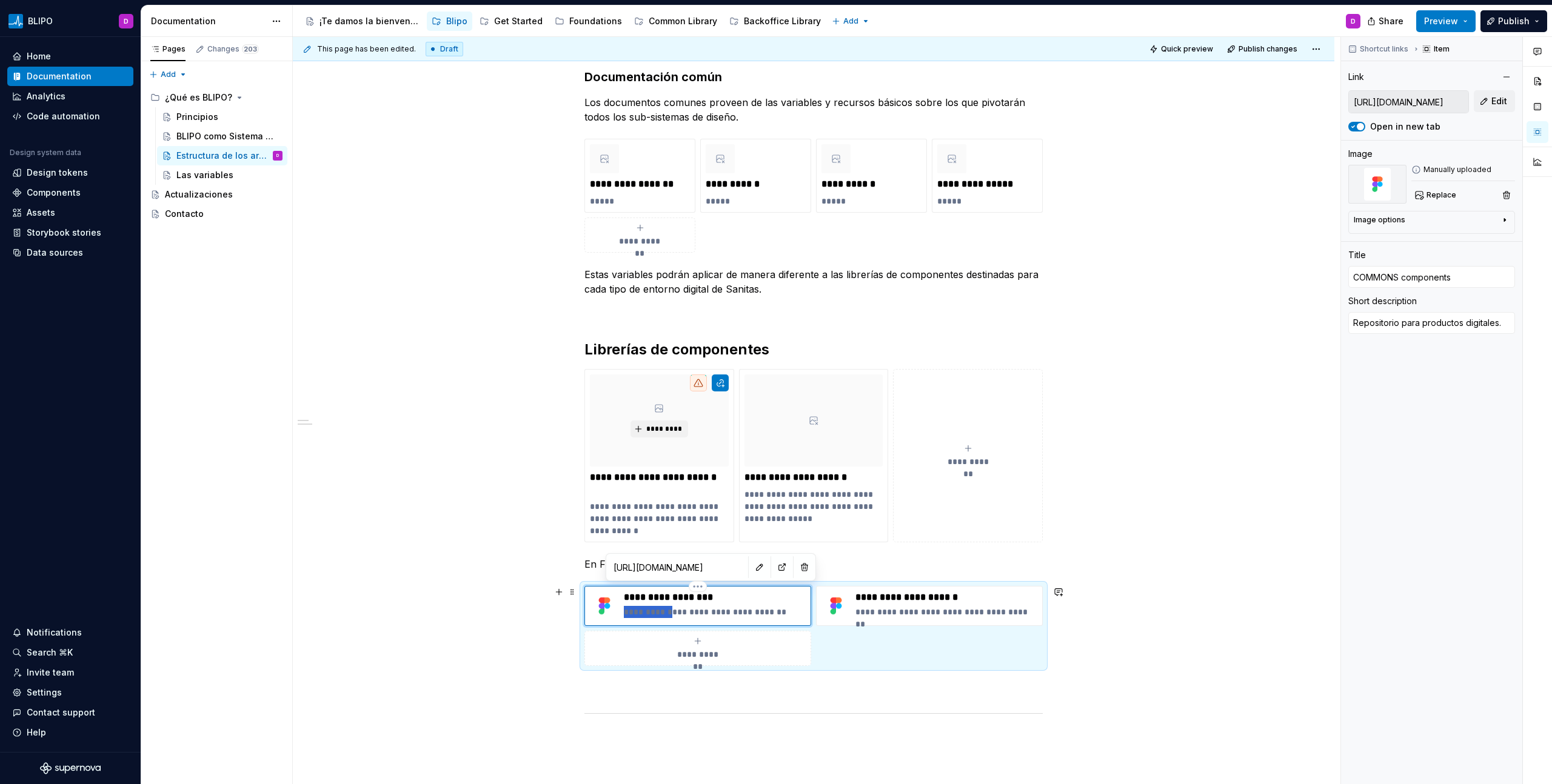
click at [657, 613] on p "**********" at bounding box center [714, 612] width 182 height 12
type textarea "*"
type textarea "Componentes para los entornos desarrollados enfocados al Cliente final."
click at [808, 504] on p "**********" at bounding box center [814, 507] width 139 height 36
type textarea "*"
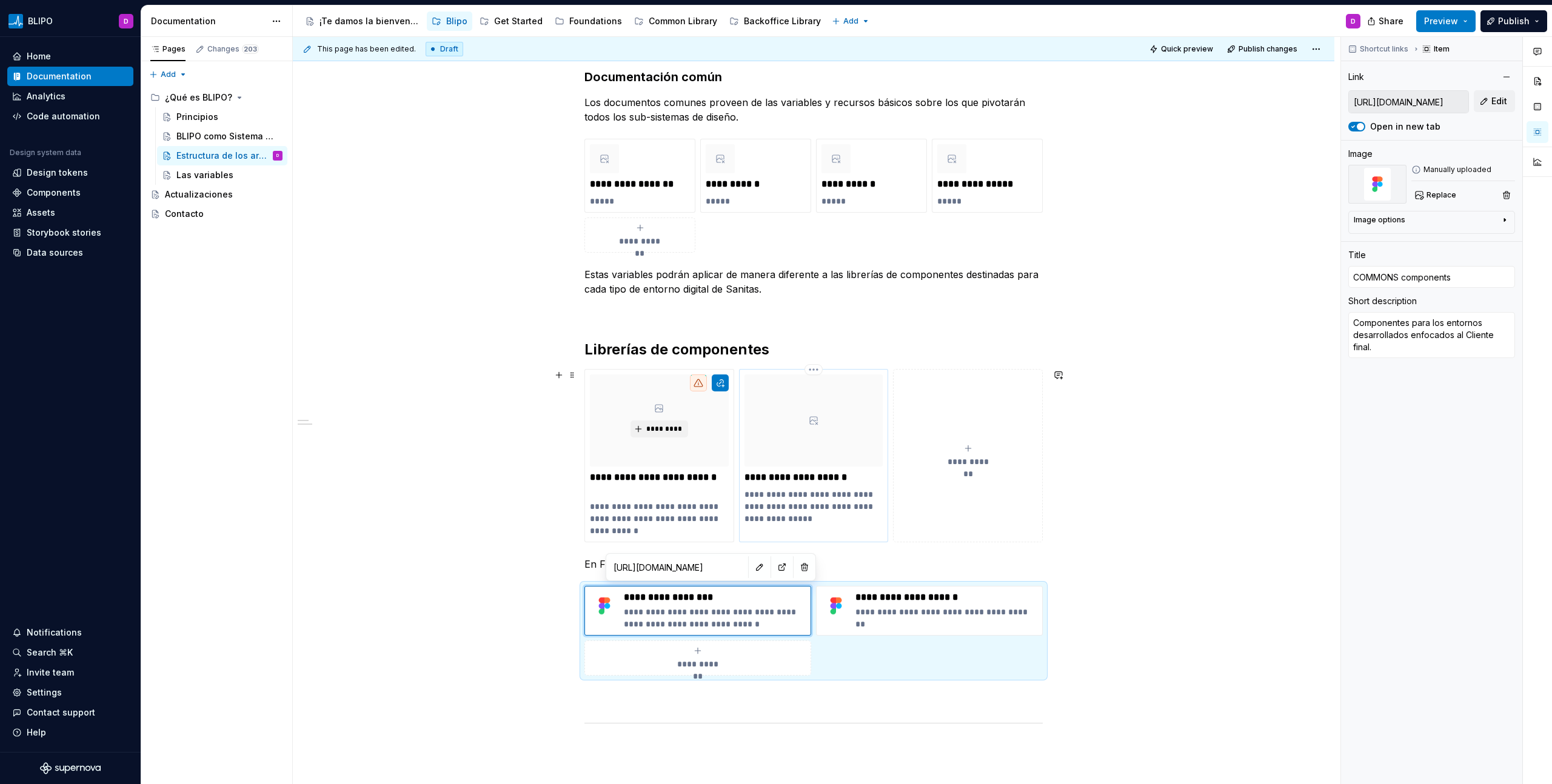
type input "Backoffice components"
type textarea "Componentes para los entornos desarrollados enfocados a la gestión interna."
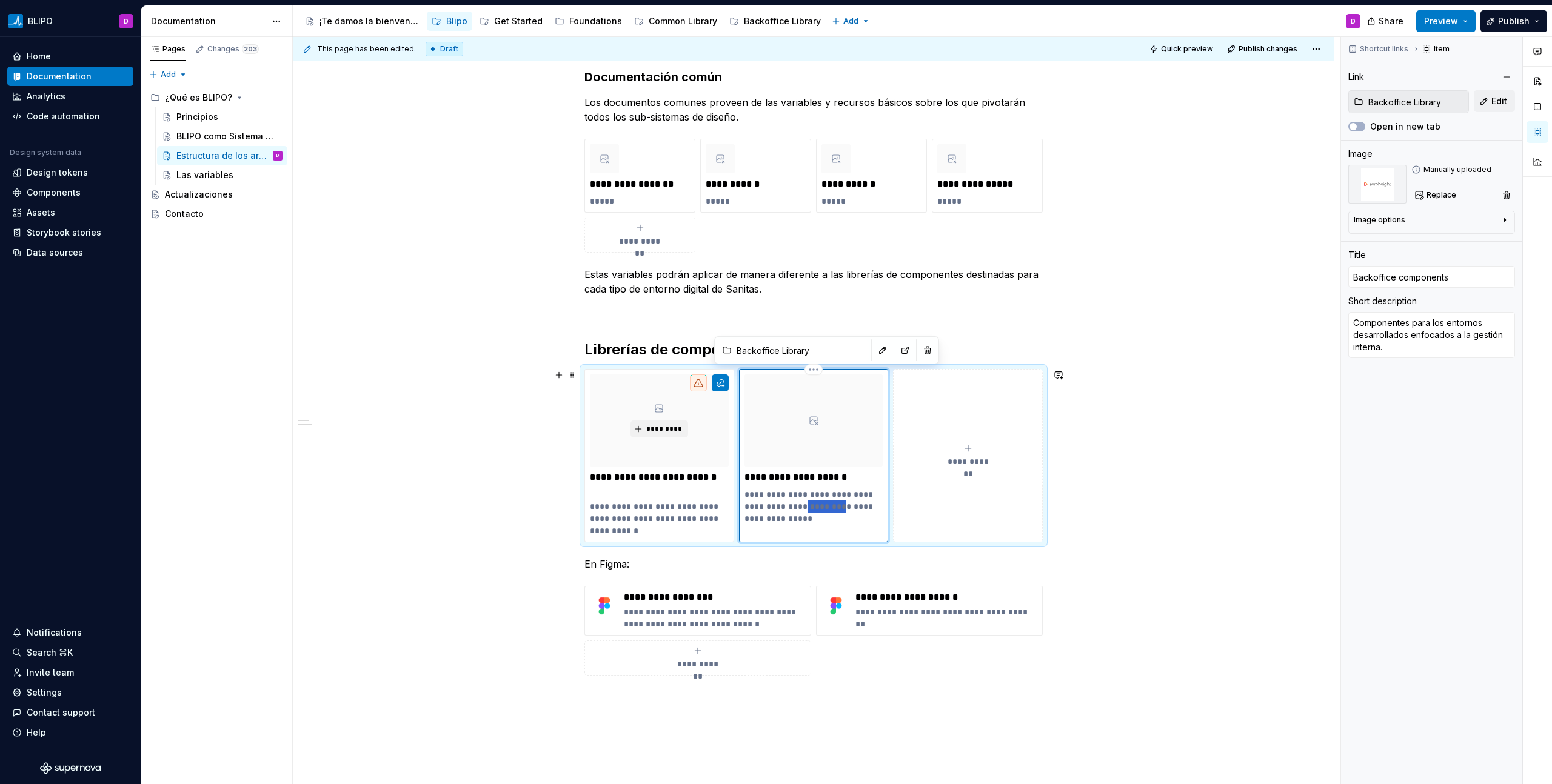
click at [808, 504] on p "**********" at bounding box center [814, 507] width 139 height 36
click at [958, 614] on p "**********" at bounding box center [946, 612] width 182 height 12
type textarea "*"
type input "BACKOFFICE components"
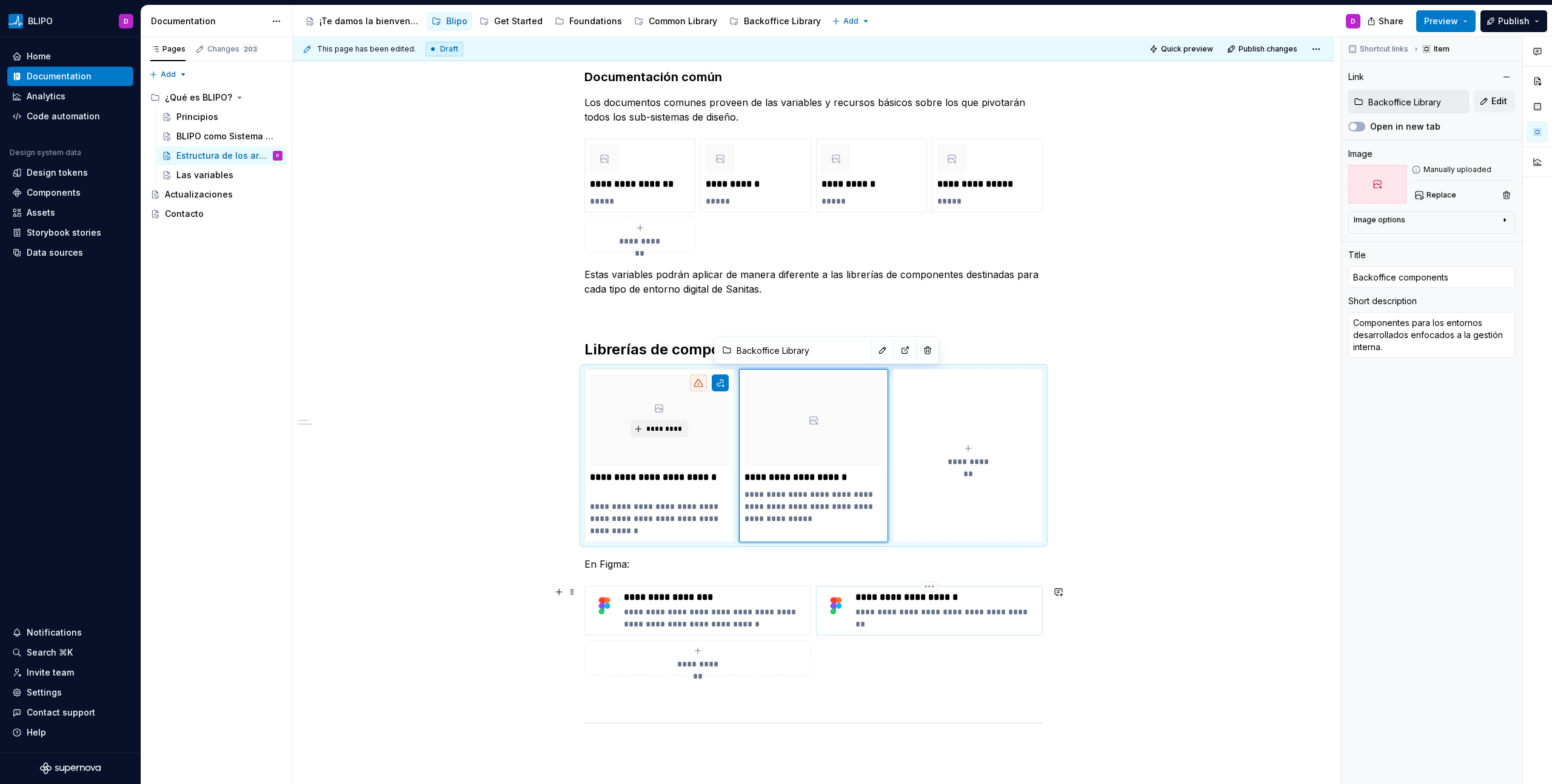
type textarea "Paquete principal de logotipos de Sanitas."
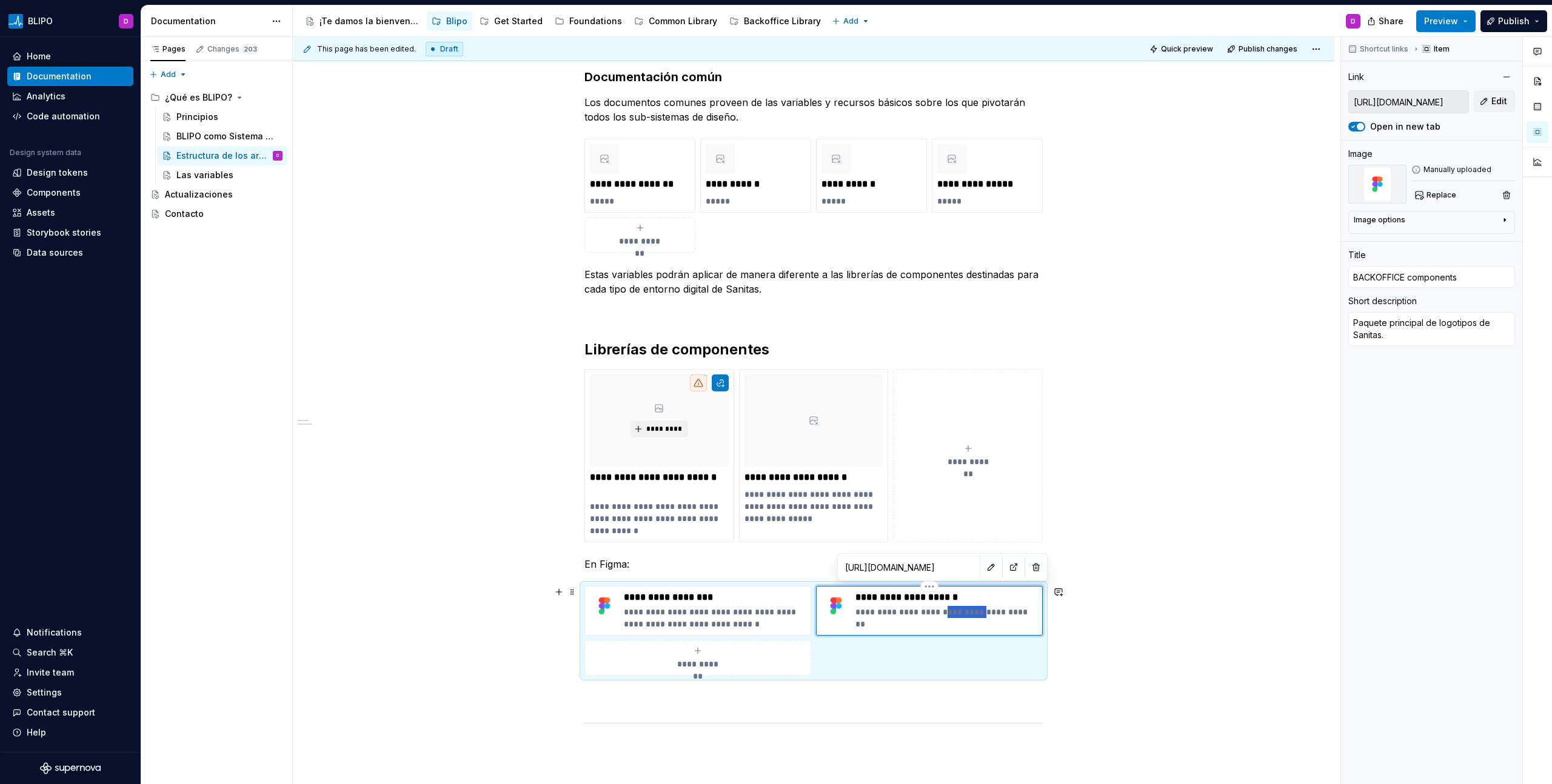
click at [958, 614] on p "**********" at bounding box center [946, 612] width 182 height 12
type textarea "*"
type textarea "Componentes para los entornos desarrollados enfocados a la gestión interna."
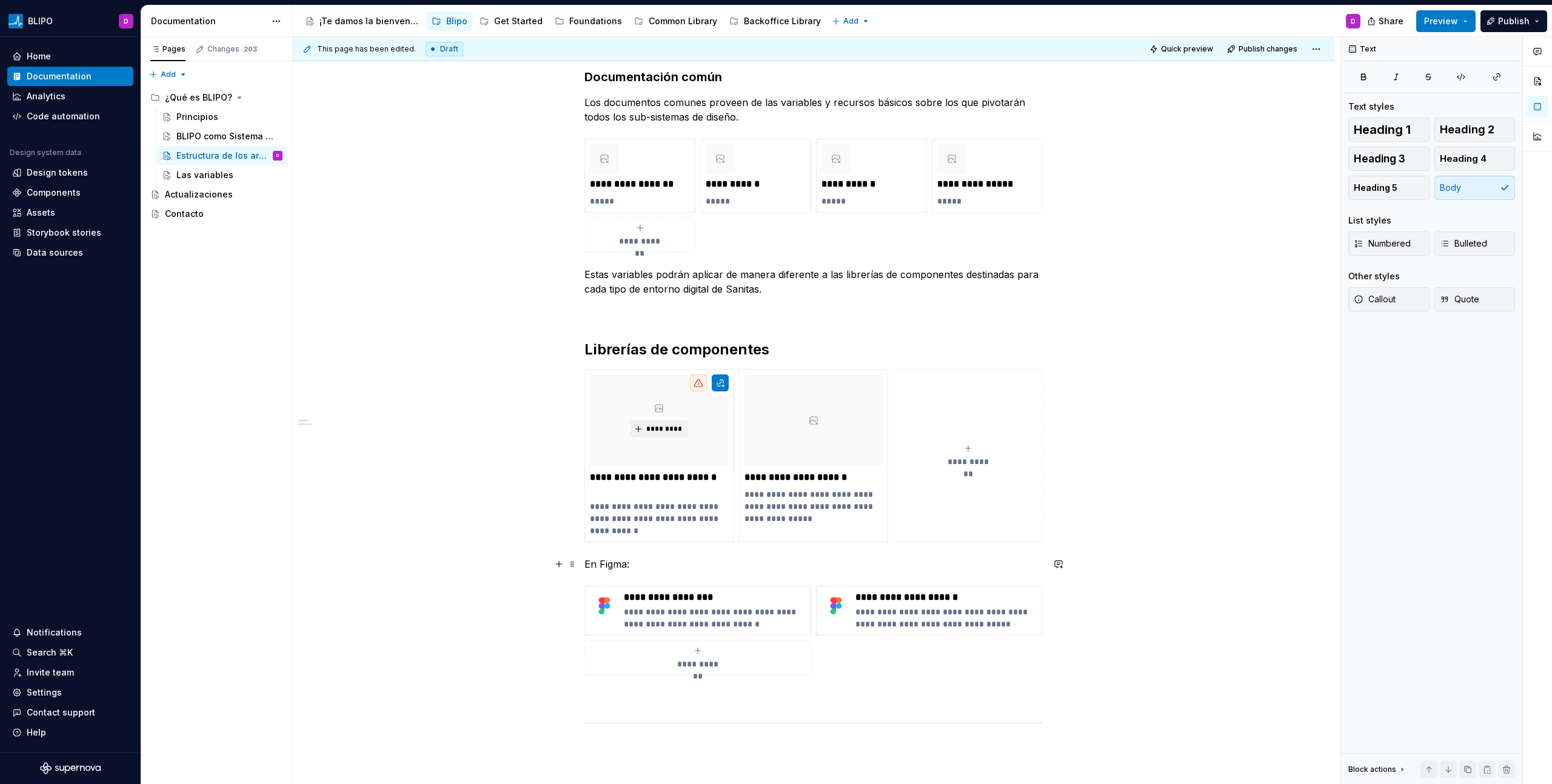
click at [760, 564] on p "En Figma:" at bounding box center [814, 563] width 458 height 14
click at [781, 606] on div "**********" at bounding box center [714, 611] width 182 height 39
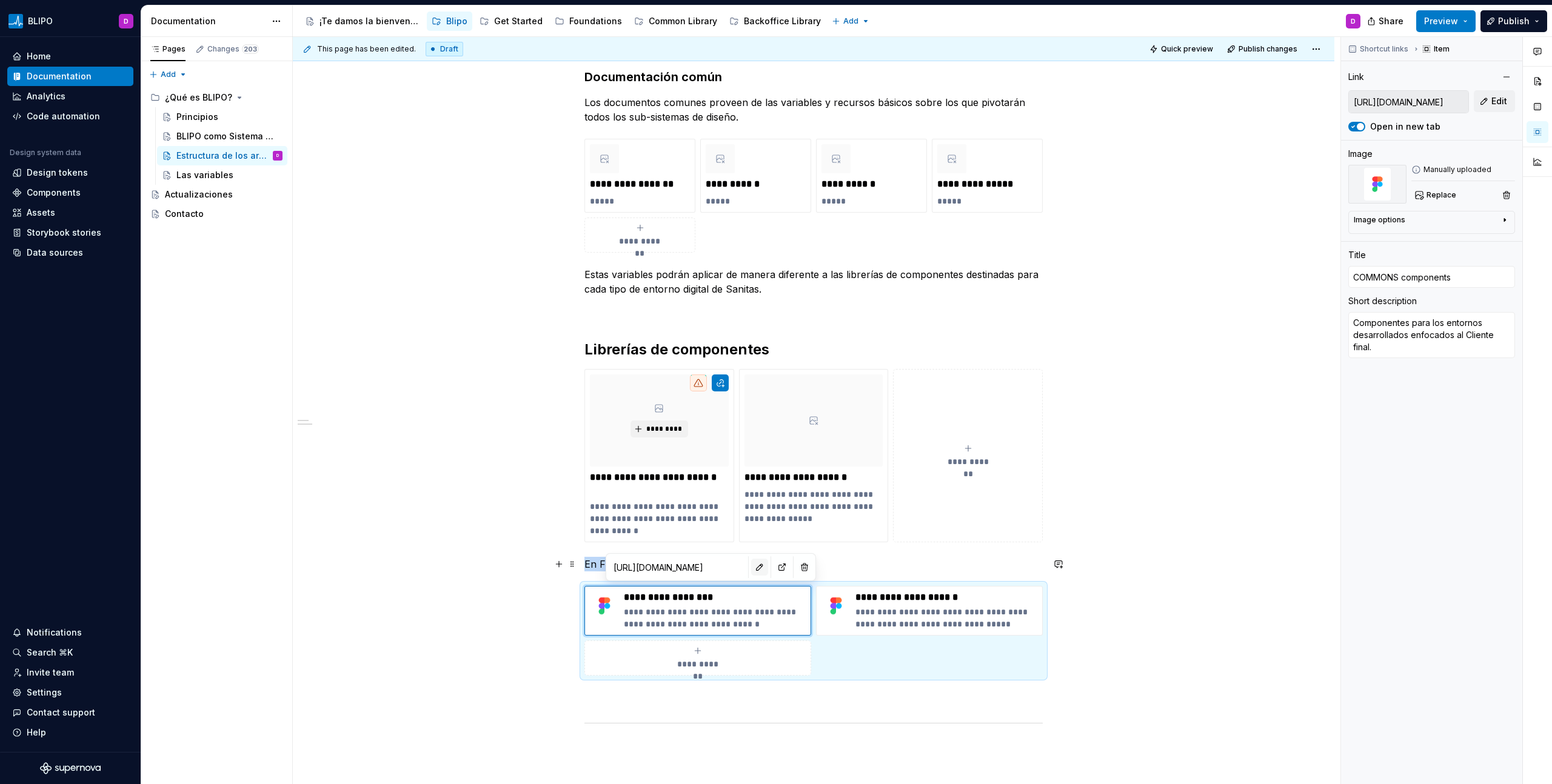
click at [751, 568] on button "button" at bounding box center [759, 568] width 17 height 17
type textarea "*"
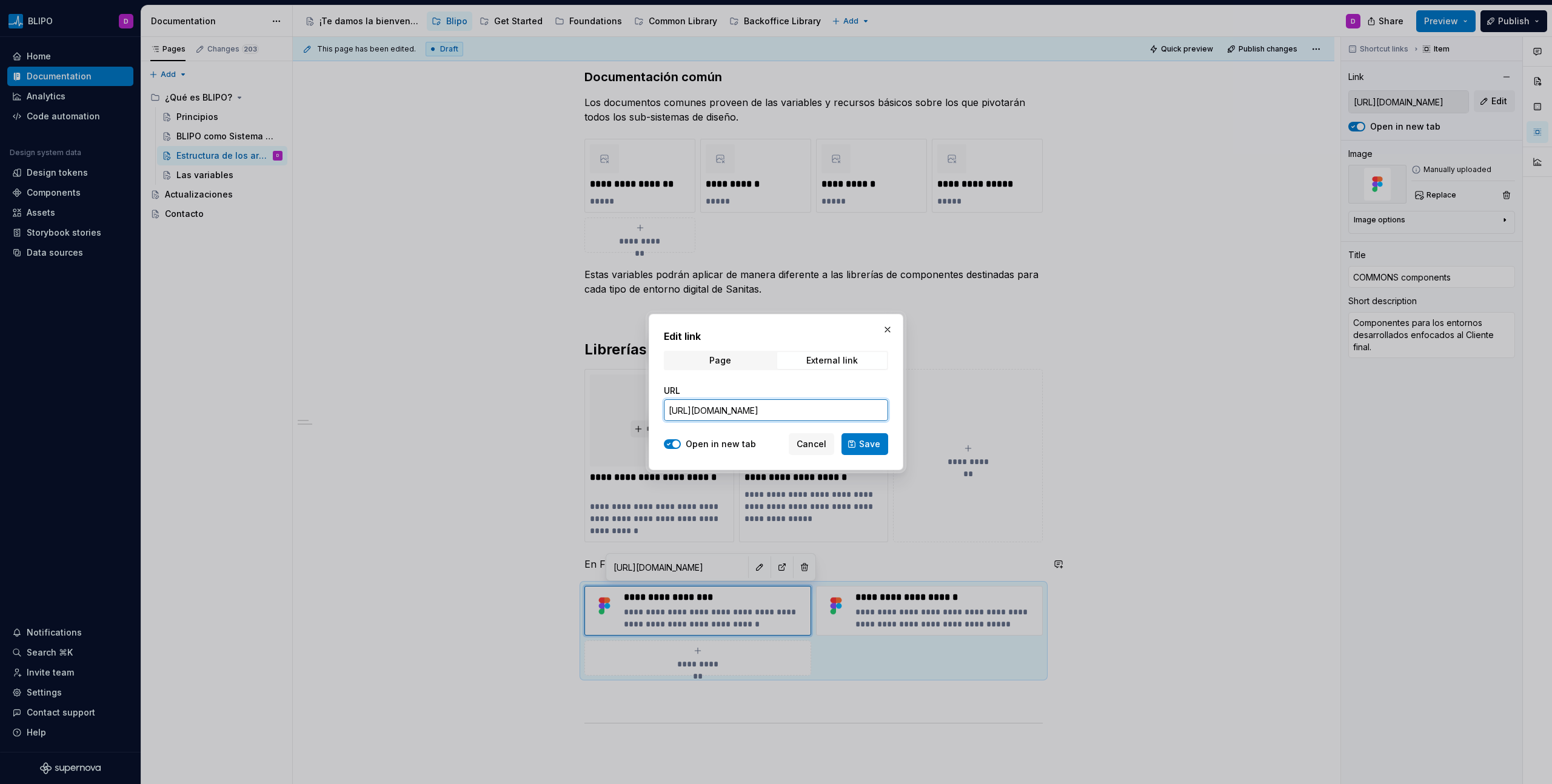
click at [753, 408] on input "[URL][DOMAIN_NAME]" at bounding box center [776, 411] width 224 height 22
paste input "OWKzfq9SiCdx53AEkAWRpO/BACKOFFICE-Components?node-id=4023-47962&t=W7pS5koPHtgpz…"
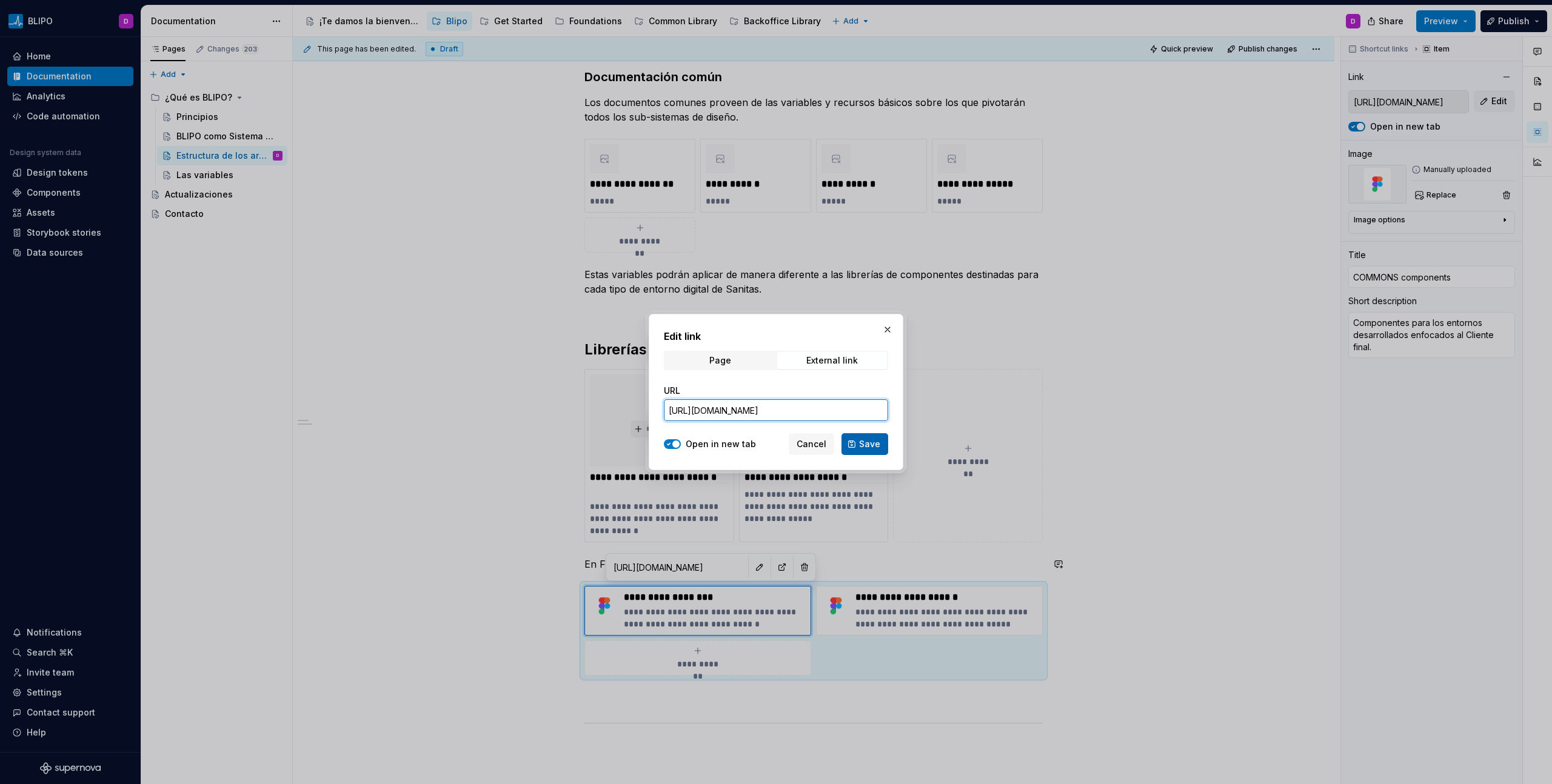
type input "[URL][DOMAIN_NAME]"
click at [862, 447] on span "Save" at bounding box center [869, 444] width 21 height 12
type textarea "*"
type input "[URL][DOMAIN_NAME]"
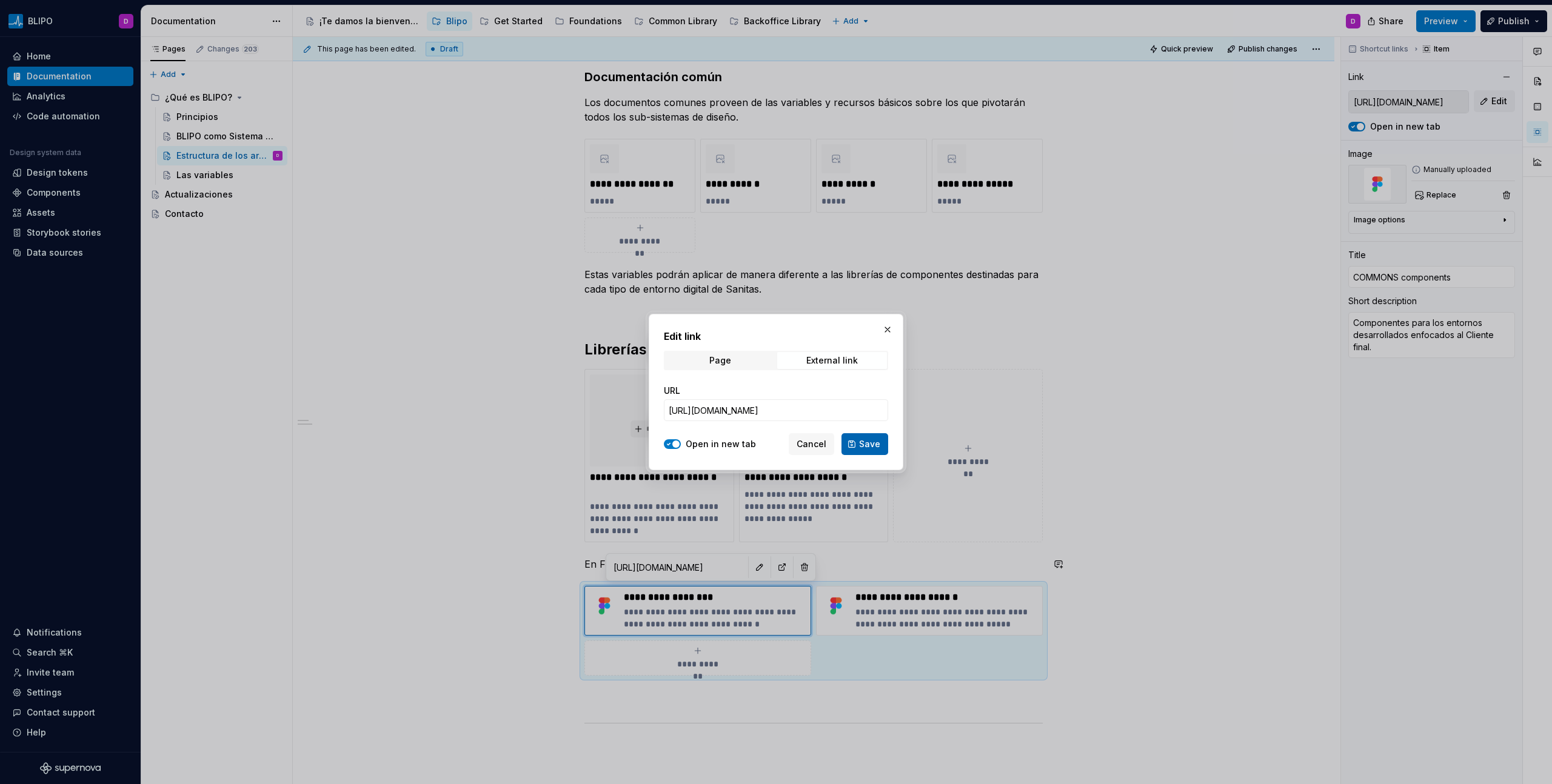
type input "[URL][DOMAIN_NAME]"
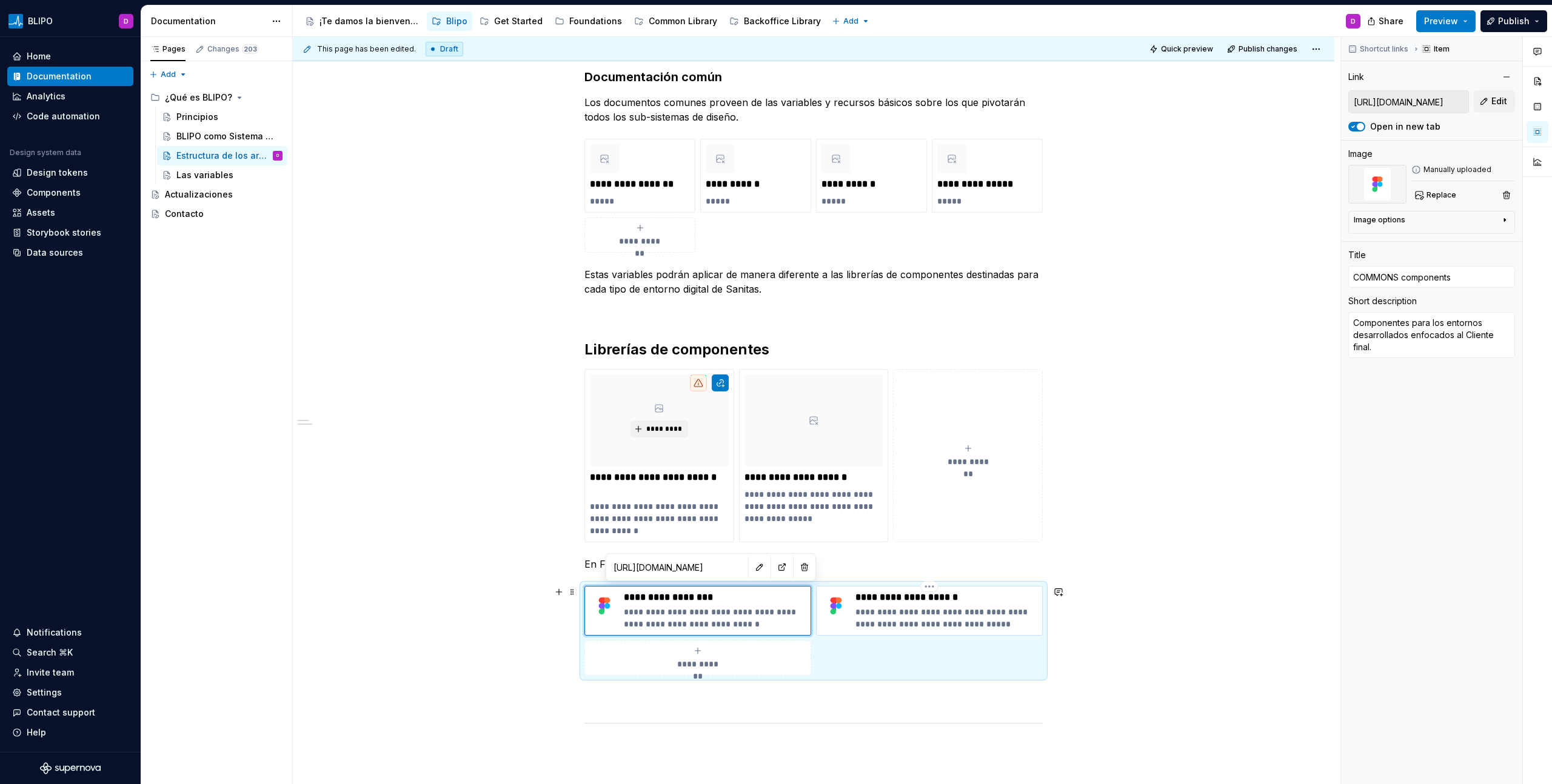
click at [928, 621] on p "**********" at bounding box center [946, 618] width 182 height 25
type textarea "*"
type input "[URL][DOMAIN_NAME]"
type input "BACKOFFICE components"
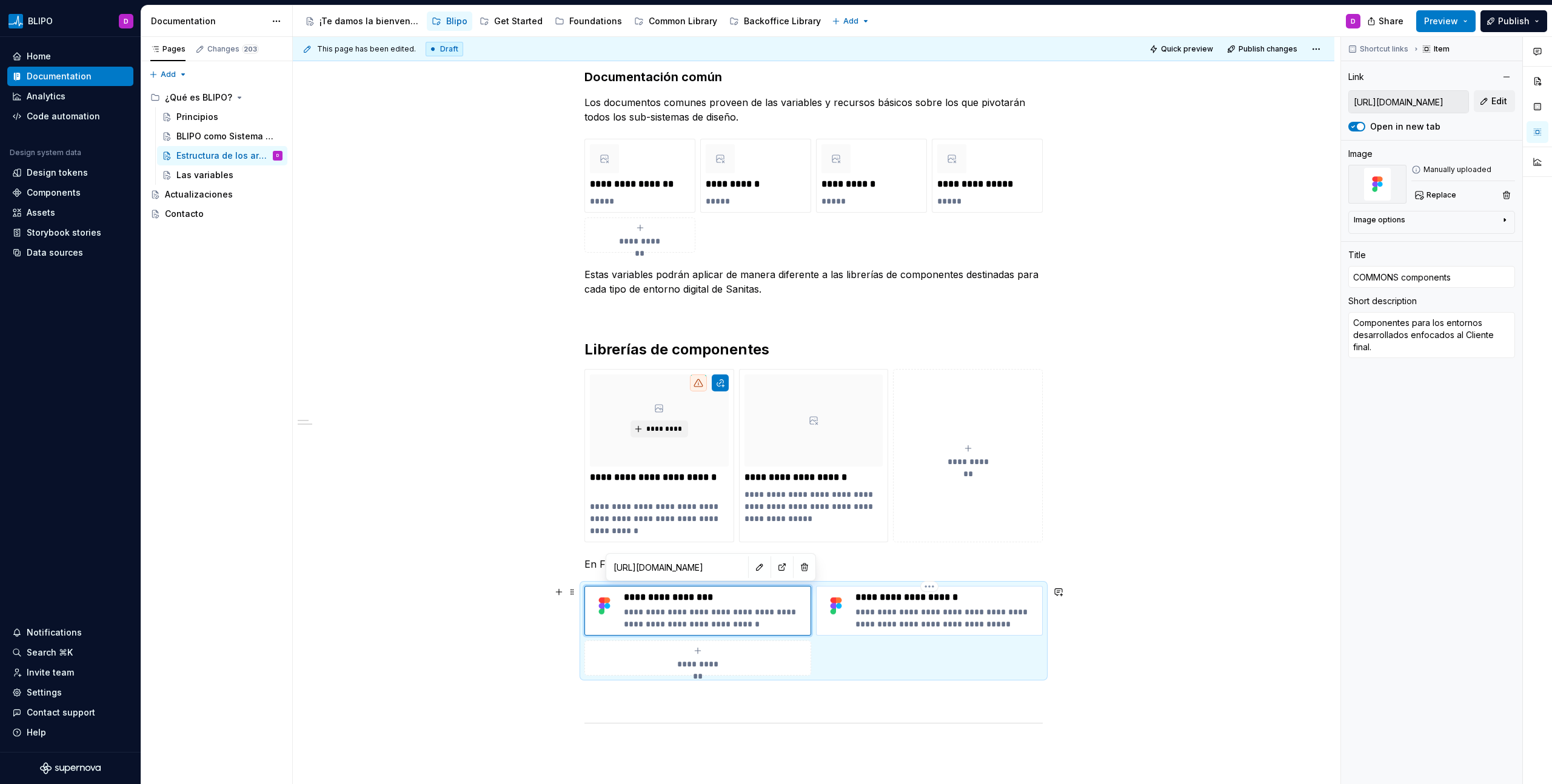
type textarea "Componentes para los entornos desarrollados enfocados a la gestión interna."
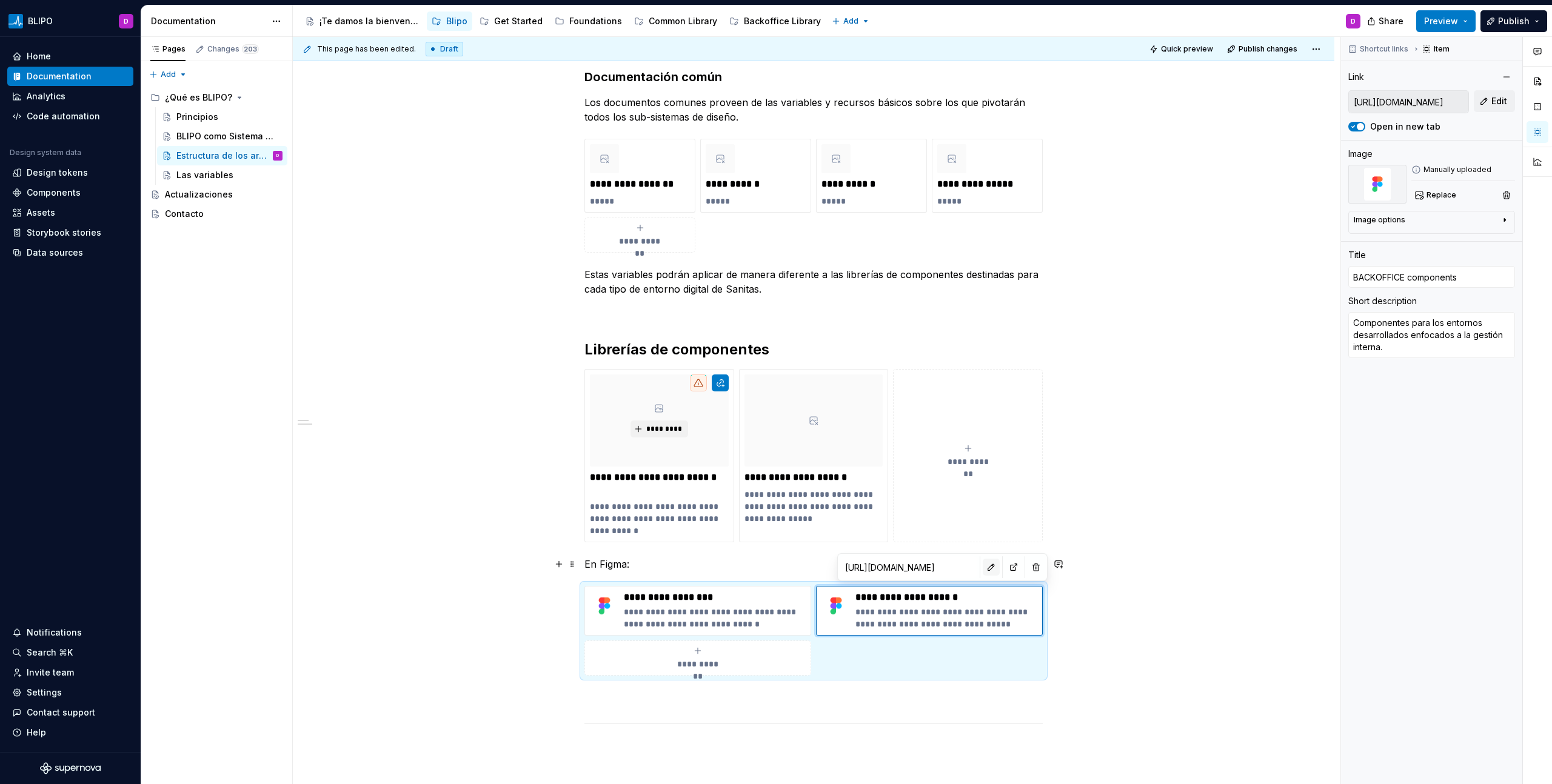
click at [983, 568] on button "button" at bounding box center [991, 568] width 17 height 17
type textarea "*"
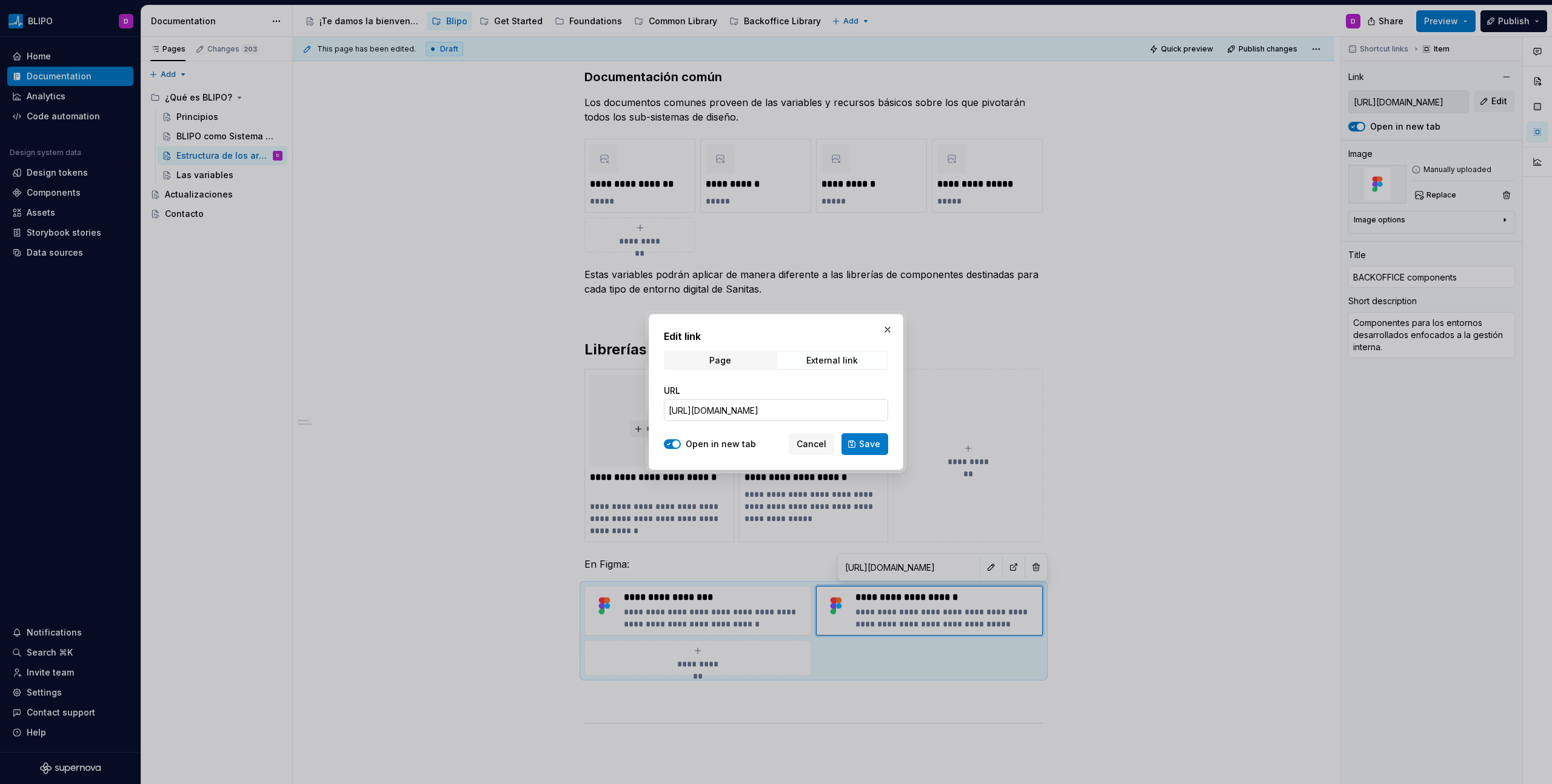
click at [810, 410] on input "[URL][DOMAIN_NAME]" at bounding box center [776, 411] width 224 height 22
paste input "0Ul78tb8kGcQr4CWxRlTFf/SANITAS-COMMON-Components?m=auto&node-id=23955-21553&t=1…"
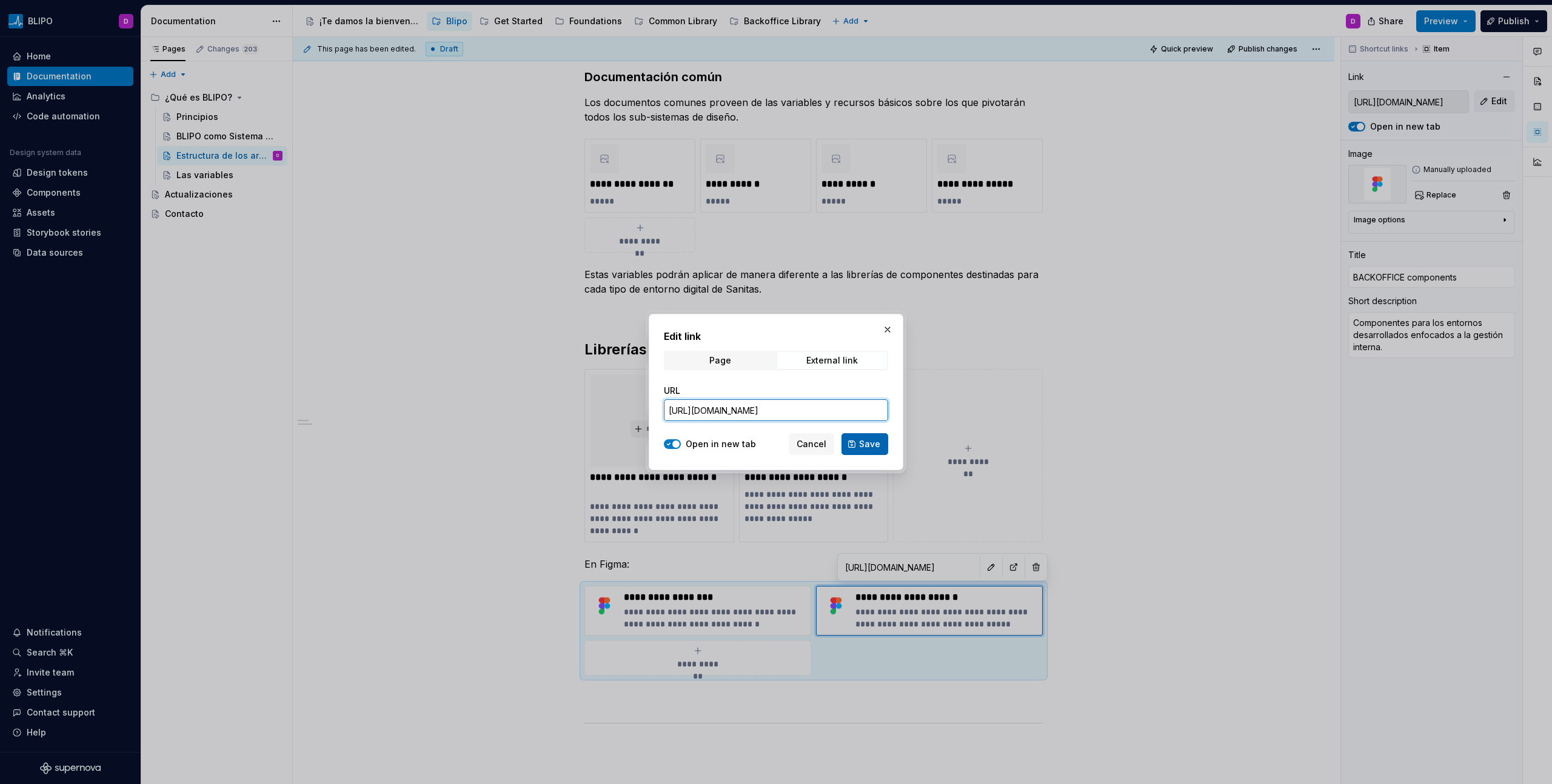
type input "[URL][DOMAIN_NAME]"
click at [864, 446] on span "Save" at bounding box center [869, 444] width 21 height 12
type textarea "*"
type input "[URL][DOMAIN_NAME]"
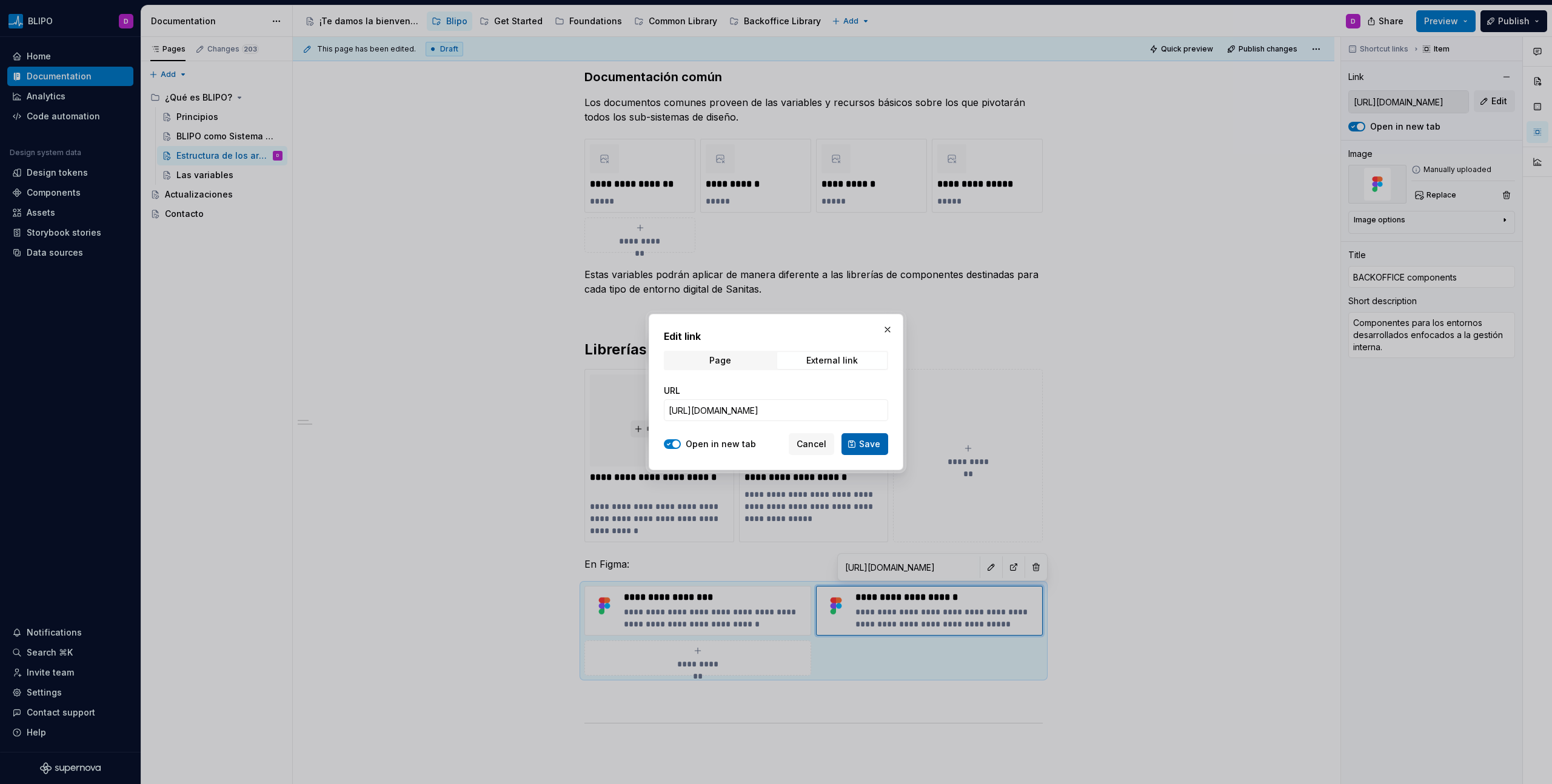
type input "[URL][DOMAIN_NAME]"
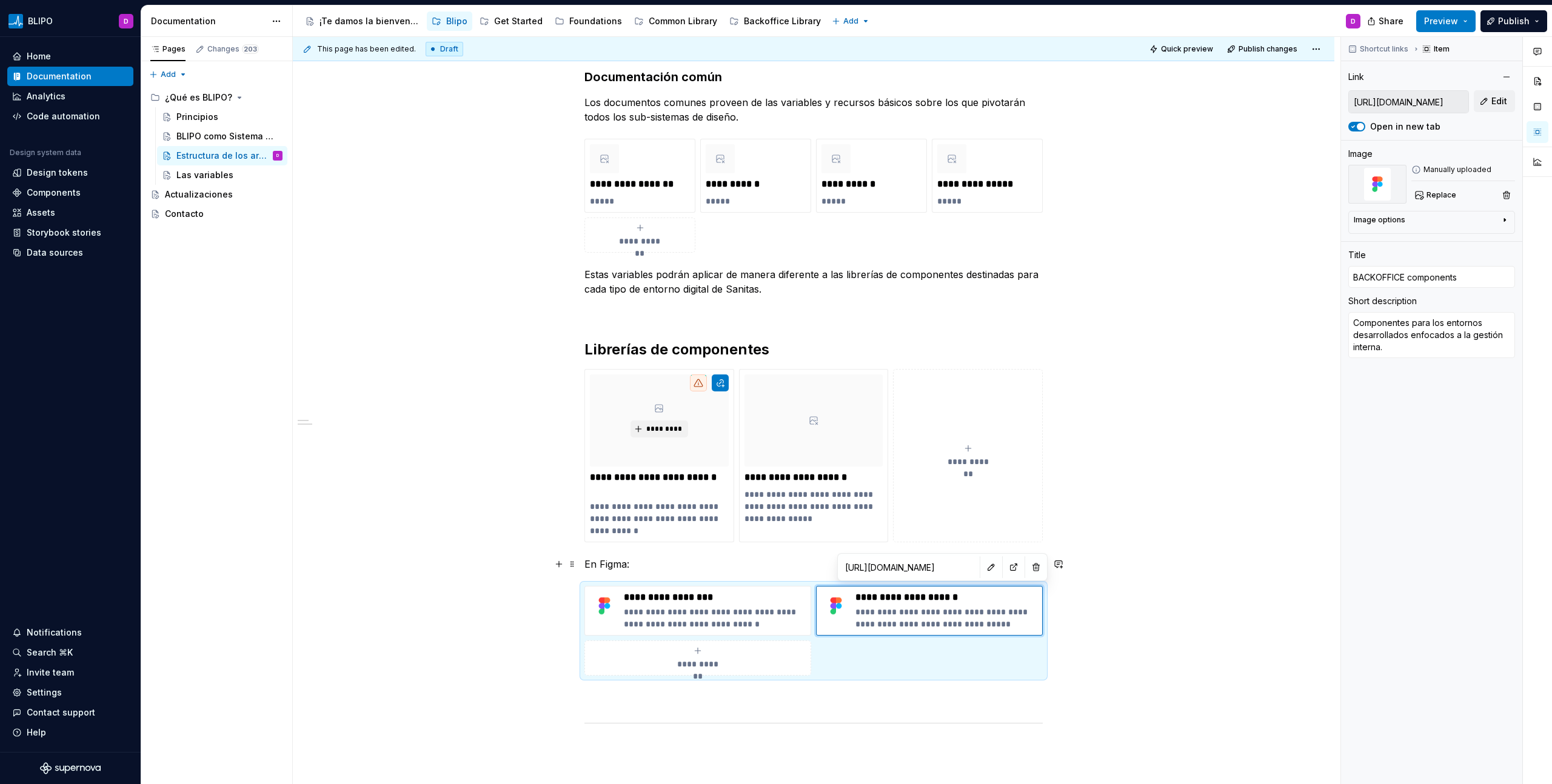
click at [1169, 569] on div "**********" at bounding box center [813, 534] width 1041 height 989
click at [574, 375] on span at bounding box center [572, 375] width 9 height 17
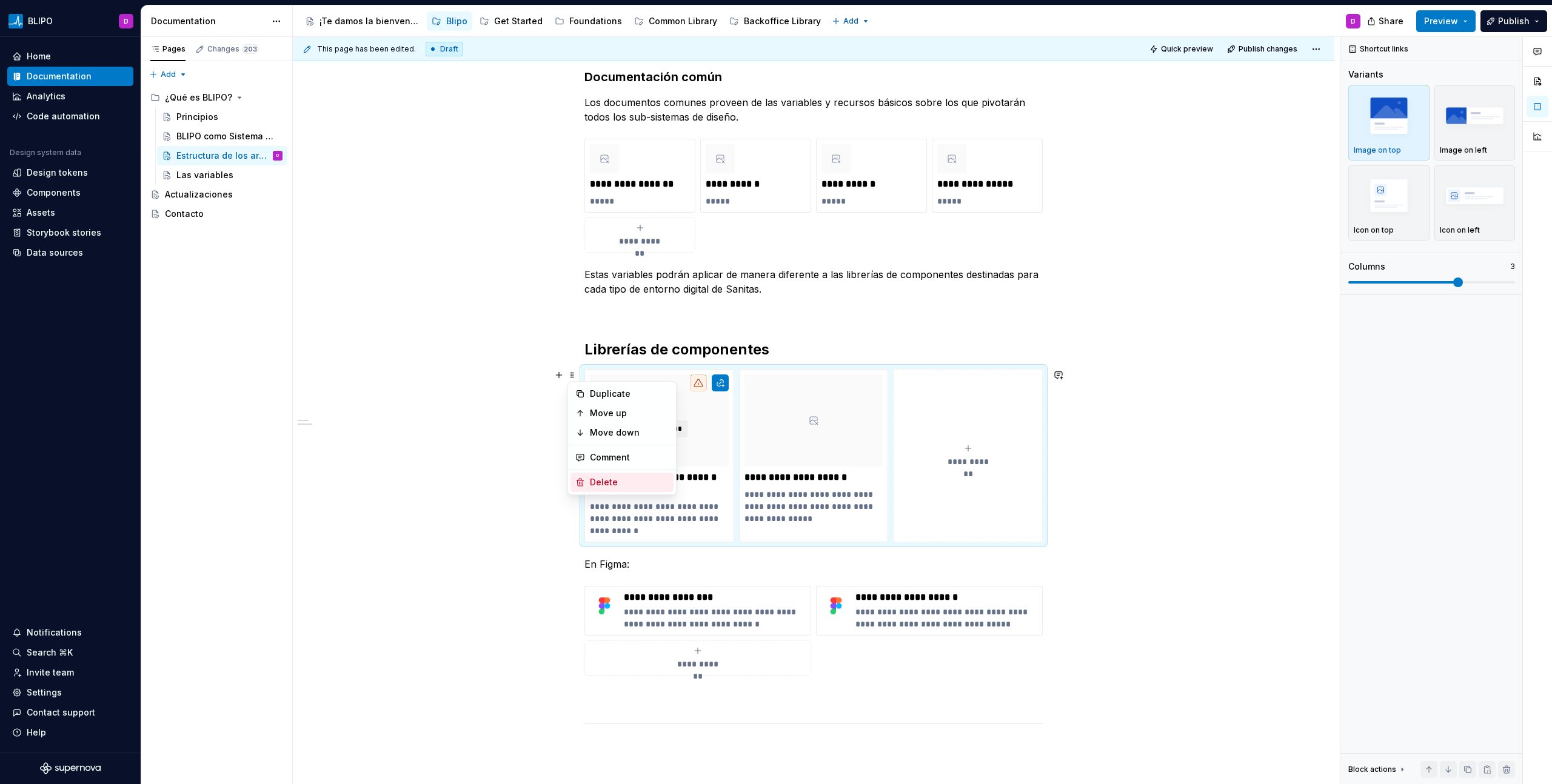
click at [616, 484] on div "Delete" at bounding box center [629, 482] width 79 height 12
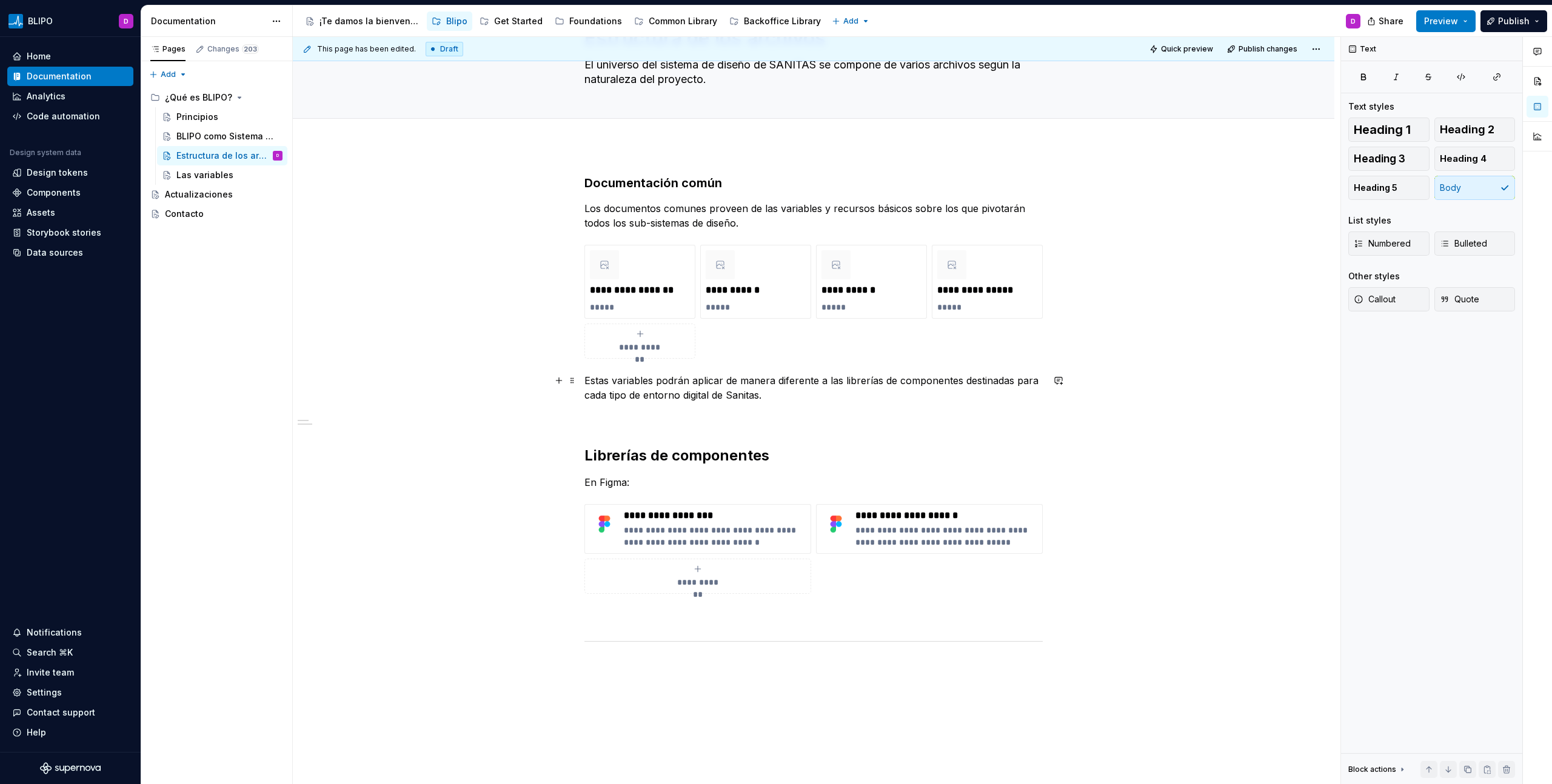
scroll to position [68, 0]
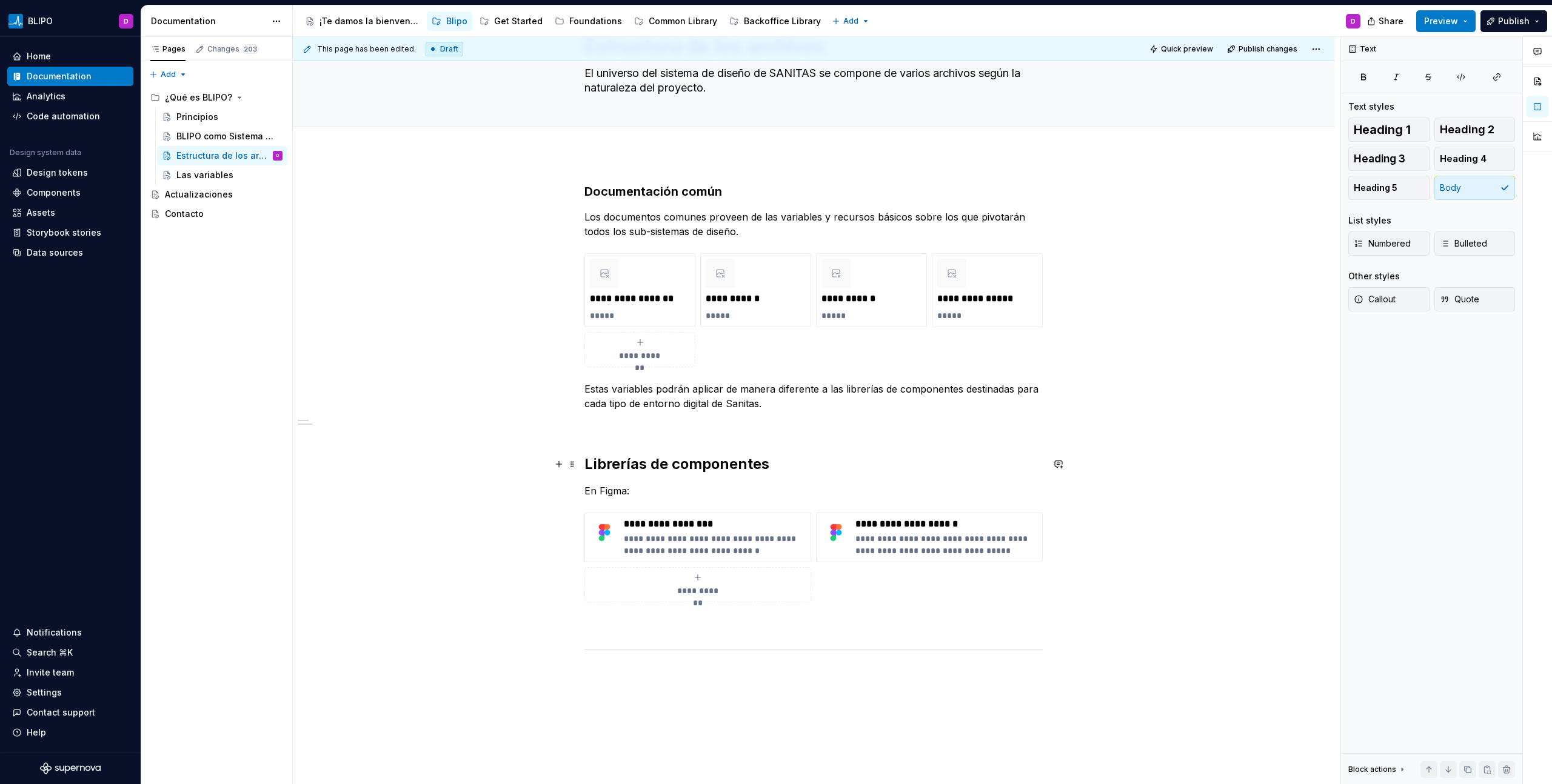
click at [715, 463] on h2 "Librerías de componentes" at bounding box center [814, 464] width 458 height 20
click at [663, 190] on strong "Documentación común" at bounding box center [653, 191] width 137 height 14
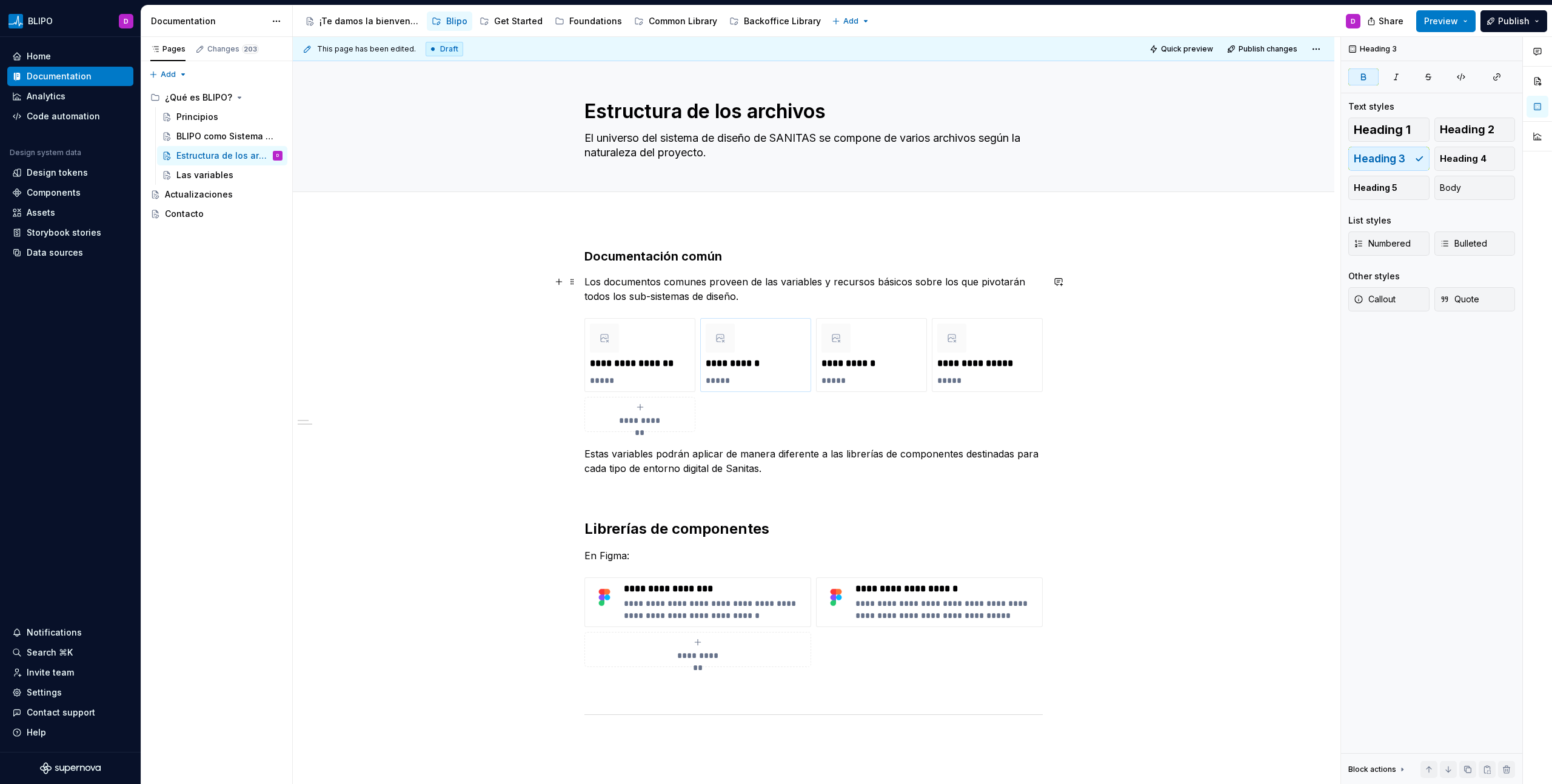
scroll to position [0, 0]
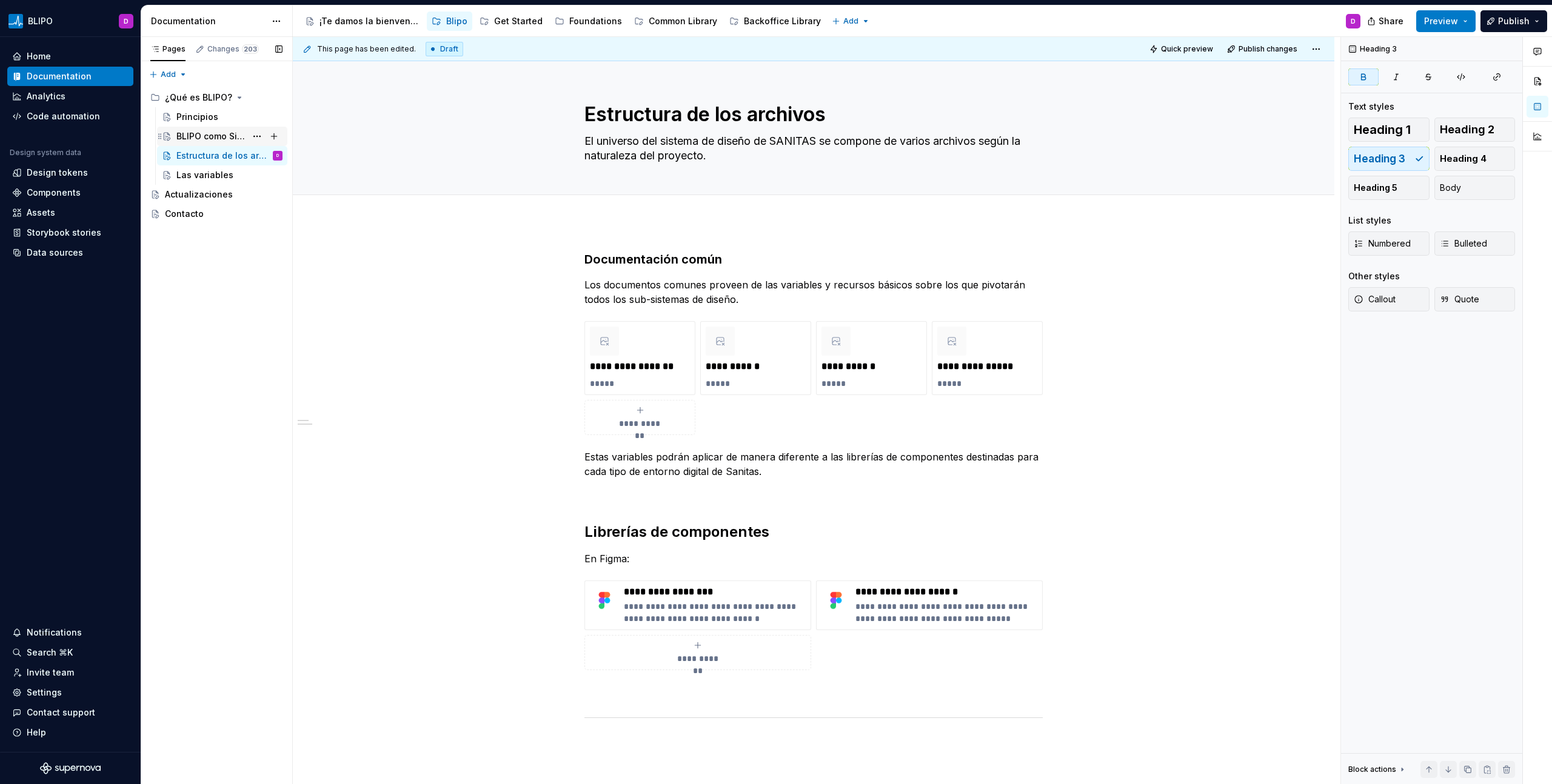
click at [218, 140] on div "BLIPO como Sistema de Diseño" at bounding box center [211, 137] width 70 height 12
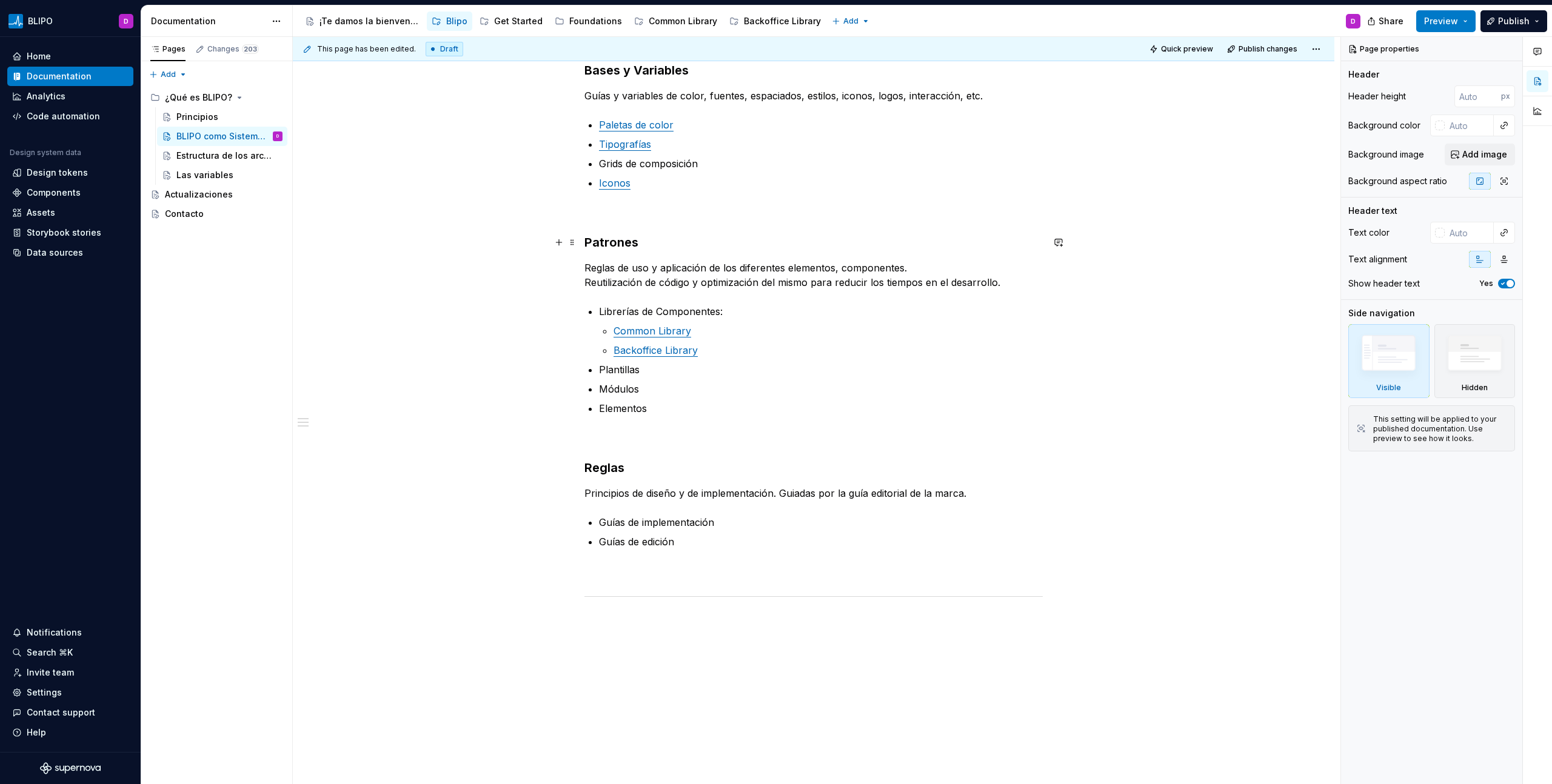
scroll to position [636, 0]
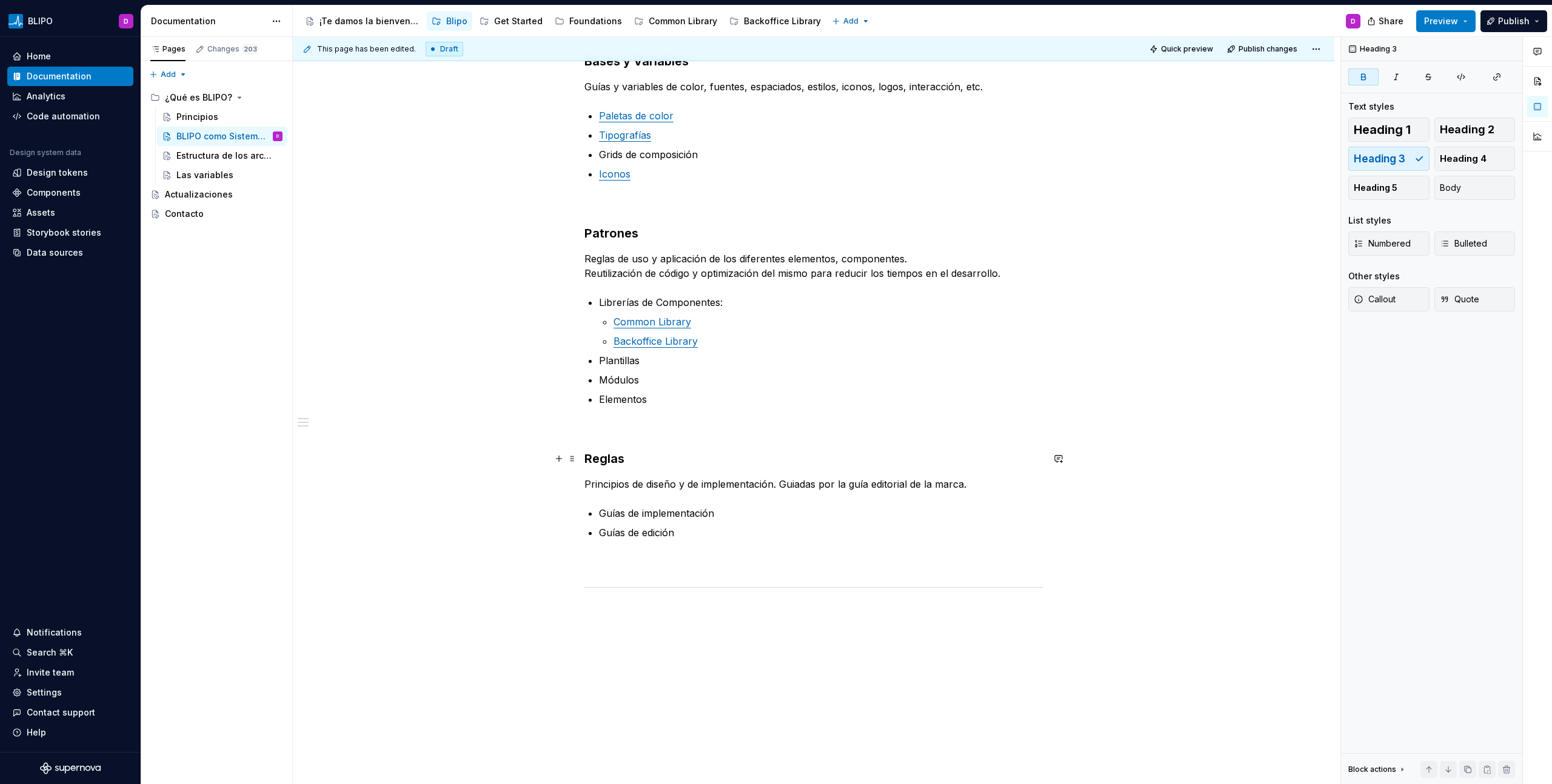
click at [602, 462] on strong "Reglas" at bounding box center [604, 458] width 40 height 14
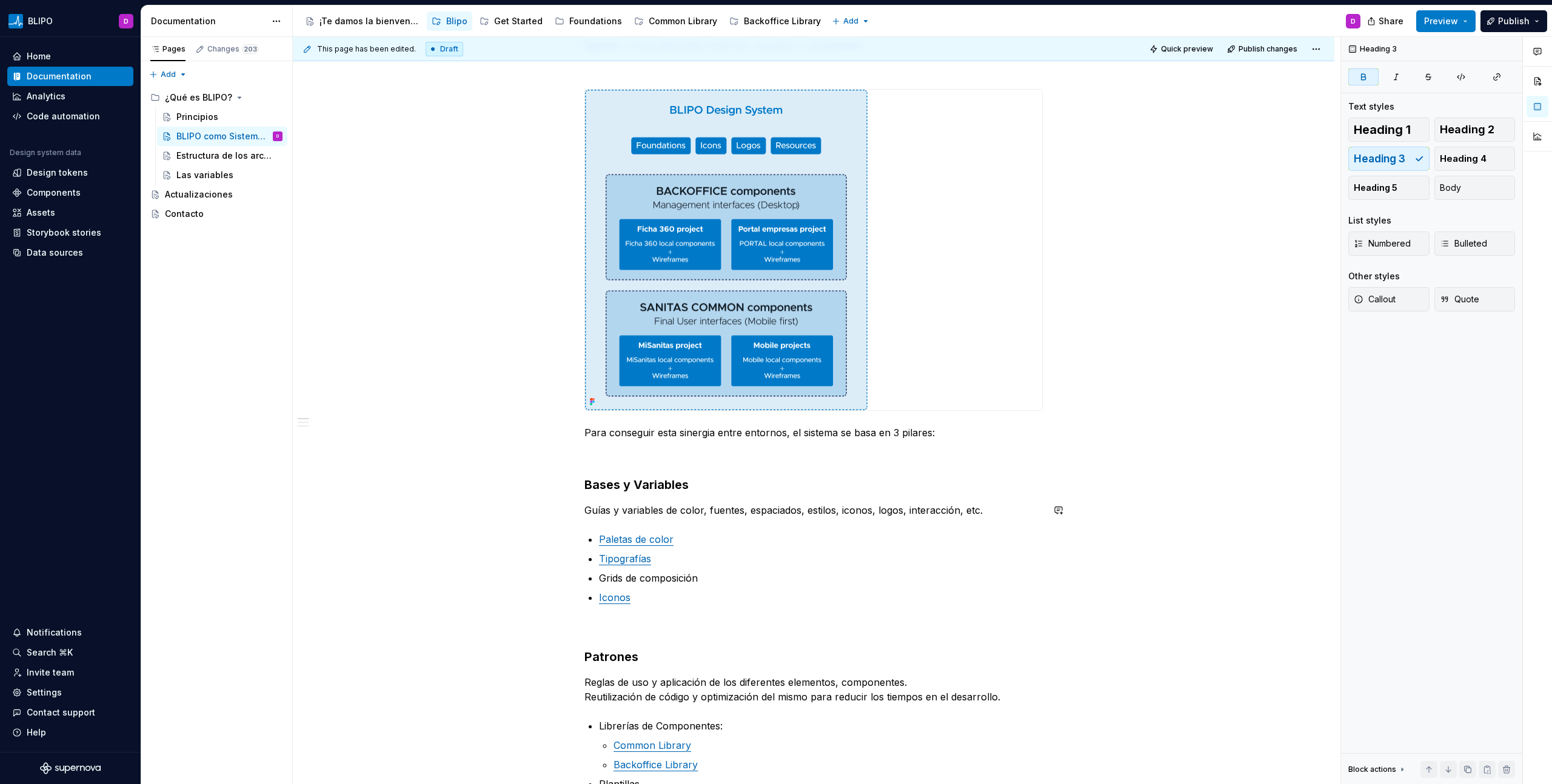
scroll to position [0, 0]
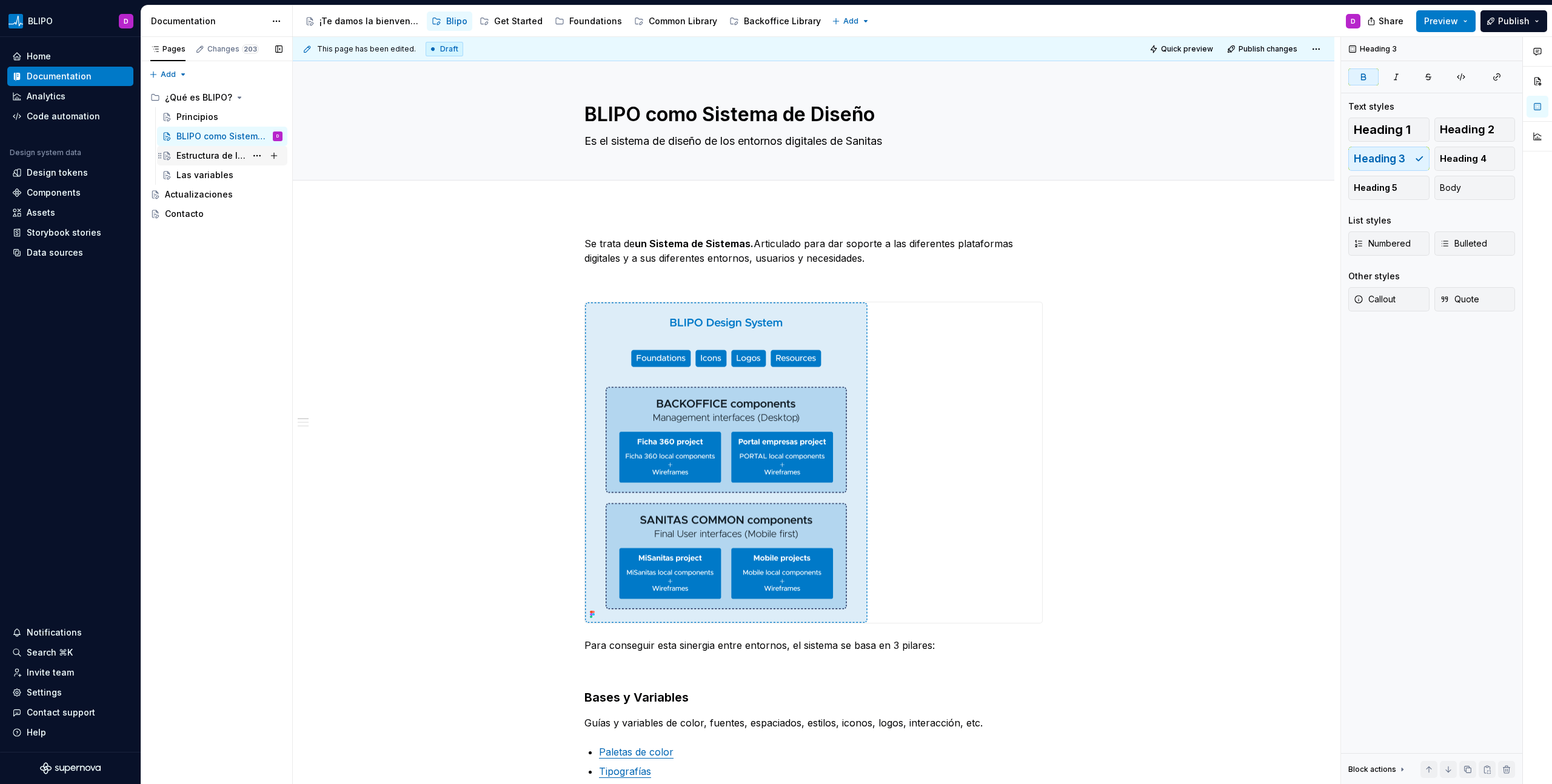
click at [233, 155] on div "Estructura de los archivos" at bounding box center [211, 155] width 70 height 12
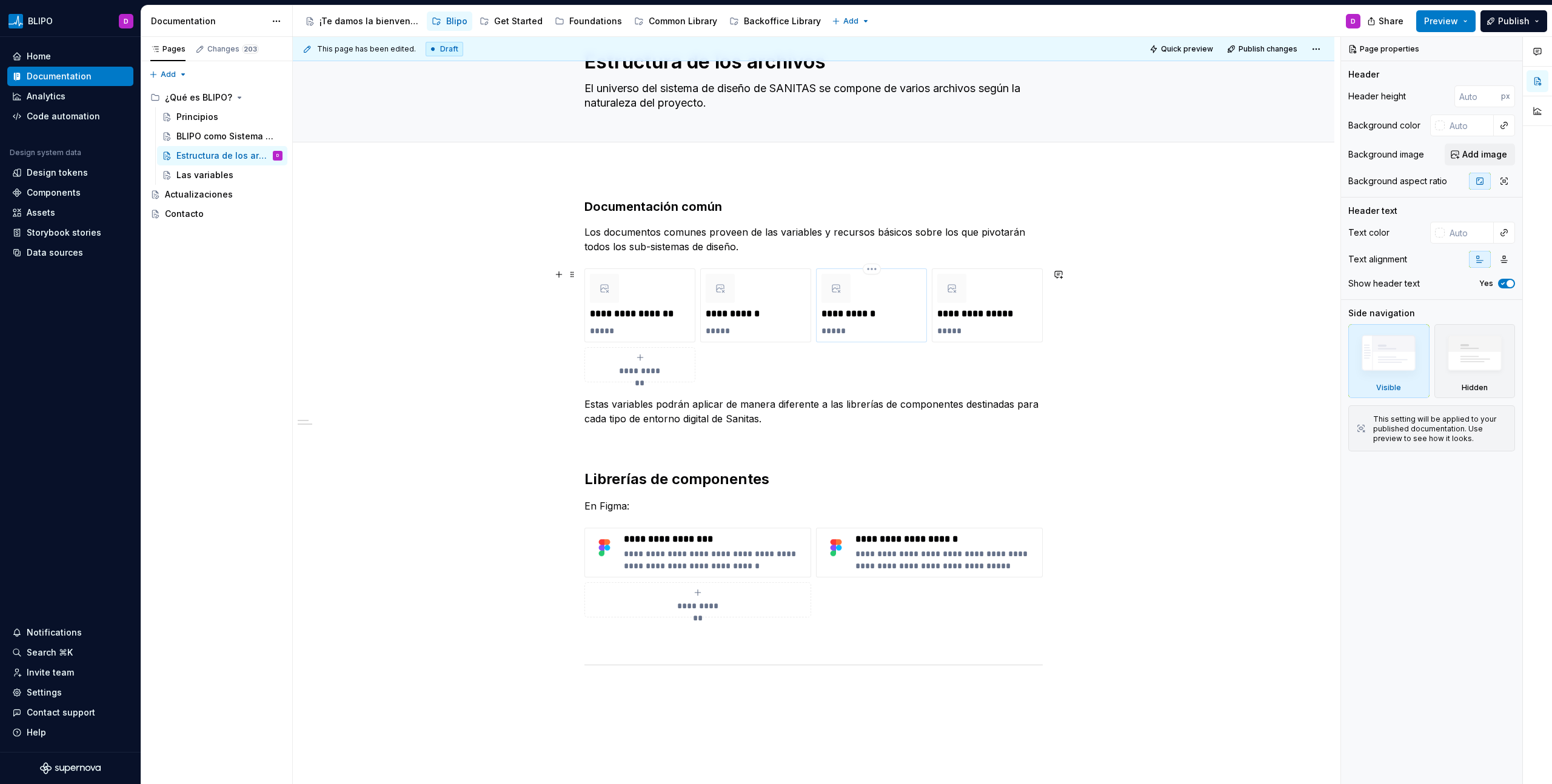
scroll to position [65, 0]
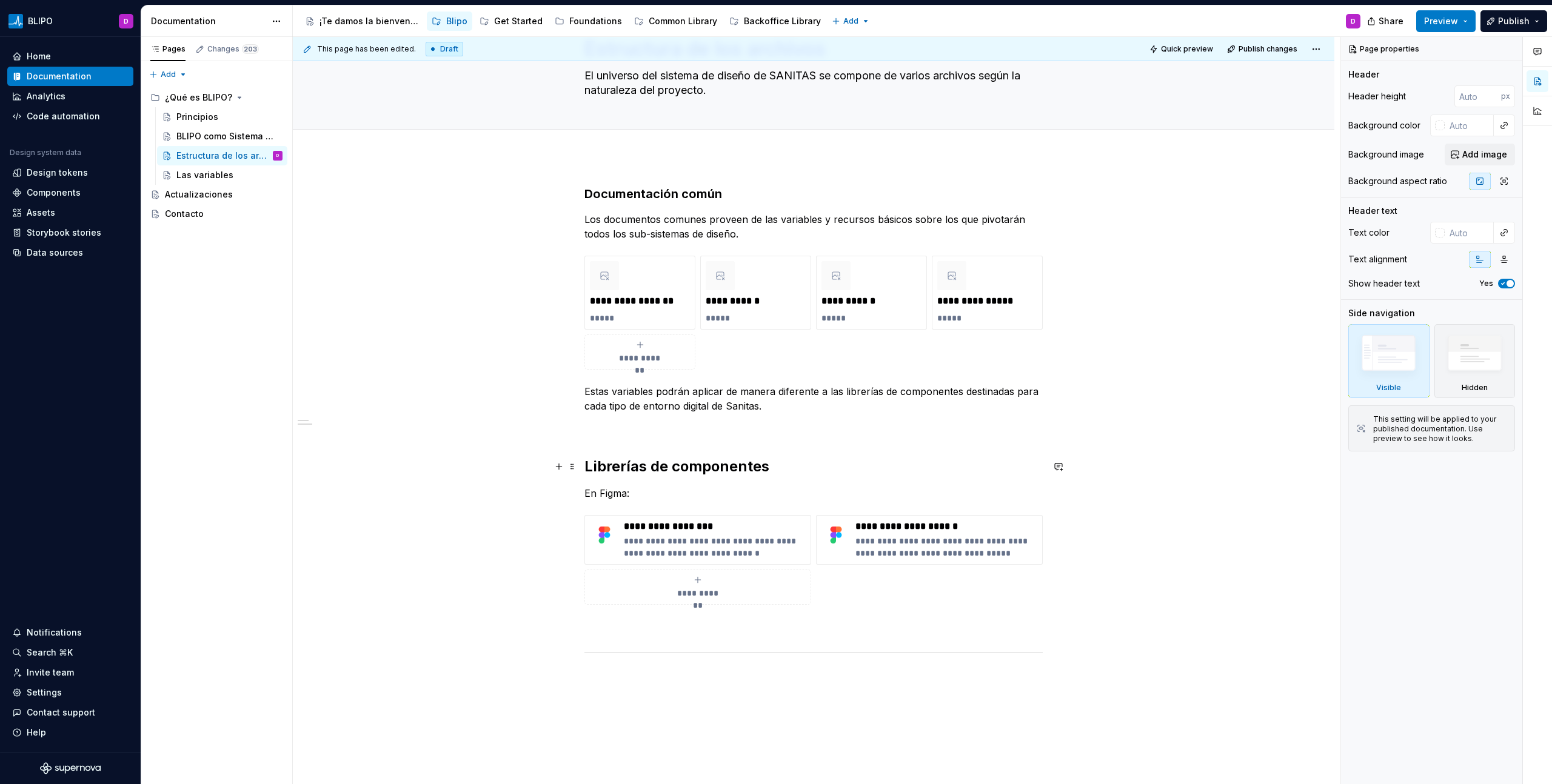
type textarea "*"
click at [718, 471] on h2 "Librerías de componentes" at bounding box center [814, 467] width 458 height 20
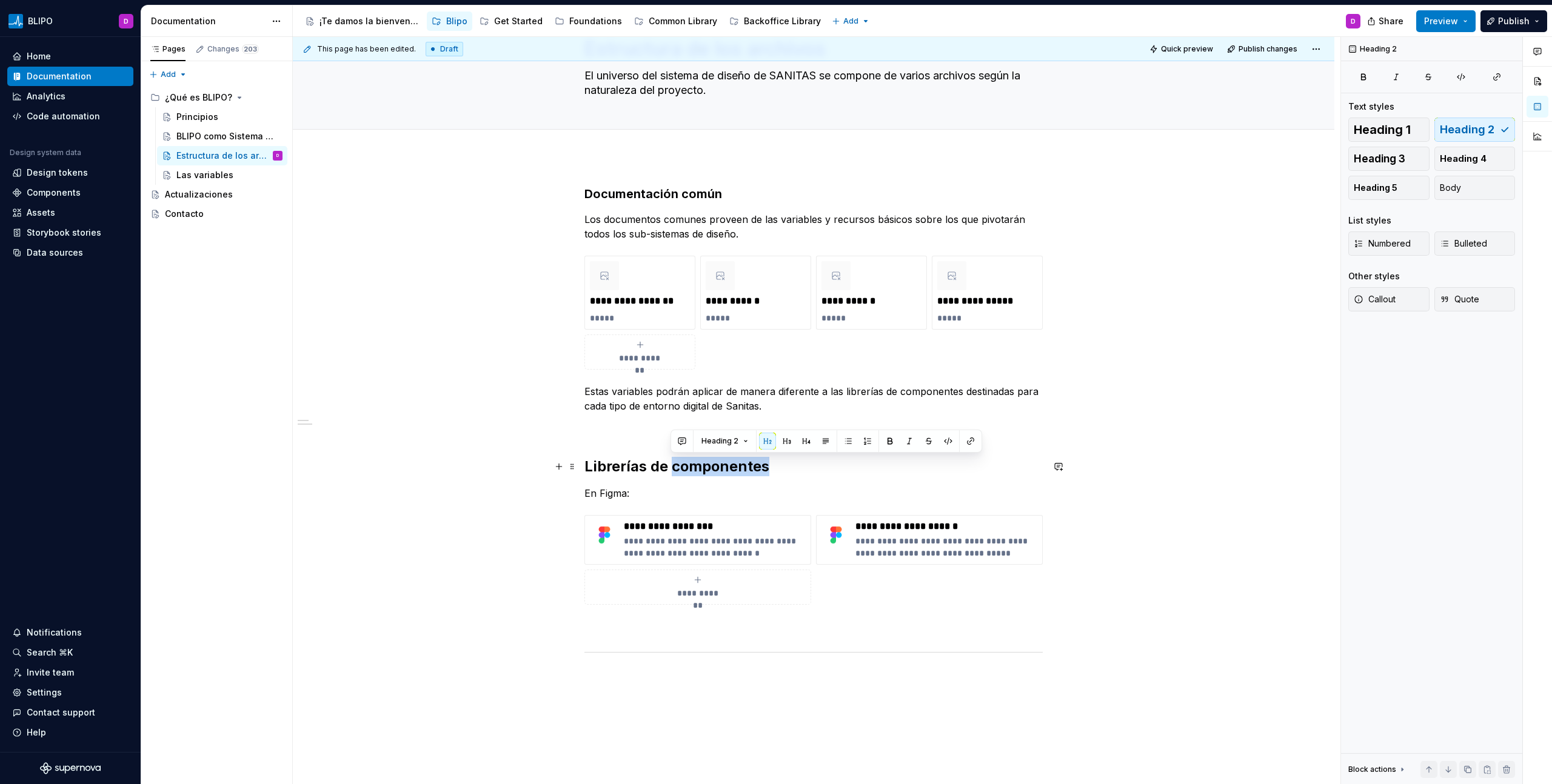
click at [718, 471] on h2 "Librerías de componentes" at bounding box center [814, 467] width 458 height 20
click at [670, 468] on h2 "Librerías de componentes" at bounding box center [814, 467] width 458 height 20
click at [622, 467] on h2 "Librerías de componentes" at bounding box center [814, 467] width 458 height 20
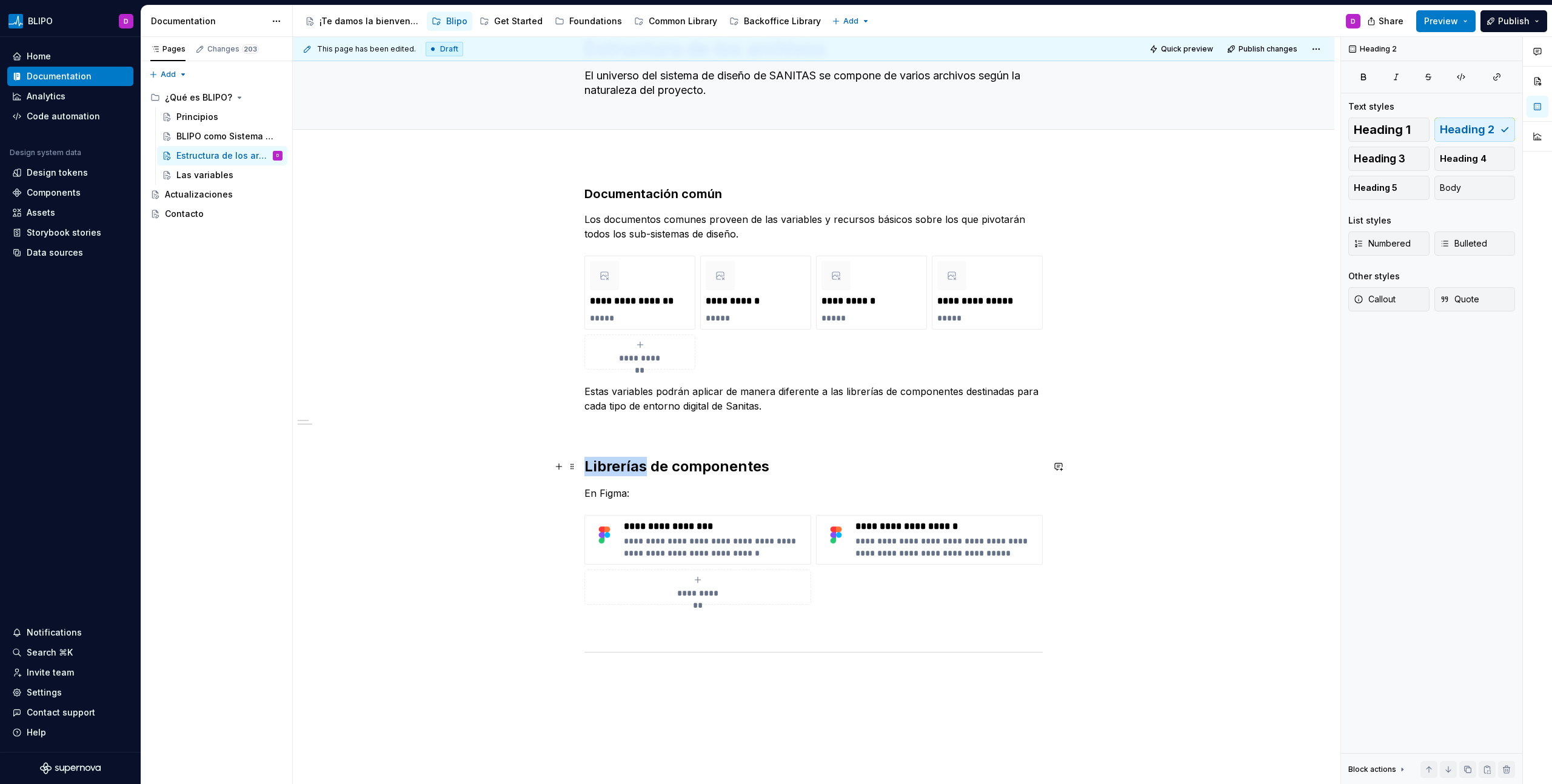
click at [622, 467] on h2 "Librerías de componentes" at bounding box center [814, 467] width 458 height 20
click at [733, 466] on h2 "Librerías de componentes" at bounding box center [814, 467] width 458 height 20
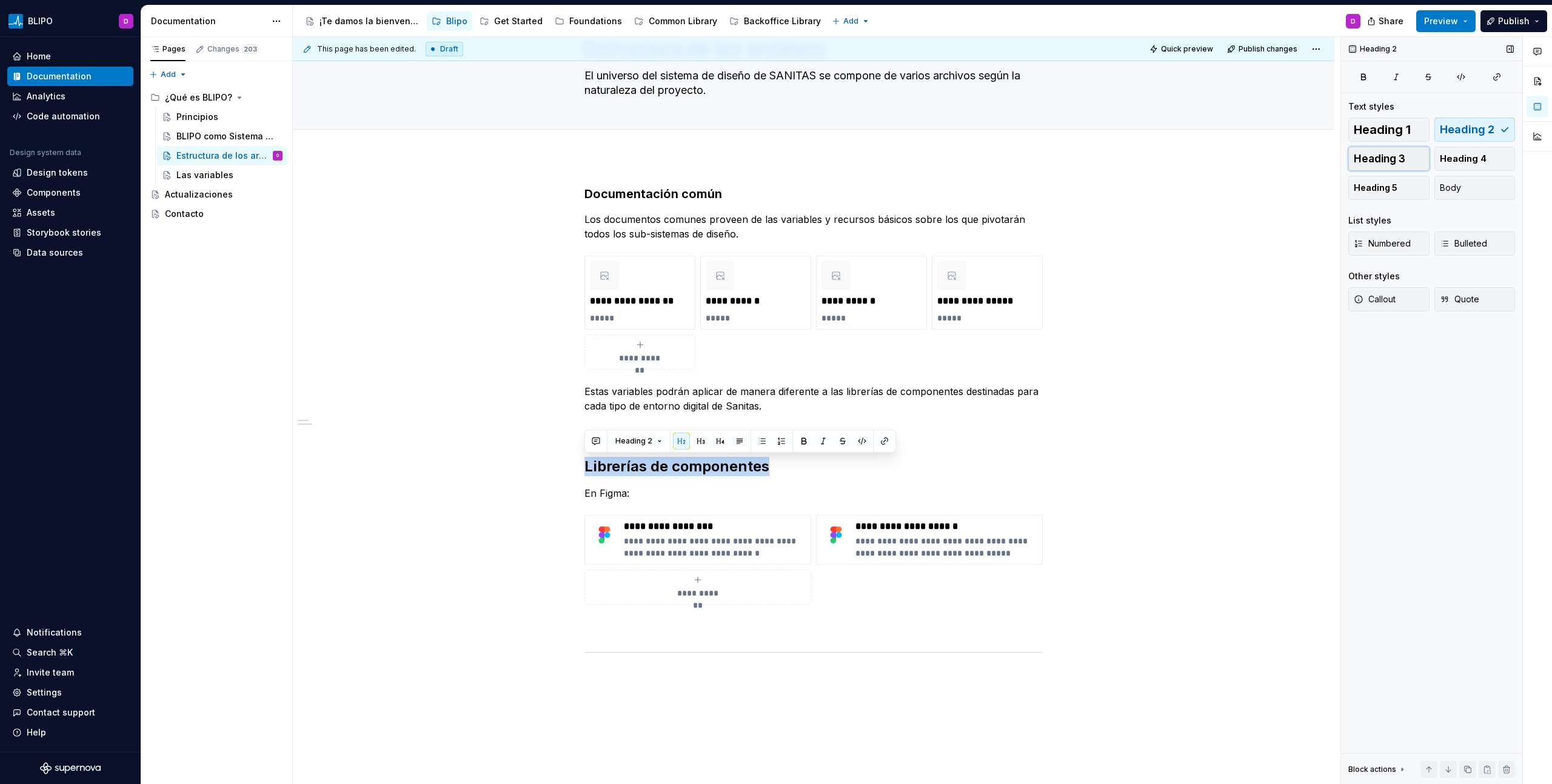
click at [1368, 158] on span "Heading 3" at bounding box center [1379, 159] width 52 height 12
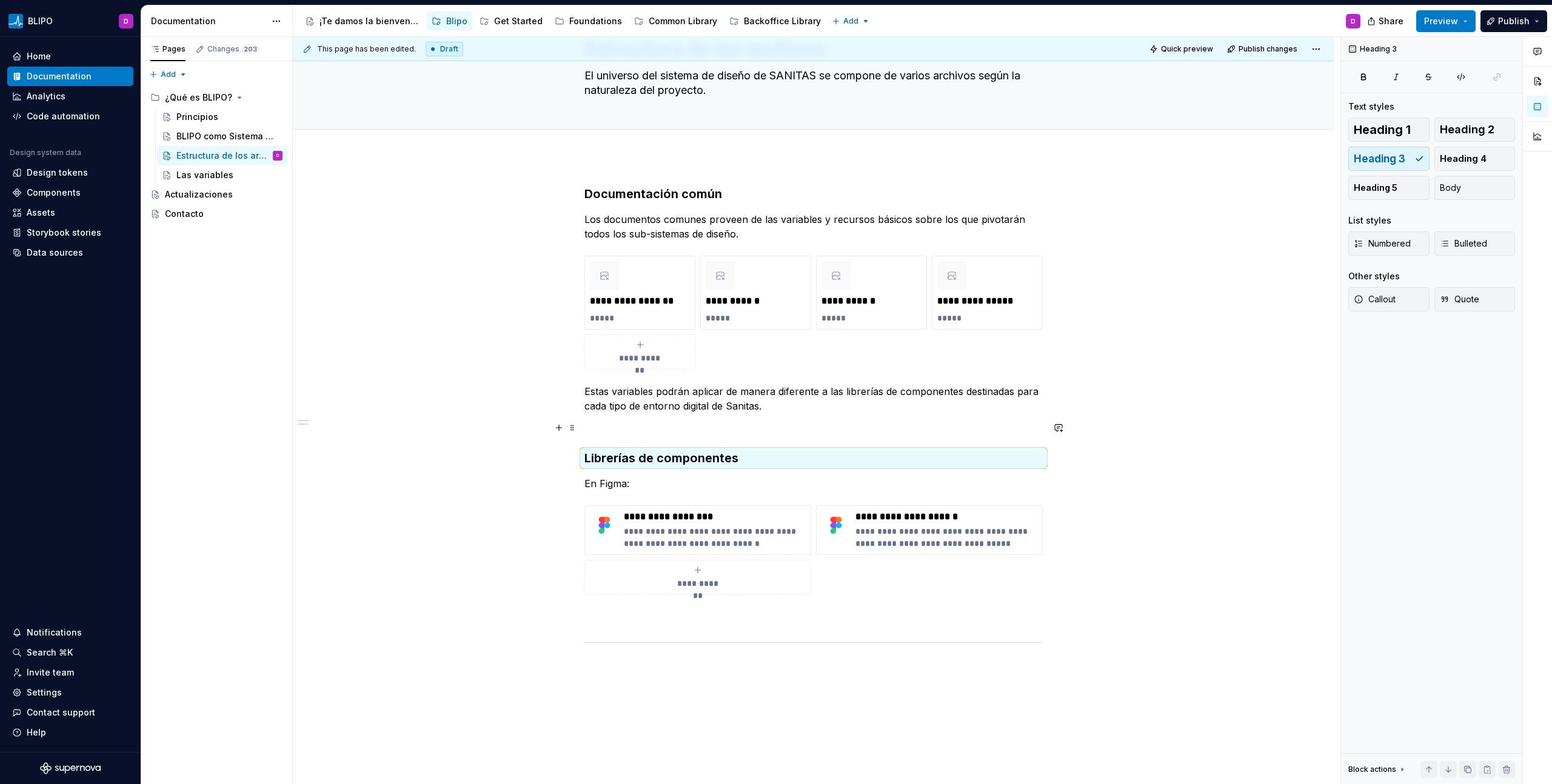
click at [718, 432] on p at bounding box center [814, 428] width 458 height 14
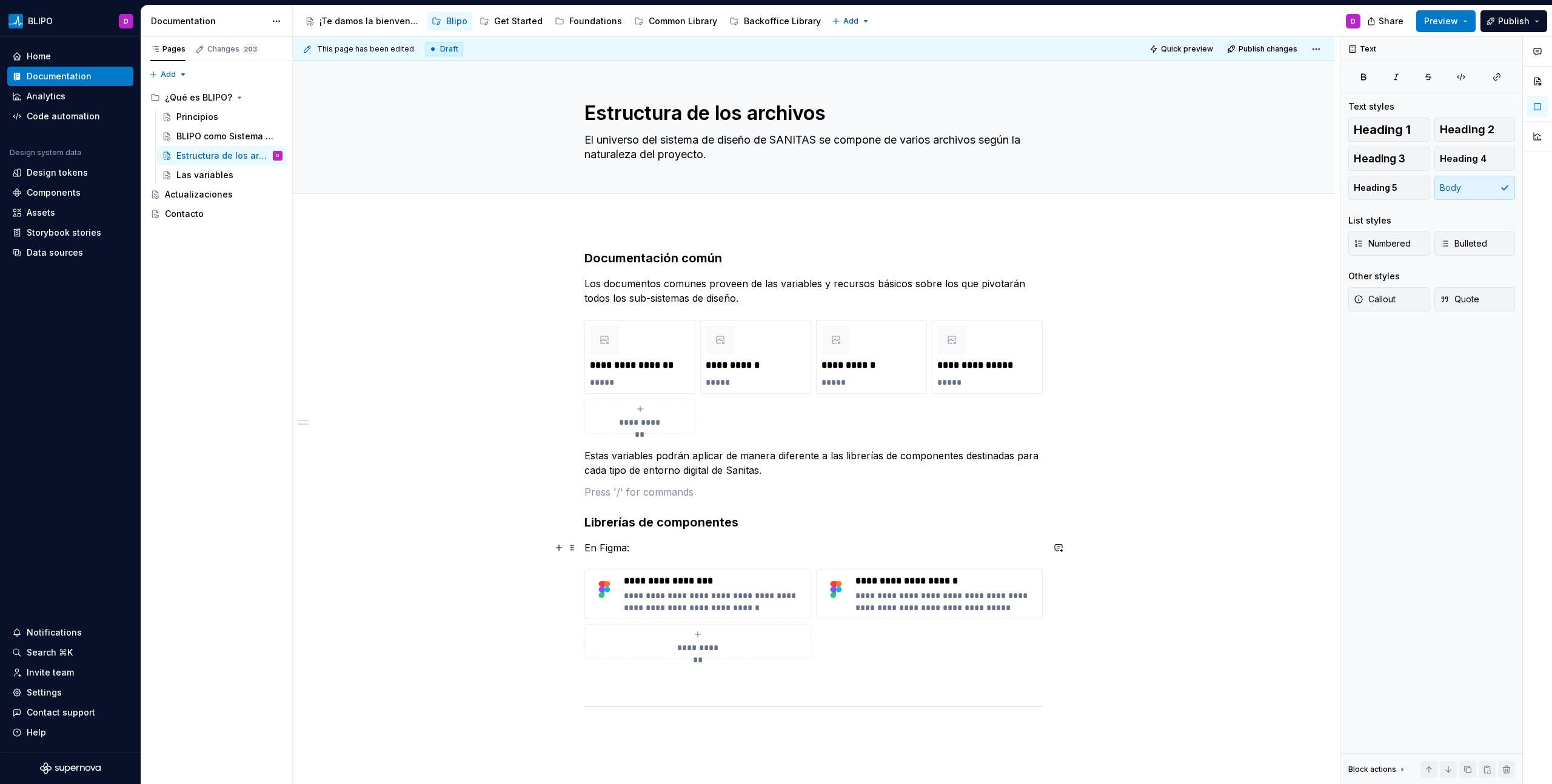
scroll to position [0, 0]
click at [583, 551] on div "**********" at bounding box center [813, 617] width 1041 height 791
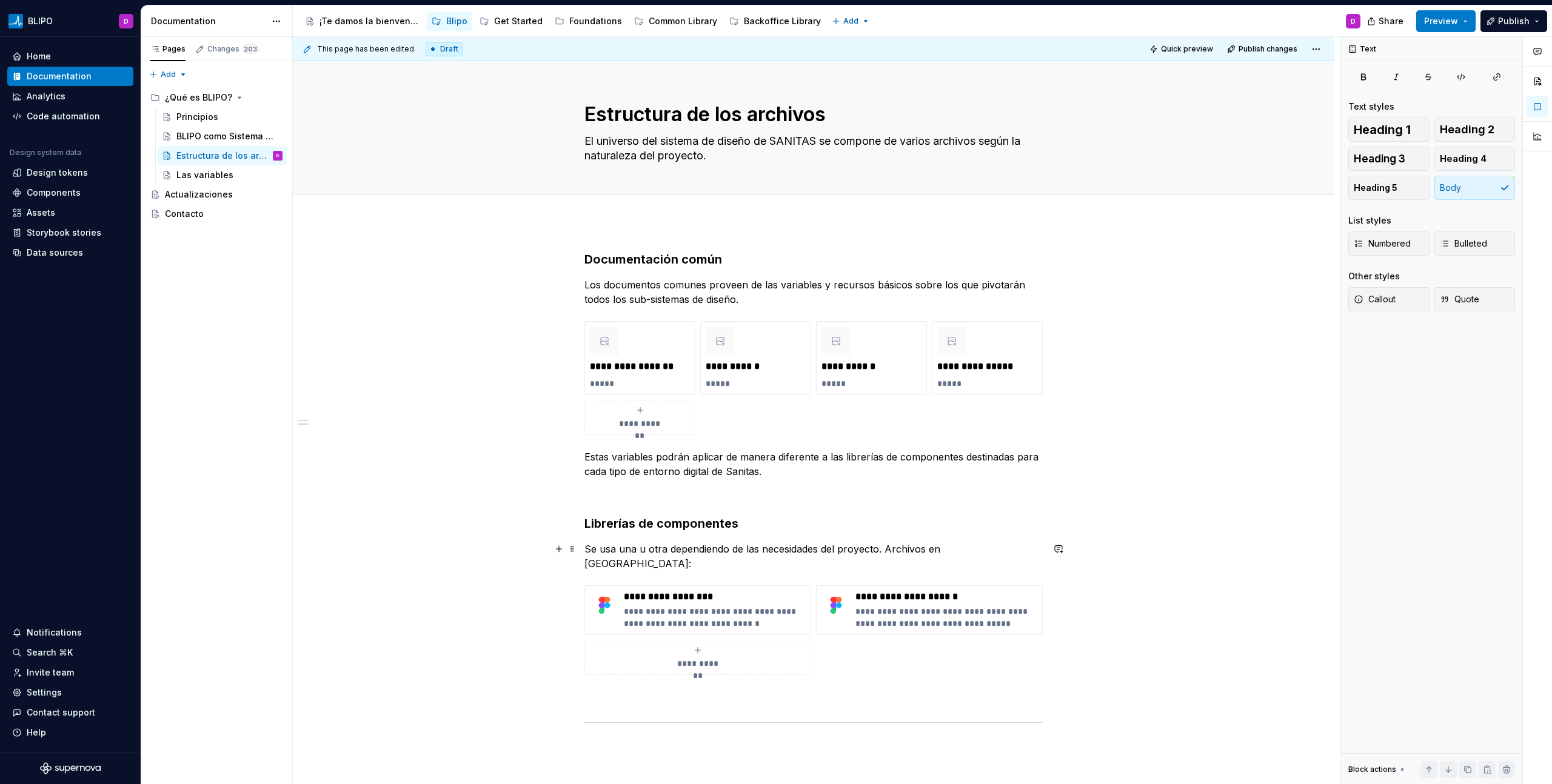
click at [968, 551] on p "Se usa una u otra dependiendo de las necesidades del proyecto. Archivos en [GEO…" at bounding box center [814, 557] width 458 height 29
click at [367, 21] on div "¡Te damos la bienvenida a Blipo!" at bounding box center [369, 21] width 100 height 12
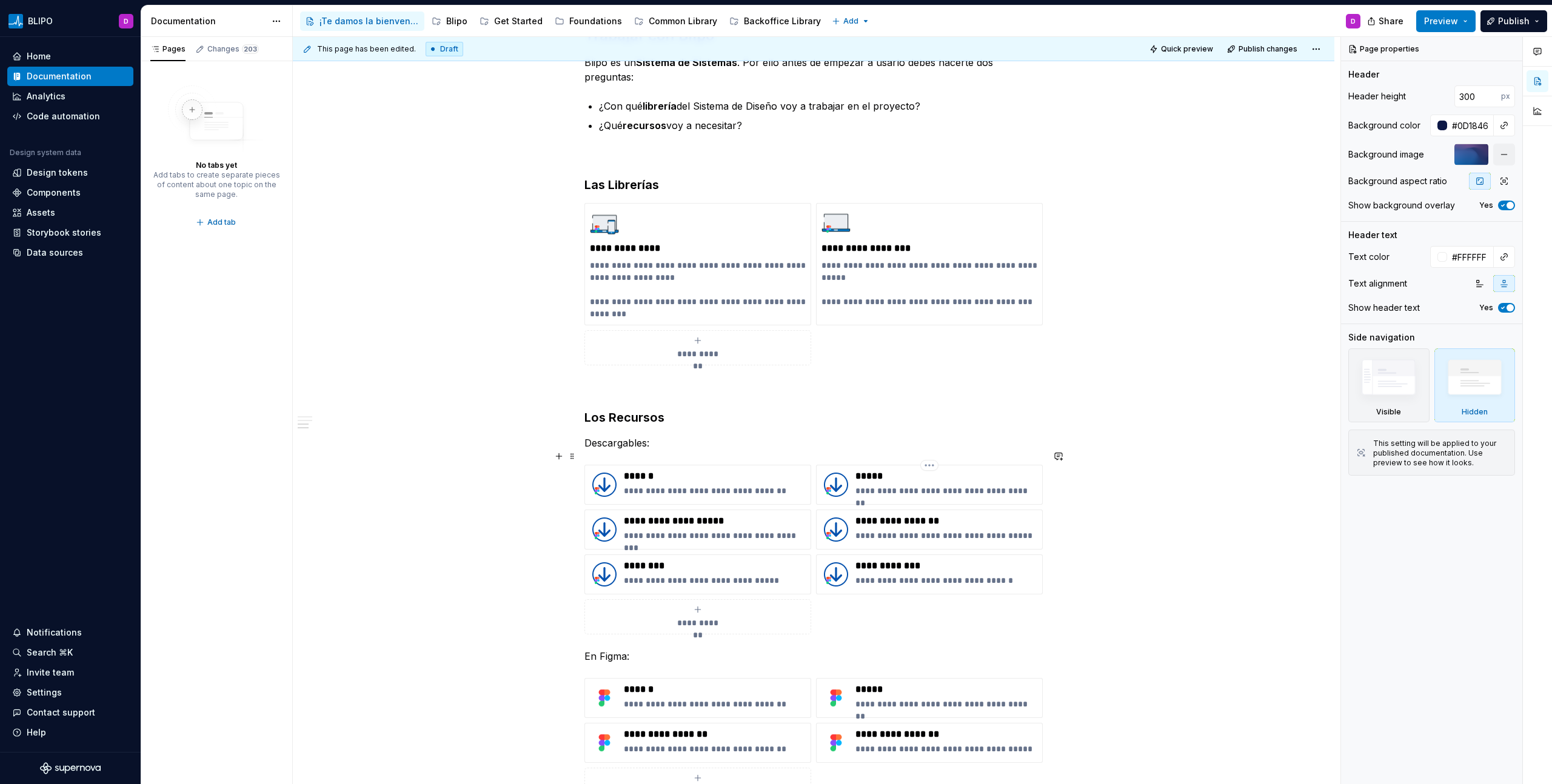
scroll to position [1082, 0]
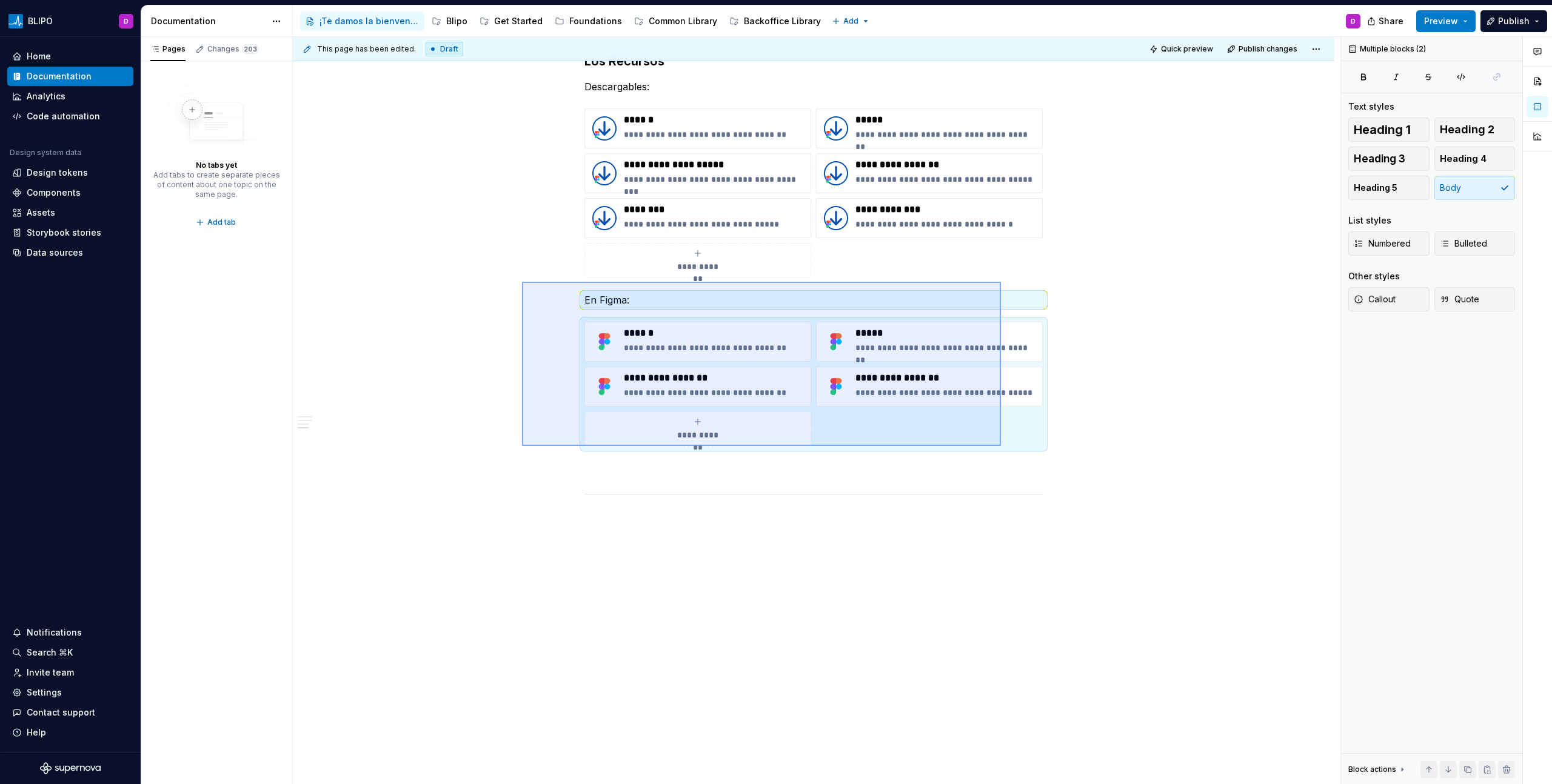
drag, startPoint x: 522, startPoint y: 282, endPoint x: 1000, endPoint y: 446, distance: 505.4
click at [1000, 446] on div "**********" at bounding box center [816, 412] width 1047 height 748
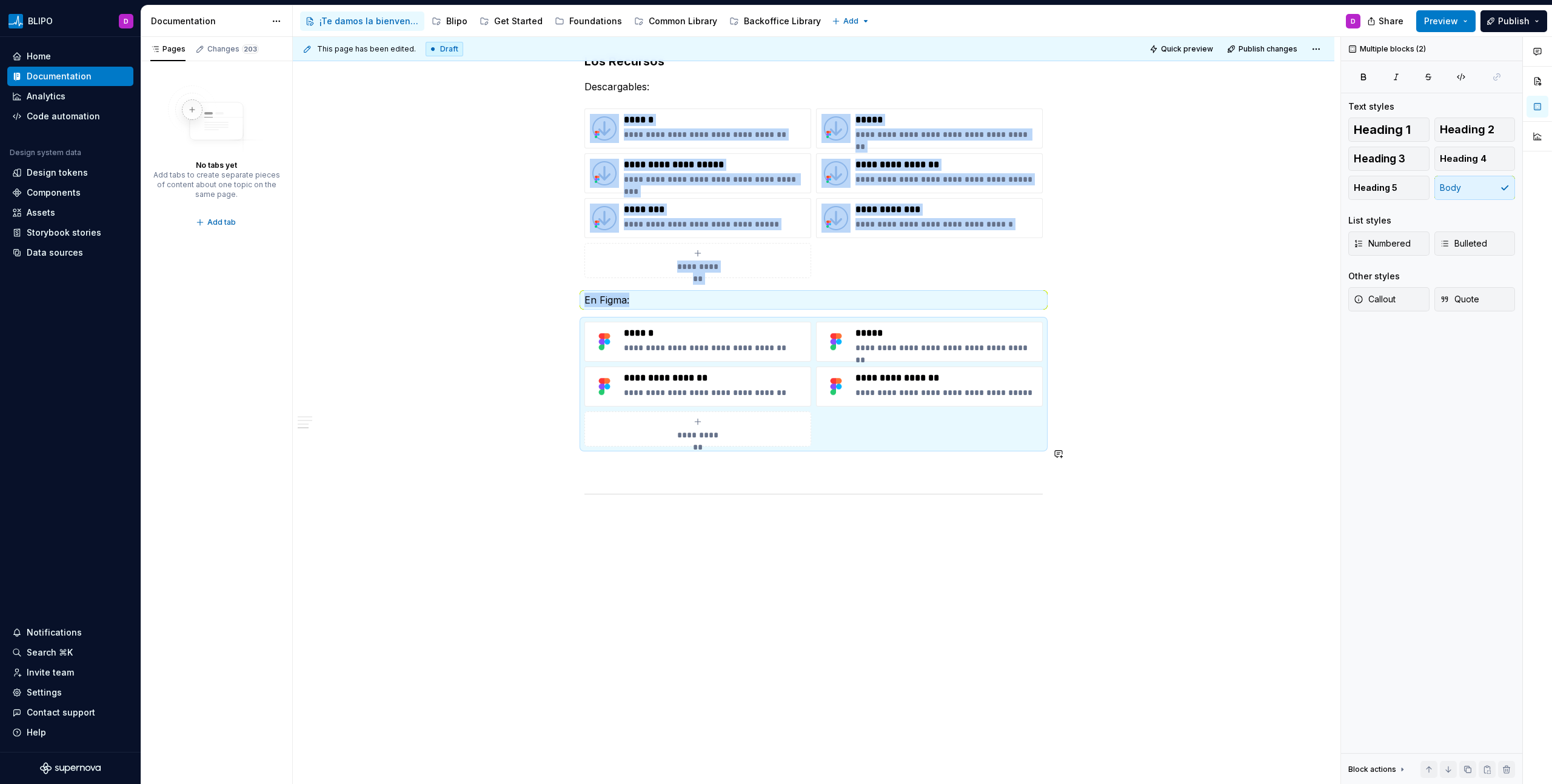
copy div "**********"
click at [457, 19] on div "Blipo" at bounding box center [457, 21] width 21 height 12
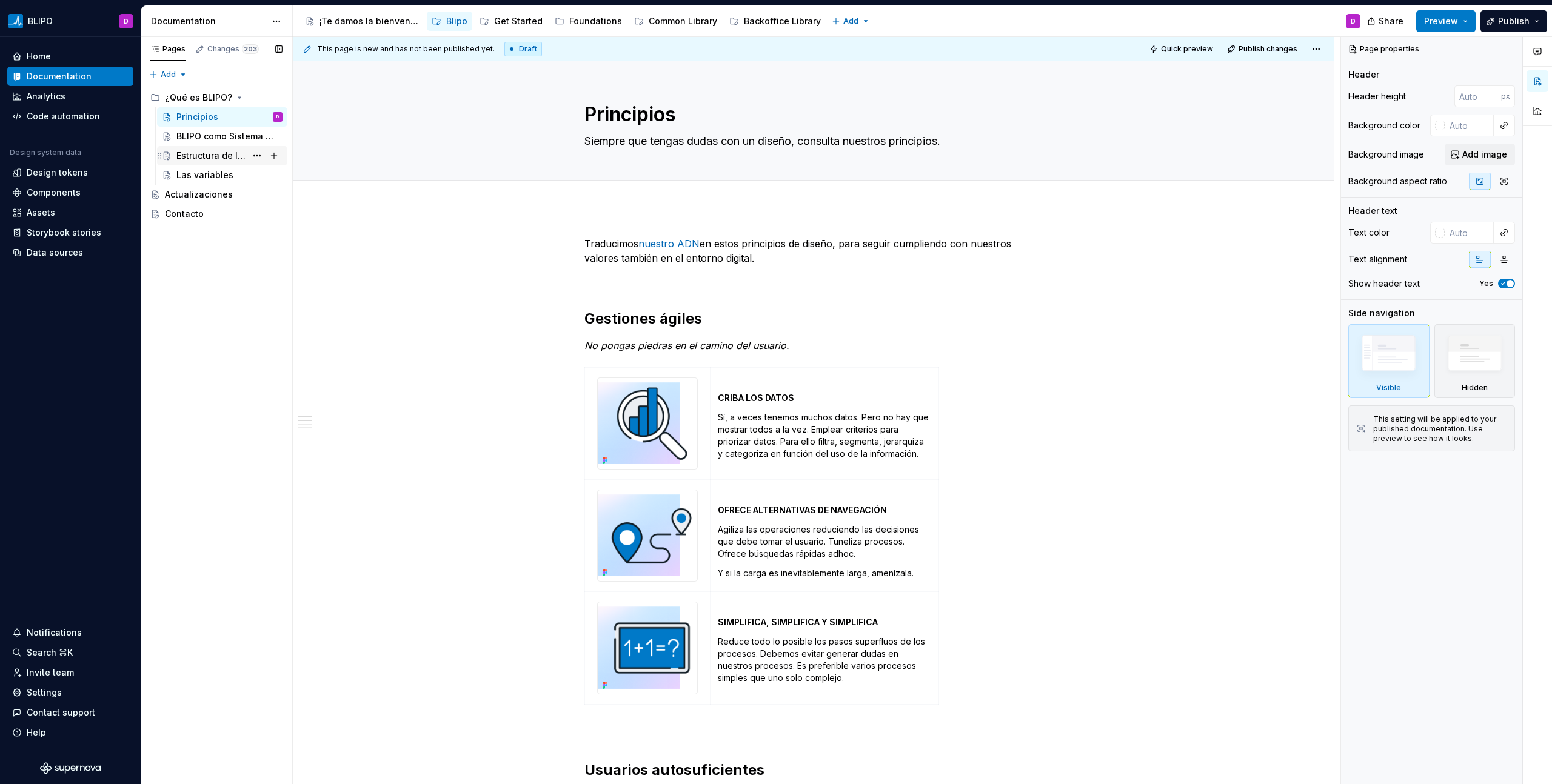
click at [213, 157] on div "Estructura de los archivos" at bounding box center [211, 155] width 70 height 12
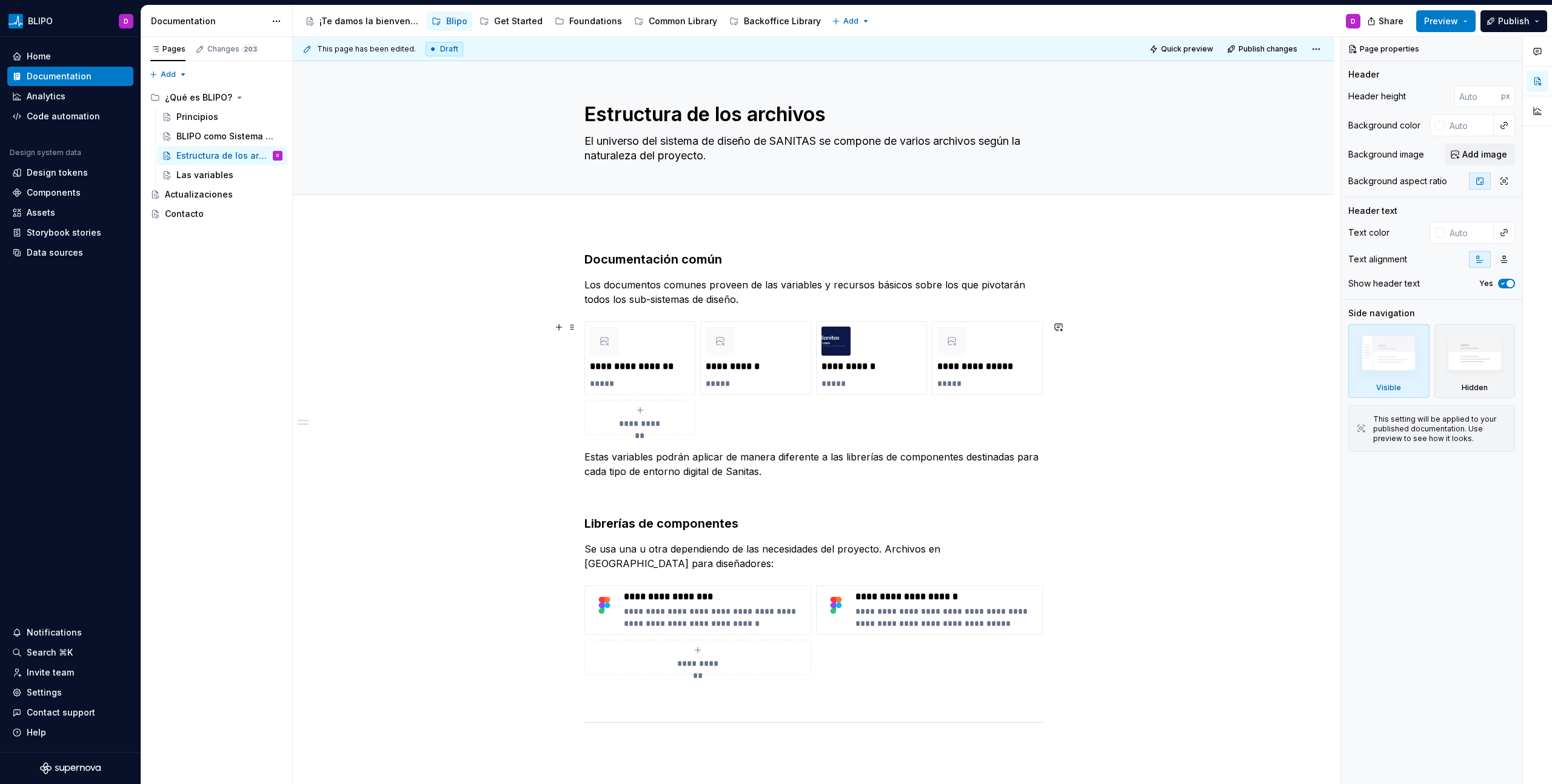
scroll to position [3, 0]
click at [735, 423] on div "**********" at bounding box center [814, 376] width 458 height 114
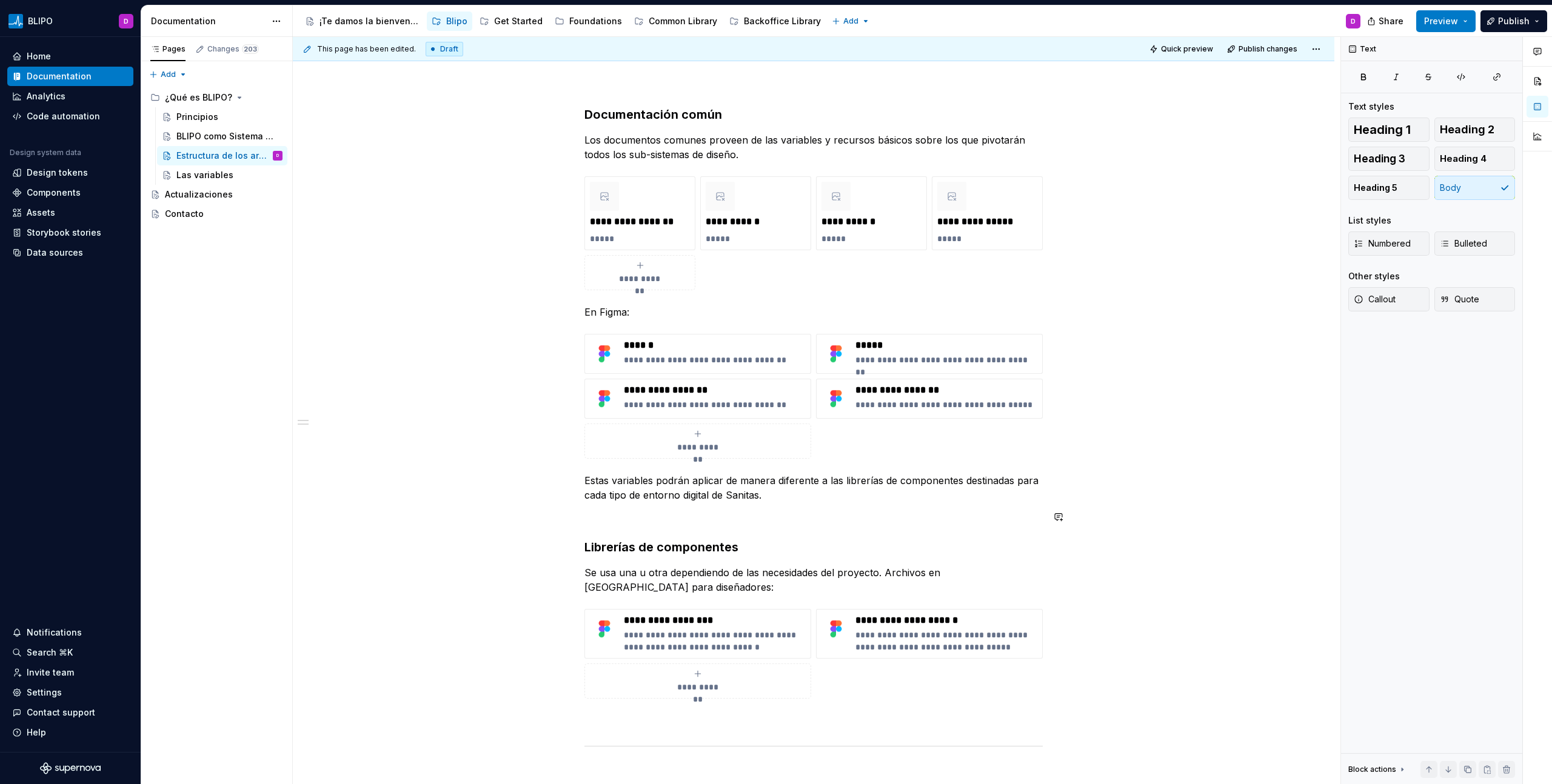
scroll to position [150, 0]
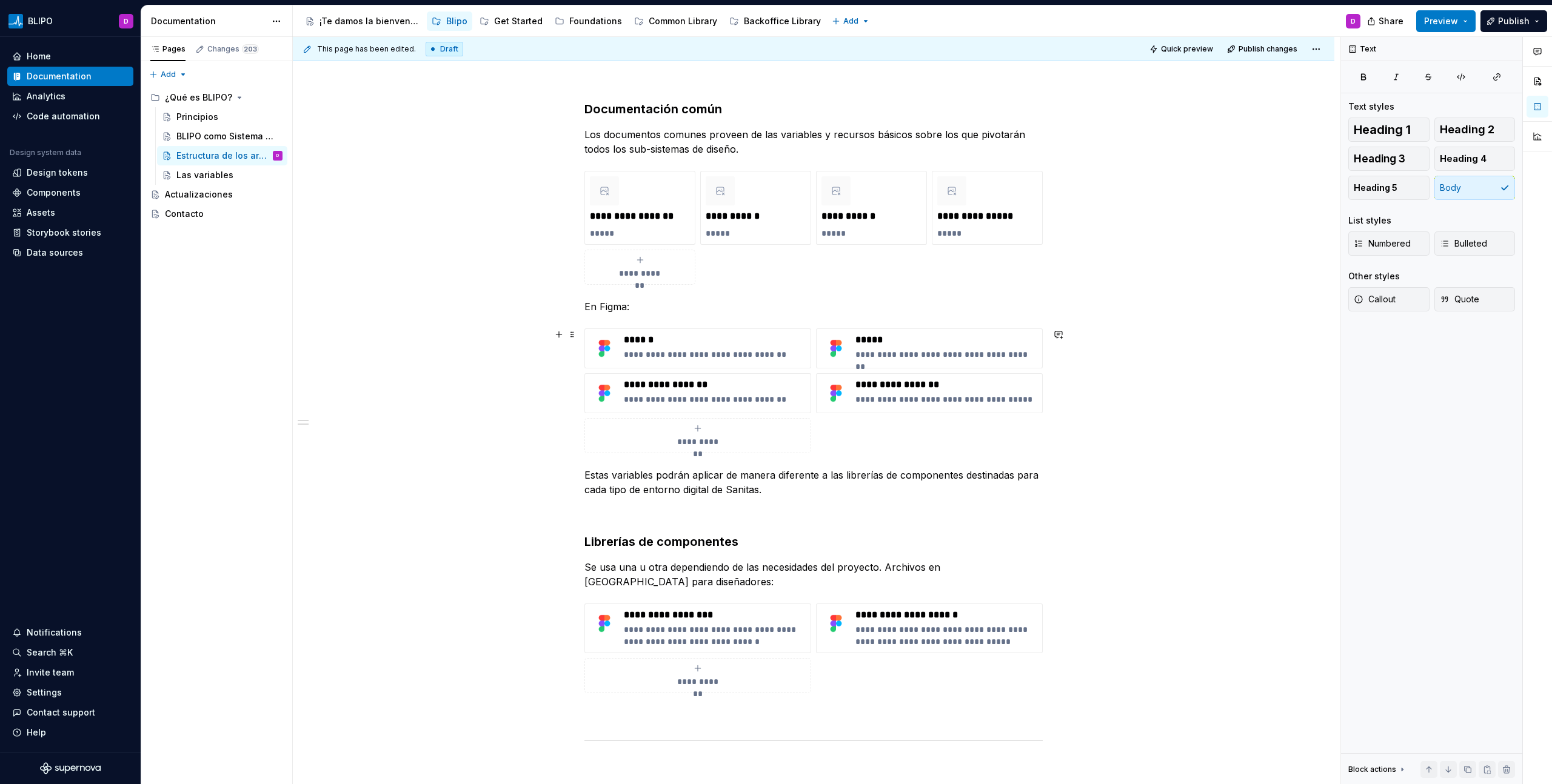
click at [697, 427] on icon "submit" at bounding box center [697, 428] width 9 height 9
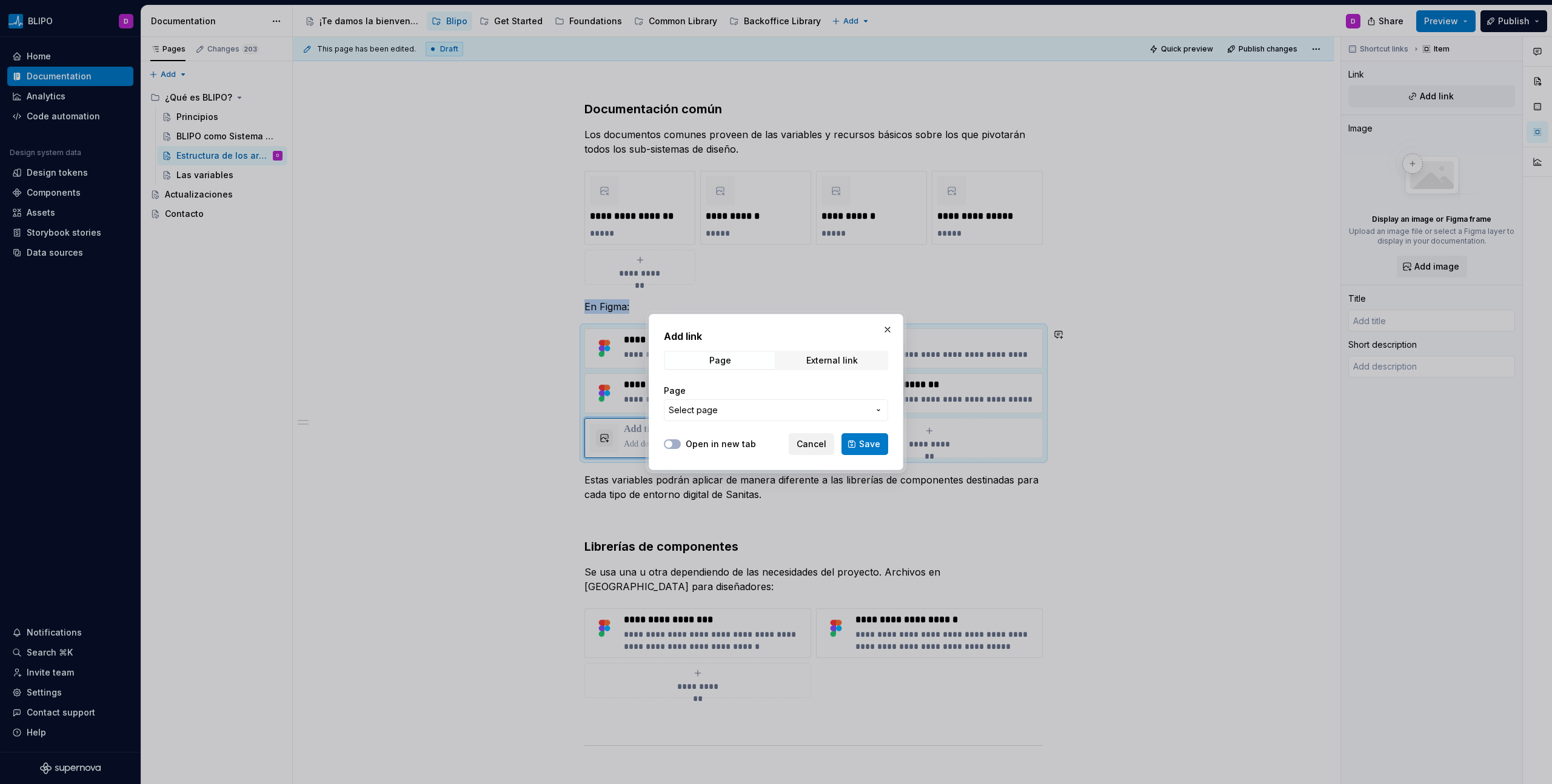
click at [799, 442] on span "Cancel" at bounding box center [811, 444] width 30 height 12
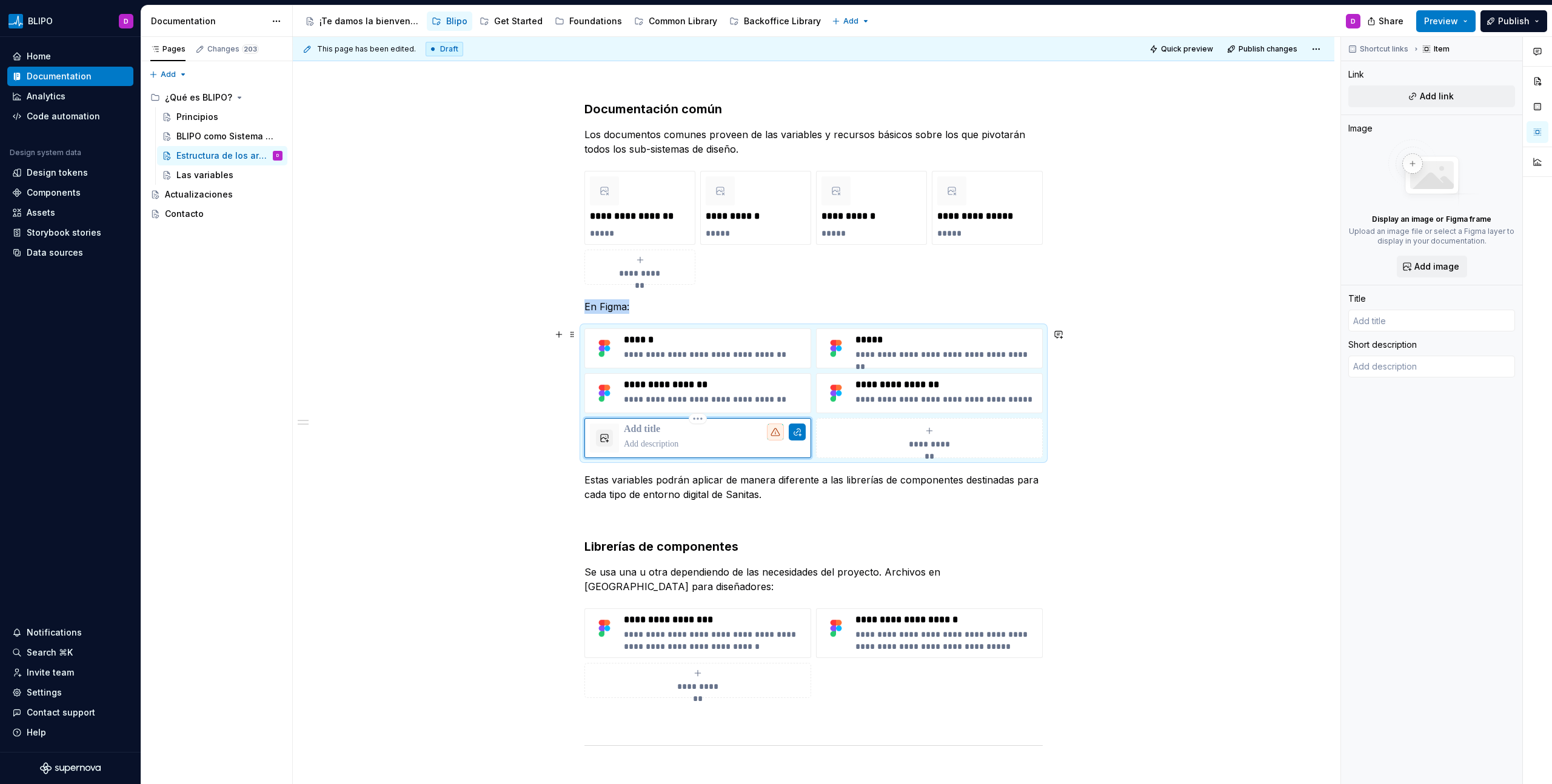
click at [641, 429] on p at bounding box center [714, 429] width 182 height 12
type textarea "*"
type input "R"
click at [647, 447] on p at bounding box center [714, 444] width 182 height 12
click at [922, 375] on html "BLIPO D Home Documentation Analytics Code automation Design system data Design …" at bounding box center [776, 392] width 1552 height 784
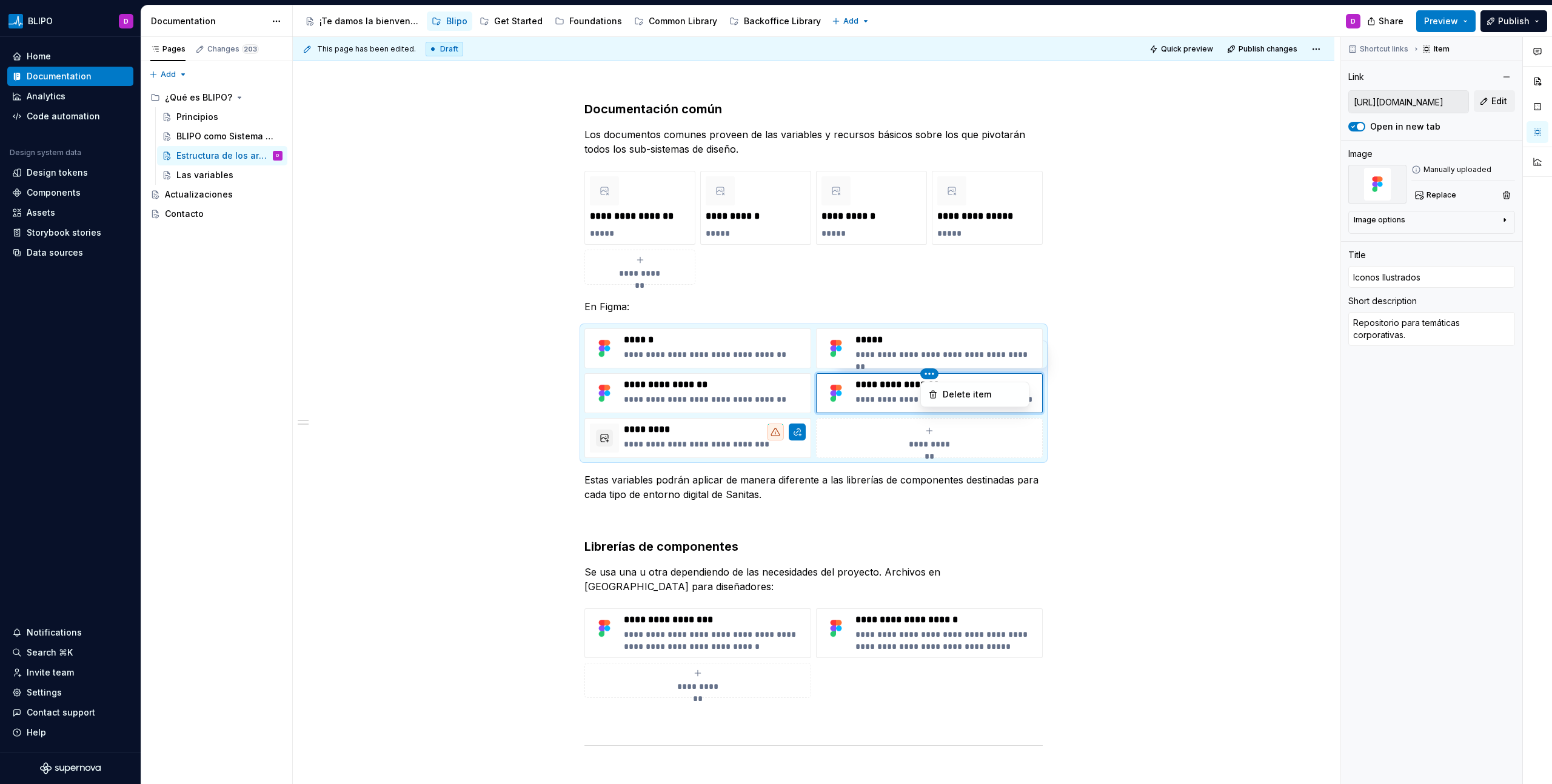
click at [1378, 220] on div "Comments Open comments No comments yet Select ‘Comment’ from the block context …" at bounding box center [1446, 412] width 211 height 748
click at [599, 438] on button "button" at bounding box center [604, 438] width 17 height 17
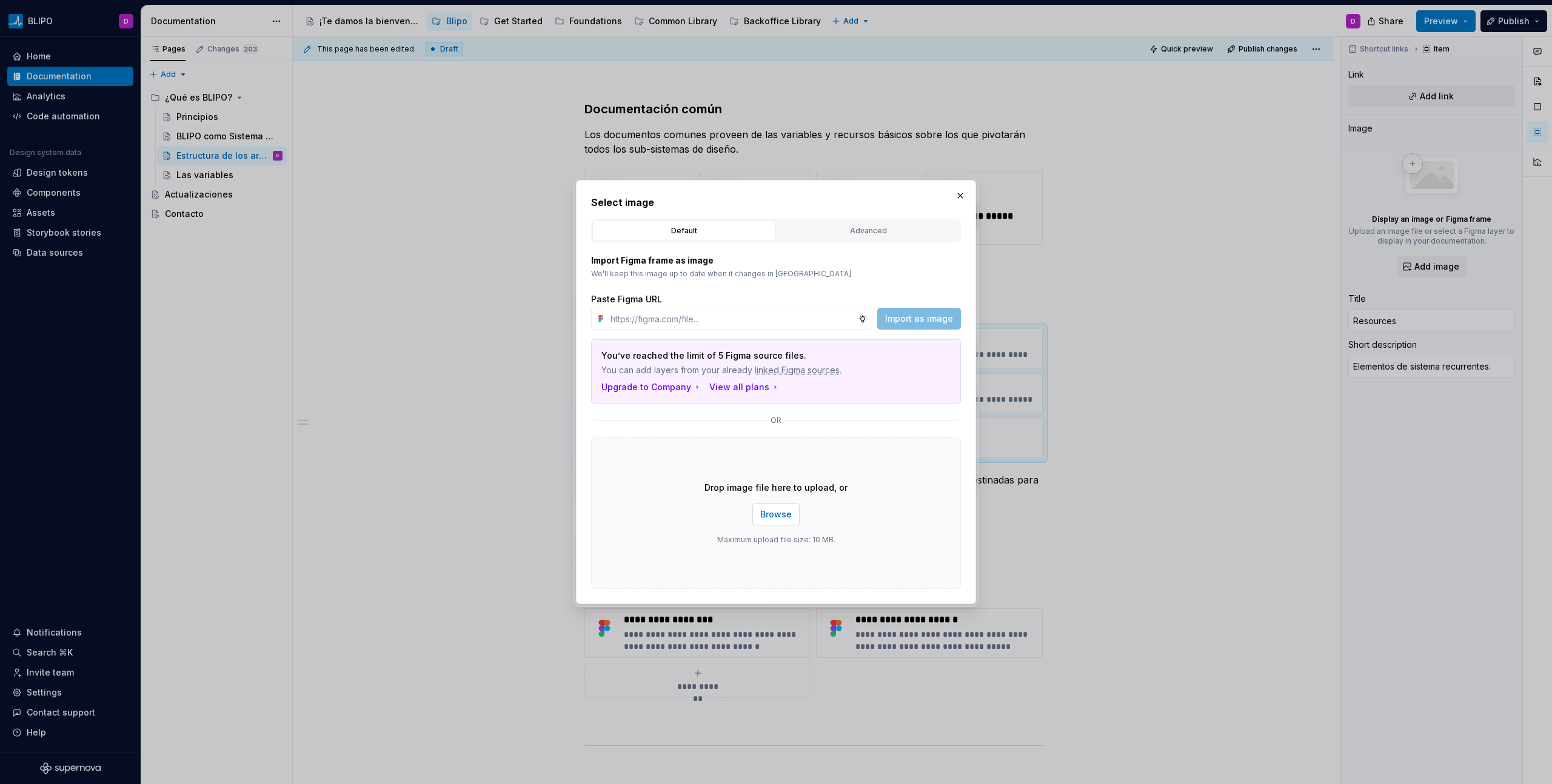
click at [776, 518] on span "Browse" at bounding box center [776, 514] width 31 height 12
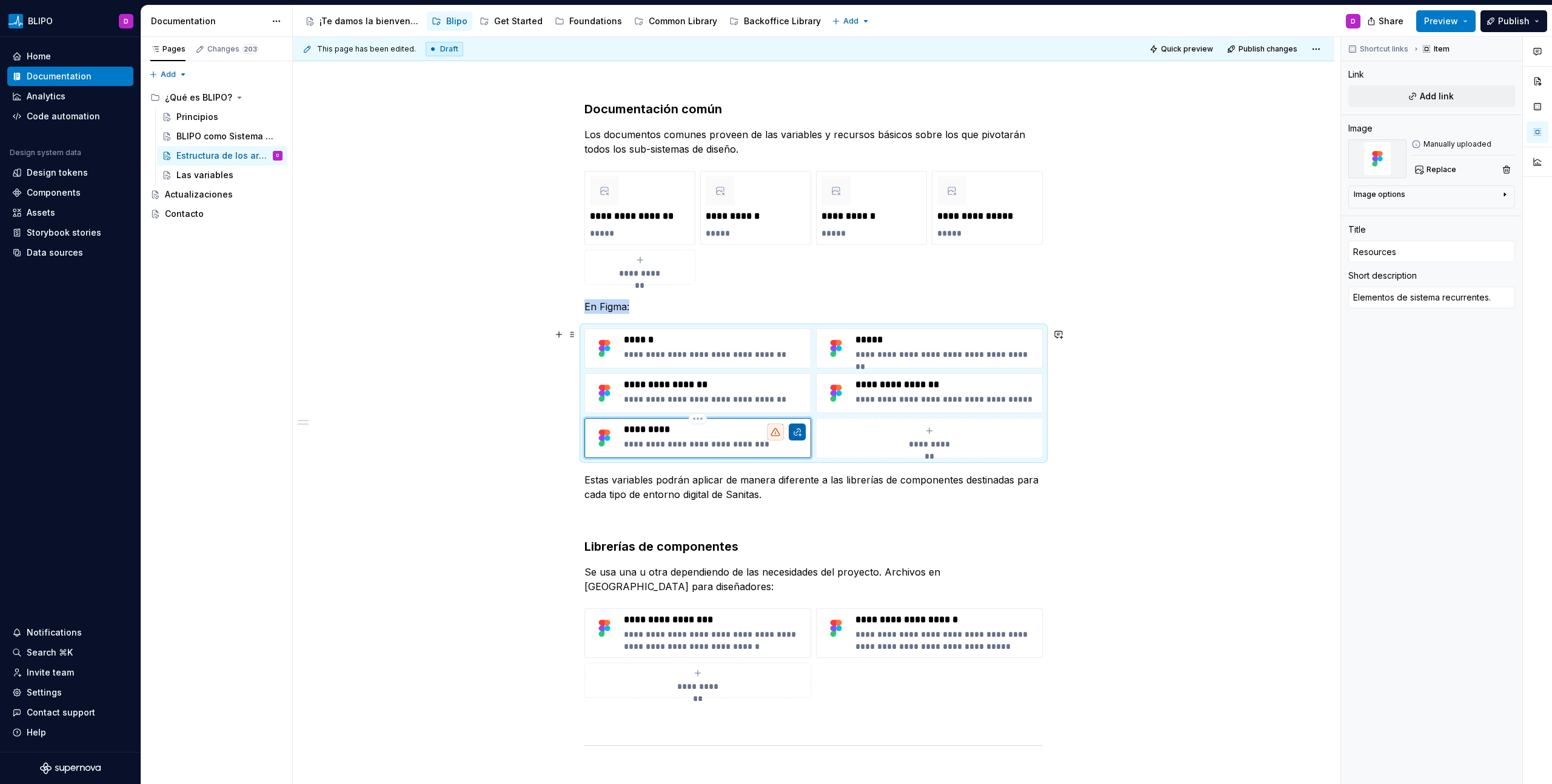
click at [795, 432] on button "button" at bounding box center [797, 432] width 17 height 17
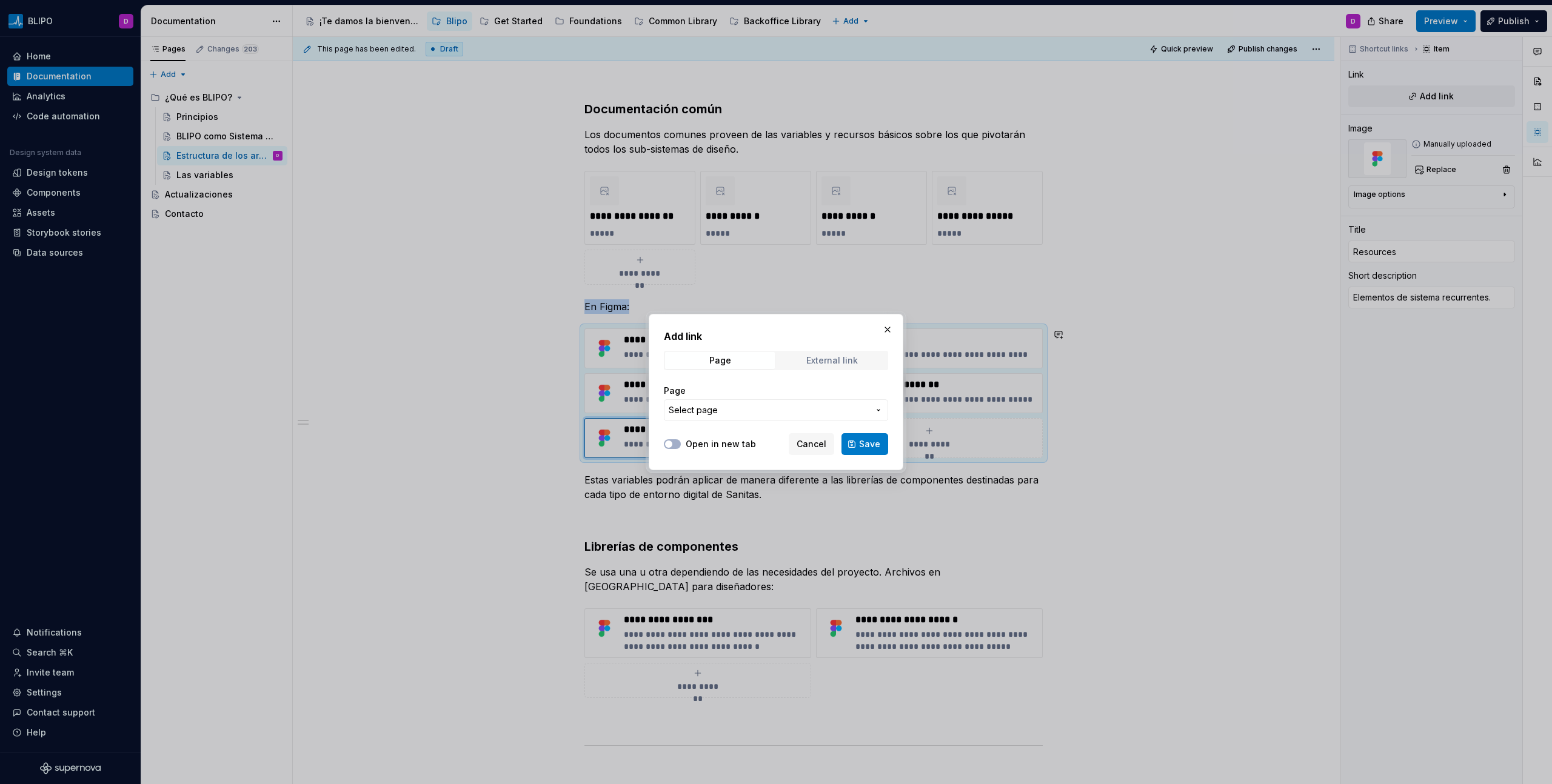
click at [839, 358] on div "External link" at bounding box center [832, 360] width 52 height 9
click at [730, 406] on input "URL" at bounding box center [776, 411] width 224 height 22
paste input "[URL][DOMAIN_NAME]"
click at [673, 445] on icon "button" at bounding box center [668, 444] width 9 height 8
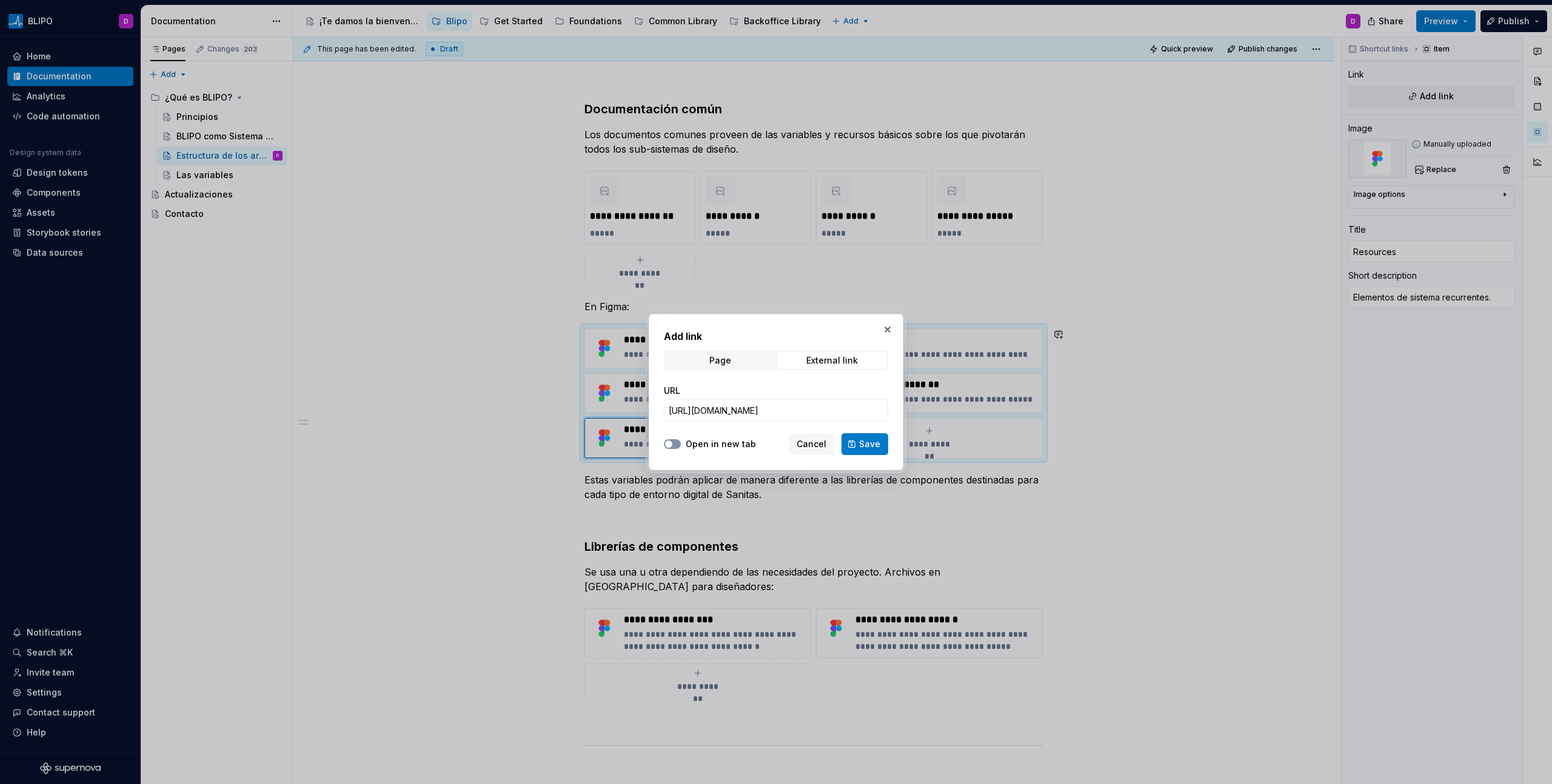
scroll to position [0, 0]
click at [884, 440] on button "Save" at bounding box center [865, 445] width 47 height 22
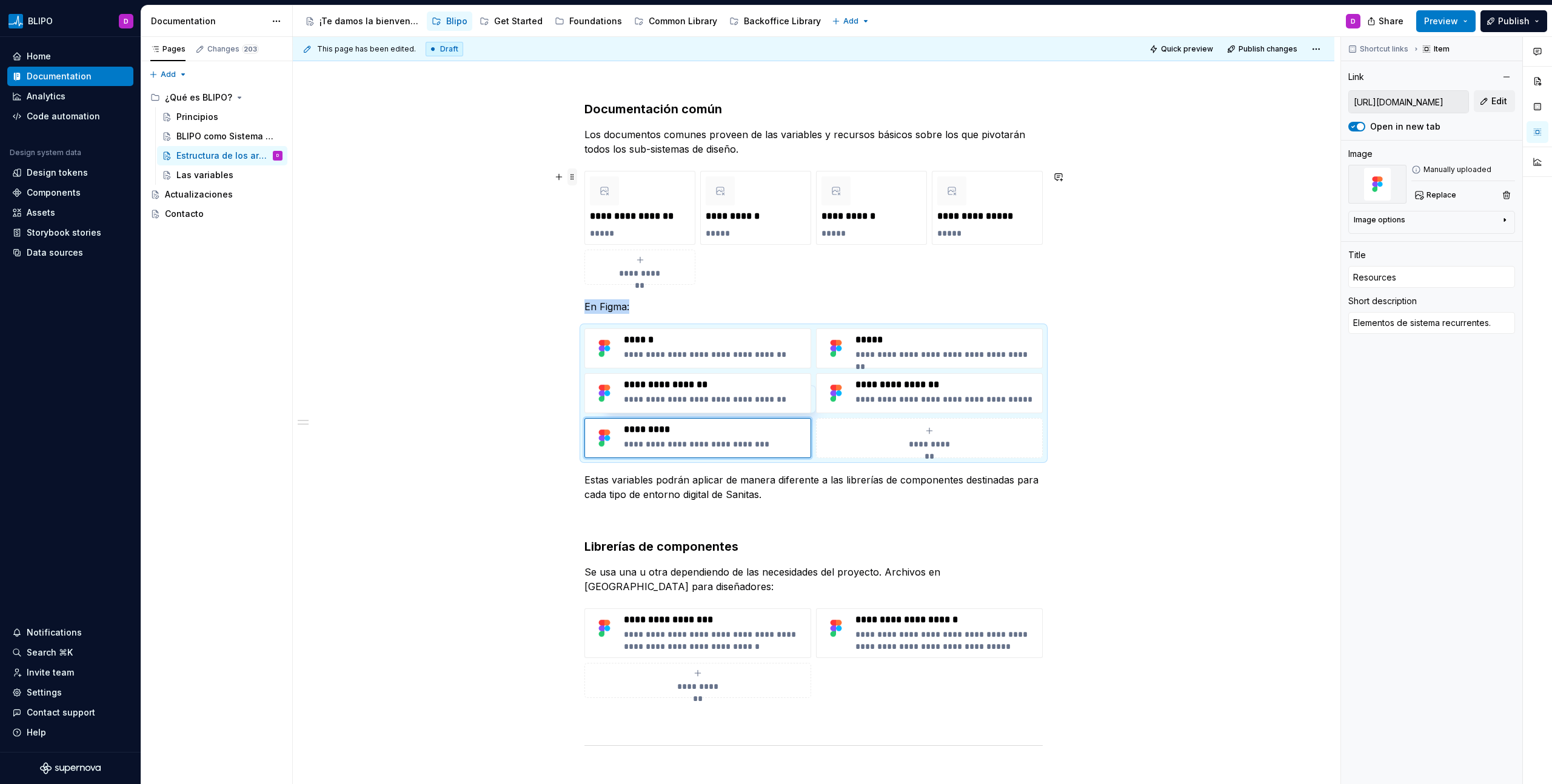
click at [573, 176] on span at bounding box center [572, 177] width 9 height 17
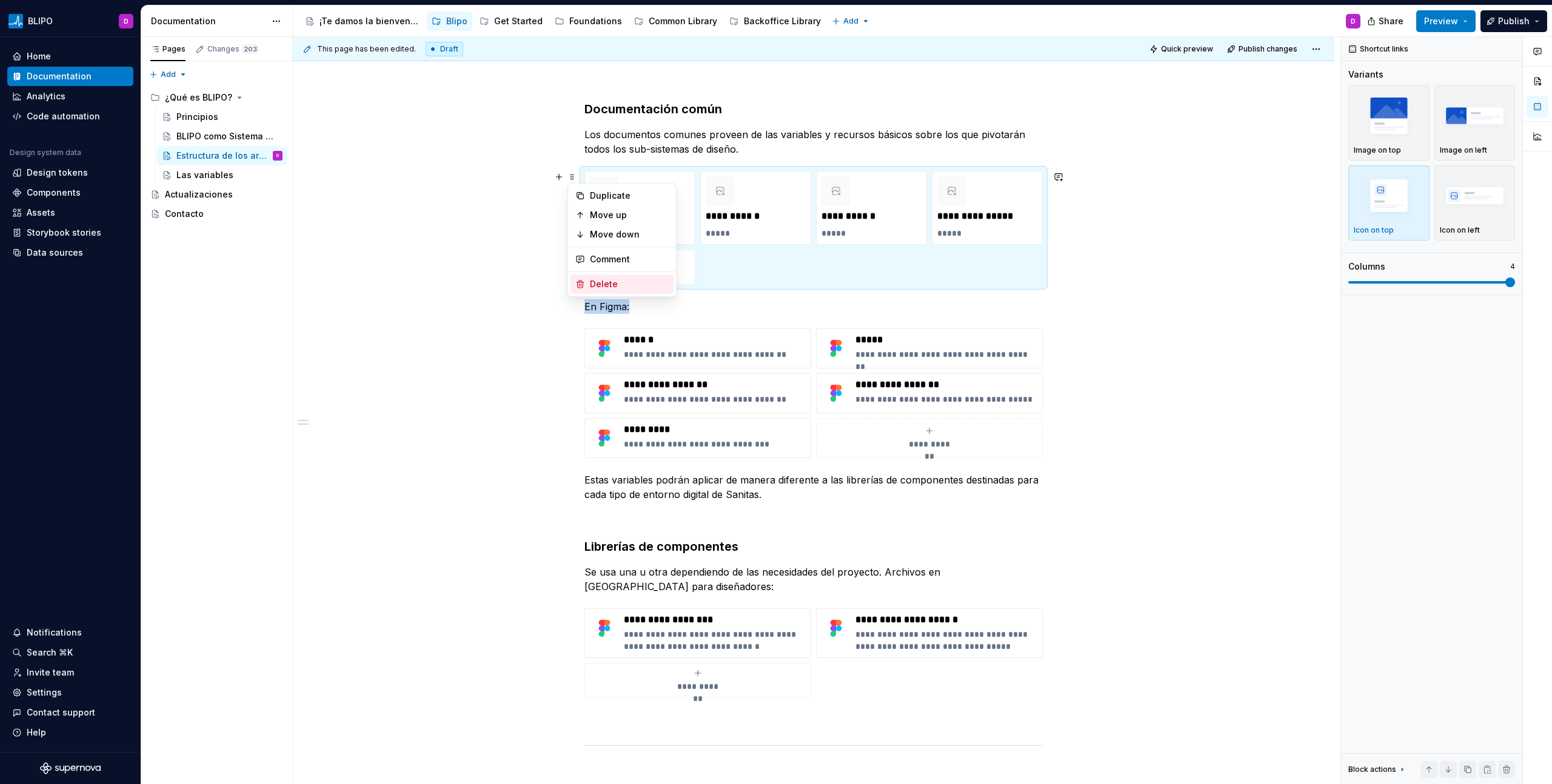
click at [602, 285] on div "Delete" at bounding box center [629, 284] width 79 height 12
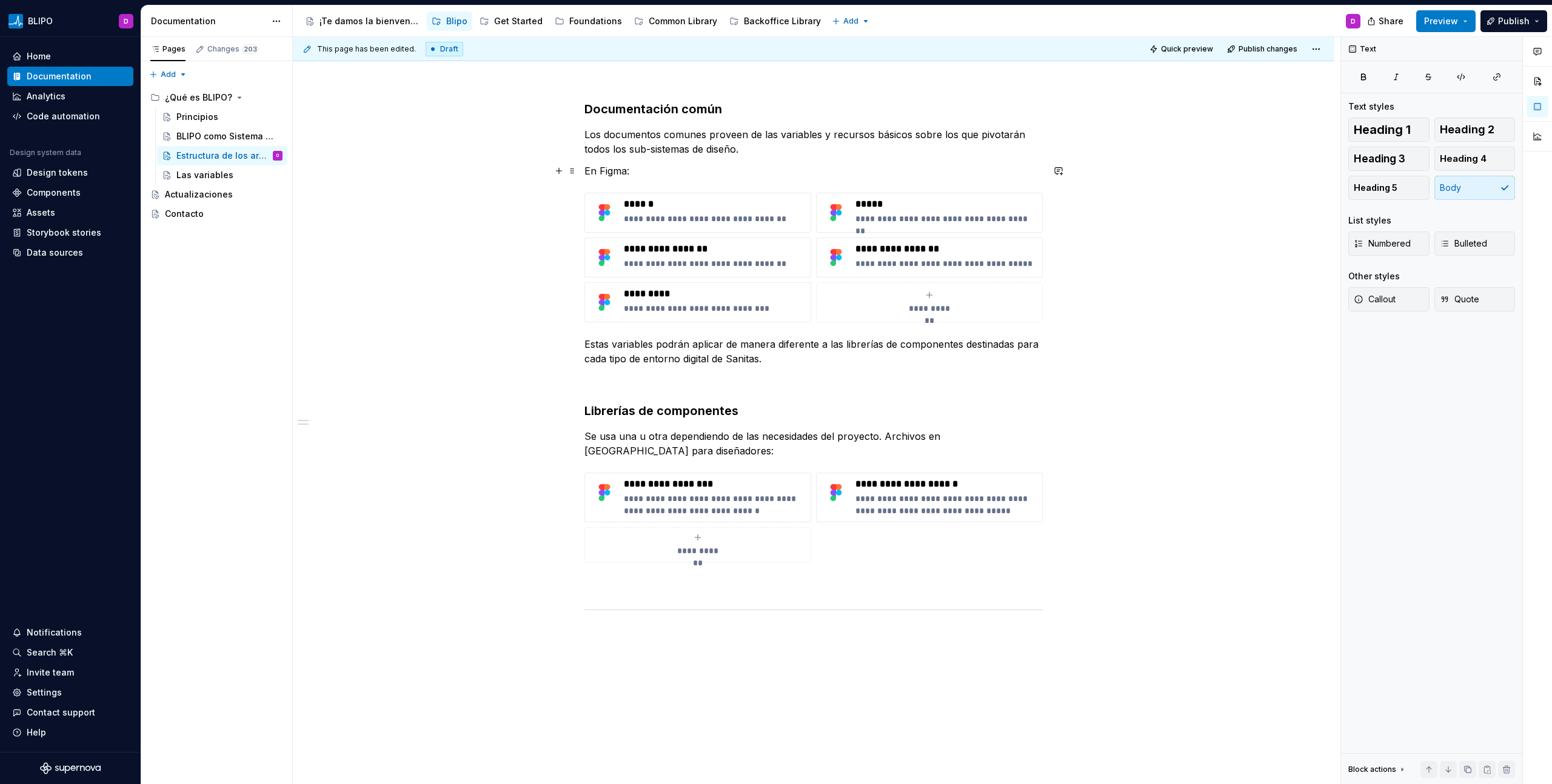
click at [619, 171] on p "En Figma:" at bounding box center [814, 171] width 458 height 14
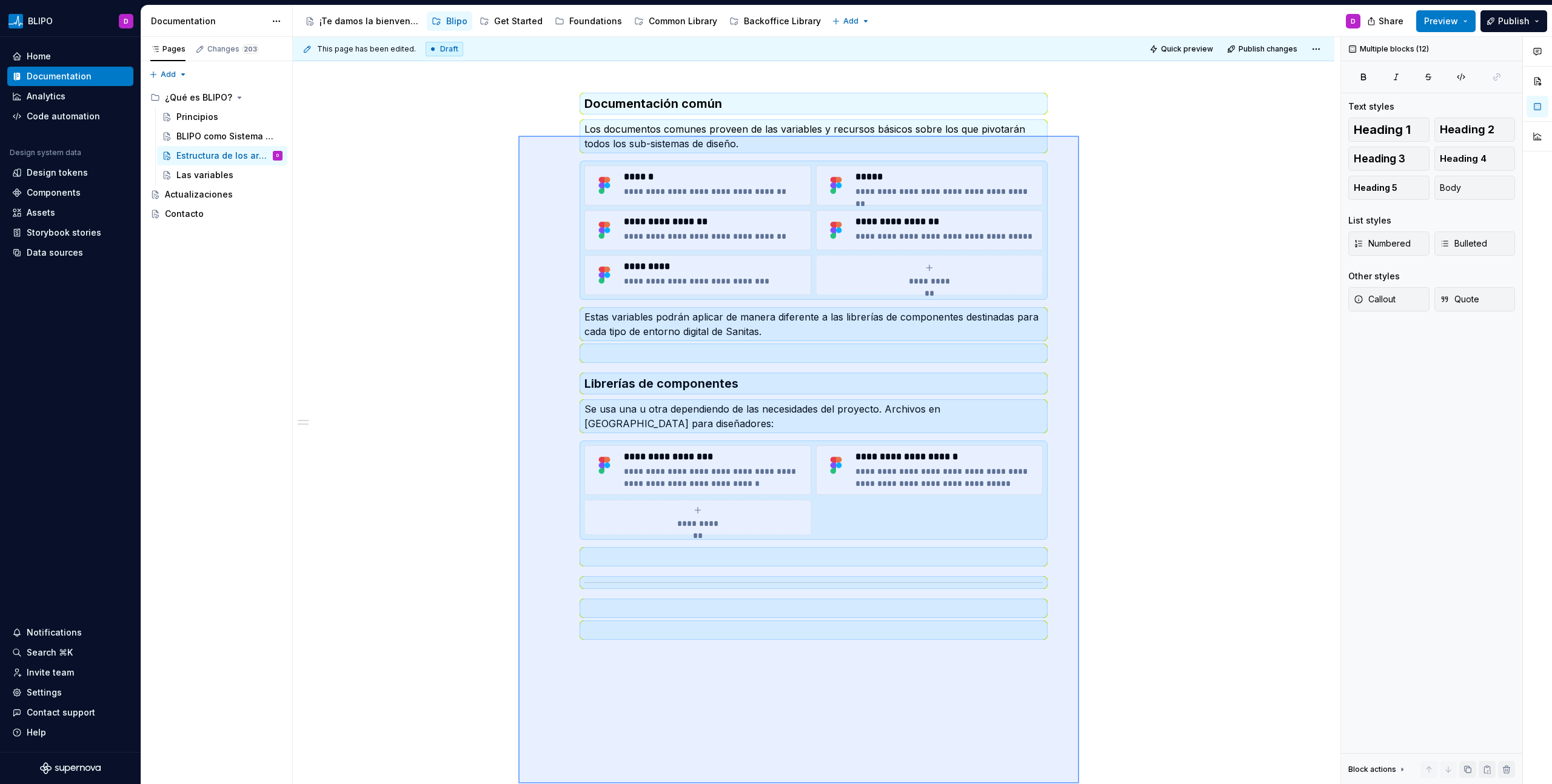
scroll to position [160, 0]
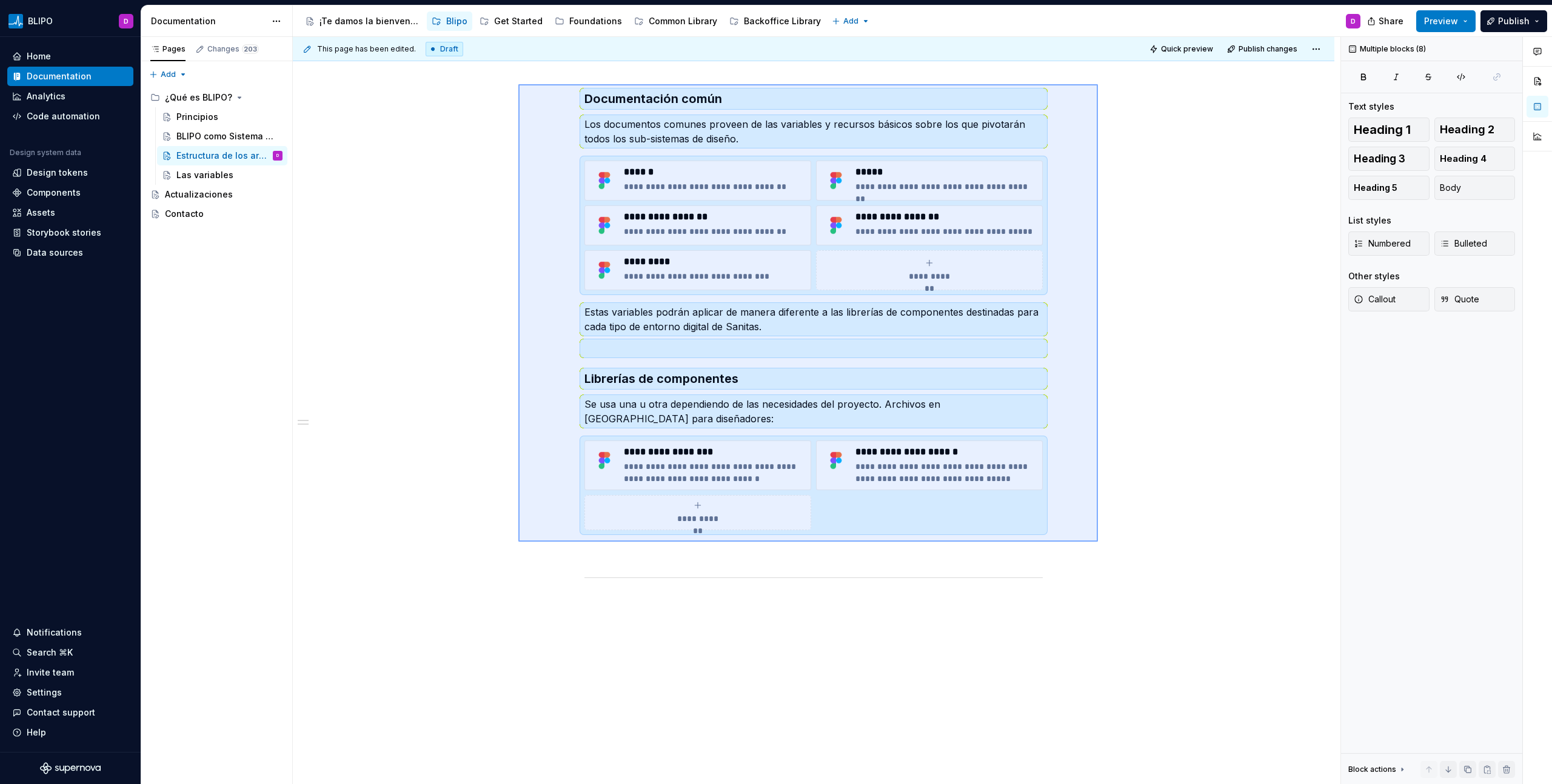
drag, startPoint x: 518, startPoint y: 213, endPoint x: 1098, endPoint y: 542, distance: 666.8
click at [1098, 542] on div "**********" at bounding box center [816, 412] width 1047 height 748
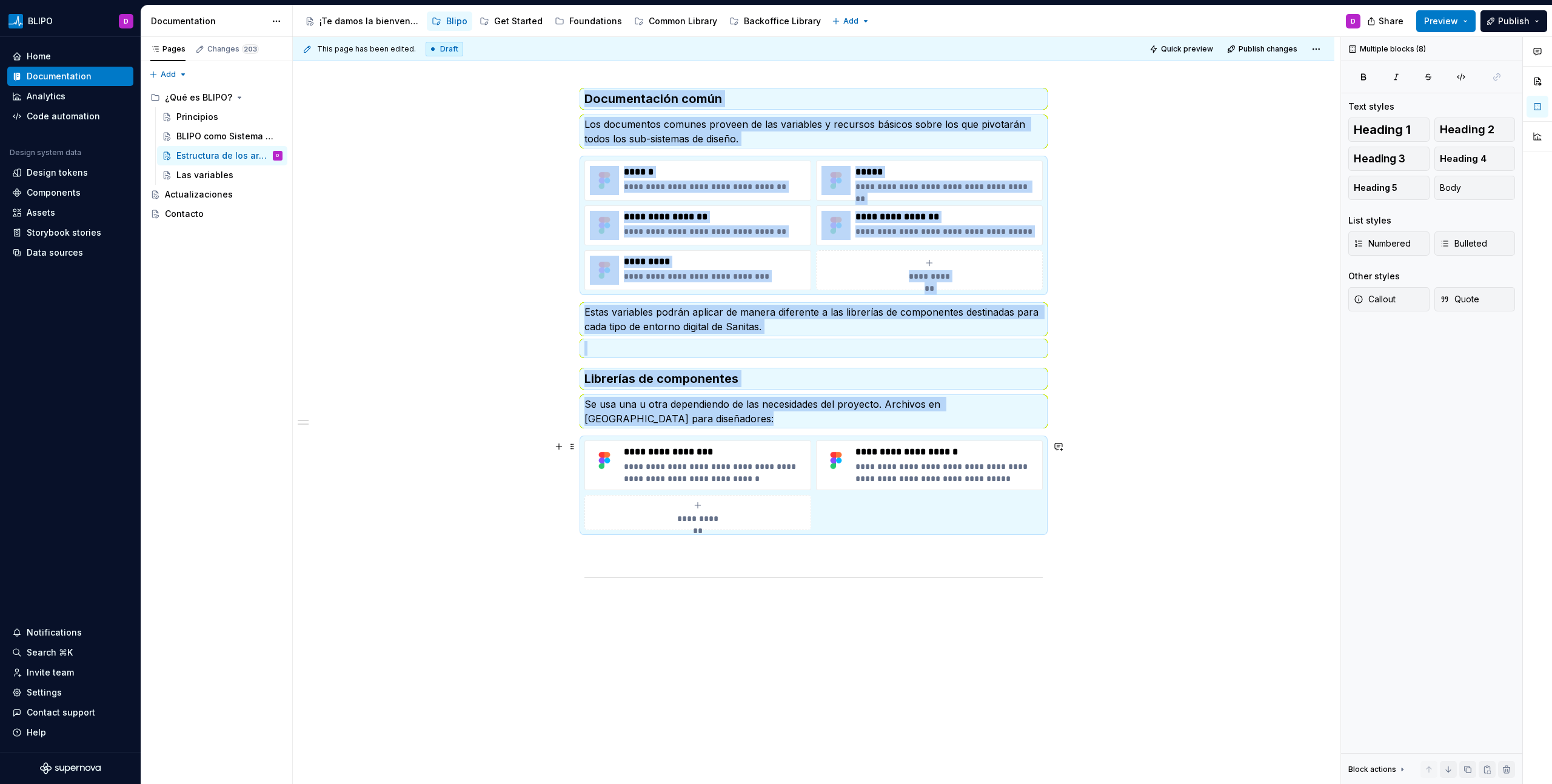
copy div "**********"
click at [214, 137] on div "BLIPO como Sistema de Diseño" at bounding box center [211, 137] width 70 height 12
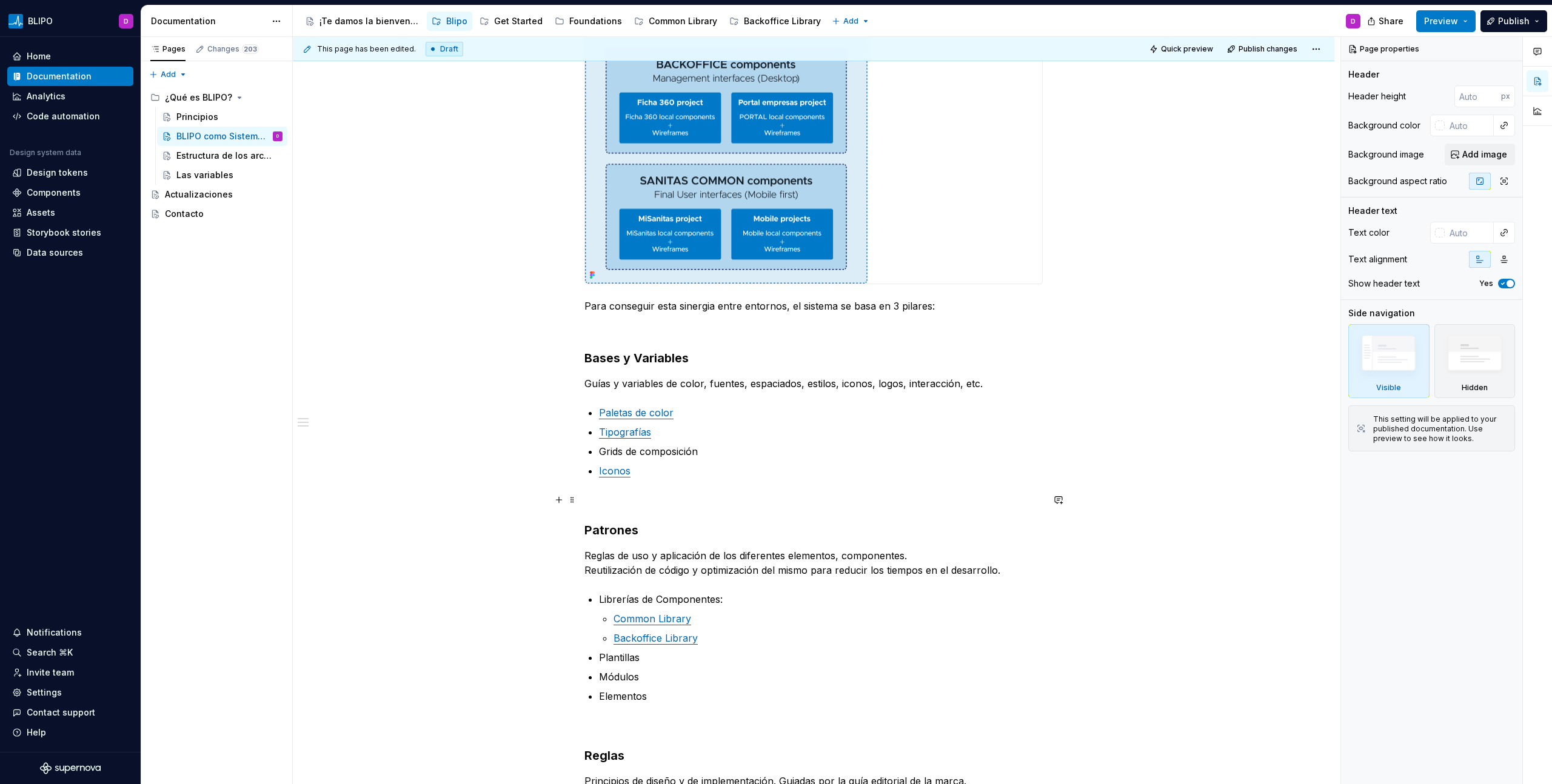
scroll to position [744, 0]
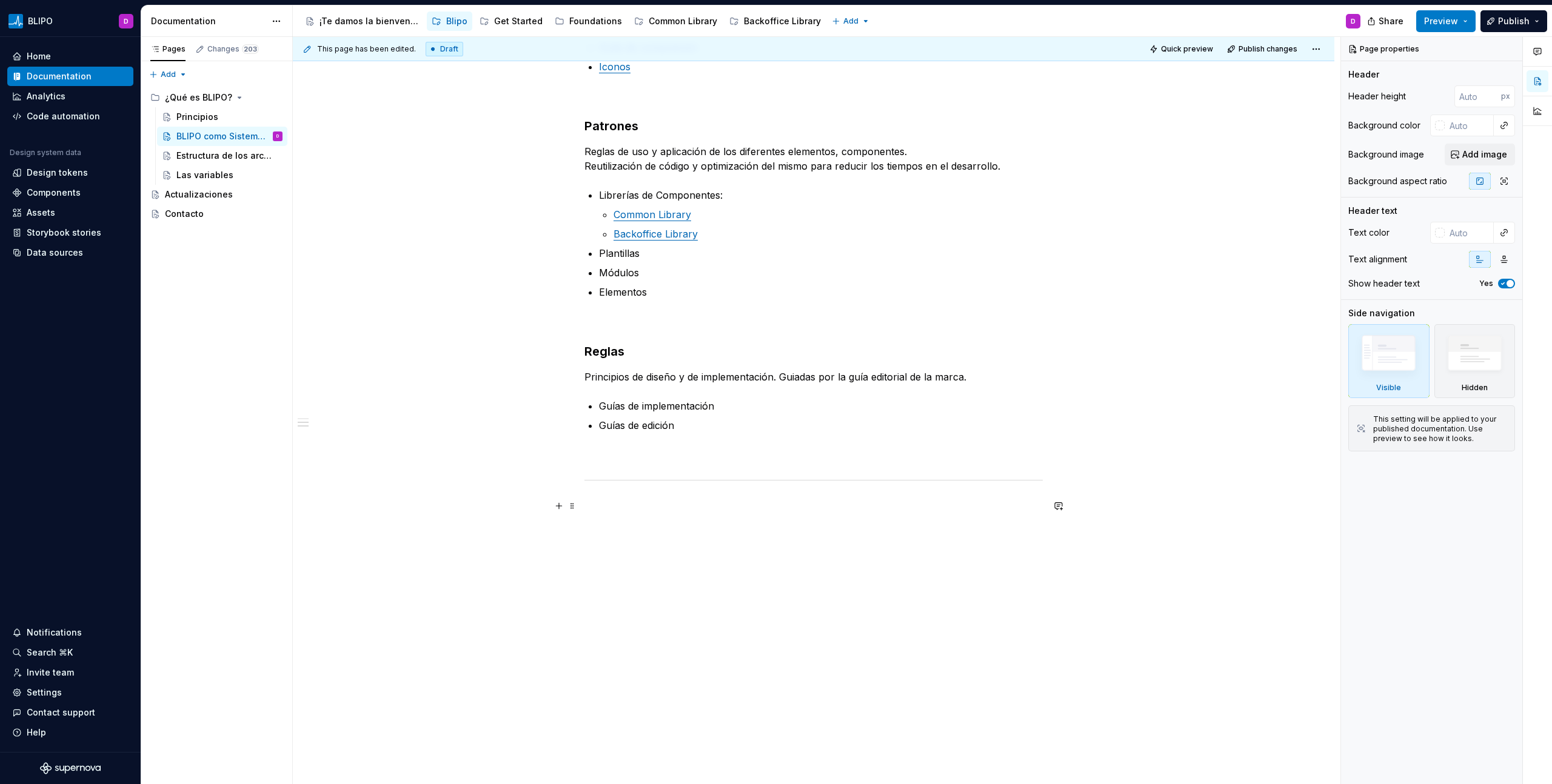
click at [681, 512] on p at bounding box center [814, 506] width 458 height 14
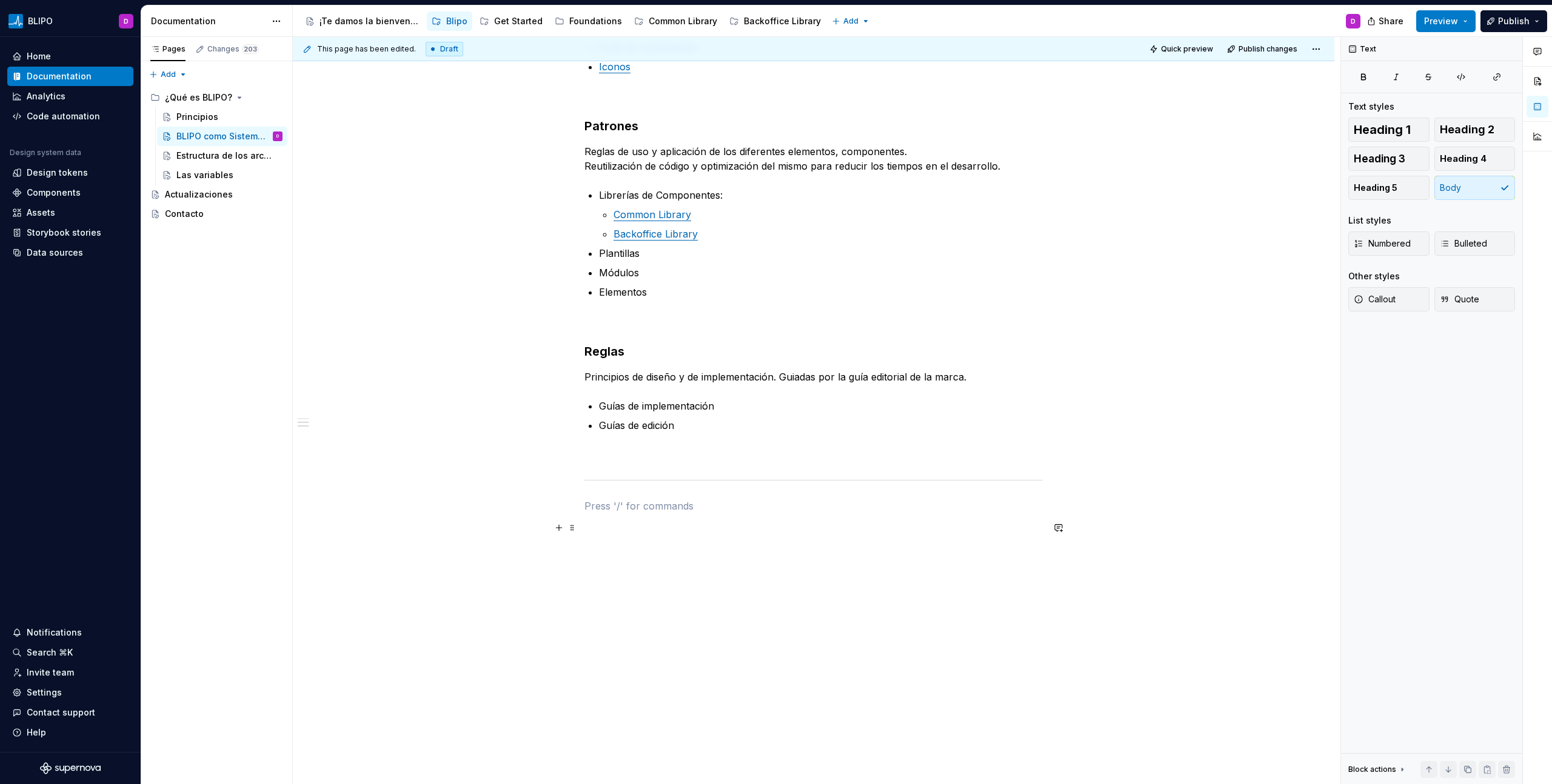
click at [599, 534] on p at bounding box center [814, 528] width 458 height 14
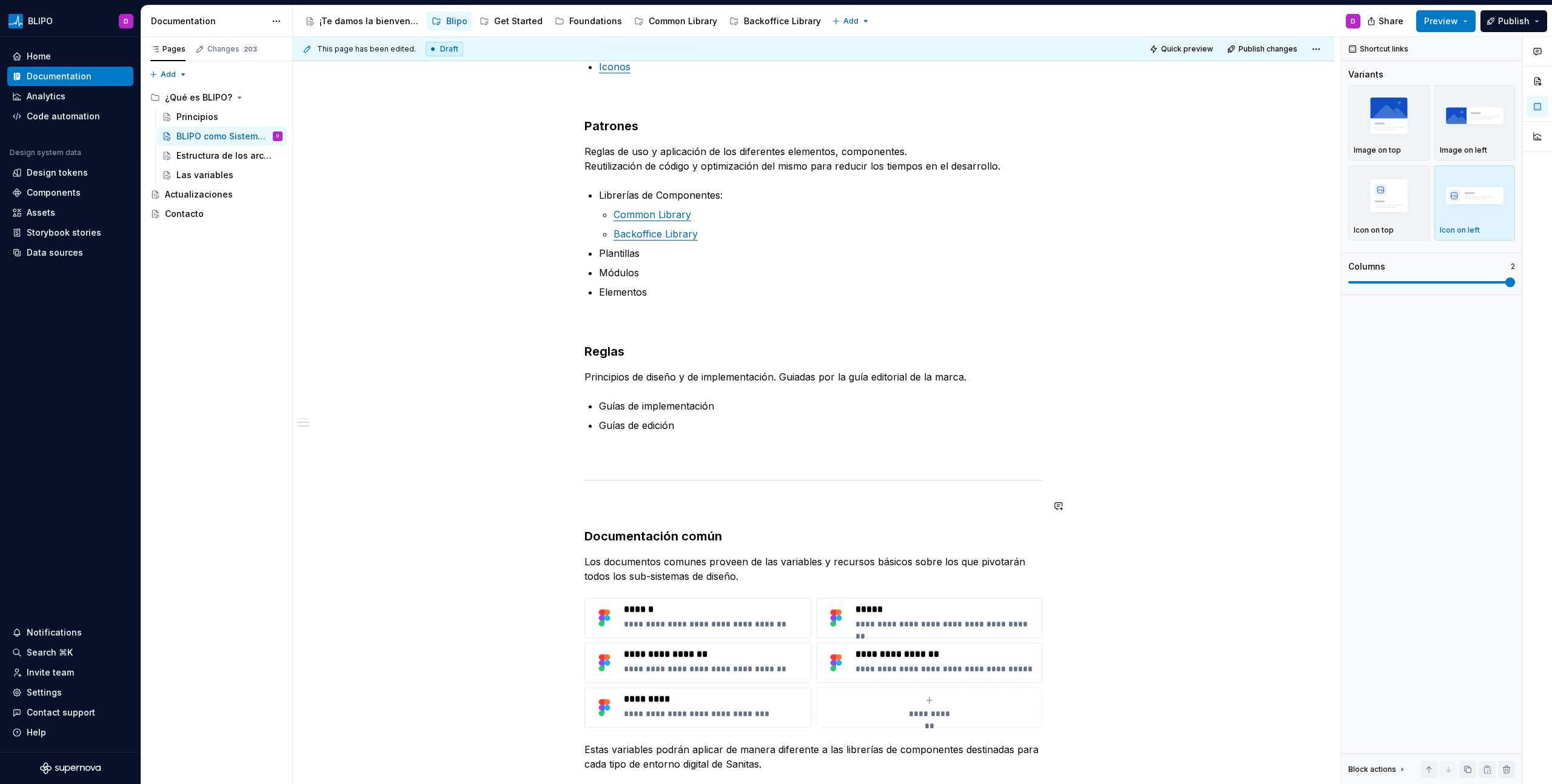
click at [626, 495] on div "**********" at bounding box center [814, 230] width 458 height 1476
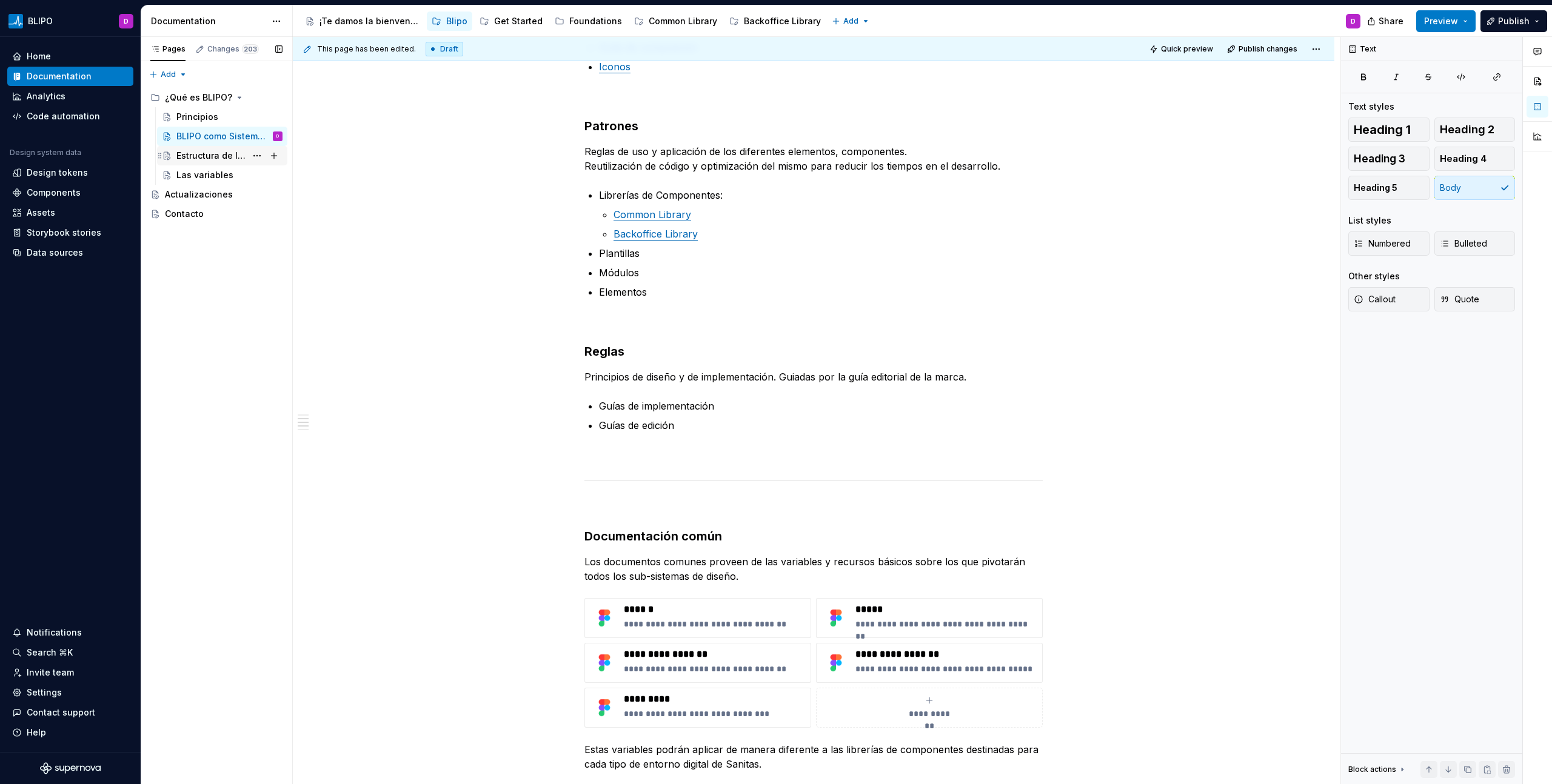
click at [220, 158] on div "Estructura de los archivos" at bounding box center [211, 155] width 70 height 12
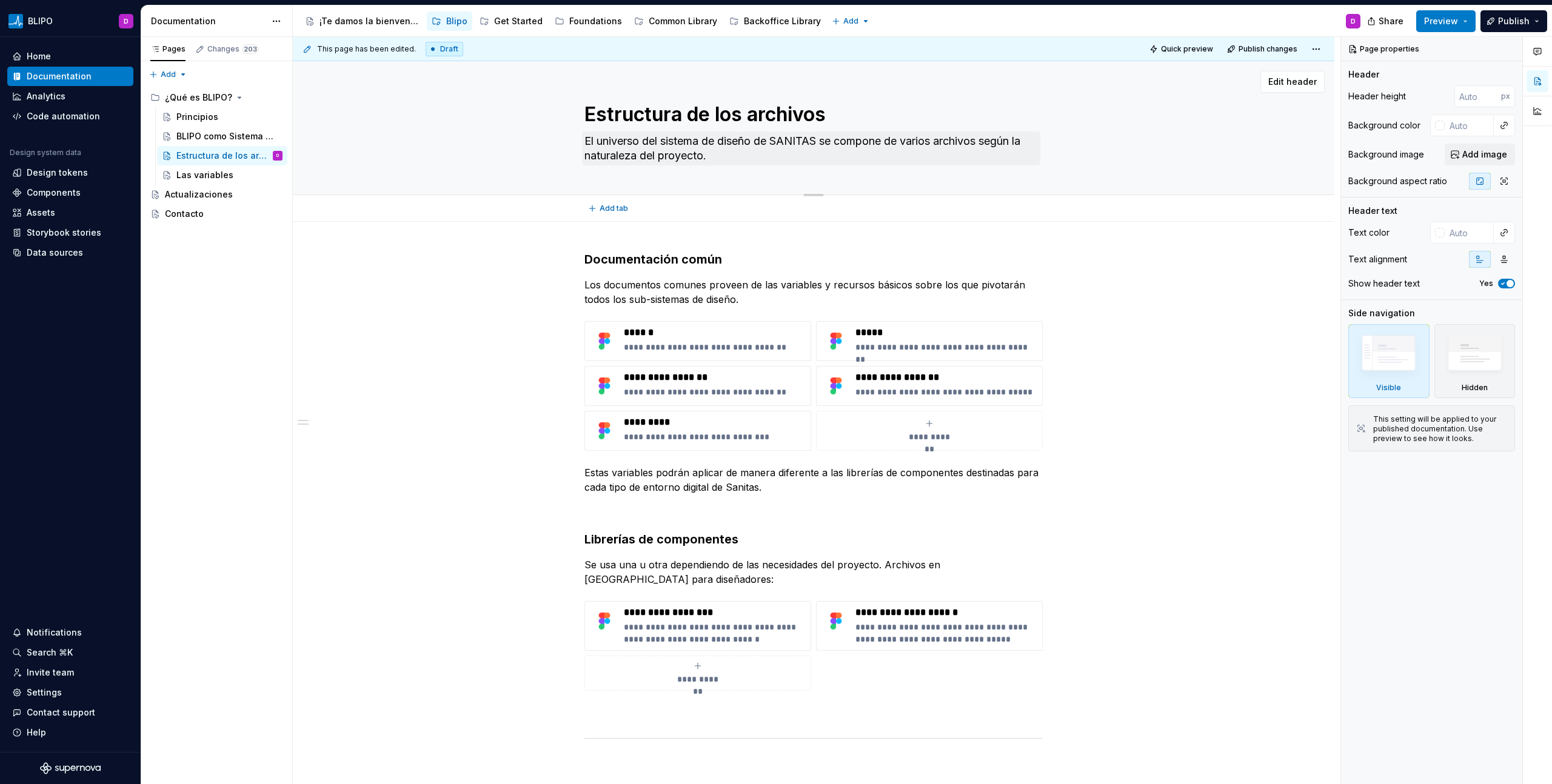
drag, startPoint x: 580, startPoint y: 111, endPoint x: 731, endPoint y: 139, distance: 153.6
click at [731, 139] on div "Estructura de los archivos El universo del sistema de diseño de SANITAS se comp…" at bounding box center [813, 127] width 944 height 133
drag, startPoint x: 716, startPoint y: 160, endPoint x: 601, endPoint y: 97, distance: 131.1
click at [602, 97] on div "Estructura de los archivos El universo del sistema de diseño de SANITAS se comp…" at bounding box center [814, 127] width 458 height 133
drag, startPoint x: 559, startPoint y: 101, endPoint x: 816, endPoint y: 161, distance: 263.9
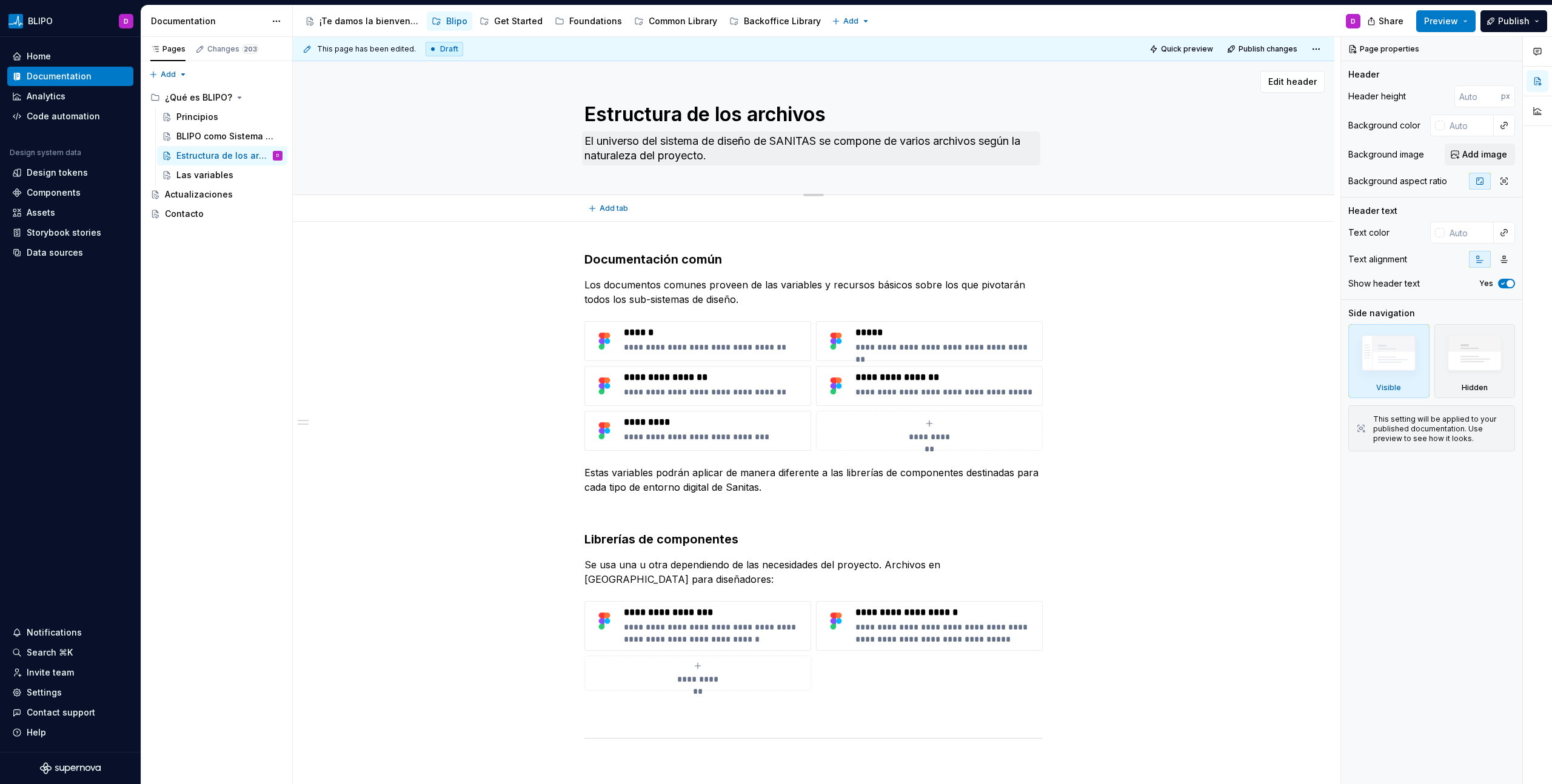
click at [816, 161] on div "Estructura de los archivos El universo del sistema de diseño de SANITAS se comp…" at bounding box center [813, 127] width 944 height 133
click at [200, 132] on div "BLIPO como Sistema de Diseño" at bounding box center [211, 137] width 70 height 12
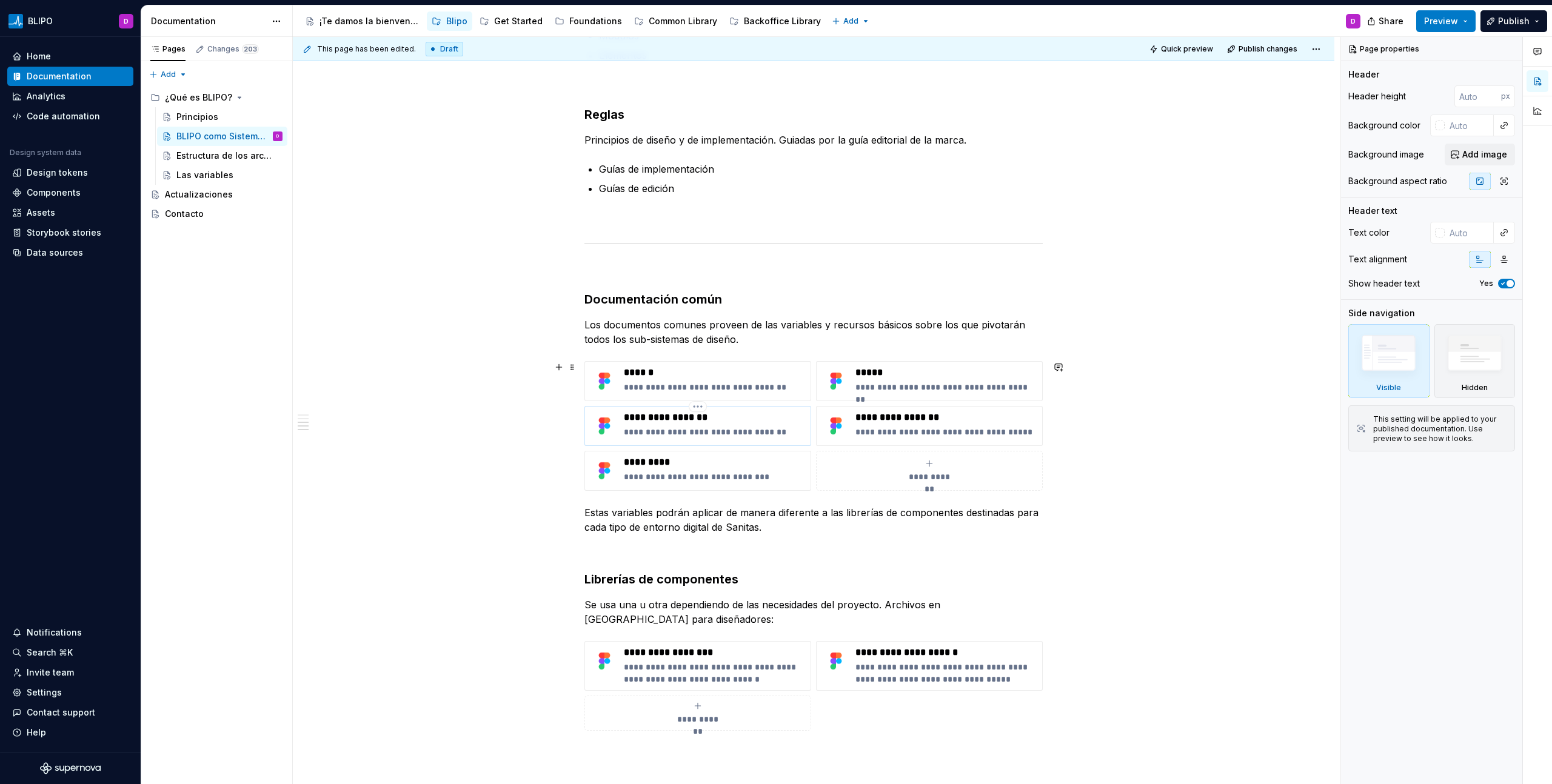
scroll to position [983, 0]
click at [585, 266] on p at bounding box center [814, 266] width 458 height 14
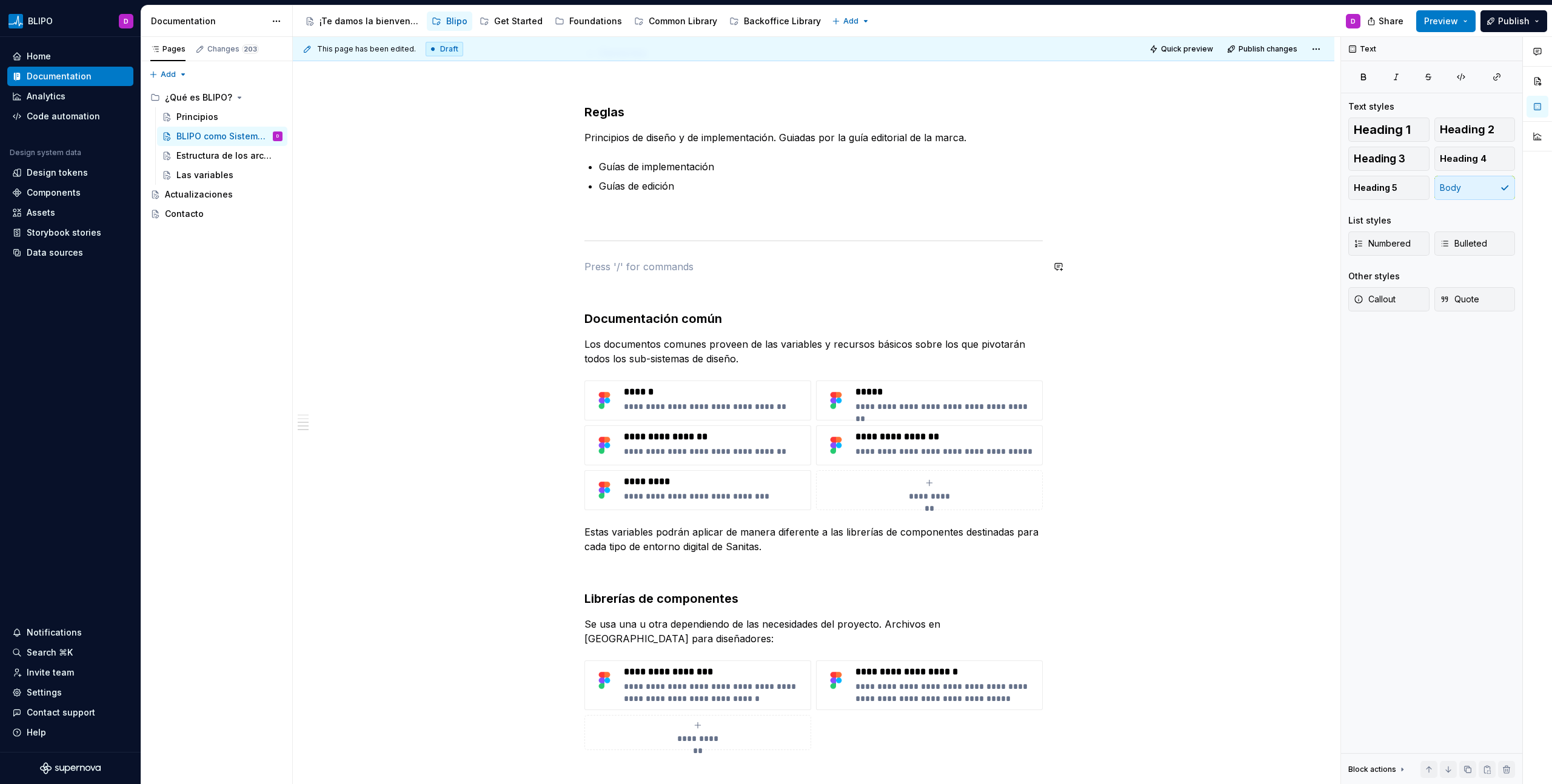
paste div
click at [671, 264] on p "Estructura de los archivos" at bounding box center [814, 266] width 458 height 14
click at [1480, 135] on span "Heading 2" at bounding box center [1467, 130] width 54 height 12
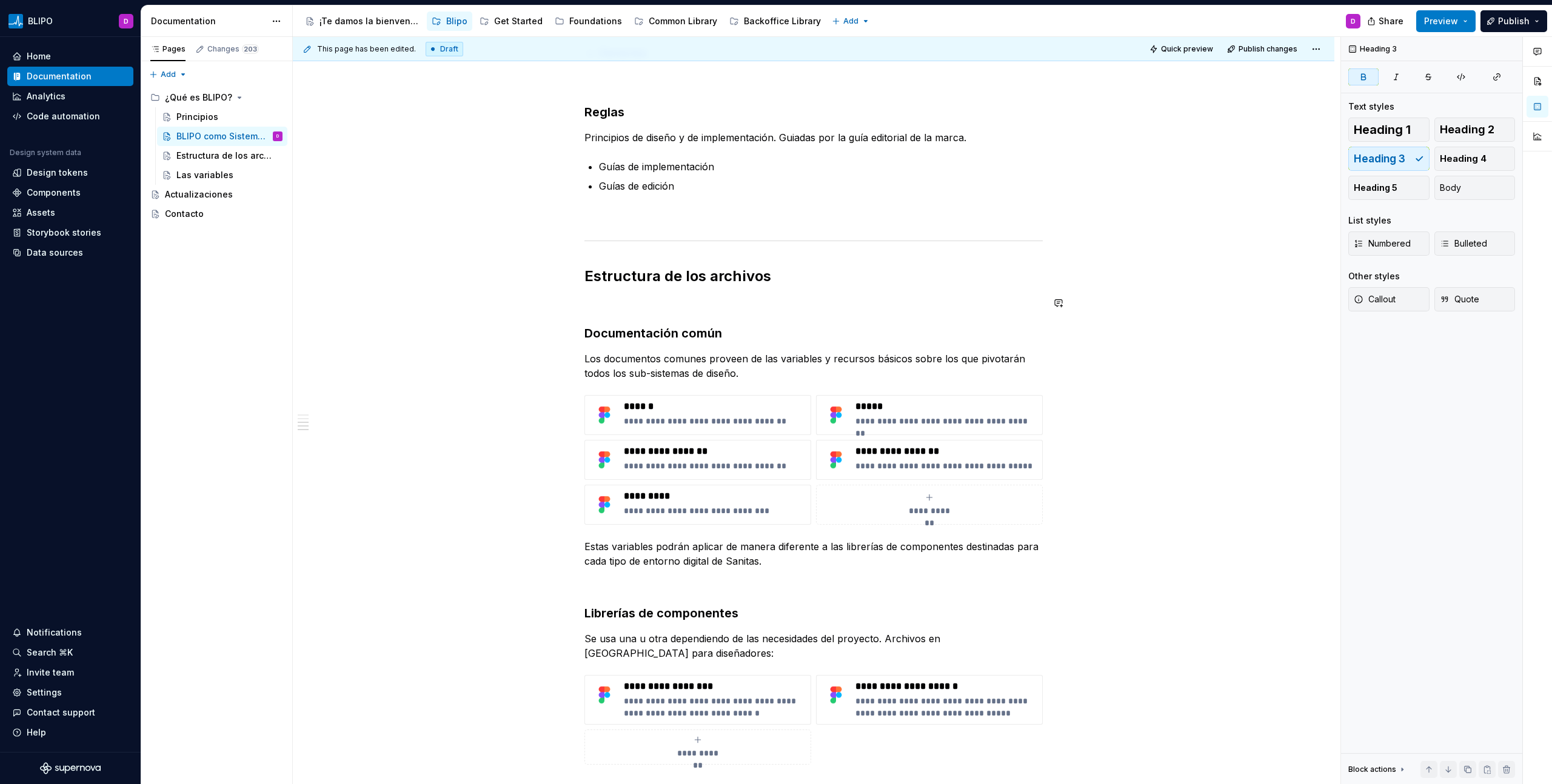
click at [633, 313] on div "**********" at bounding box center [814, 9] width 458 height 1512
click at [616, 298] on p at bounding box center [814, 303] width 458 height 14
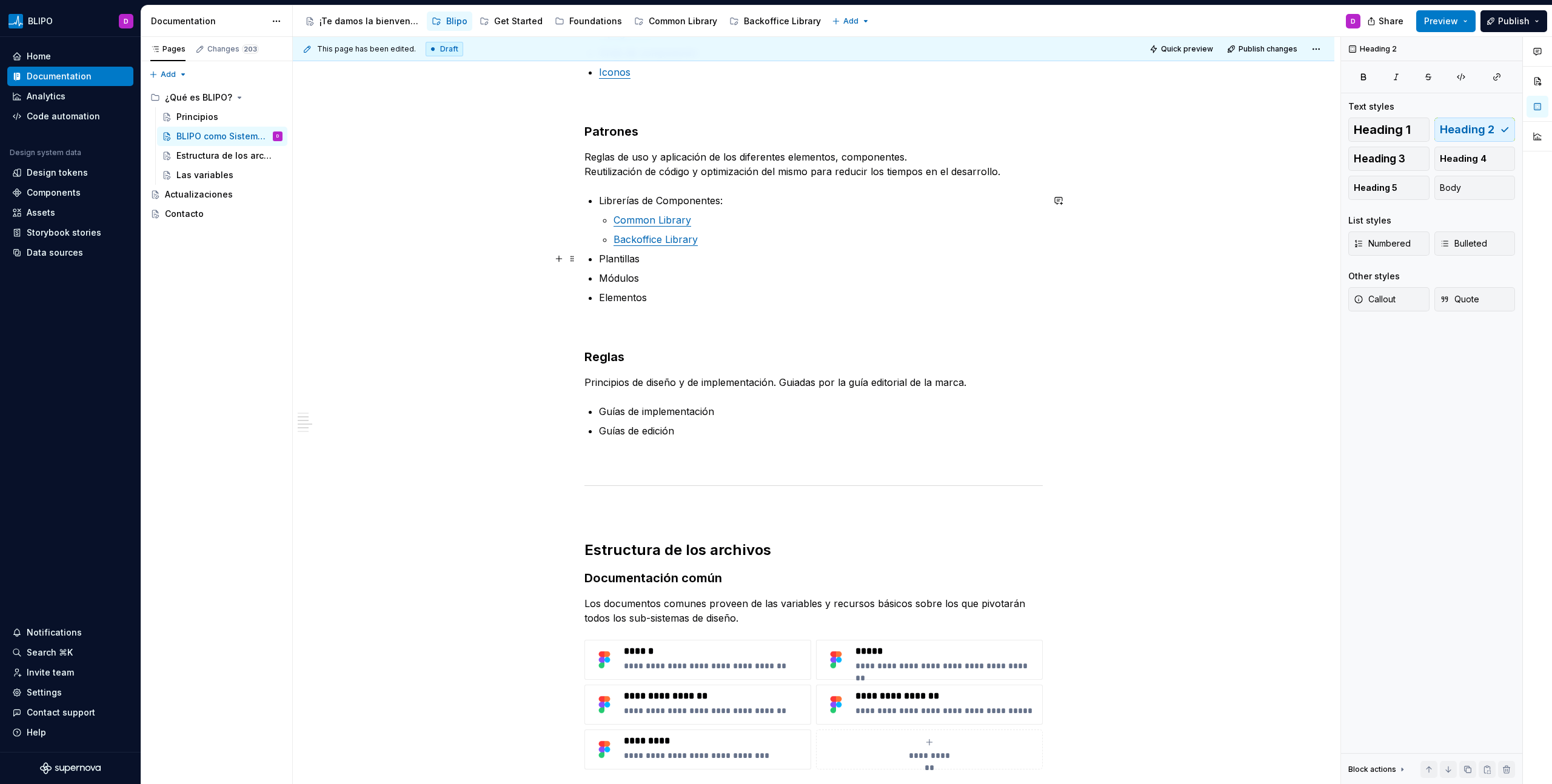
scroll to position [992, 0]
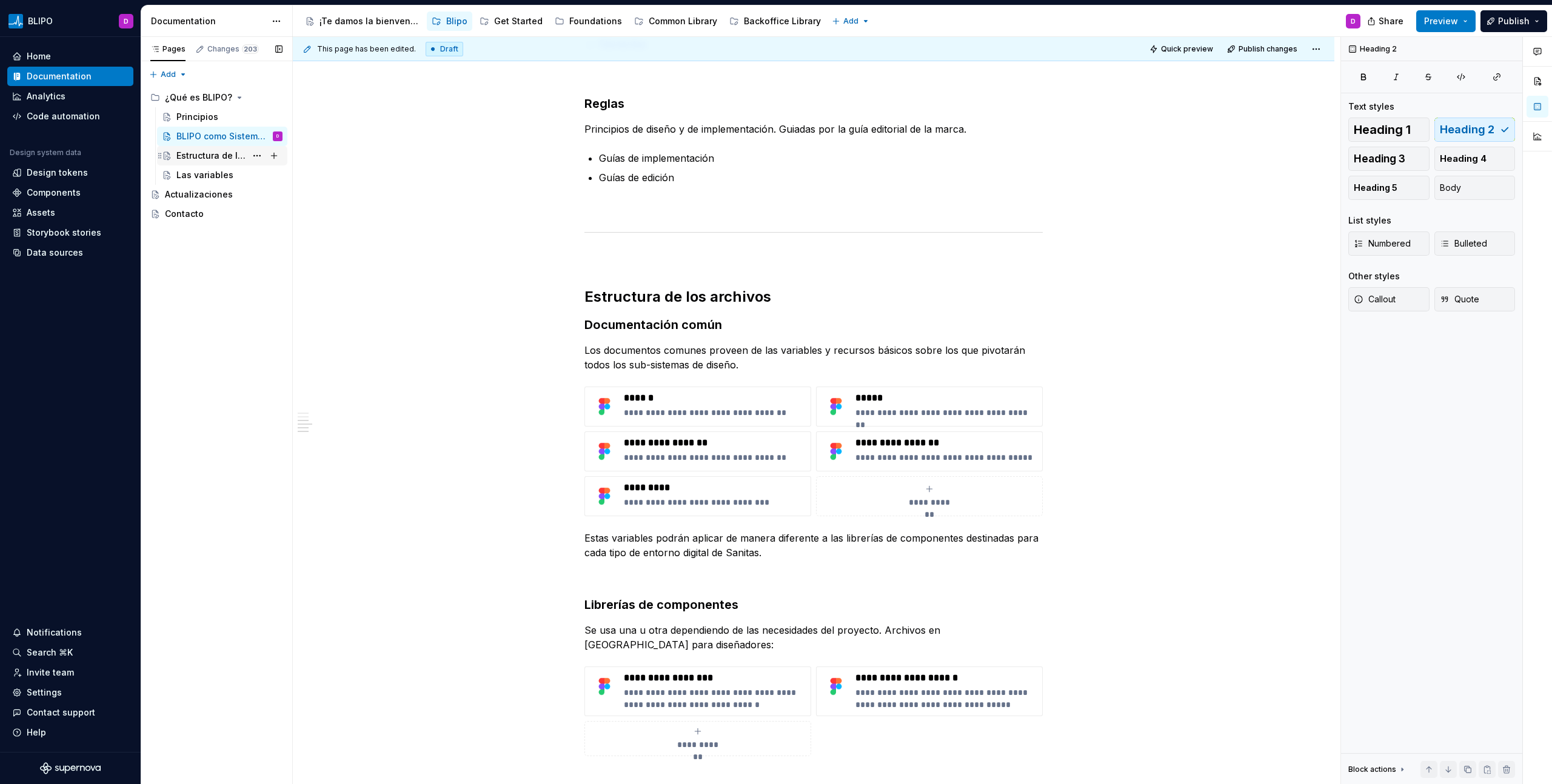
click at [206, 156] on div "Estructura de los archivos" at bounding box center [211, 155] width 70 height 12
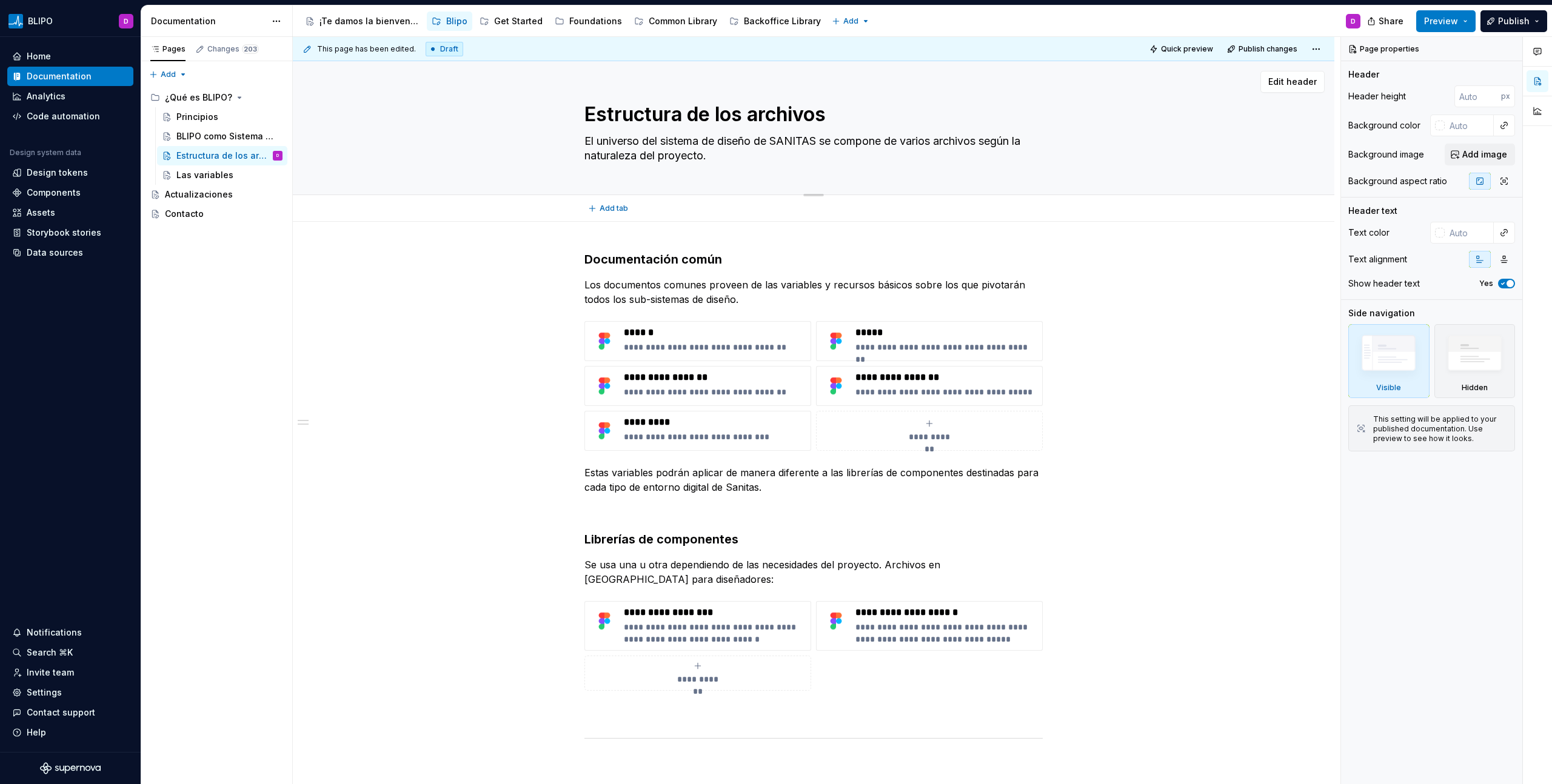
click at [707, 159] on textarea "El universo del sistema de diseño de SANITAS se compone de varios archivos segú…" at bounding box center [811, 148] width 458 height 34
click at [192, 133] on div "BLIPO como Sistema de Diseño" at bounding box center [211, 137] width 70 height 12
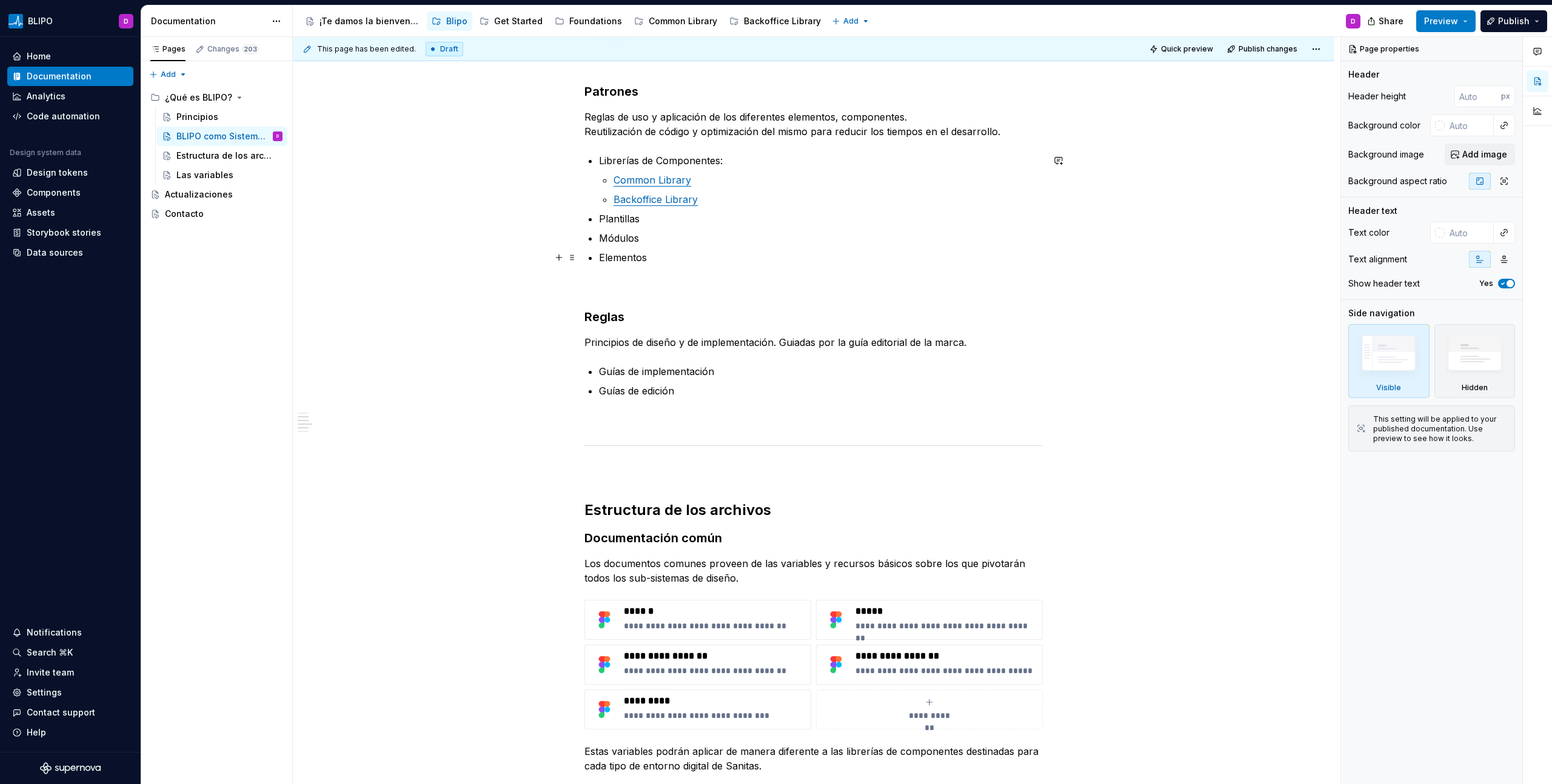
scroll to position [781, 0]
click at [776, 518] on div "**********" at bounding box center [814, 211] width 458 height 1512
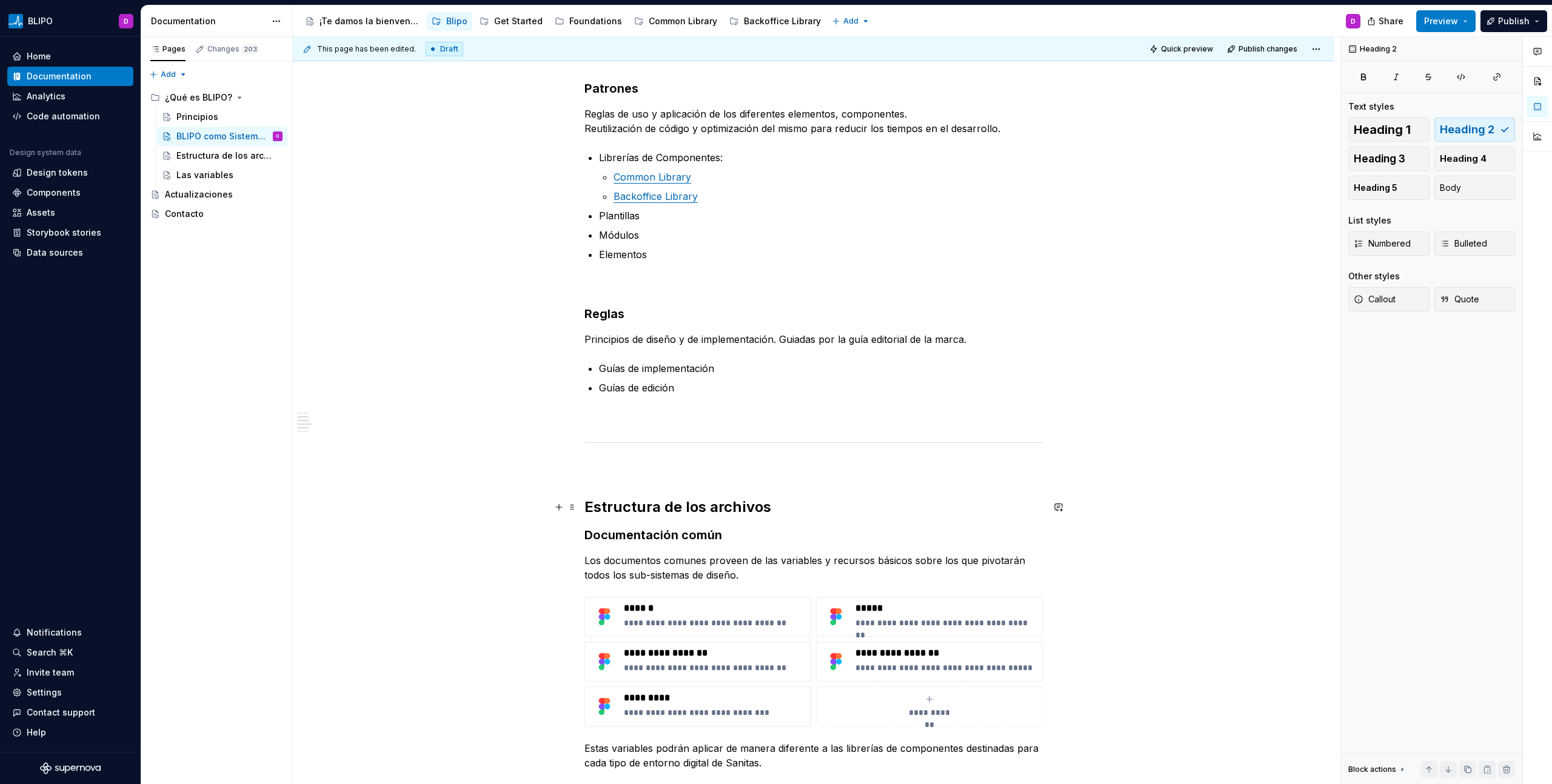
click at [784, 504] on h2 "Estructura de los archivos" at bounding box center [814, 507] width 458 height 20
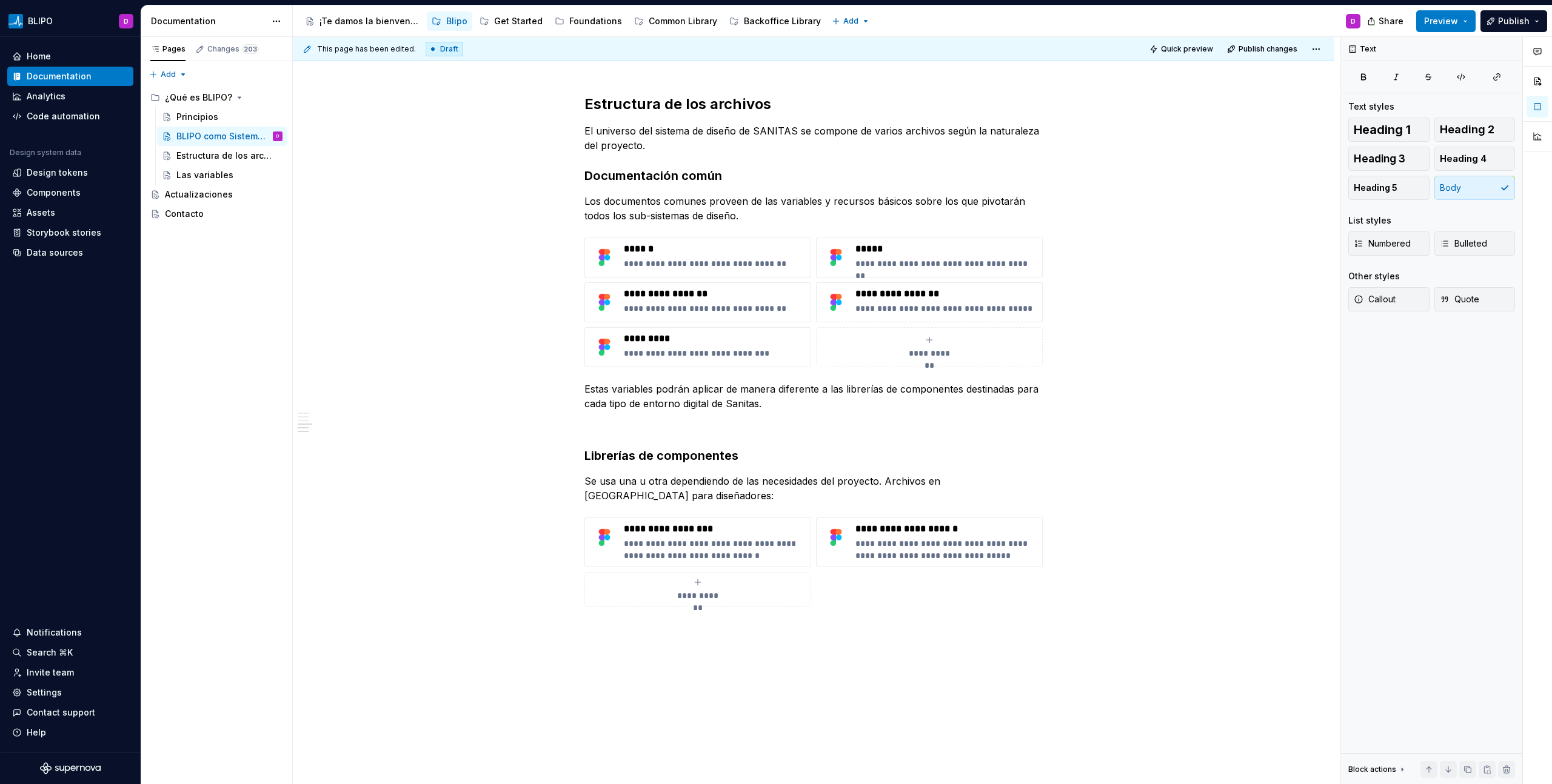
scroll to position [1257, 0]
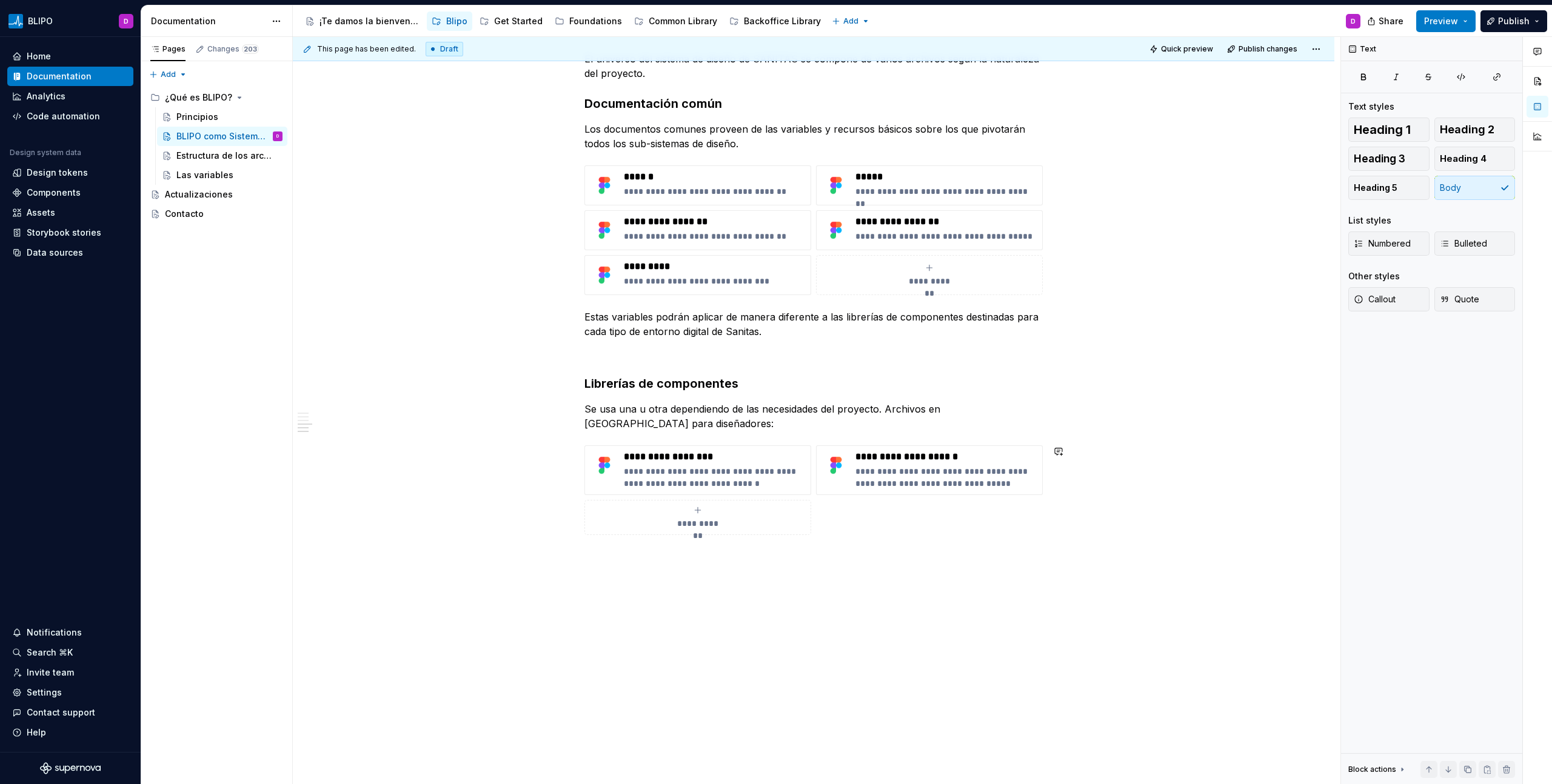
click at [211, 157] on div "Estructura de los archivos" at bounding box center [211, 155] width 70 height 12
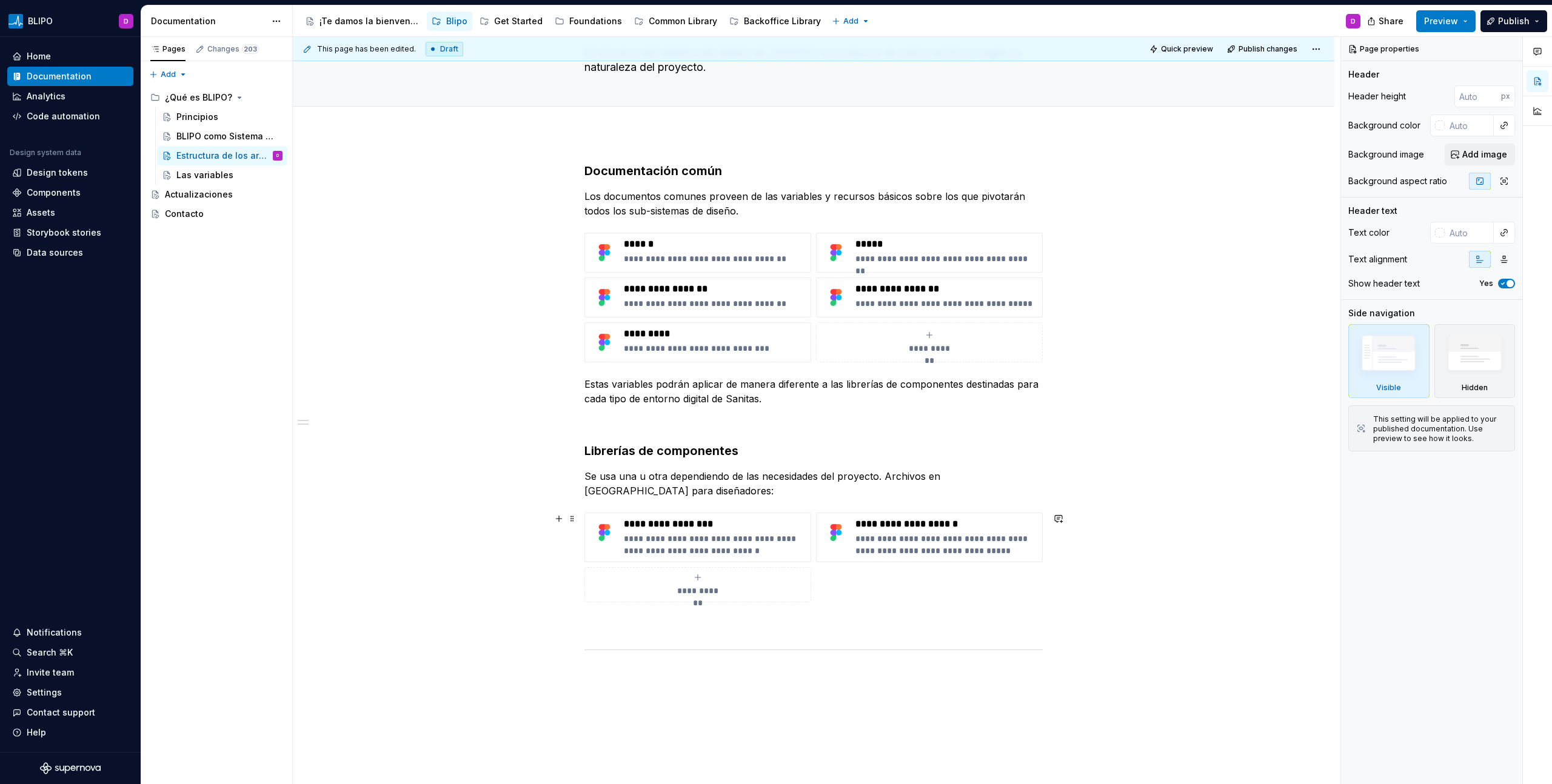
scroll to position [258, 0]
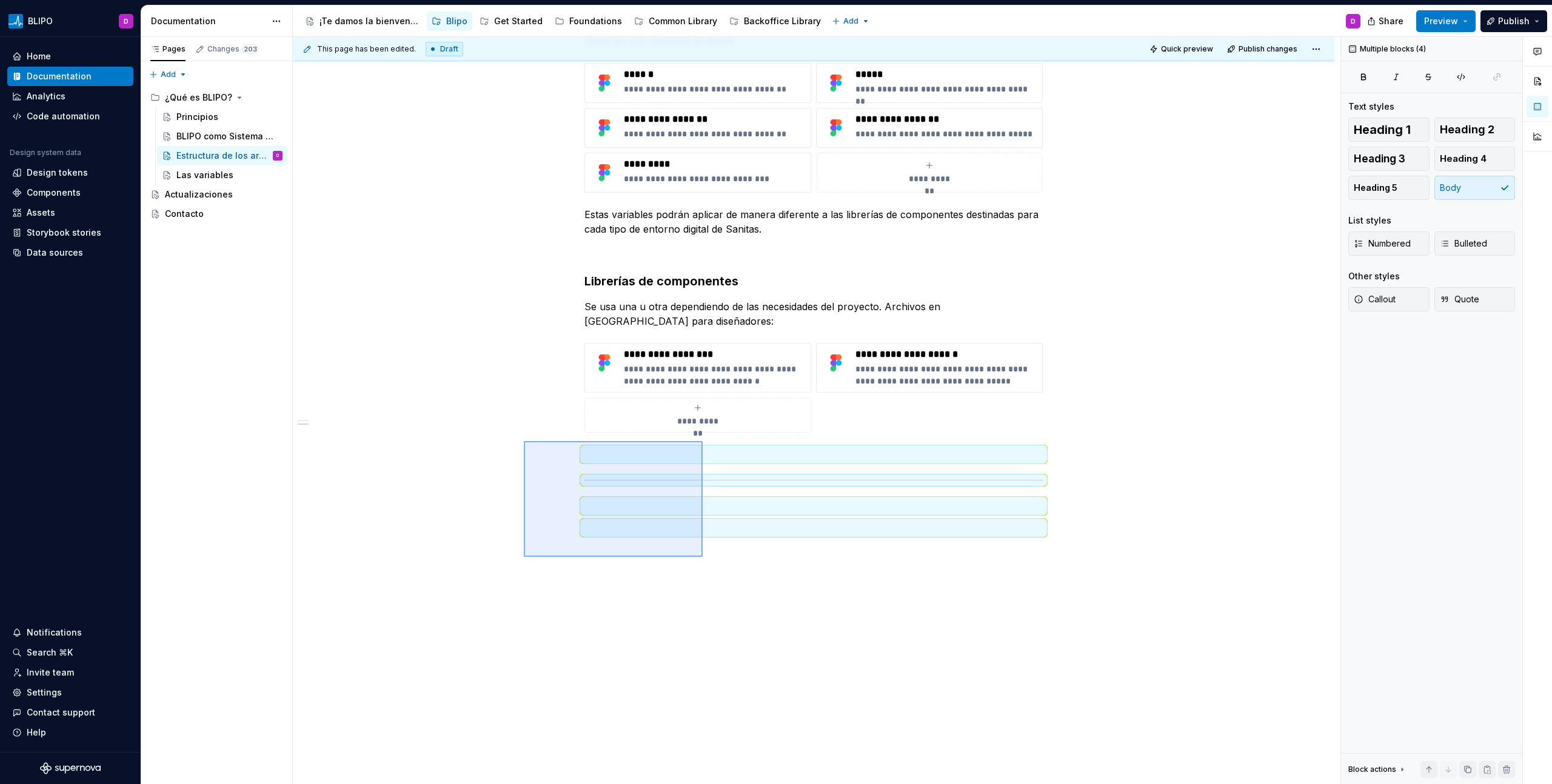
drag, startPoint x: 524, startPoint y: 441, endPoint x: 703, endPoint y: 557, distance: 213.3
click at [703, 557] on div "**********" at bounding box center [816, 412] width 1047 height 748
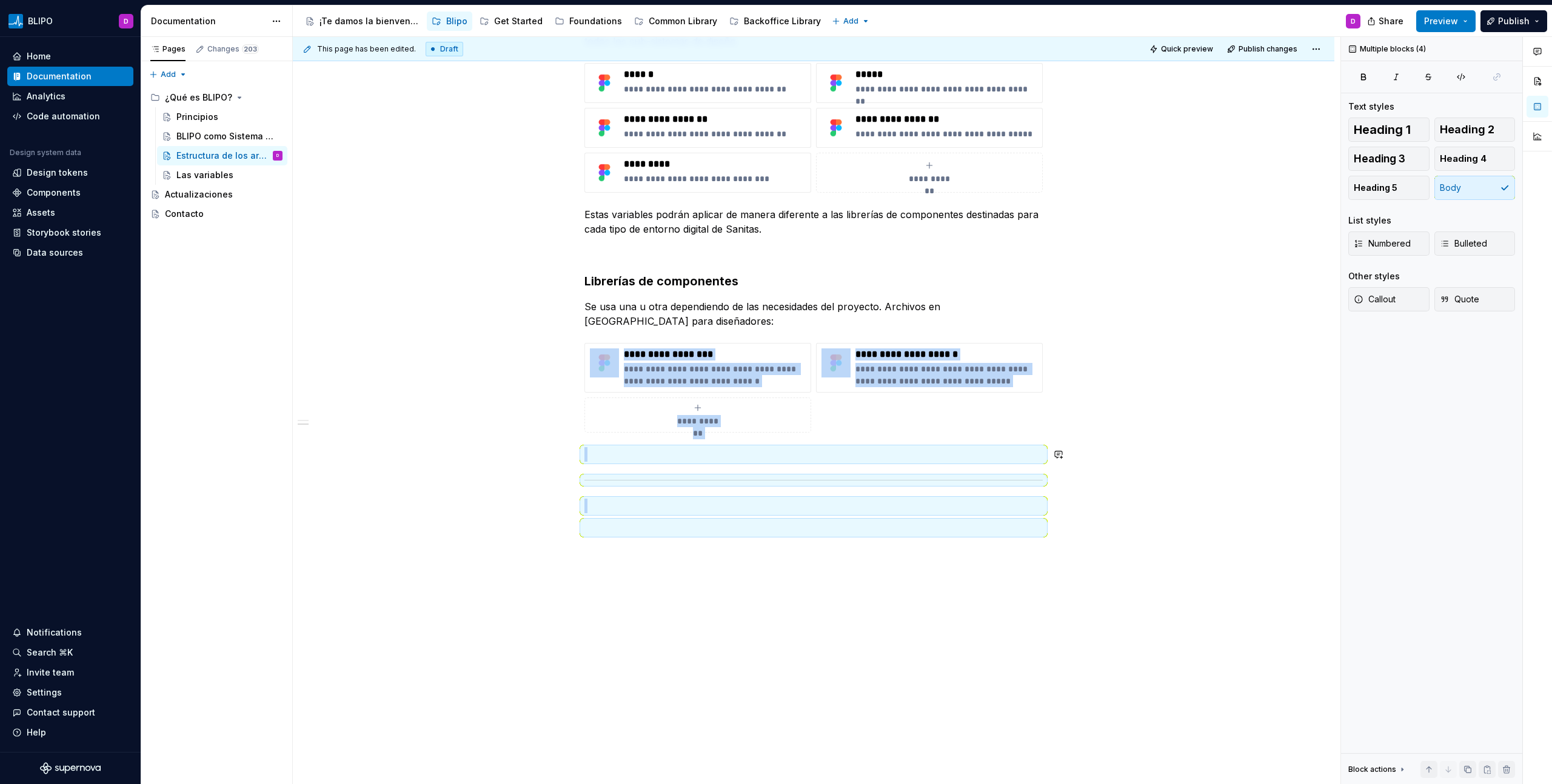
copy div "**********"
click at [228, 128] on div "BLIPO como Sistema de Diseño" at bounding box center [229, 137] width 106 height 17
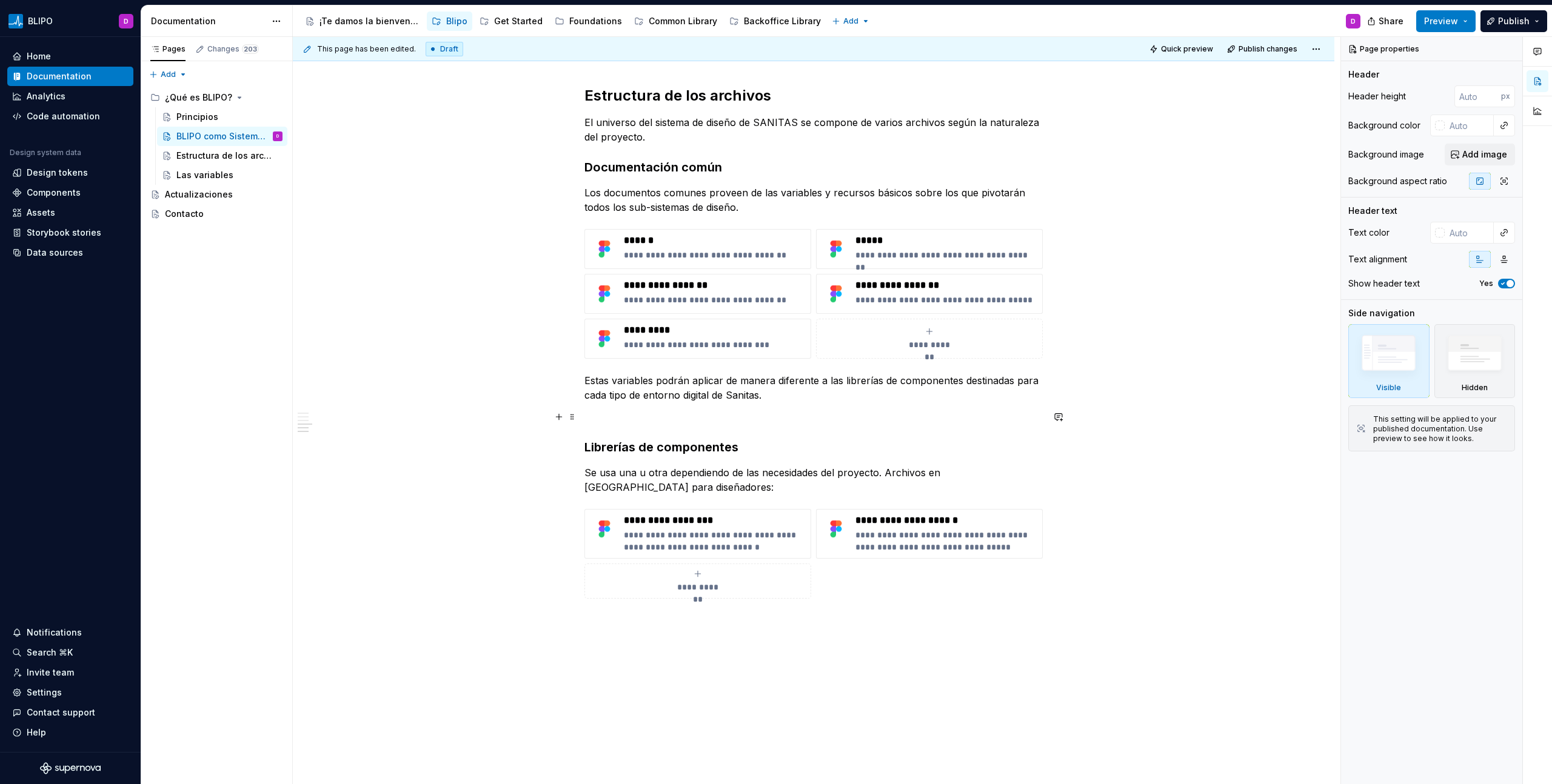
scroll to position [1285, 0]
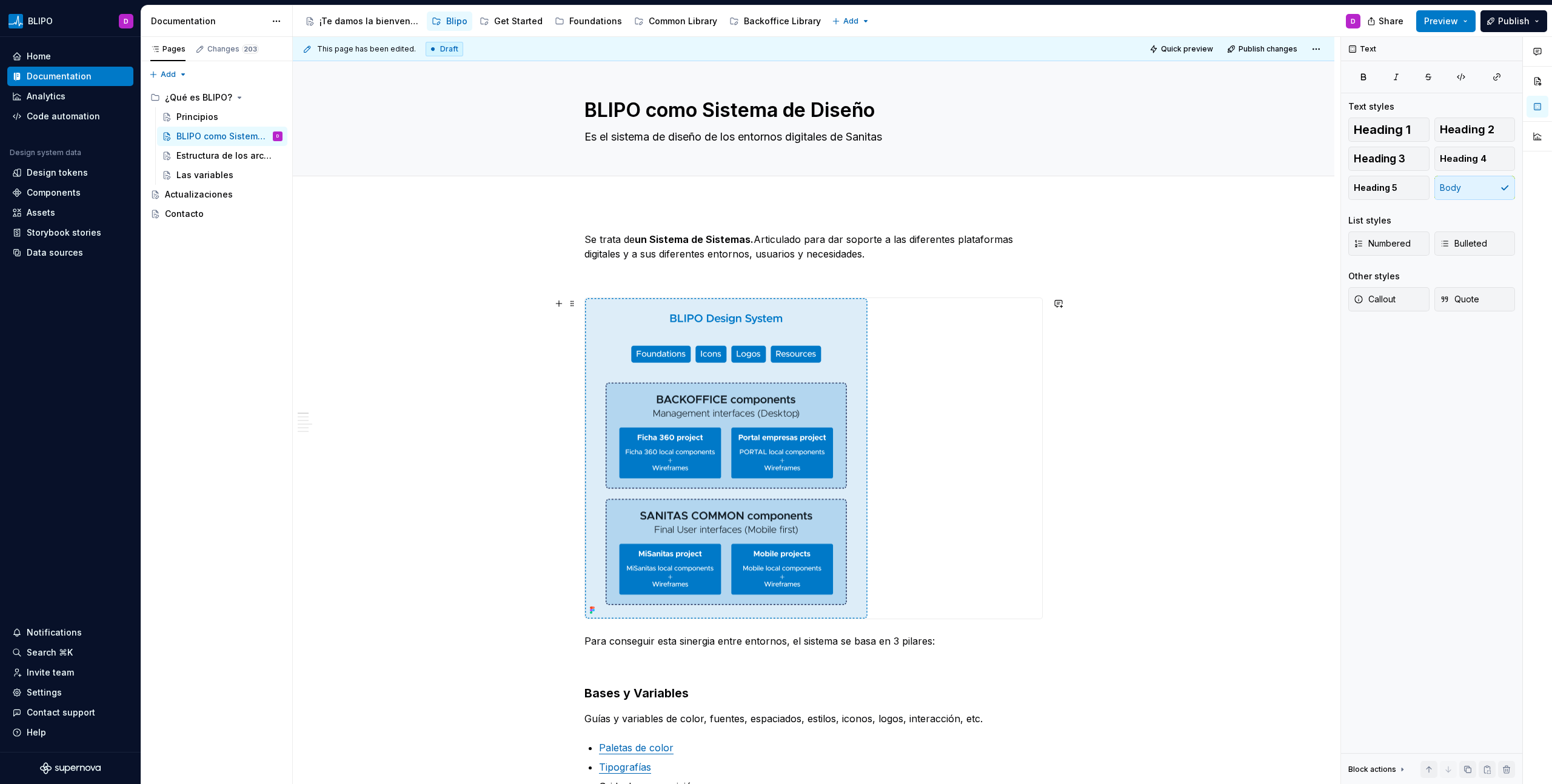
scroll to position [0, 0]
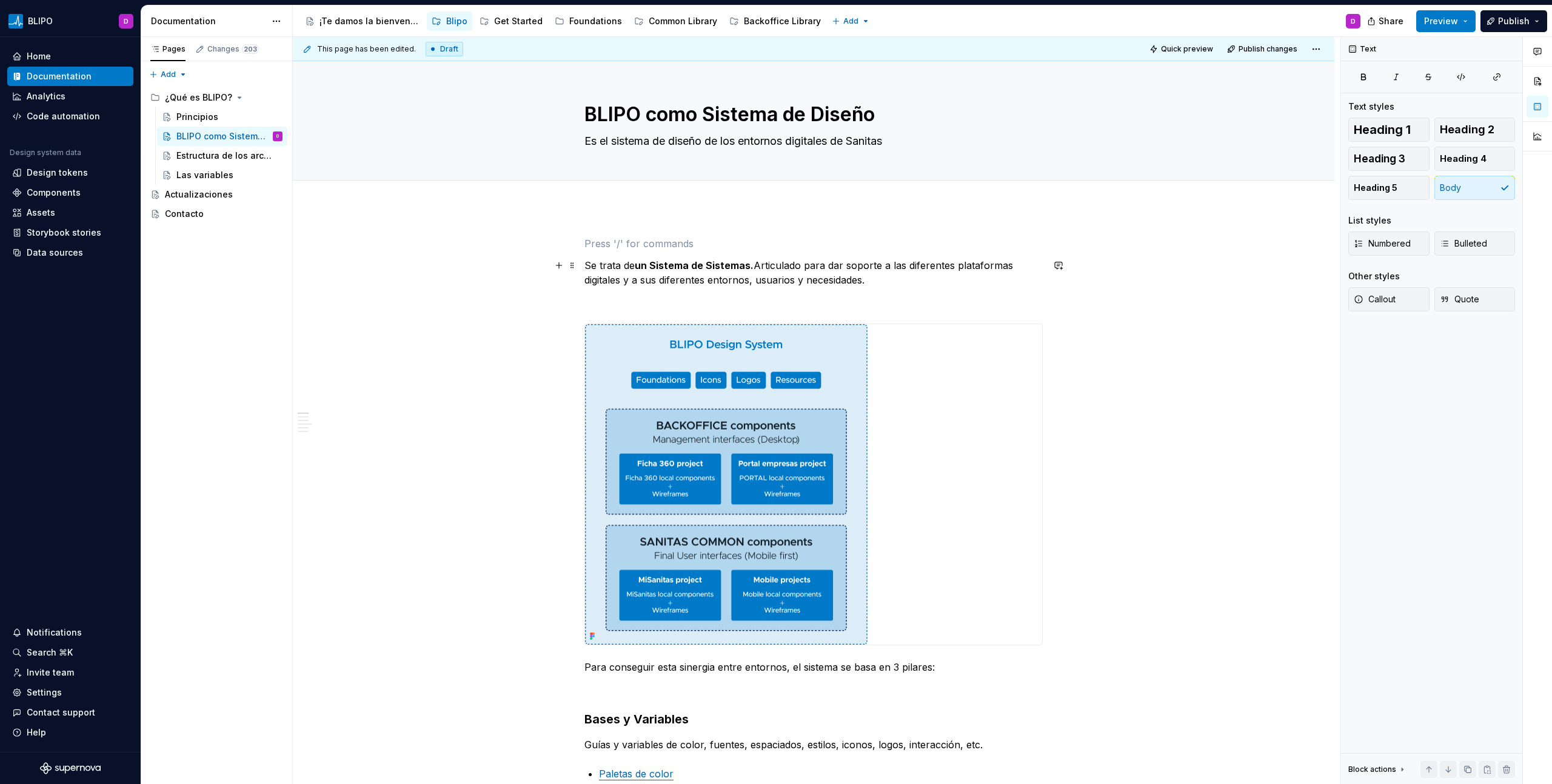
click at [585, 268] on p "Se trata de un Sistema de Sistemas. Articulado para dar soporte a las diferente…" at bounding box center [814, 272] width 458 height 29
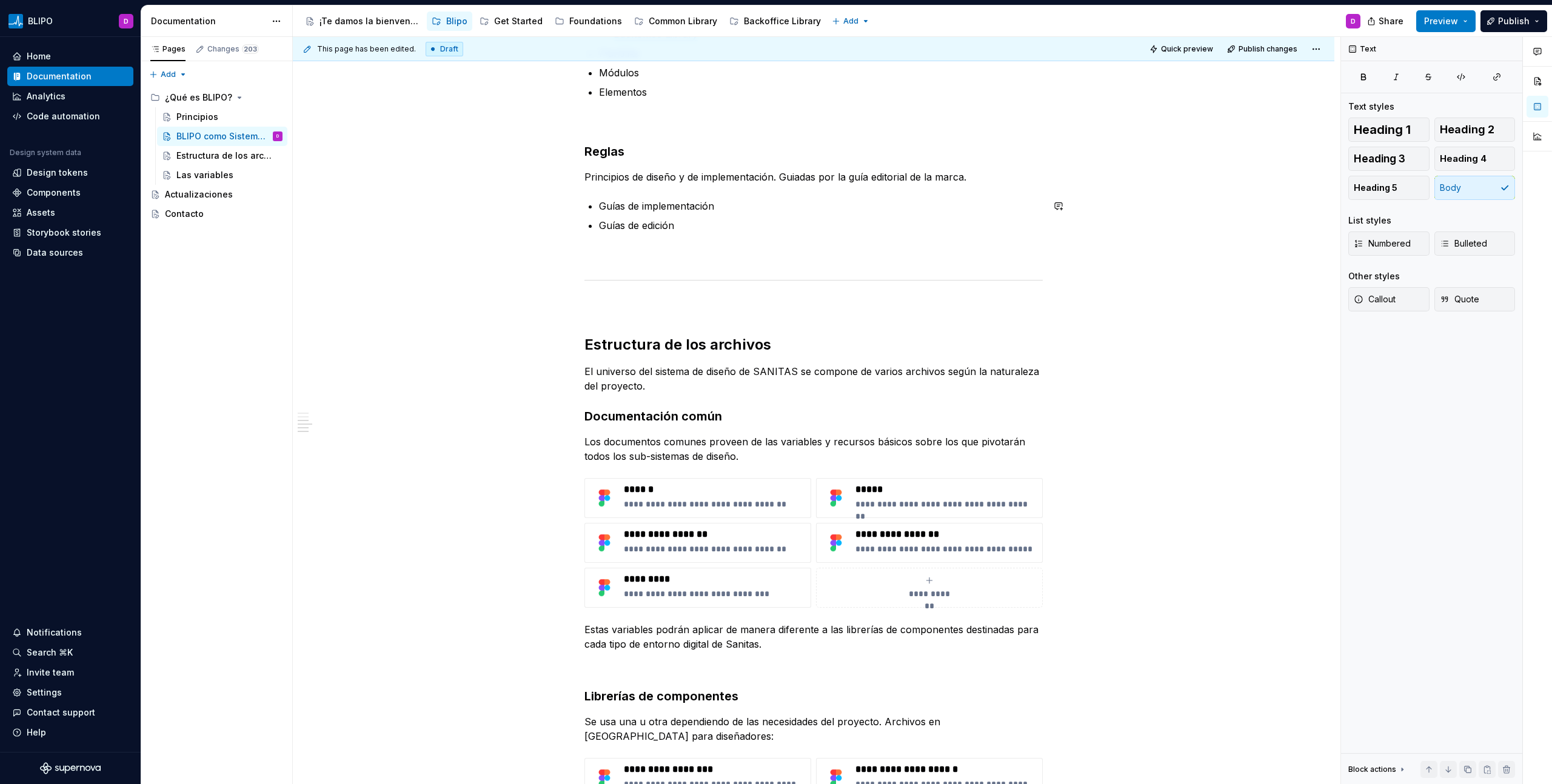
scroll to position [937, 0]
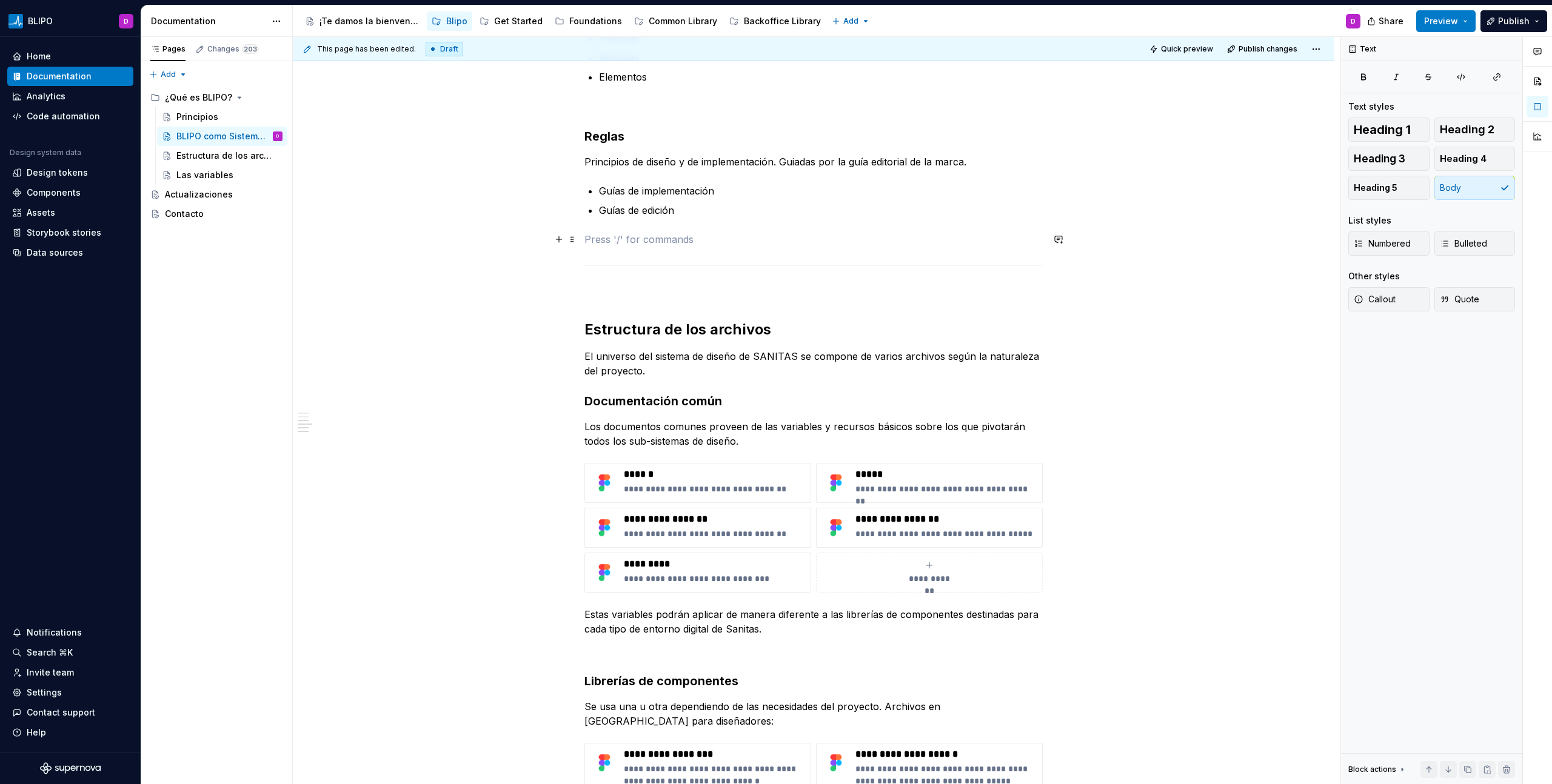
click at [598, 243] on p at bounding box center [814, 239] width 458 height 14
click at [608, 293] on p at bounding box center [814, 290] width 458 height 14
click at [602, 310] on div "**********" at bounding box center [814, 117] width 458 height 1636
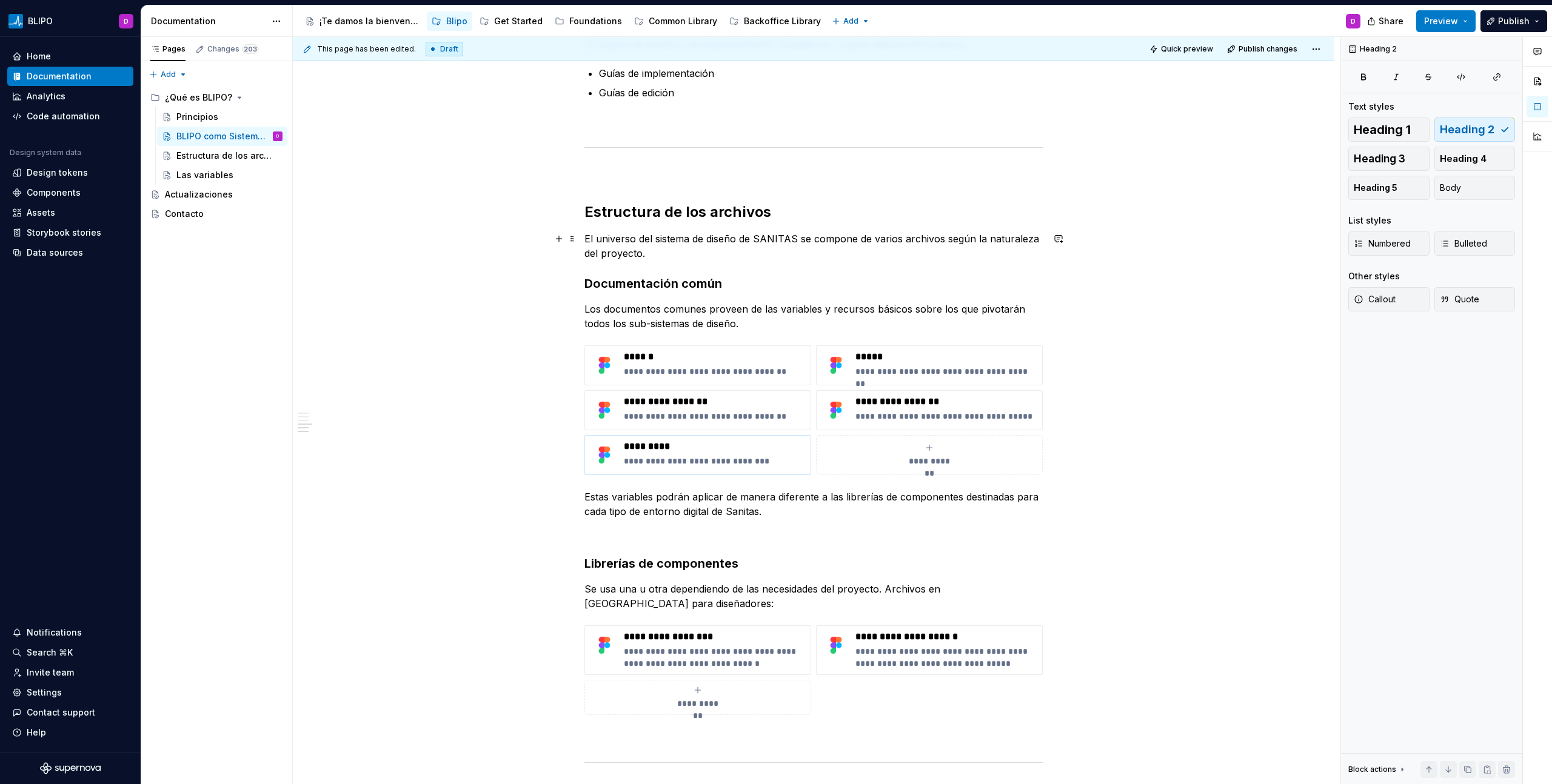
scroll to position [1056, 0]
click at [258, 154] on button "Page tree" at bounding box center [257, 156] width 17 height 17
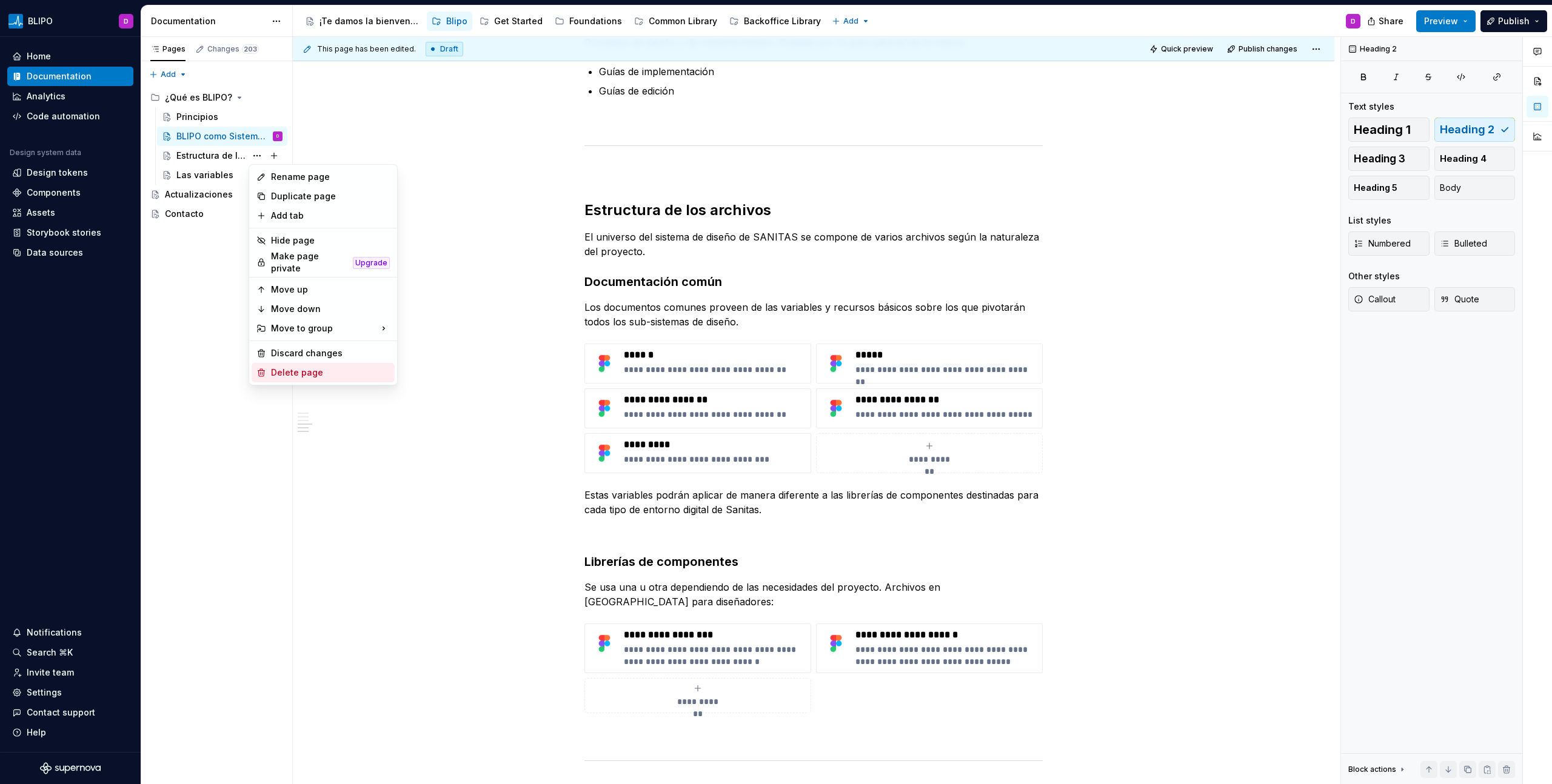
click at [302, 367] on div "Delete page" at bounding box center [330, 372] width 119 height 12
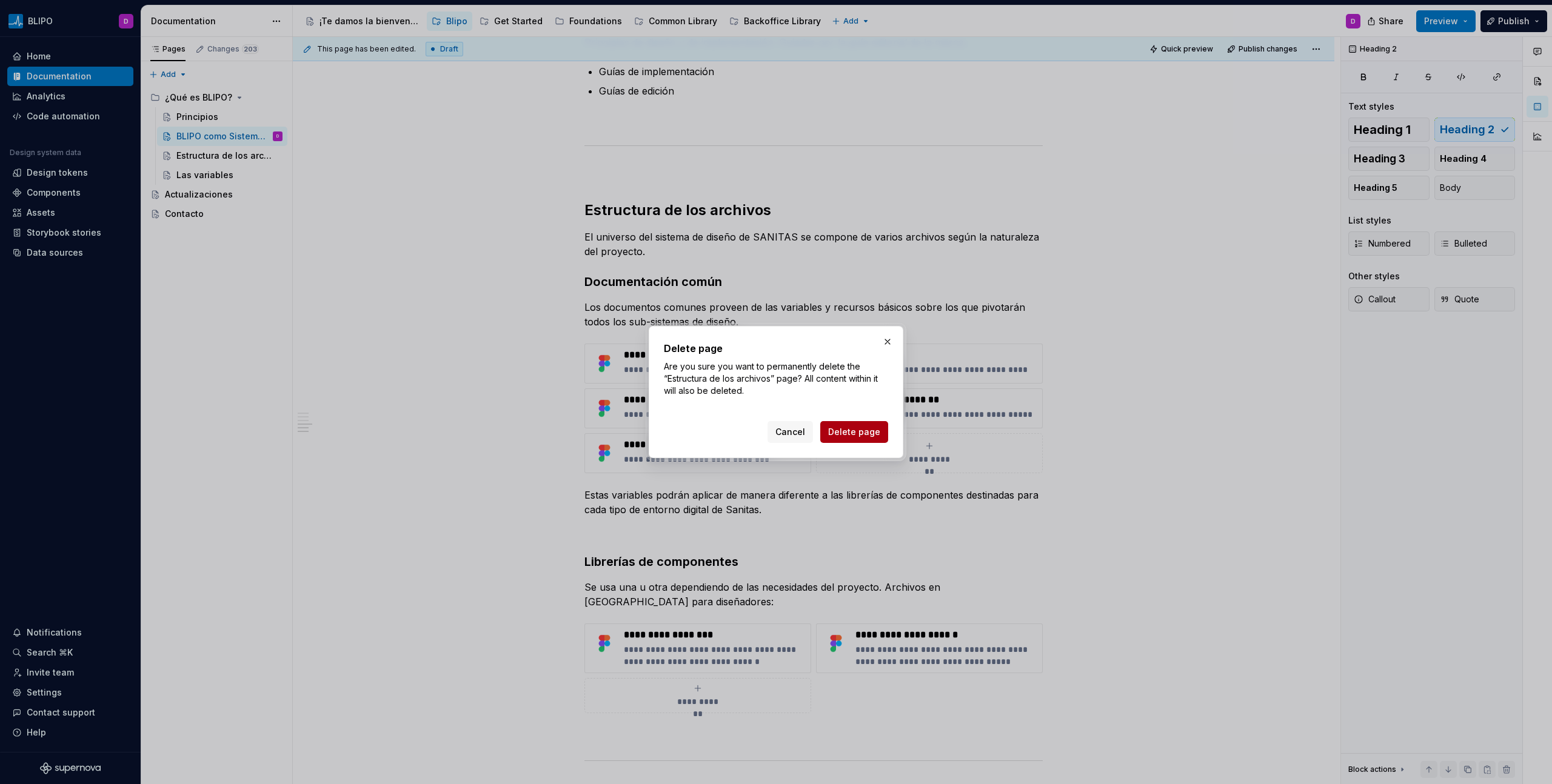
click at [863, 438] on button "Delete page" at bounding box center [854, 432] width 68 height 22
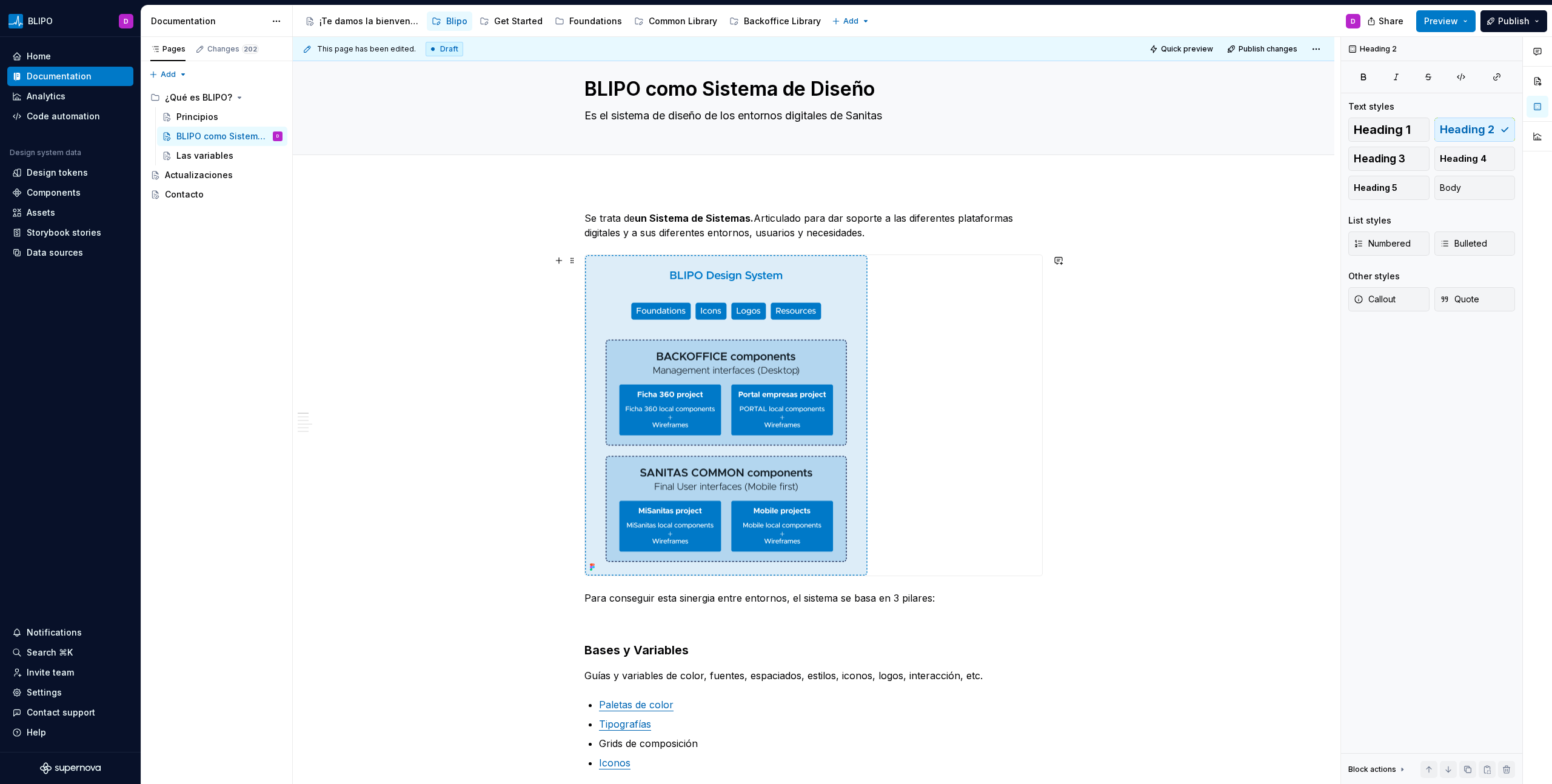
scroll to position [0, 0]
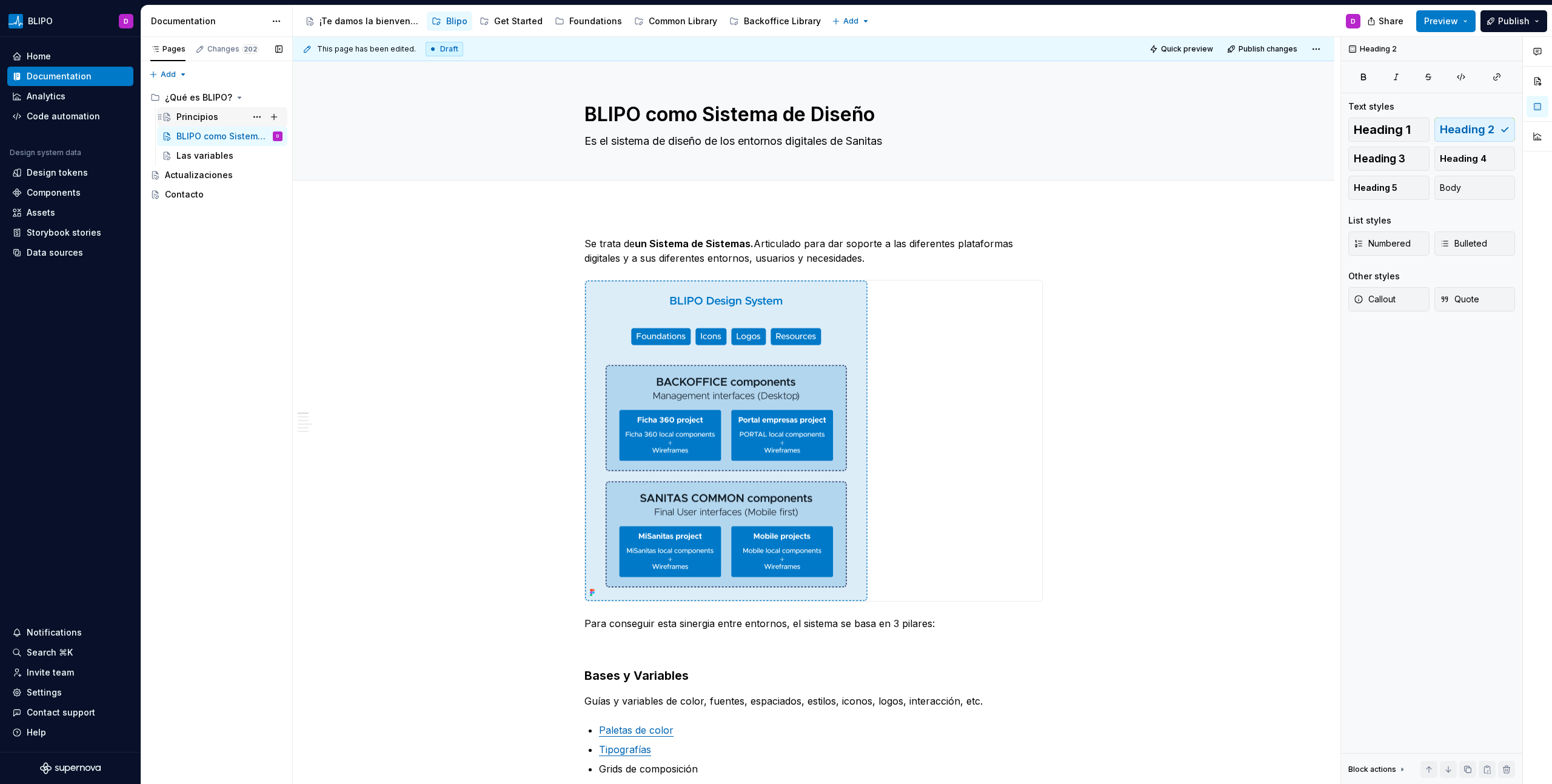
click at [204, 117] on div "Principios" at bounding box center [197, 117] width 42 height 12
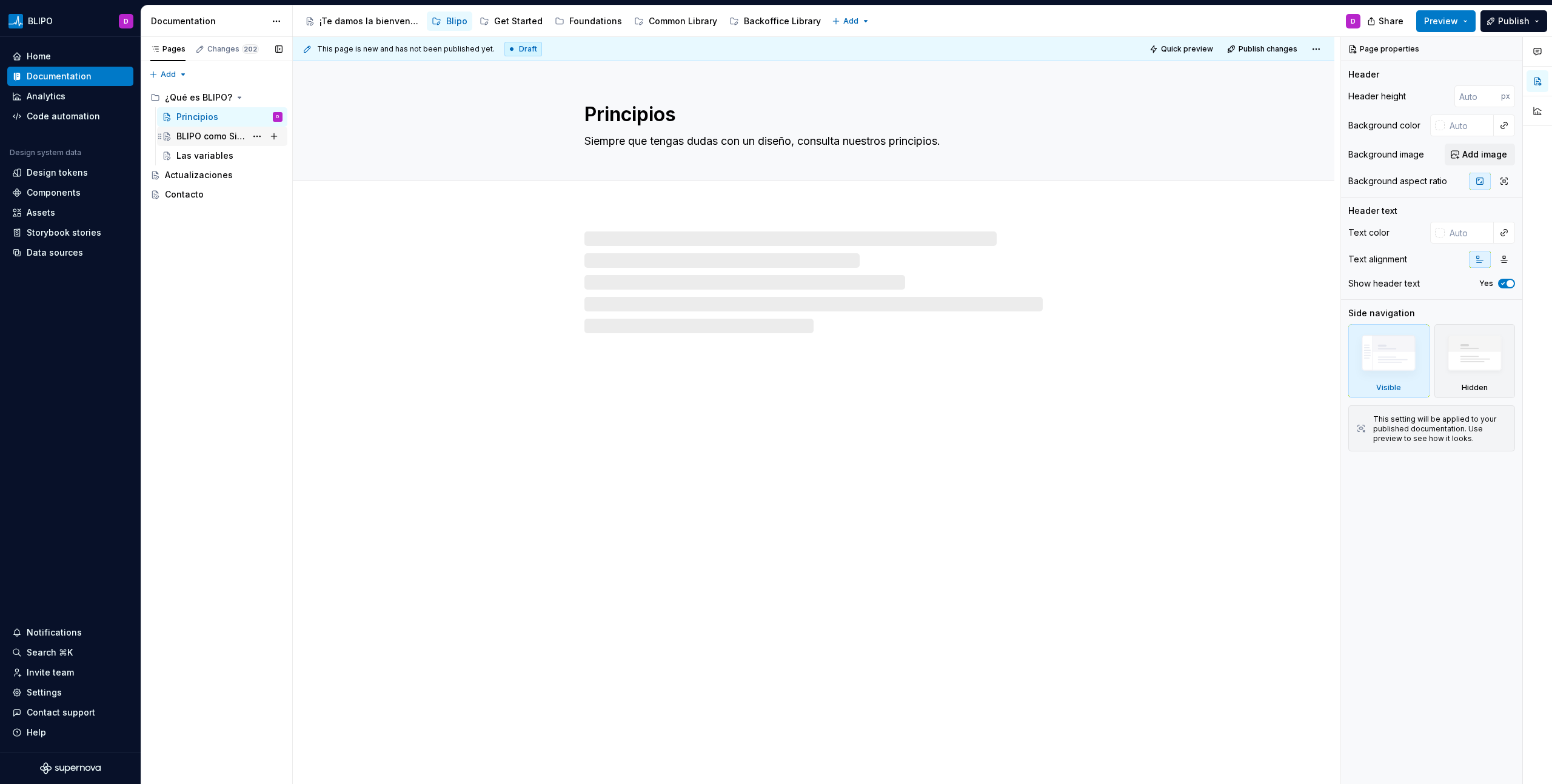
click at [209, 135] on div "BLIPO como Sistema de Diseño" at bounding box center [211, 137] width 70 height 12
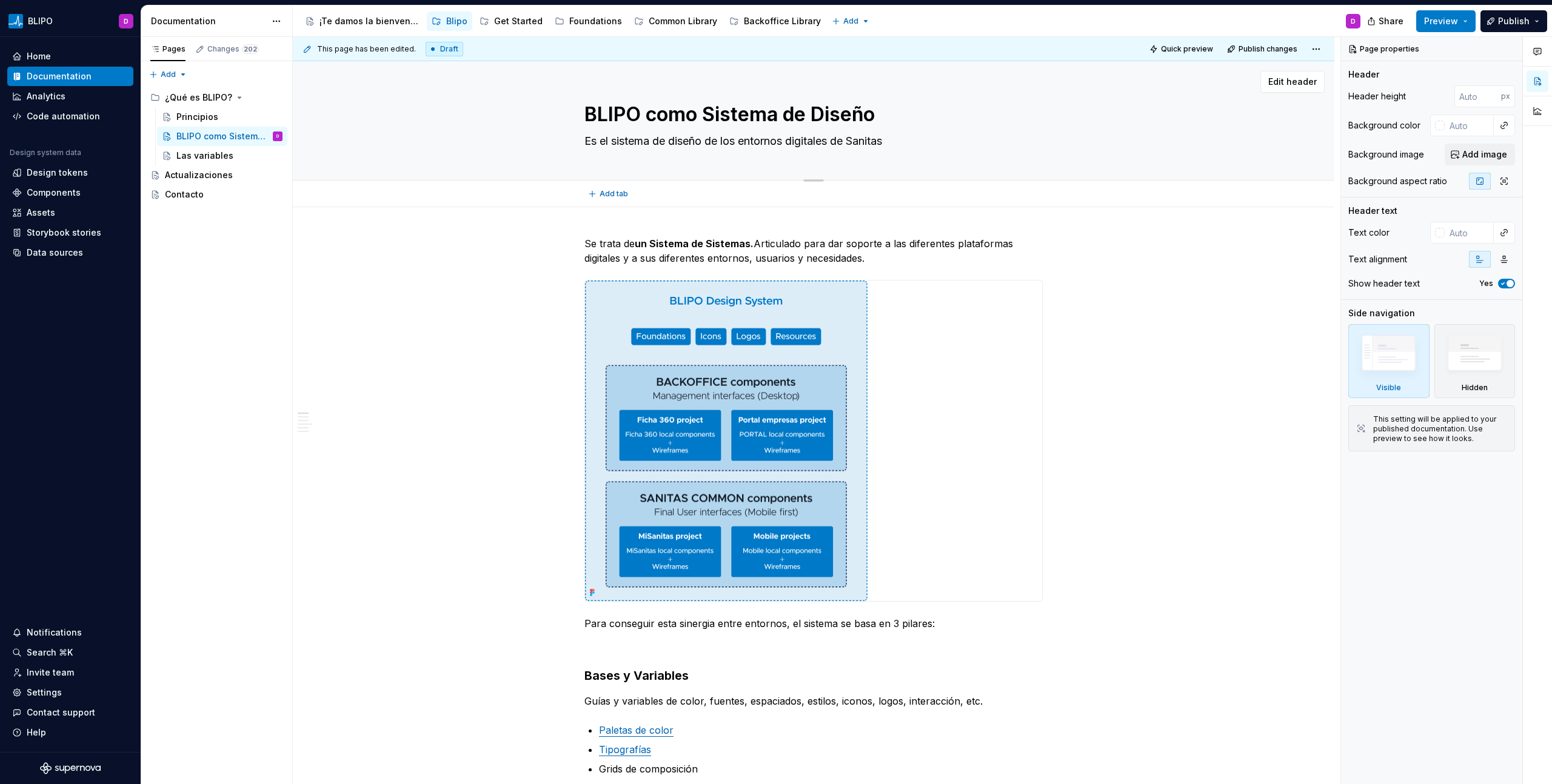
click at [640, 109] on textarea "BLIPO como Sistema de Diseño" at bounding box center [811, 115] width 458 height 29
click at [754, 143] on textarea "Es el sistema de diseño de los entornos digitales de Sanitas" at bounding box center [811, 141] width 458 height 20
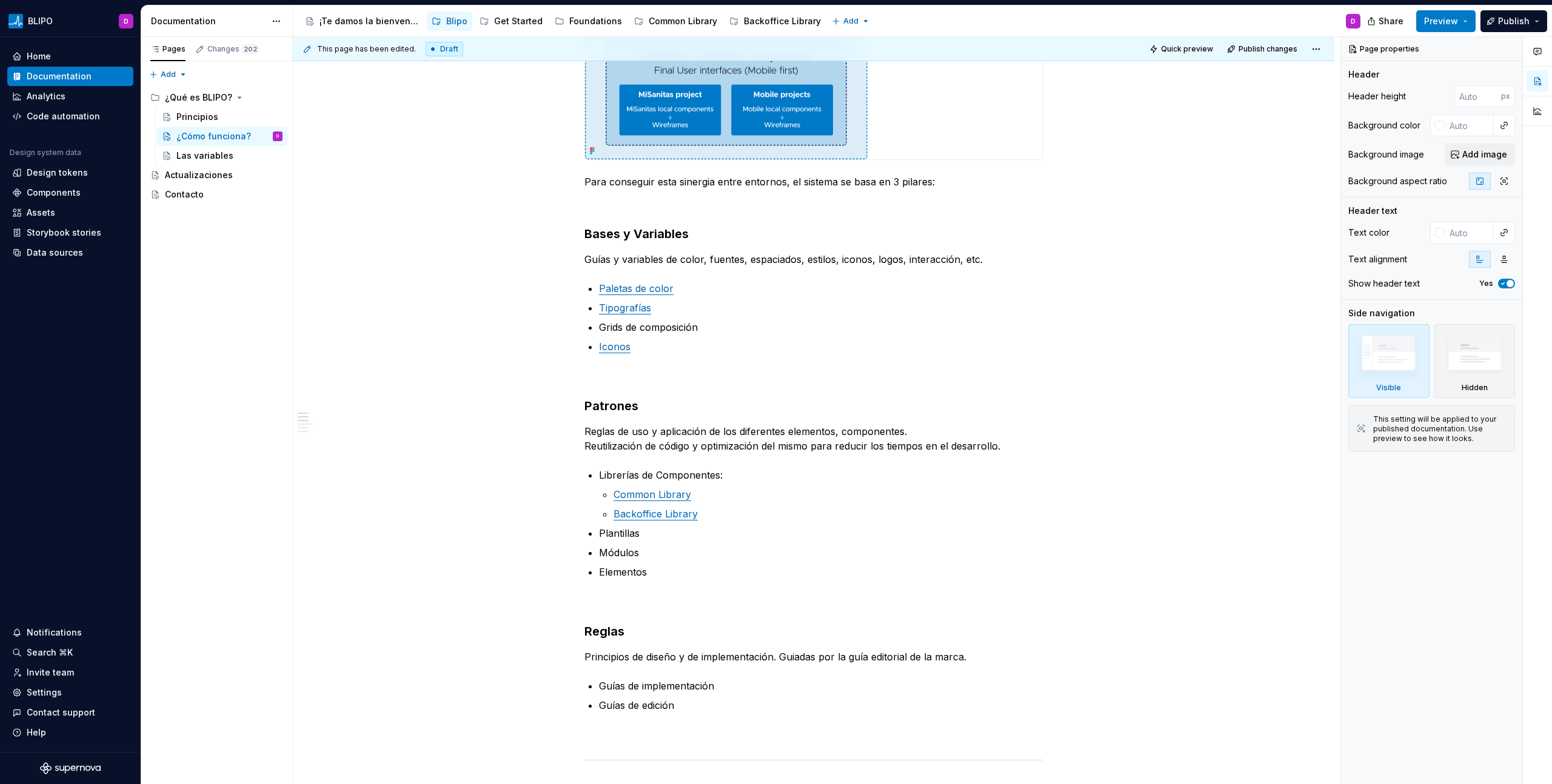
scroll to position [341, 0]
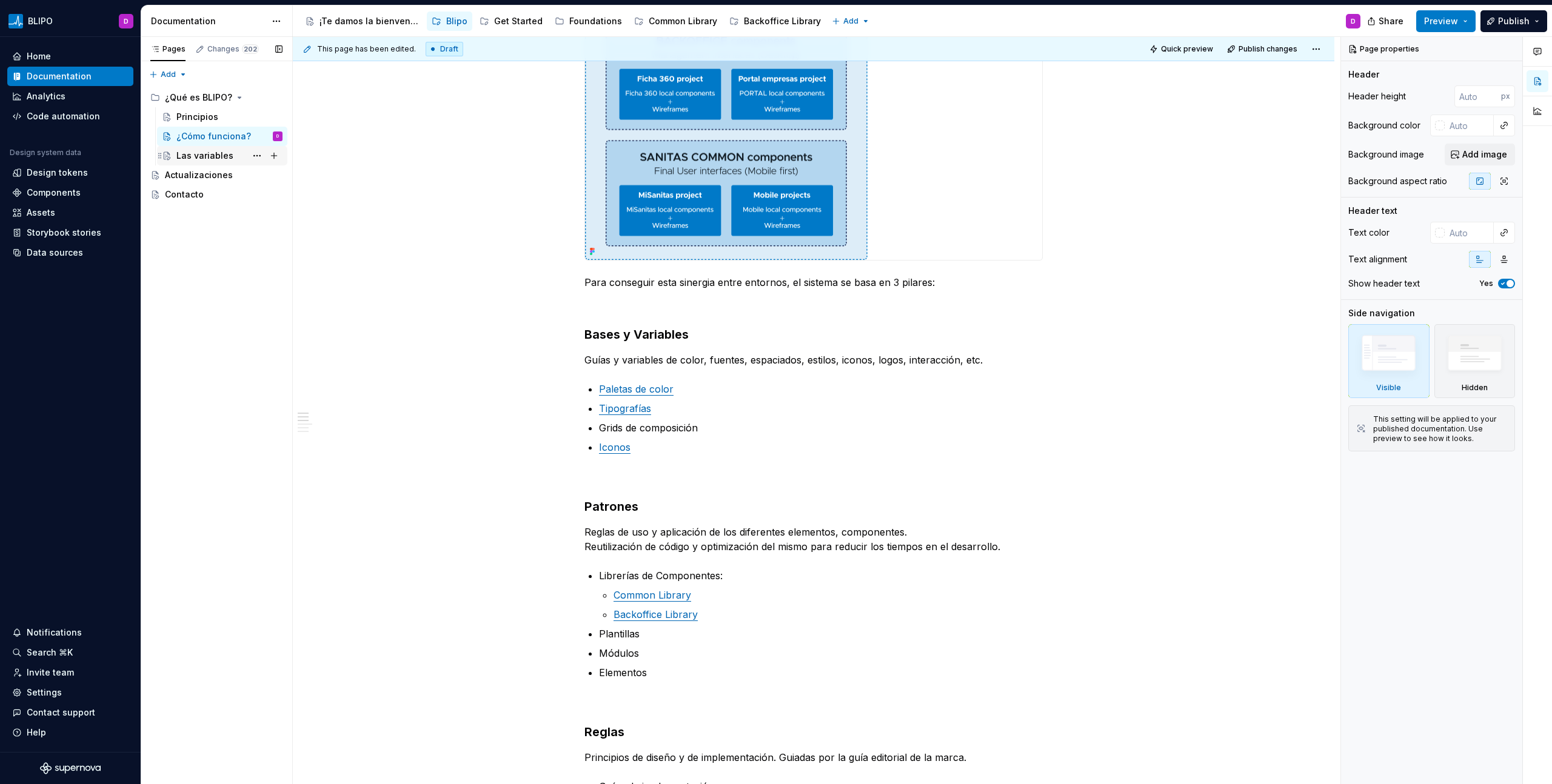
click at [203, 154] on div "Las variables" at bounding box center [205, 155] width 57 height 12
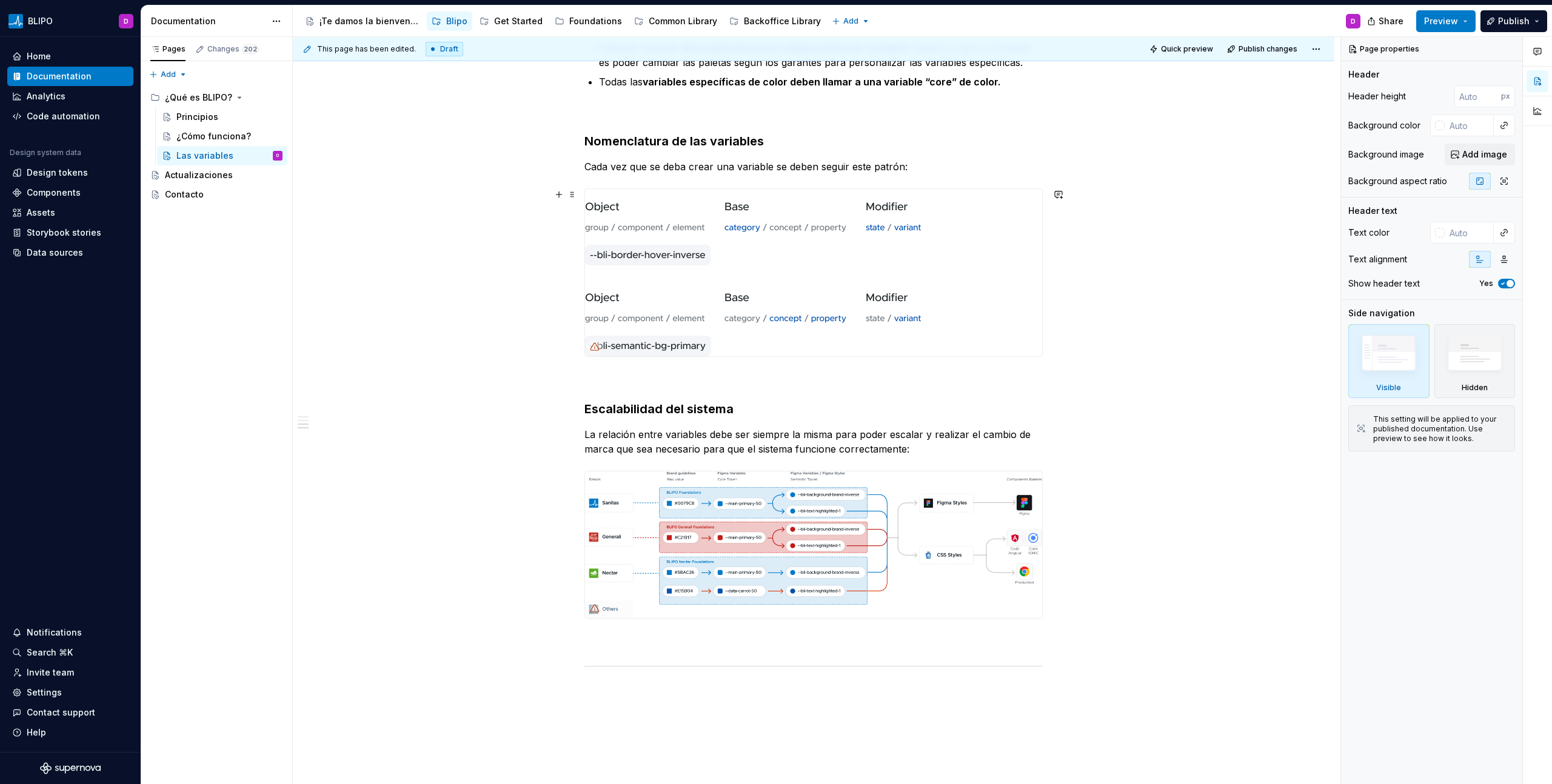
scroll to position [563, 0]
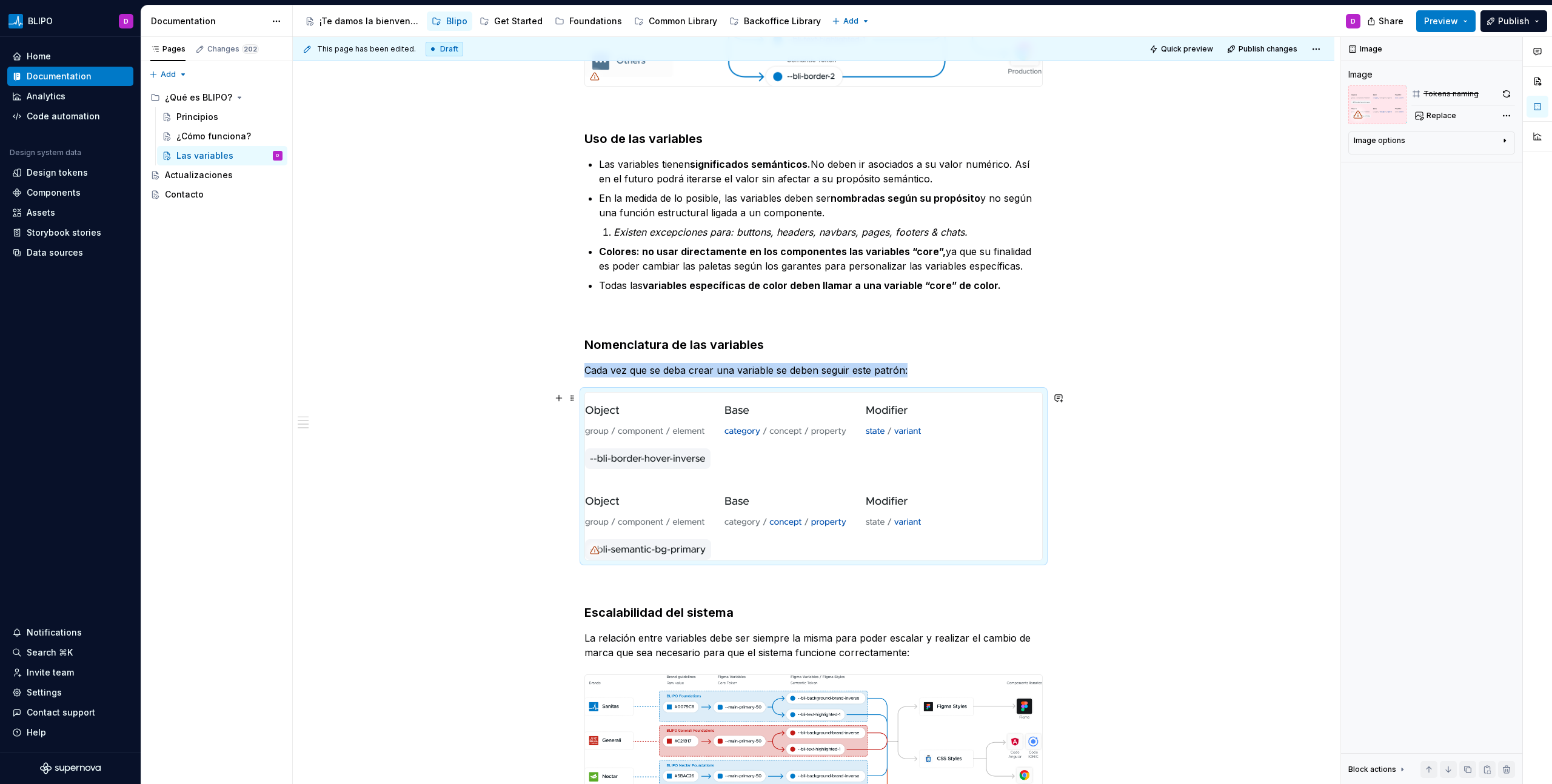
click at [850, 510] on img at bounding box center [753, 476] width 336 height 167
click at [1505, 92] on button "button" at bounding box center [1506, 94] width 17 height 17
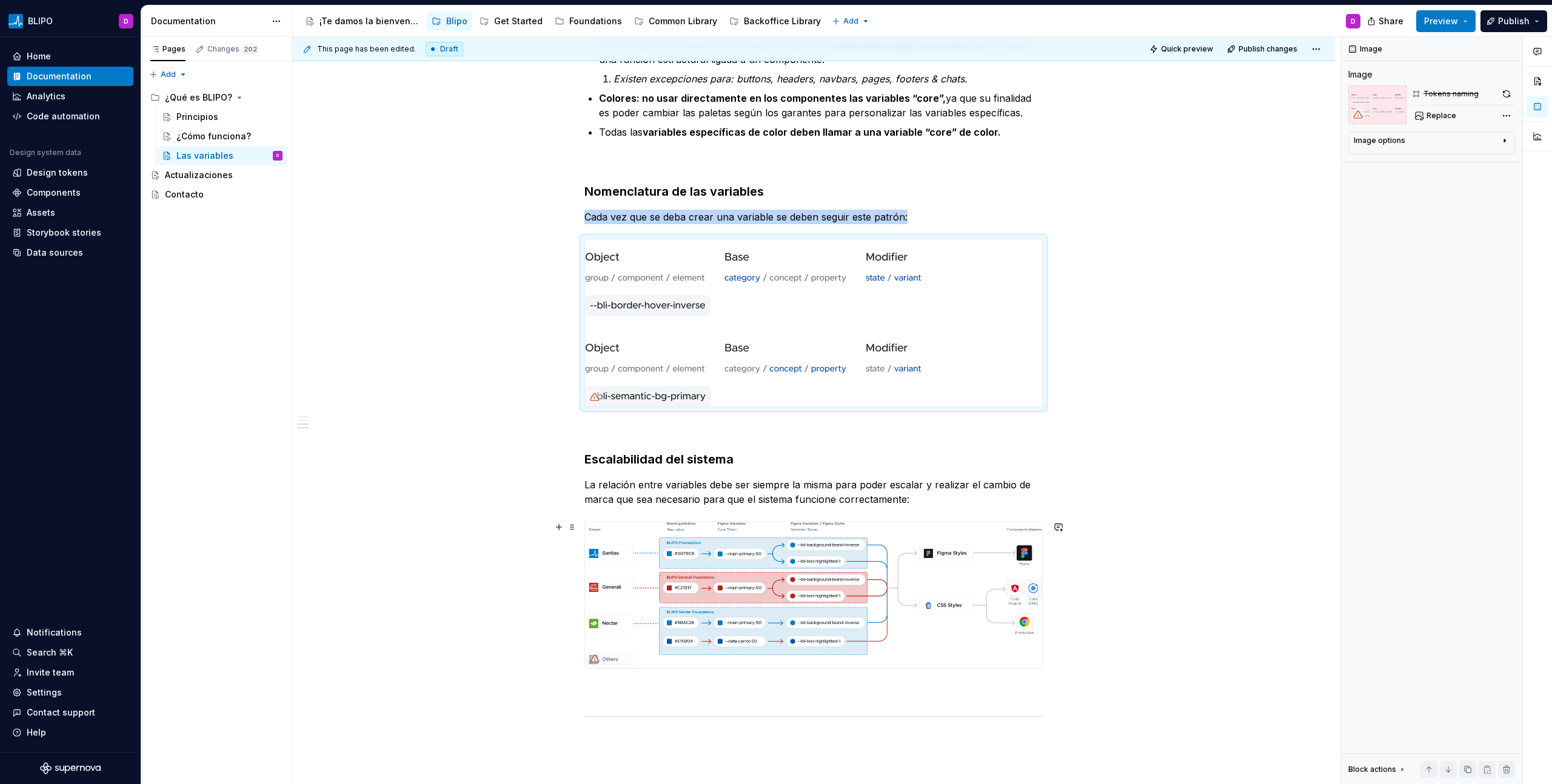
scroll to position [685, 0]
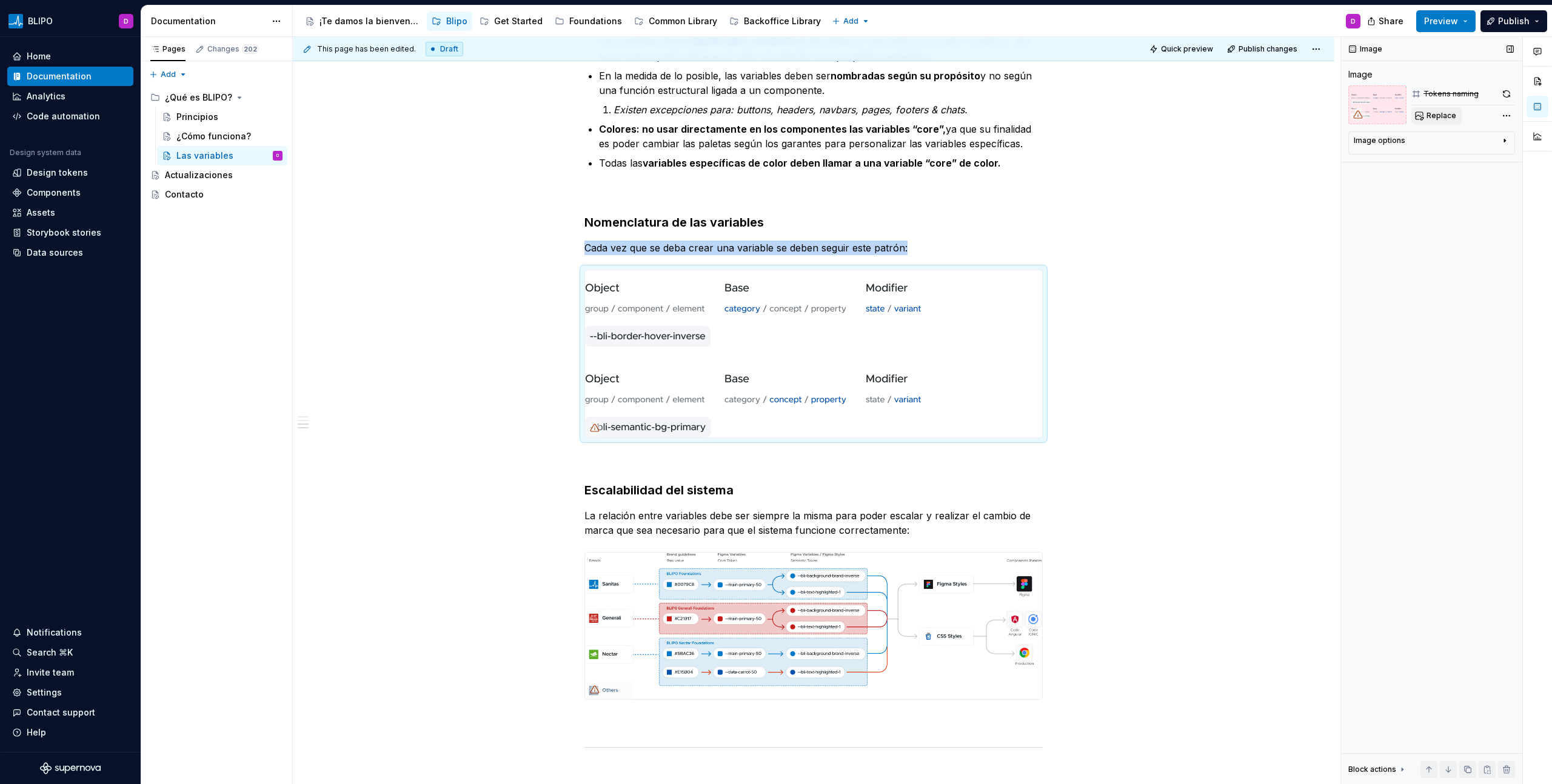
click at [1443, 113] on span "Replace" at bounding box center [1441, 115] width 30 height 9
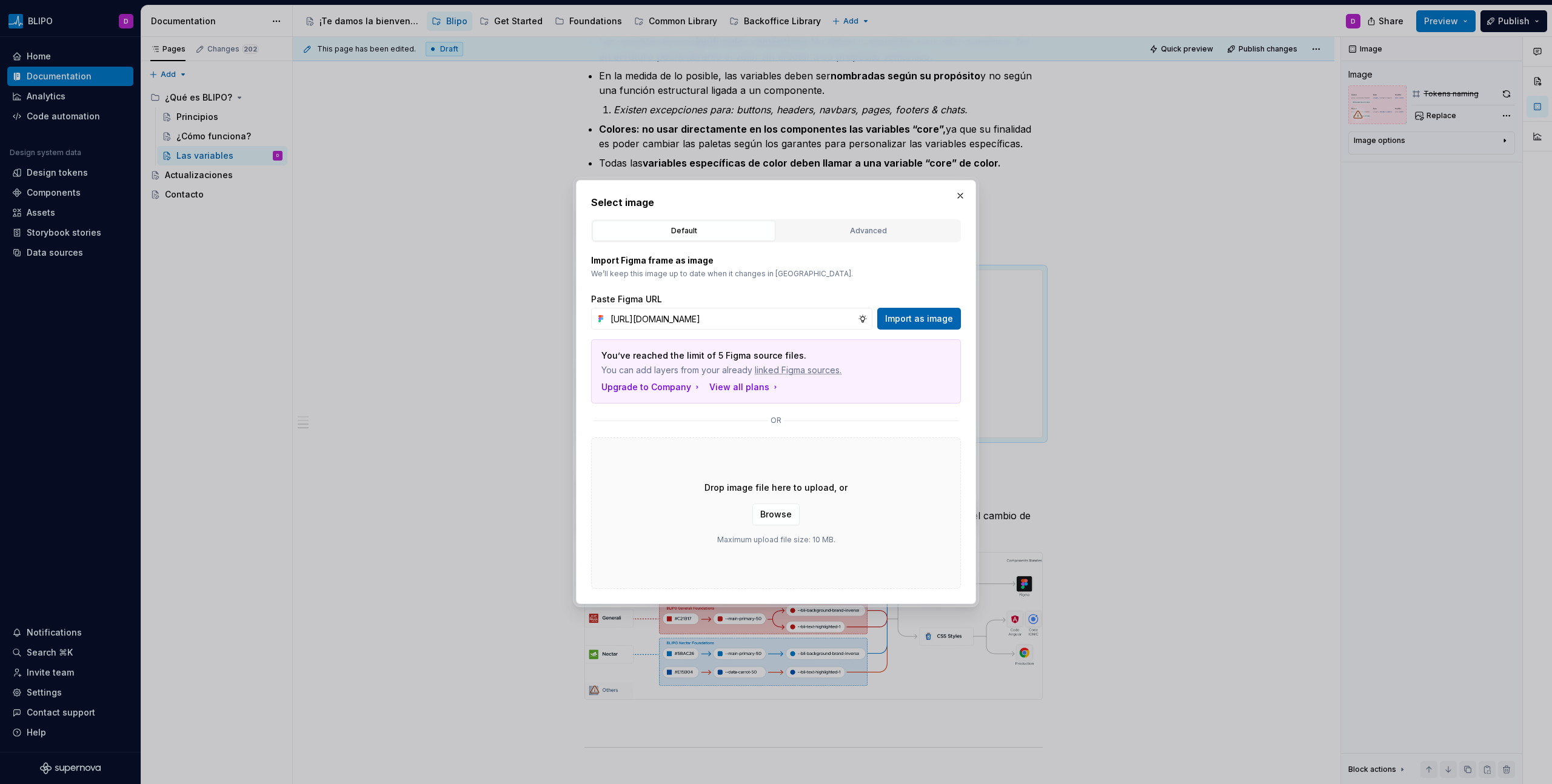
scroll to position [0, 0]
click at [927, 322] on span "Import as image" at bounding box center [919, 319] width 68 height 12
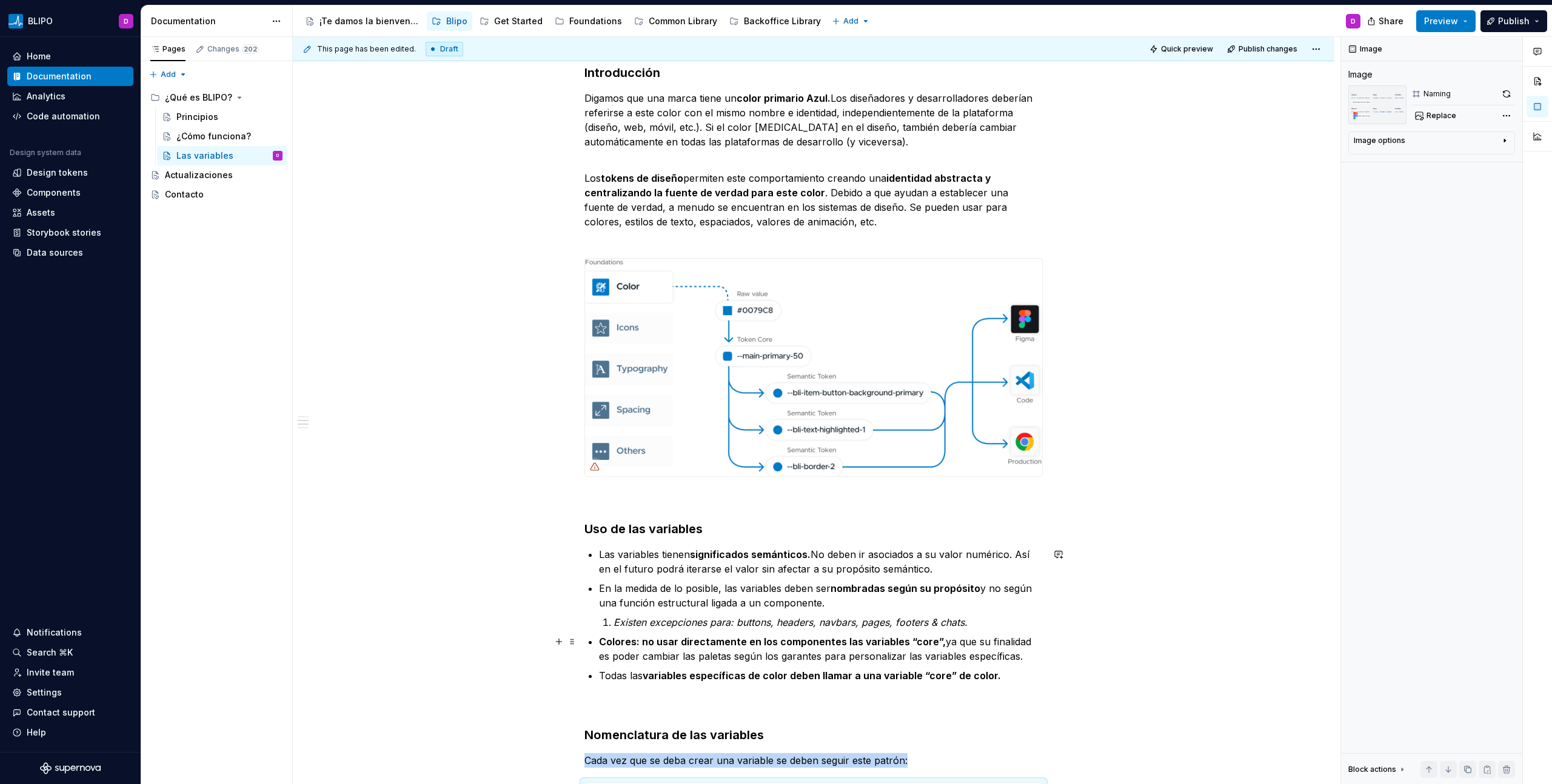
scroll to position [88, 0]
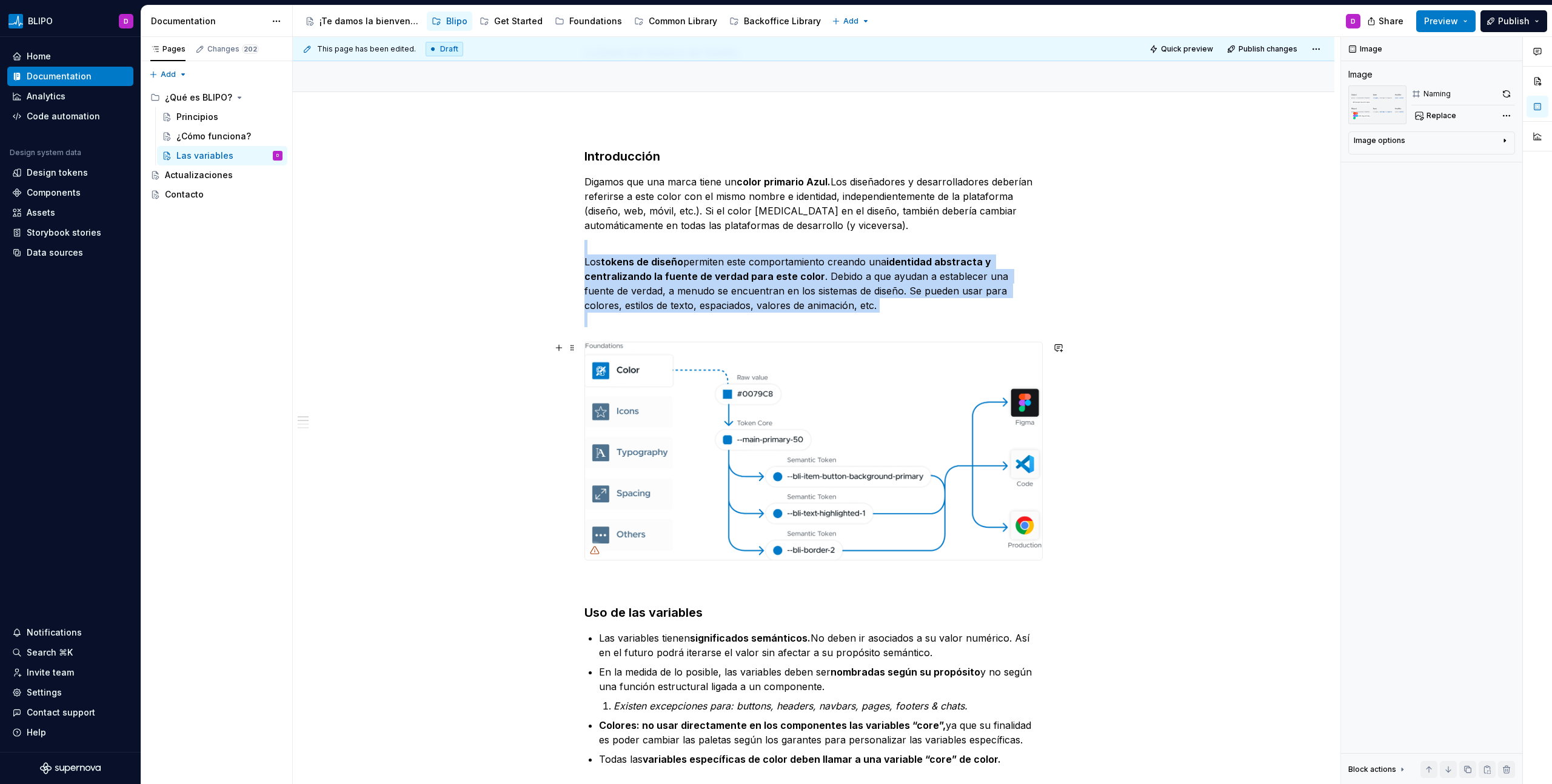
click at [806, 429] on img at bounding box center [813, 451] width 457 height 217
click at [1441, 111] on span "Replace" at bounding box center [1441, 115] width 30 height 9
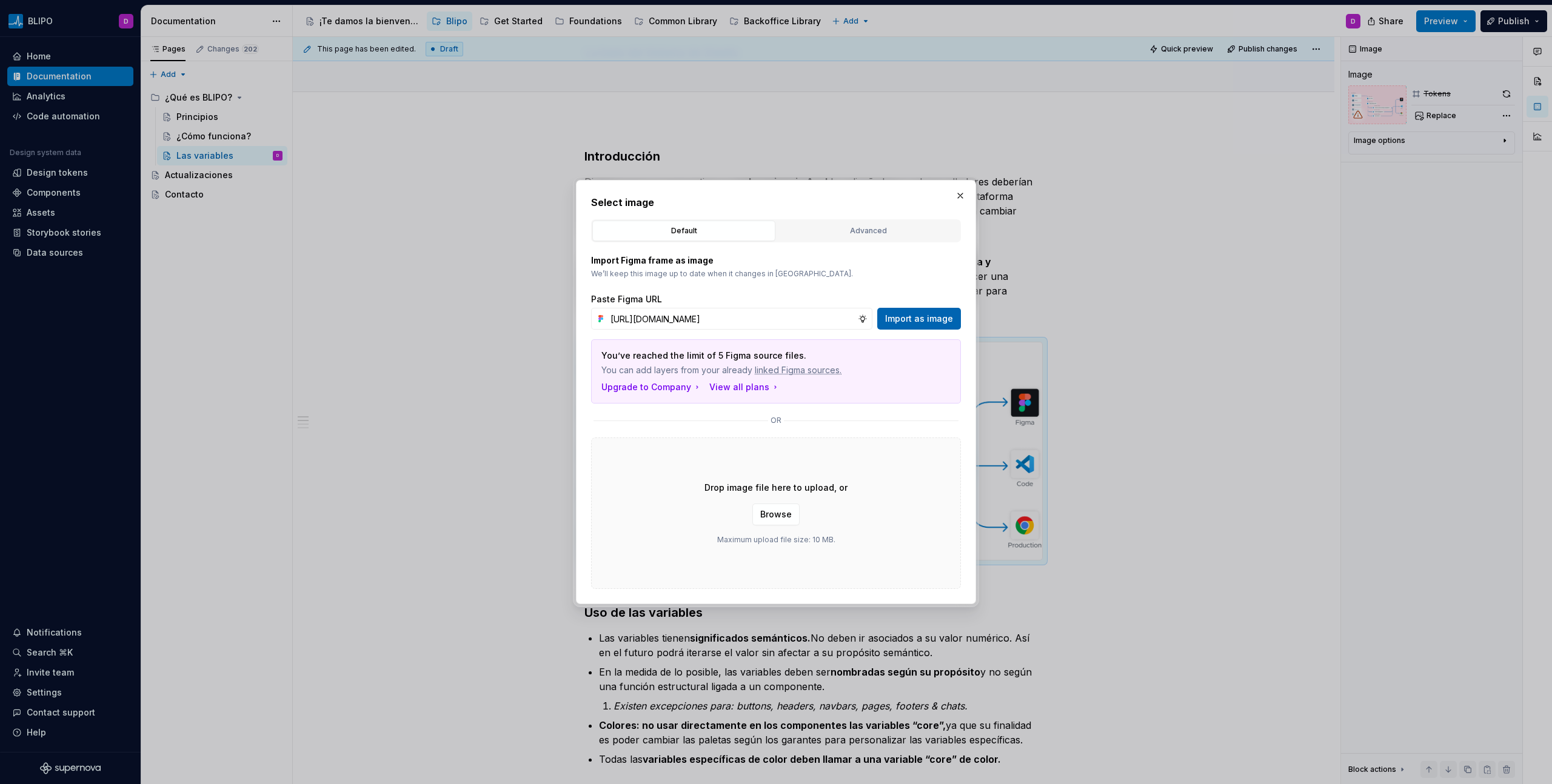
scroll to position [0, 0]
click at [928, 323] on span "Import as image" at bounding box center [919, 319] width 68 height 12
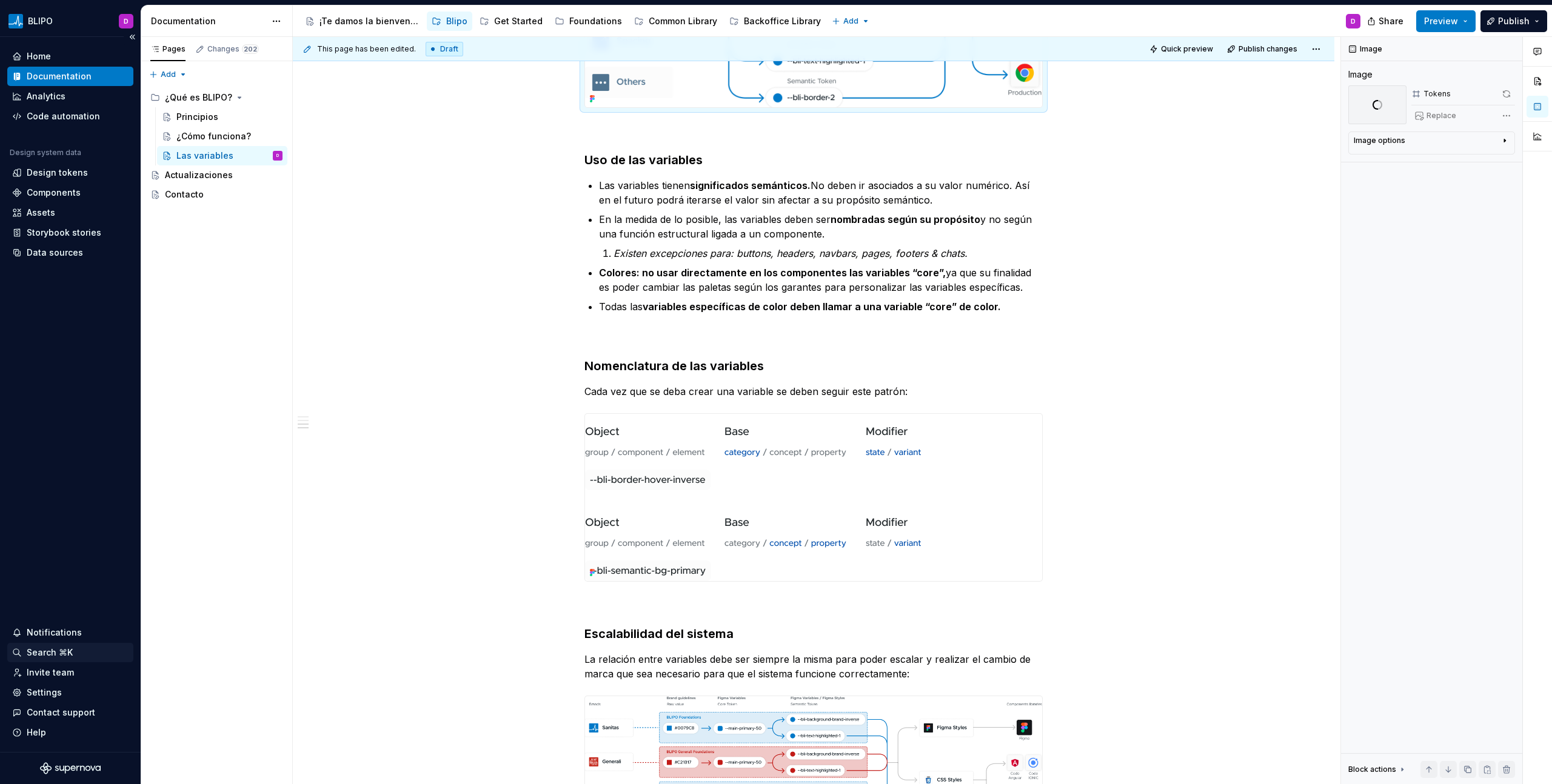
scroll to position [748, 0]
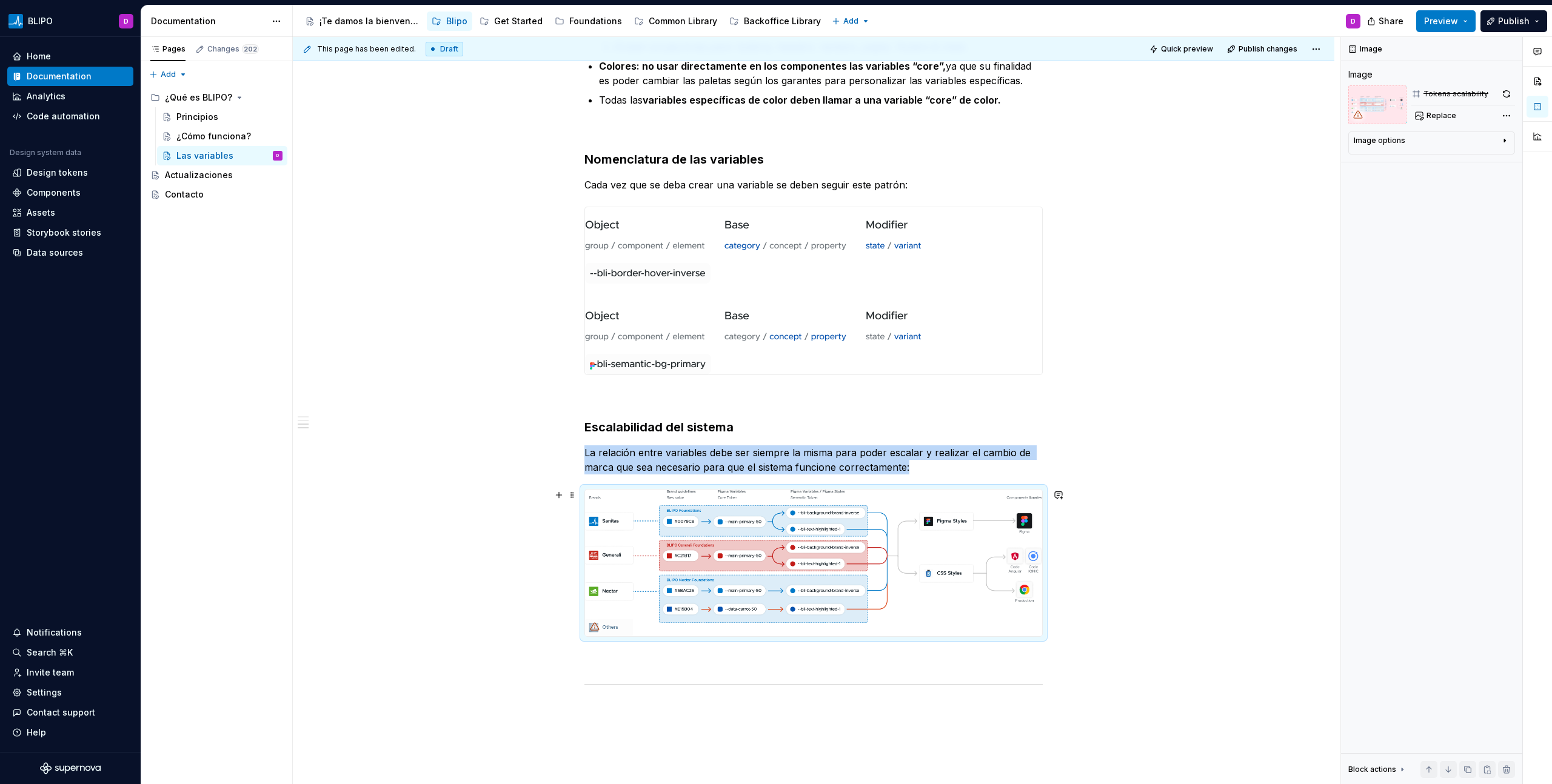
click at [774, 542] on img at bounding box center [813, 563] width 457 height 147
click at [1436, 120] on span "Replace" at bounding box center [1441, 115] width 30 height 9
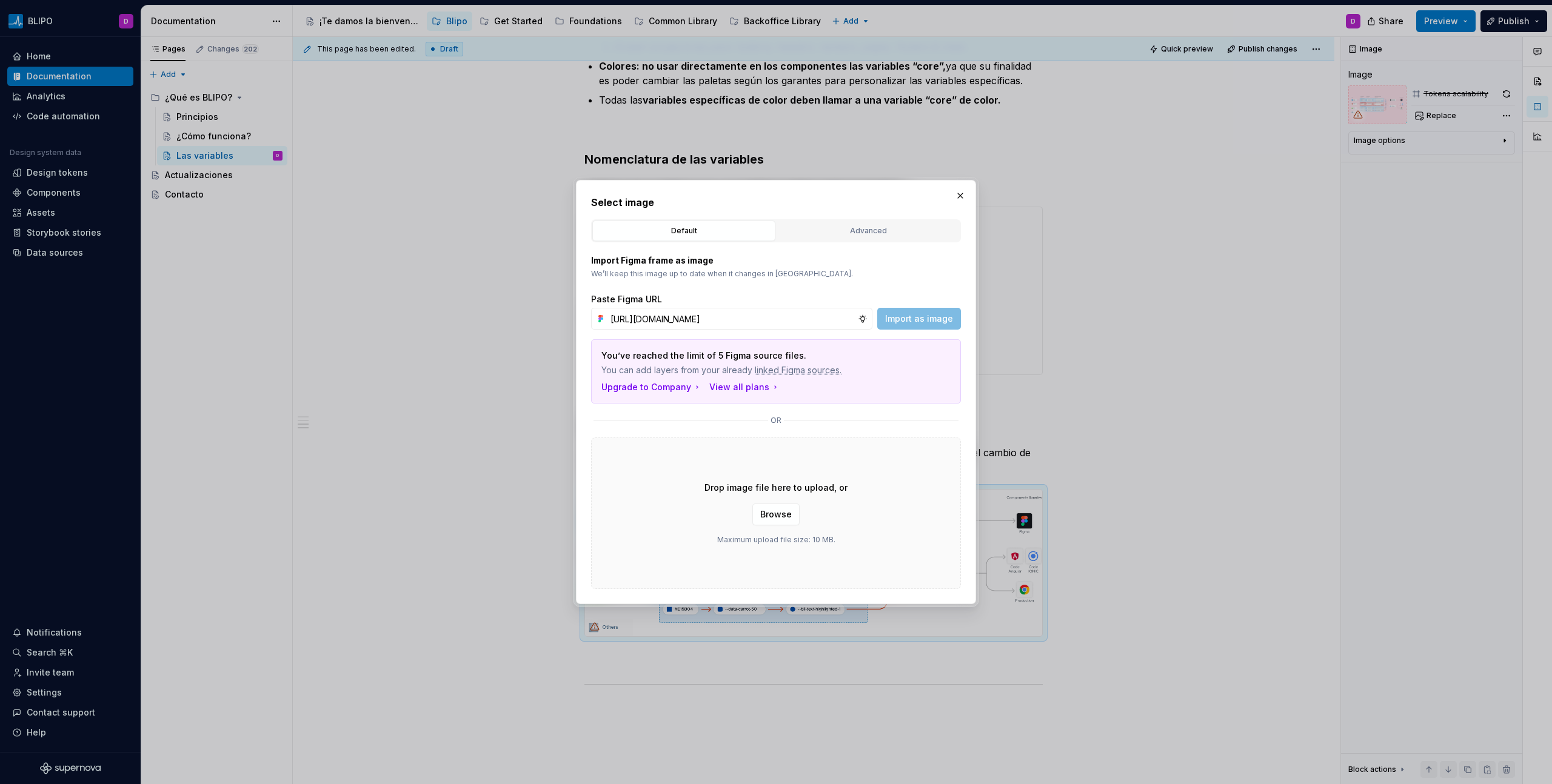
scroll to position [0, 258]
click at [938, 320] on span "Import as image" at bounding box center [919, 319] width 68 height 12
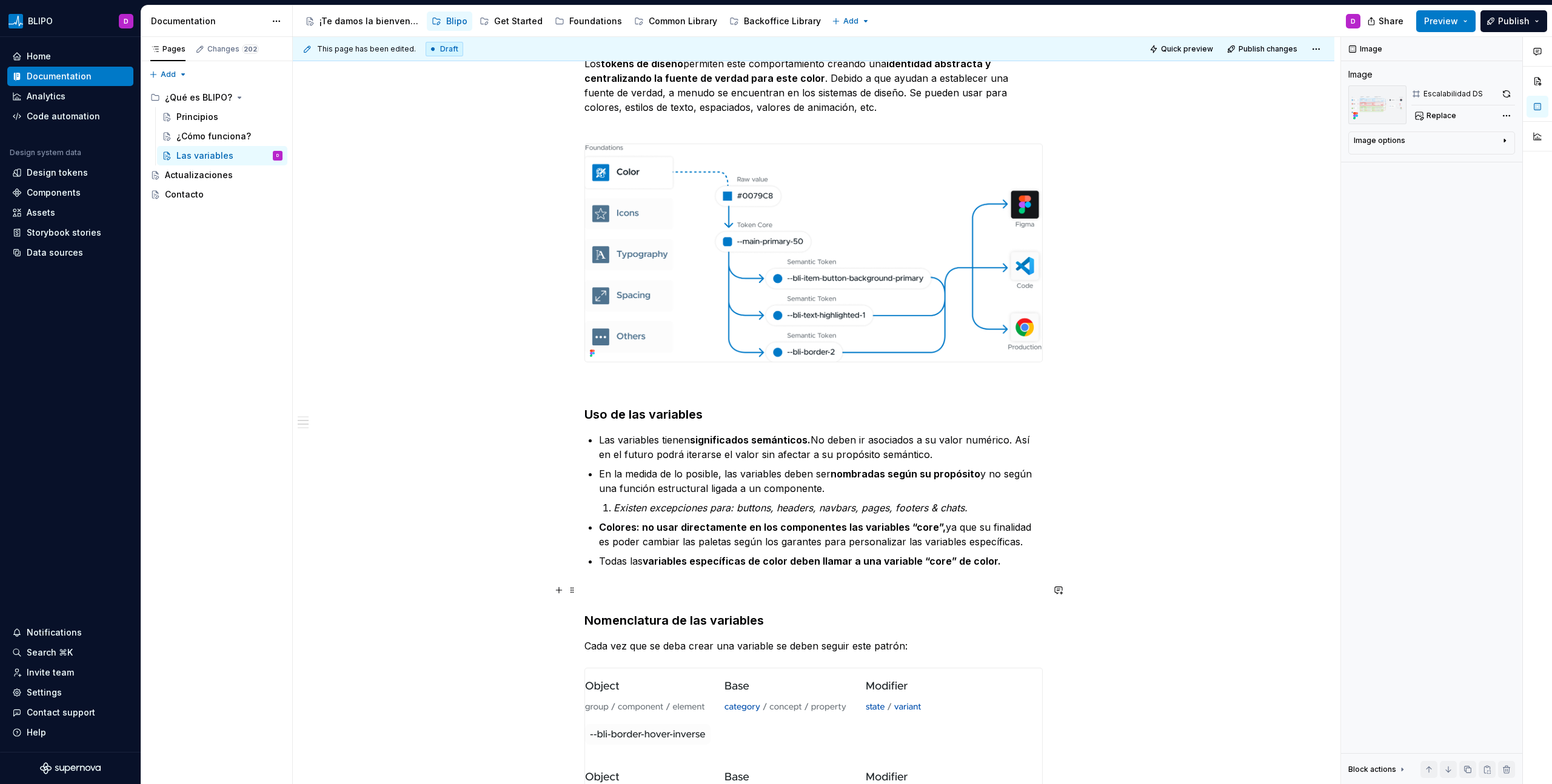
scroll to position [0, 0]
